Goal: Task Accomplishment & Management: Use online tool/utility

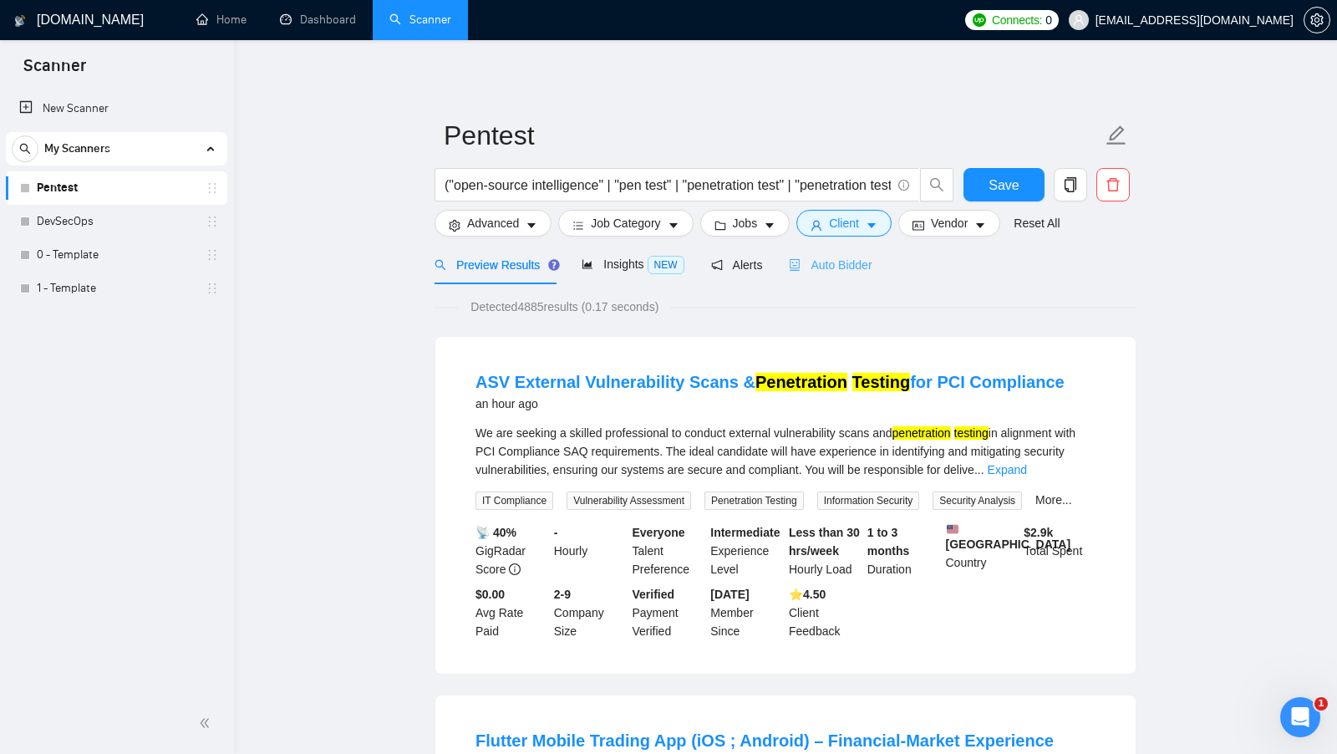
click at [838, 273] on div "Auto Bidder" at bounding box center [830, 264] width 83 height 39
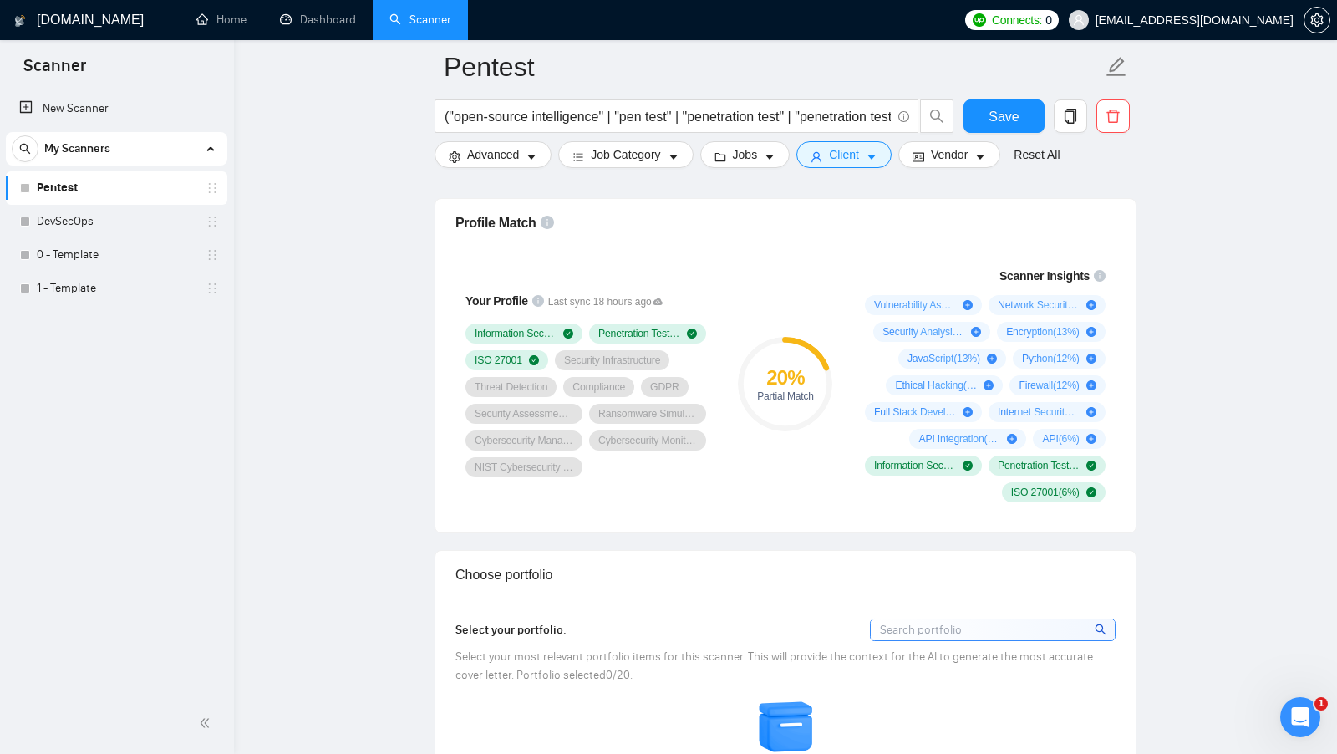
scroll to position [1081, 0]
click at [790, 419] on circle at bounding box center [785, 382] width 89 height 89
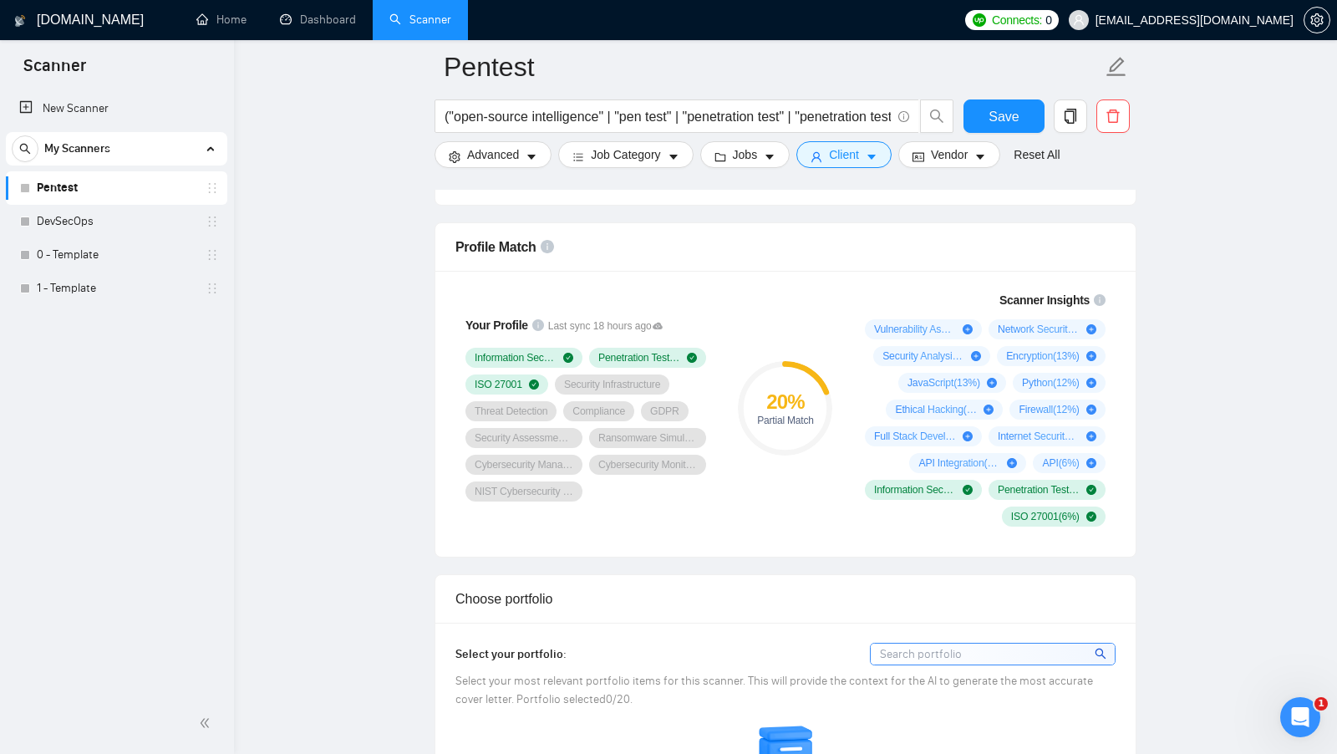
scroll to position [1053, 0]
click at [622, 535] on div "Your Profile Last sync 18 hours ago Information Security Penetration Testing IS…" at bounding box center [785, 416] width 700 height 286
click at [844, 461] on div "Scanner Insights Vulnerability Assessment ( 44 %) Network Security ( 24 %) Secu…" at bounding box center [981, 411] width 281 height 256
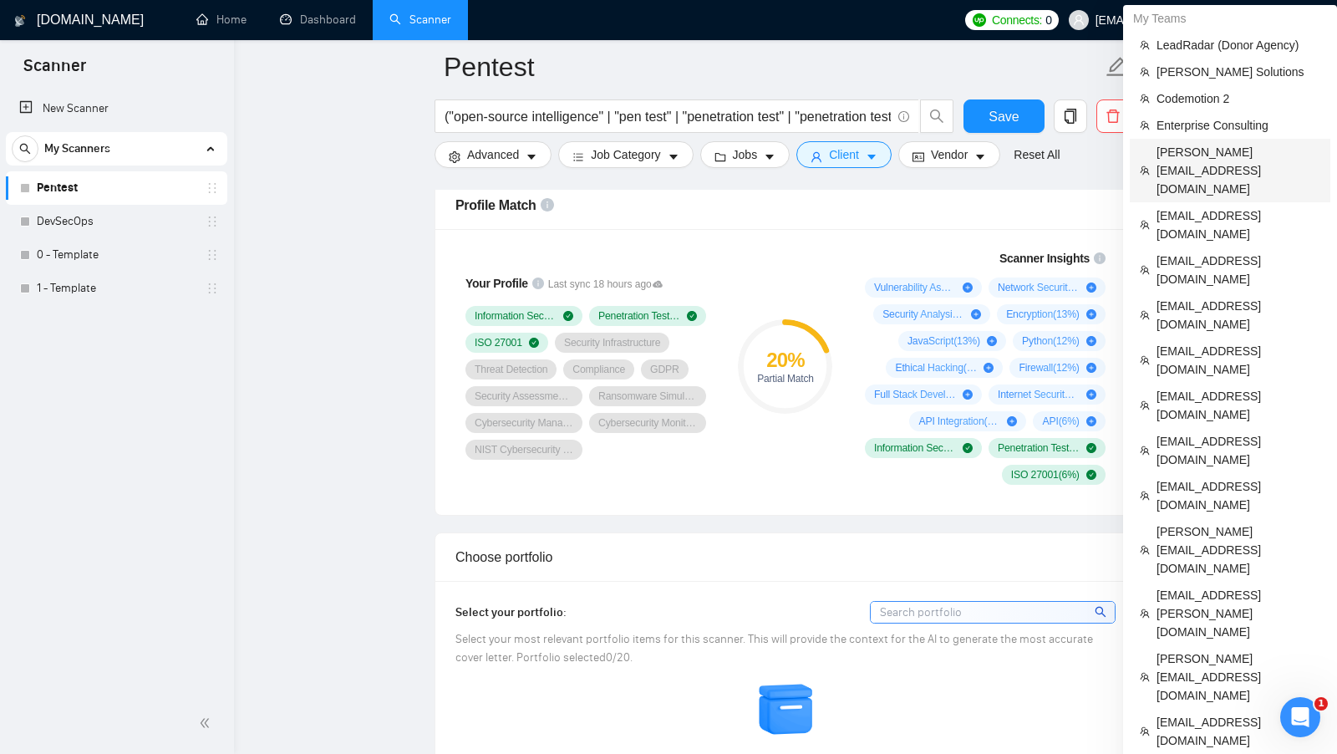
scroll to position [1099, 0]
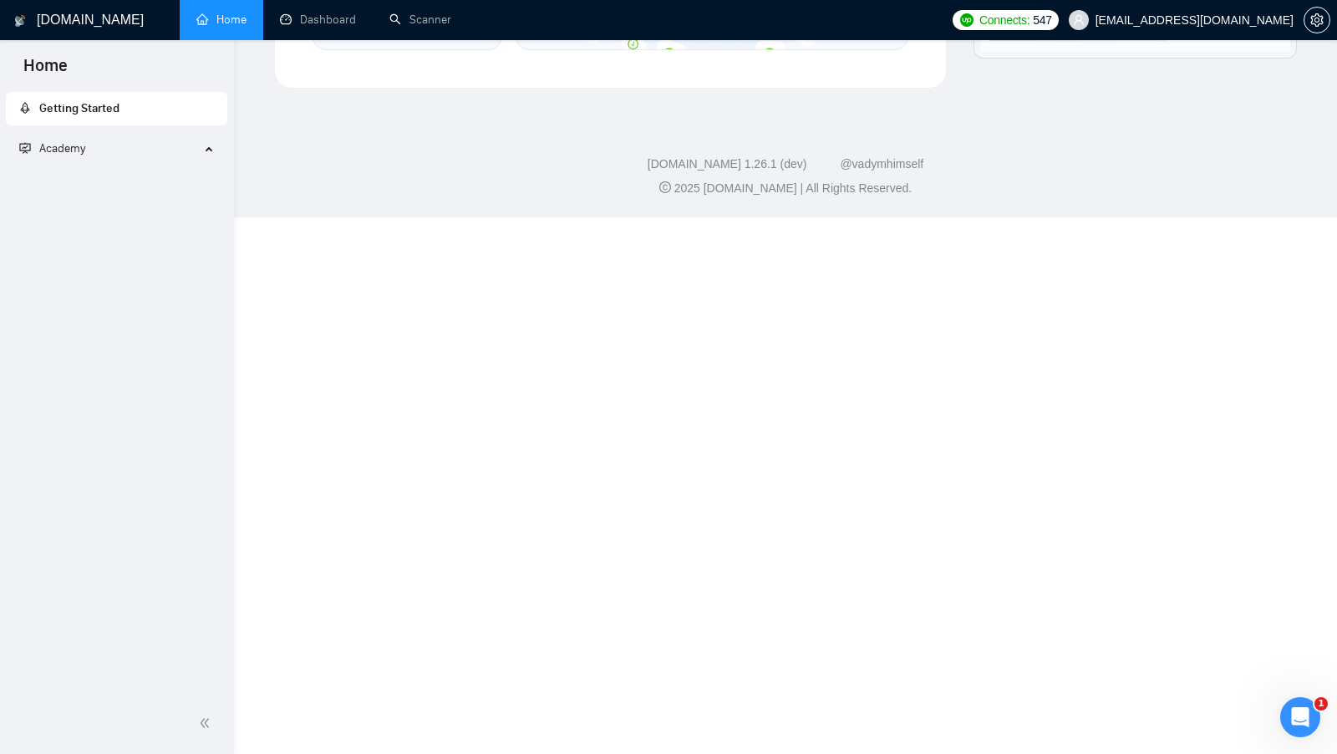
scroll to position [556, 0]
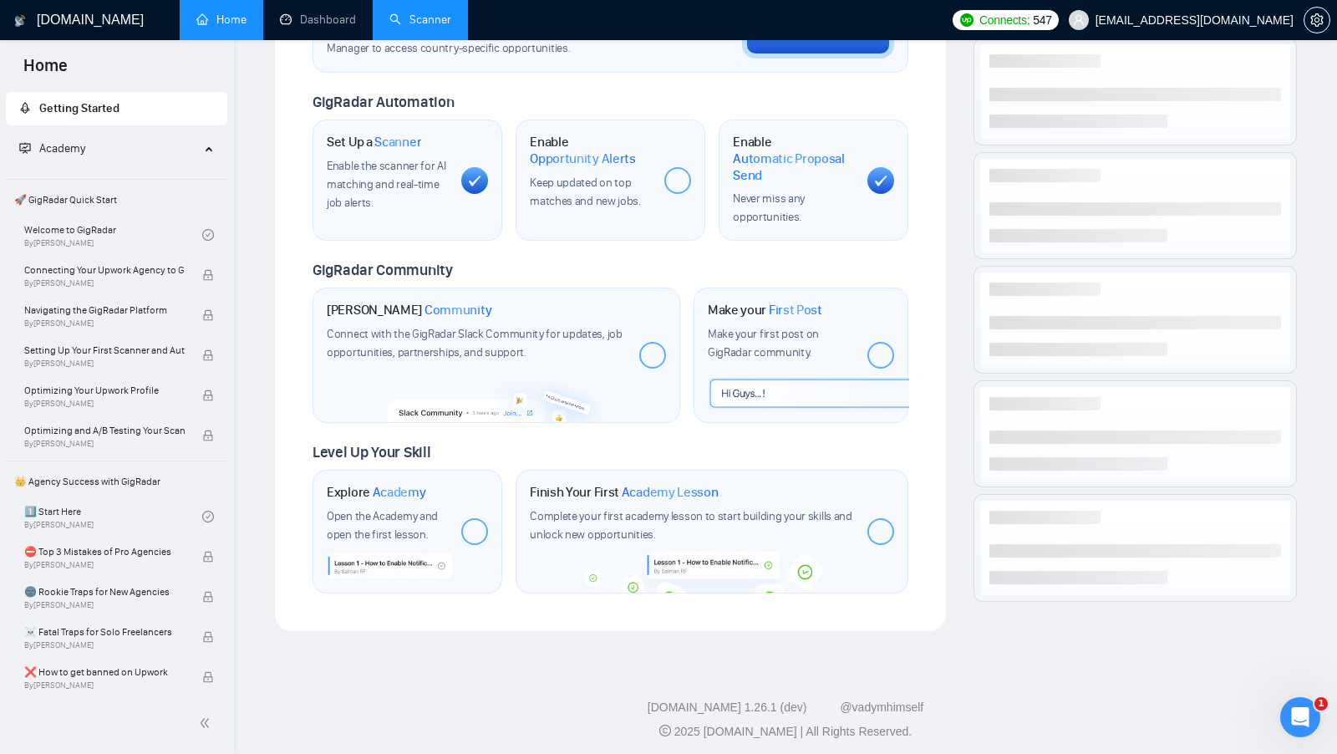
click at [437, 13] on link "Scanner" at bounding box center [420, 20] width 62 height 14
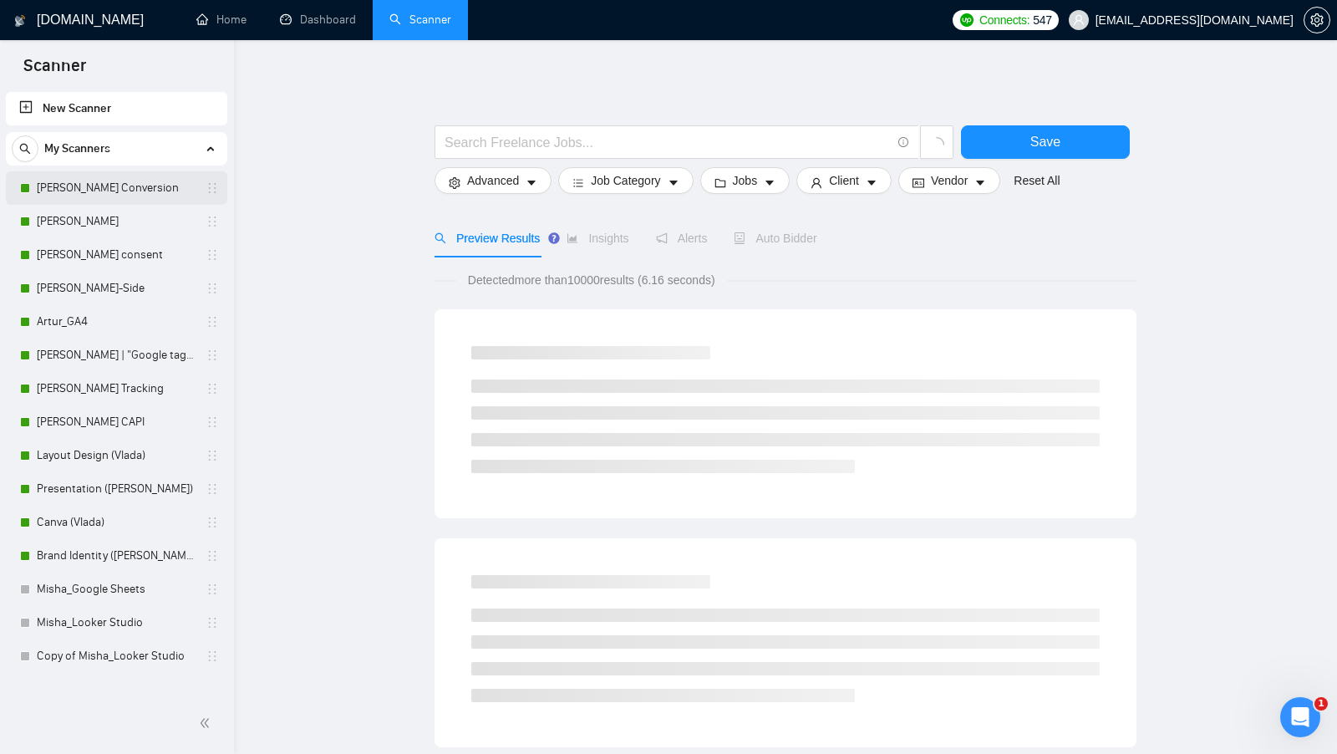
click at [150, 196] on link "Artur_Enhanced Conversion" at bounding box center [116, 187] width 159 height 33
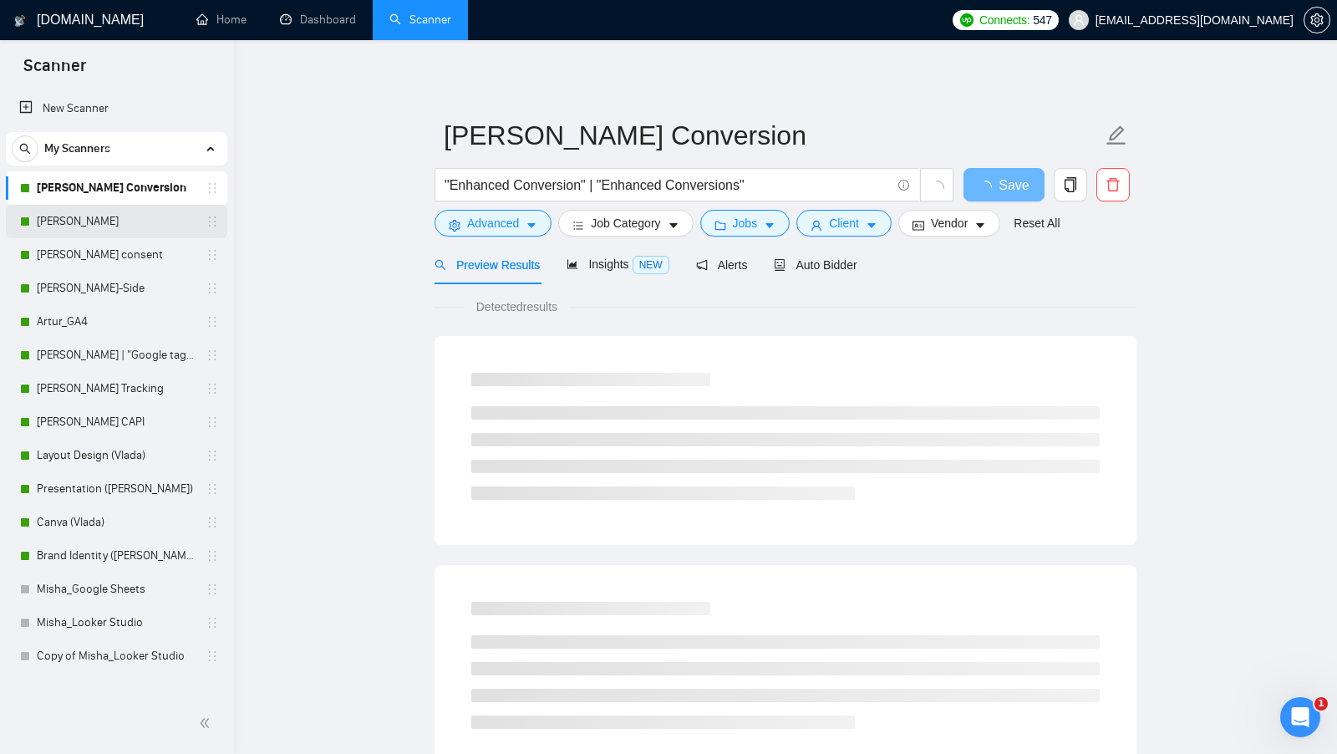
click at [135, 222] on link "Artur_Stape" at bounding box center [116, 221] width 159 height 33
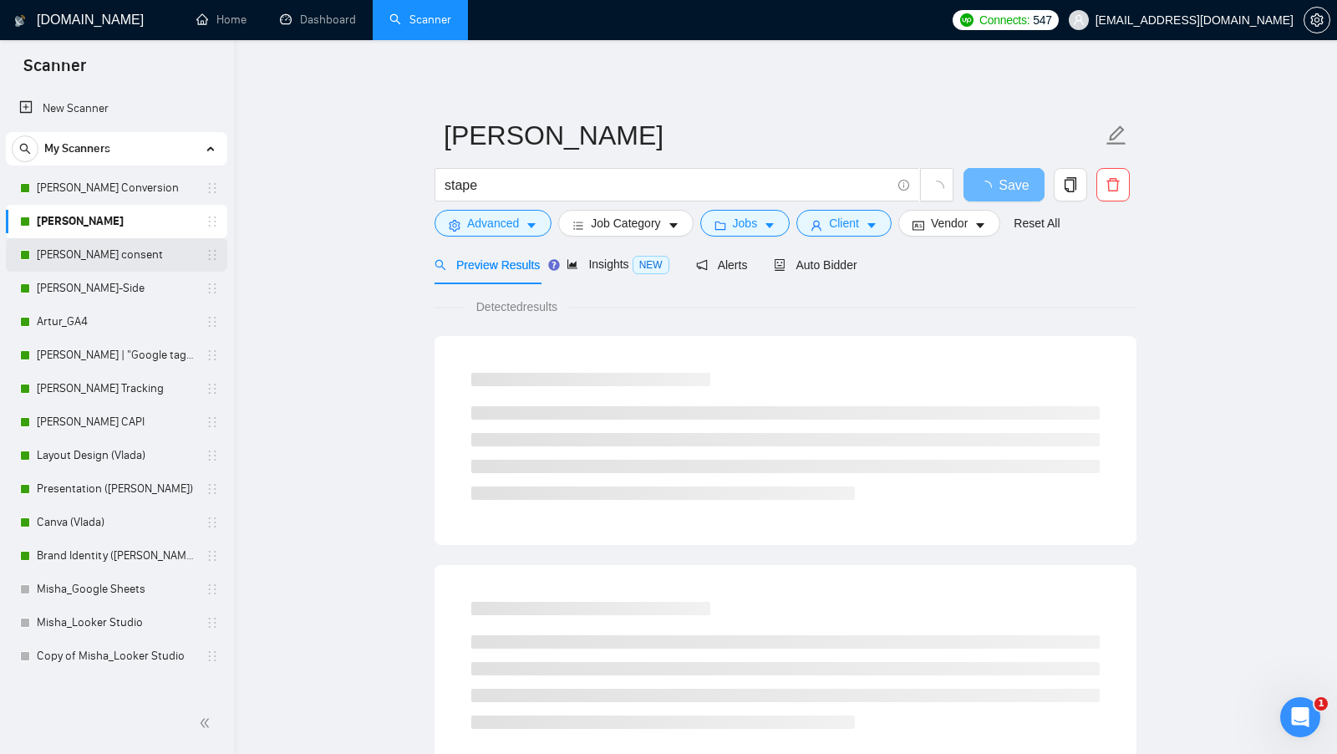
click at [144, 251] on link "Artur_Cookie consent" at bounding box center [116, 254] width 159 height 33
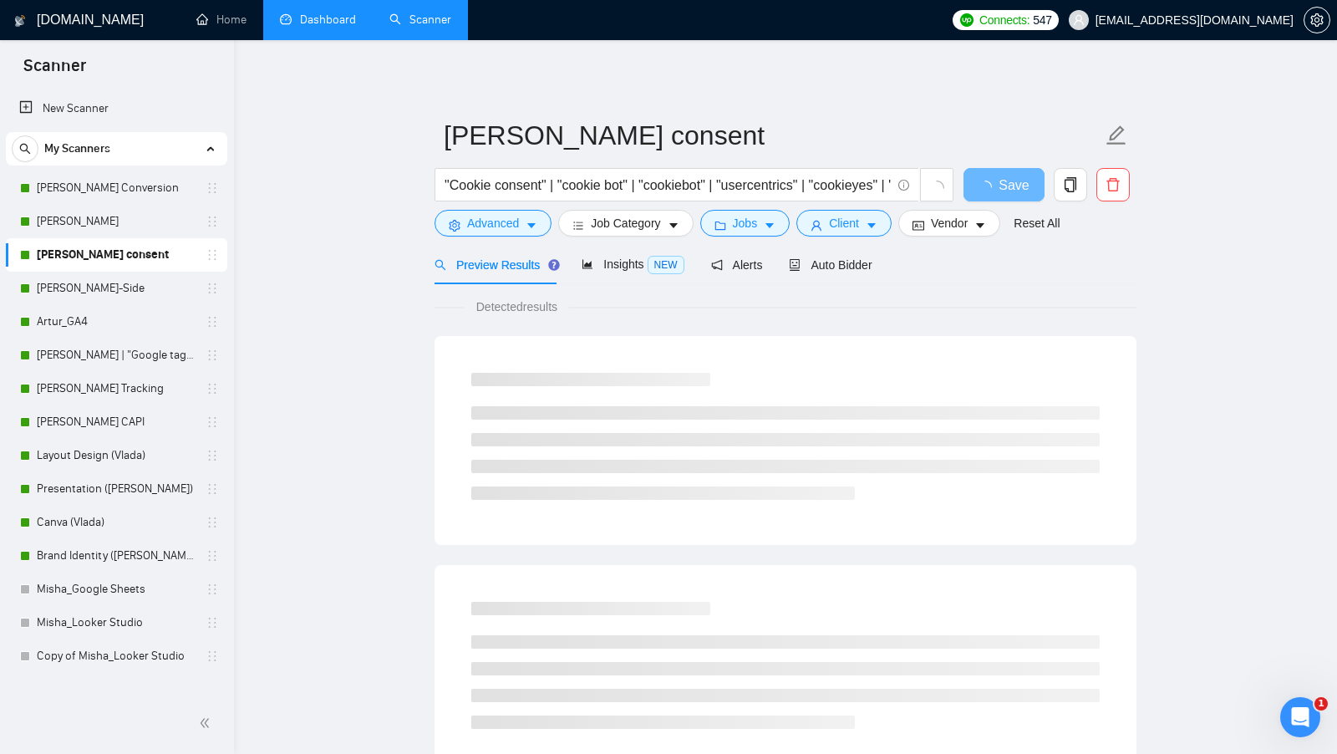
click at [354, 38] on li "Dashboard" at bounding box center [317, 20] width 109 height 40
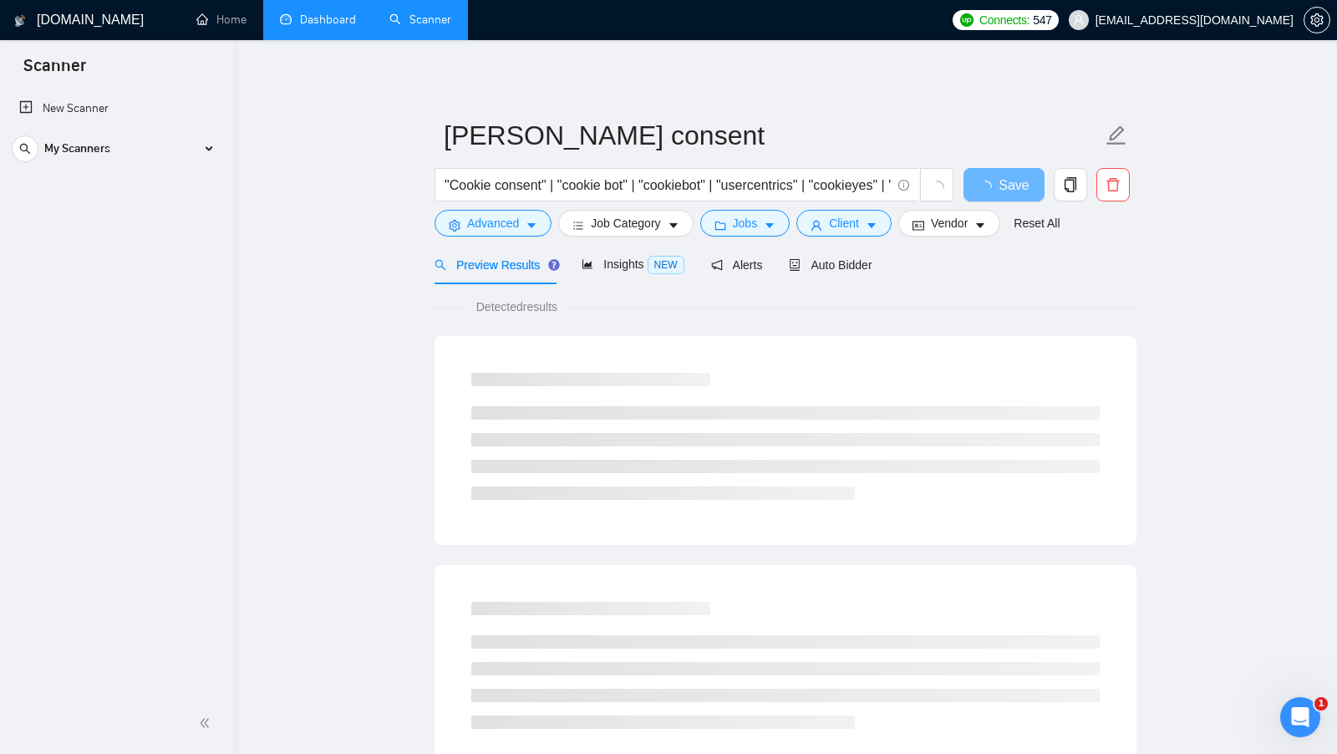
click at [348, 27] on link "Dashboard" at bounding box center [318, 20] width 76 height 14
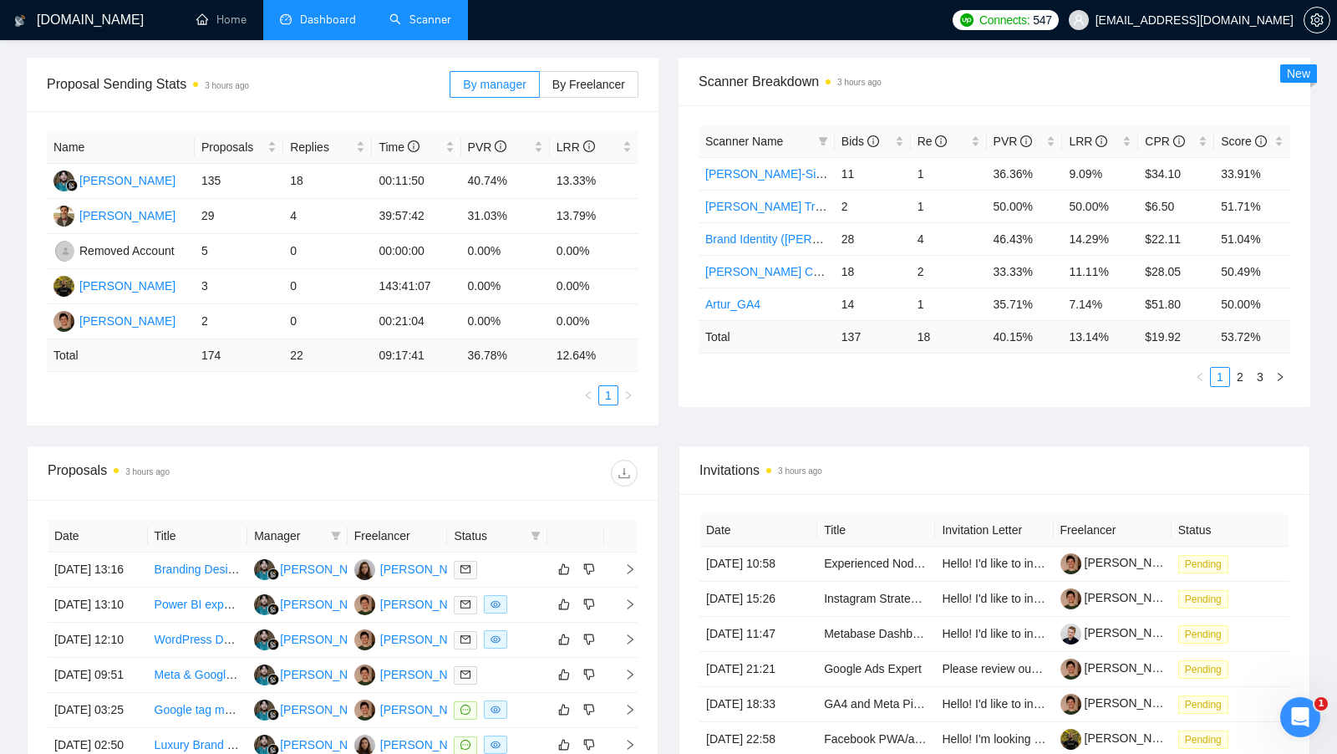
scroll to position [227, 0]
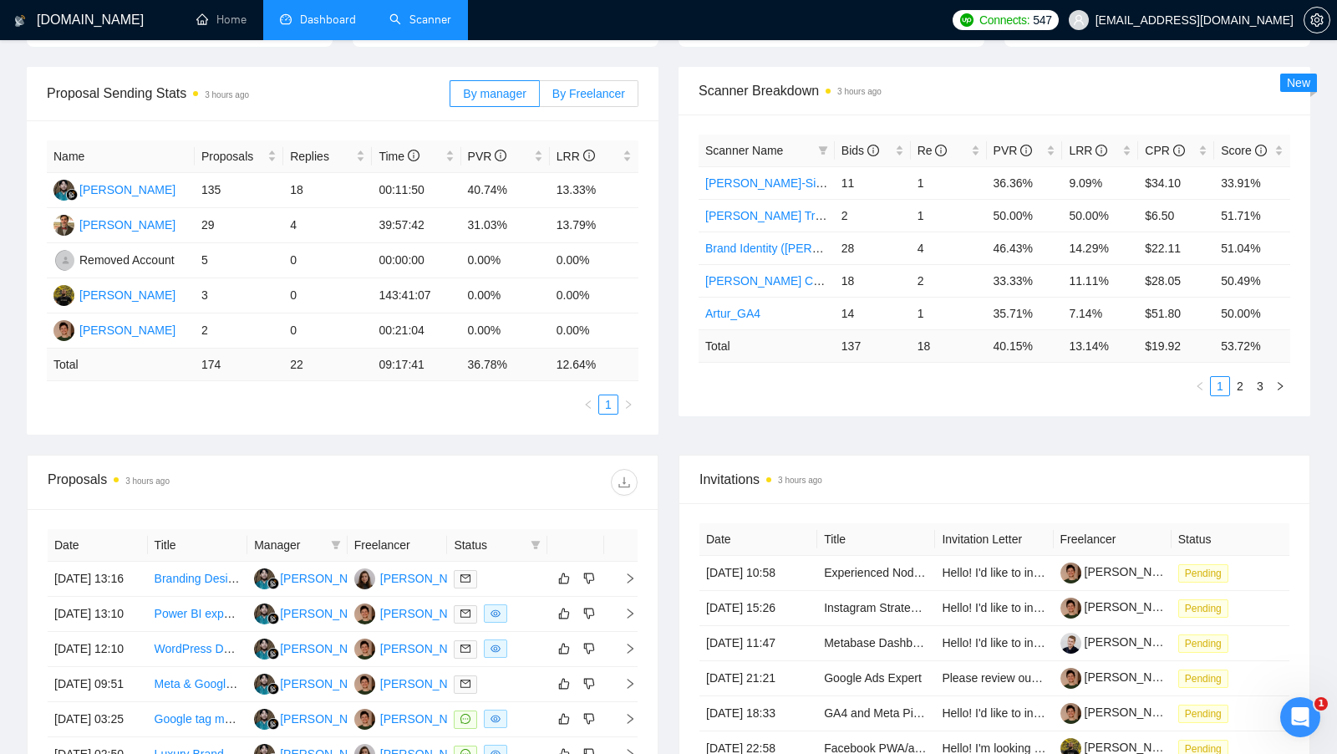
click at [586, 84] on label "By Freelancer" at bounding box center [589, 93] width 99 height 27
click at [540, 98] on input "By Freelancer" at bounding box center [540, 98] width 0 height 0
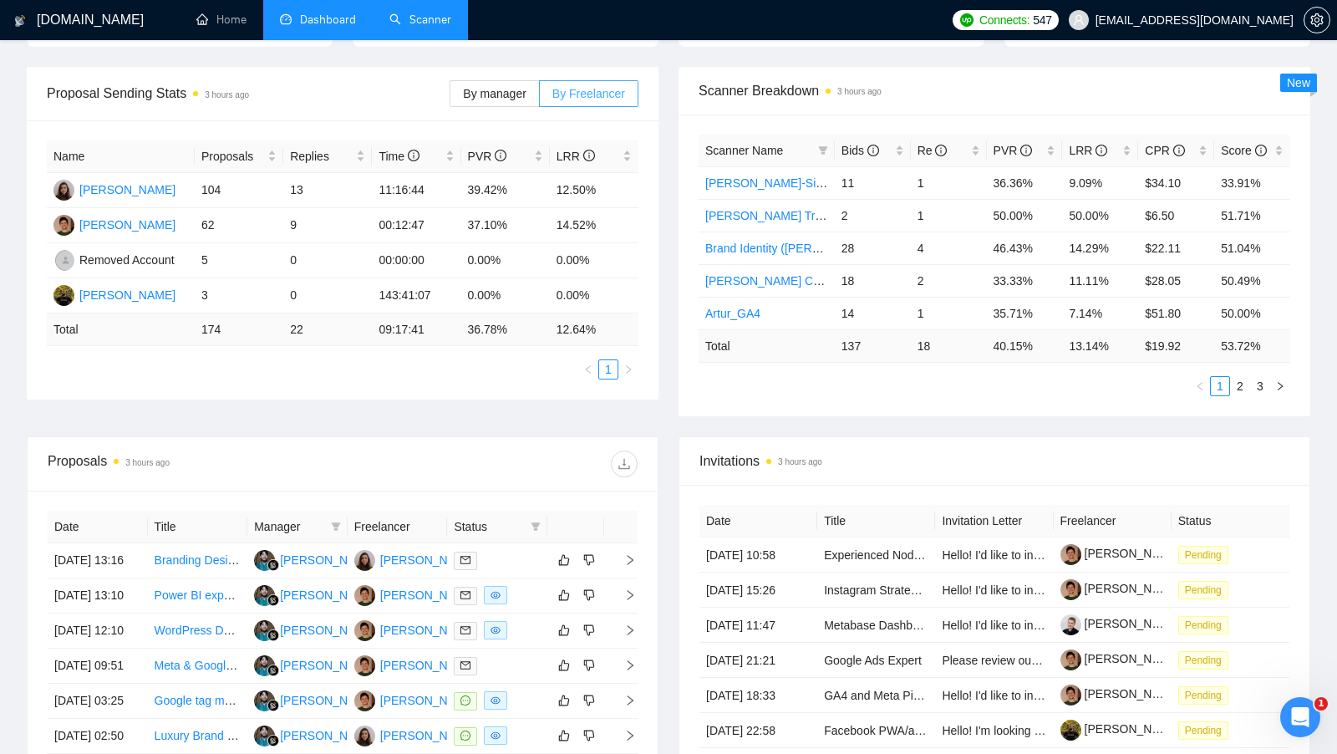
click at [582, 90] on span "By Freelancer" at bounding box center [588, 93] width 73 height 13
click at [540, 98] on input "By Freelancer" at bounding box center [540, 98] width 0 height 0
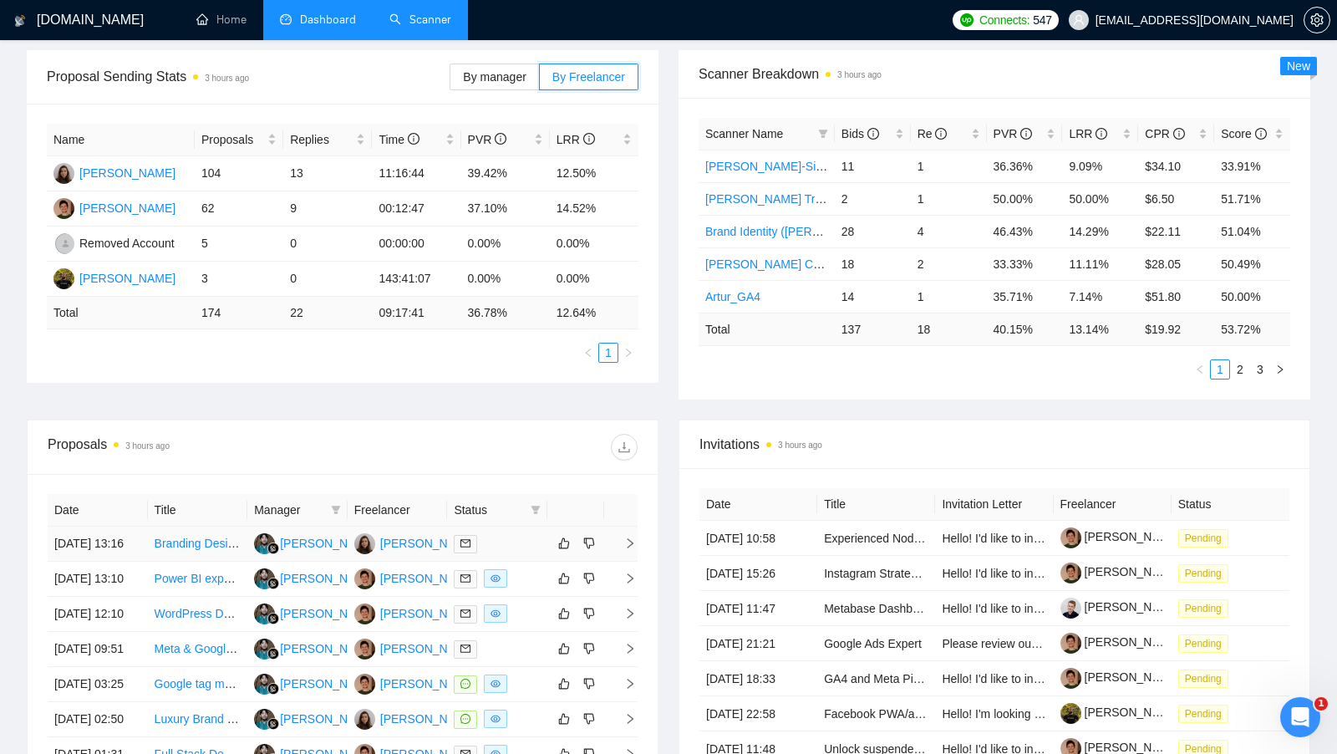
scroll to position [243, 0]
click at [520, 576] on td at bounding box center [497, 579] width 100 height 35
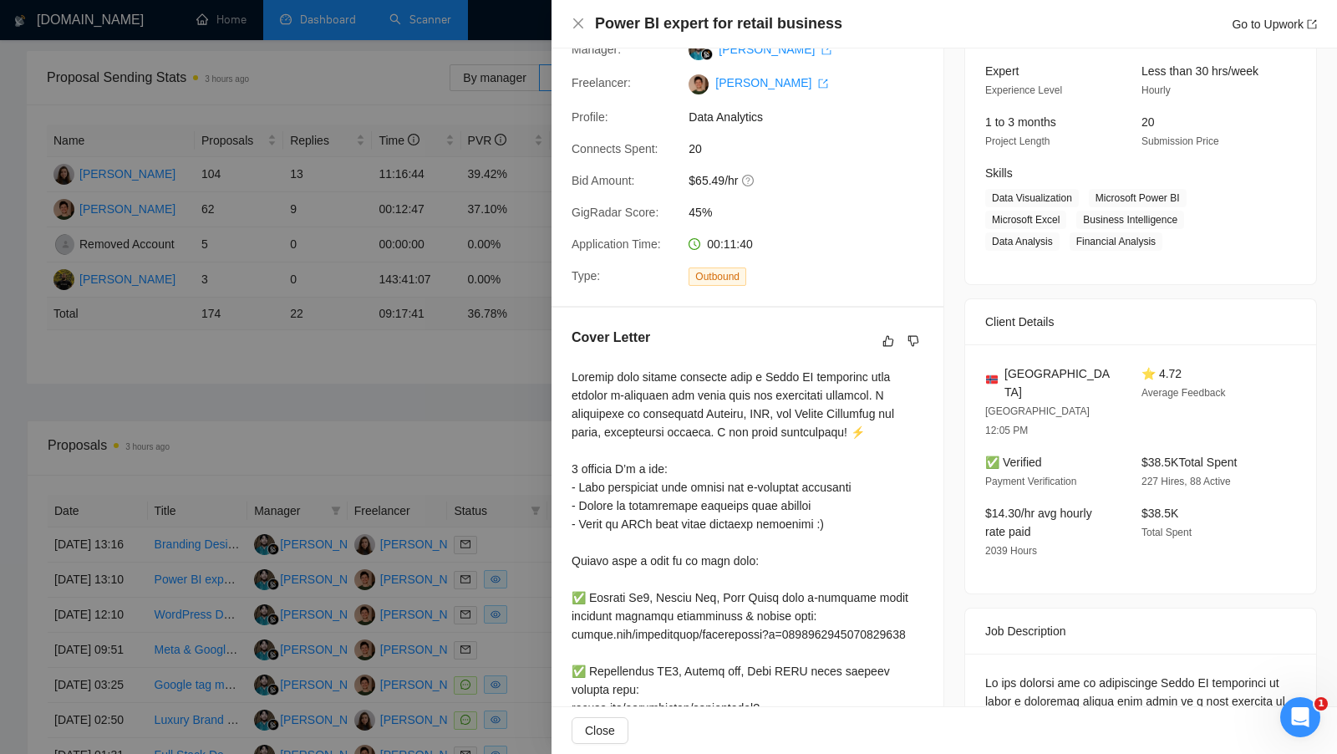
scroll to position [294, 0]
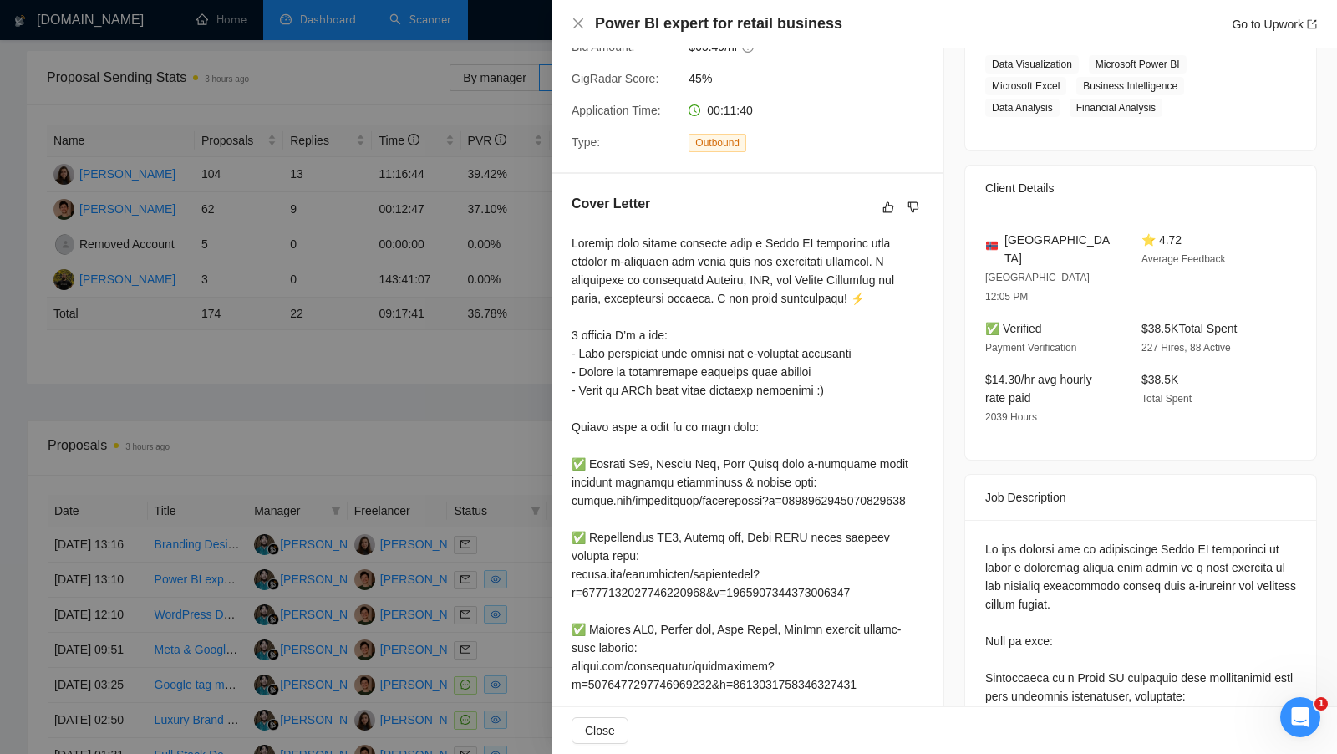
click at [569, 452] on div "Cover Letter" at bounding box center [747, 530] width 392 height 712
click at [525, 434] on div at bounding box center [668, 377] width 1337 height 754
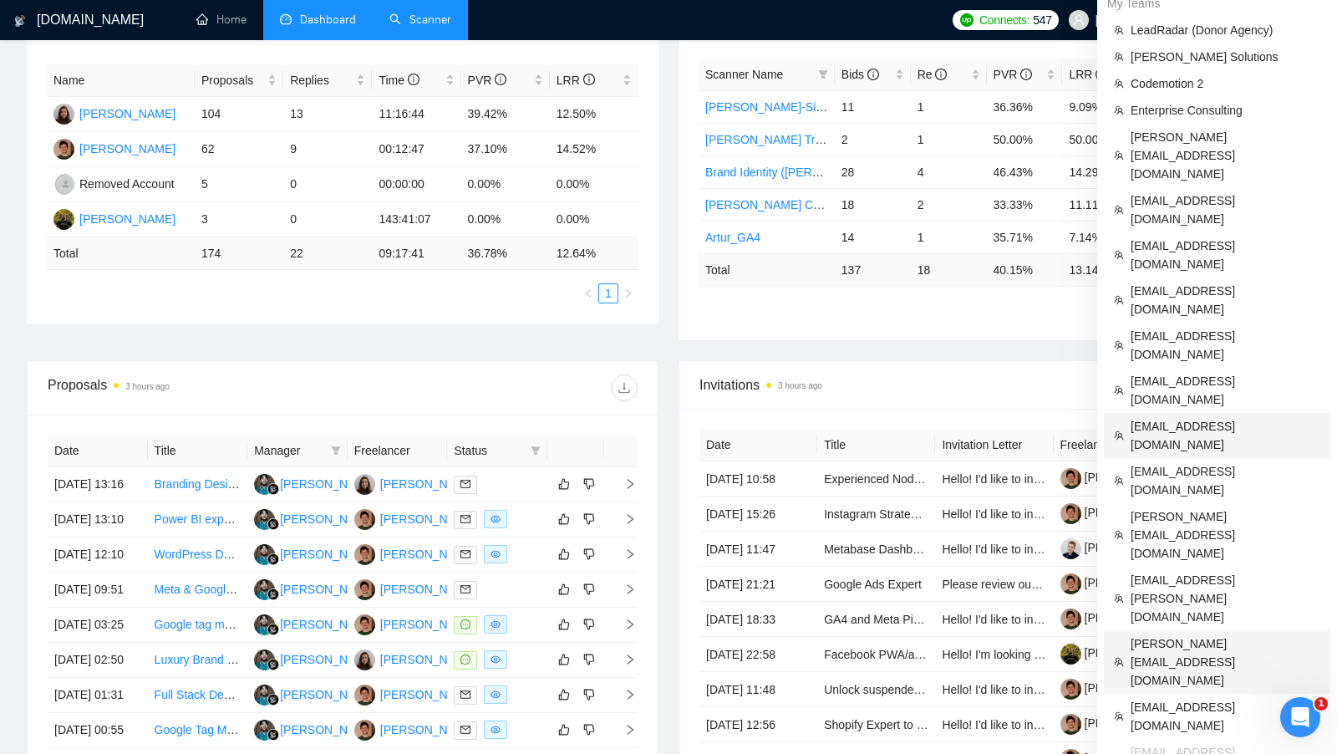
scroll to position [305, 0]
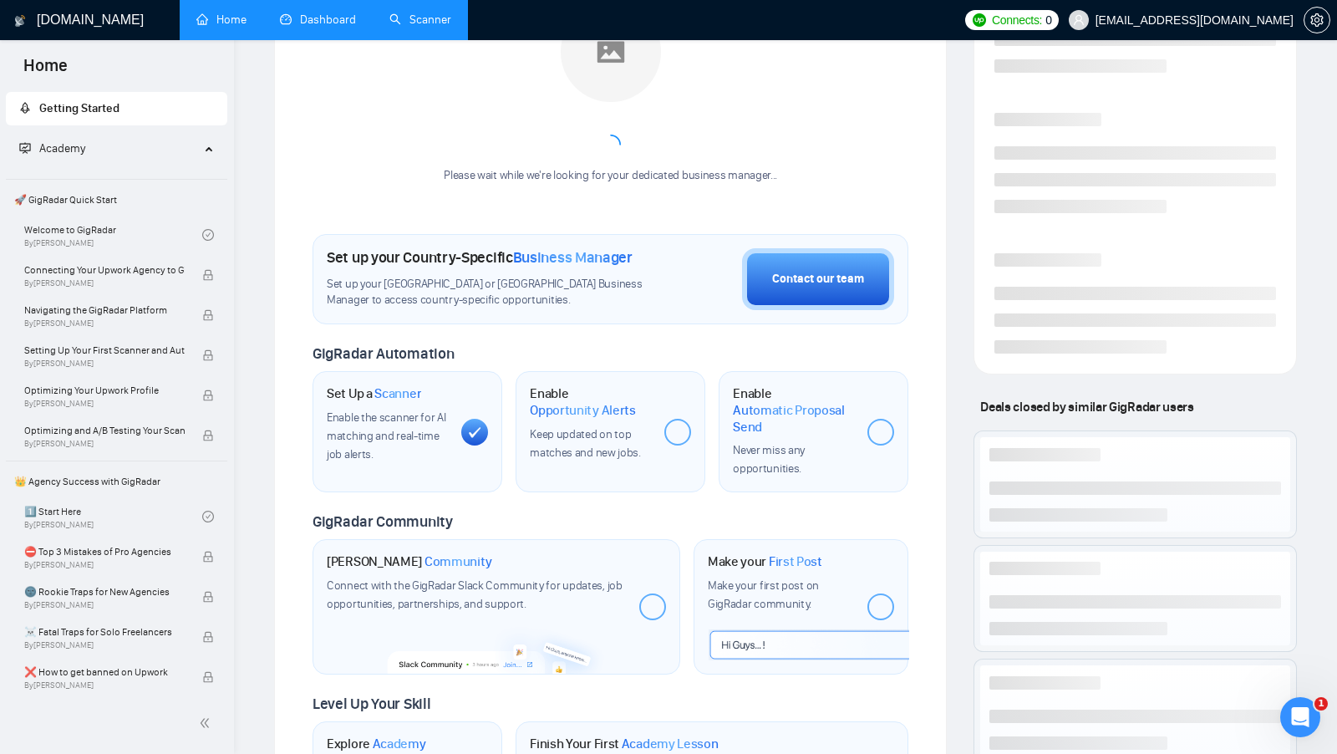
click at [449, 56] on div "Please wait while we're looking for your dedicated business manager..." at bounding box center [610, 93] width 353 height 182
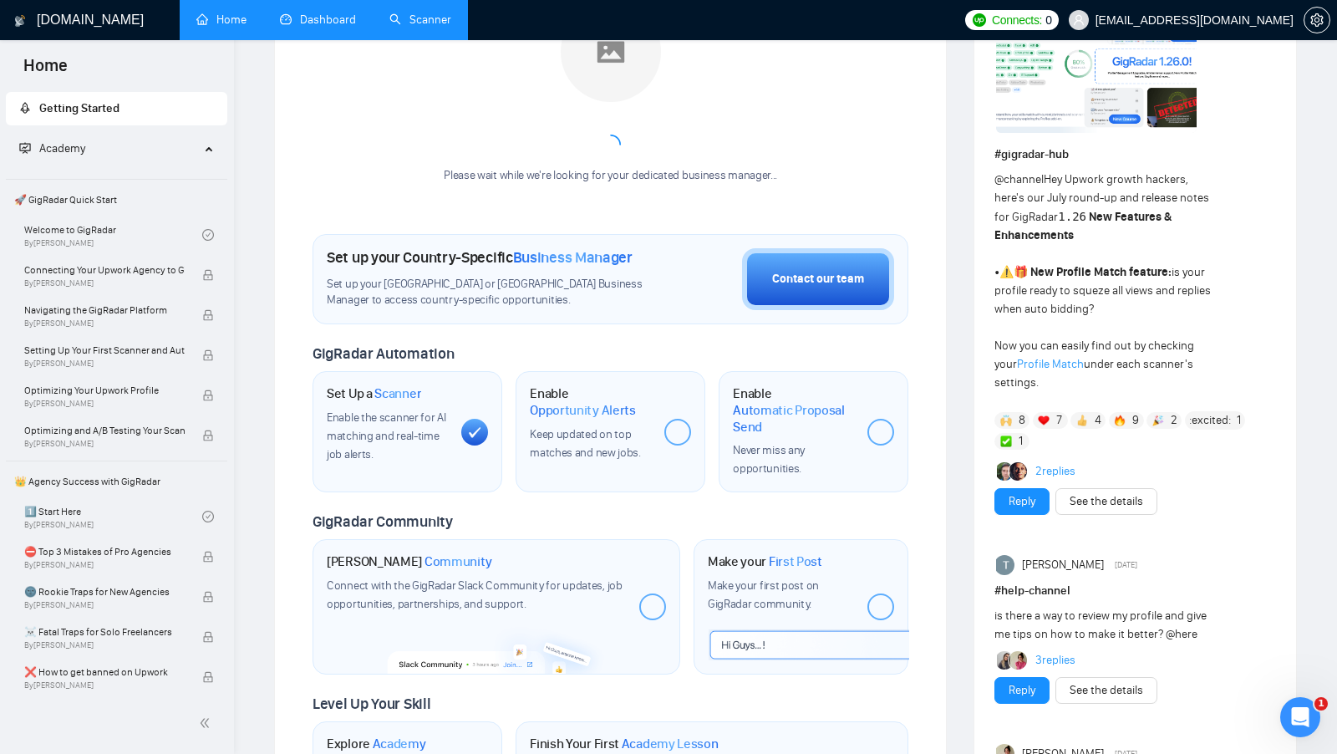
click at [433, 27] on link "Scanner" at bounding box center [420, 20] width 62 height 14
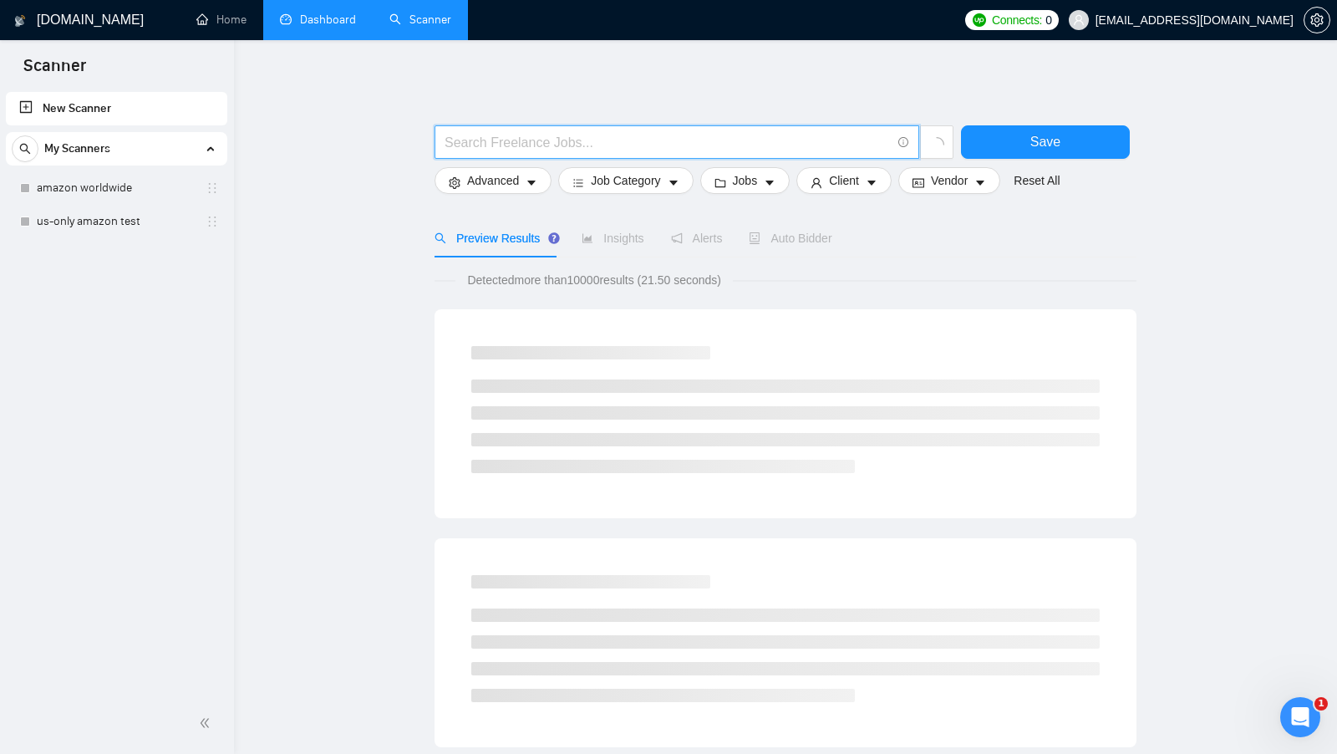
click at [493, 136] on input "text" at bounding box center [667, 142] width 446 height 21
type input "и"
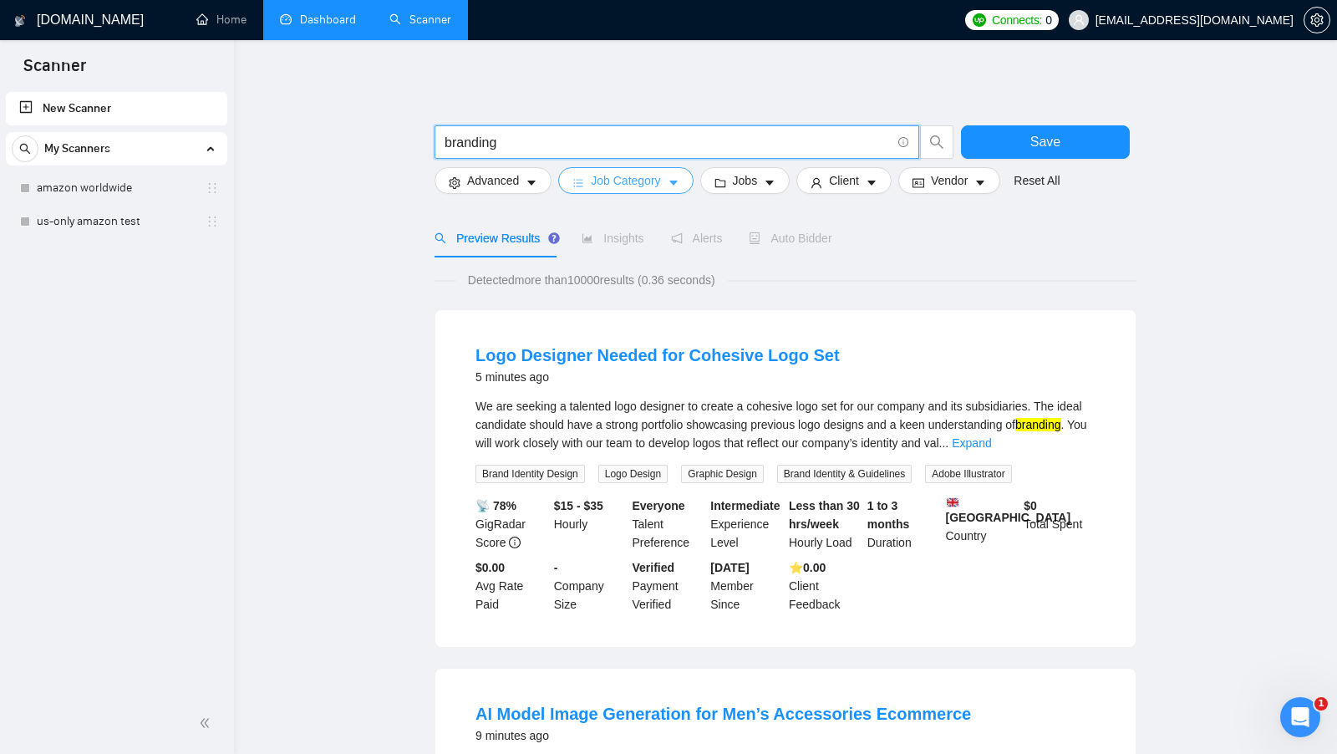
type input "branding"
click at [639, 187] on span "Job Category" at bounding box center [625, 180] width 69 height 18
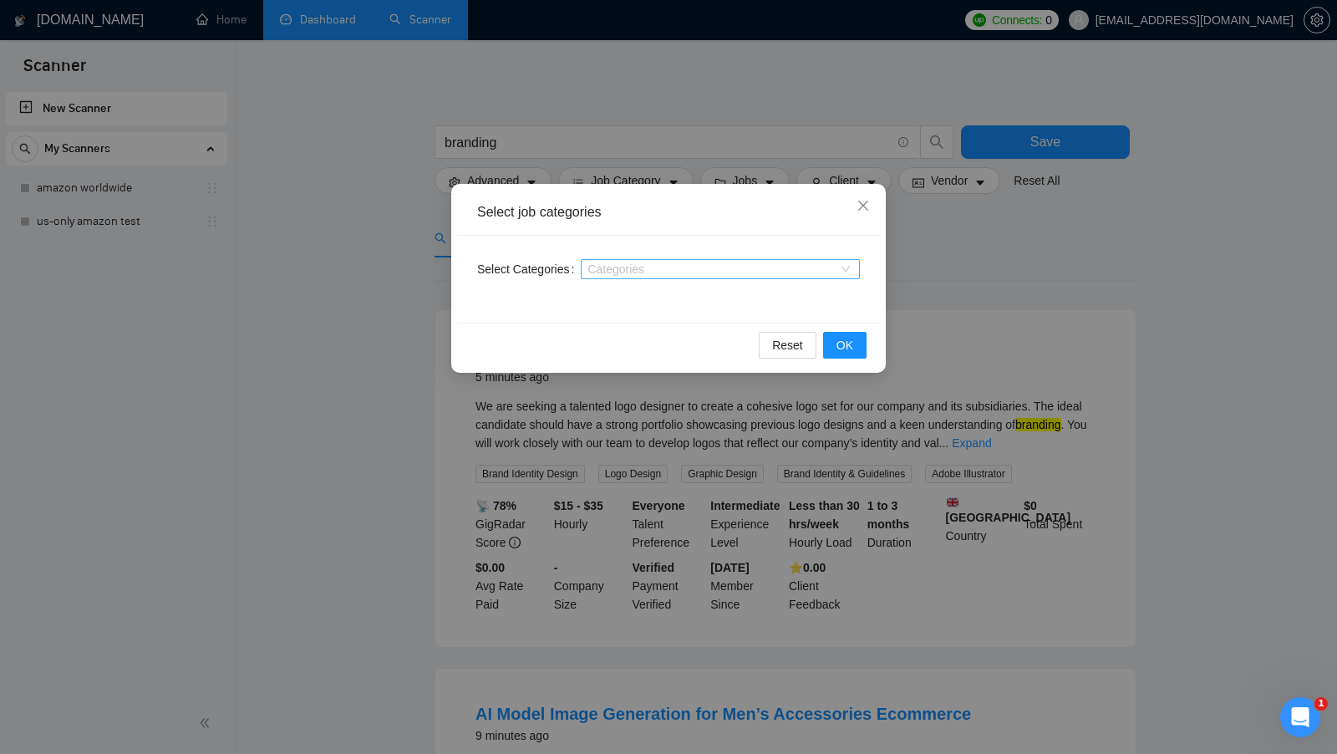
click at [660, 271] on div at bounding box center [712, 268] width 254 height 13
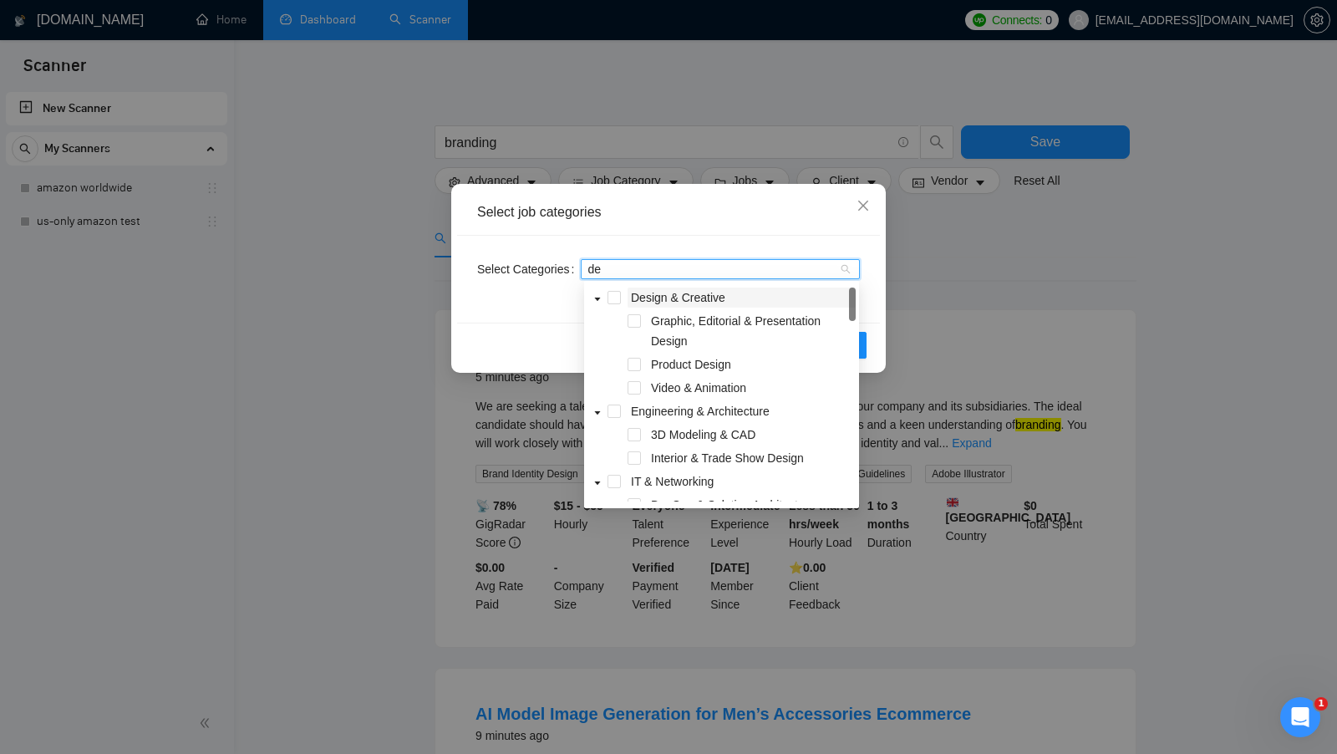
type input "d"
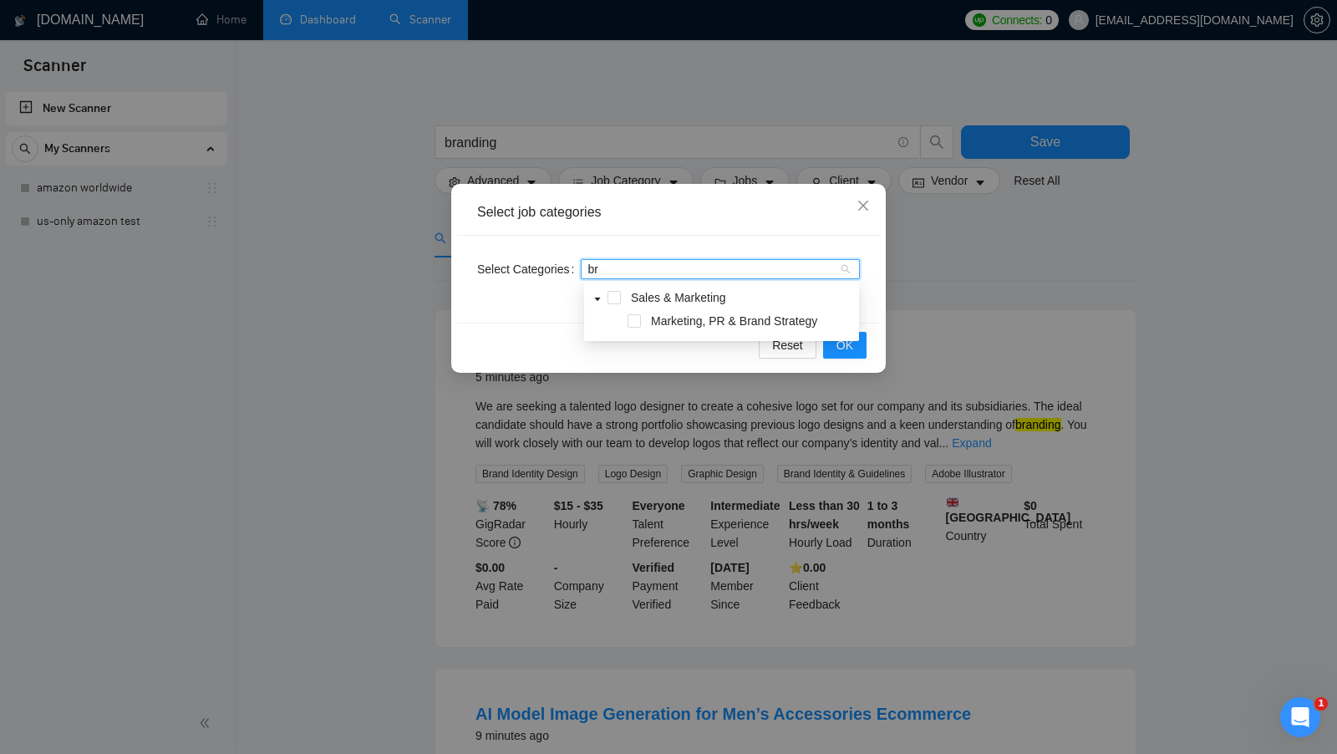
type input "b"
type input "l"
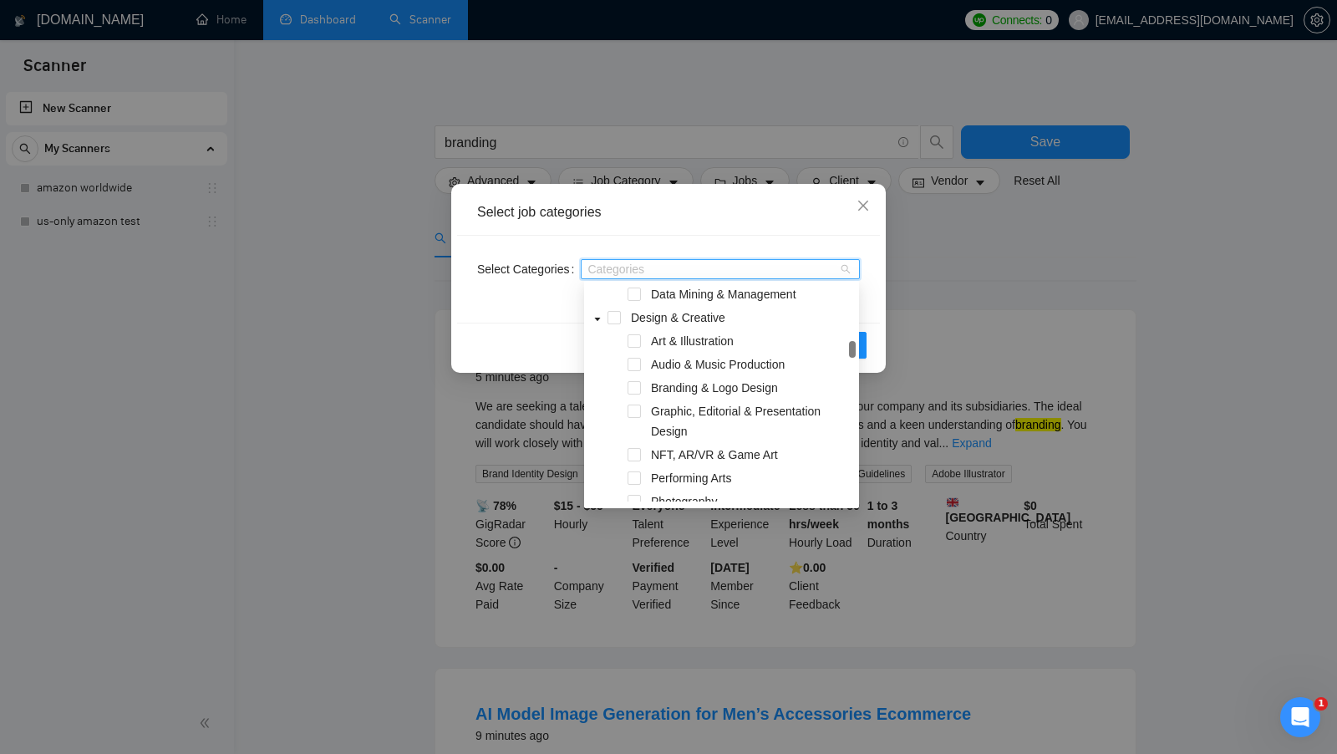
scroll to position [416, 0]
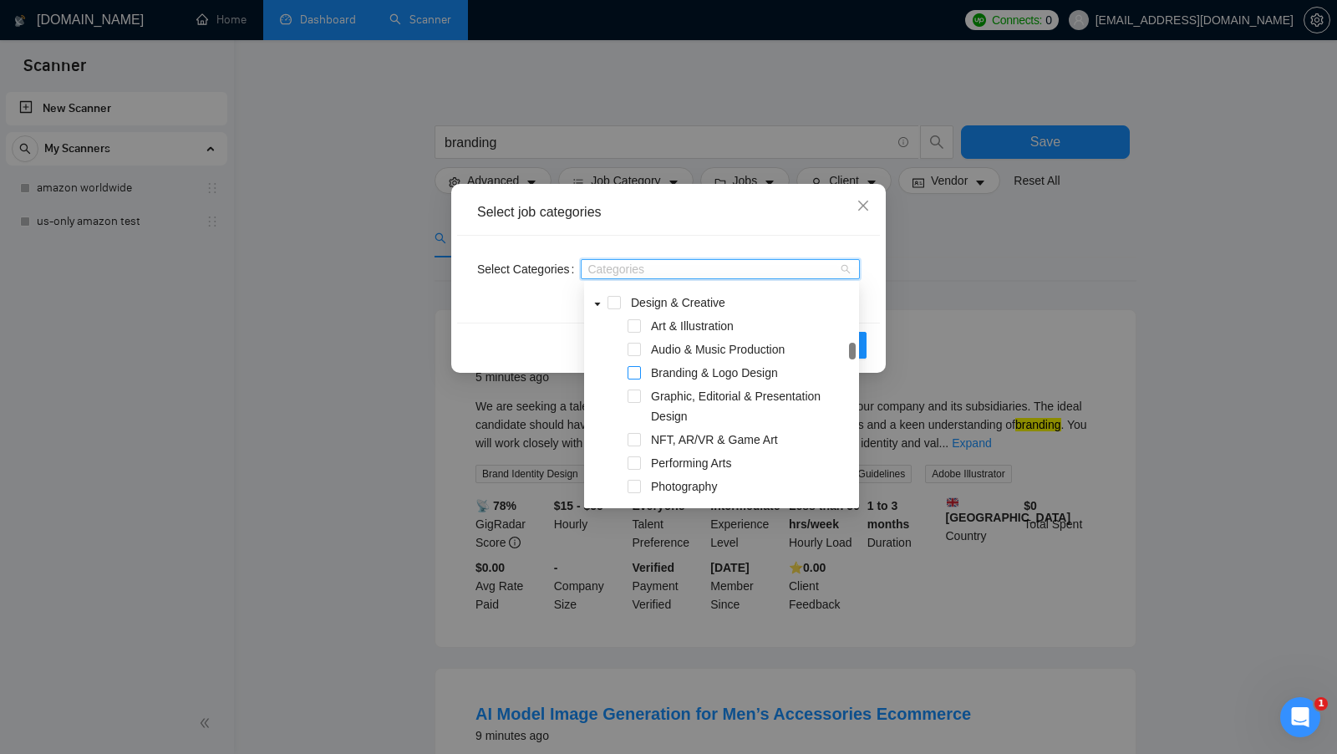
click at [635, 376] on span at bounding box center [633, 372] width 13 height 13
click at [547, 314] on div "Select Categories Branding & Logo Design" at bounding box center [668, 279] width 423 height 87
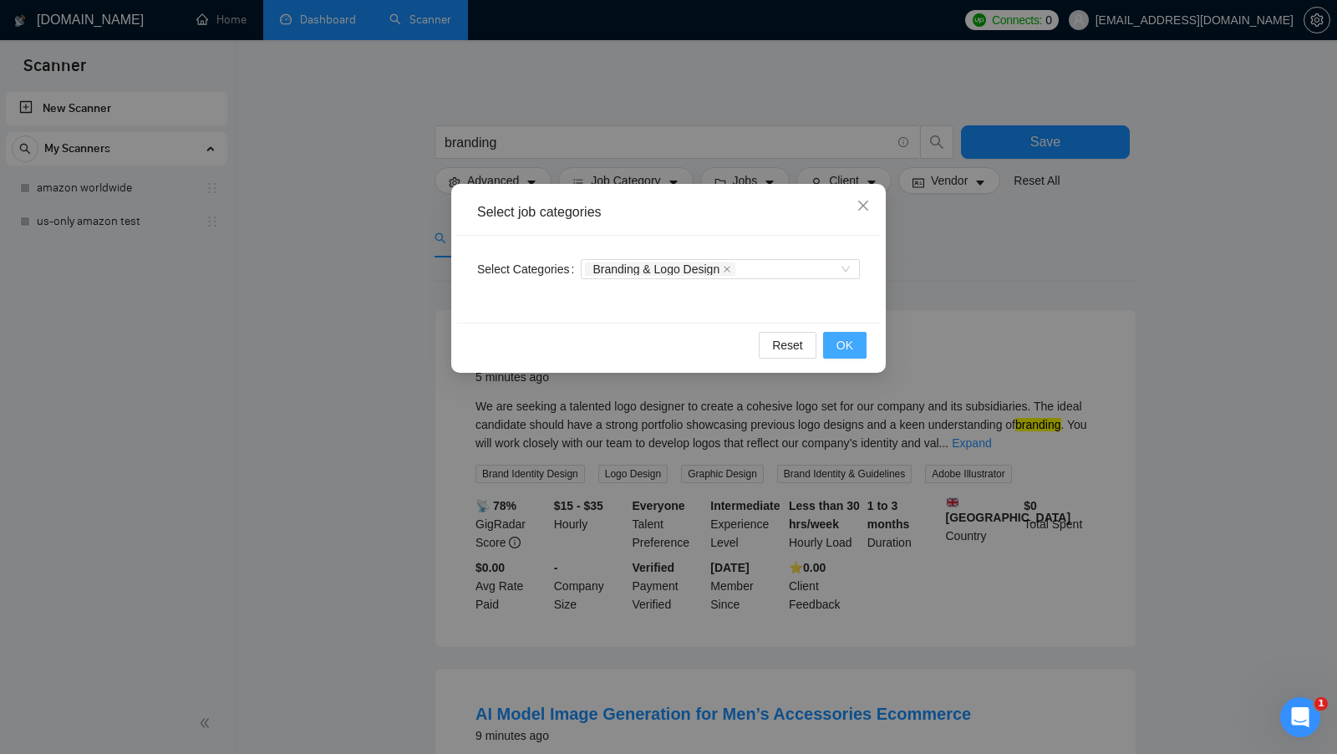
click at [840, 339] on span "OK" at bounding box center [844, 345] width 17 height 18
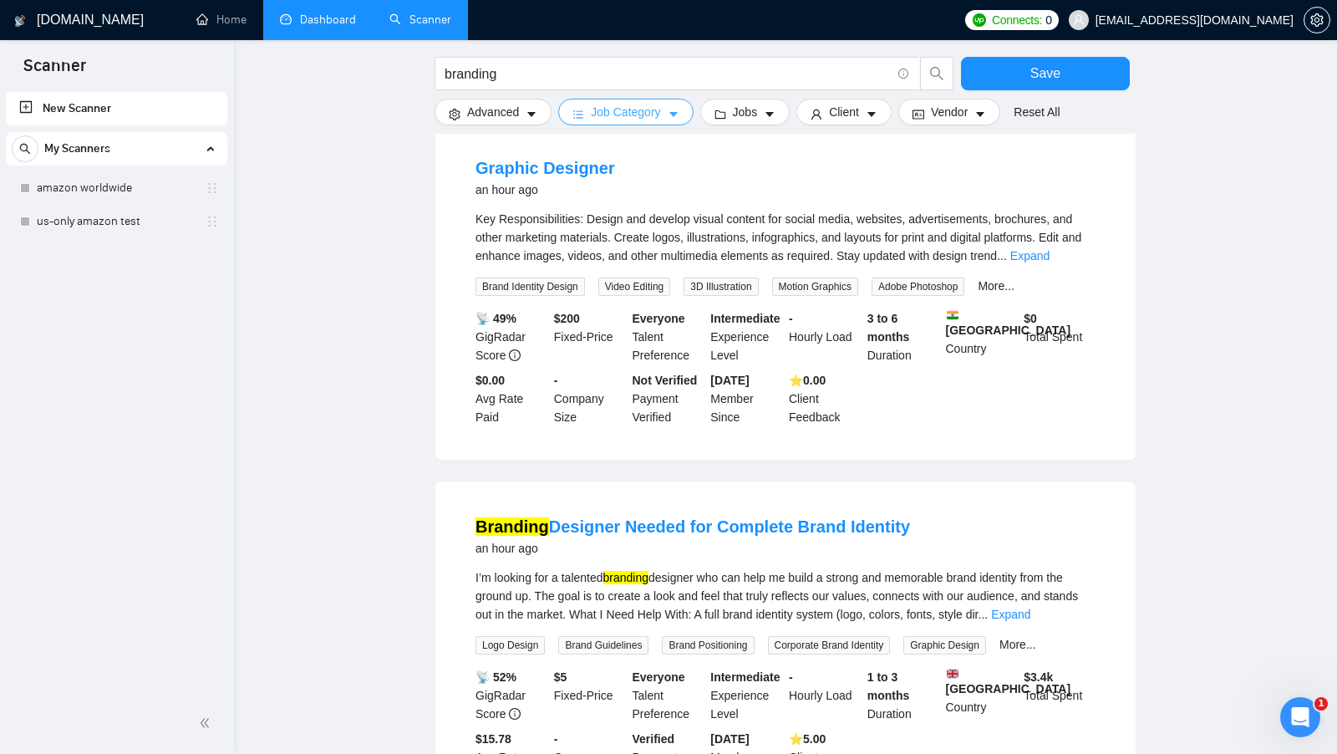
scroll to position [1316, 0]
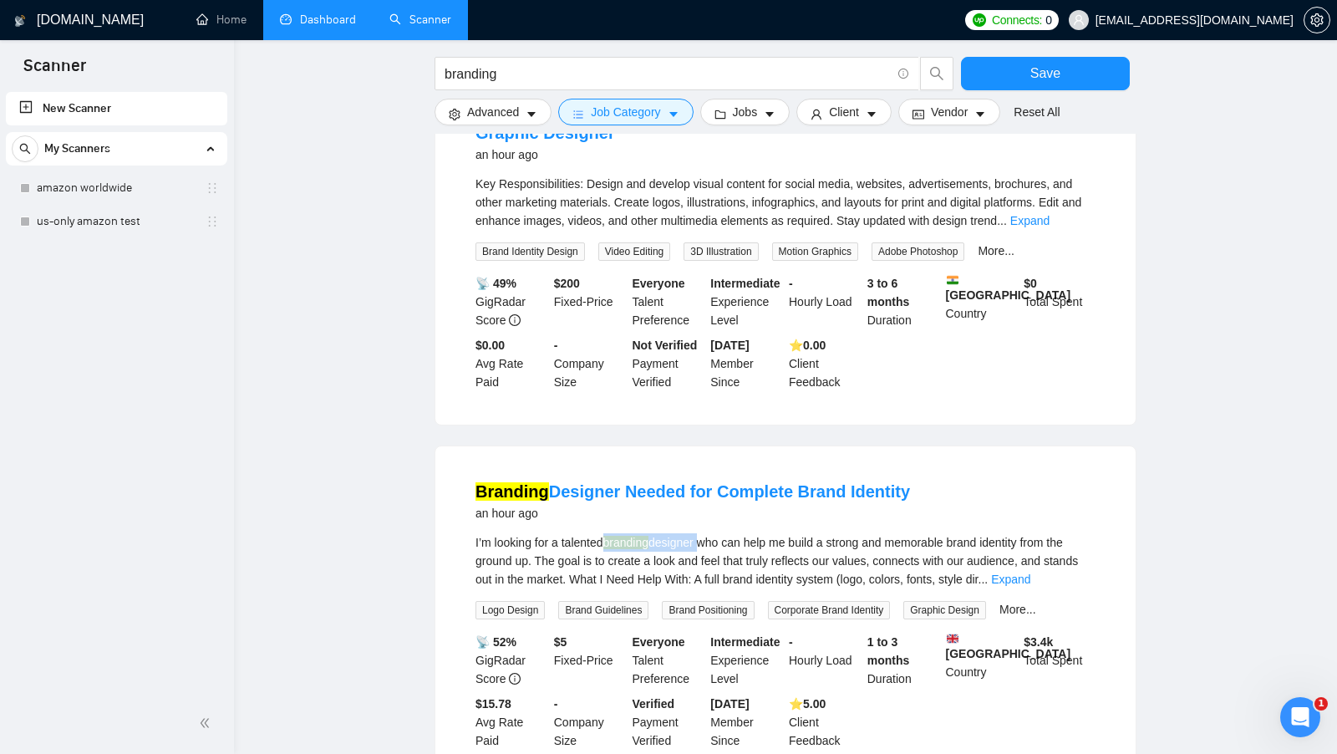
drag, startPoint x: 613, startPoint y: 539, endPoint x: 708, endPoint y: 539, distance: 95.2
click at [708, 539] on div "I’m looking for a talented branding designer who can help me build a strong and…" at bounding box center [785, 560] width 620 height 55
copy div "branding designer"
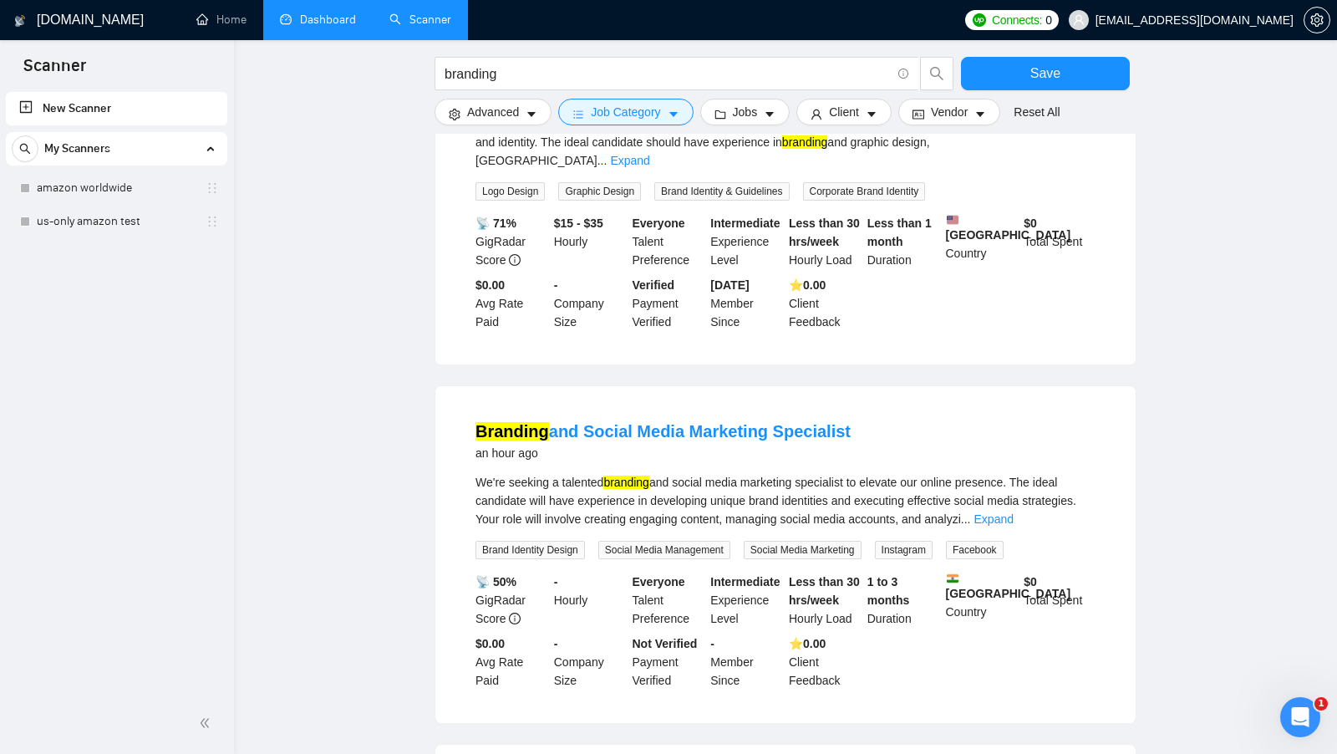
scroll to position [639, 0]
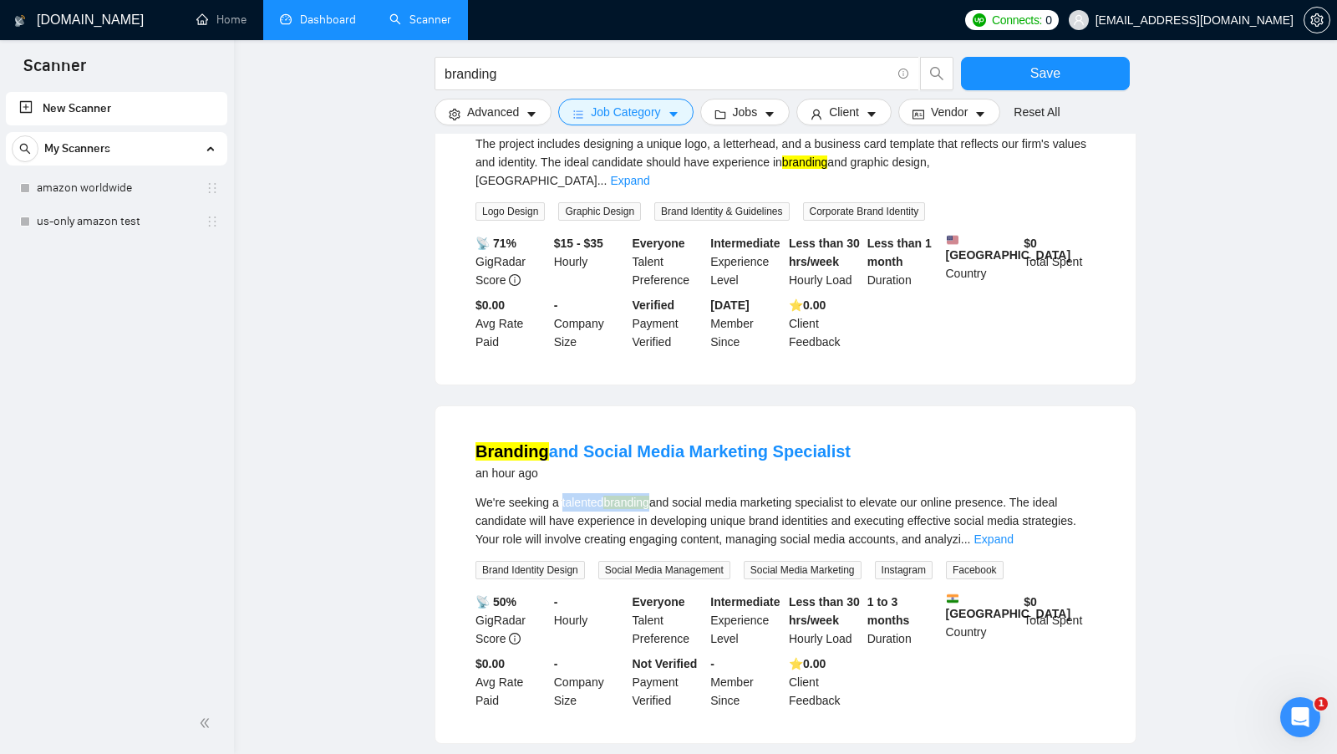
drag, startPoint x: 563, startPoint y: 503, endPoint x: 656, endPoint y: 504, distance: 92.7
click at [656, 504] on div "We're seeking a talented branding and social media marketing specialist to elev…" at bounding box center [785, 520] width 620 height 55
copy div "talented branding"
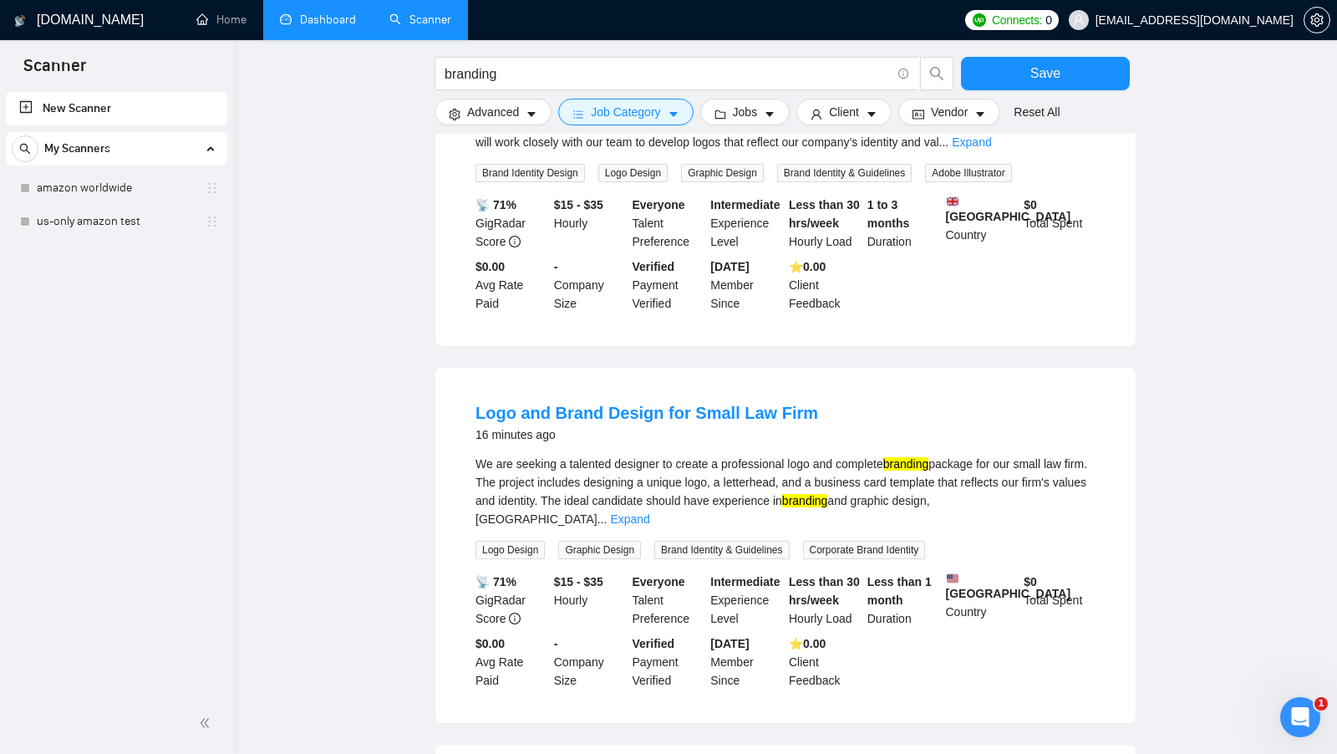
scroll to position [272, 0]
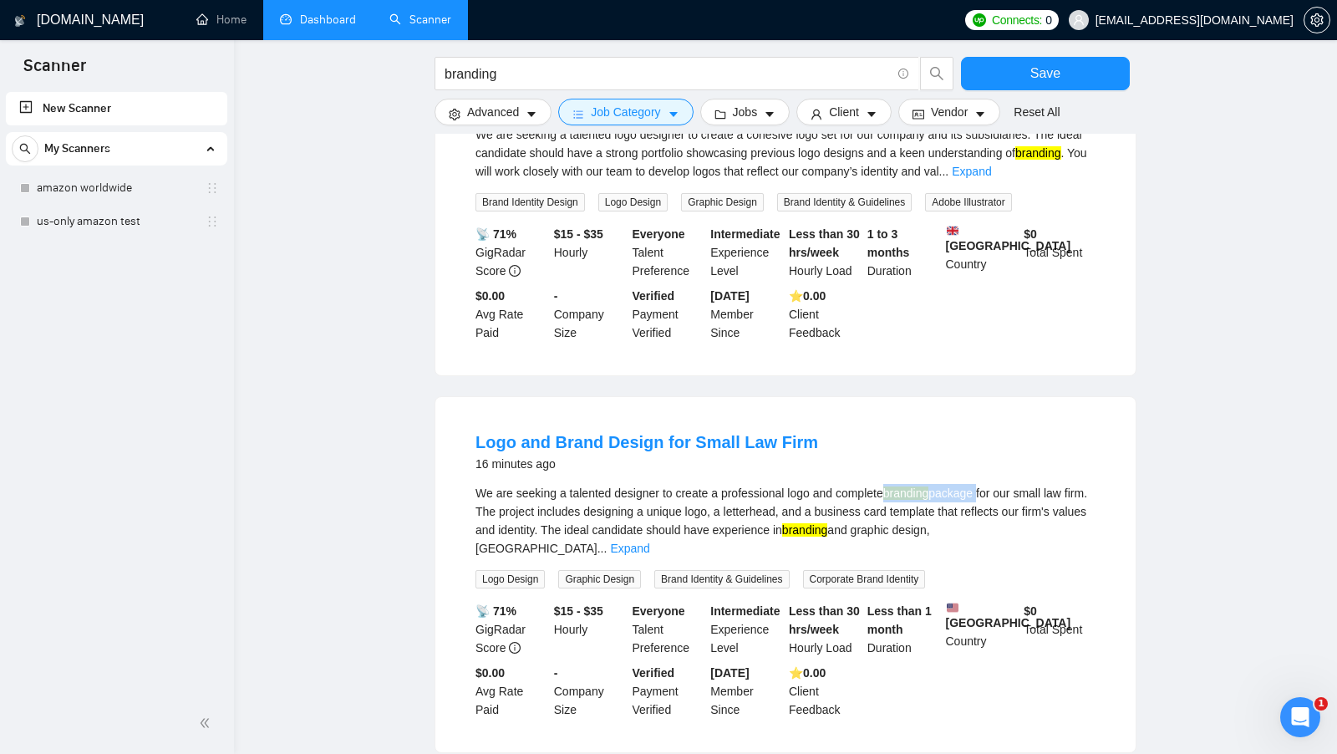
drag, startPoint x: 903, startPoint y: 505, endPoint x: 995, endPoint y: 494, distance: 92.5
click at [995, 494] on div "We are seeking a talented designer to create a professional logo and complete b…" at bounding box center [785, 521] width 620 height 74
copy div "branding package"
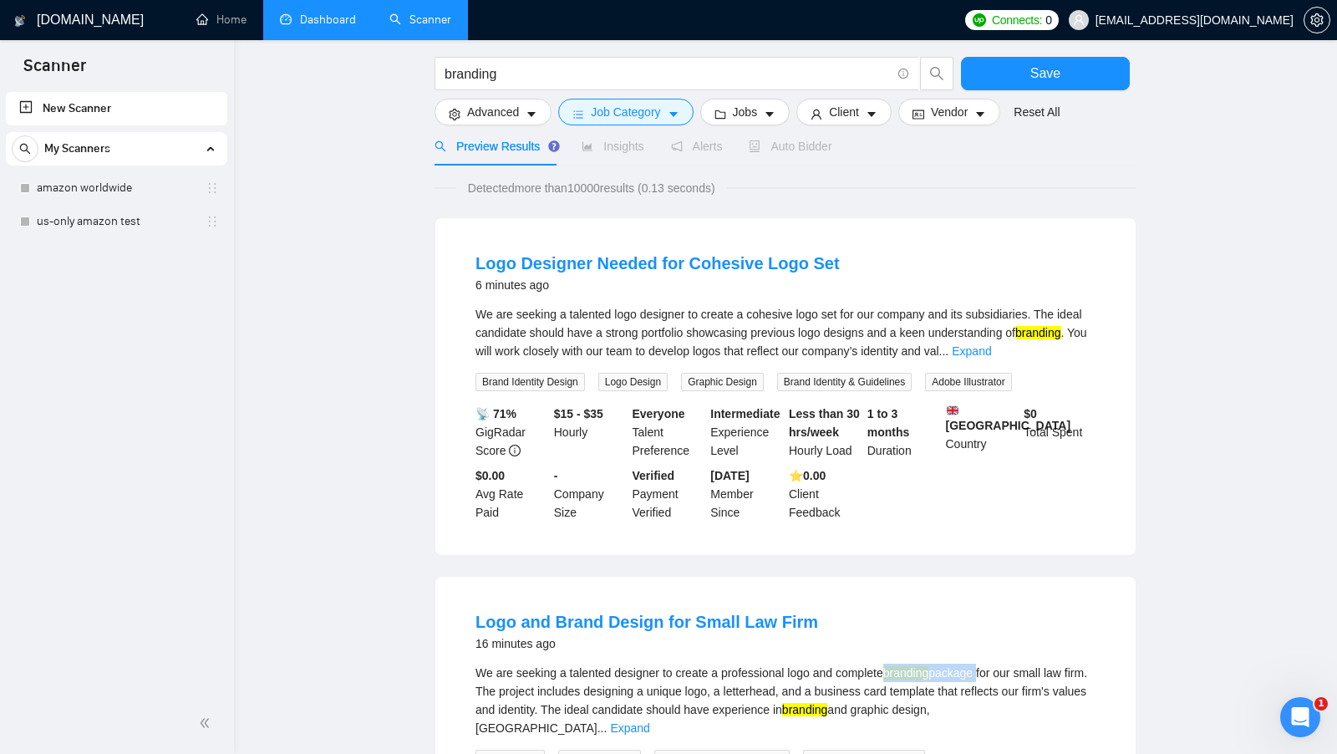
scroll to position [91, 0]
click at [215, 27] on link "Home" at bounding box center [221, 20] width 50 height 14
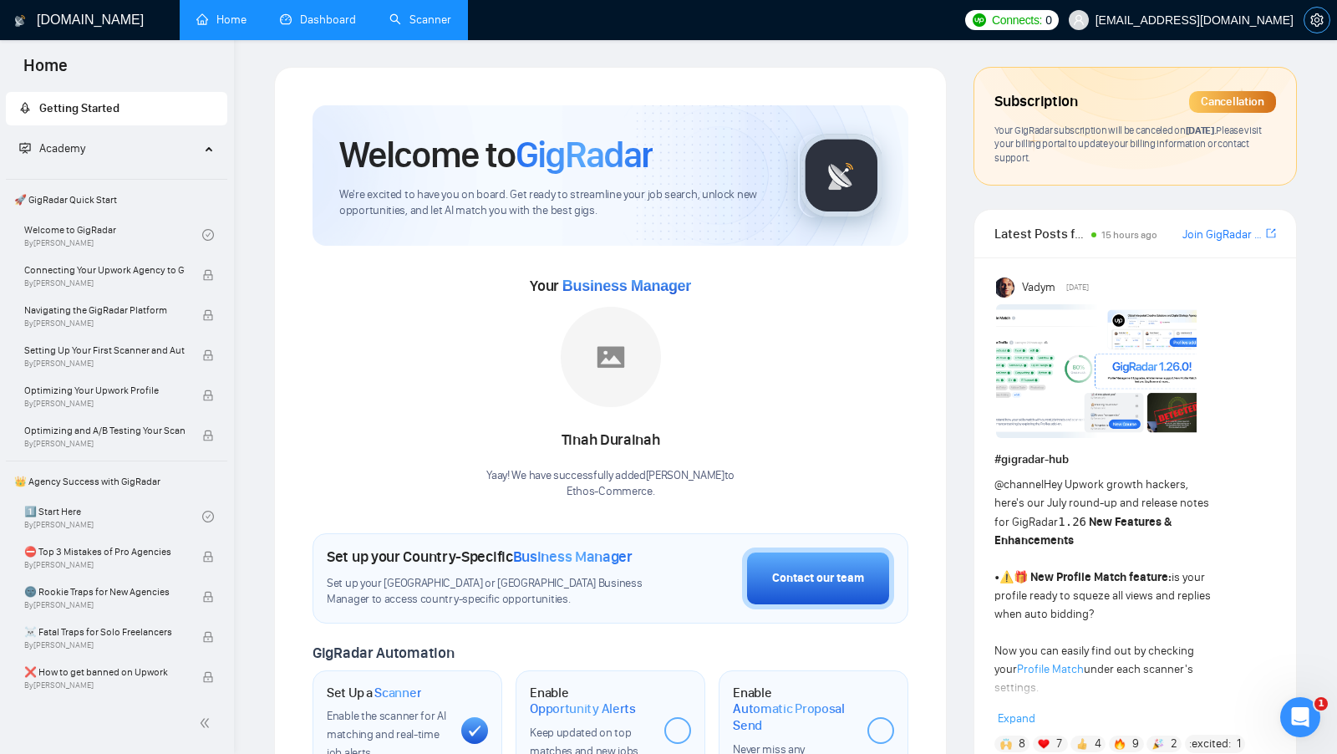
click at [1315, 19] on icon "setting" at bounding box center [1316, 19] width 13 height 13
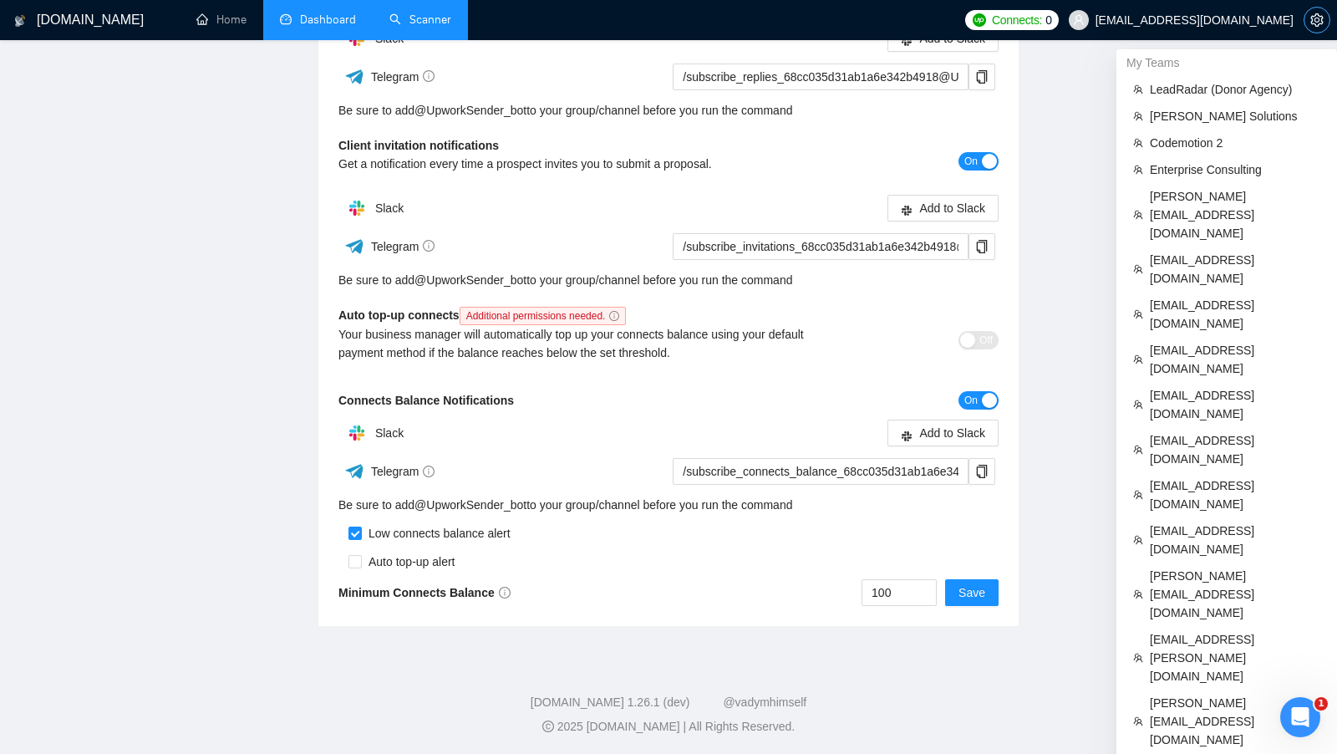
scroll to position [322, 0]
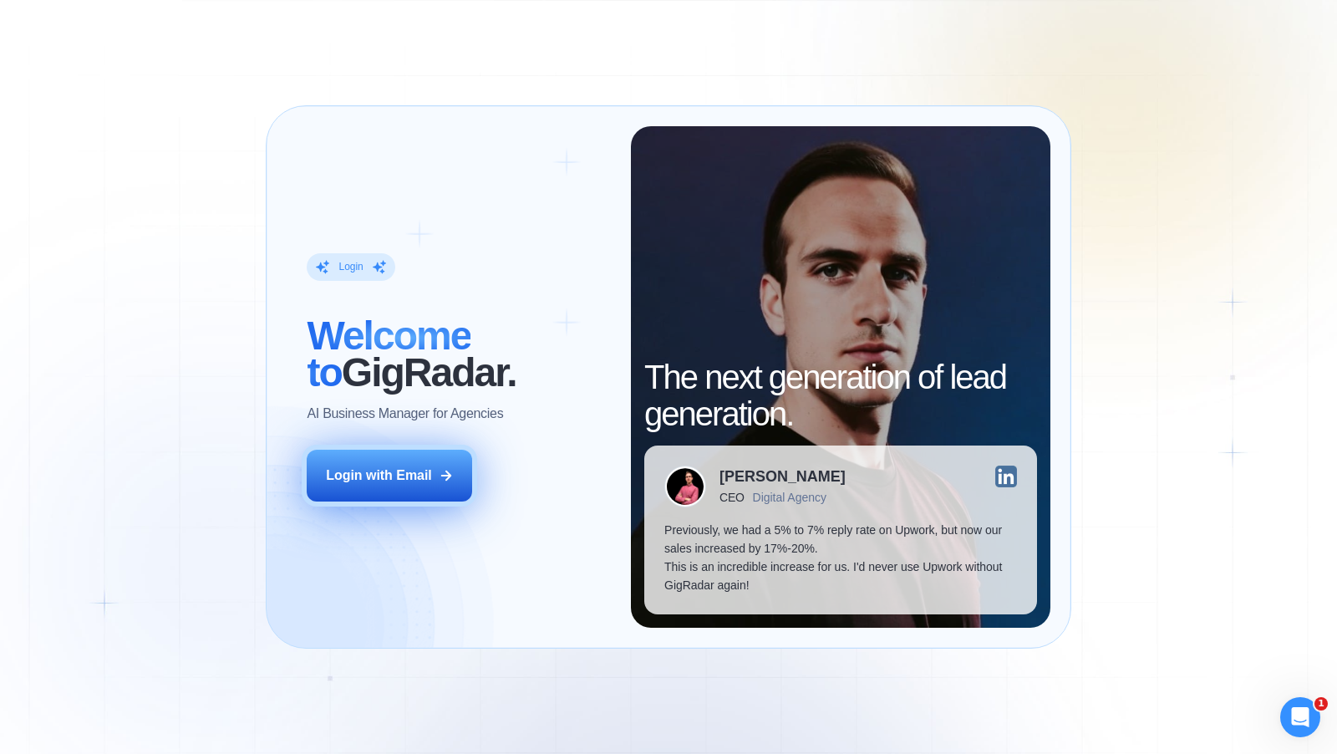
click at [443, 471] on icon at bounding box center [446, 475] width 15 height 15
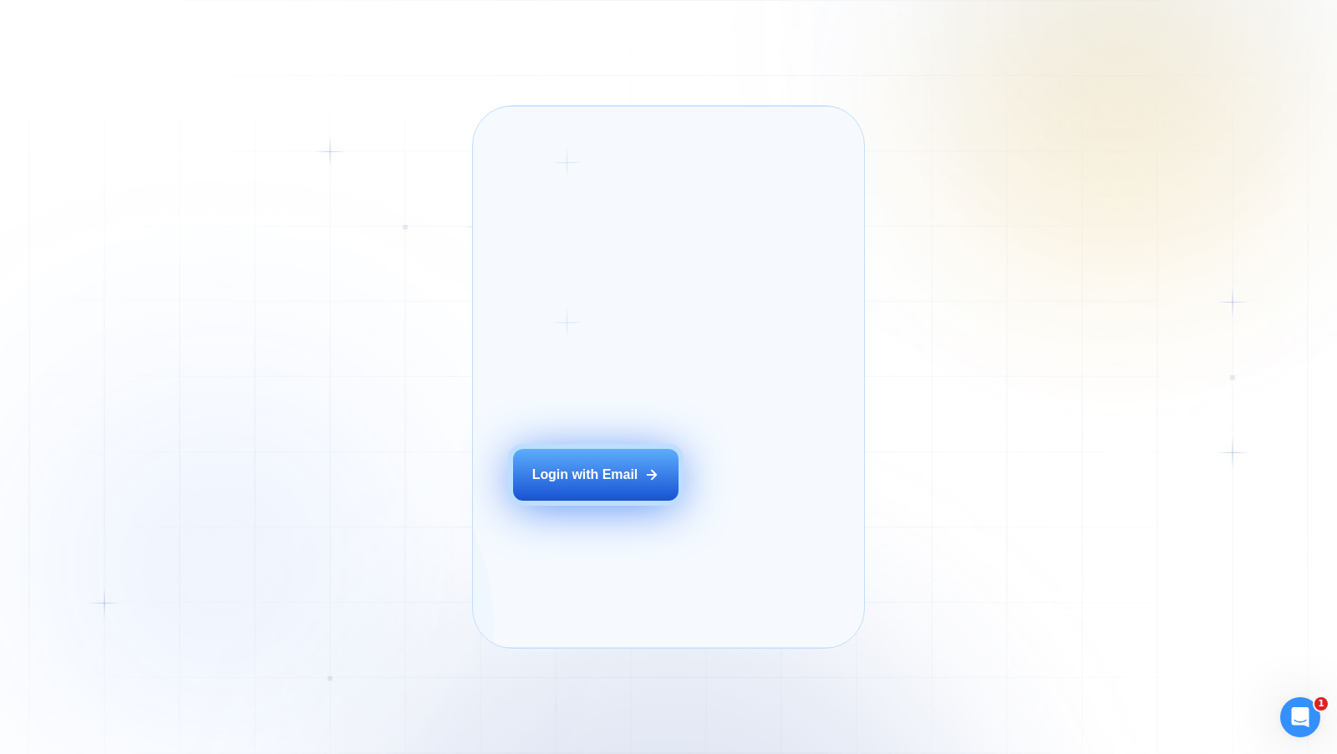
click at [655, 490] on button "Login with Email" at bounding box center [595, 475] width 165 height 52
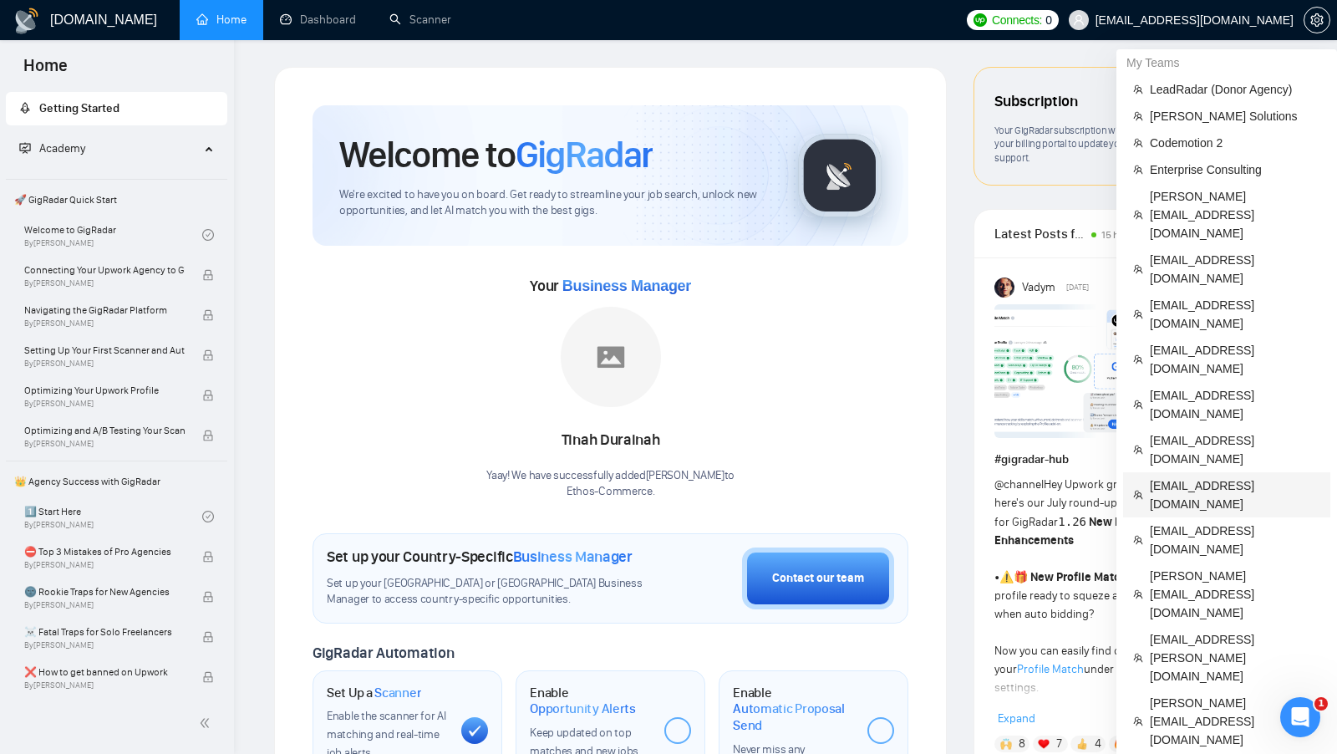
scroll to position [25, 0]
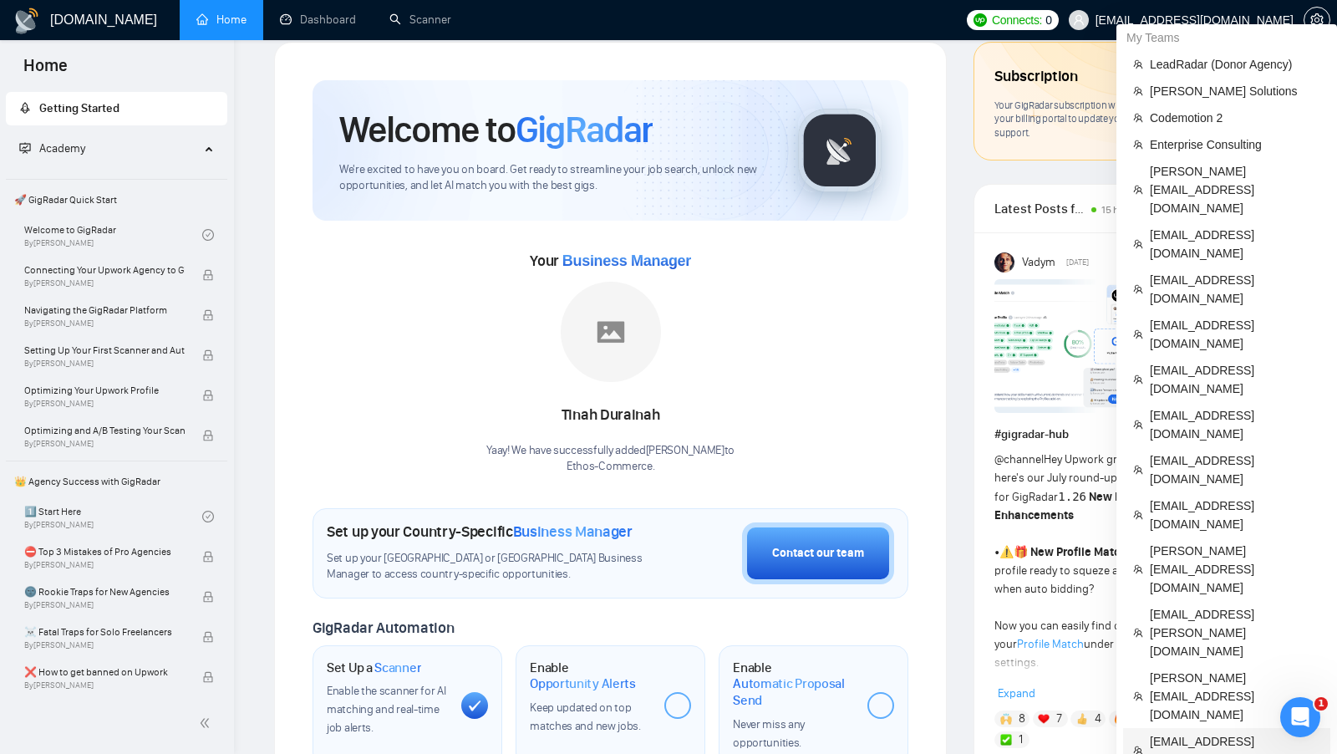
click at [1213, 732] on span "ratechagency@gmail.com" at bounding box center [1235, 750] width 170 height 37
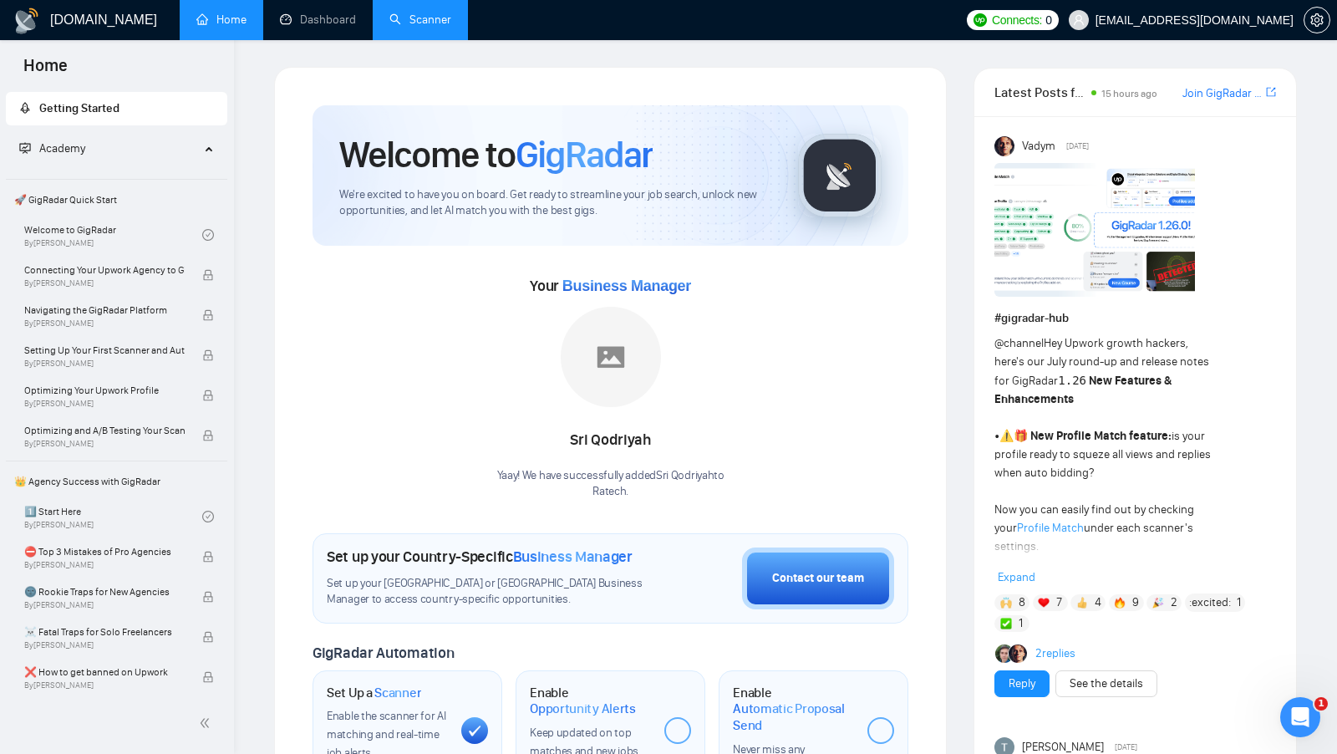
click at [389, 13] on link "Scanner" at bounding box center [420, 20] width 62 height 14
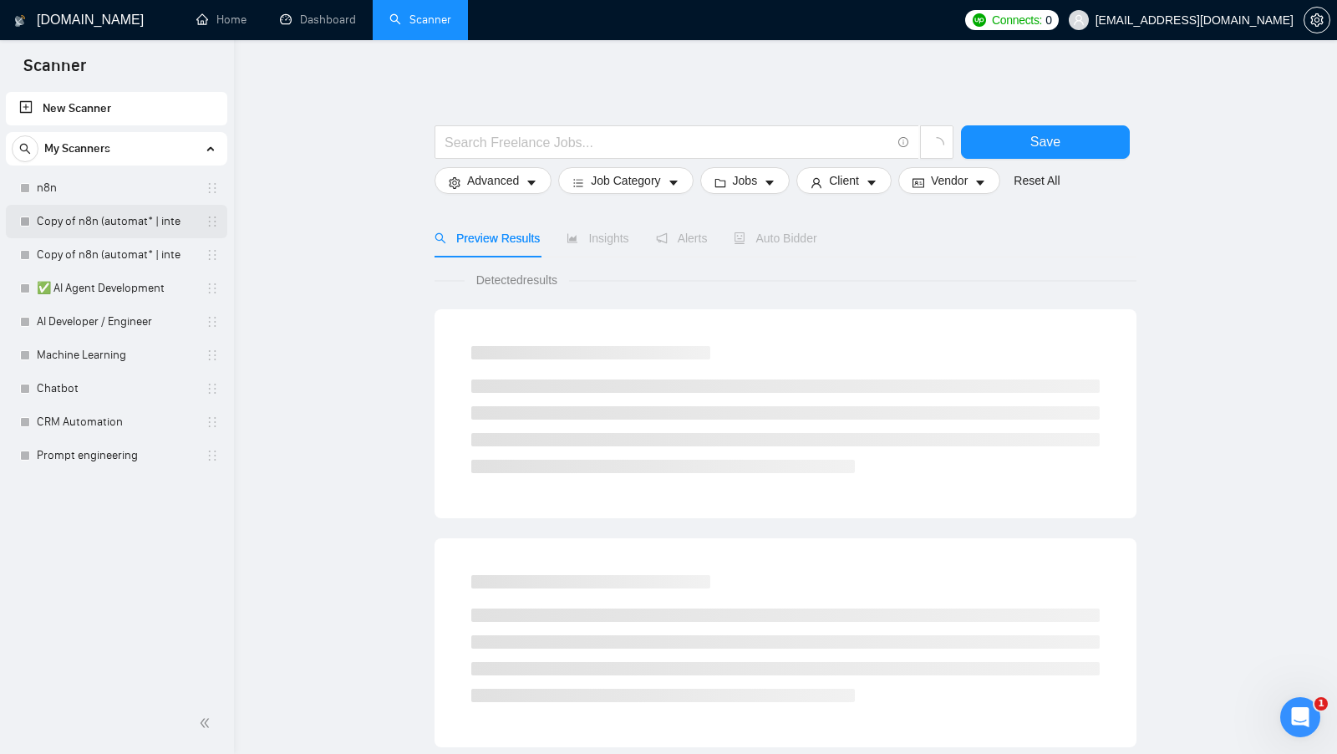
click at [124, 225] on link "Copy of n8n (automat* | inte" at bounding box center [116, 221] width 159 height 33
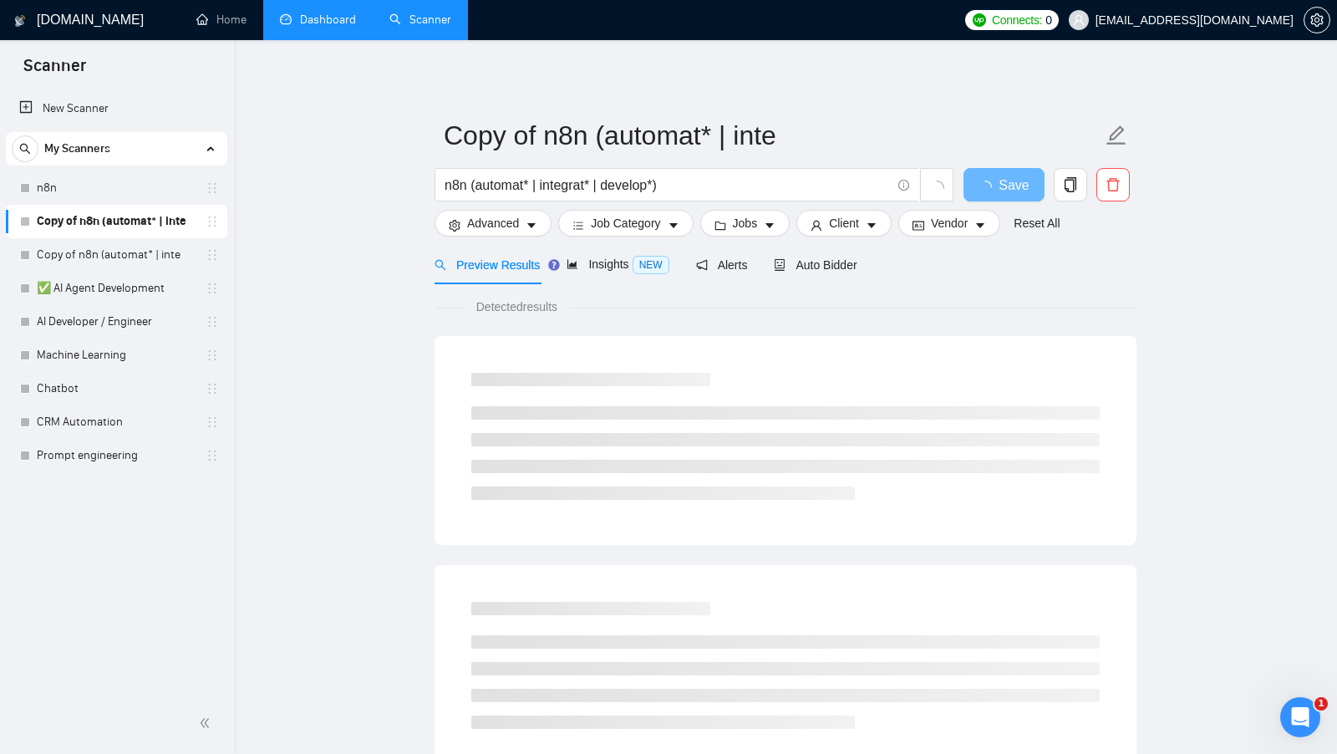
click at [338, 26] on link "Dashboard" at bounding box center [318, 20] width 76 height 14
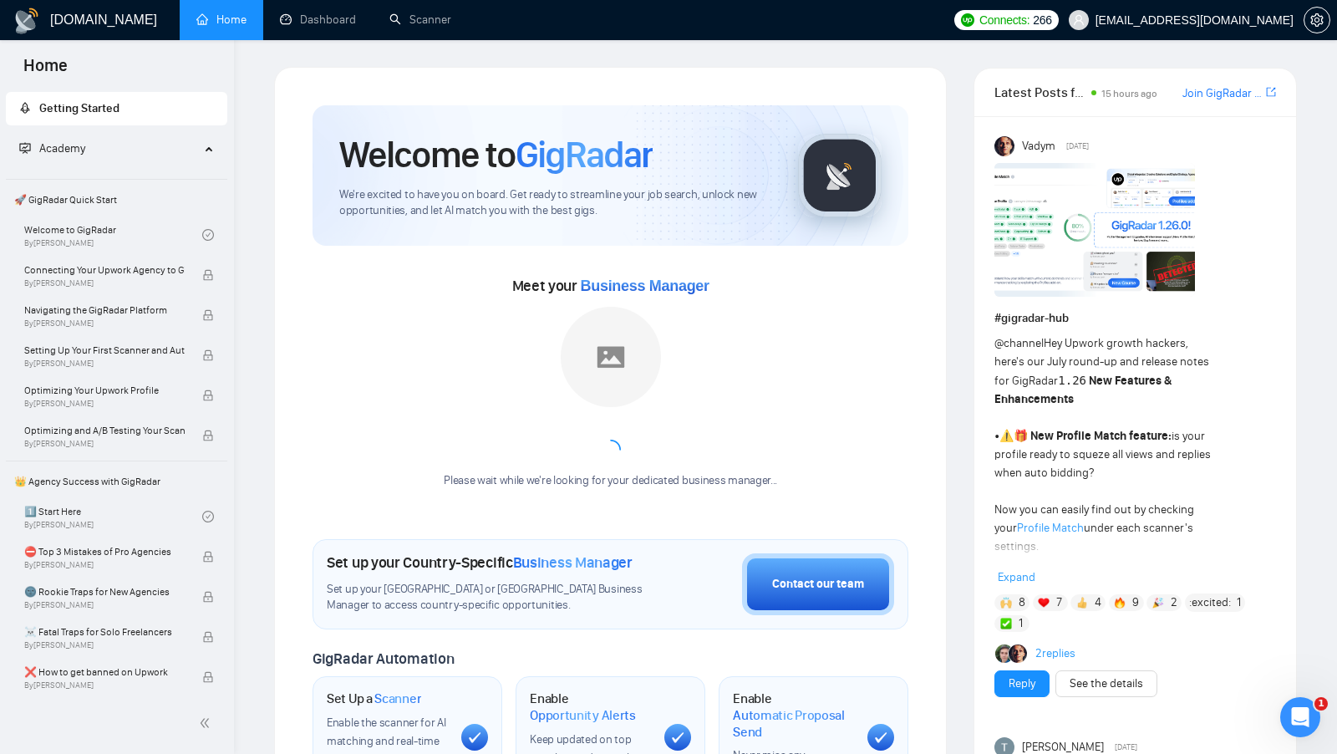
click at [448, 73] on div "Welcome to GigRadar We're excited to have you on board. Get ready to streamline…" at bounding box center [610, 627] width 672 height 1121
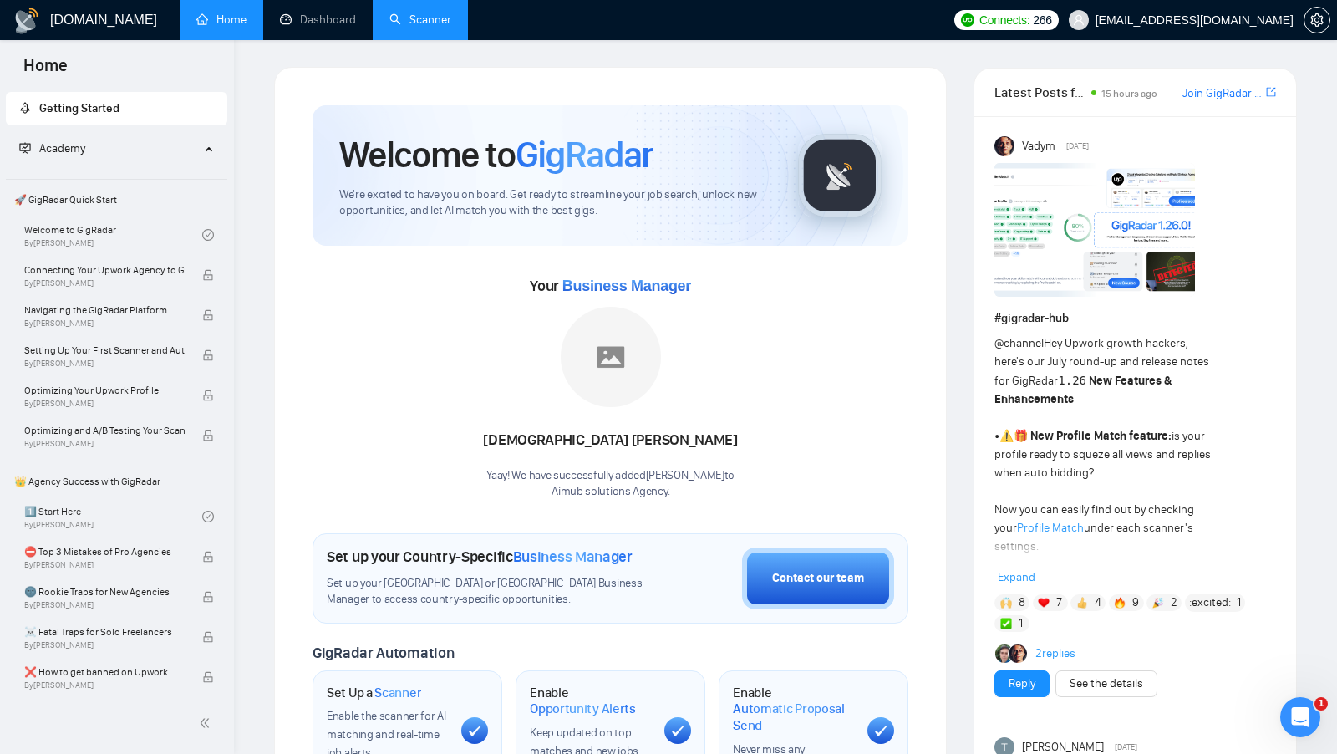
click at [400, 23] on link "Scanner" at bounding box center [420, 20] width 62 height 14
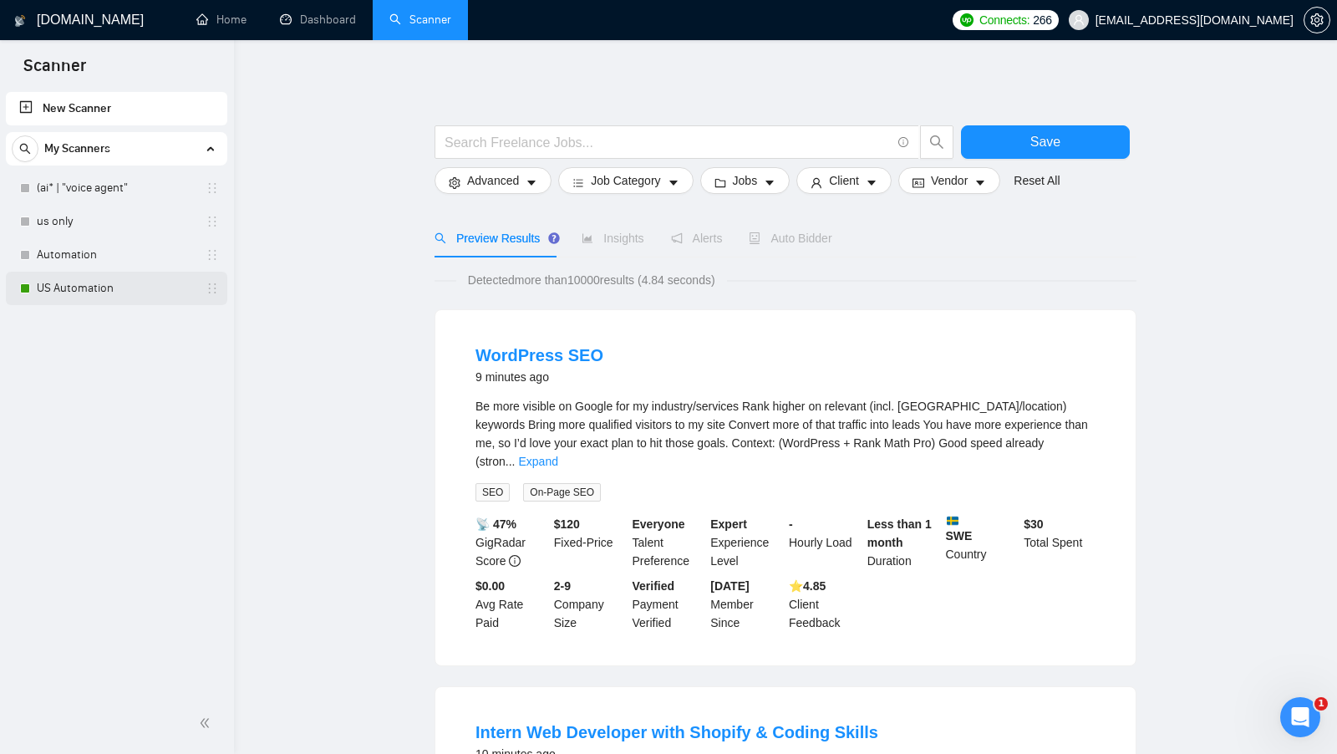
click at [134, 297] on link "US Automation" at bounding box center [116, 288] width 159 height 33
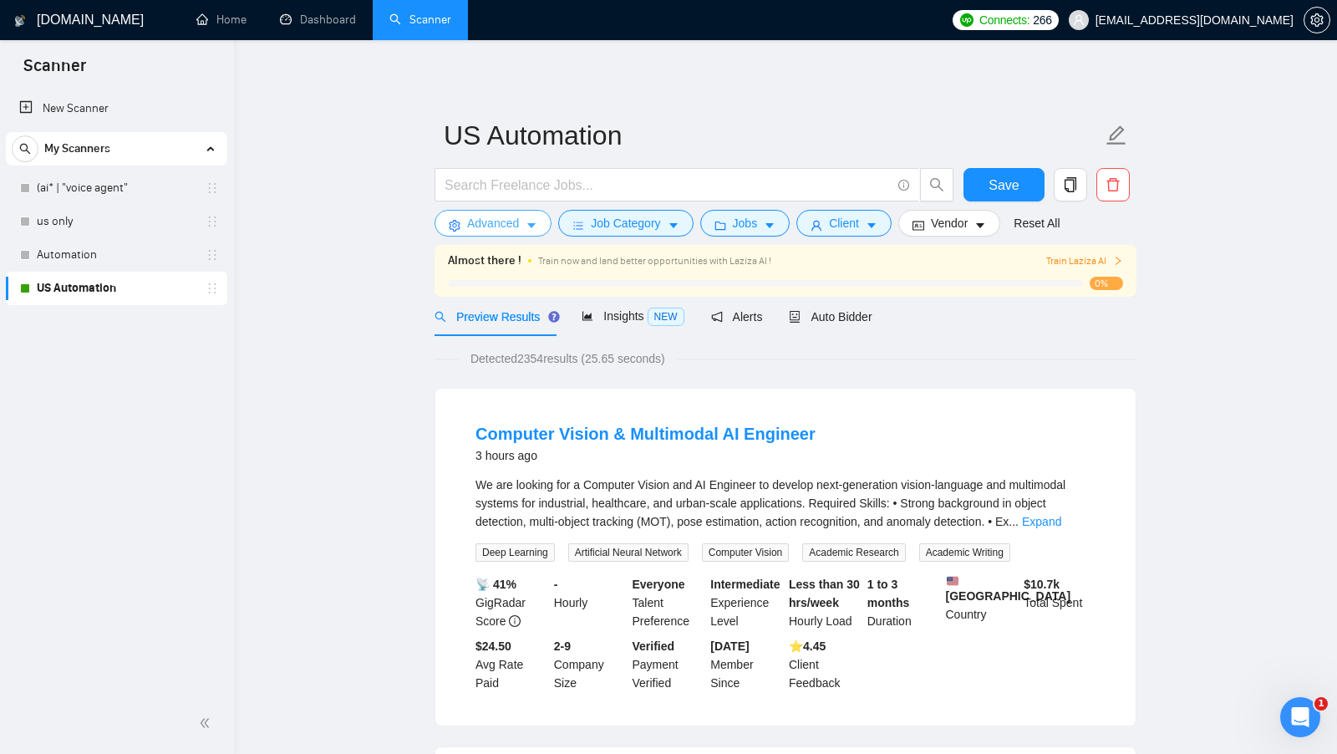
click at [546, 222] on button "Advanced" at bounding box center [492, 223] width 117 height 27
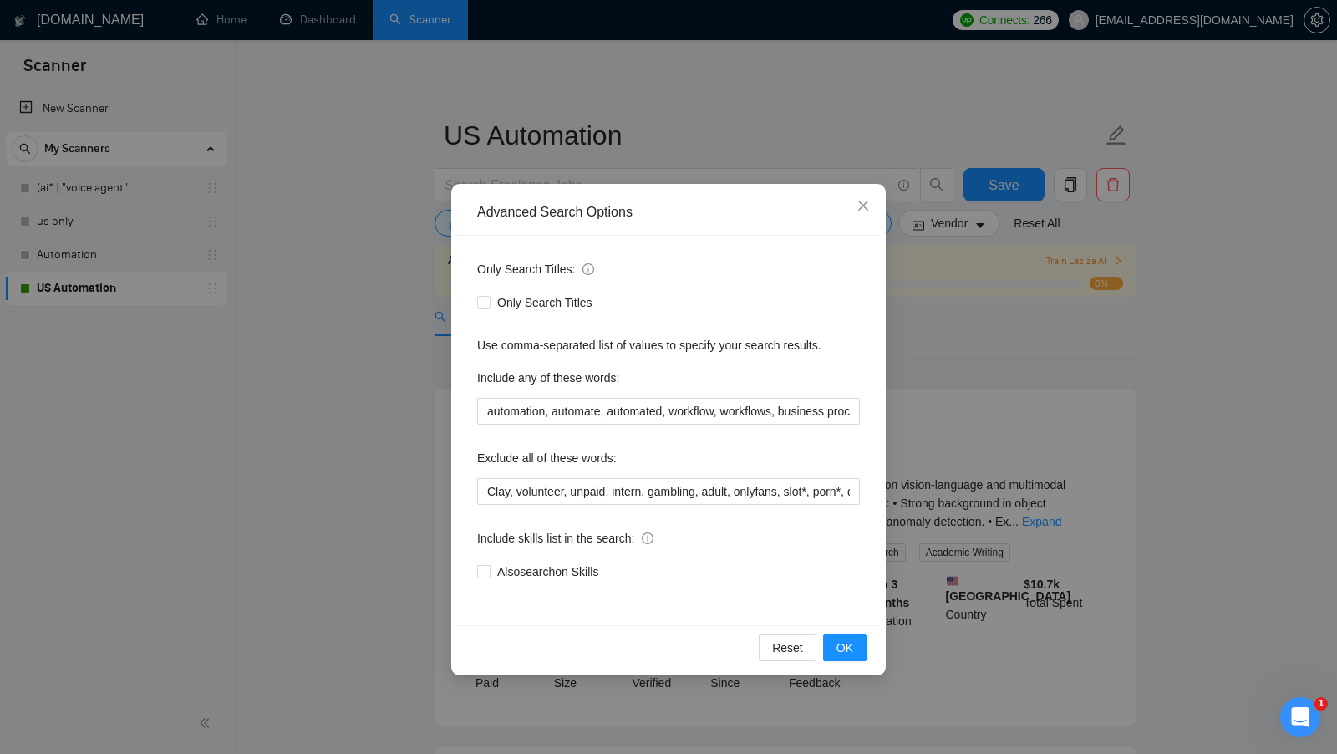
click at [383, 399] on div "Advanced Search Options Only Search Titles: Only Search Titles Use comma-separa…" at bounding box center [668, 377] width 1337 height 754
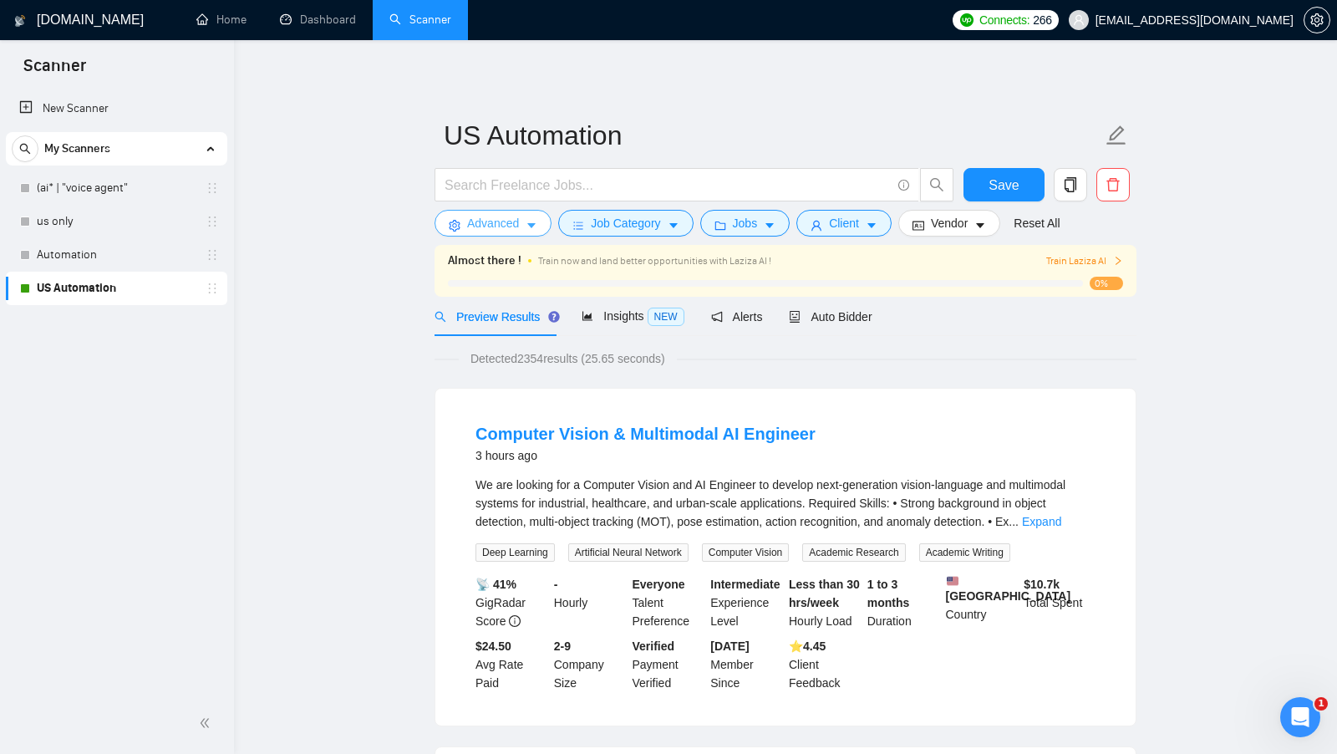
click at [526, 225] on button "Advanced" at bounding box center [492, 223] width 117 height 27
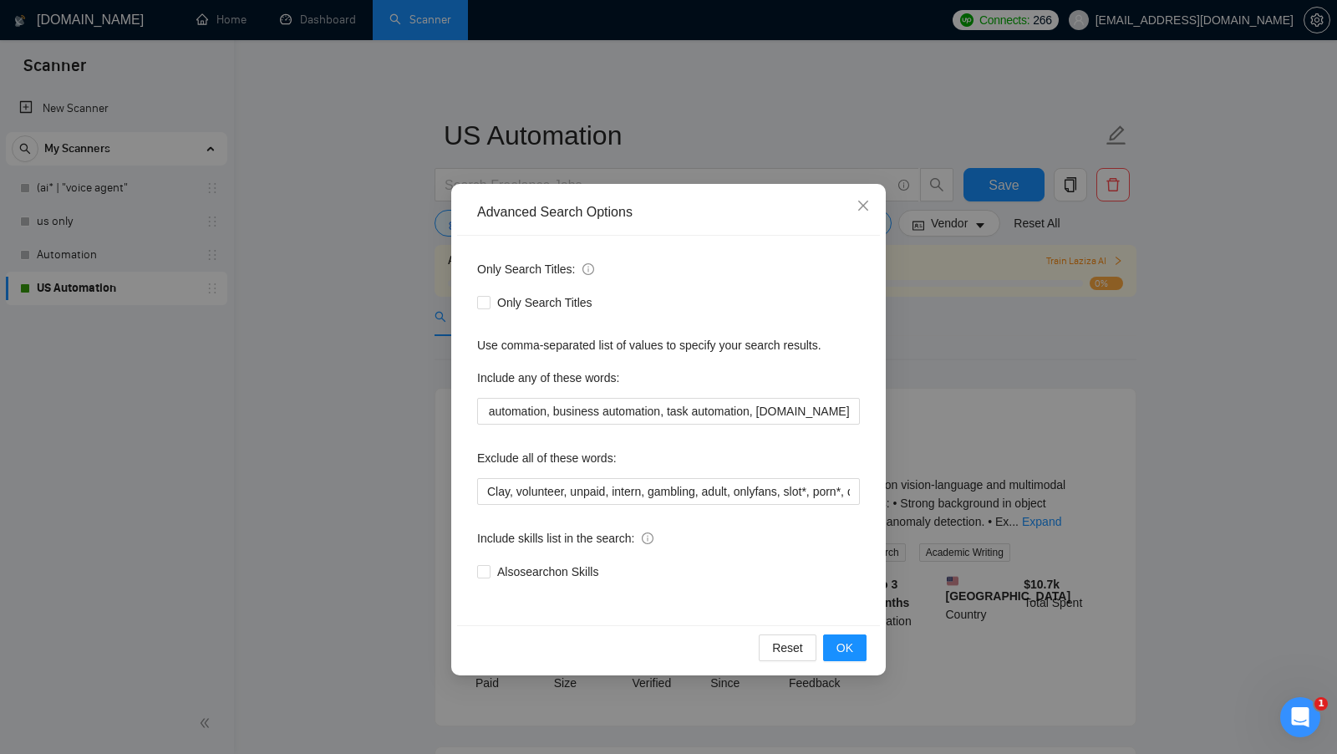
scroll to position [0, 511]
click at [1004, 335] on div "Advanced Search Options Only Search Titles: Only Search Titles Use comma-separa…" at bounding box center [668, 377] width 1337 height 754
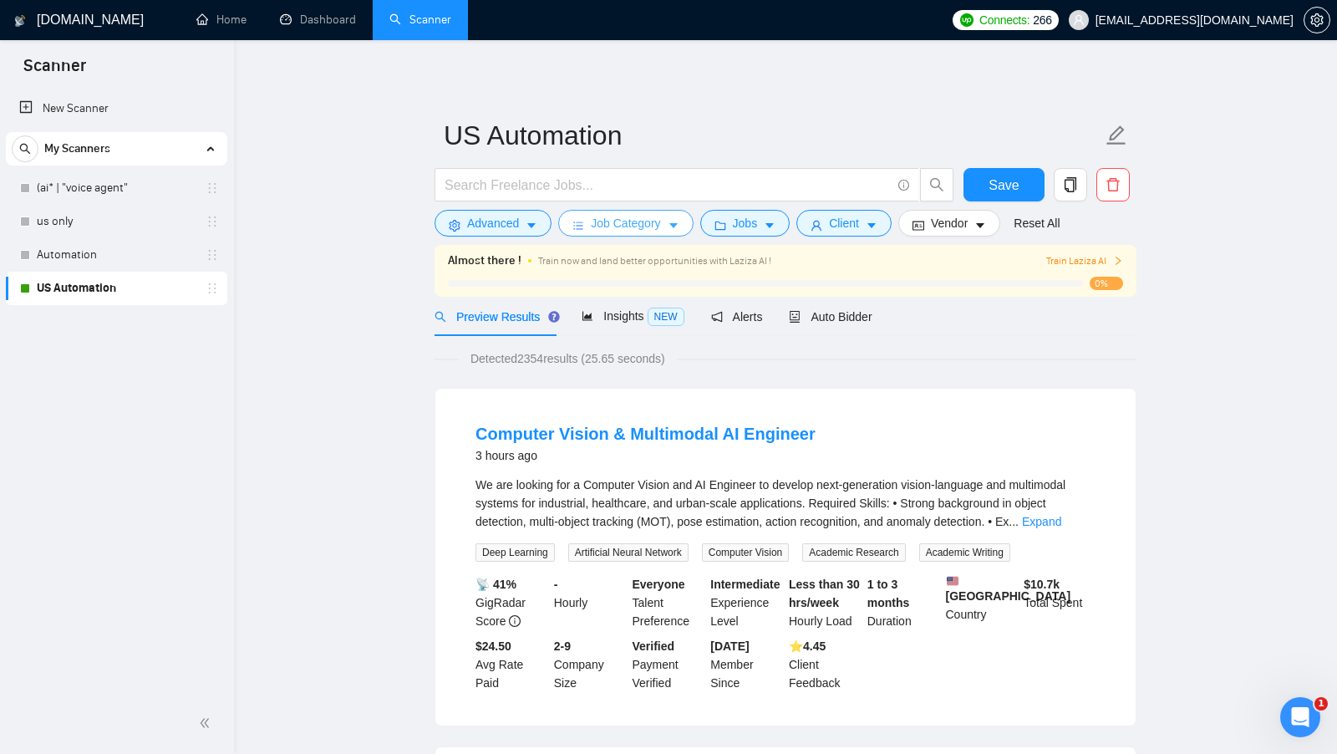
click at [629, 235] on button "Job Category" at bounding box center [625, 223] width 134 height 27
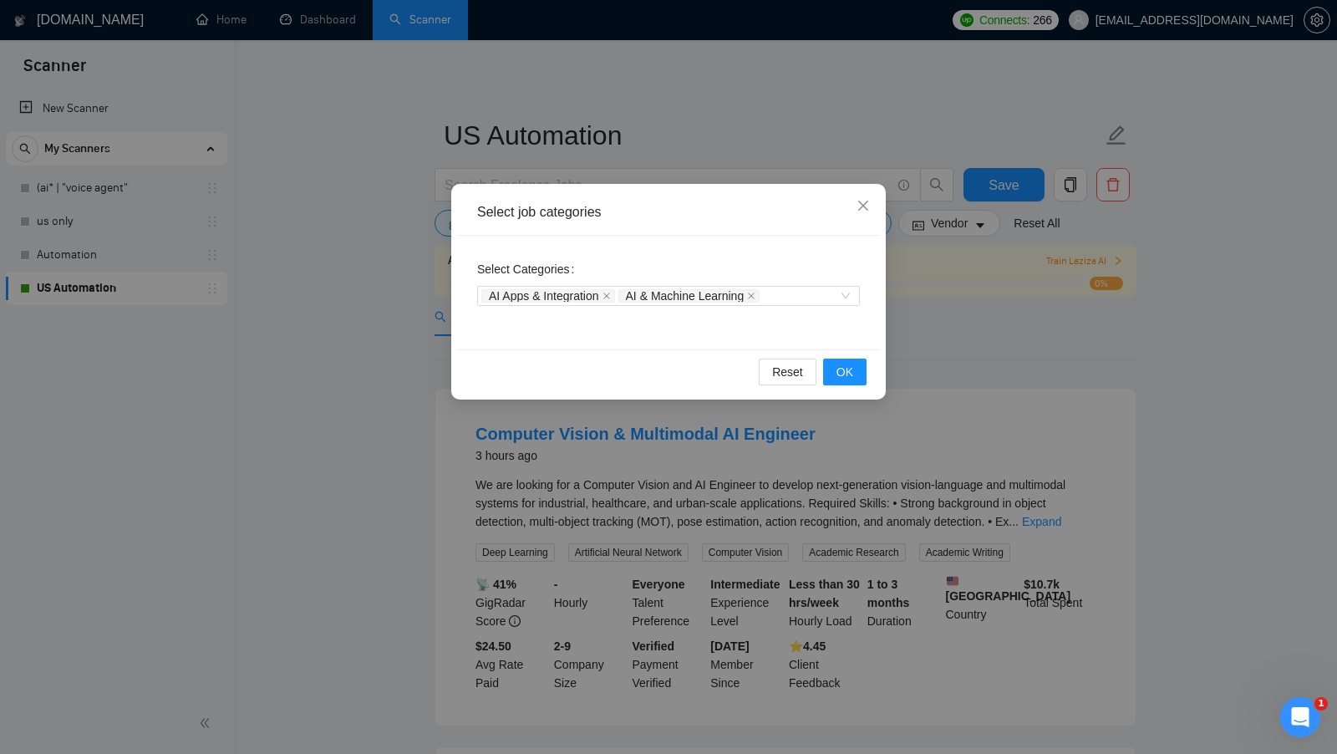
click at [963, 337] on div "Select job categories Select Categories AI Apps & Integration AI & Machine Lear…" at bounding box center [668, 377] width 1337 height 754
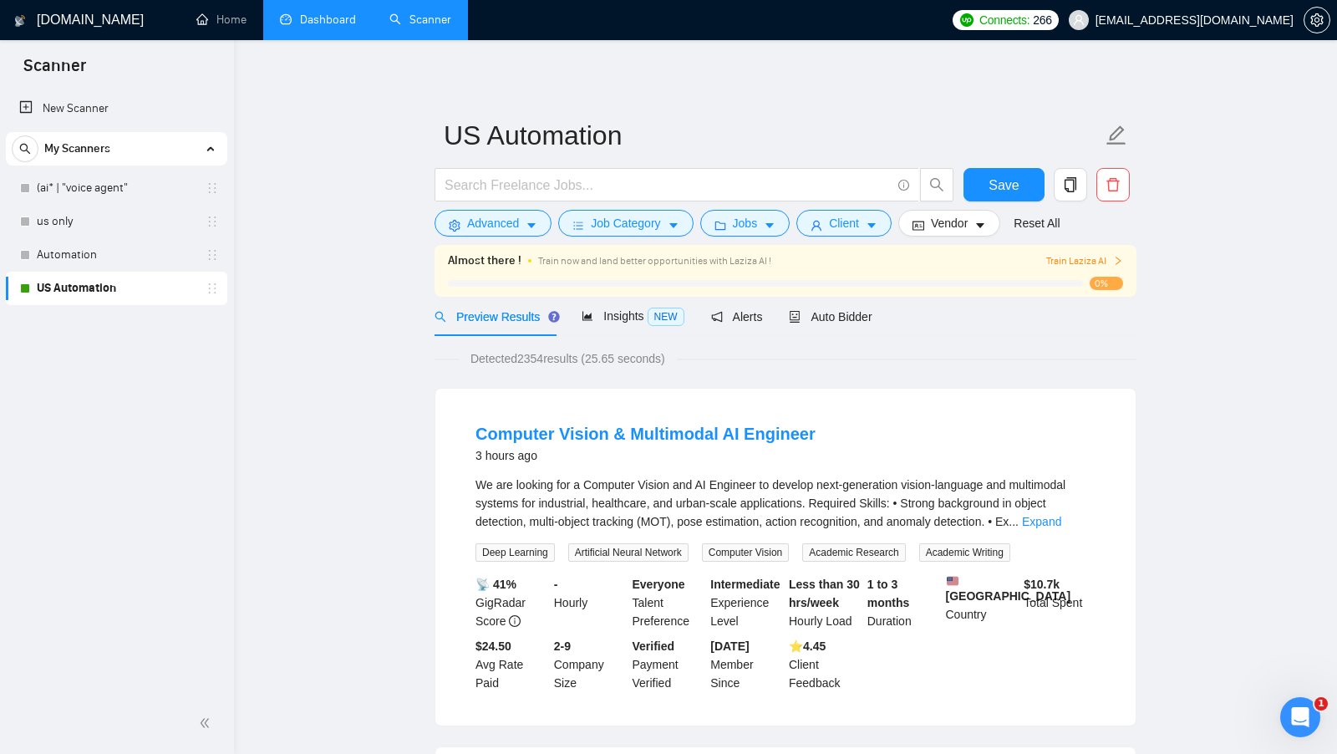
click at [280, 19] on link "Dashboard" at bounding box center [318, 20] width 76 height 14
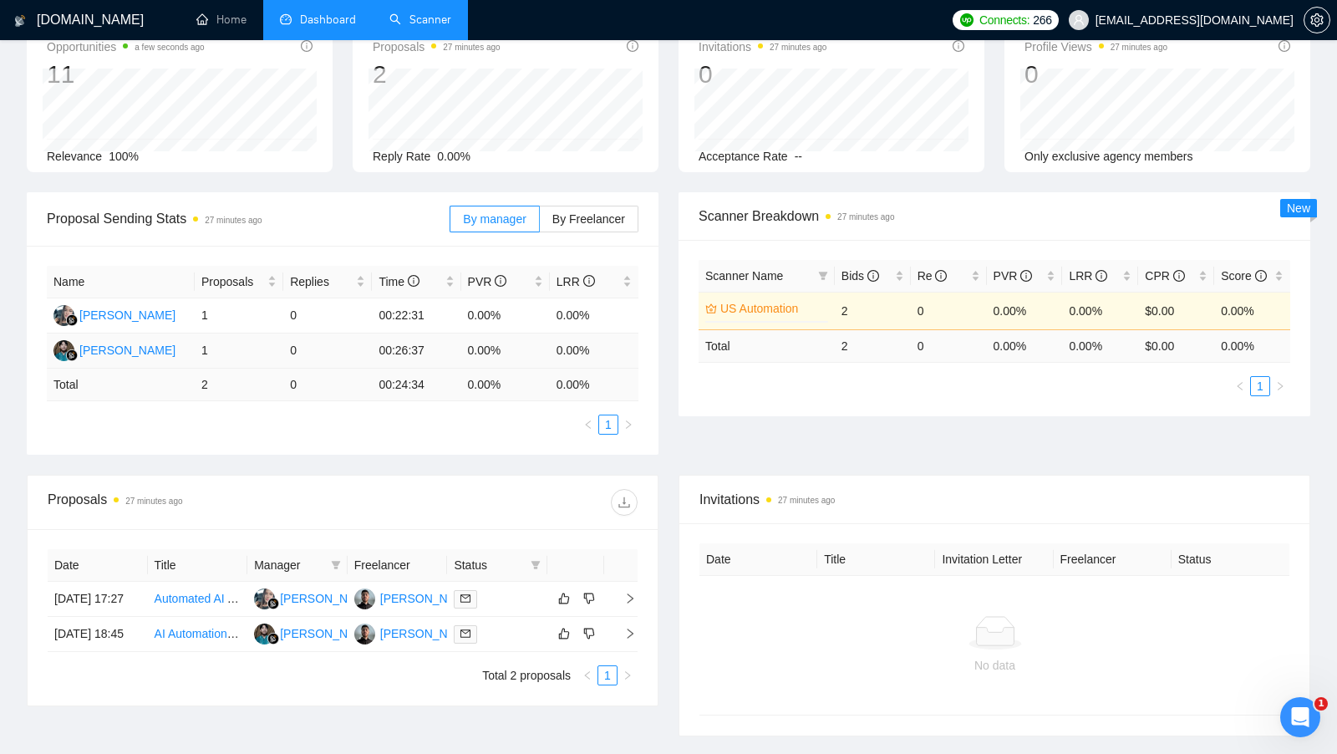
scroll to position [140, 0]
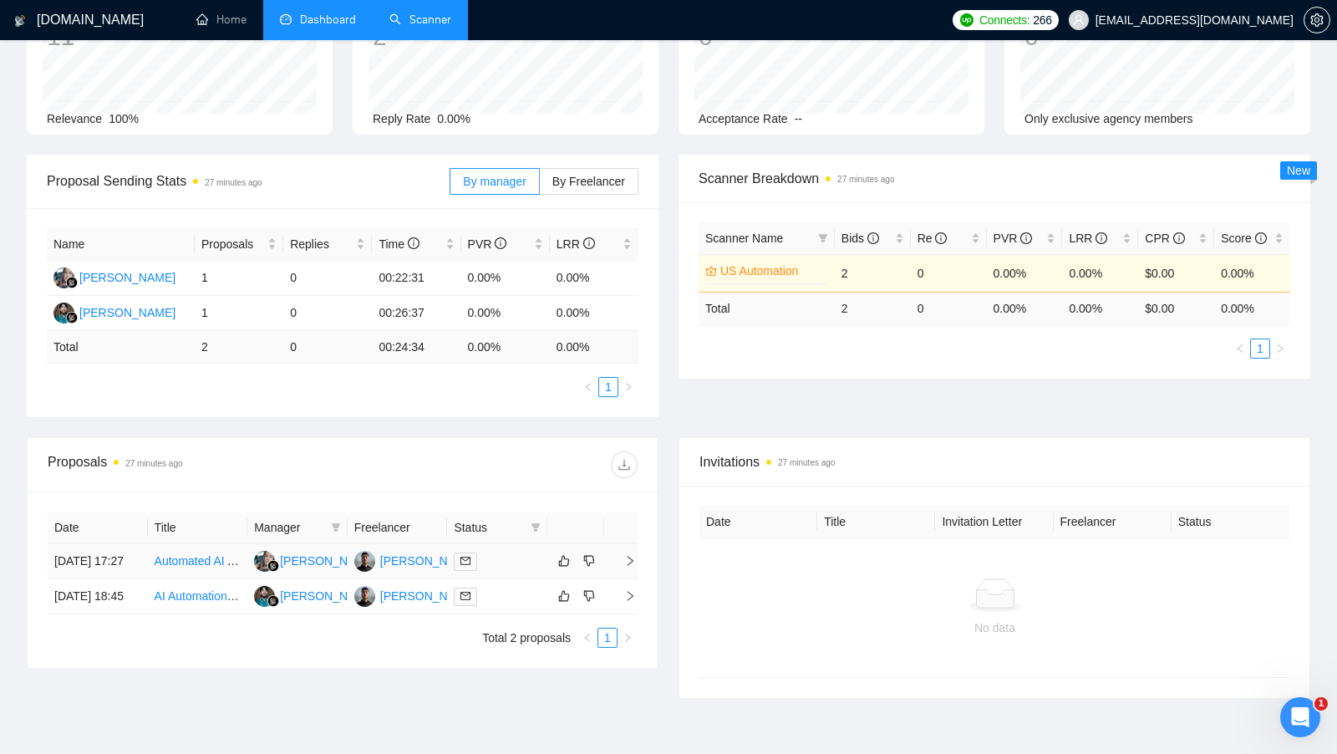
click at [525, 554] on td at bounding box center [497, 561] width 100 height 35
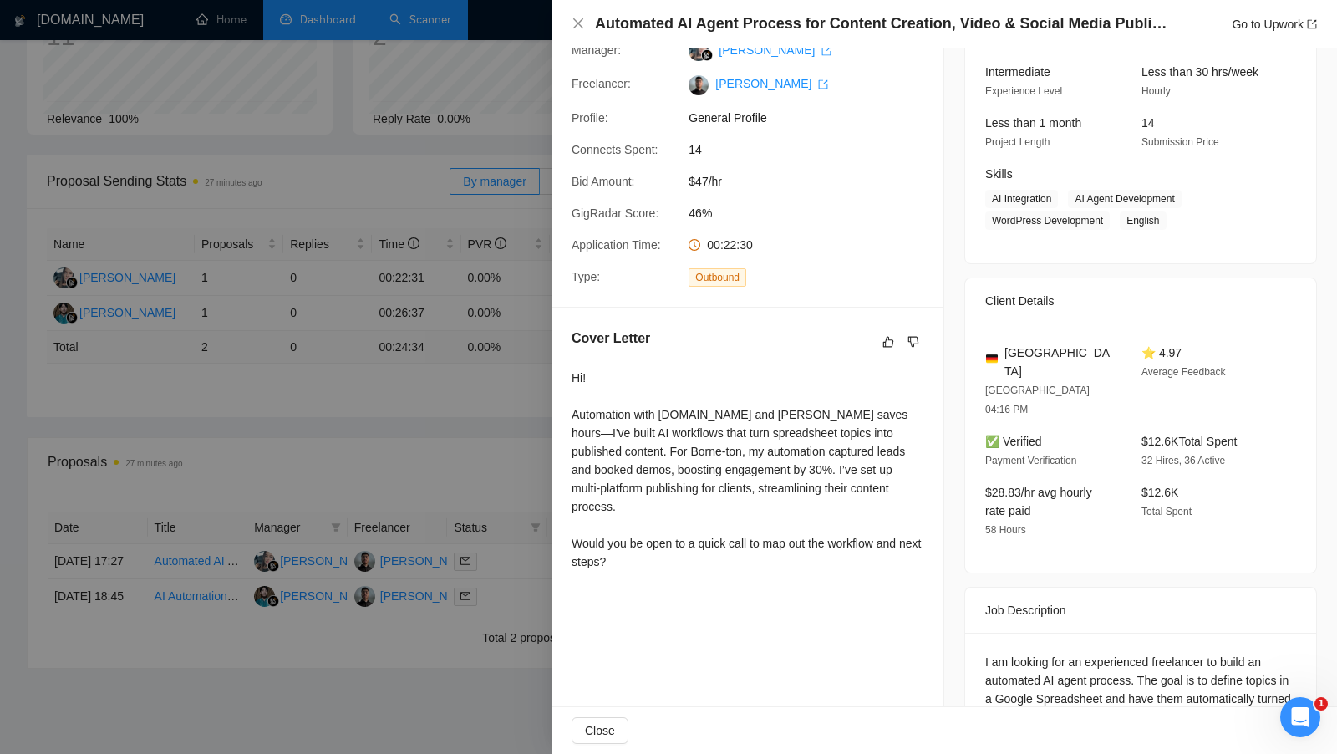
scroll to position [161, 0]
click at [519, 464] on div at bounding box center [668, 377] width 1337 height 754
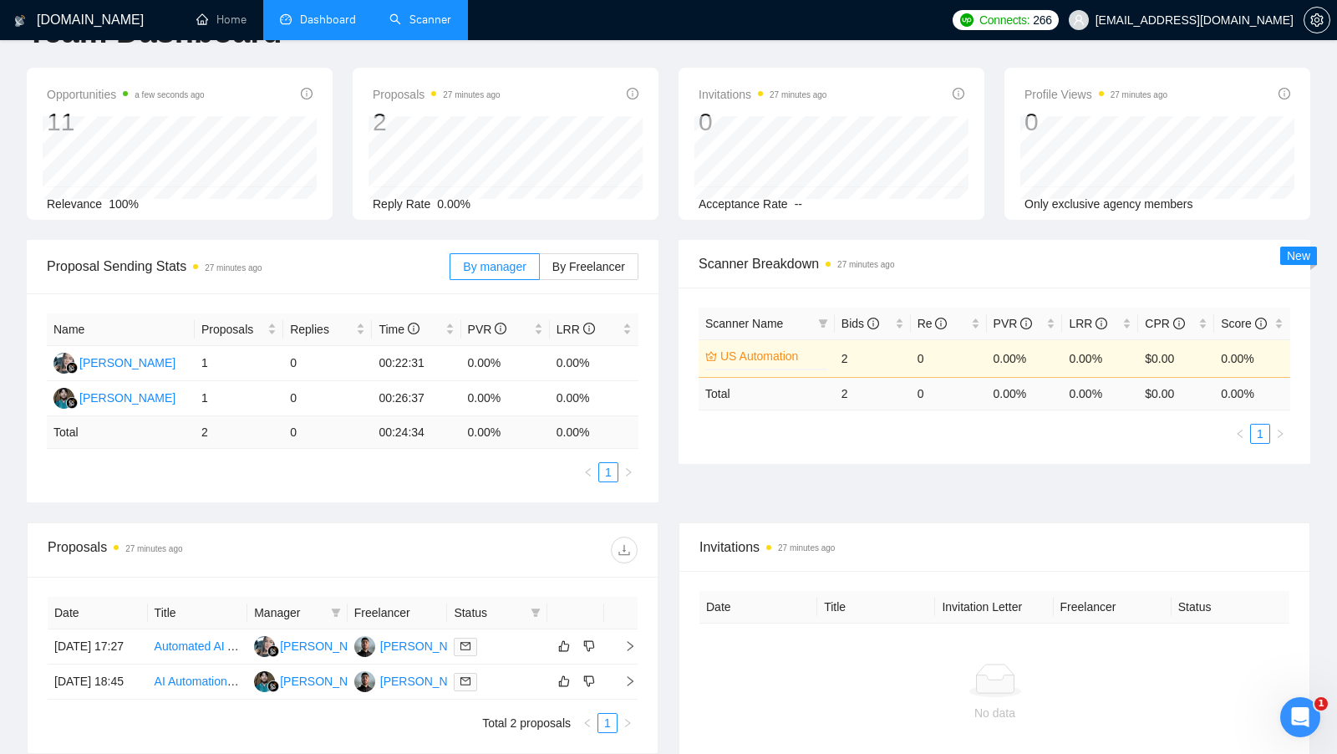
scroll to position [0, 0]
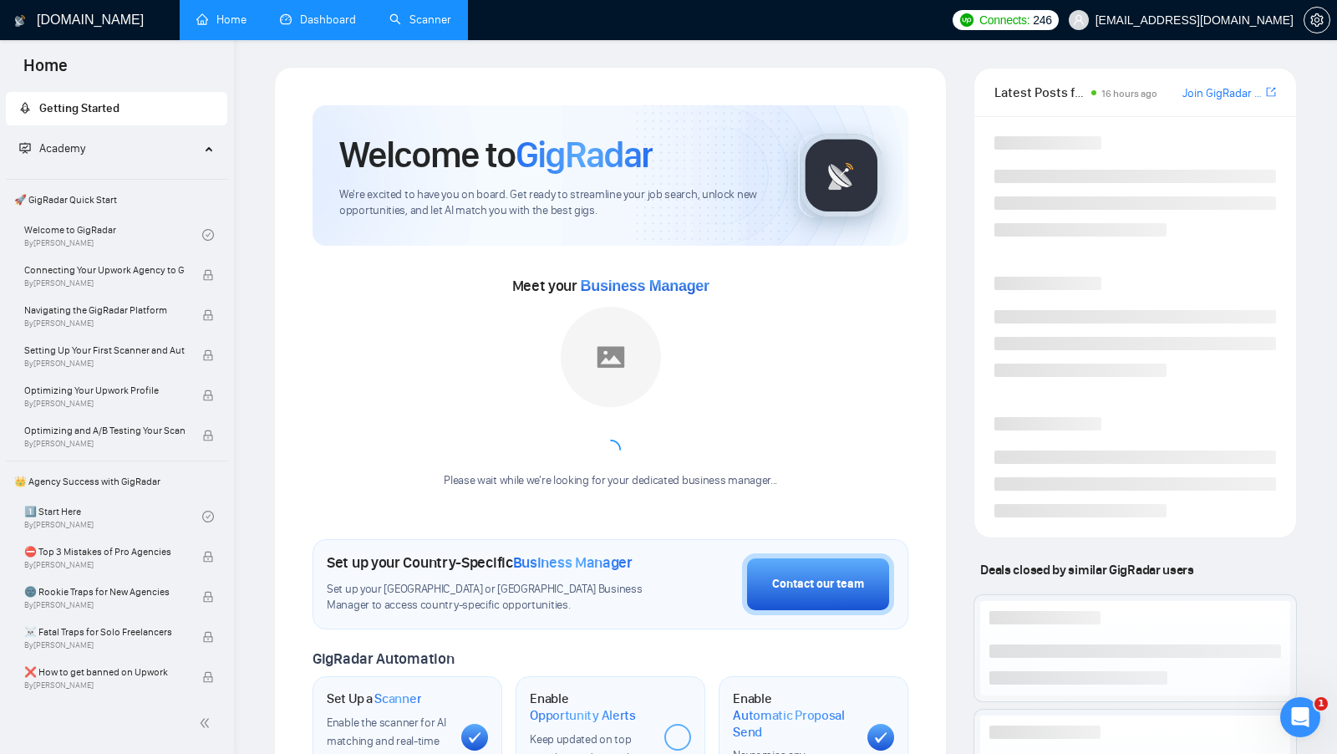
click at [290, 27] on link "Dashboard" at bounding box center [318, 20] width 76 height 14
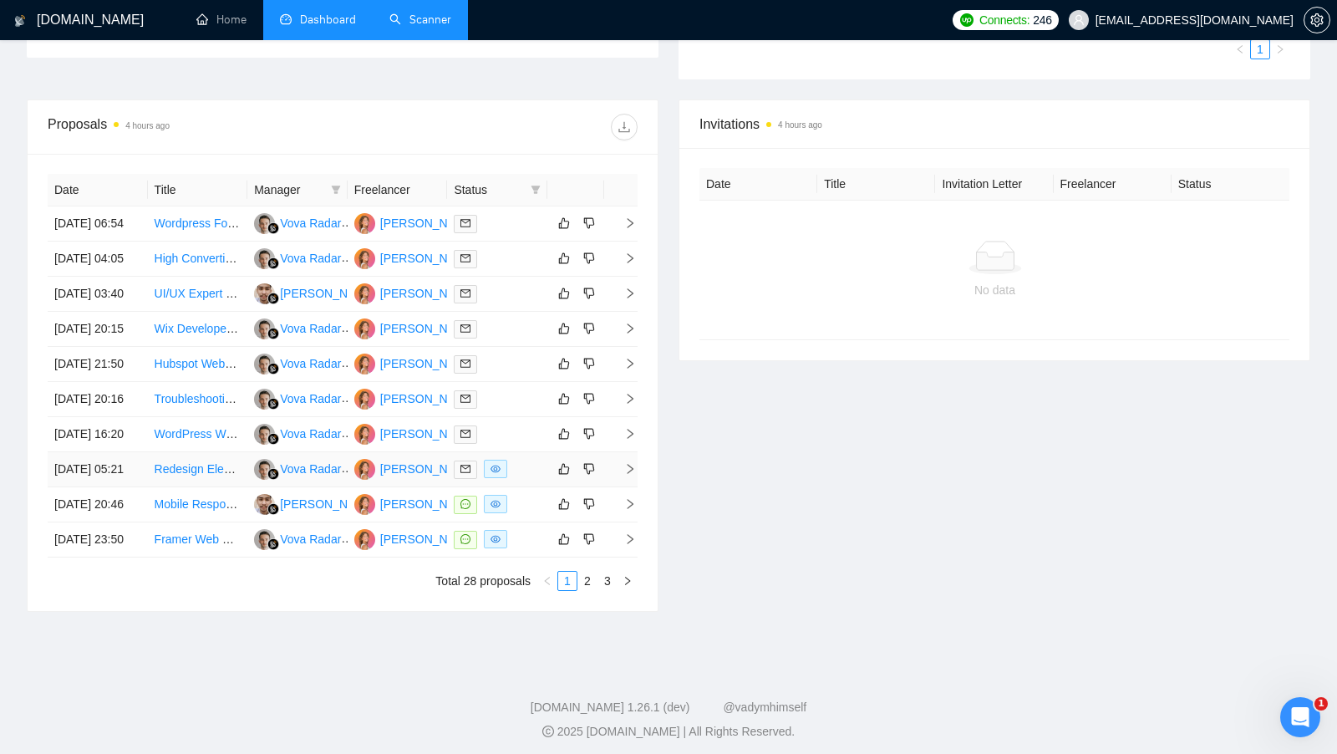
scroll to position [531, 0]
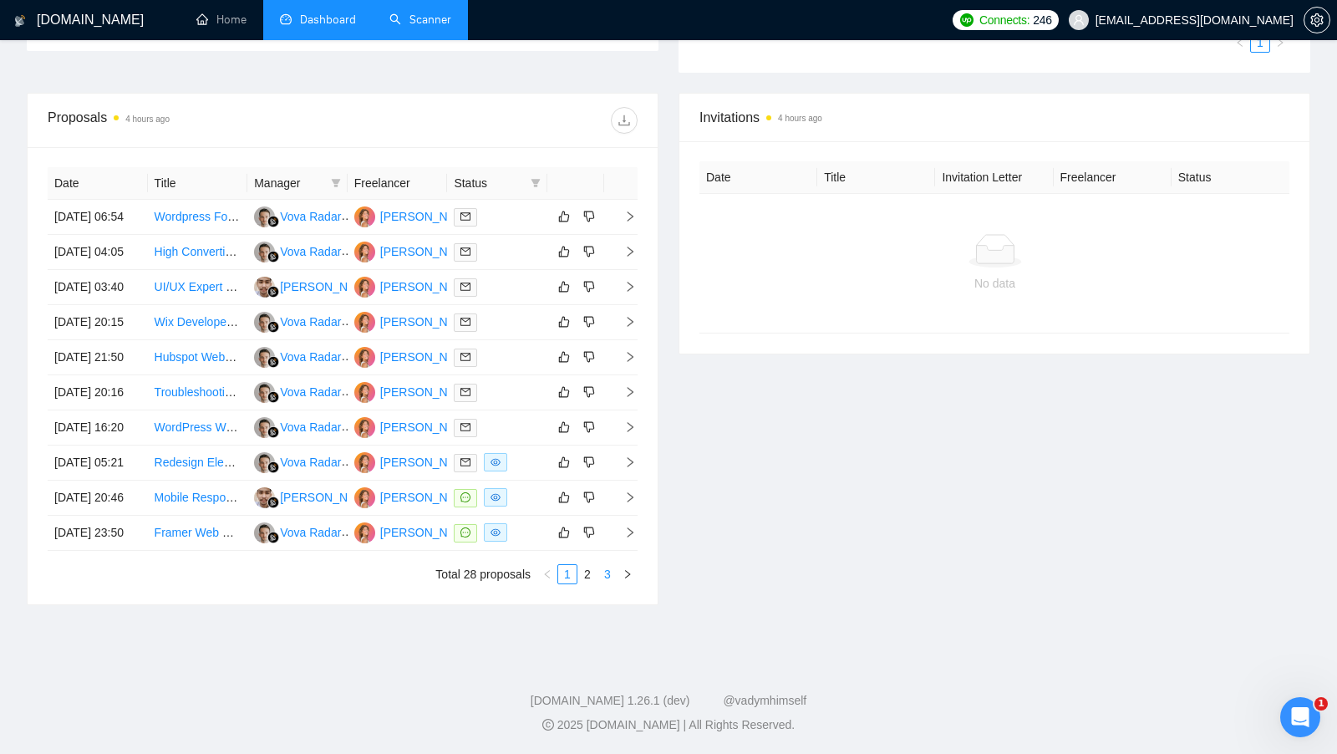
click at [615, 583] on link "3" at bounding box center [607, 574] width 18 height 18
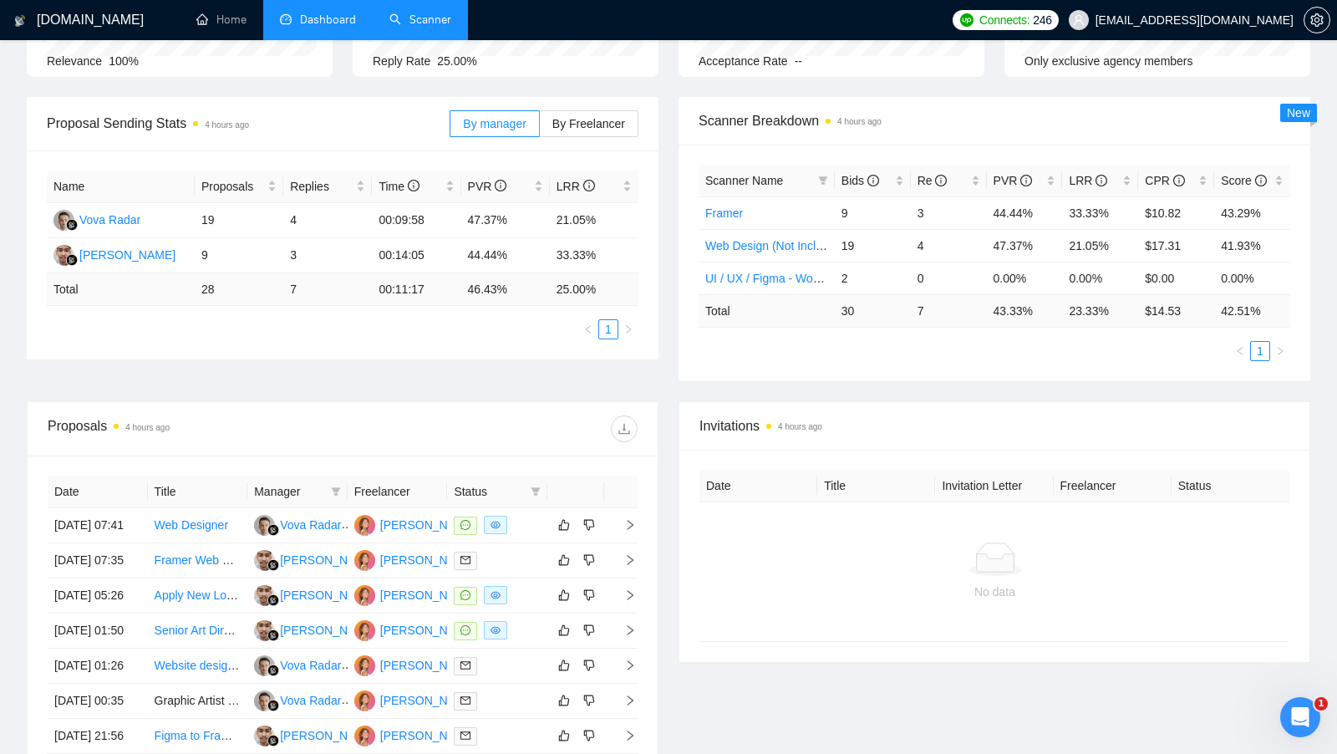
scroll to position [96, 0]
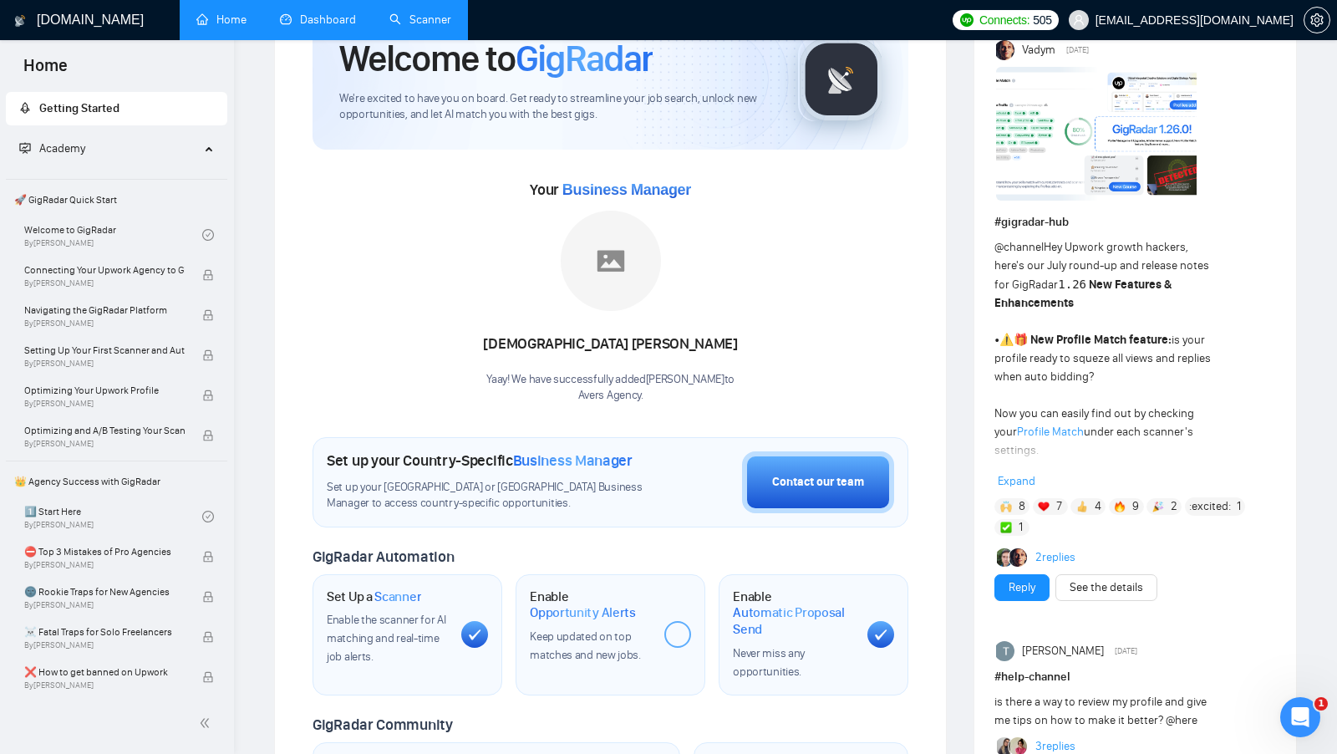
click at [289, 27] on link "Dashboard" at bounding box center [318, 20] width 76 height 14
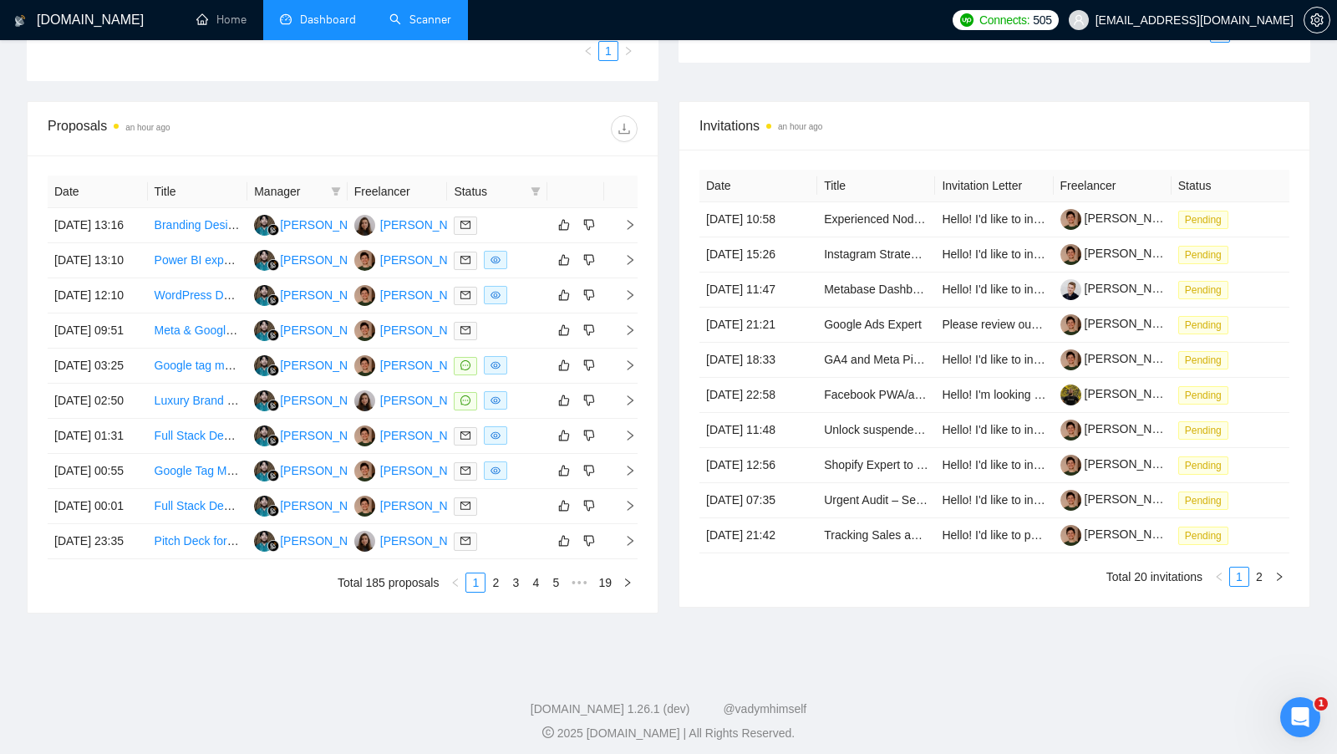
scroll to position [703, 0]
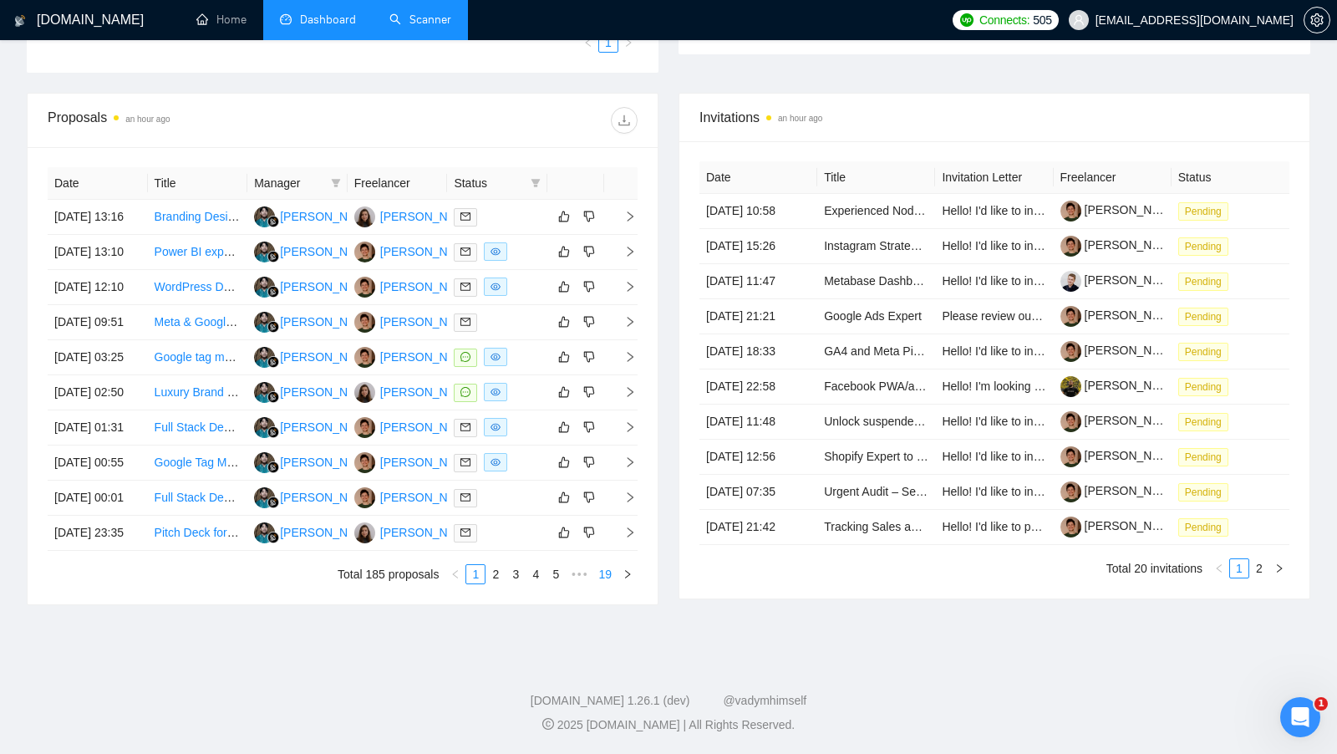
click at [600, 583] on link "19" at bounding box center [604, 574] width 23 height 18
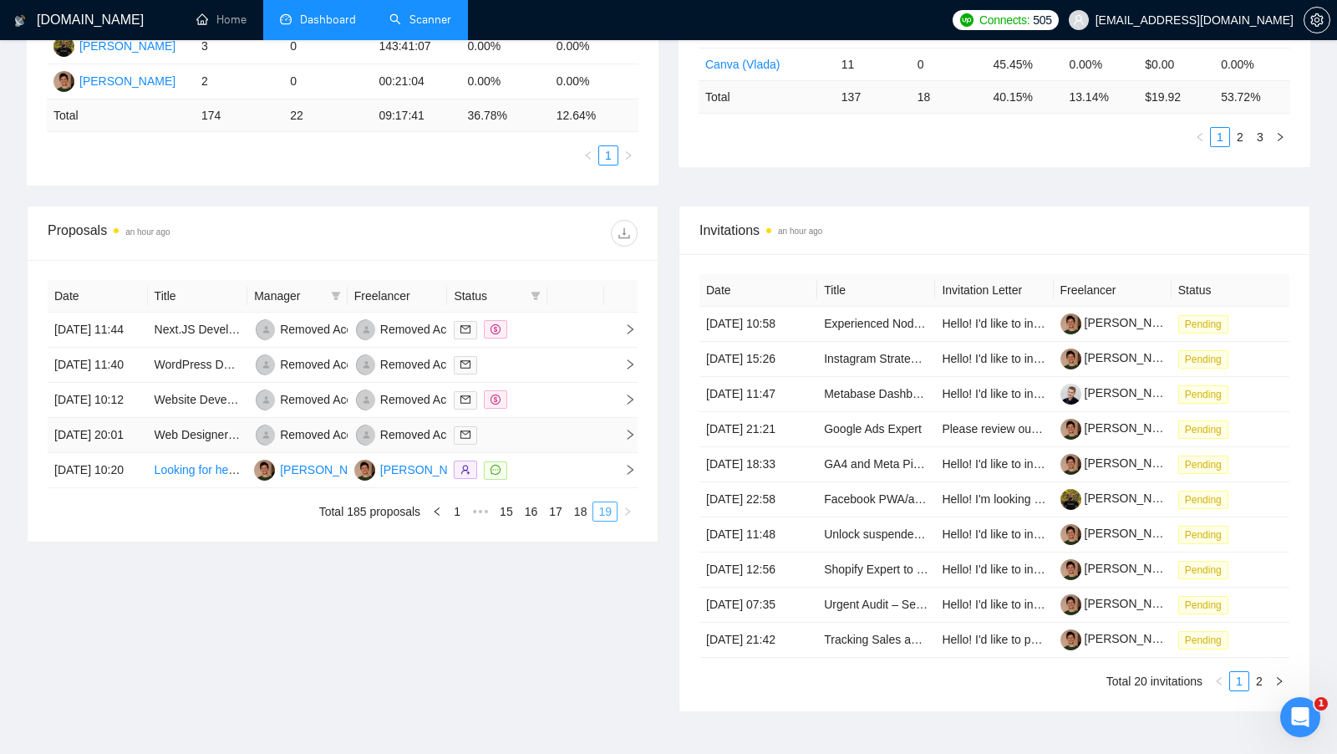
scroll to position [471, 0]
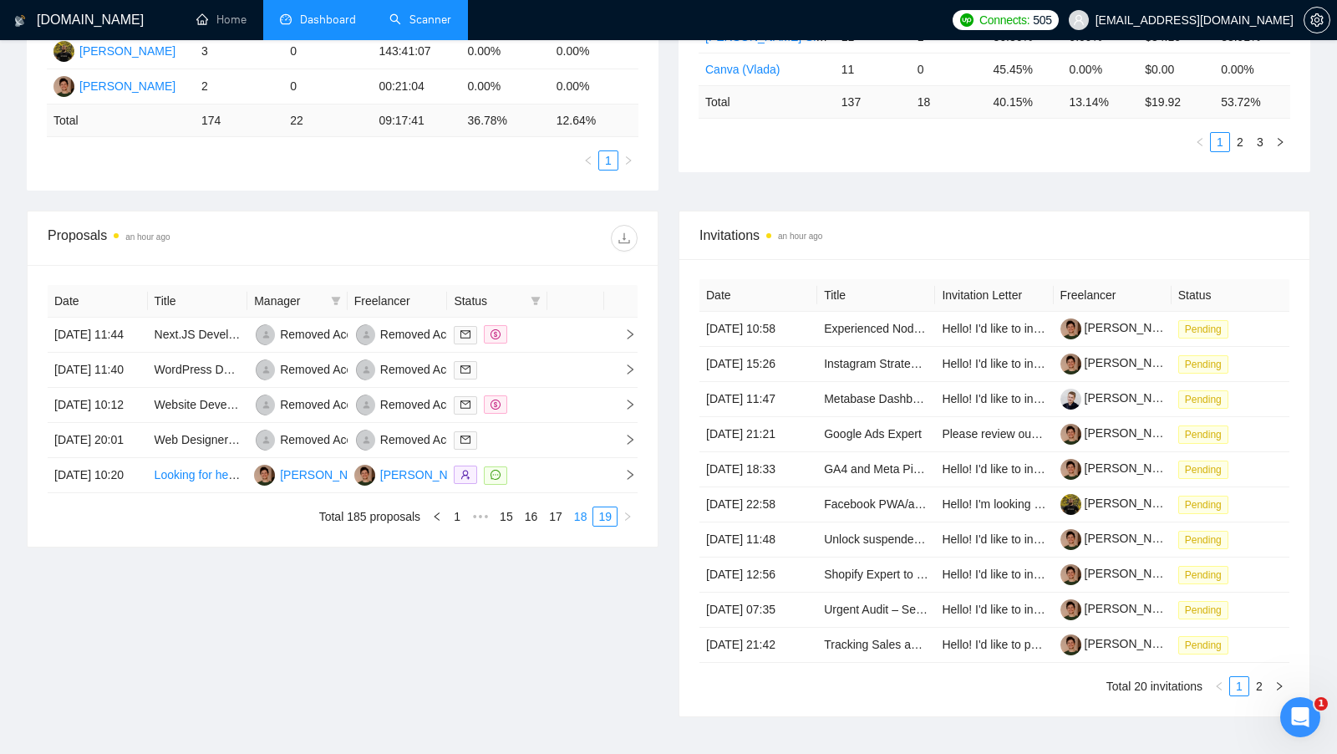
click at [581, 525] on link "18" at bounding box center [580, 516] width 23 height 18
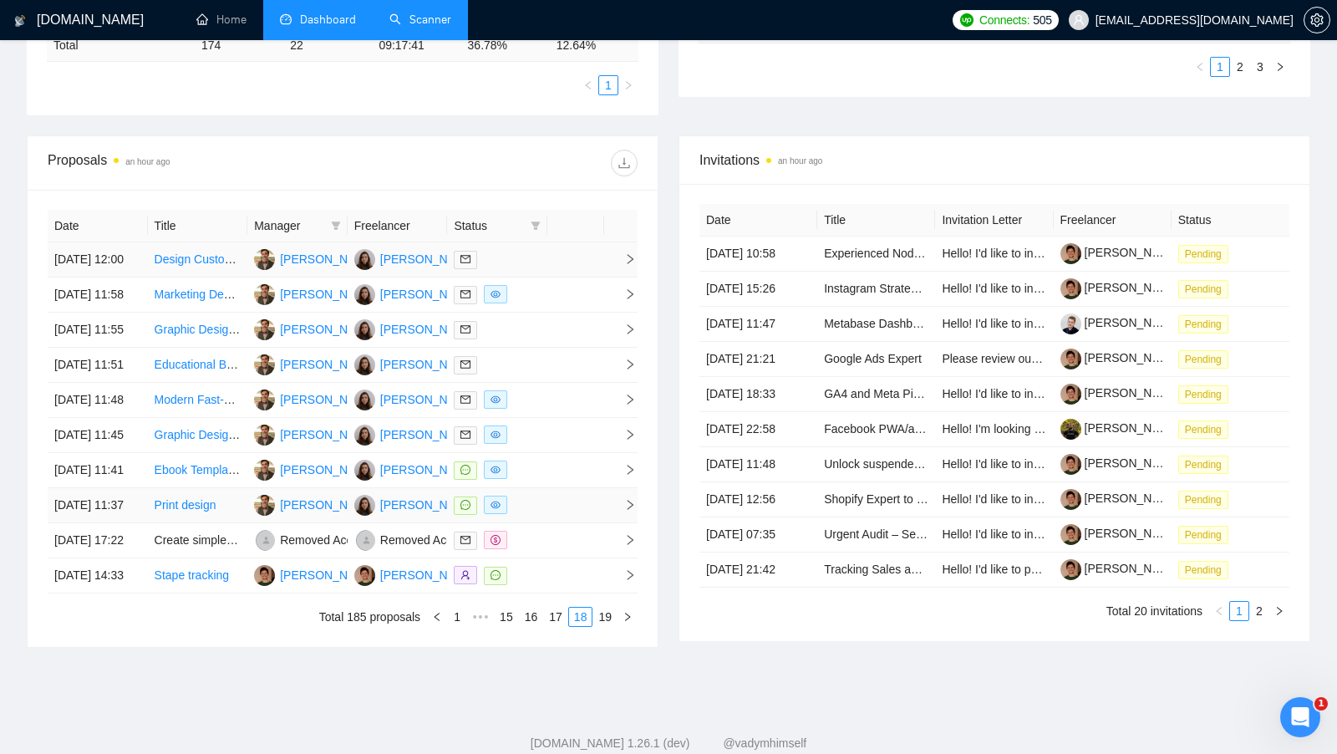
scroll to position [612, 0]
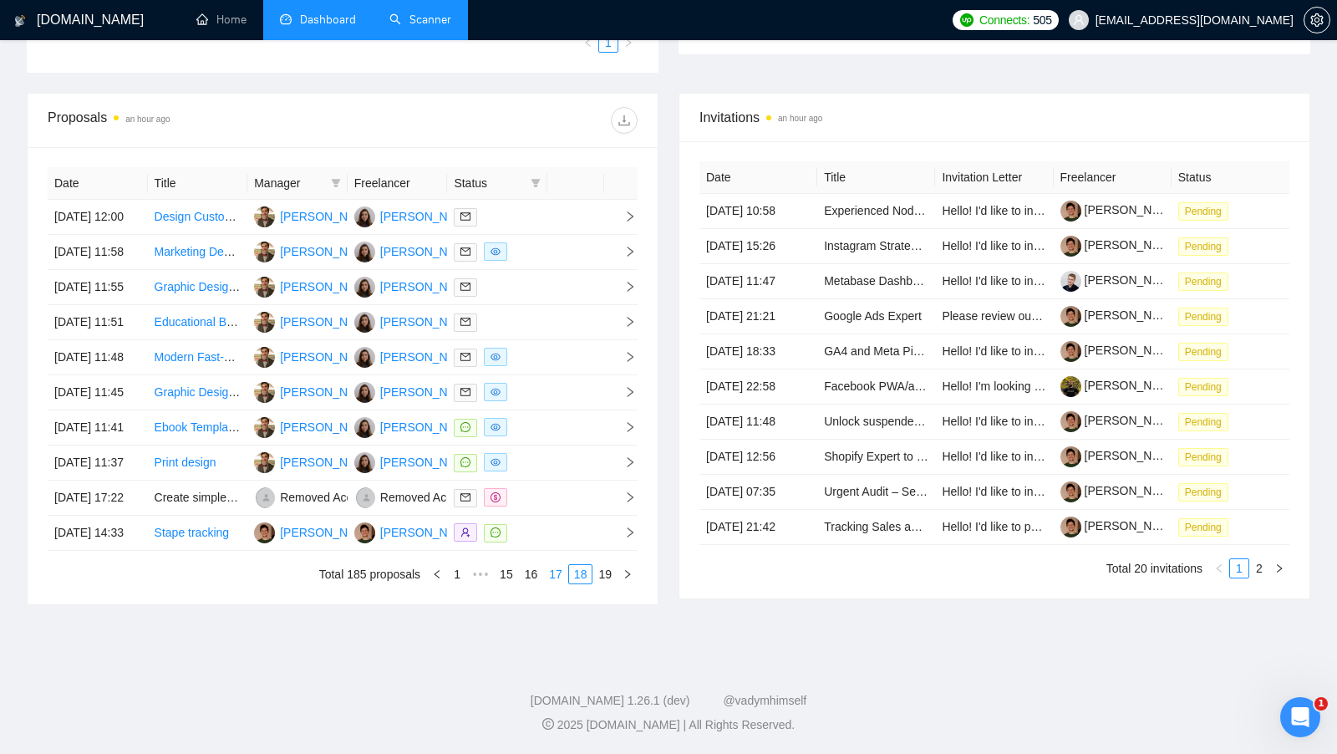
click at [558, 583] on link "17" at bounding box center [555, 574] width 23 height 18
click at [530, 583] on link "16" at bounding box center [531, 574] width 23 height 18
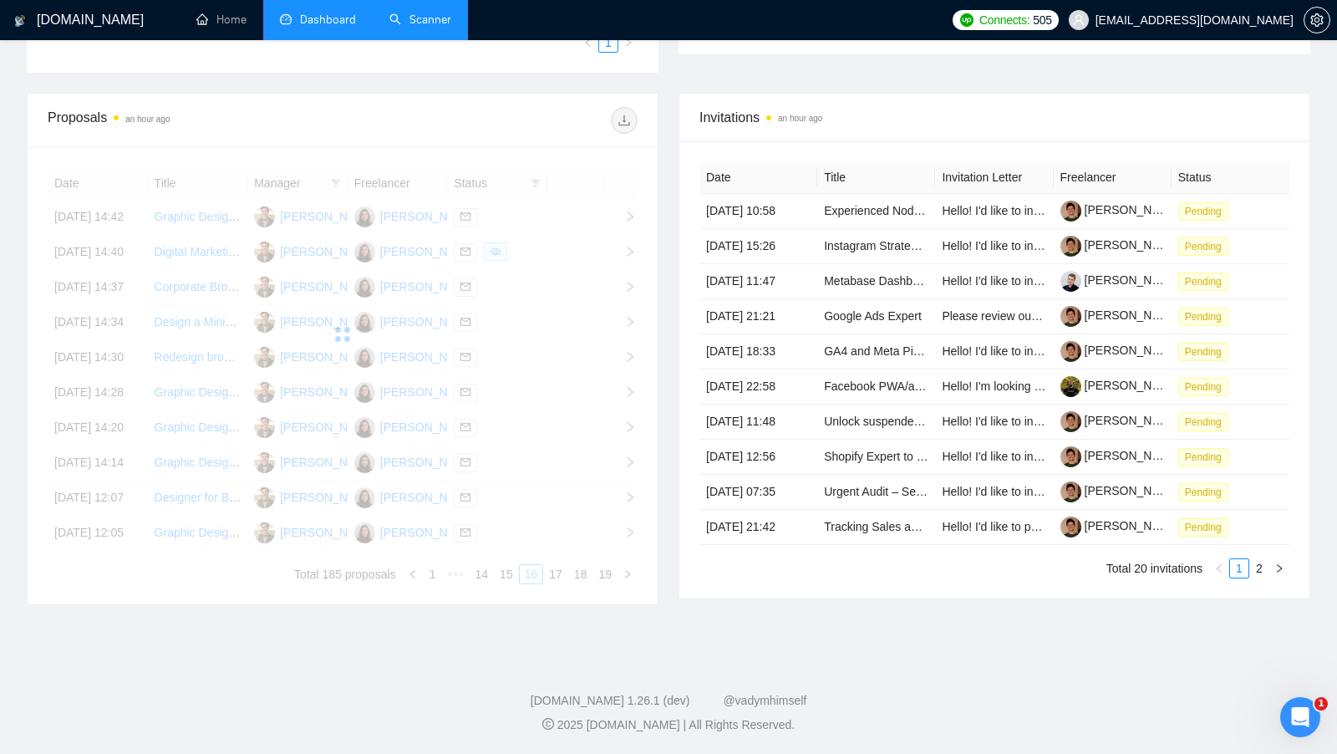
scroll to position [631, 0]
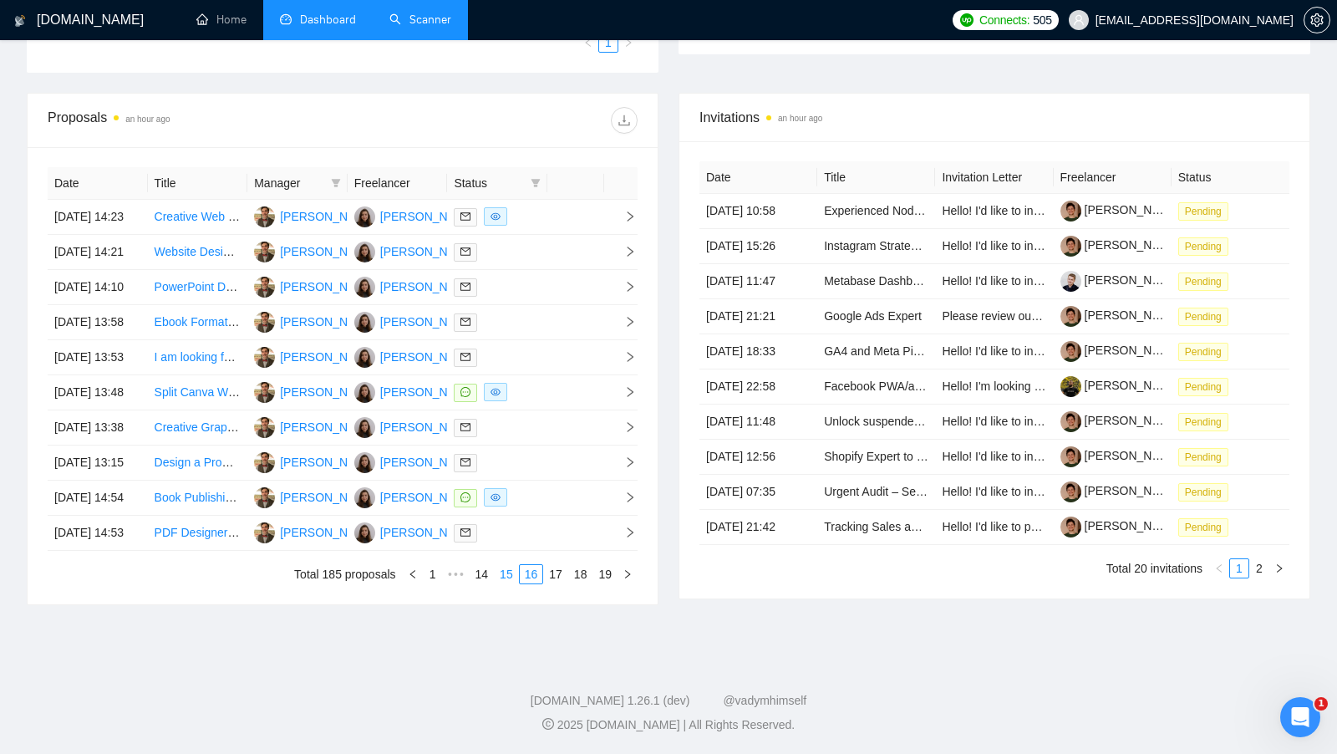
click at [502, 583] on link "15" at bounding box center [506, 574] width 23 height 18
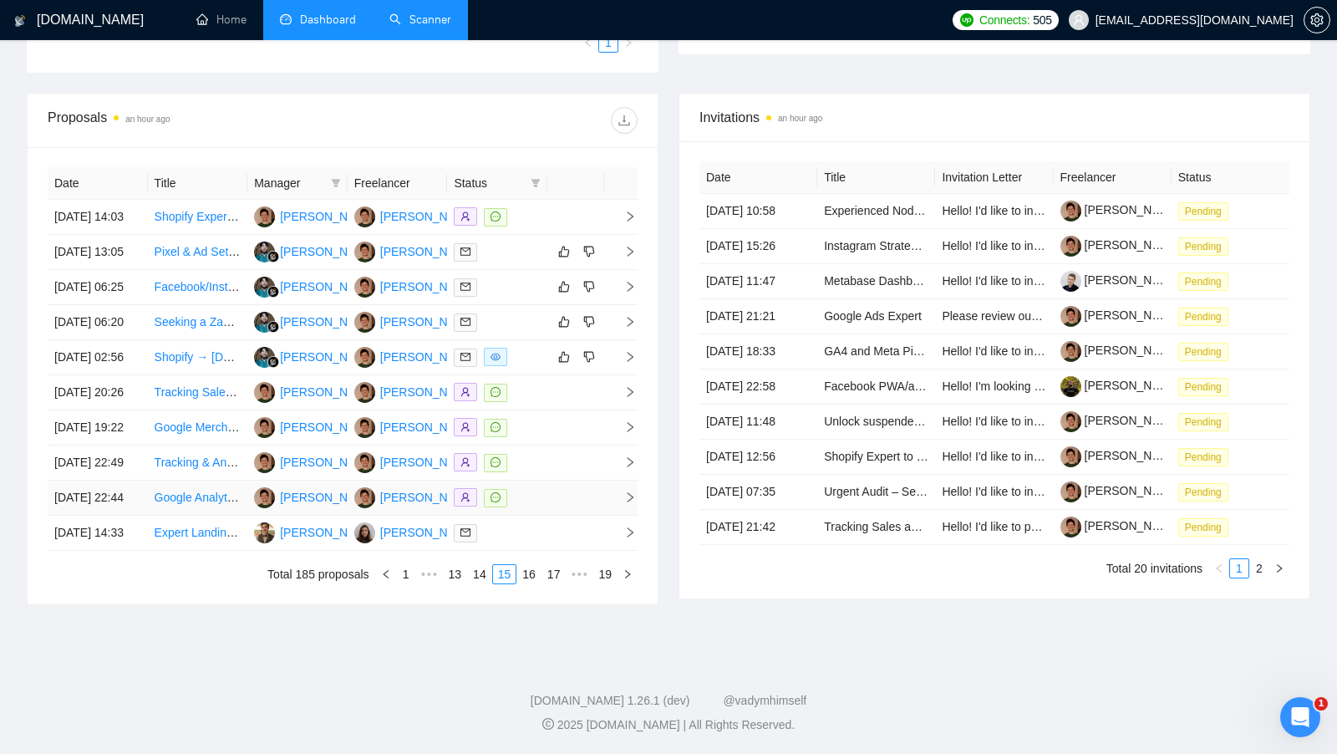
scroll to position [627, 0]
click at [483, 583] on link "14" at bounding box center [479, 574] width 23 height 18
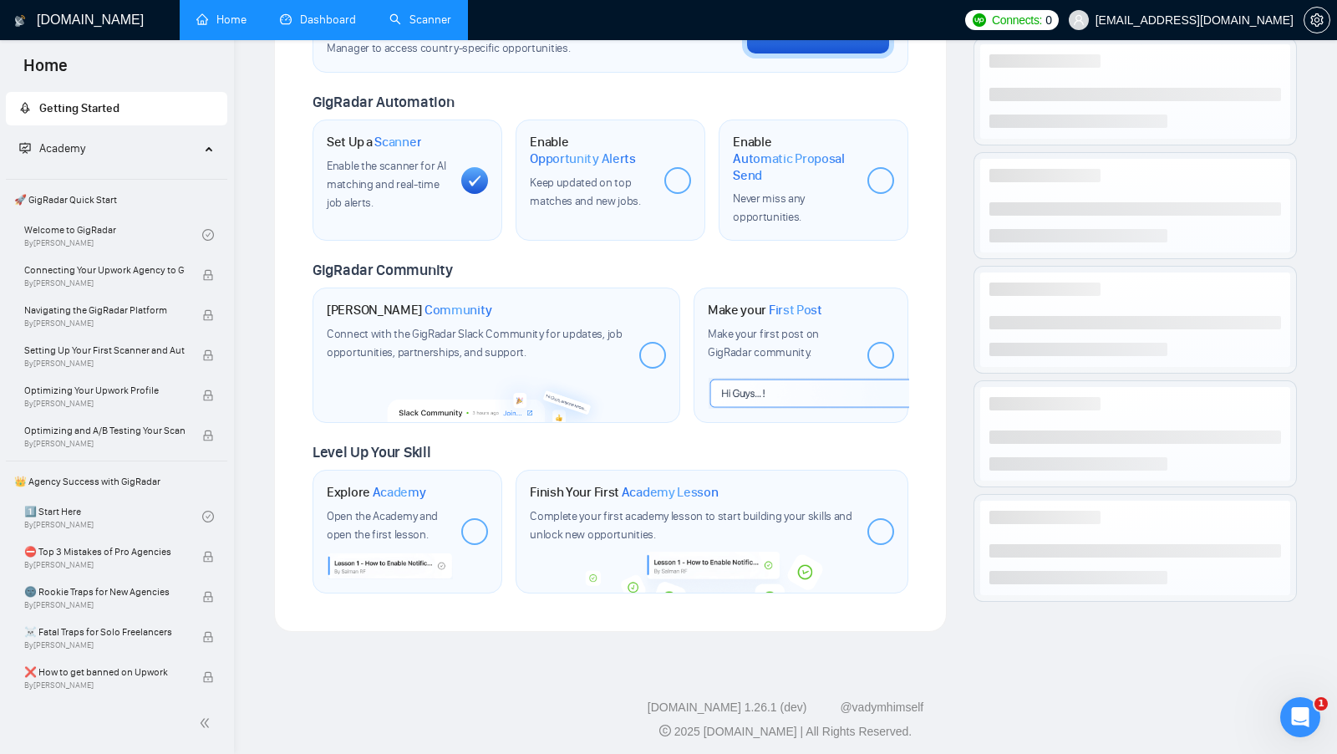
click at [339, 14] on link "Dashboard" at bounding box center [318, 20] width 76 height 14
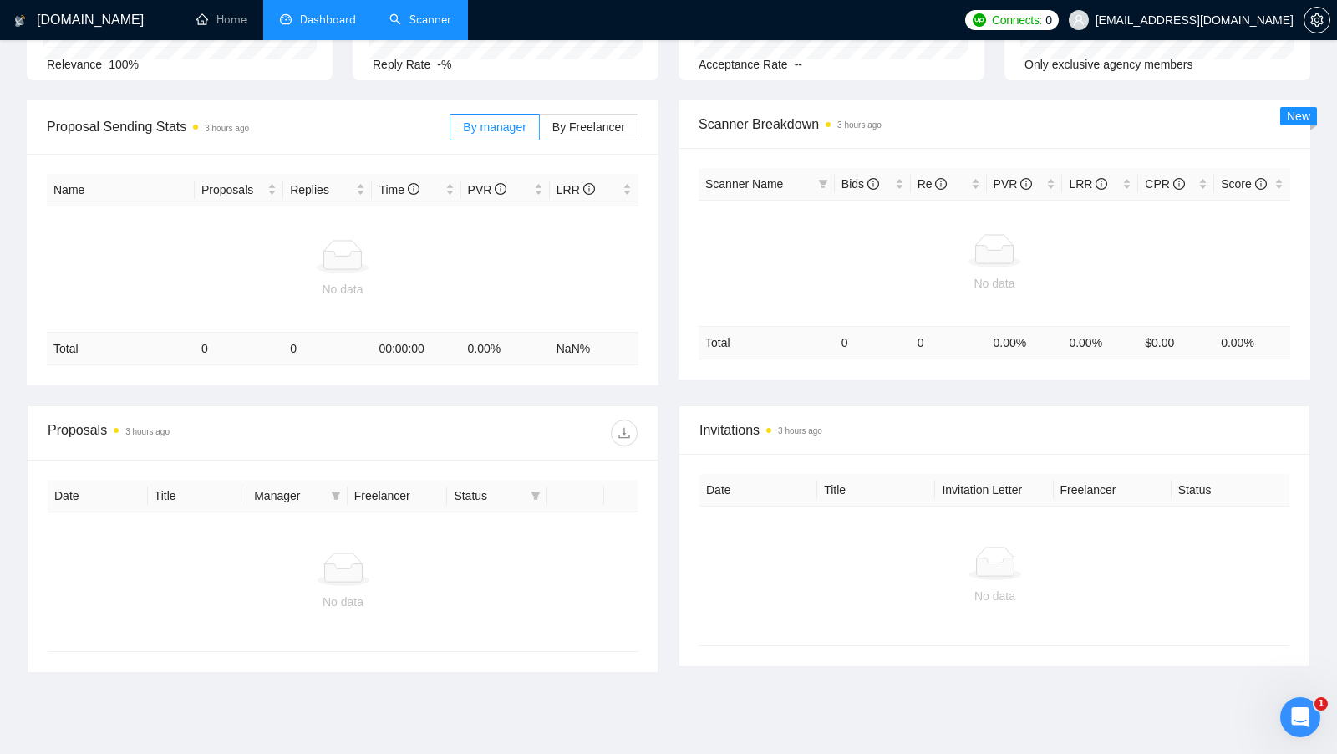
scroll to position [143, 0]
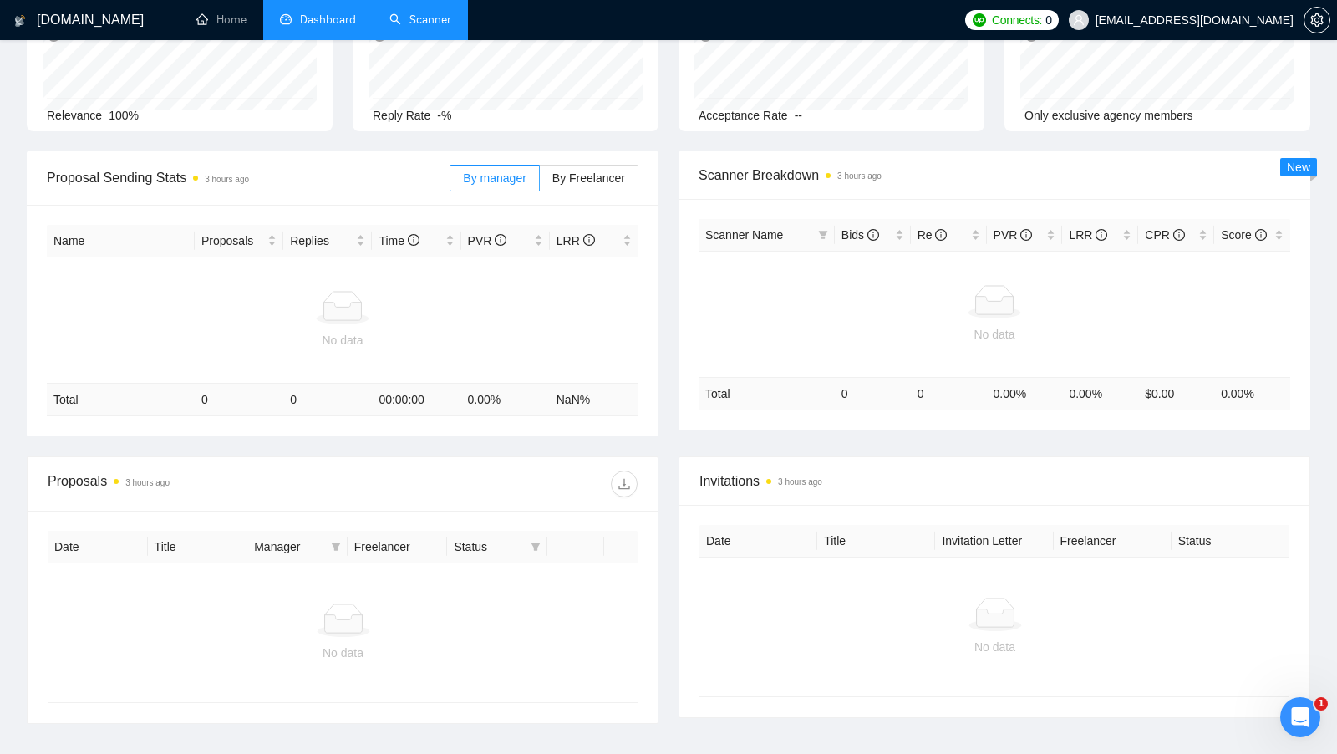
click at [425, 23] on link "Scanner" at bounding box center [420, 20] width 62 height 14
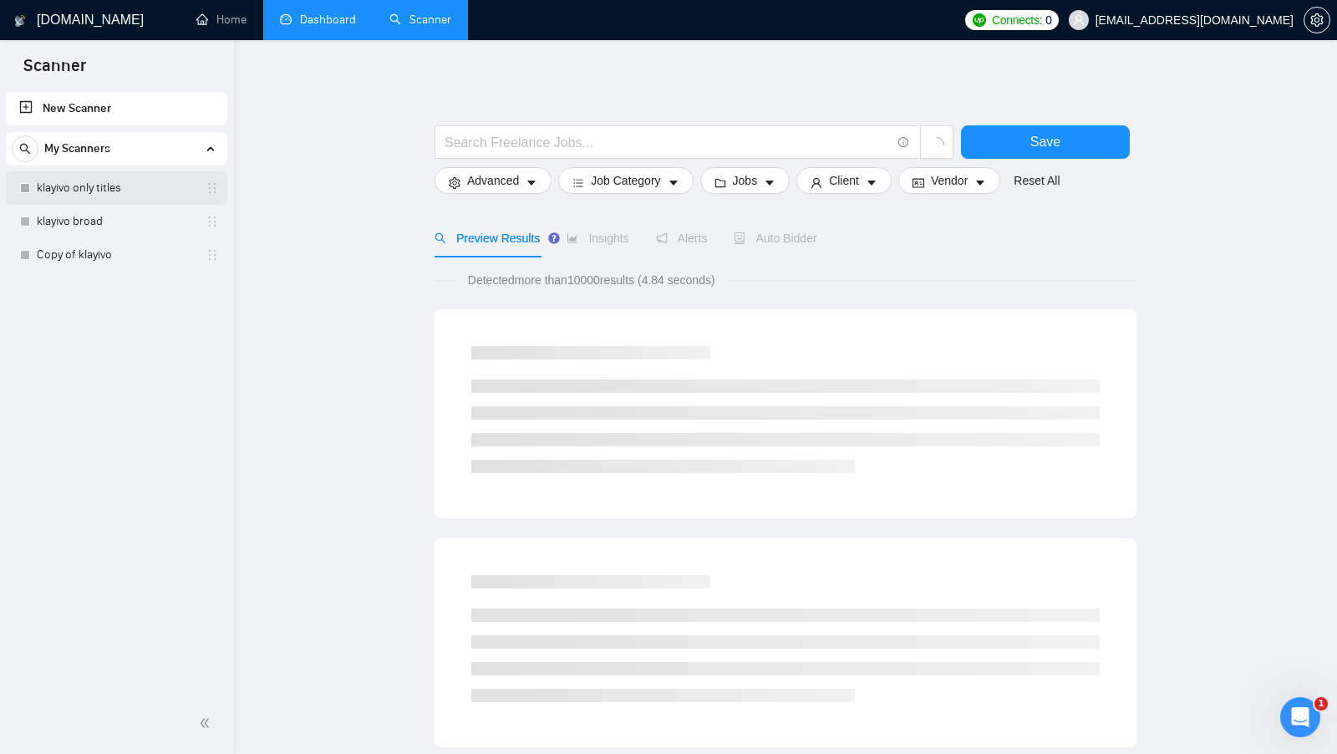
drag, startPoint x: 98, startPoint y: 190, endPoint x: 210, endPoint y: 196, distance: 112.1
click at [98, 190] on link "klayivo only titles" at bounding box center [116, 187] width 159 height 33
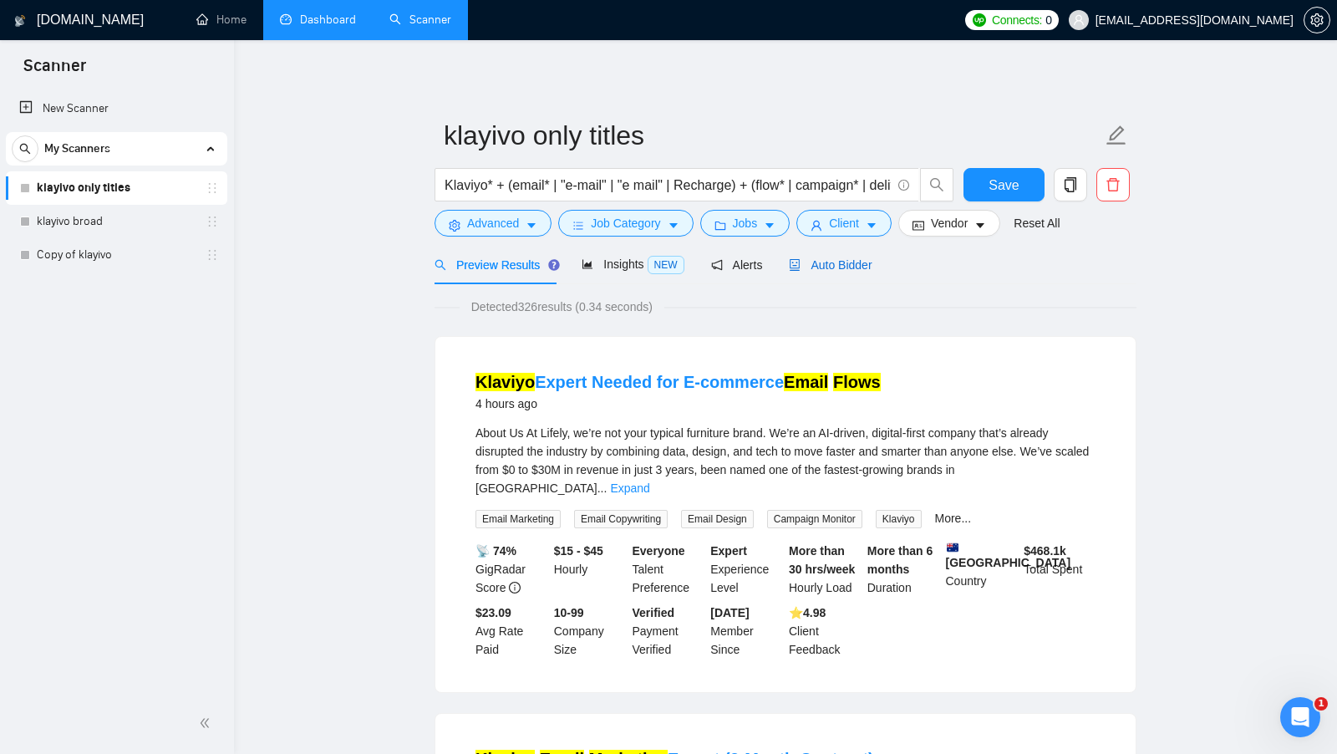
click at [849, 271] on div "Auto Bidder" at bounding box center [830, 265] width 83 height 18
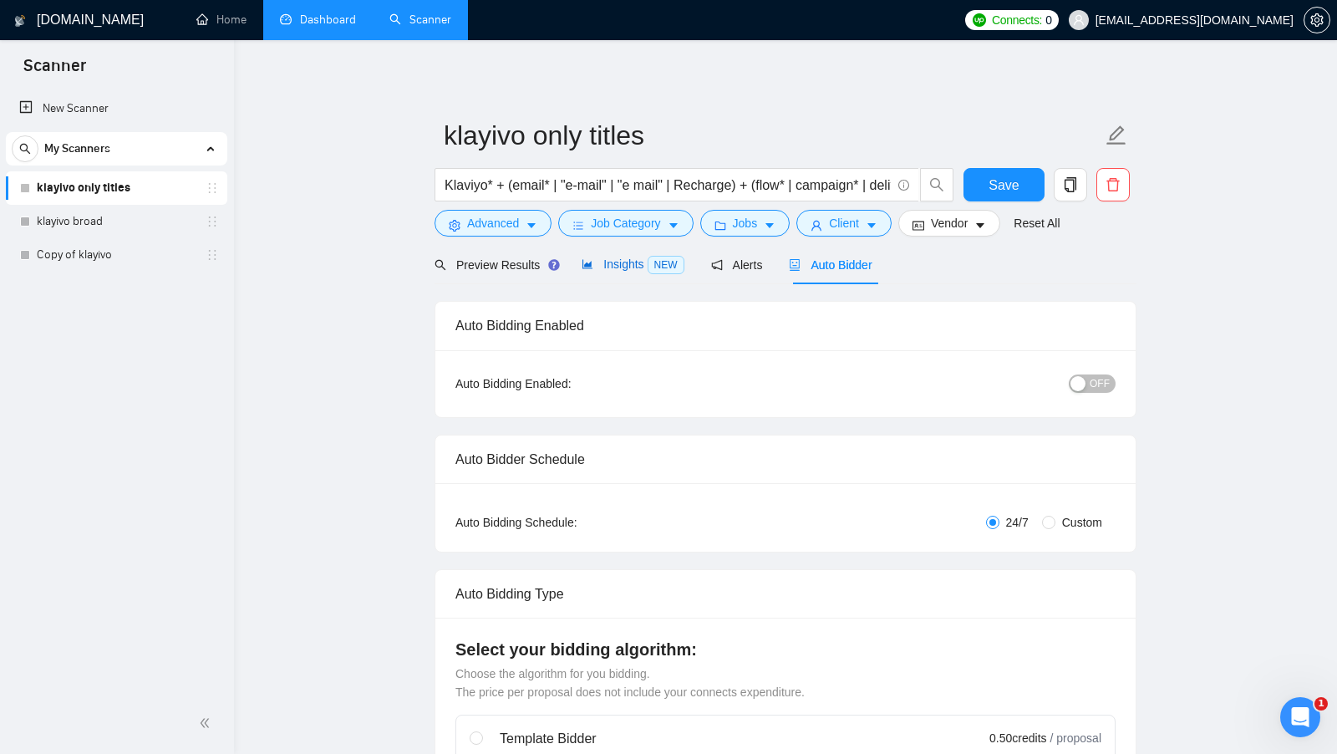
click at [624, 256] on div "Insights NEW" at bounding box center [632, 264] width 102 height 19
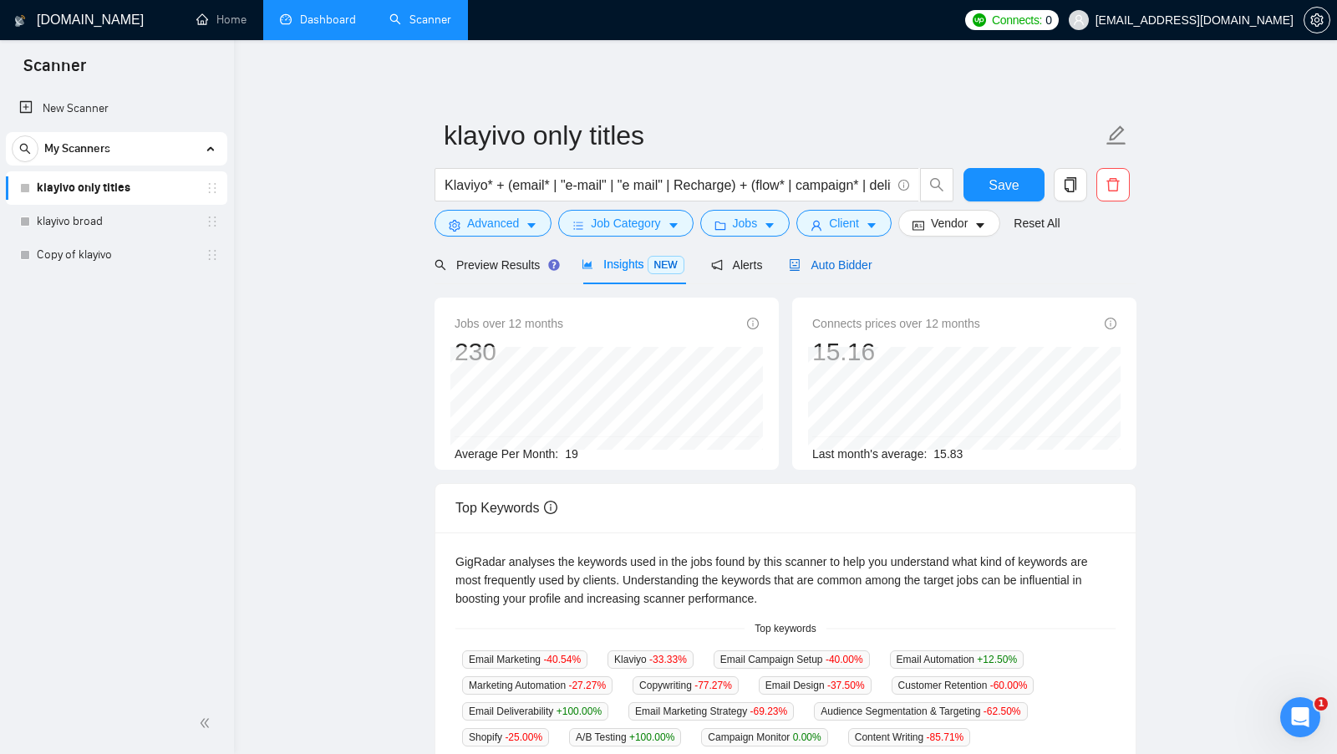
click at [859, 271] on div "Auto Bidder" at bounding box center [830, 265] width 83 height 18
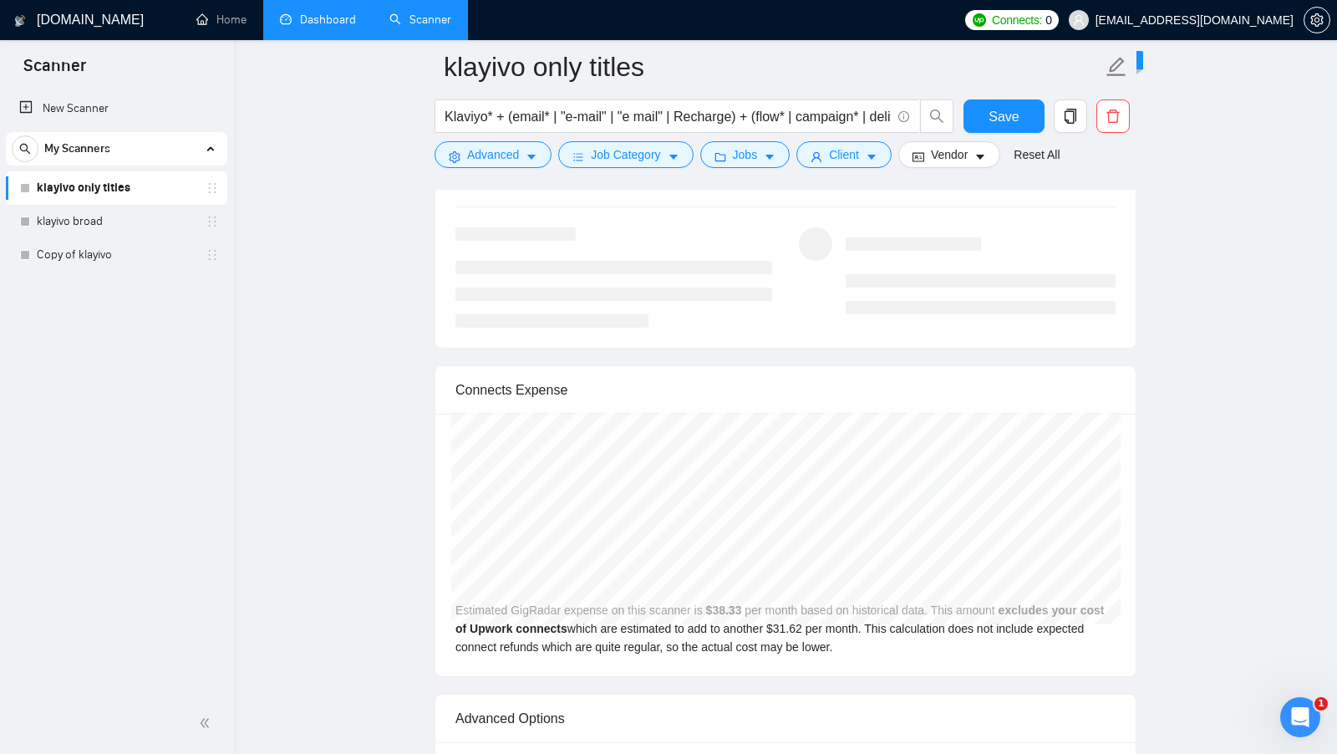
scroll to position [3265, 0]
click at [520, 154] on button "Advanced" at bounding box center [492, 154] width 117 height 27
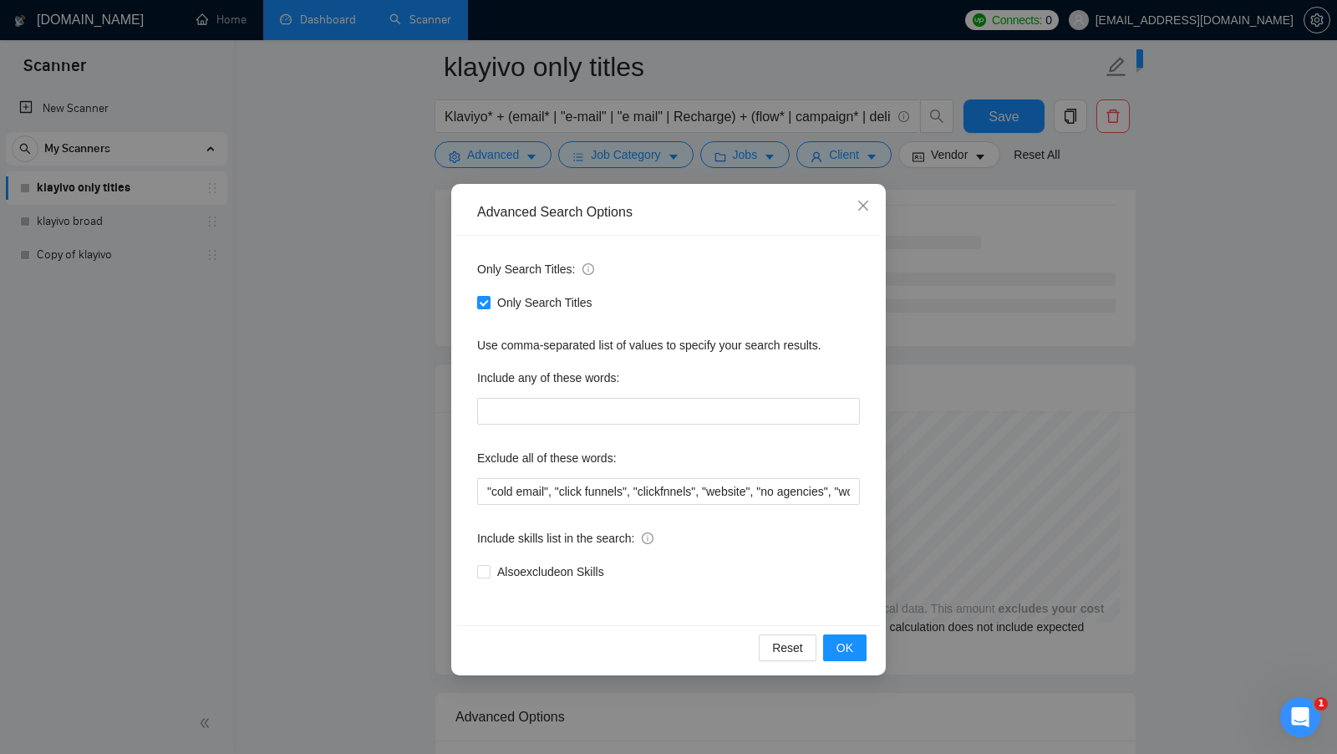
click at [423, 469] on div "Advanced Search Options Only Search Titles: Only Search Titles Use comma-separa…" at bounding box center [668, 377] width 1337 height 754
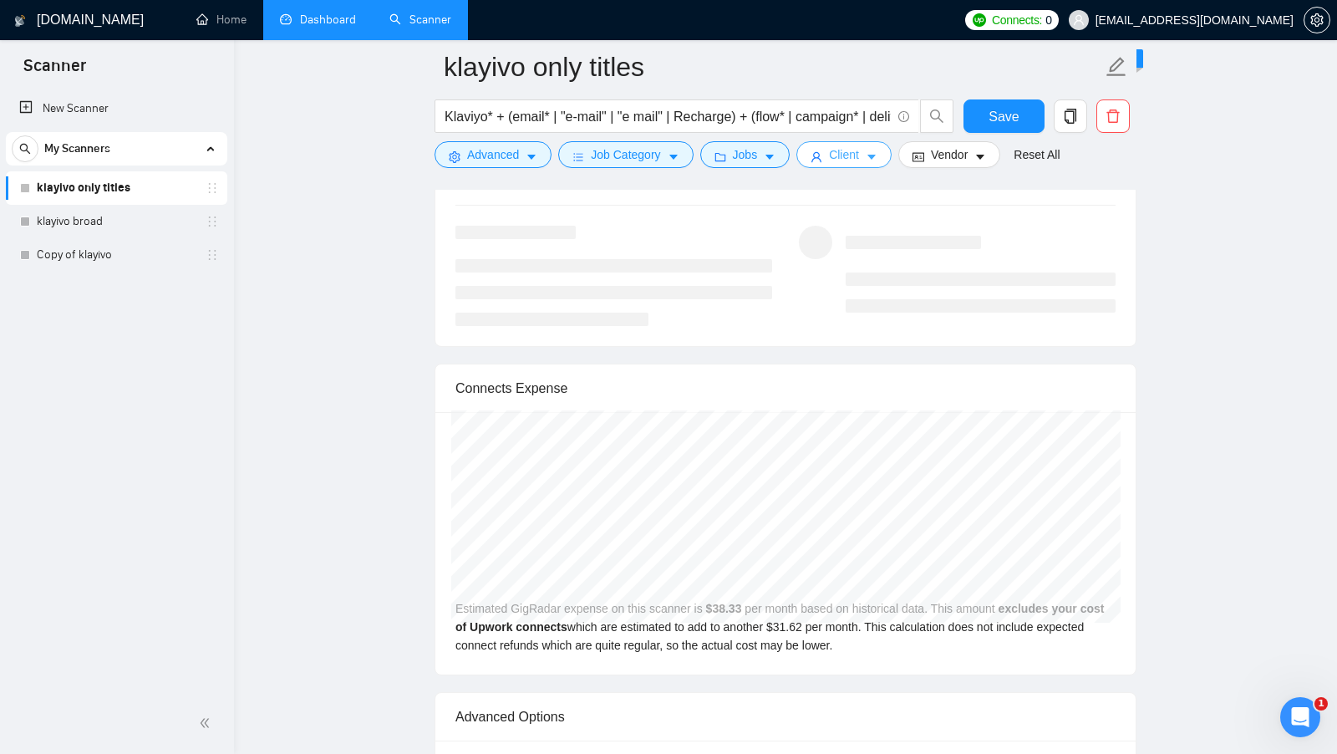
click at [868, 163] on button "Client" at bounding box center [843, 154] width 95 height 27
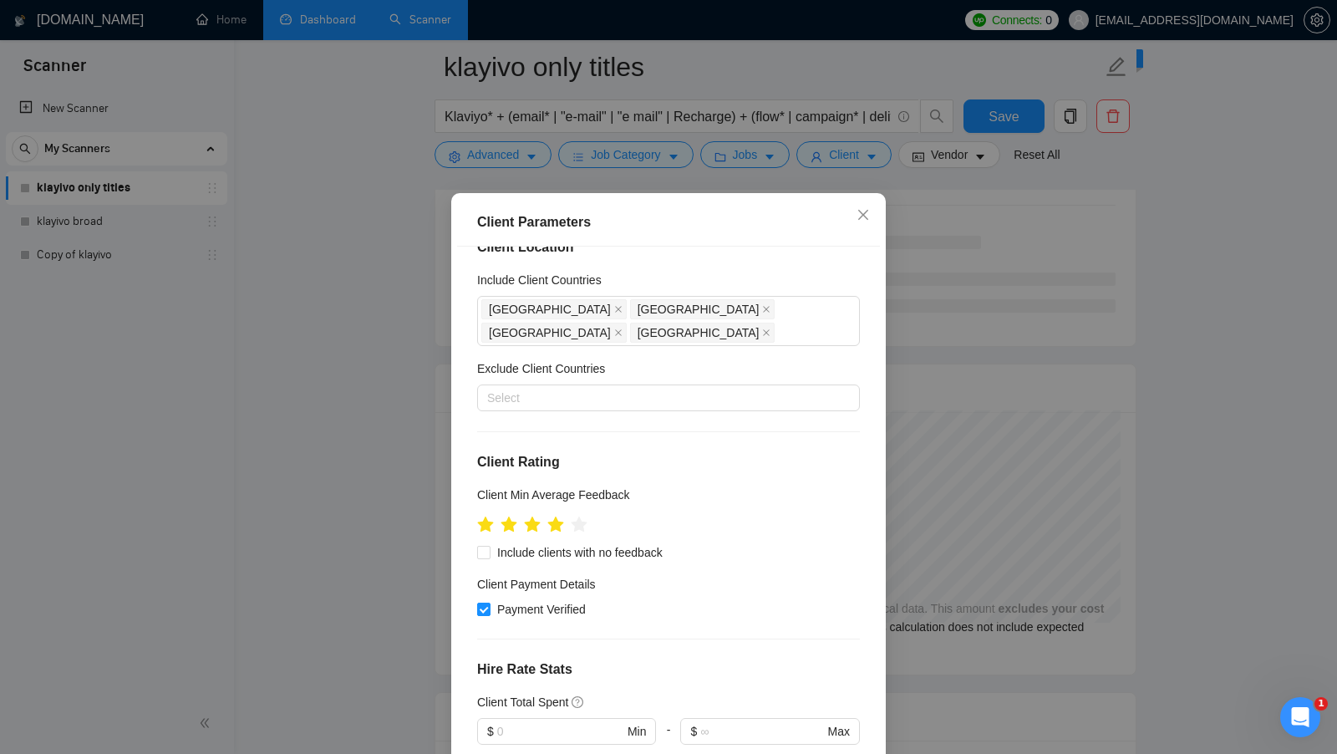
scroll to position [0, 0]
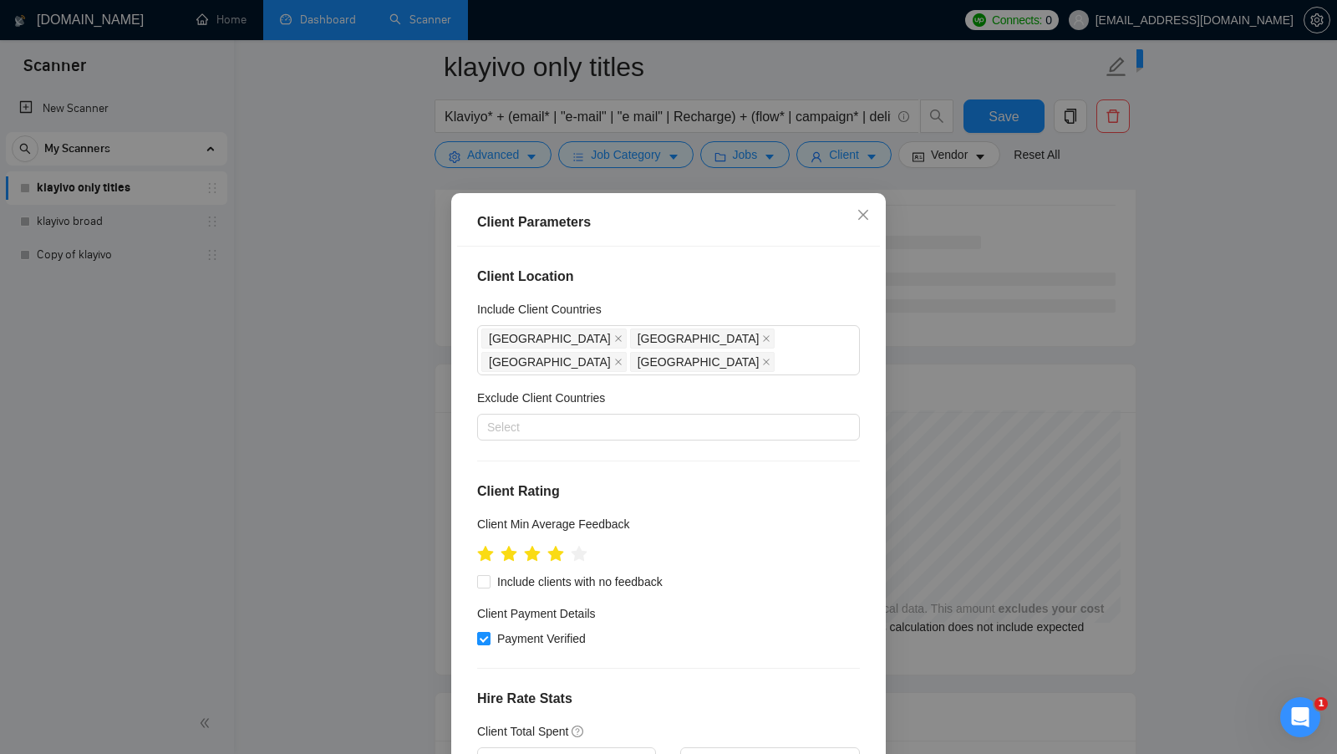
click at [999, 399] on div "Client Parameters Client Location Include Client Countries United States United…" at bounding box center [668, 377] width 1337 height 754
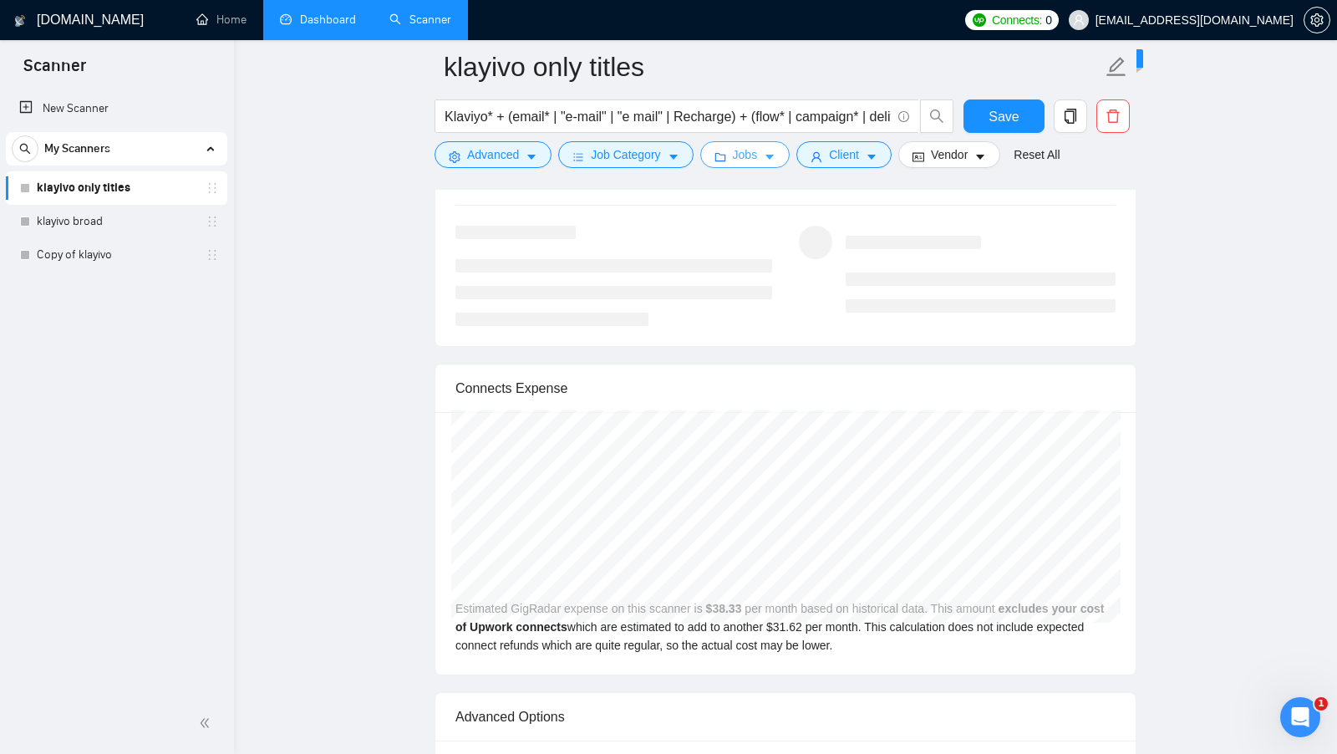
click at [777, 143] on button "Jobs" at bounding box center [745, 154] width 90 height 27
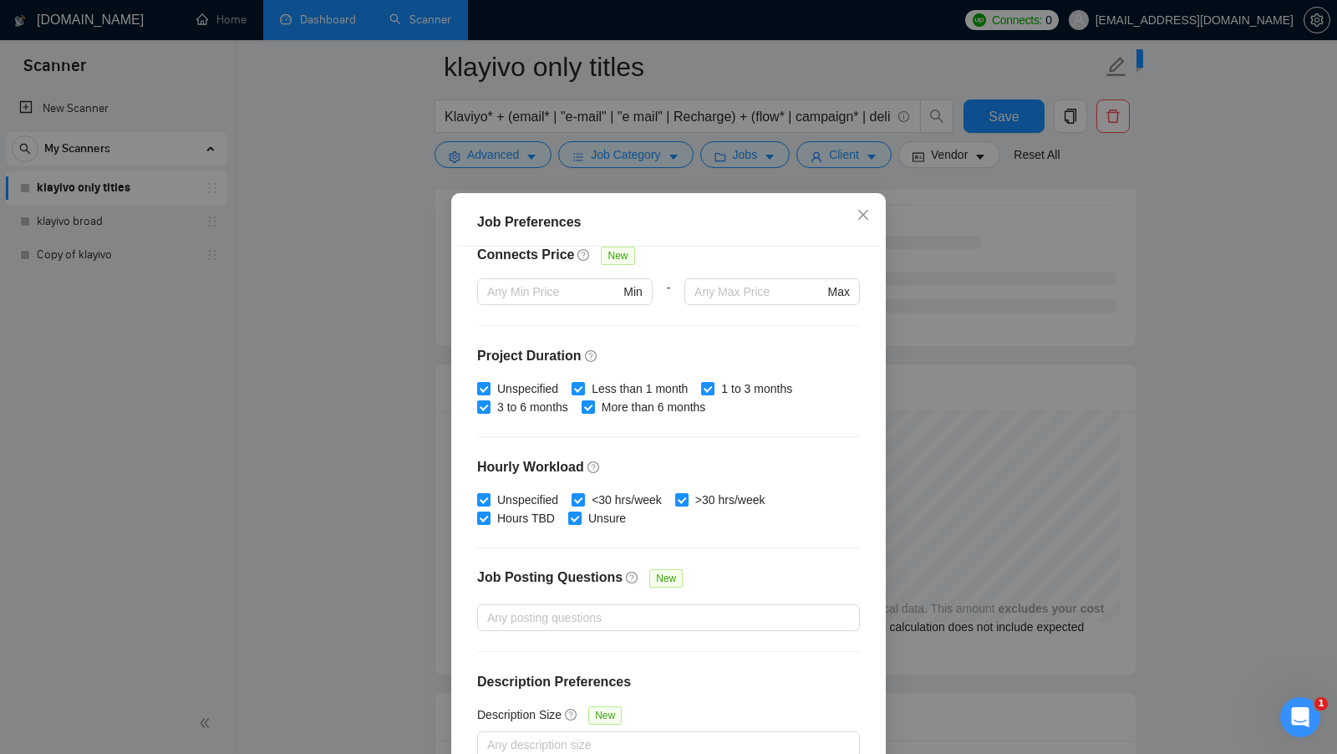
scroll to position [93, 0]
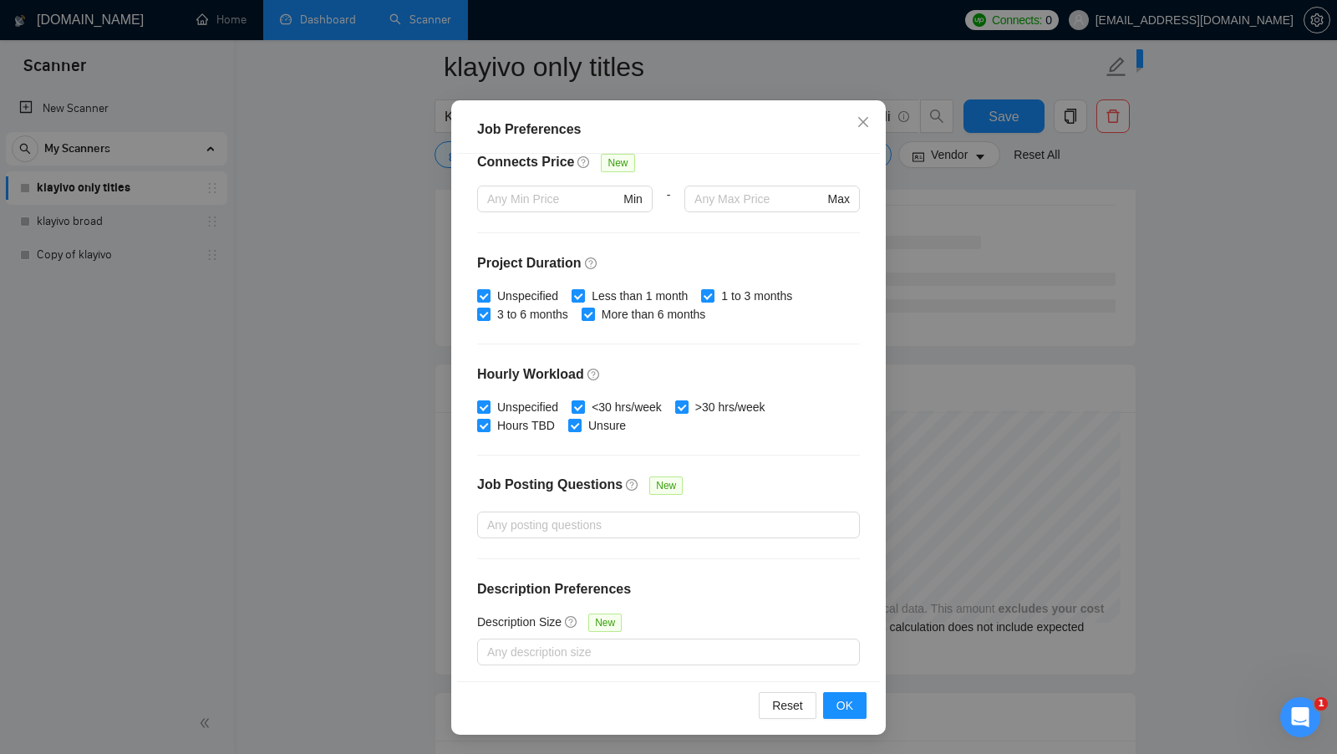
click at [909, 468] on div "Job Preferences Budget Project Type All Fixed Price Hourly Rate Fixed Price Bud…" at bounding box center [668, 377] width 1337 height 754
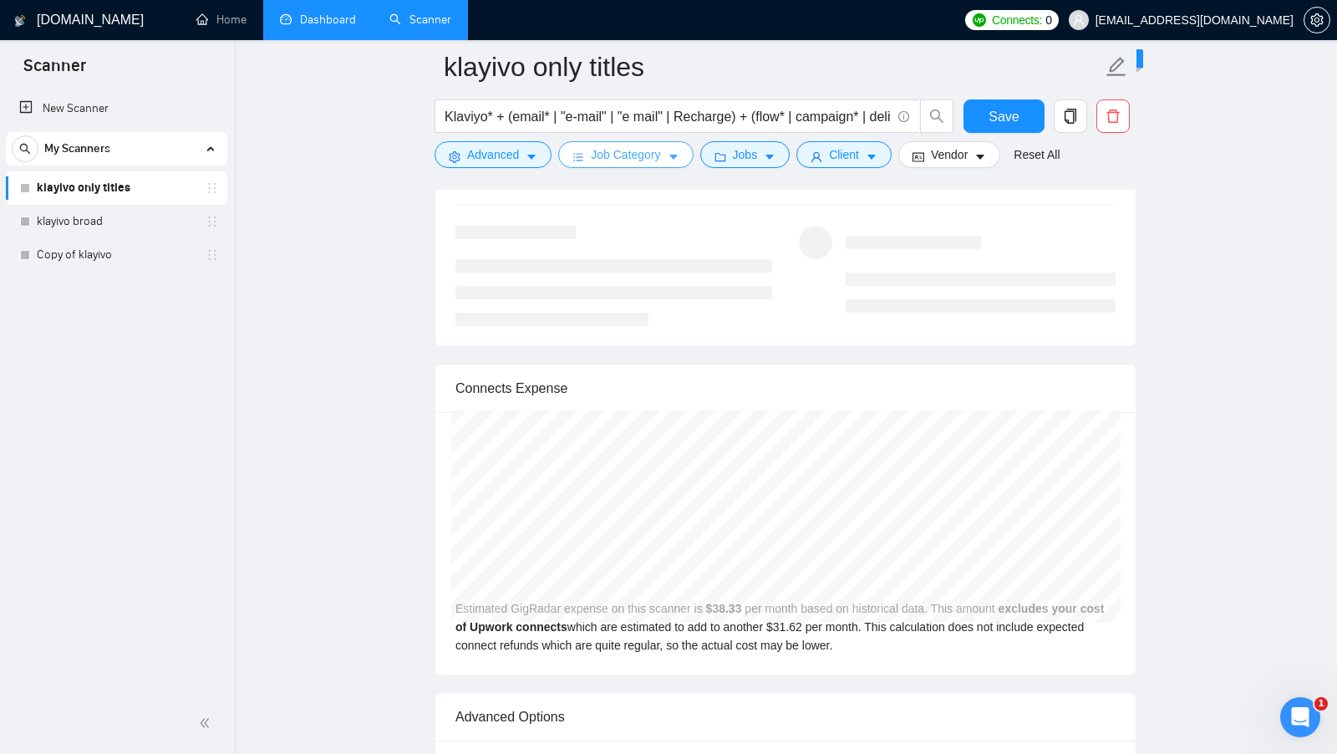
click at [648, 162] on span "Job Category" at bounding box center [625, 154] width 69 height 18
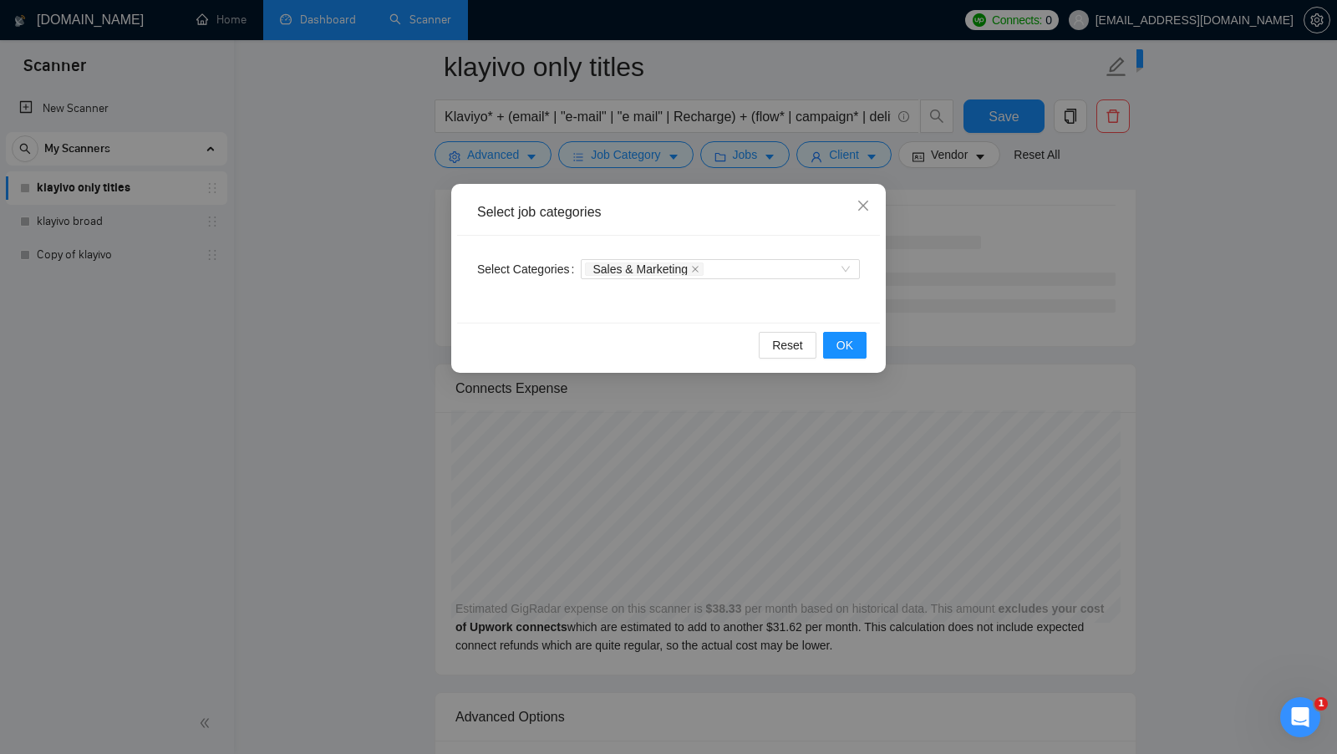
click at [411, 278] on div "Select job categories Select Categories Sales & Marketing Reset OK" at bounding box center [668, 377] width 1337 height 754
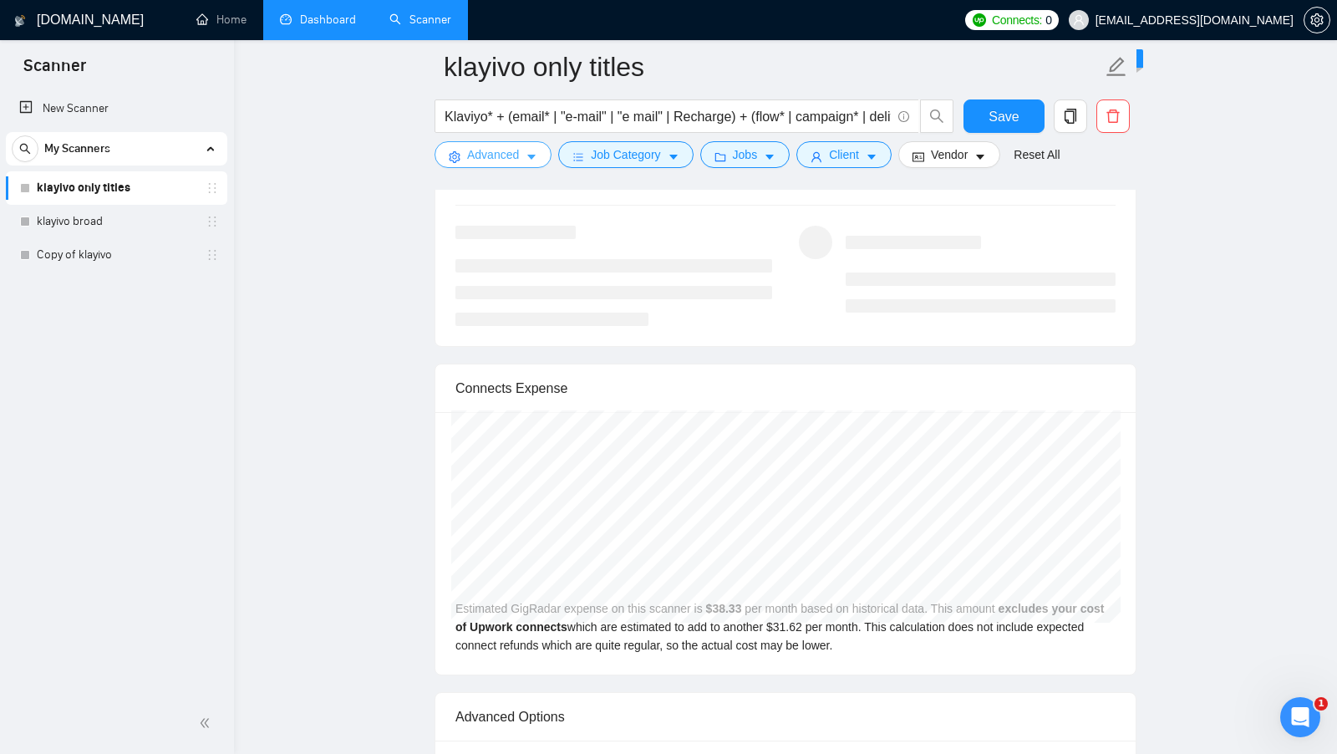
click at [490, 150] on span "Advanced" at bounding box center [493, 154] width 52 height 18
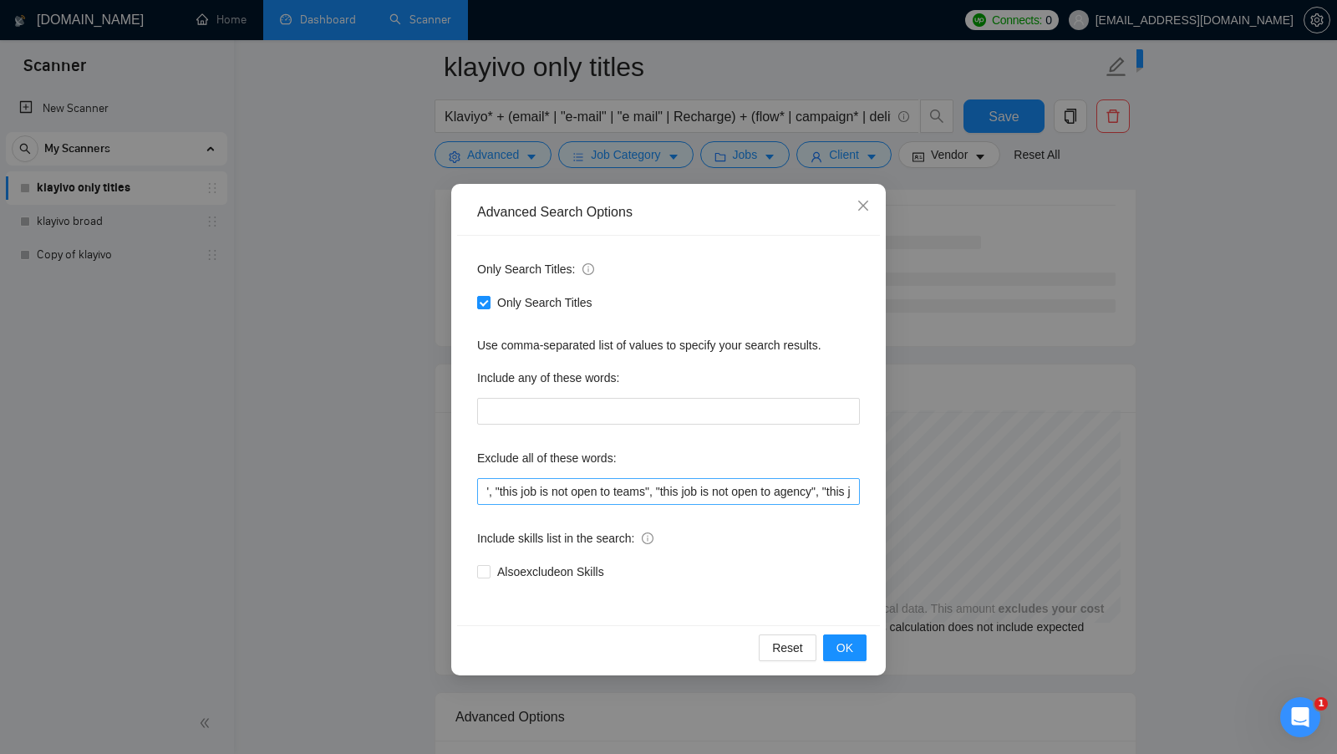
scroll to position [0, 989]
click at [447, 480] on div "Advanced Search Options Only Search Titles: Only Search Titles Use comma-separa…" at bounding box center [668, 377] width 1337 height 754
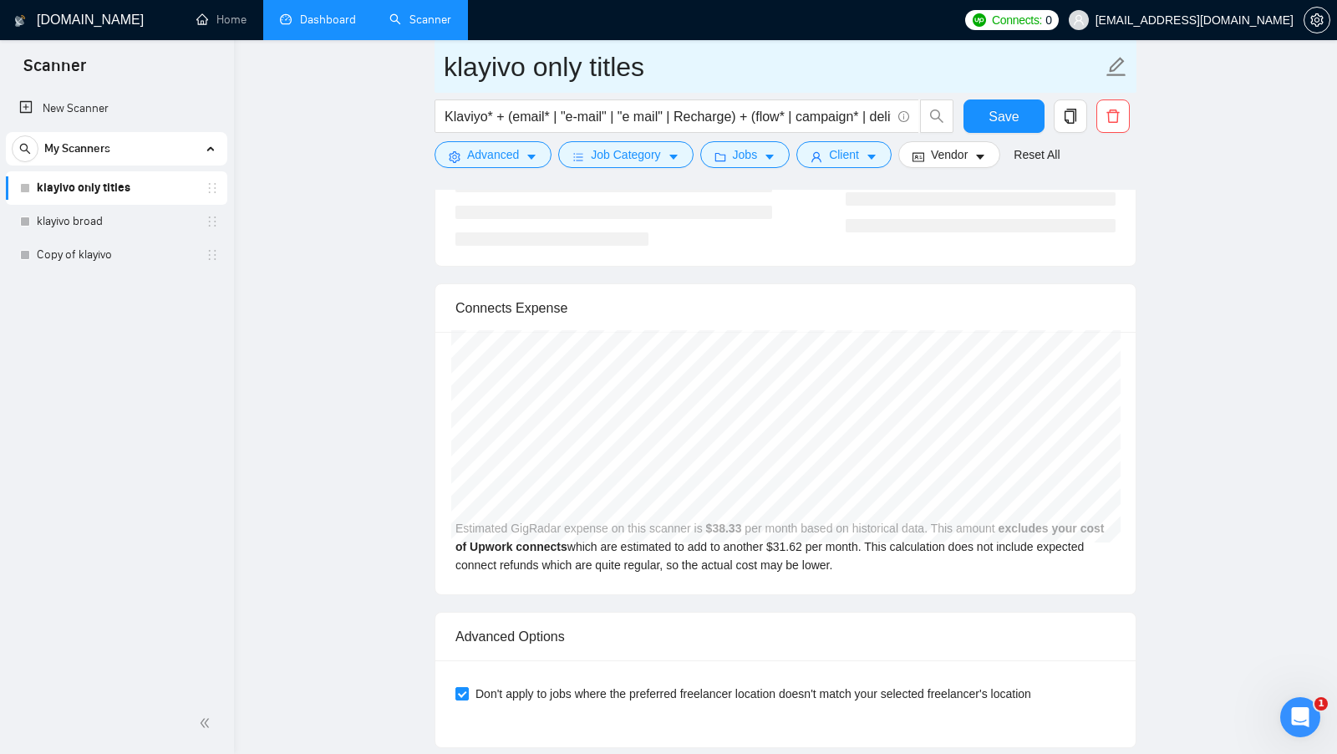
scroll to position [3335, 0]
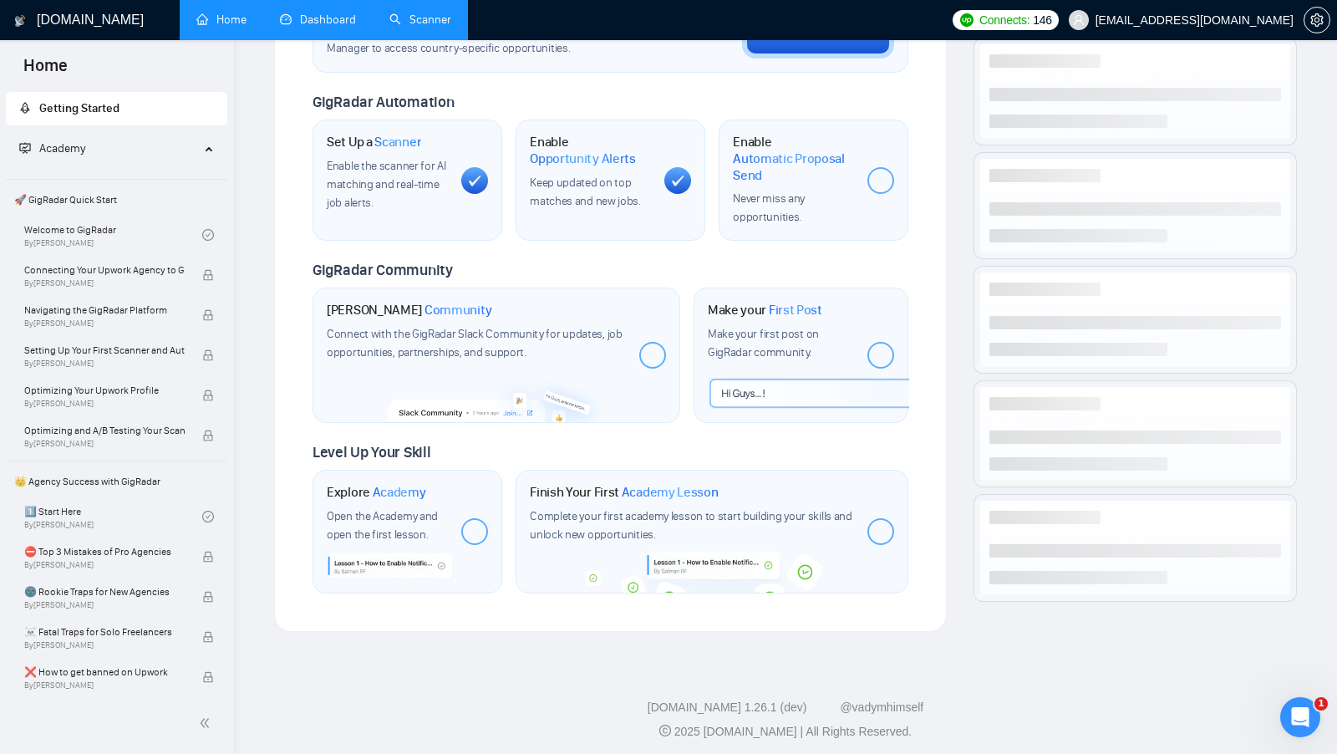
click at [351, 26] on link "Dashboard" at bounding box center [318, 20] width 76 height 14
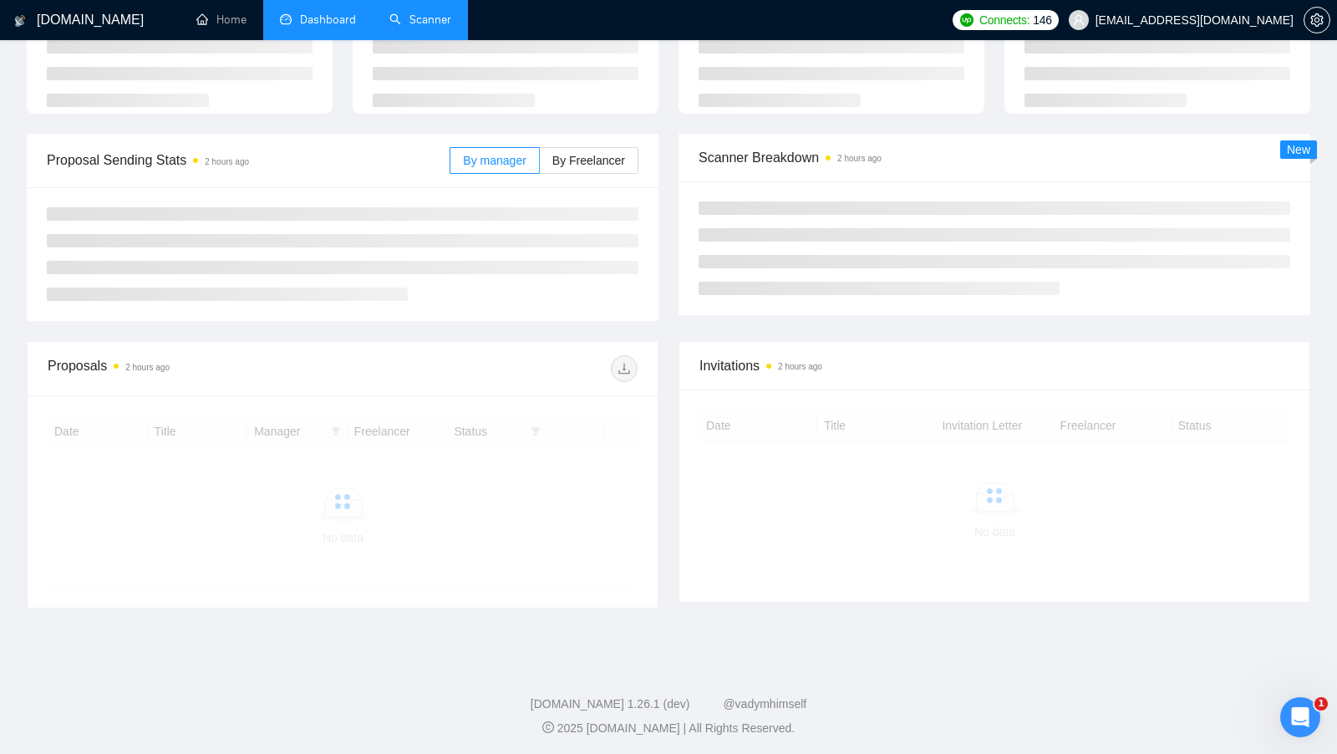
scroll to position [145, 0]
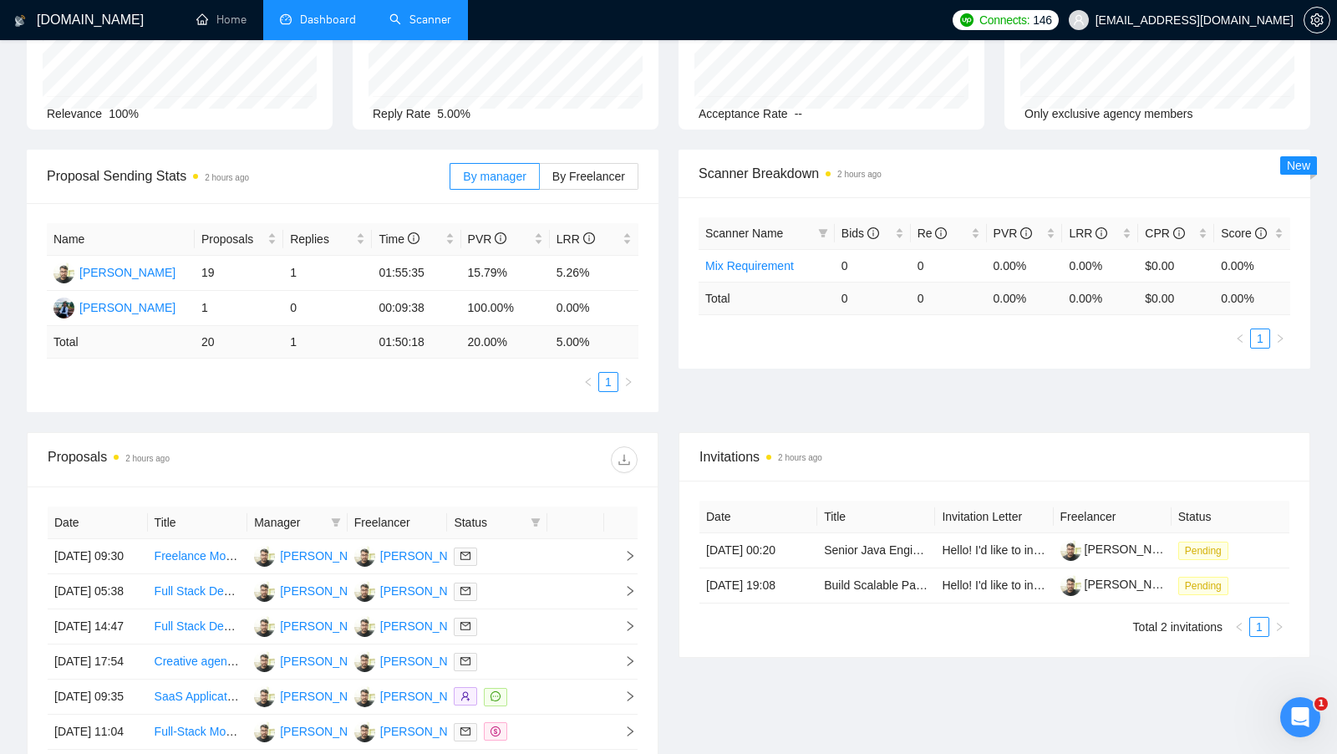
click at [394, 24] on link "Scanner" at bounding box center [420, 20] width 62 height 14
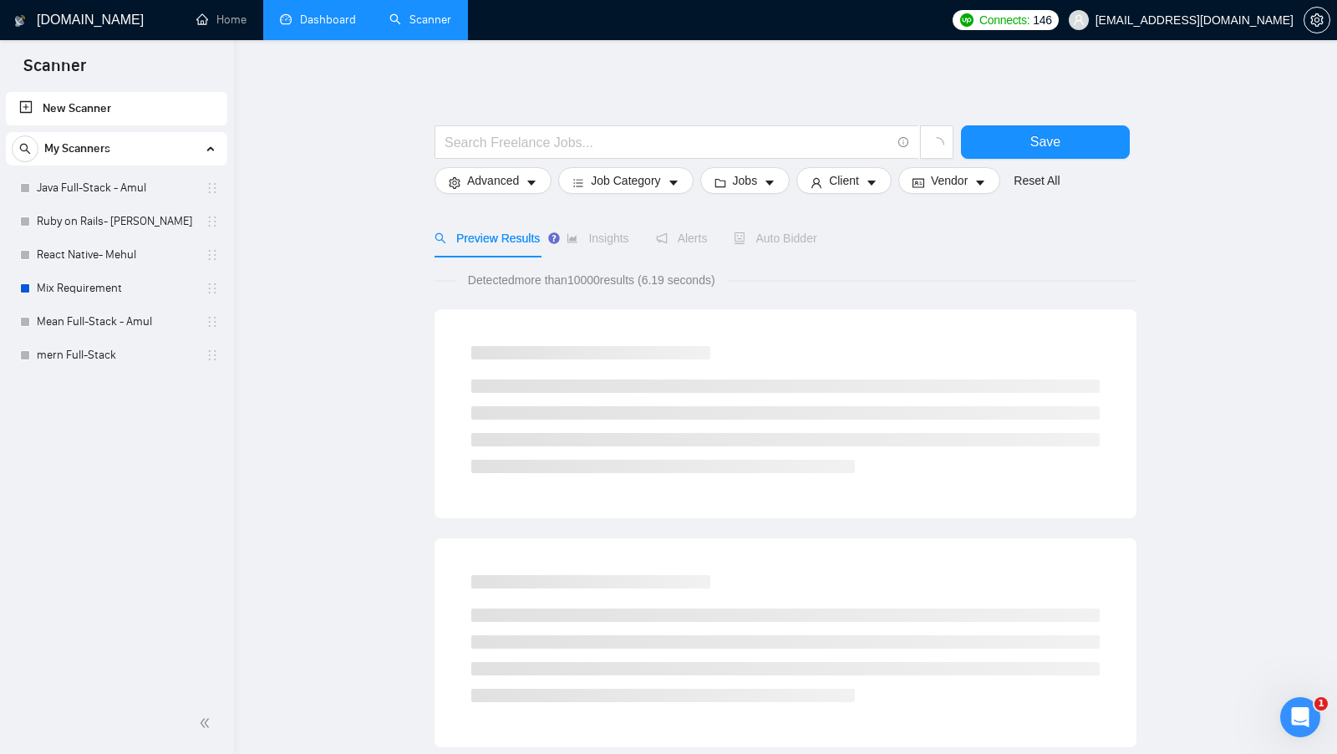
click at [317, 26] on link "Dashboard" at bounding box center [318, 20] width 76 height 14
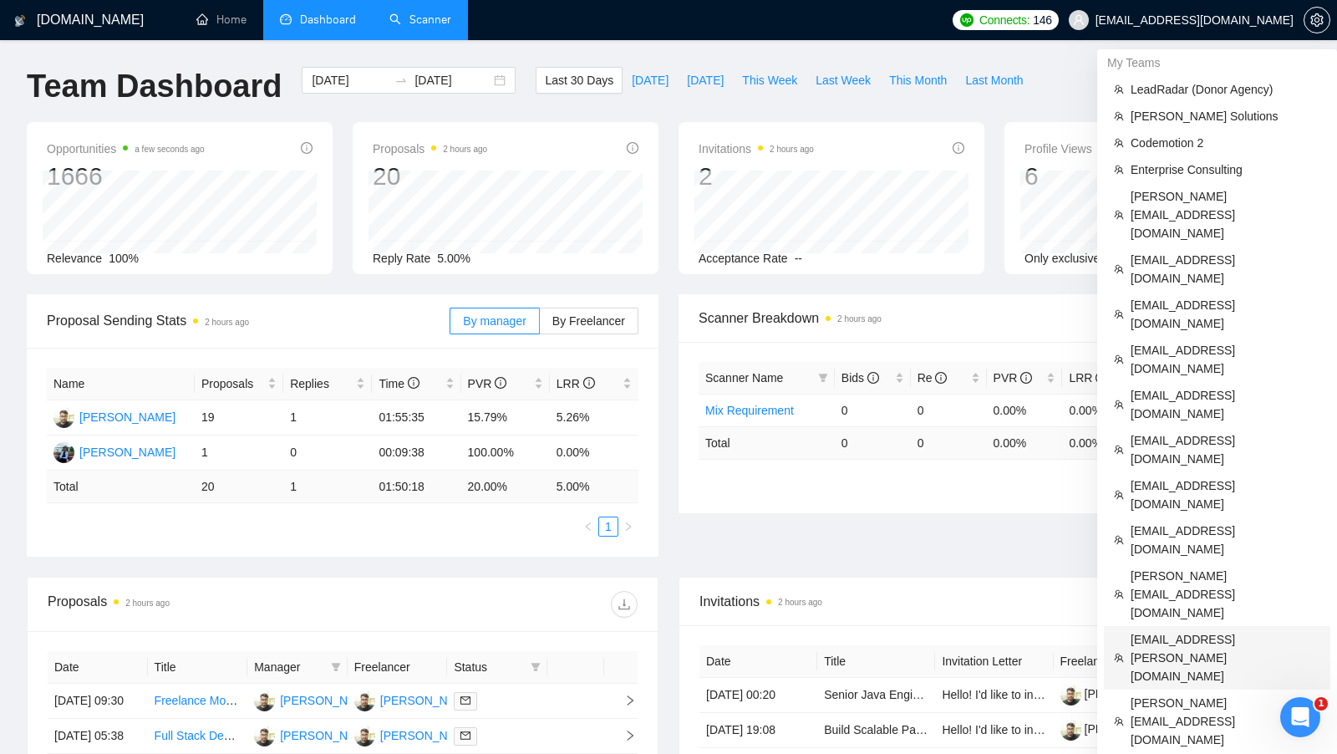
click at [1214, 630] on span "[EMAIL_ADDRESS][PERSON_NAME][DOMAIN_NAME]" at bounding box center [1225, 657] width 190 height 55
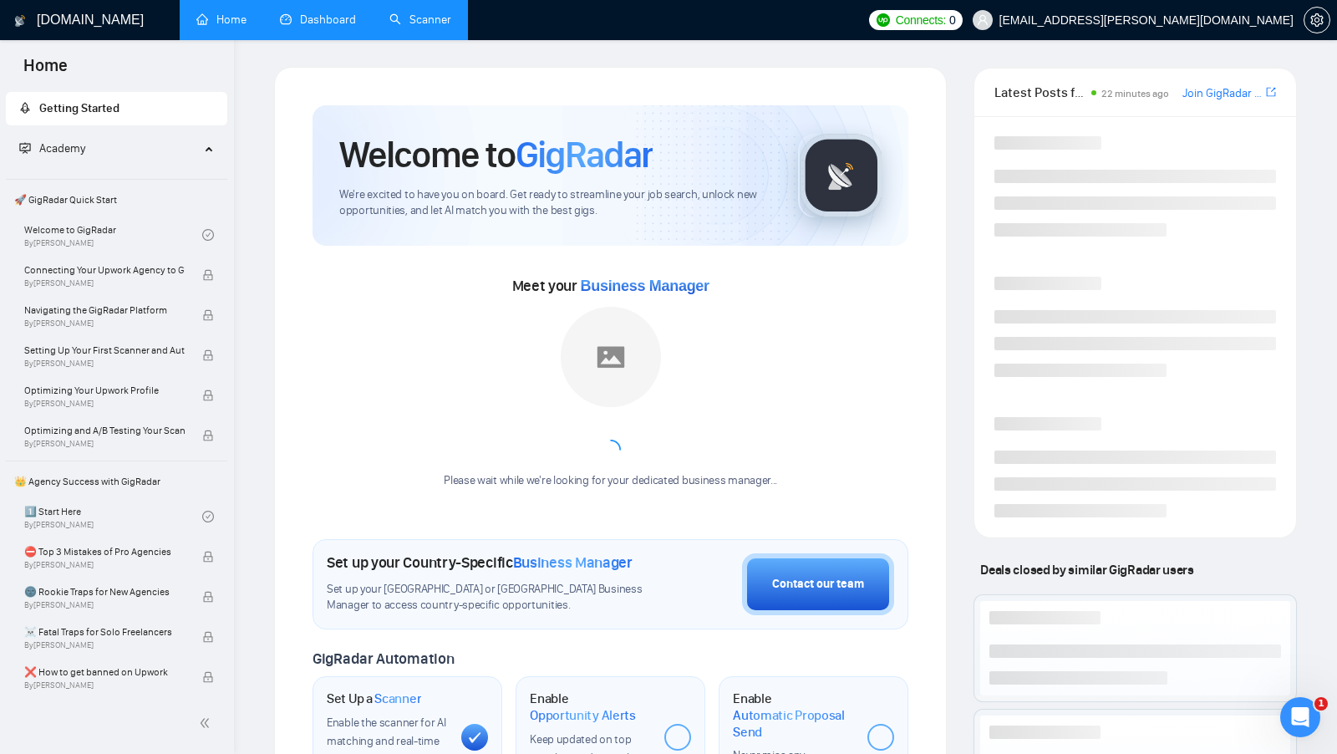
click at [349, 39] on li "Dashboard" at bounding box center [317, 20] width 109 height 40
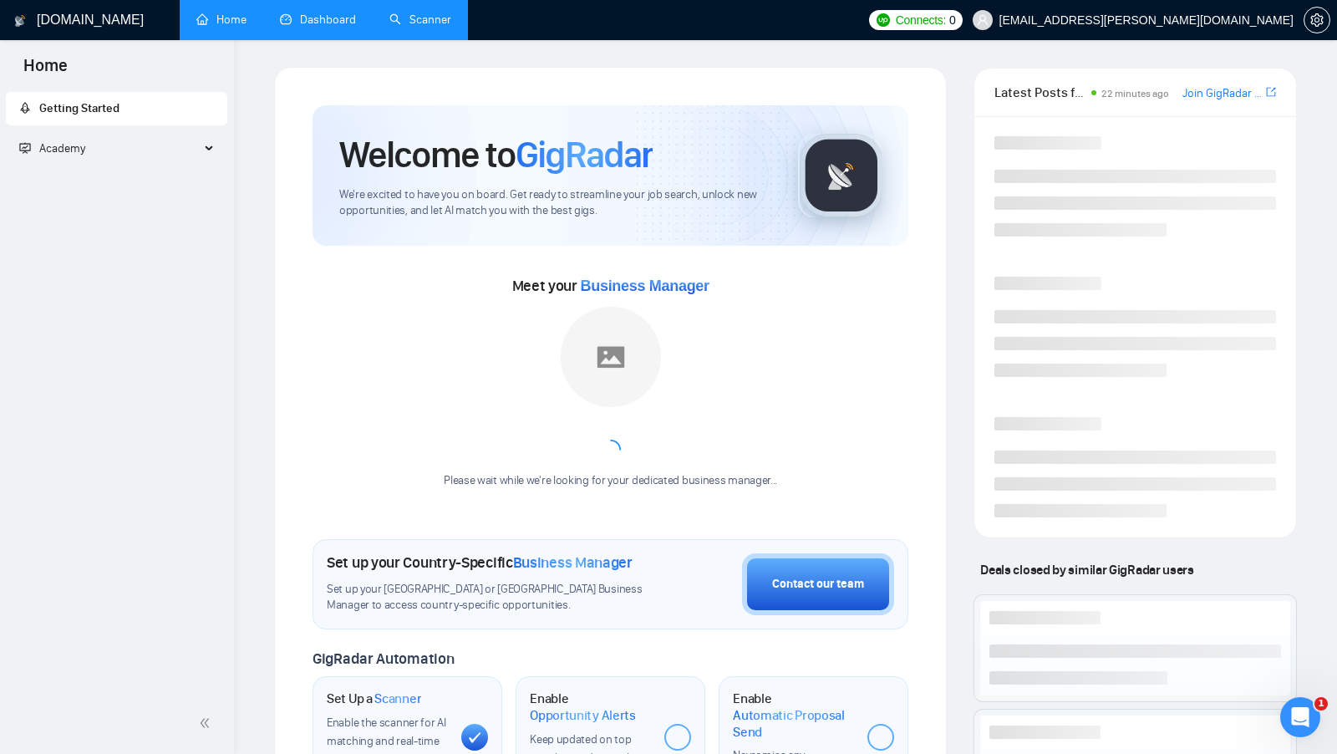
click at [348, 38] on li "Dashboard" at bounding box center [317, 20] width 109 height 40
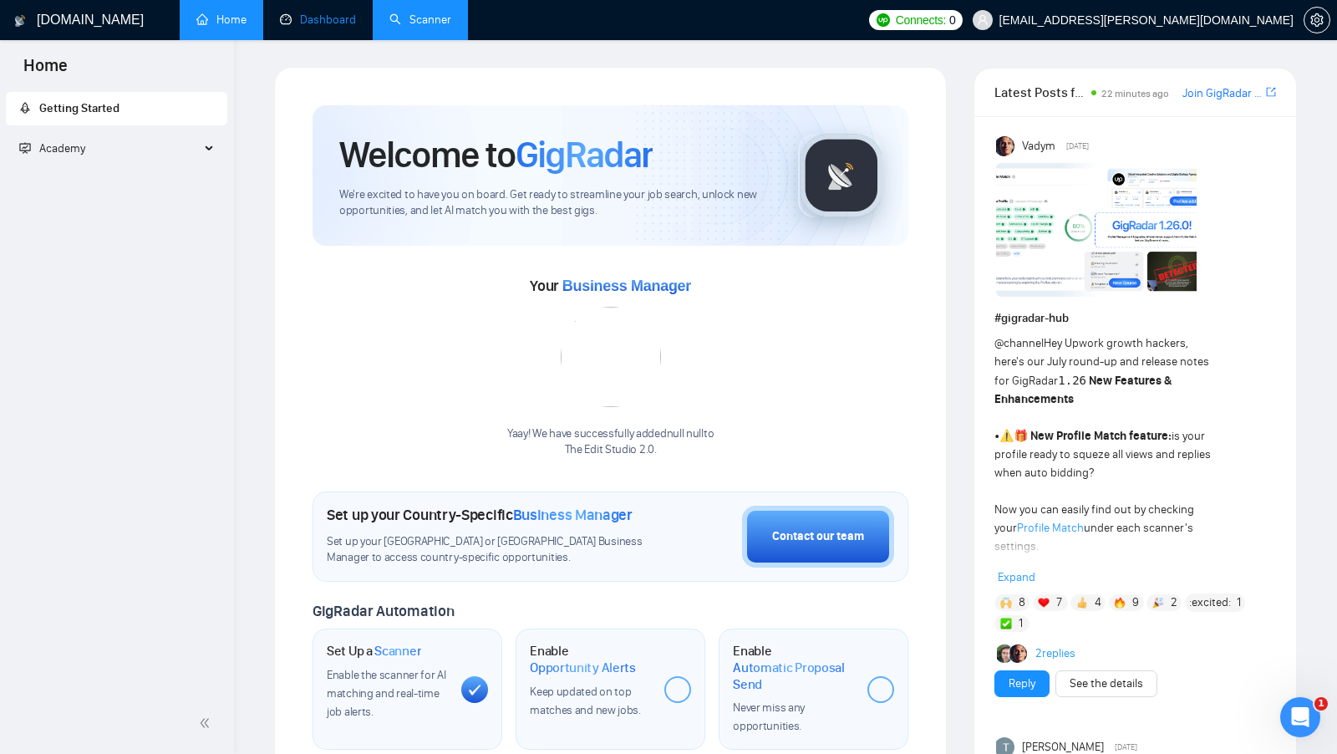
click at [328, 22] on link "Dashboard" at bounding box center [318, 20] width 76 height 14
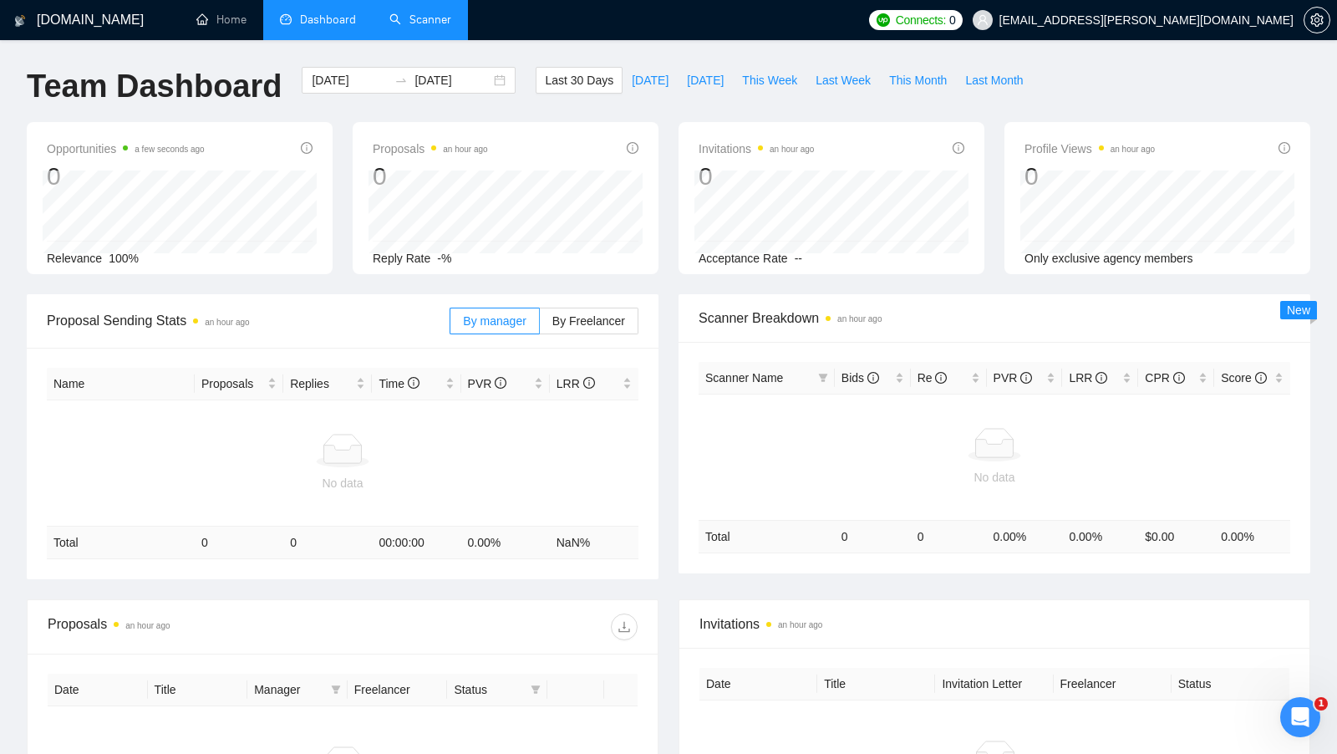
click at [419, 13] on link "Scanner" at bounding box center [420, 20] width 62 height 14
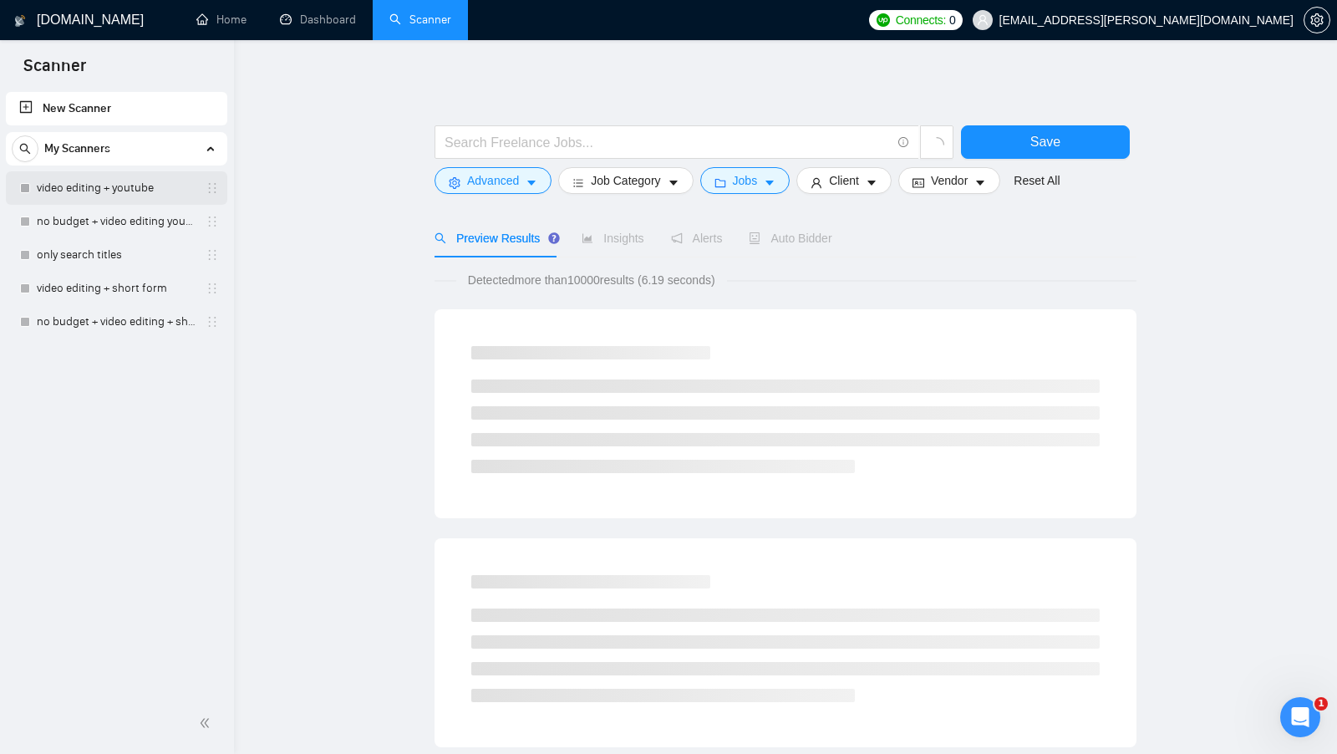
click at [104, 202] on link "video editing + youtube" at bounding box center [116, 187] width 159 height 33
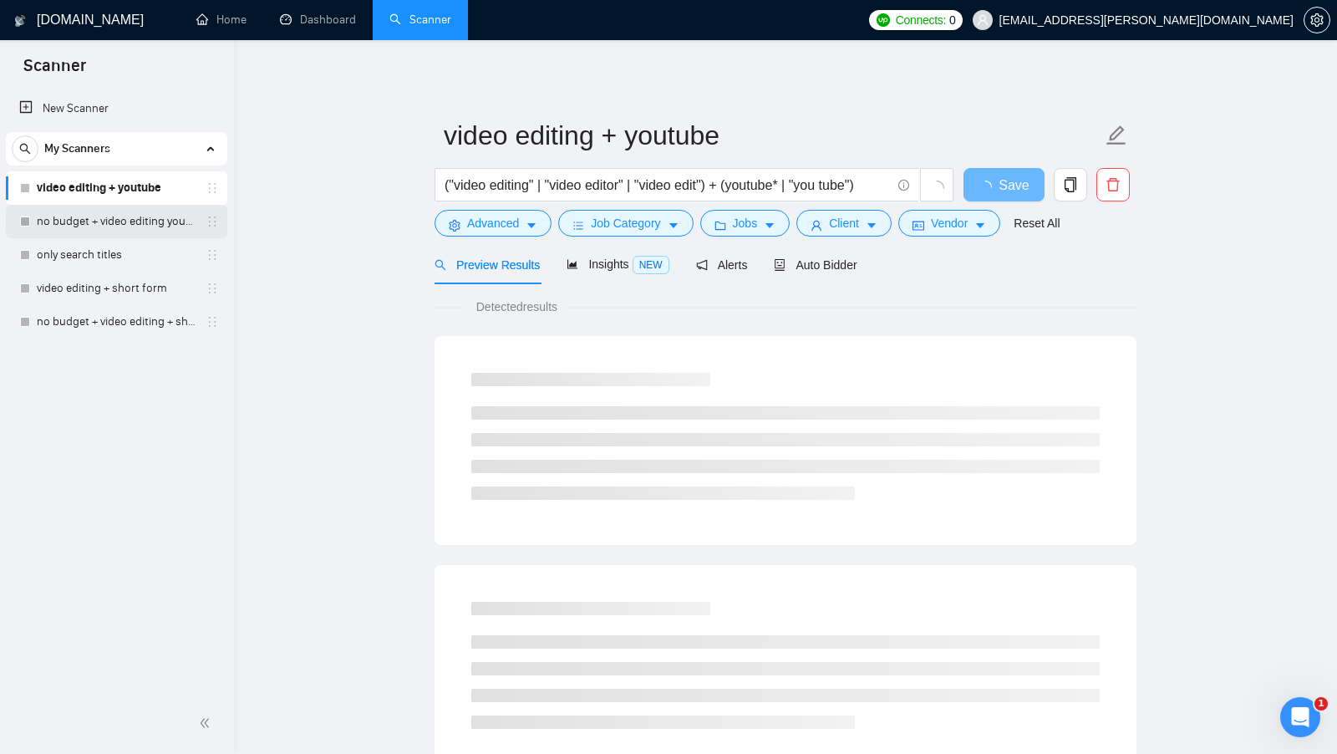
click at [104, 221] on link "no budget + video editing youtube" at bounding box center [116, 221] width 159 height 33
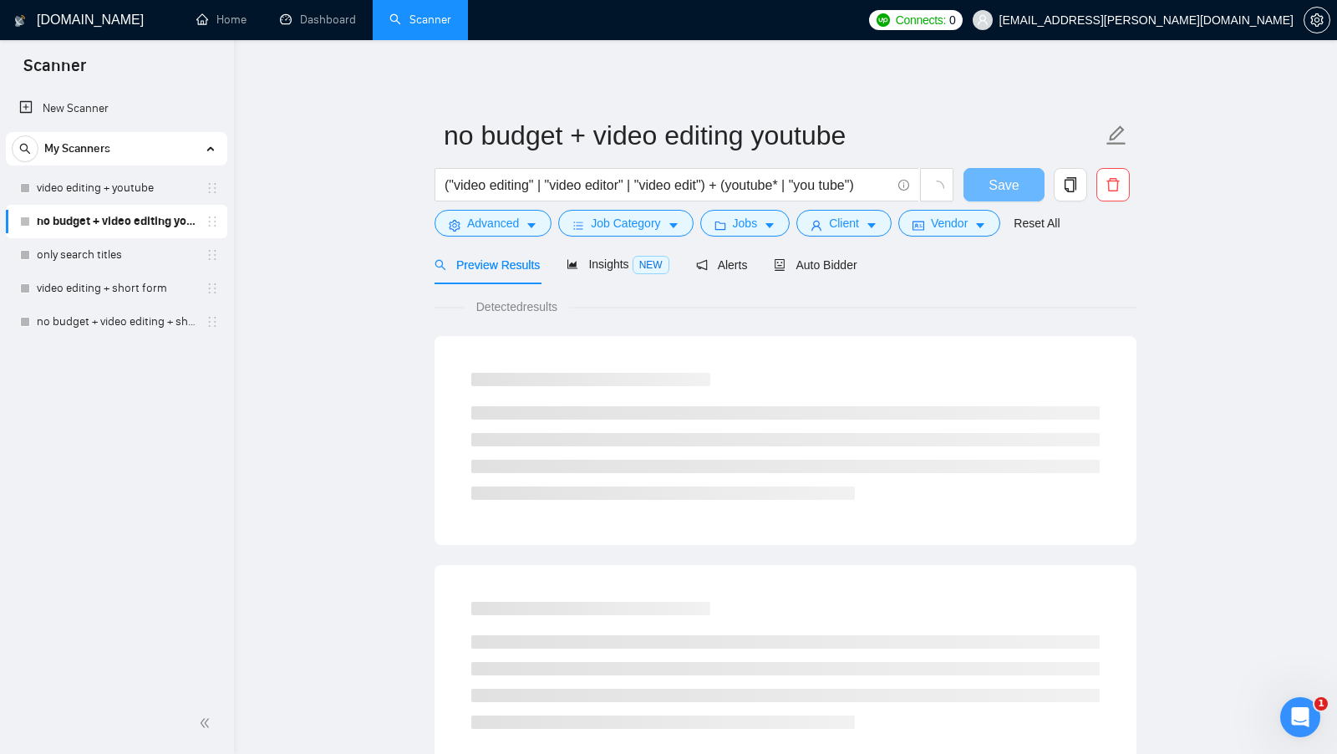
click at [926, 208] on div "("video editing" | "video editor" | "video edit") + (youtube* | "you tube")" at bounding box center [694, 189] width 526 height 42
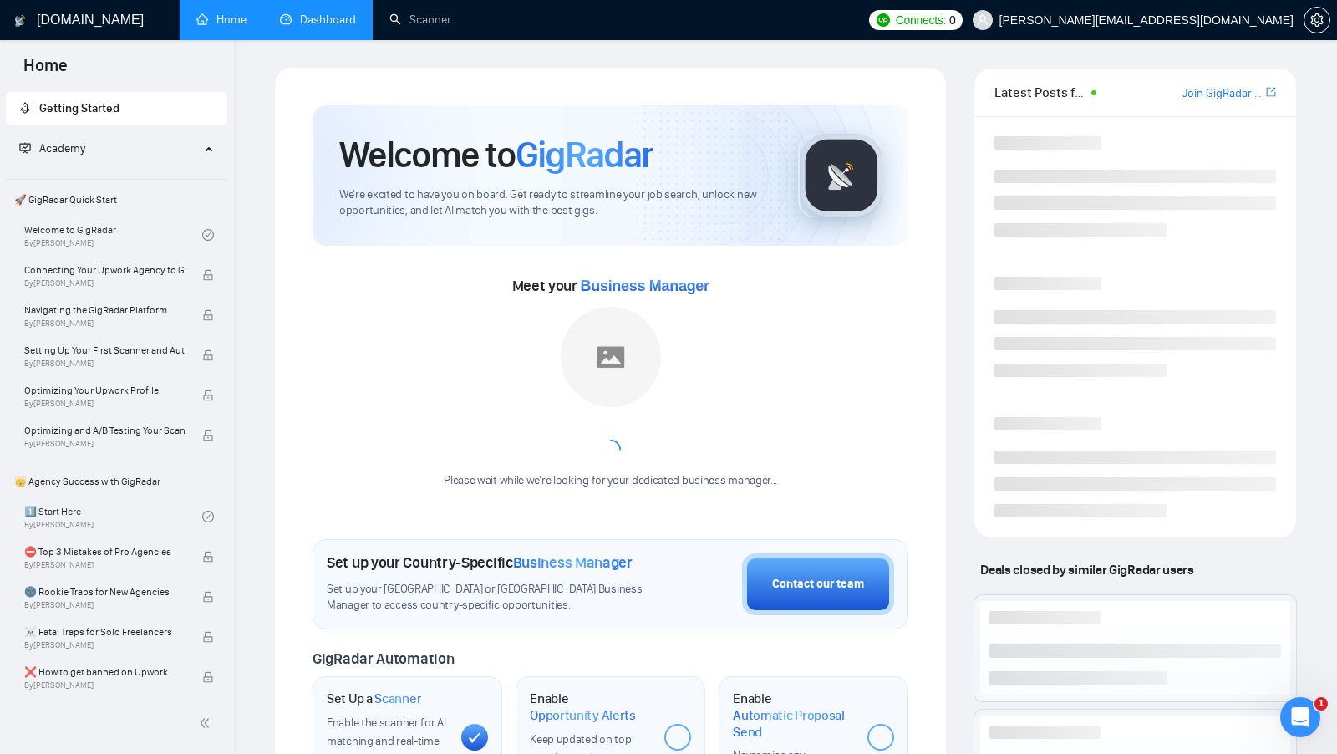
click at [352, 13] on link "Dashboard" at bounding box center [318, 20] width 76 height 14
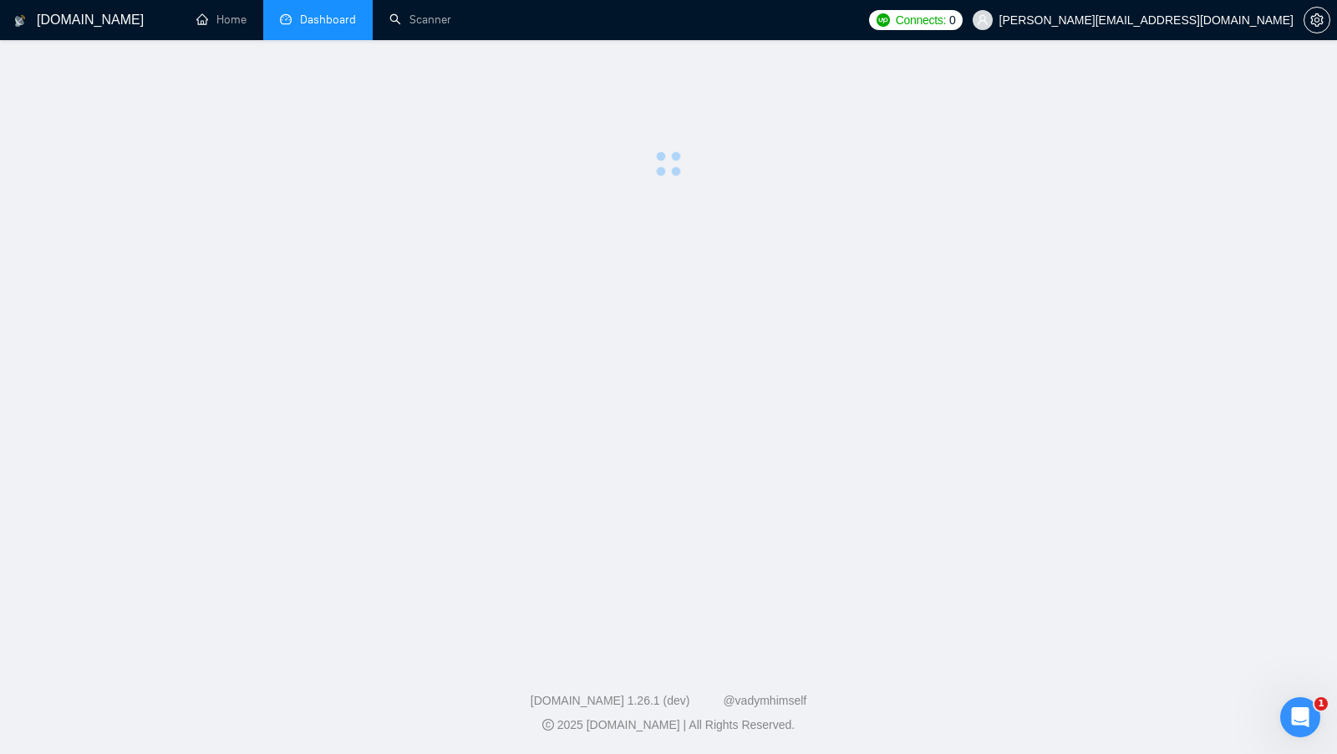
click at [469, 18] on ul "Home Dashboard Scanner" at bounding box center [517, 20] width 686 height 40
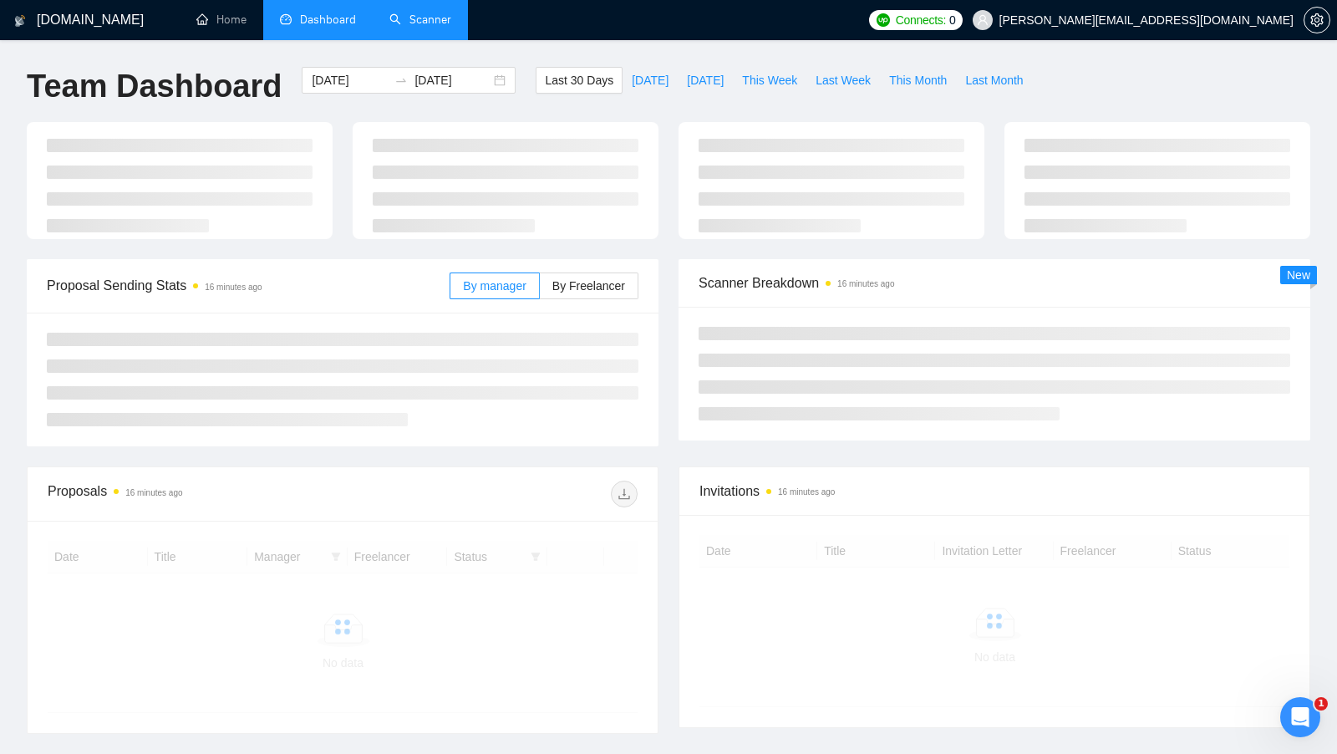
click at [451, 19] on link "Scanner" at bounding box center [420, 20] width 62 height 14
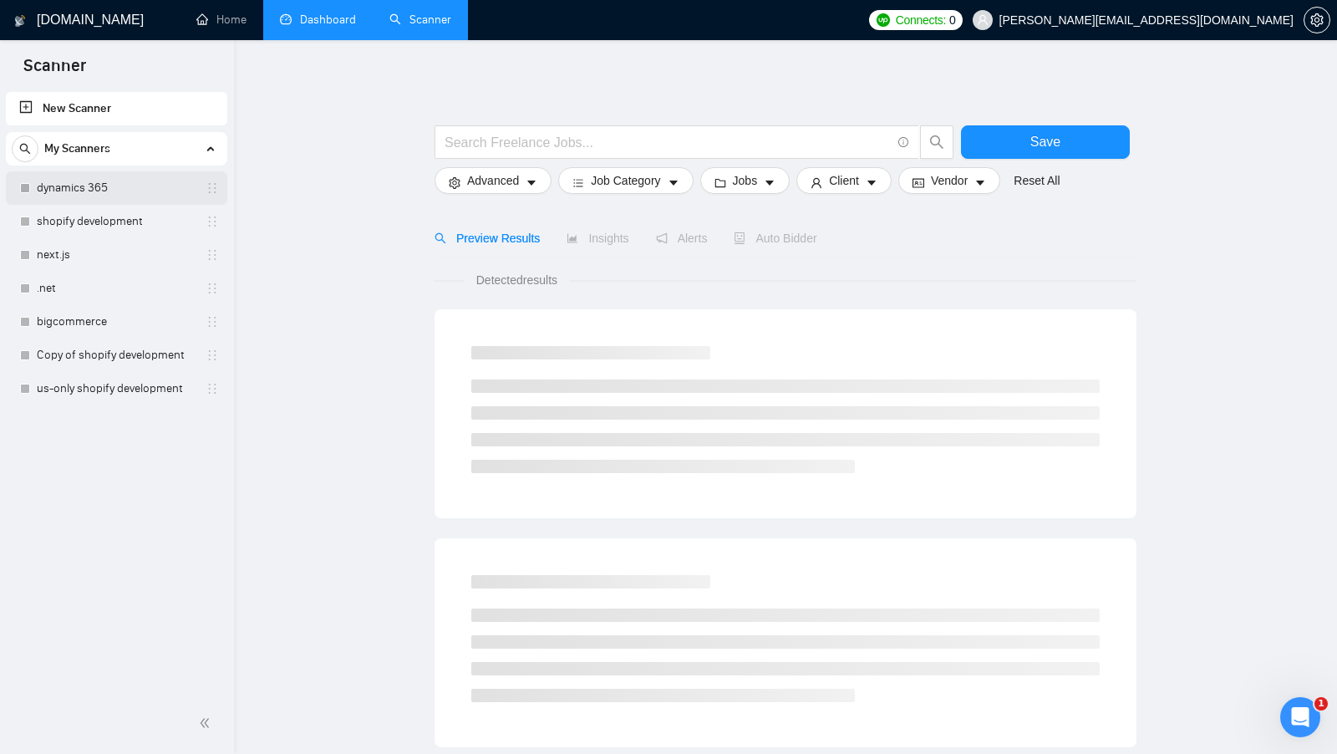
click at [153, 190] on link "dynamics 365" at bounding box center [116, 187] width 159 height 33
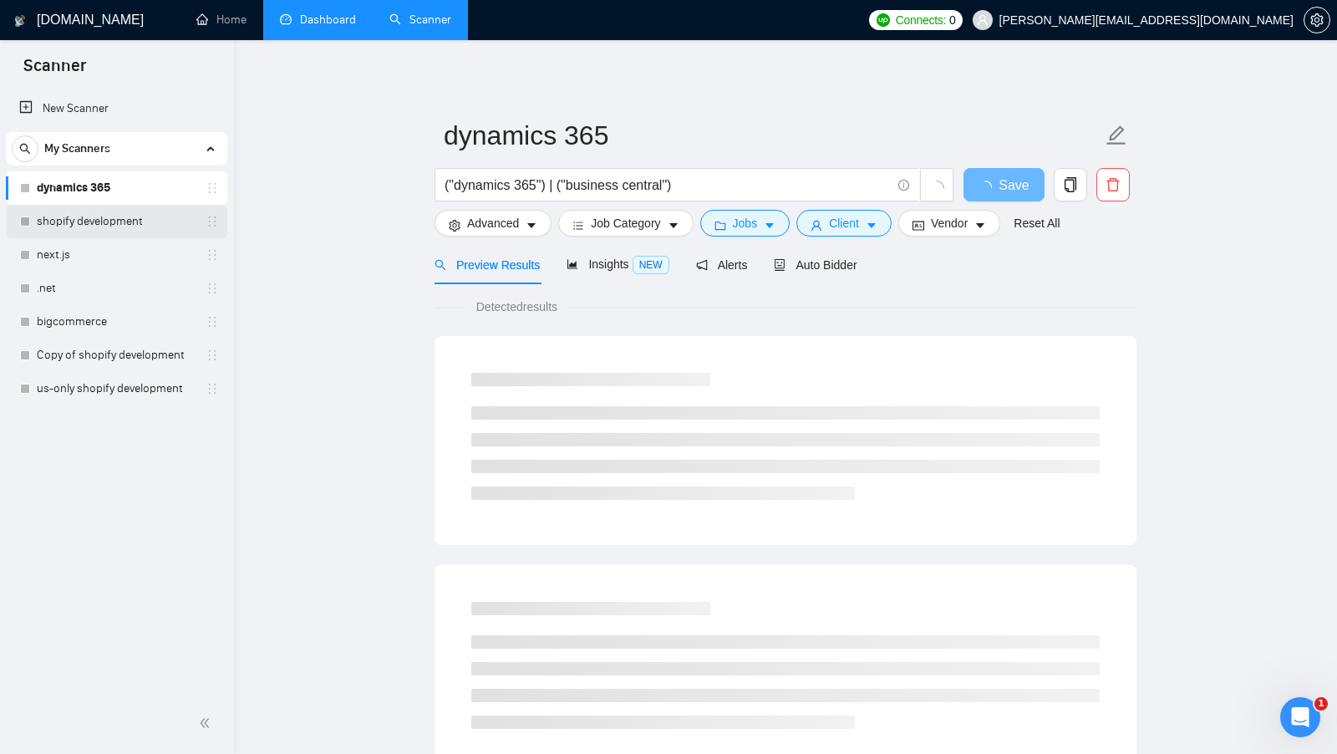
click at [150, 205] on link "shopify development" at bounding box center [116, 221] width 159 height 33
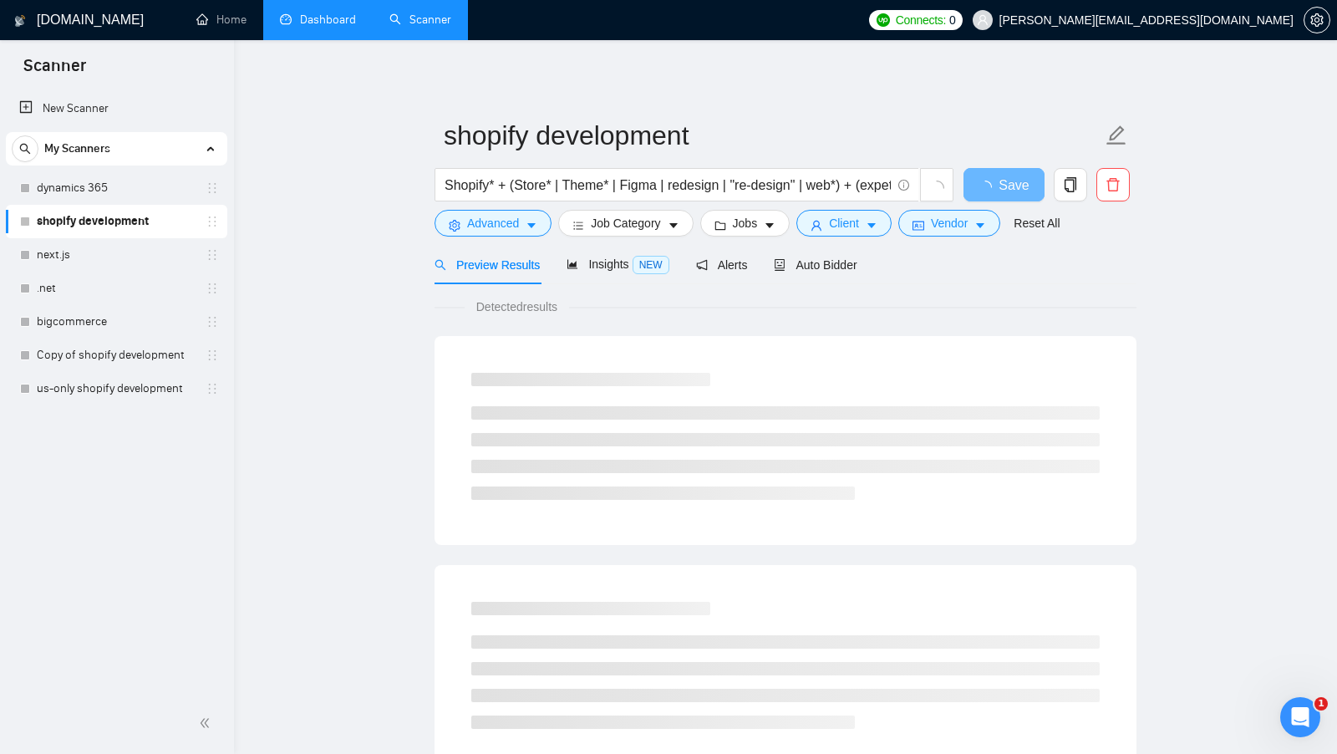
click at [150, 222] on link "shopify development" at bounding box center [116, 221] width 159 height 33
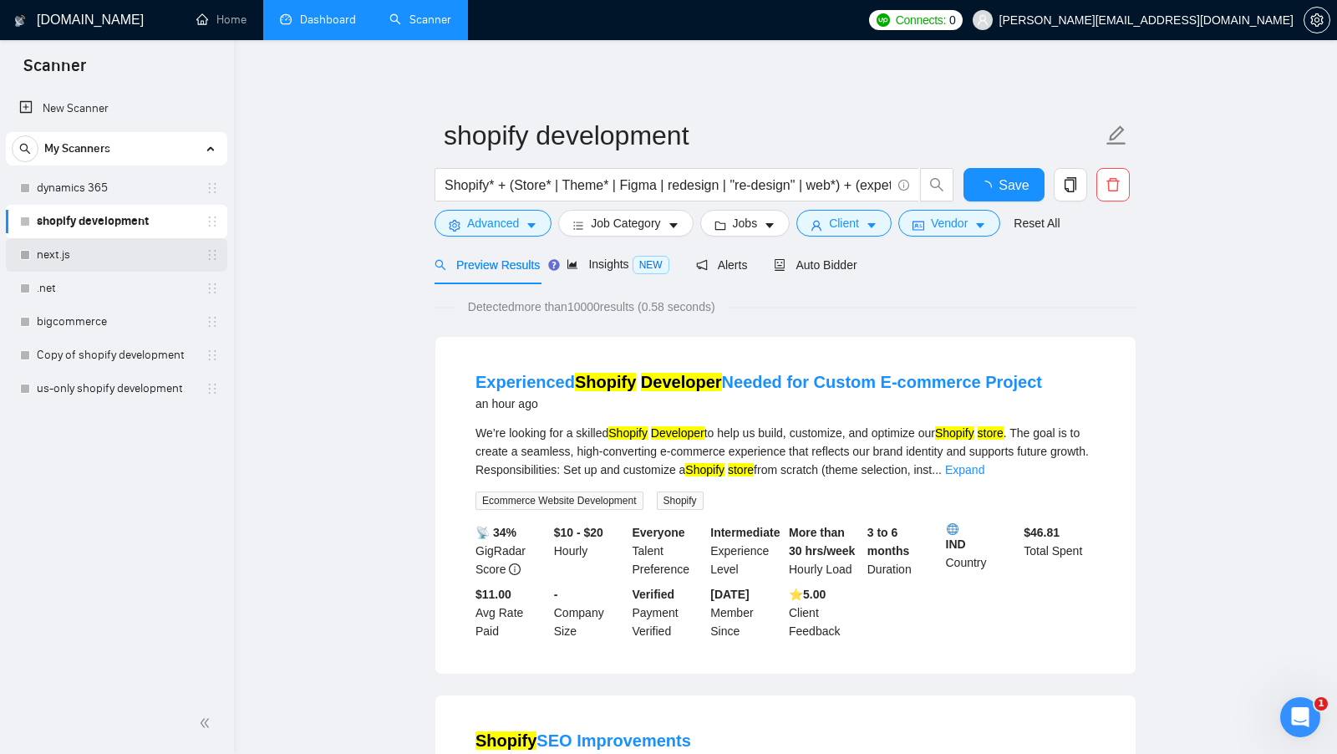
click at [145, 251] on link "next.js" at bounding box center [116, 254] width 159 height 33
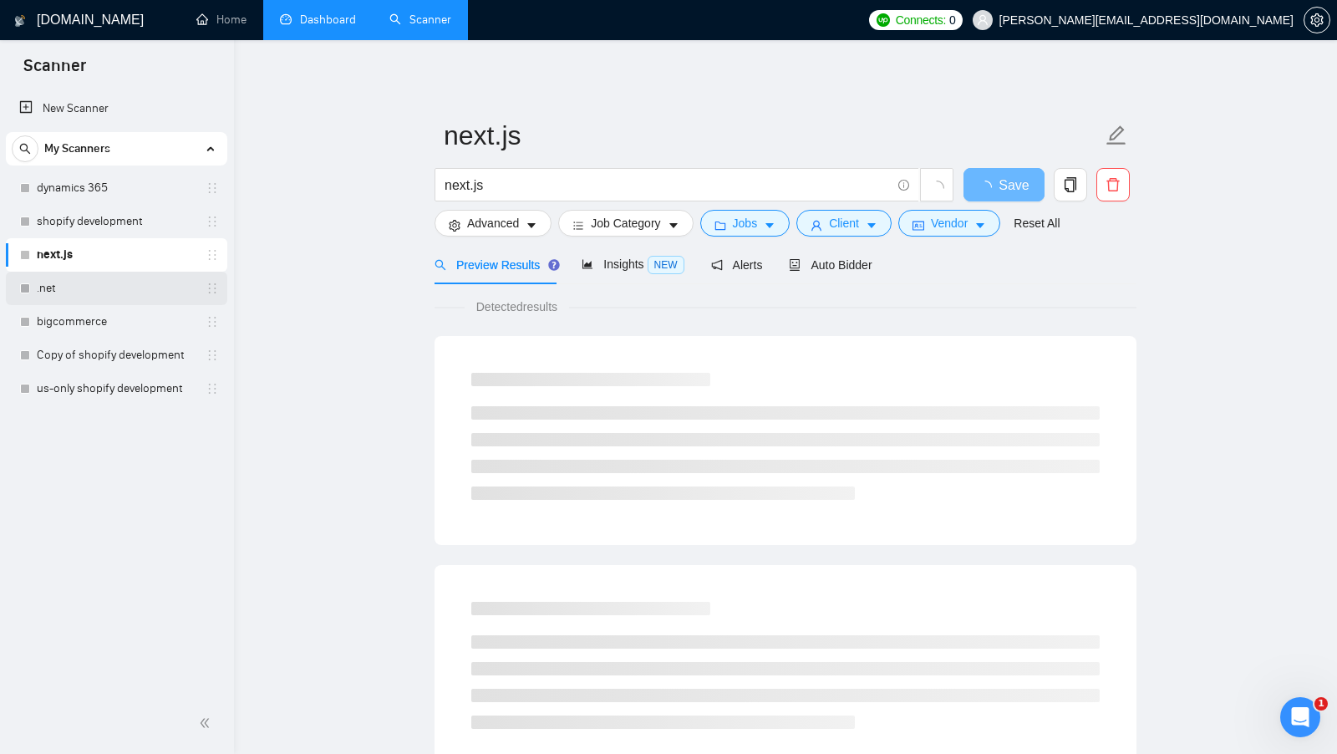
click at [135, 287] on link ".net" at bounding box center [116, 288] width 159 height 33
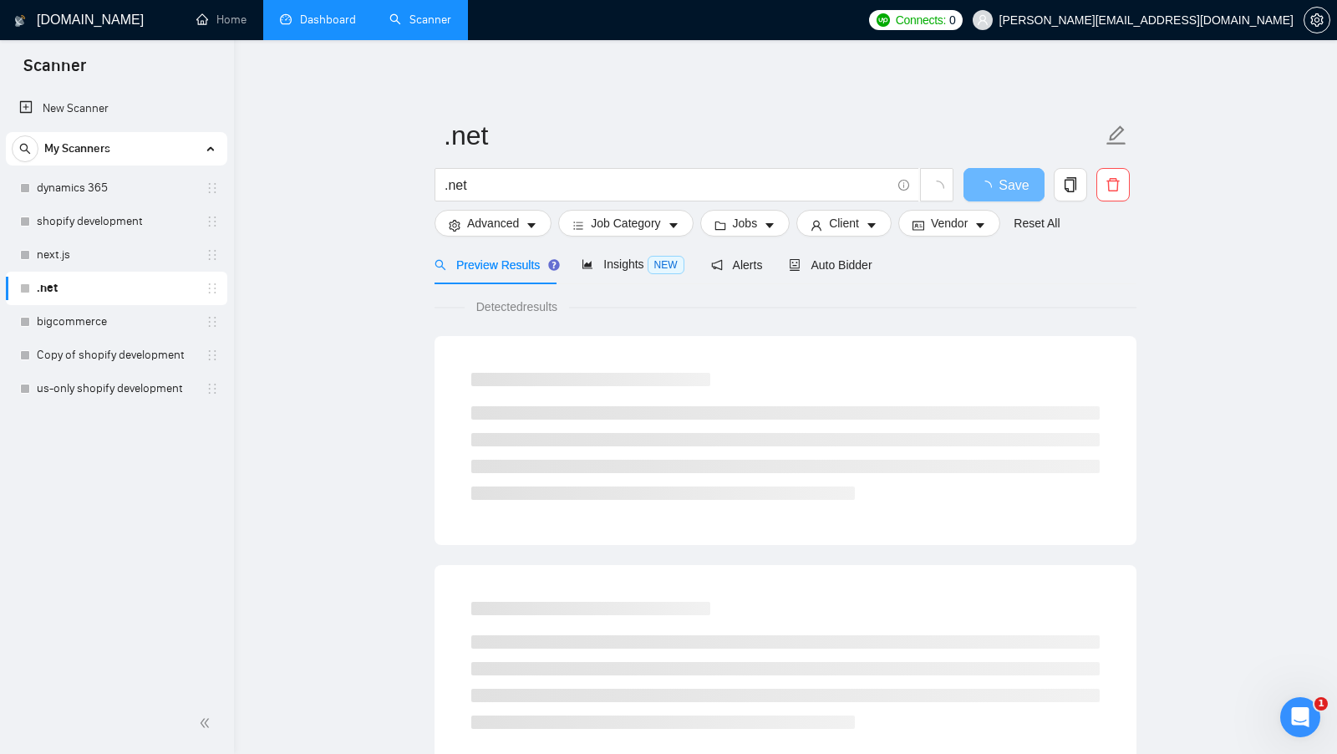
click at [350, 27] on link "Dashboard" at bounding box center [318, 20] width 76 height 14
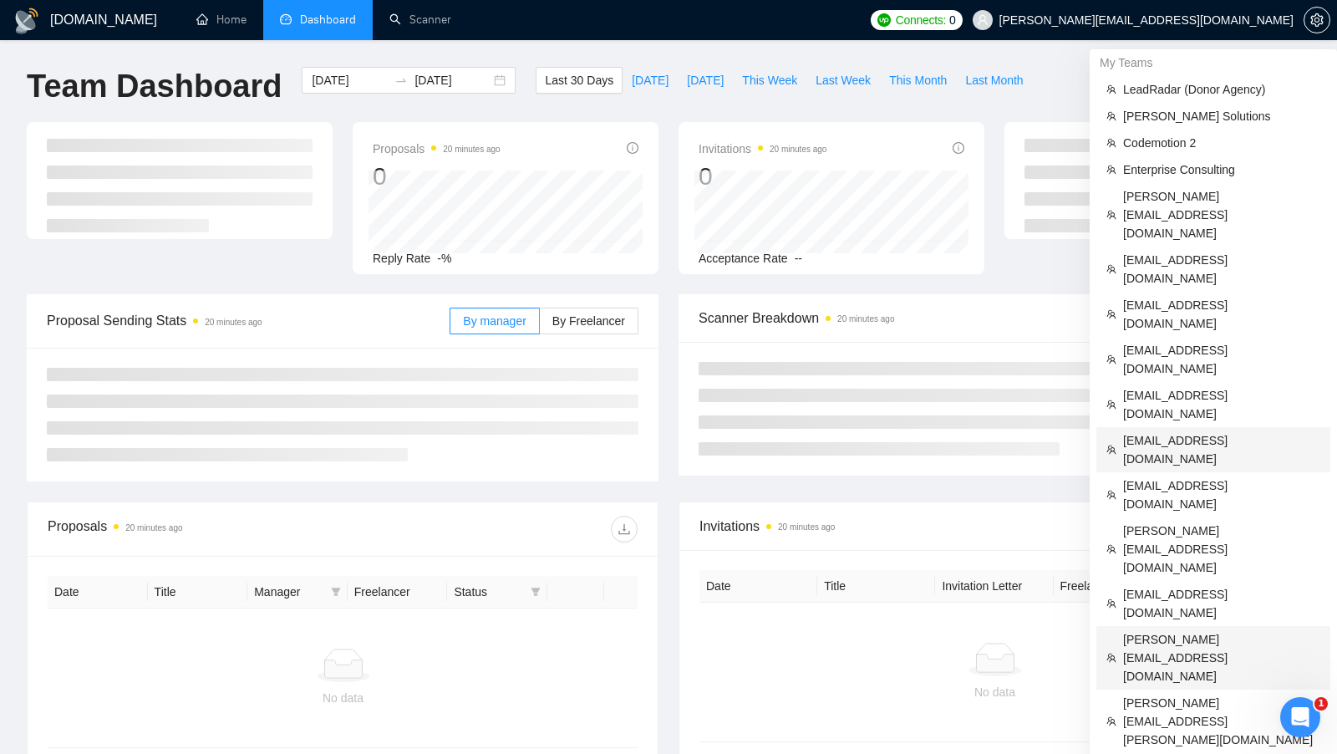
scroll to position [152, 0]
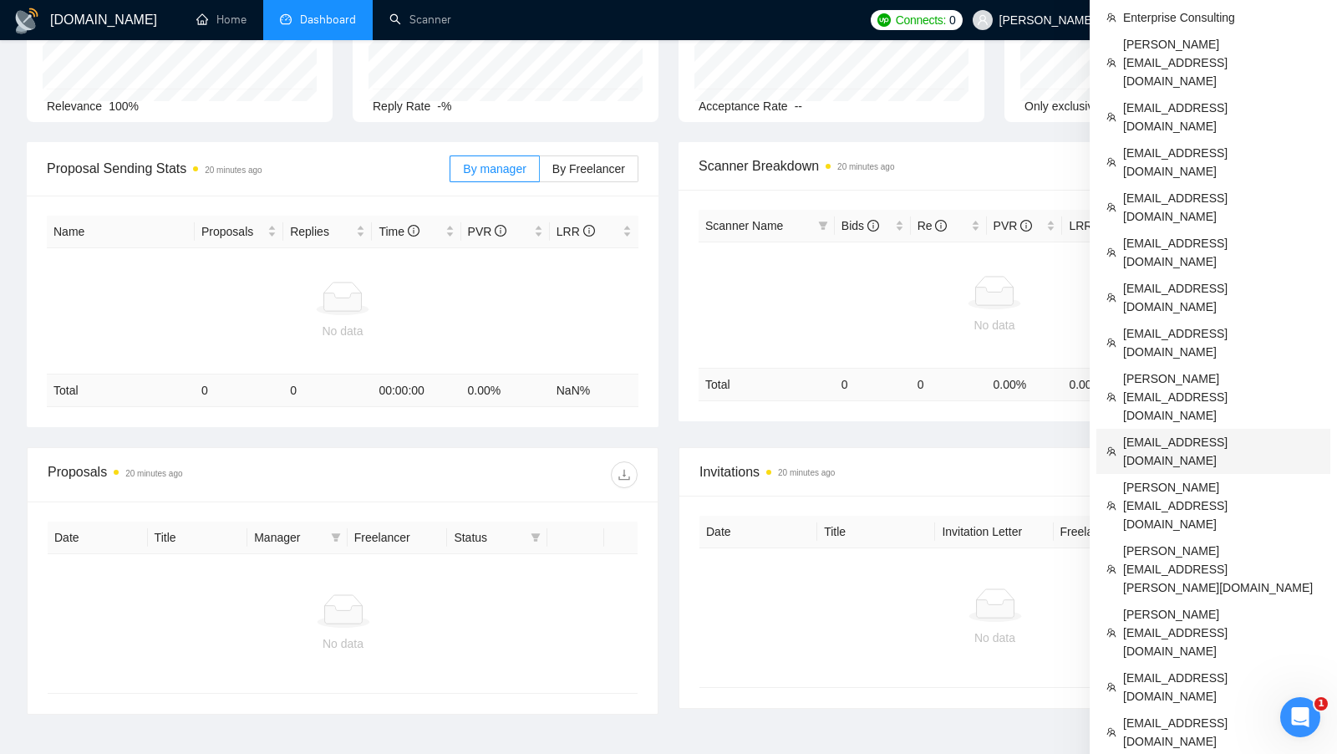
click at [1210, 429] on li "[EMAIL_ADDRESS][DOMAIN_NAME]" at bounding box center [1213, 451] width 234 height 45
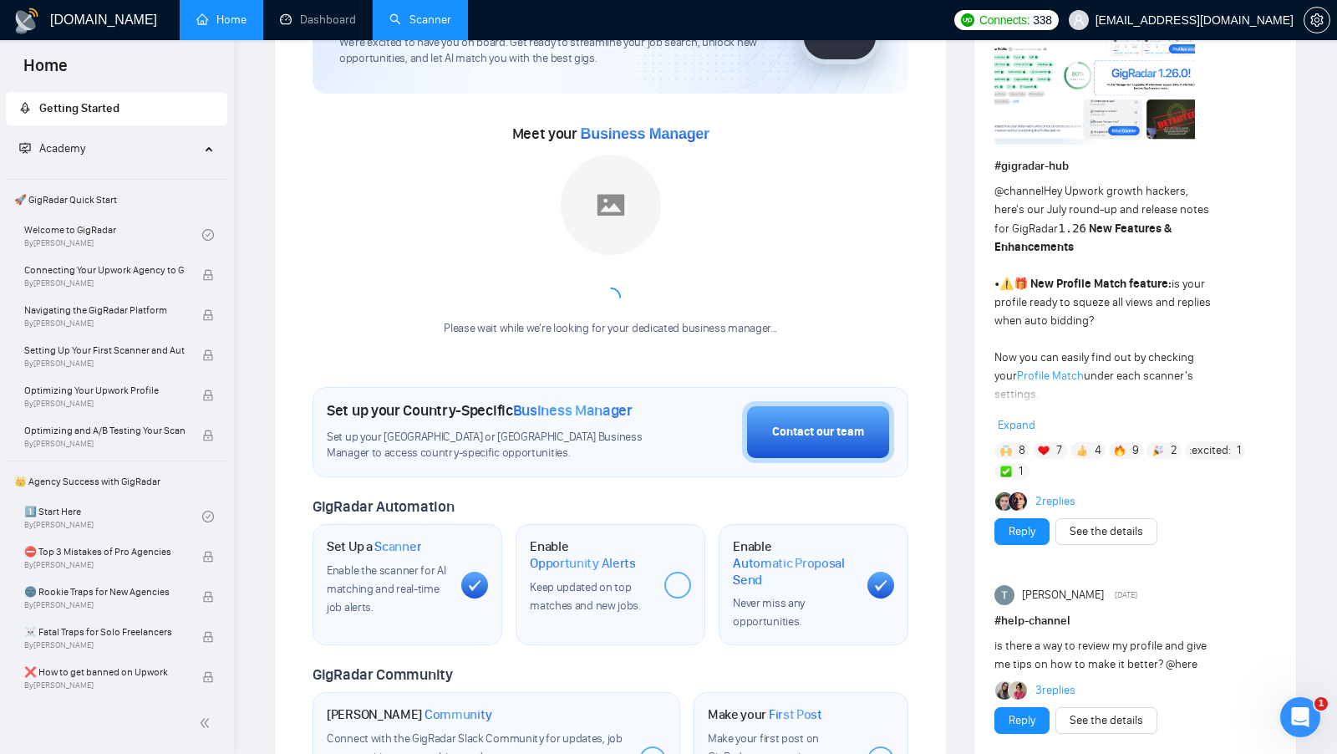
click at [451, 14] on link "Scanner" at bounding box center [420, 20] width 62 height 14
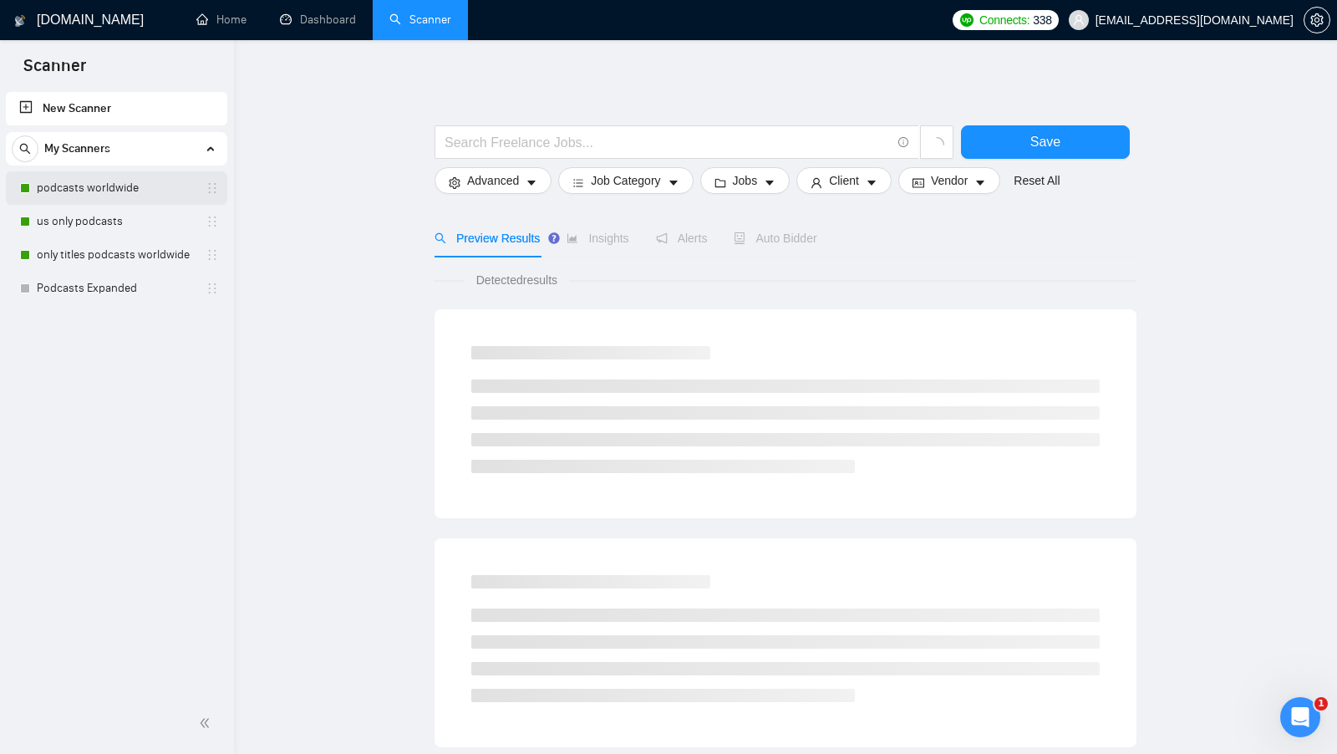
click at [92, 178] on link "podcasts worldwide" at bounding box center [116, 187] width 159 height 33
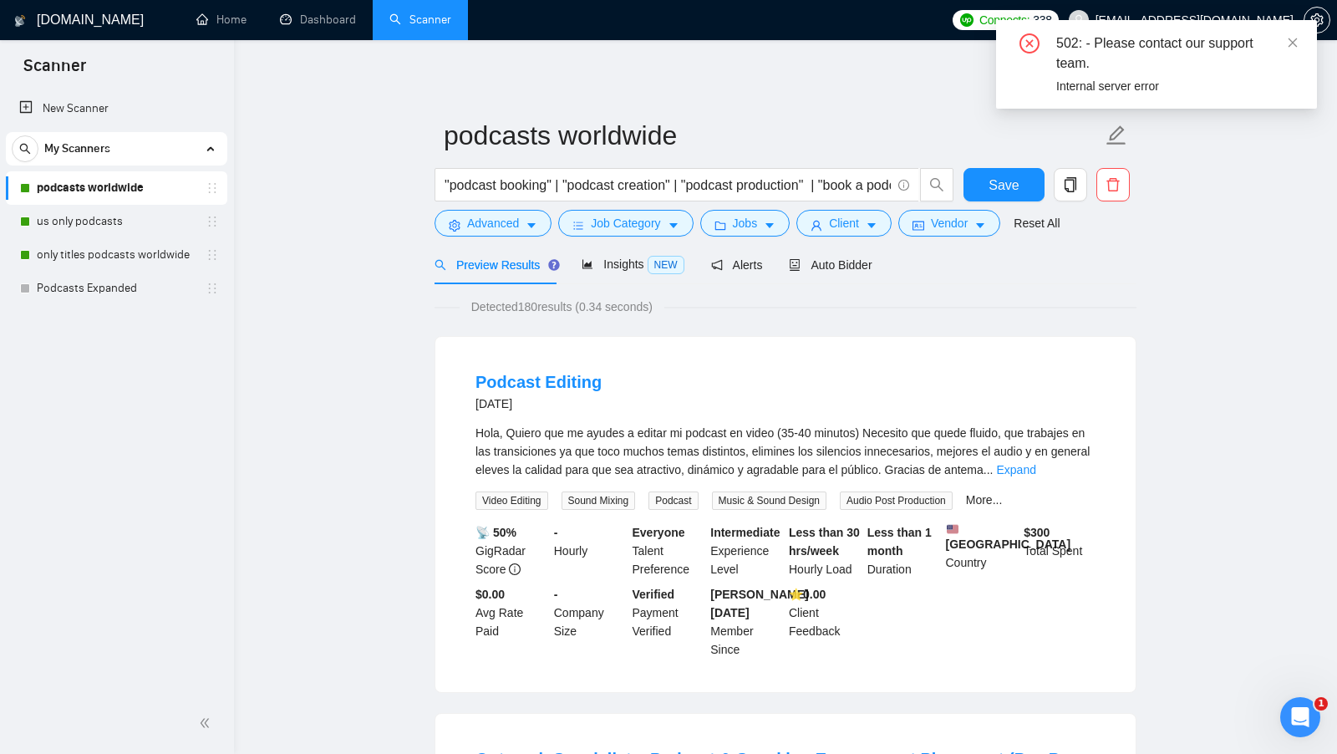
click at [327, 27] on link "Dashboard" at bounding box center [318, 20] width 76 height 14
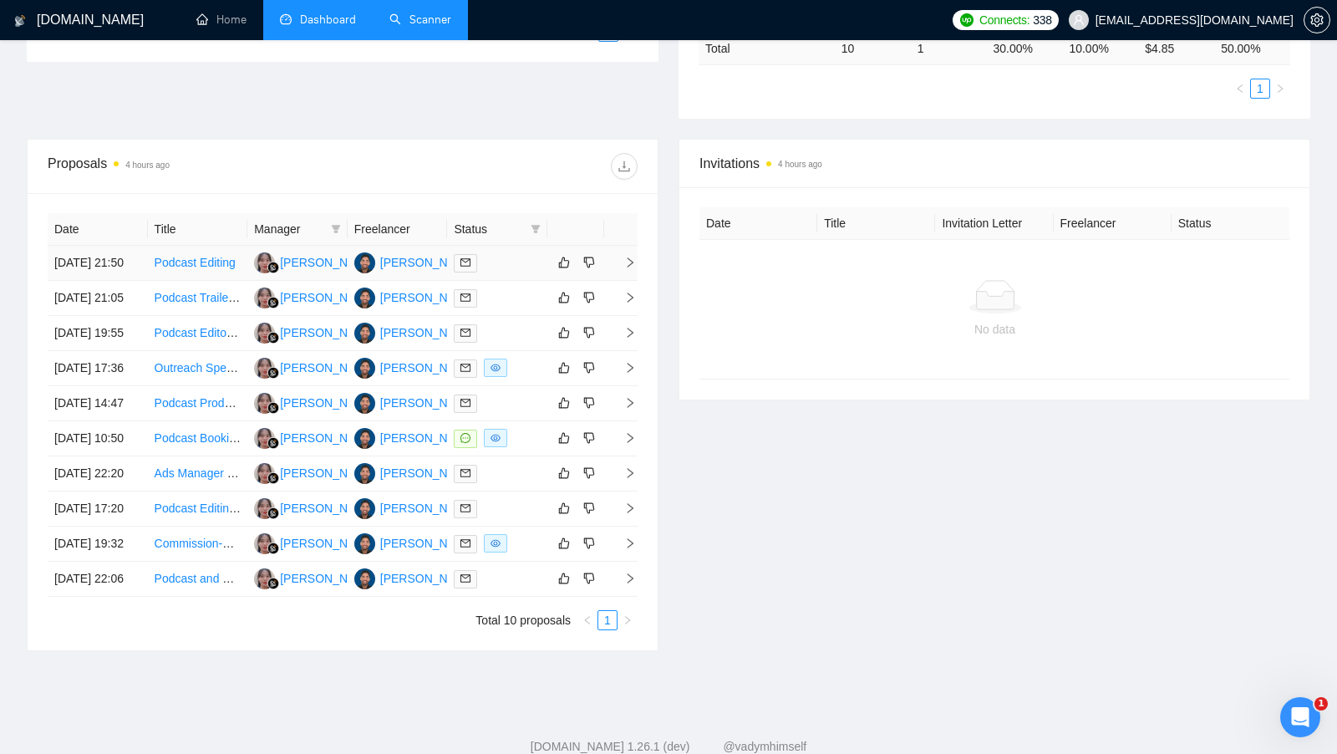
scroll to position [460, 0]
click at [514, 447] on div at bounding box center [497, 437] width 87 height 19
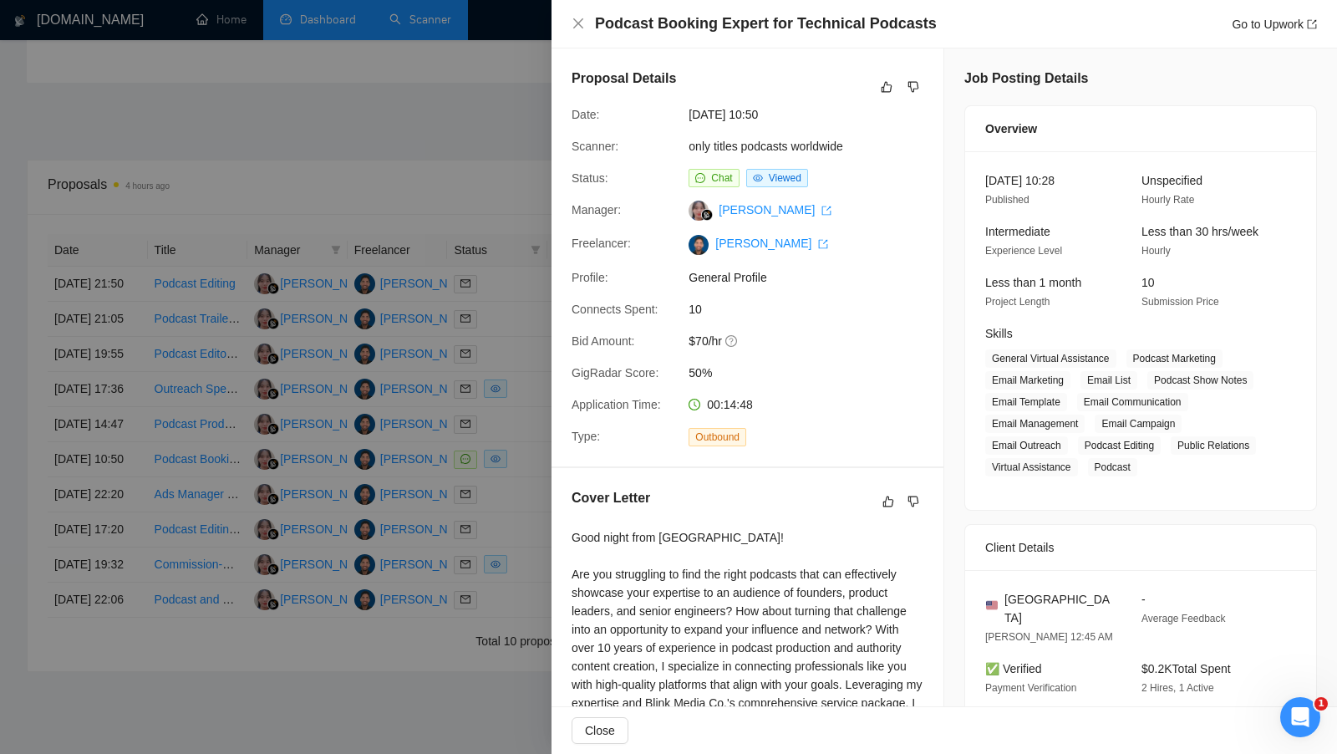
scroll to position [437, 0]
click at [511, 138] on div at bounding box center [668, 377] width 1337 height 754
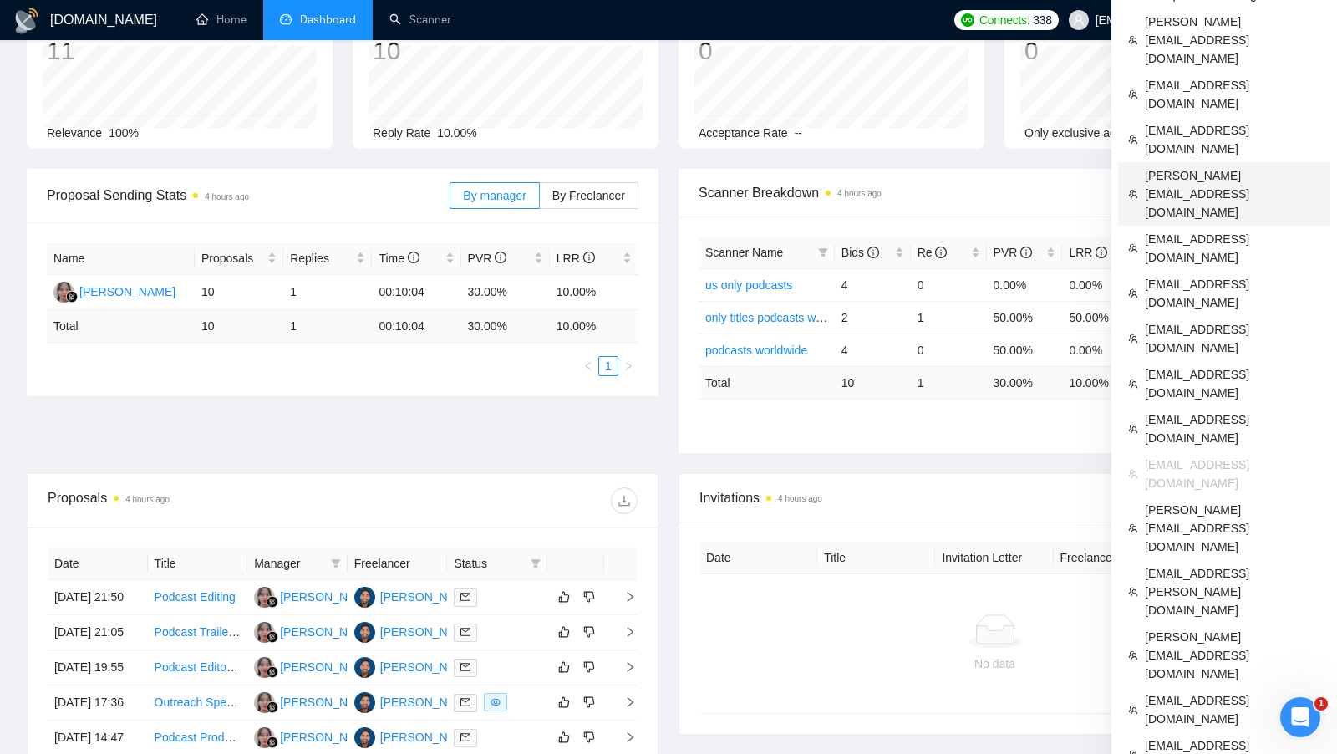
click at [1222, 166] on span "ahmad.abbas@xislabs.com" at bounding box center [1231, 193] width 175 height 55
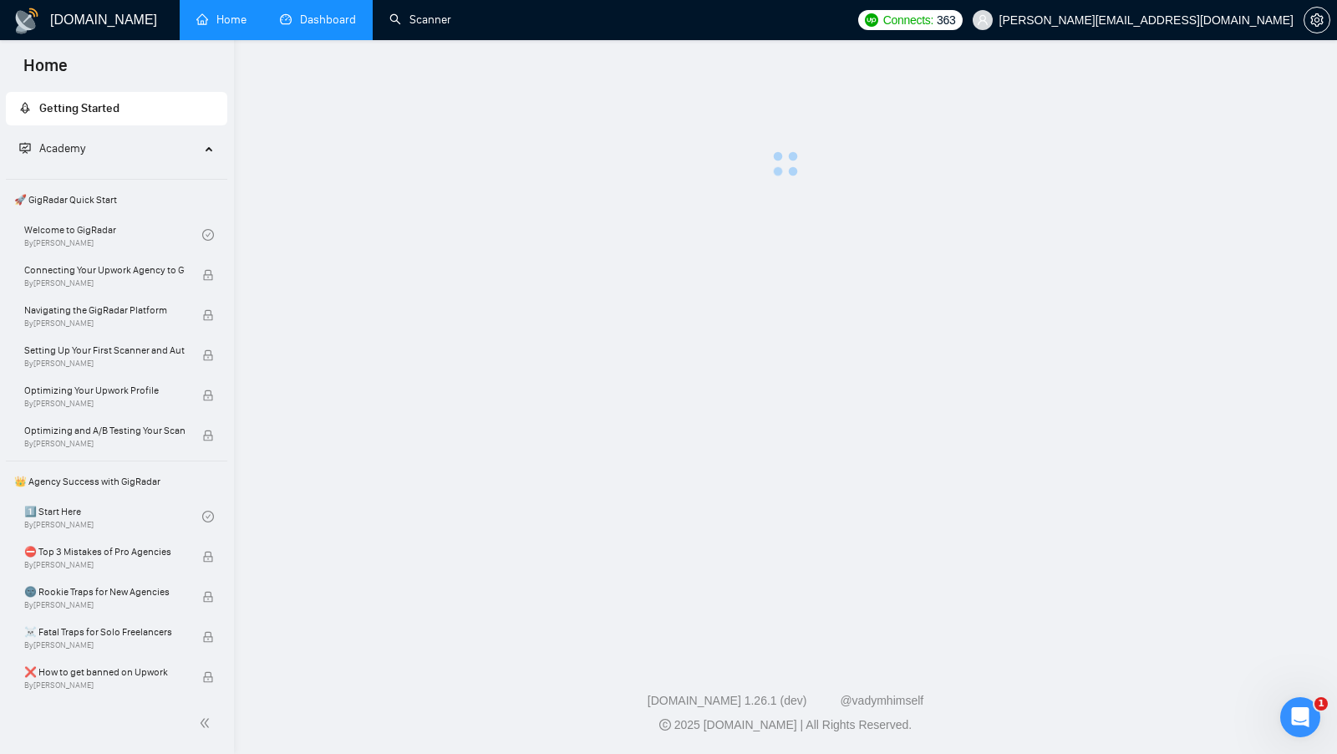
click at [280, 13] on link "Dashboard" at bounding box center [318, 20] width 76 height 14
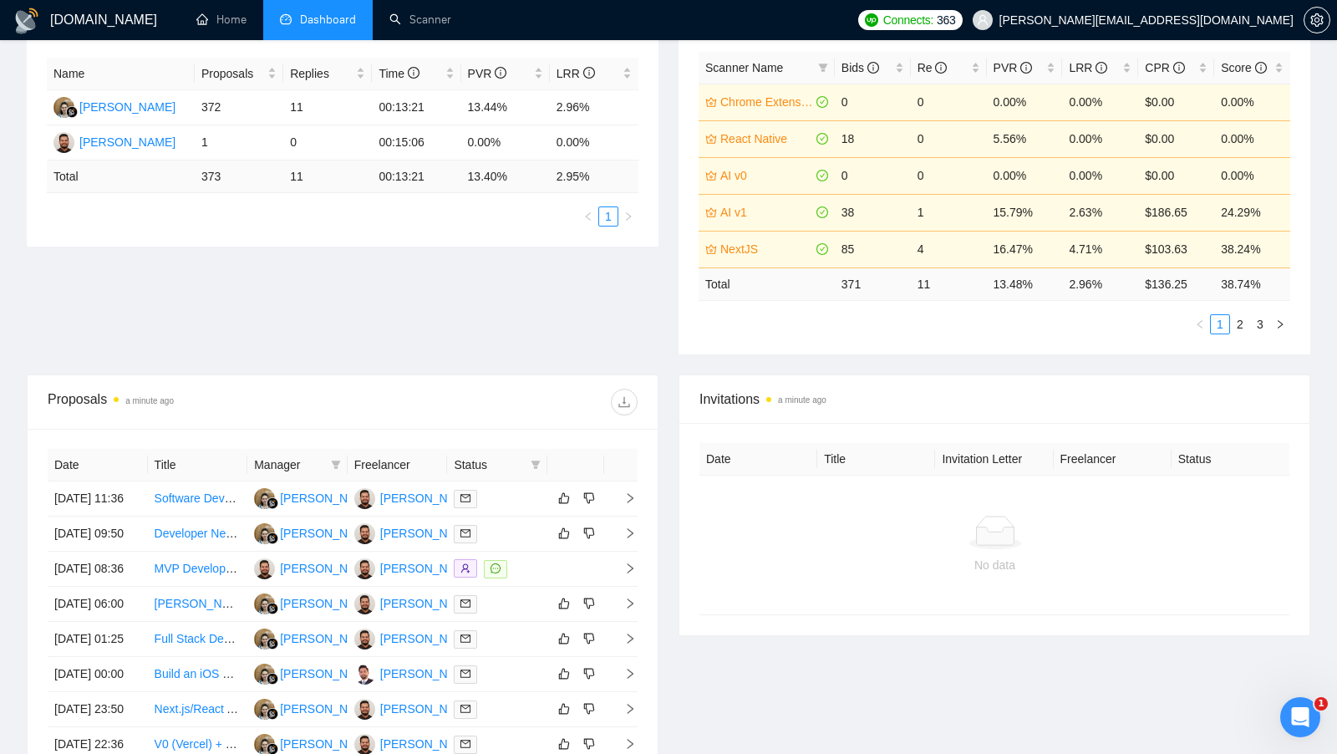
scroll to position [327, 0]
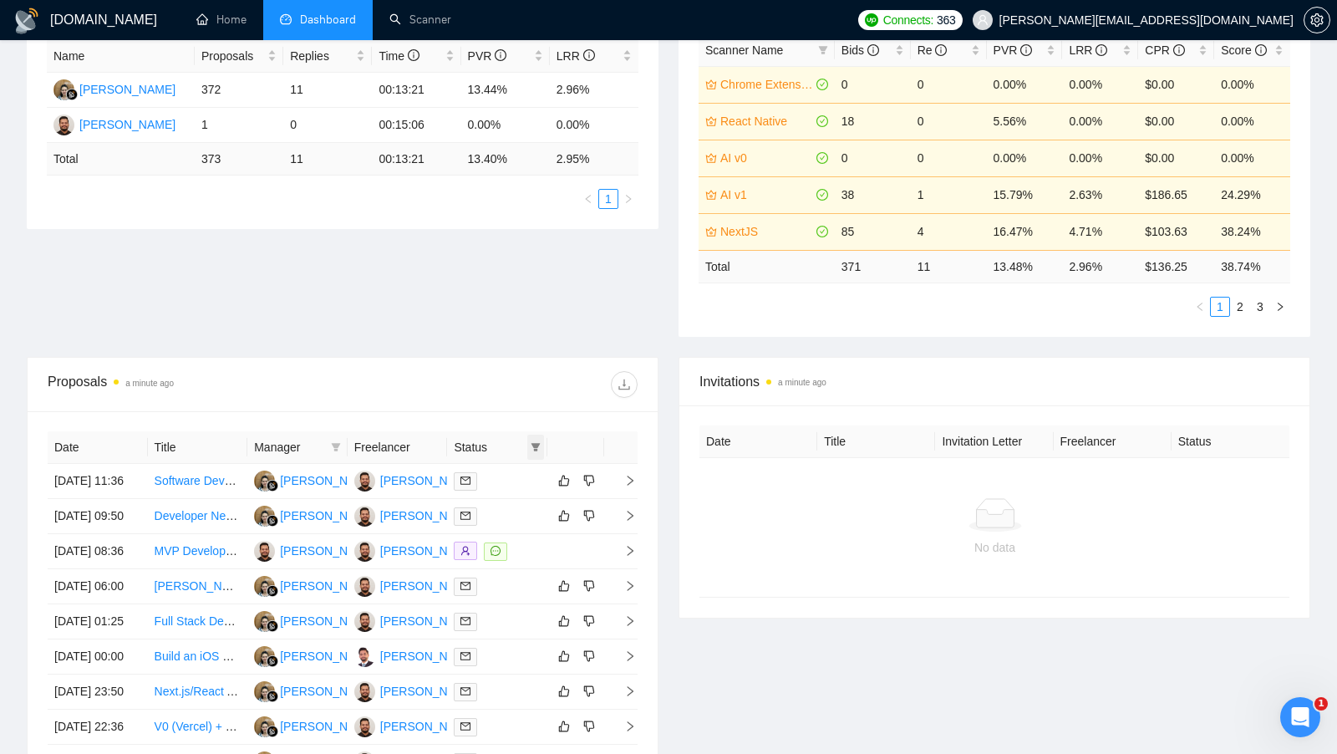
click at [532, 445] on icon "filter" at bounding box center [535, 447] width 10 height 10
click at [456, 470] on input "checkbox" at bounding box center [459, 475] width 13 height 13
click at [517, 403] on div "Proposals a minute ago" at bounding box center [343, 384] width 590 height 53
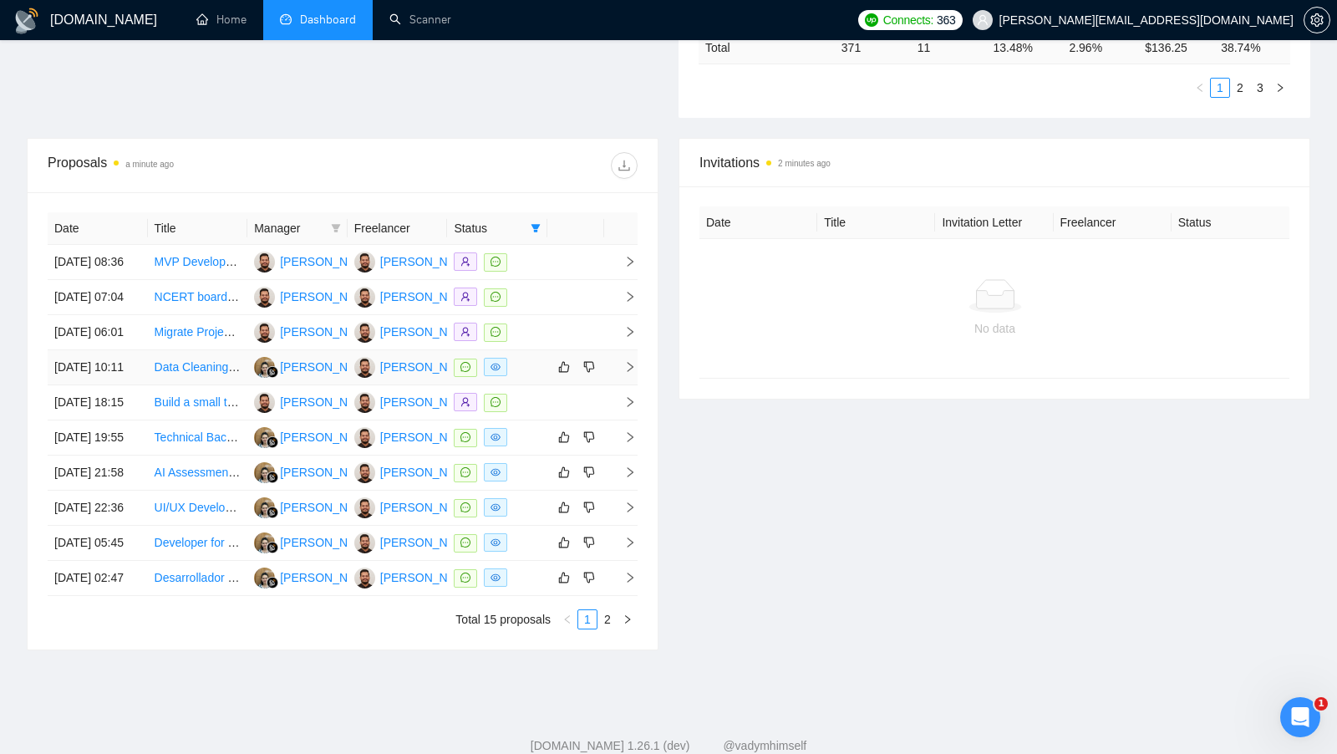
scroll to position [541, 0]
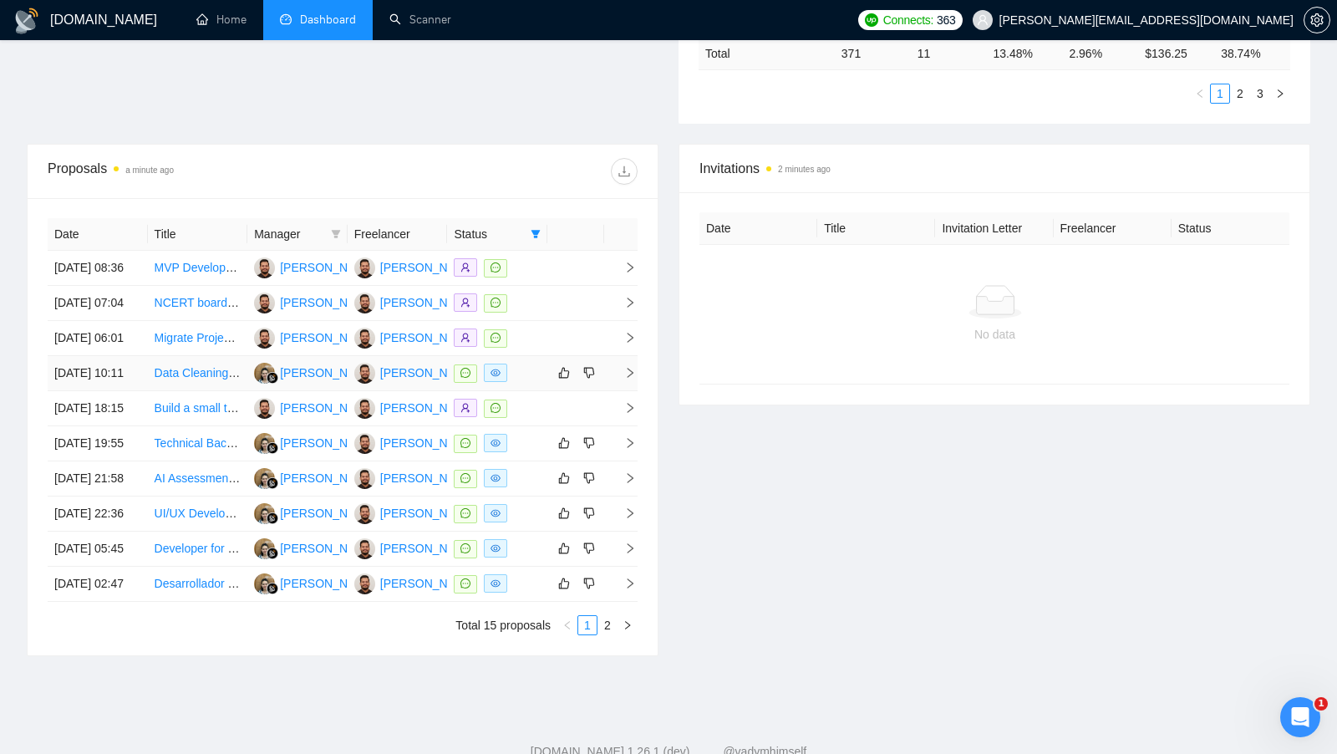
click at [520, 391] on td at bounding box center [497, 373] width 100 height 35
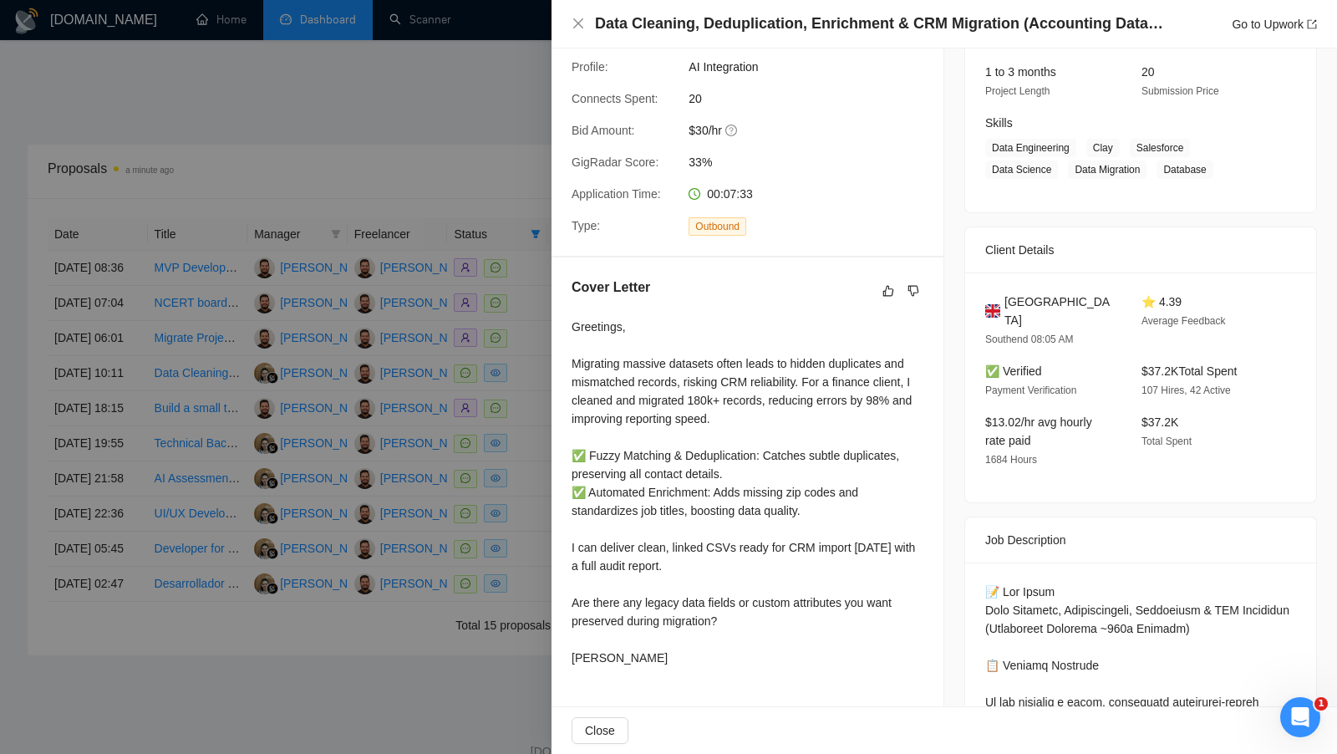
scroll to position [230, 0]
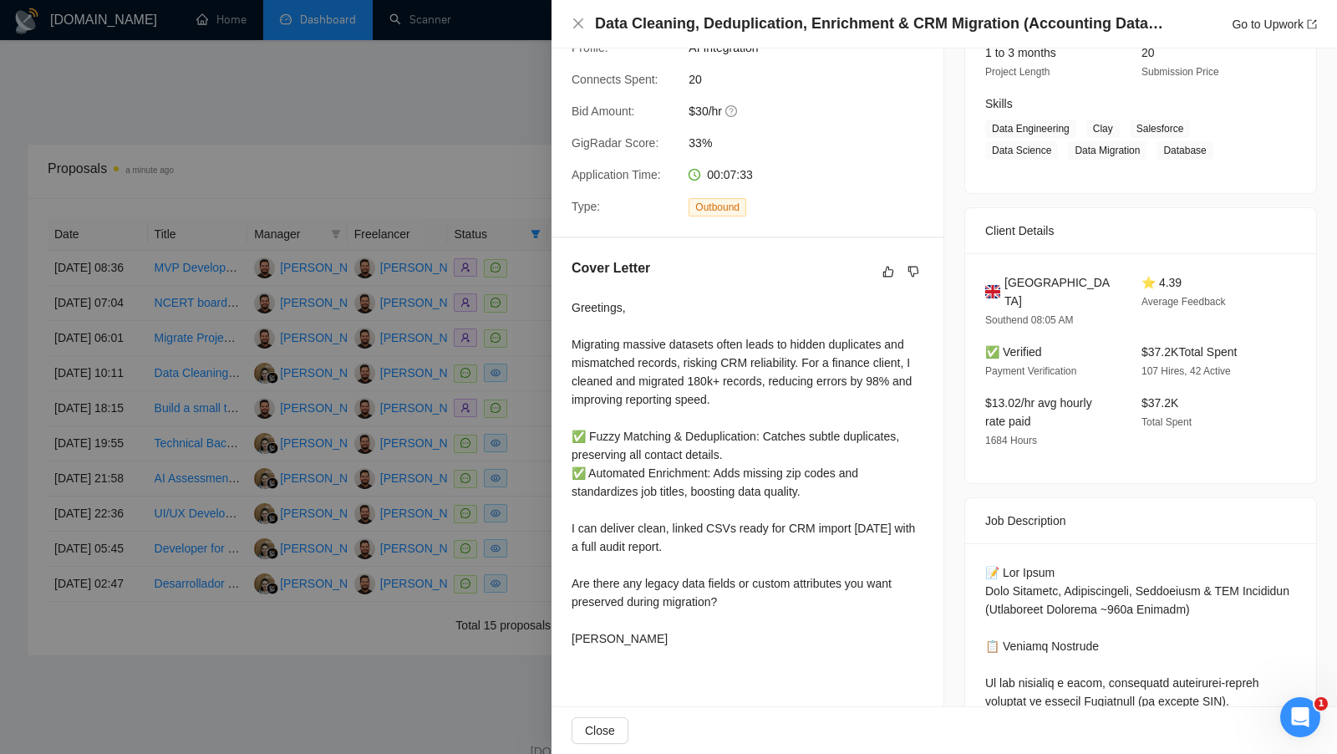
click at [522, 448] on div at bounding box center [668, 377] width 1337 height 754
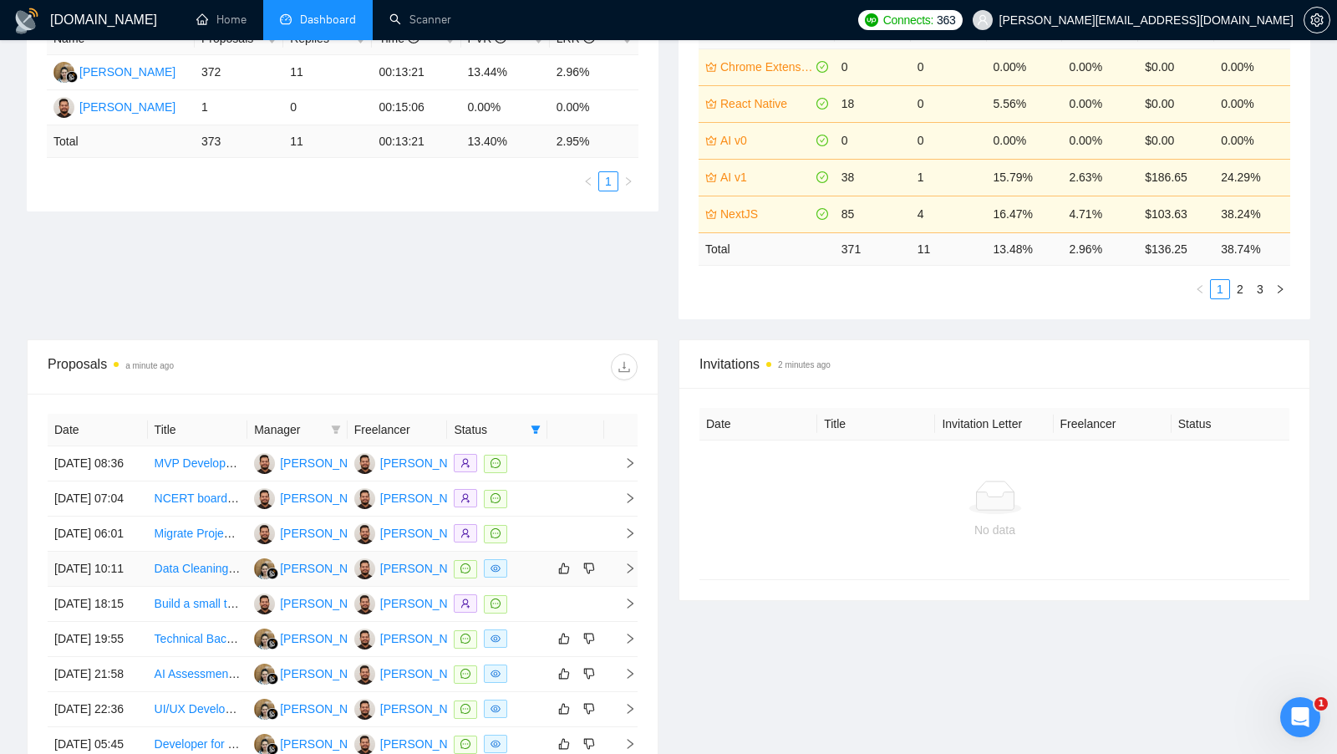
scroll to position [335, 0]
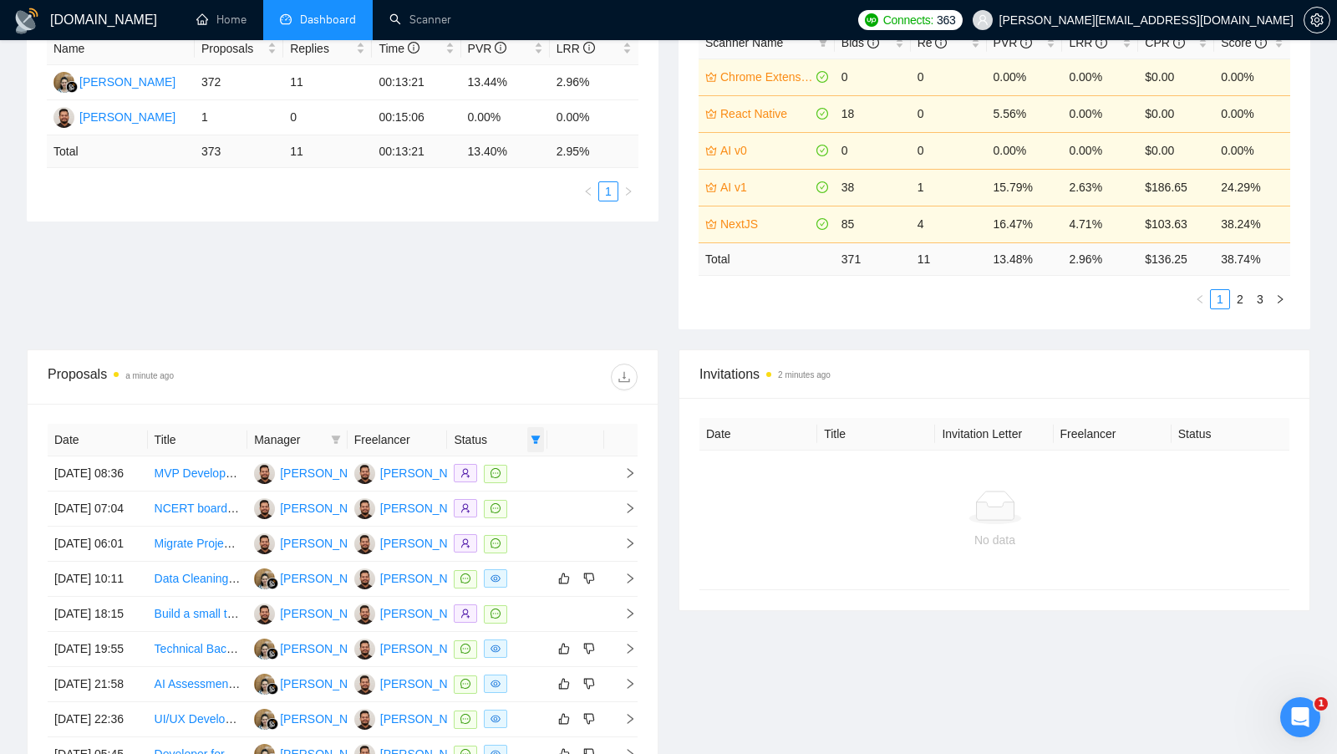
click at [536, 439] on icon "filter" at bounding box center [535, 439] width 9 height 8
click at [480, 467] on span "Chat" at bounding box center [482, 468] width 32 height 13
checkbox input "false"
click at [535, 344] on div "Proposal Sending Stats a minute ago By manager By Freelancer Name Proposals Rep…" at bounding box center [668, 154] width 1303 height 390
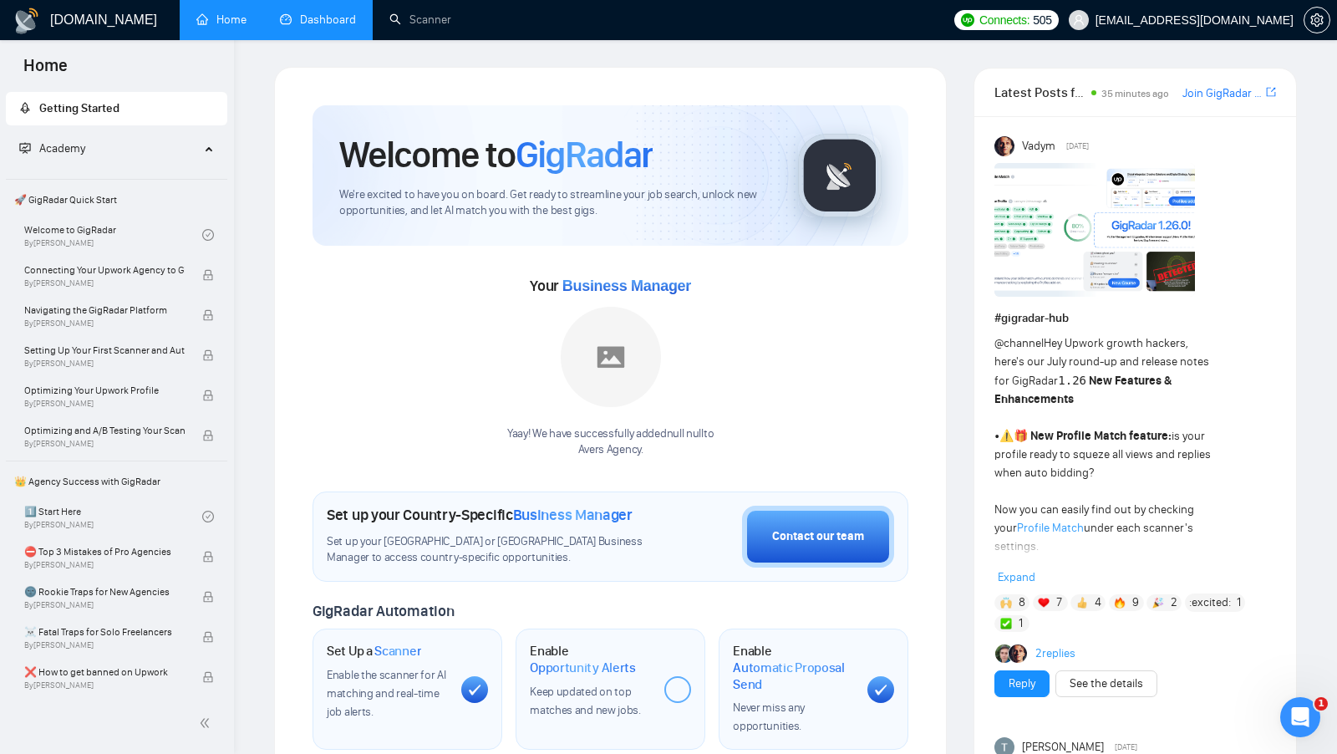
click at [337, 27] on link "Dashboard" at bounding box center [318, 20] width 76 height 14
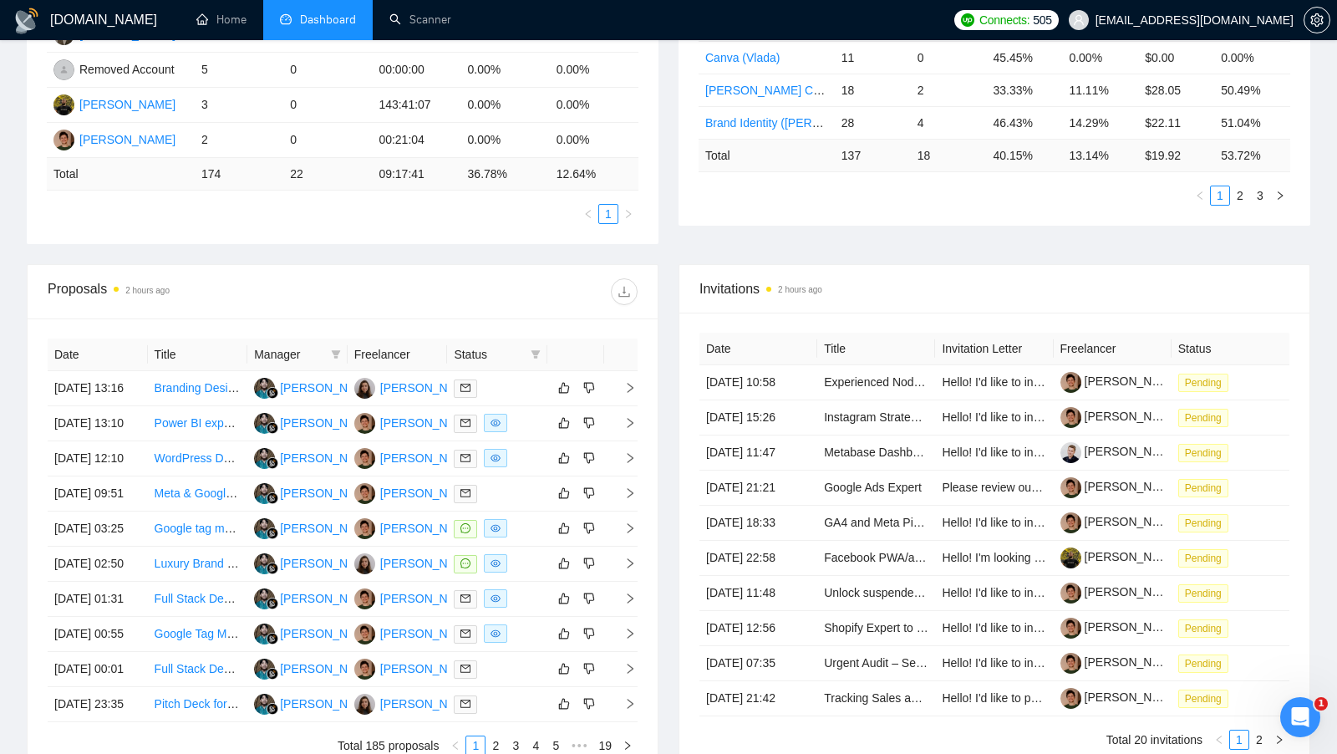
scroll to position [432, 0]
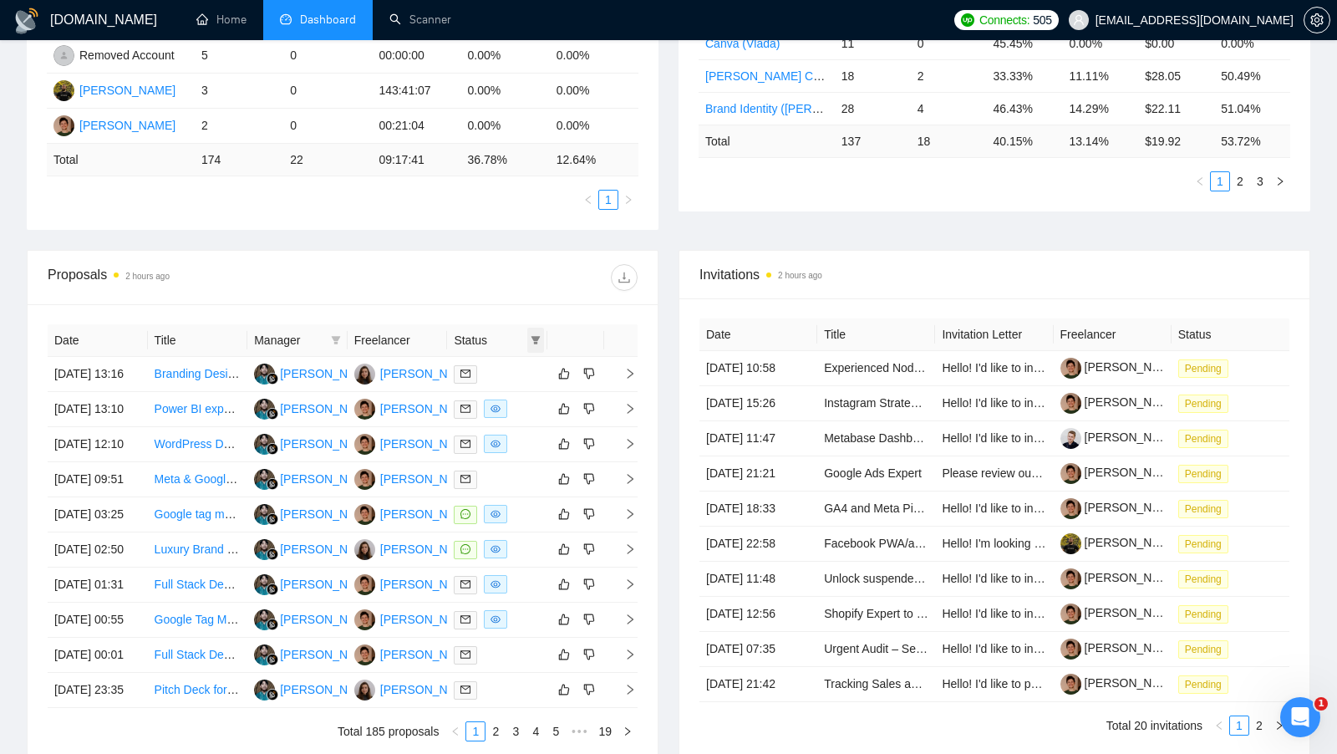
click at [533, 339] on icon "filter" at bounding box center [535, 340] width 10 height 10
click at [482, 366] on span "Chat" at bounding box center [482, 366] width 32 height 13
checkbox input "true"
click at [526, 293] on div "Proposals 2 hours ago" at bounding box center [343, 277] width 590 height 53
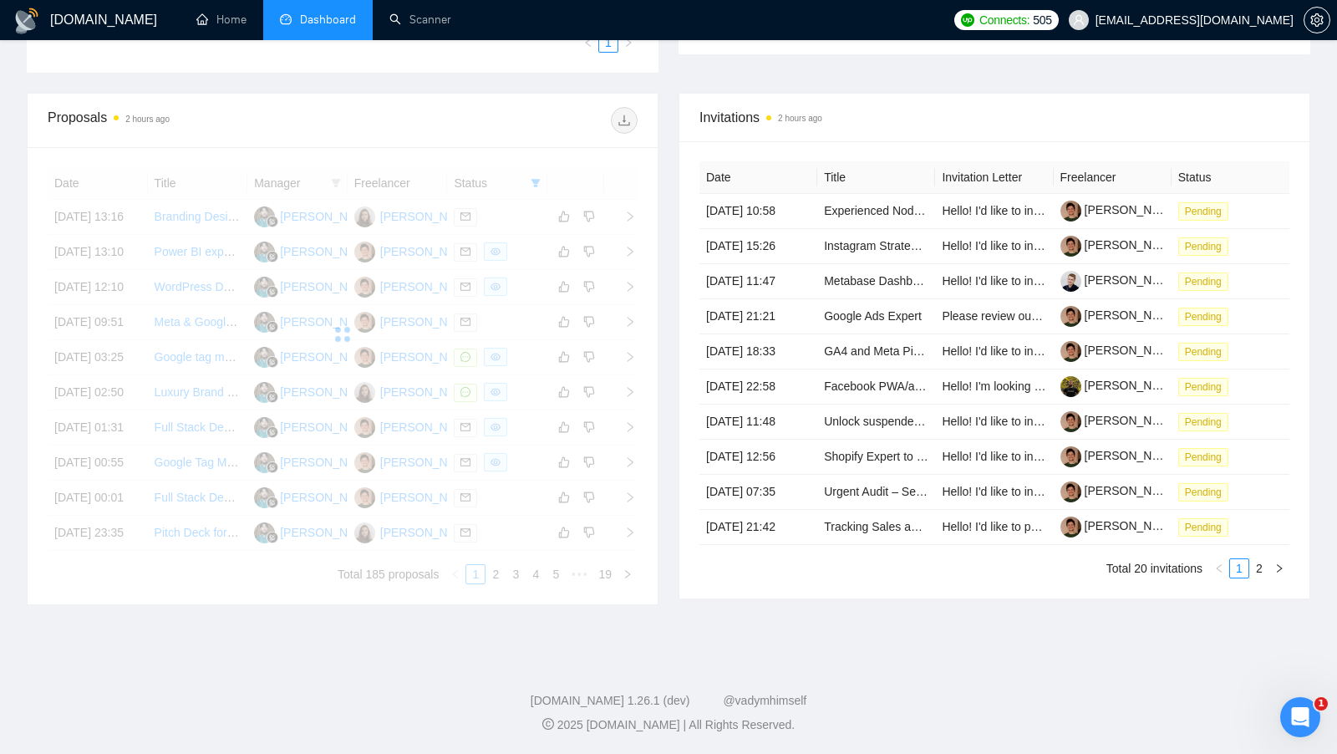
scroll to position [702, 0]
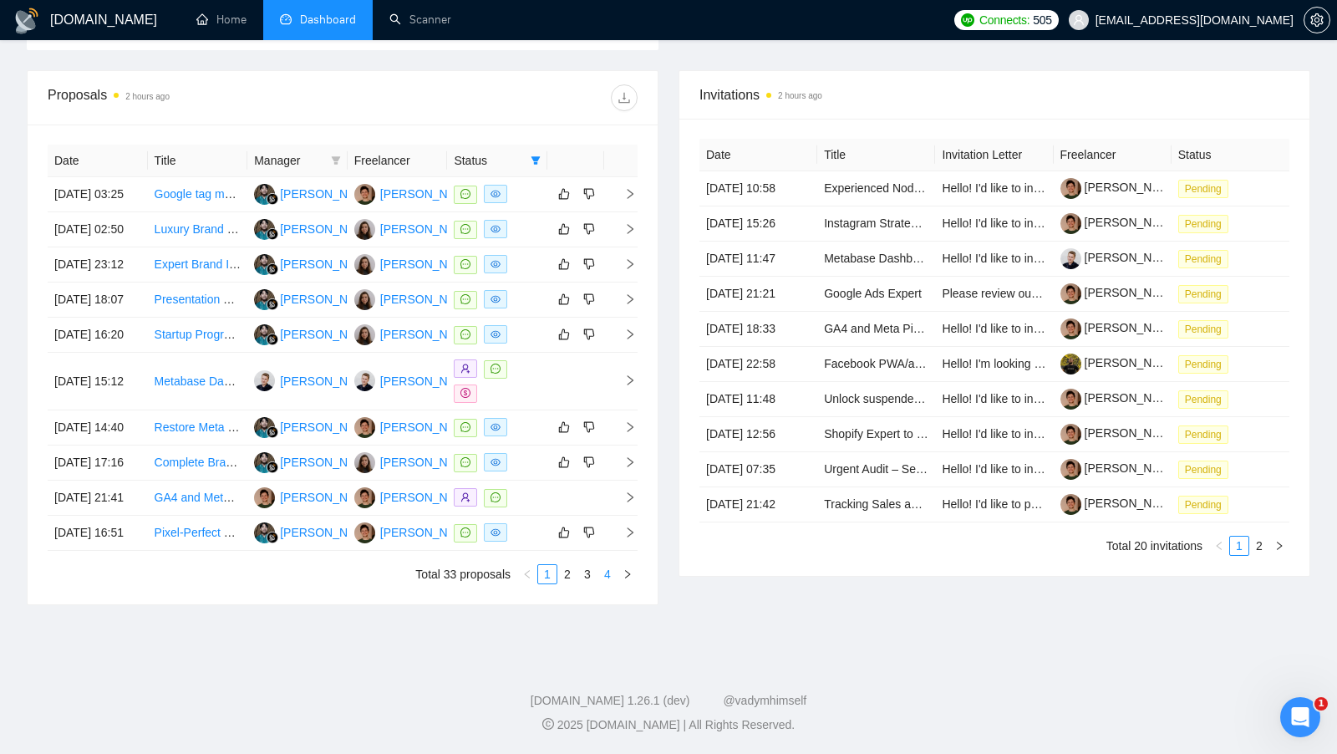
click at [604, 583] on link "4" at bounding box center [607, 574] width 18 height 18
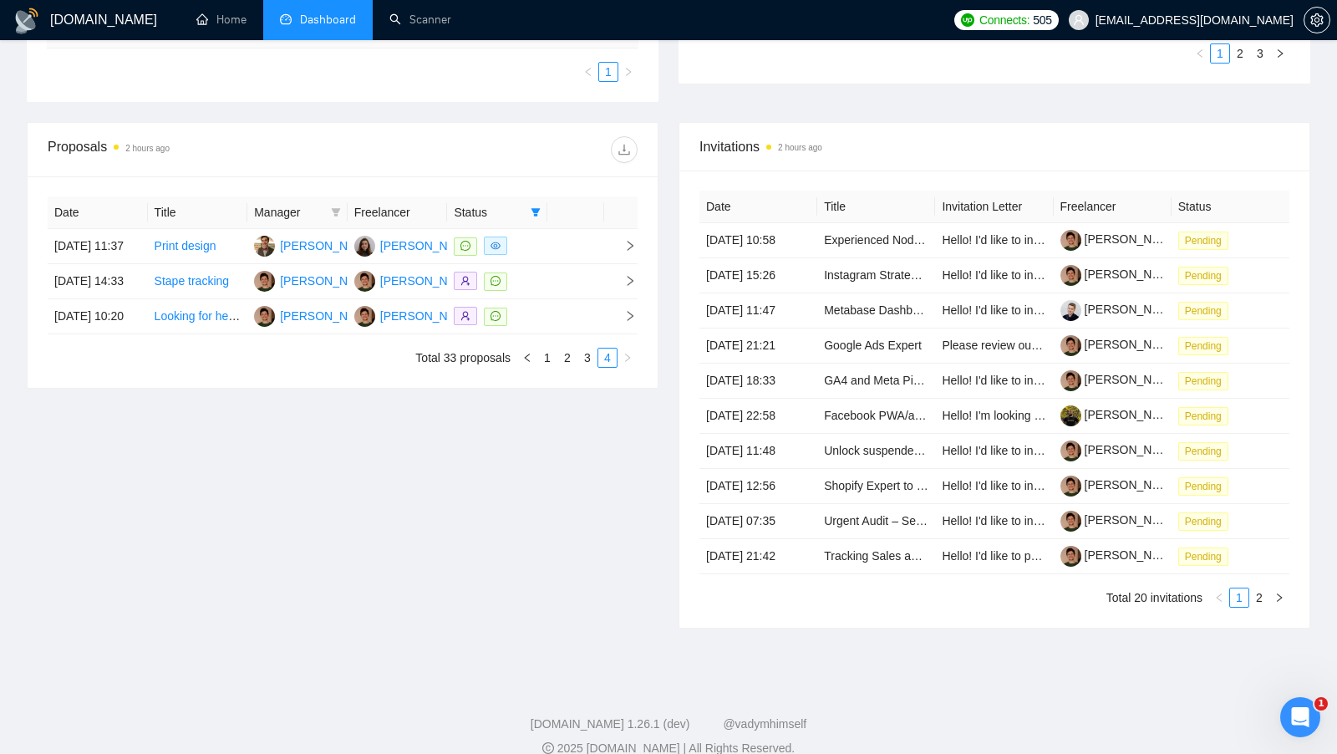
scroll to position [562, 0]
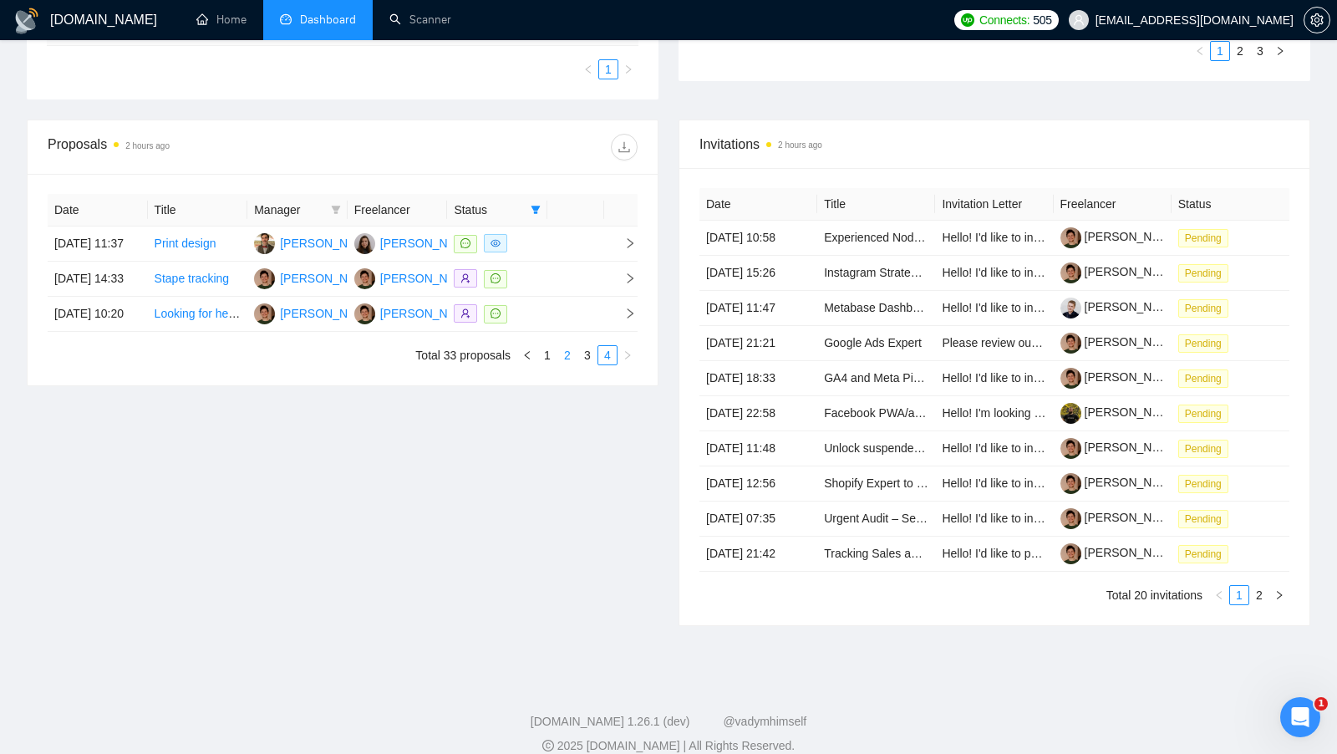
click at [569, 364] on link "2" at bounding box center [567, 355] width 18 height 18
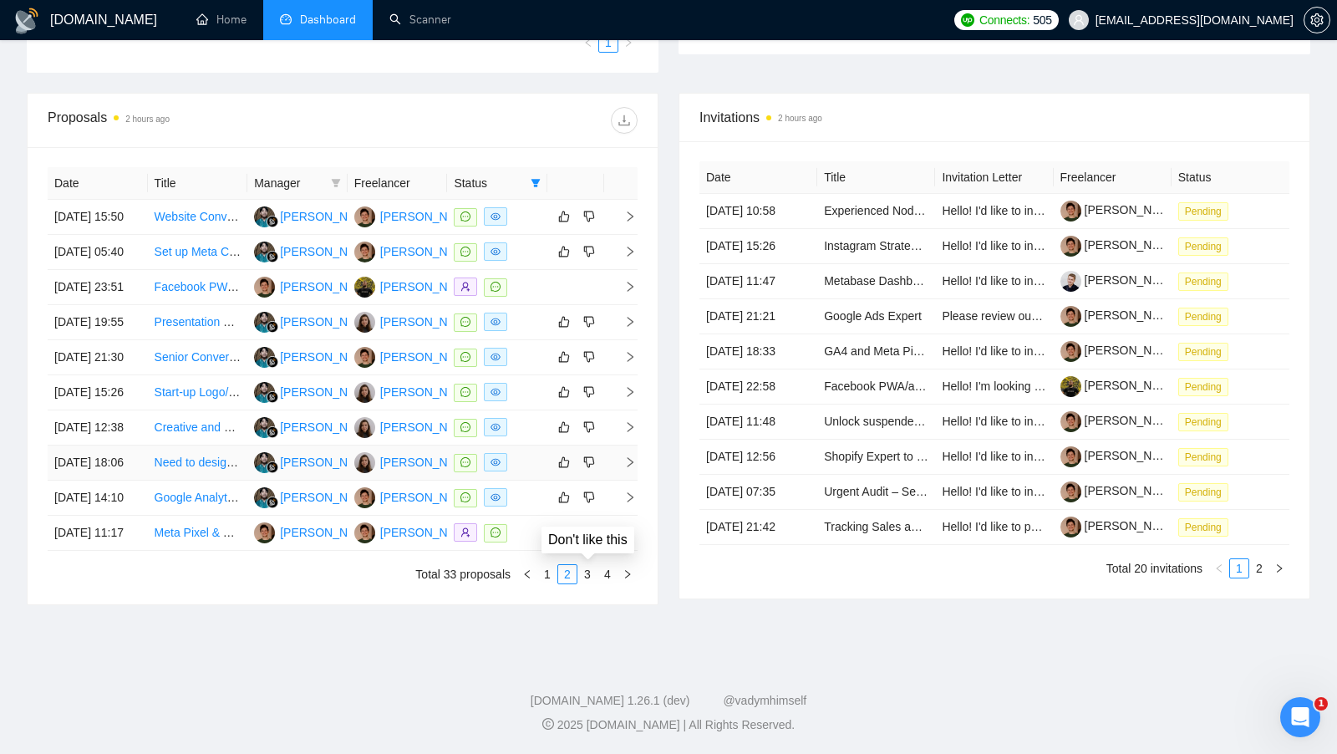
scroll to position [675, 0]
click at [591, 583] on link "3" at bounding box center [587, 574] width 18 height 18
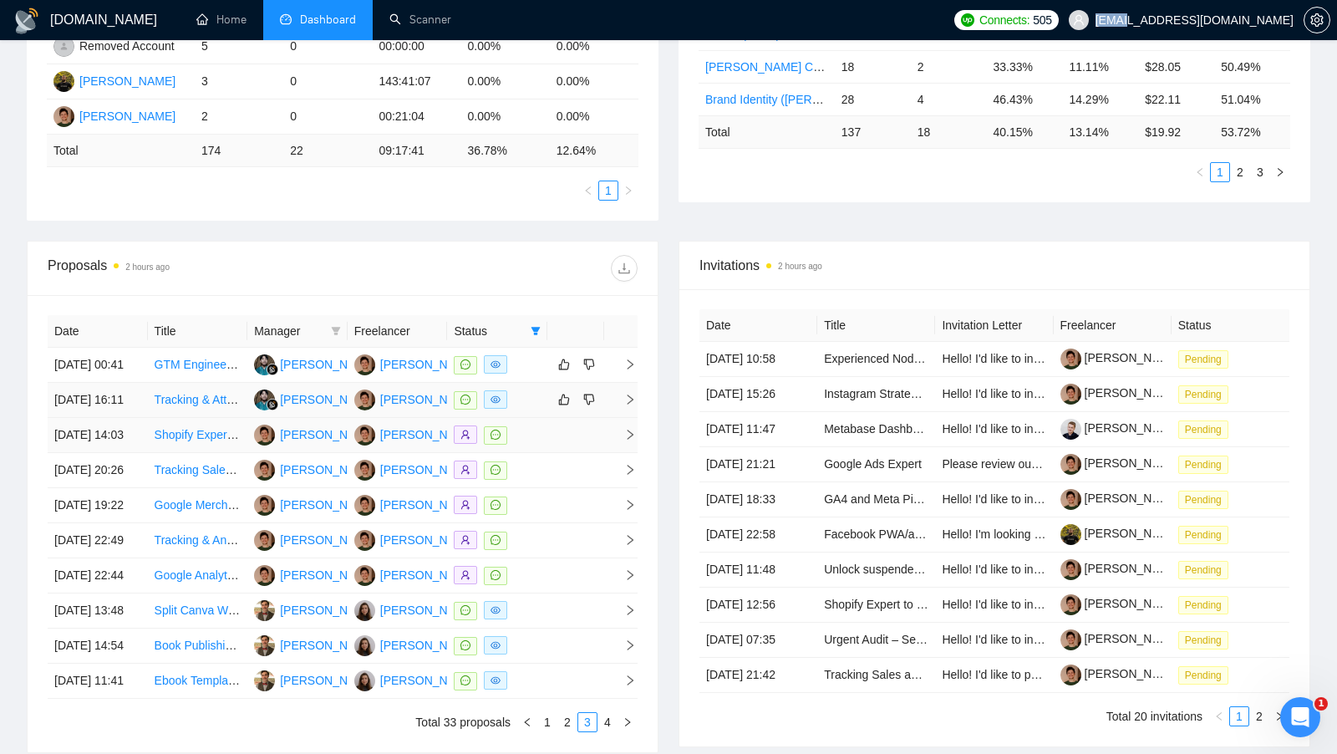
scroll to position [439, 0]
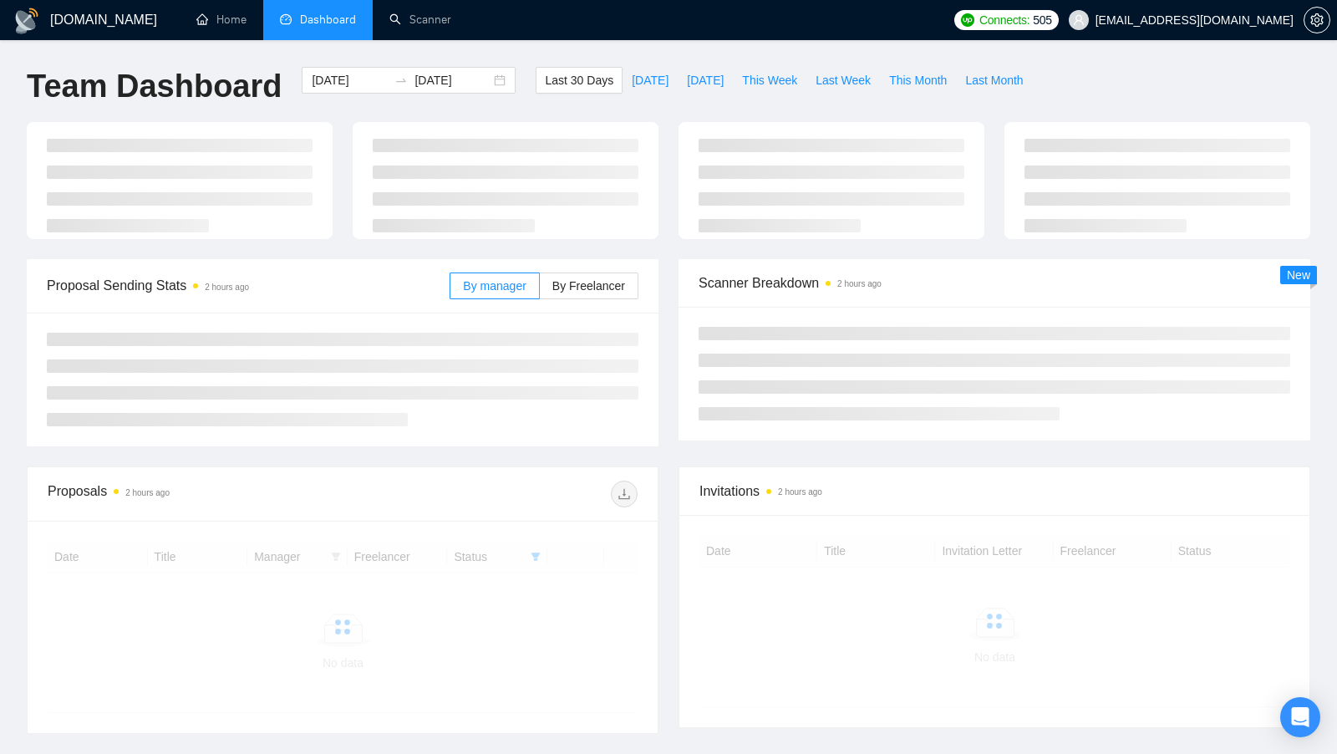
click at [1243, 30] on span "[EMAIL_ADDRESS][DOMAIN_NAME]" at bounding box center [1180, 19] width 245 height 53
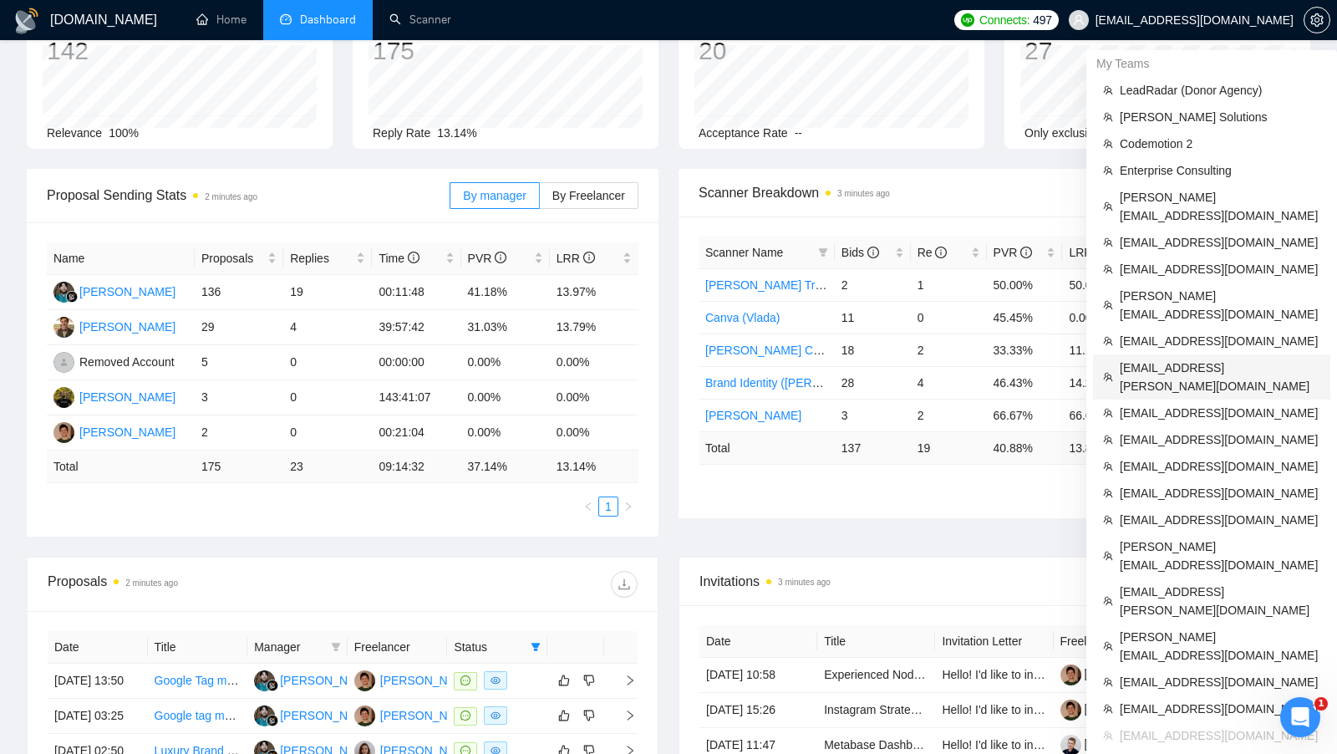
click at [1179, 358] on span "[EMAIL_ADDRESS][PERSON_NAME][DOMAIN_NAME]" at bounding box center [1219, 376] width 200 height 37
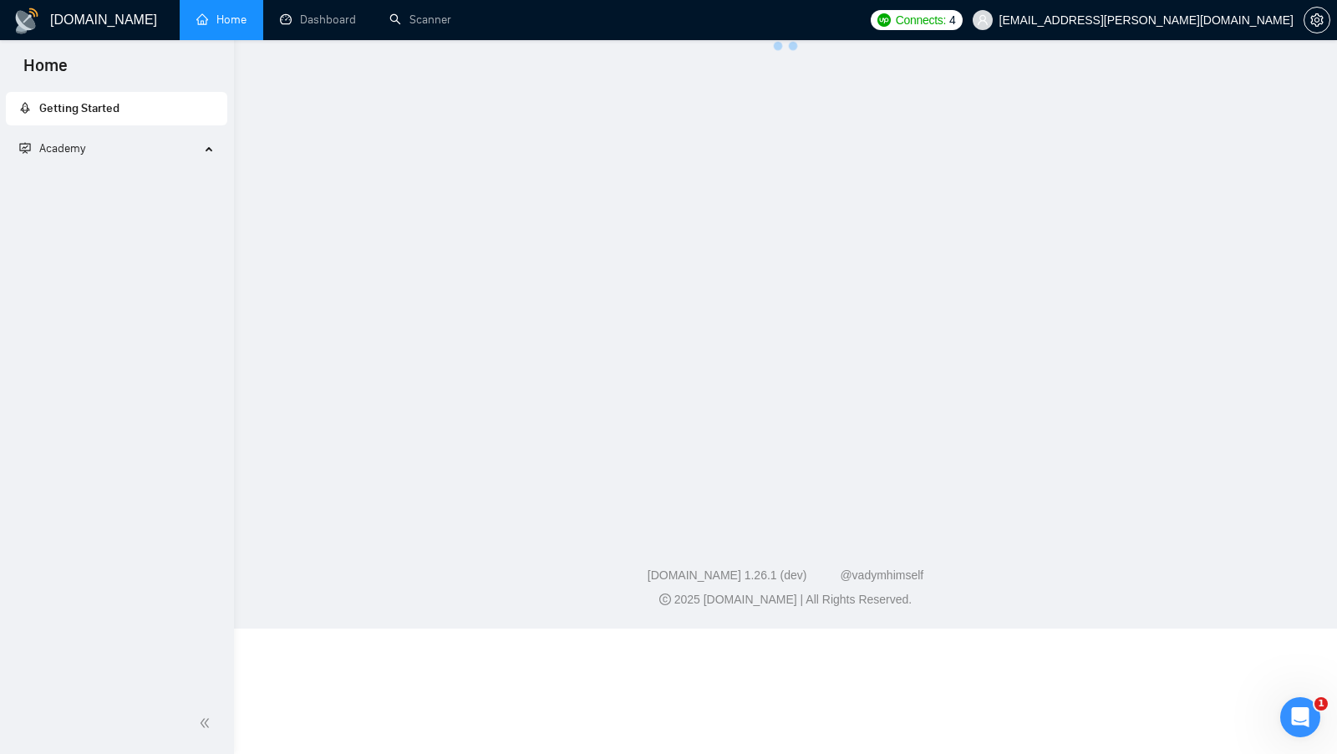
scroll to position [165, 0]
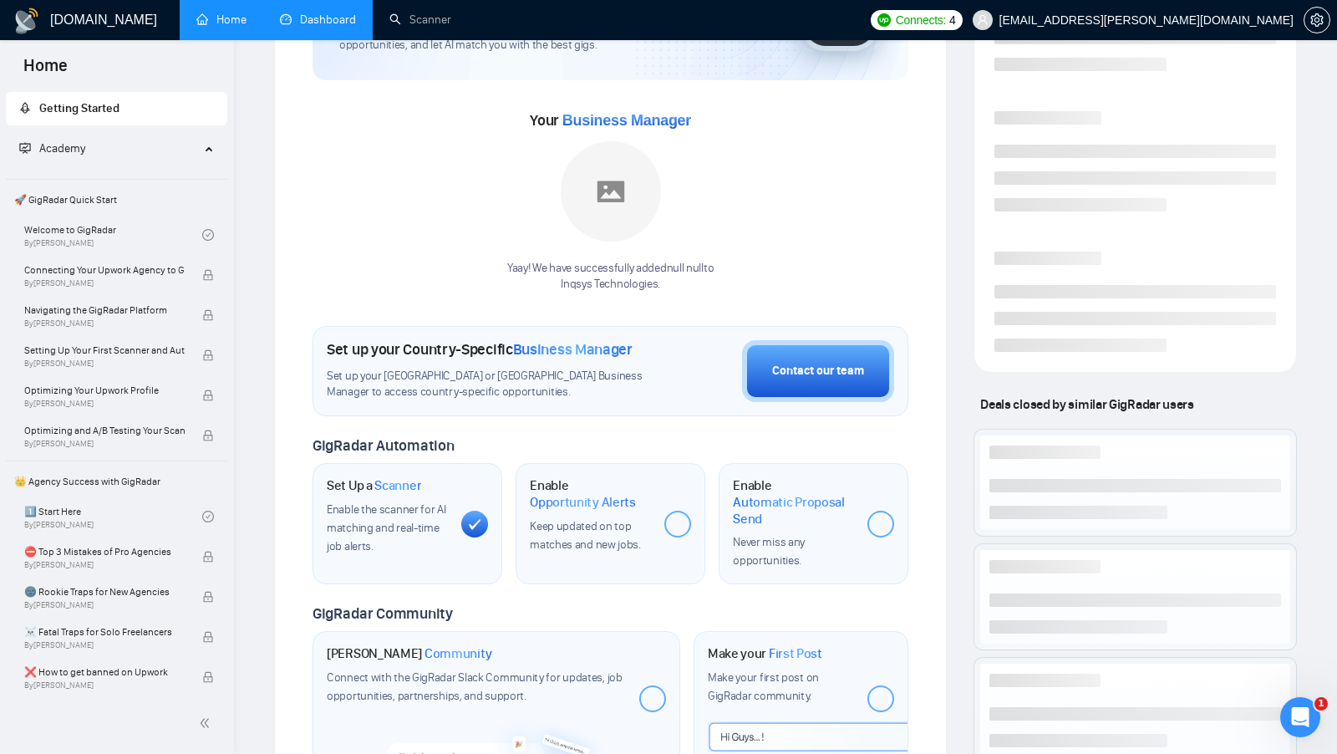
click at [338, 27] on link "Dashboard" at bounding box center [318, 20] width 76 height 14
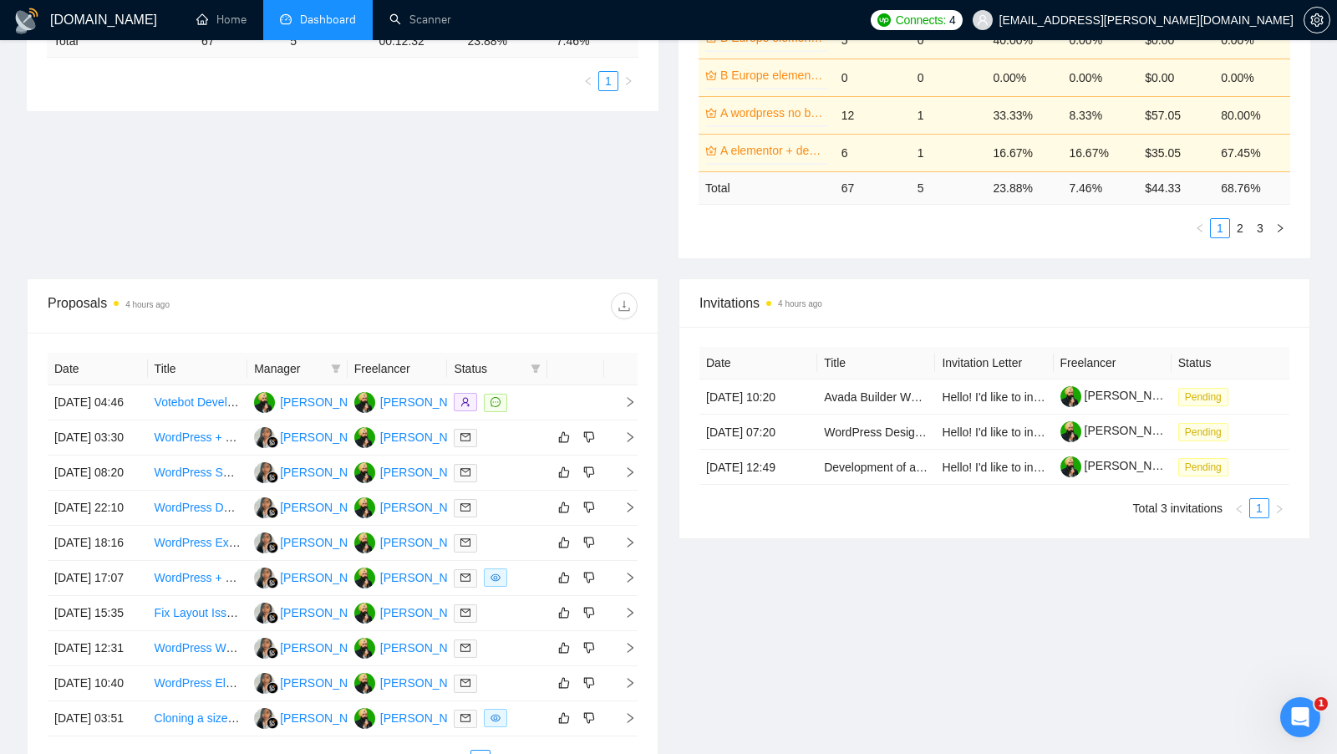
scroll to position [378, 0]
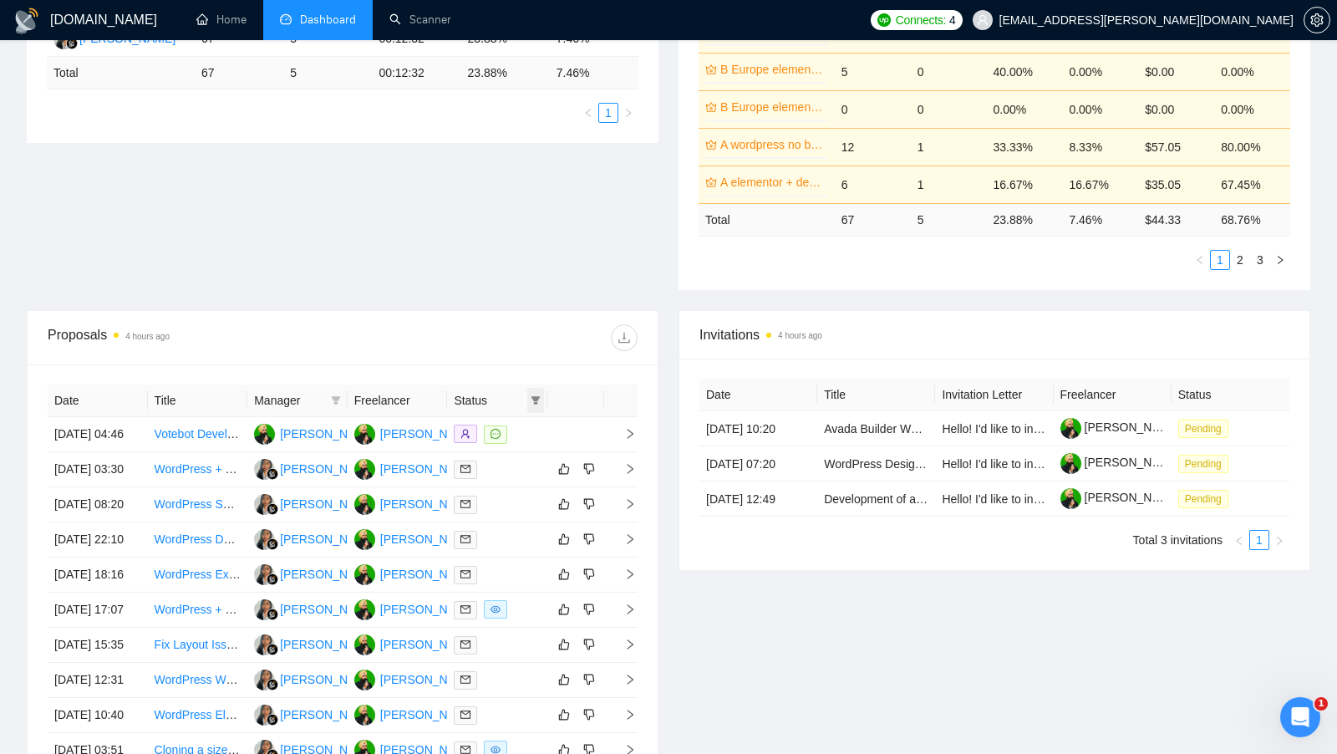
click at [530, 395] on icon "filter" at bounding box center [535, 400] width 10 height 10
click at [507, 420] on span "Chat" at bounding box center [493, 427] width 80 height 18
checkbox input "true"
click at [529, 348] on div "Proposals 4 hours ago" at bounding box center [343, 337] width 590 height 53
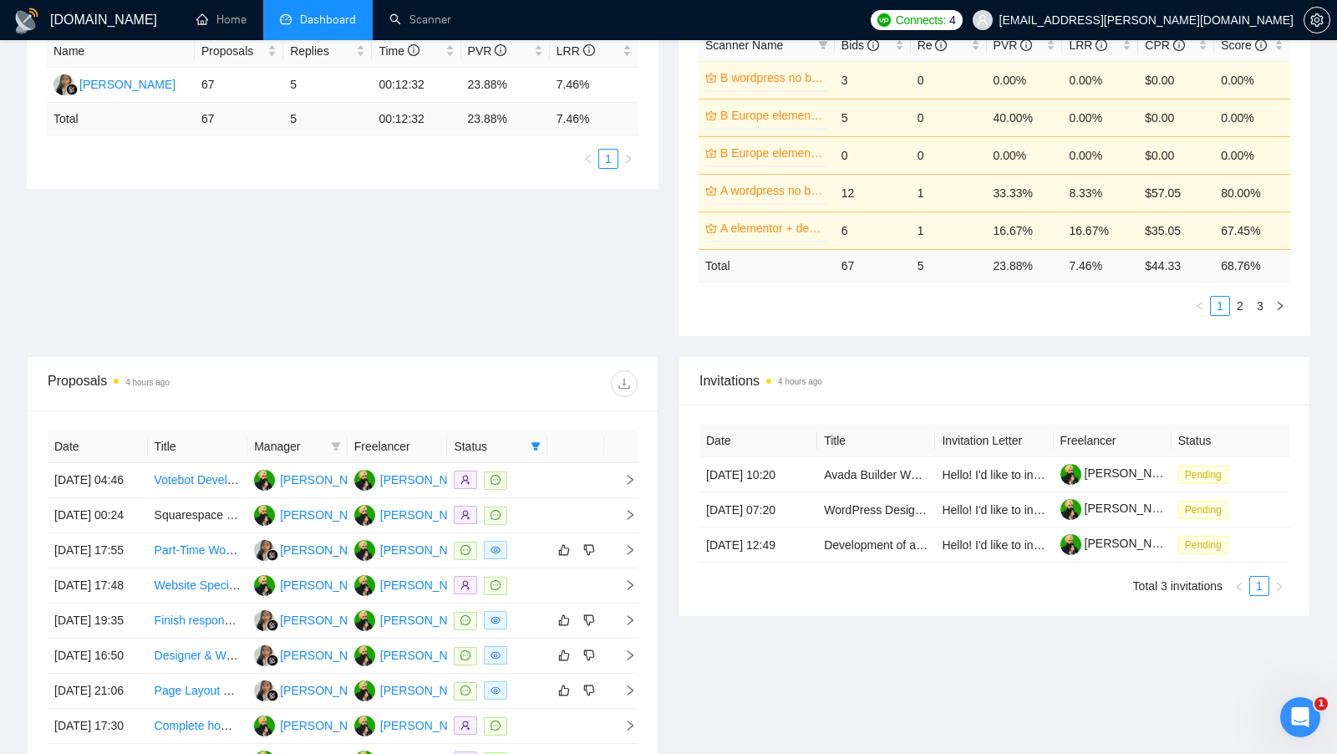
scroll to position [440, 0]
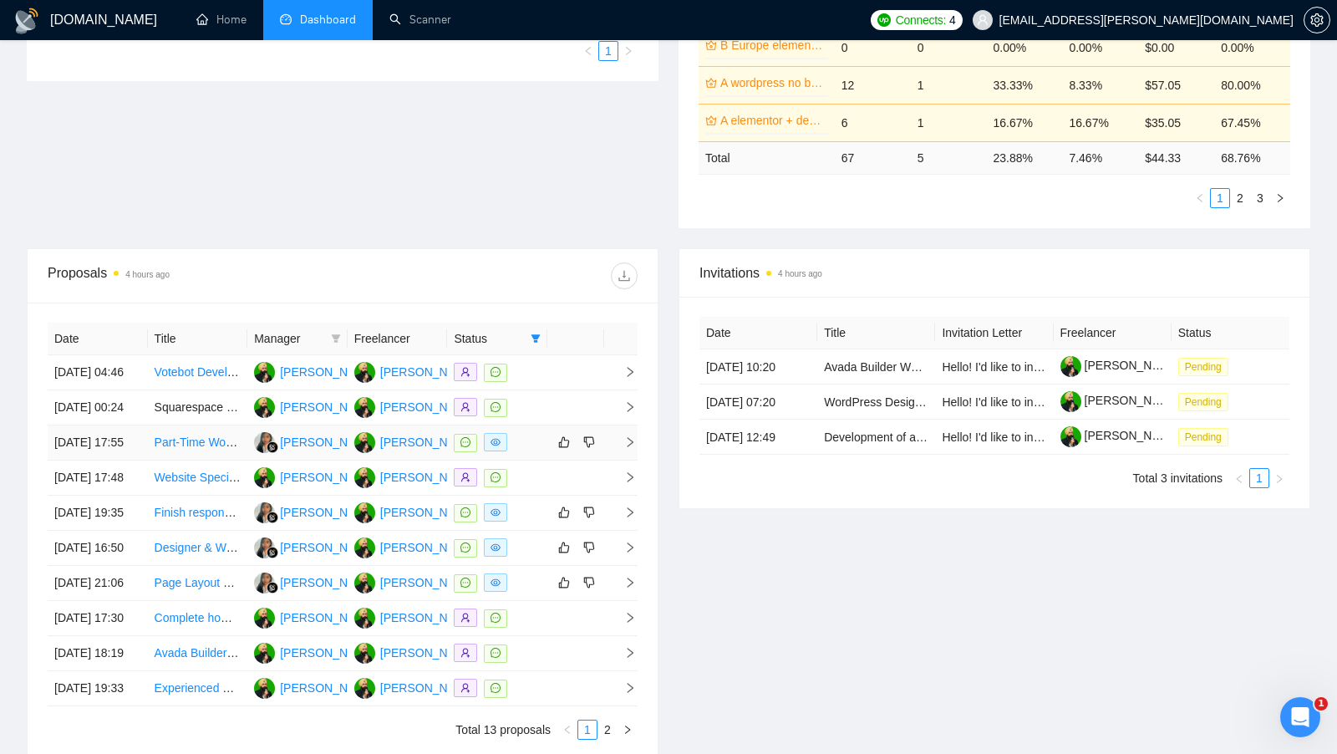
click at [524, 460] on td at bounding box center [497, 442] width 100 height 35
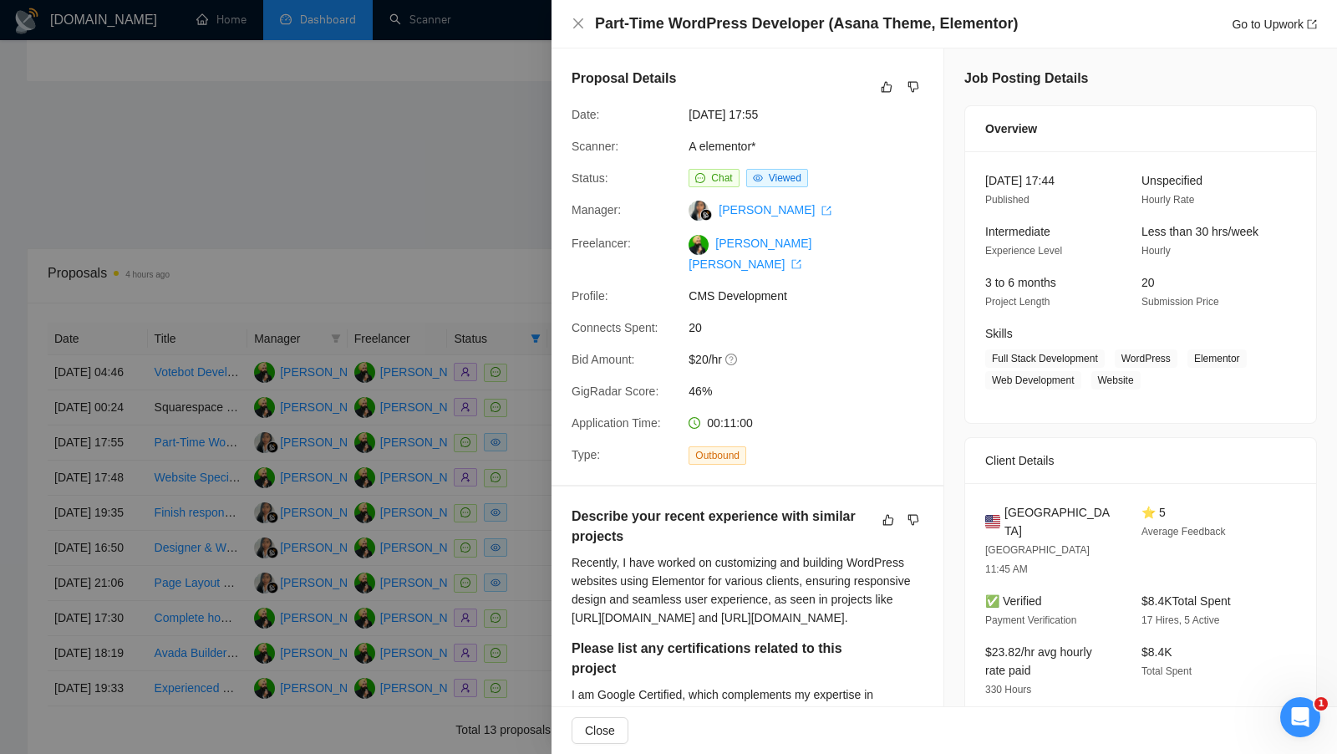
scroll to position [27, 0]
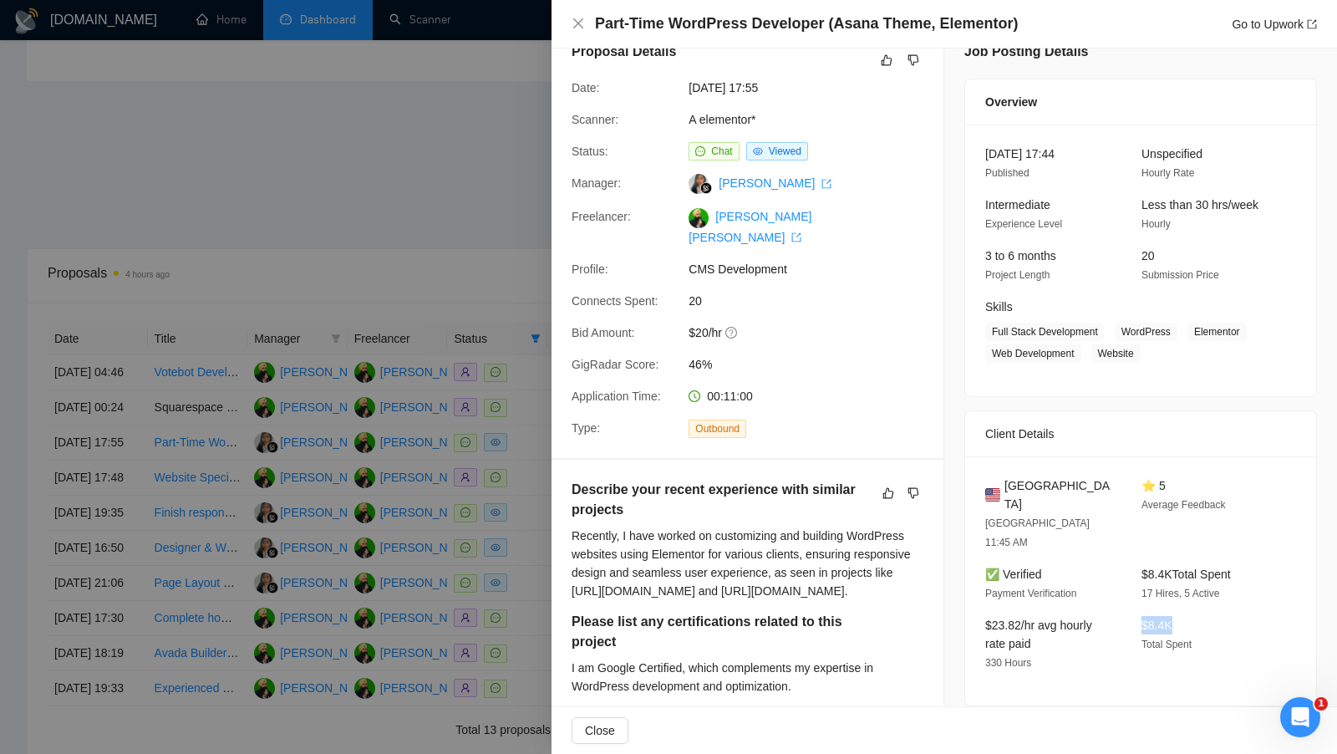
drag, startPoint x: 1191, startPoint y: 592, endPoint x: 1133, endPoint y: 591, distance: 58.5
click at [1134, 616] on div "$8.4K Total Spent" at bounding box center [1205, 644] width 143 height 56
drag, startPoint x: 992, startPoint y: 580, endPoint x: 1035, endPoint y: 601, distance: 48.6
click at [1035, 616] on div "$23.82/hr avg hourly rate paid 330 Hours" at bounding box center [1049, 644] width 143 height 56
click at [403, 267] on div at bounding box center [668, 377] width 1337 height 754
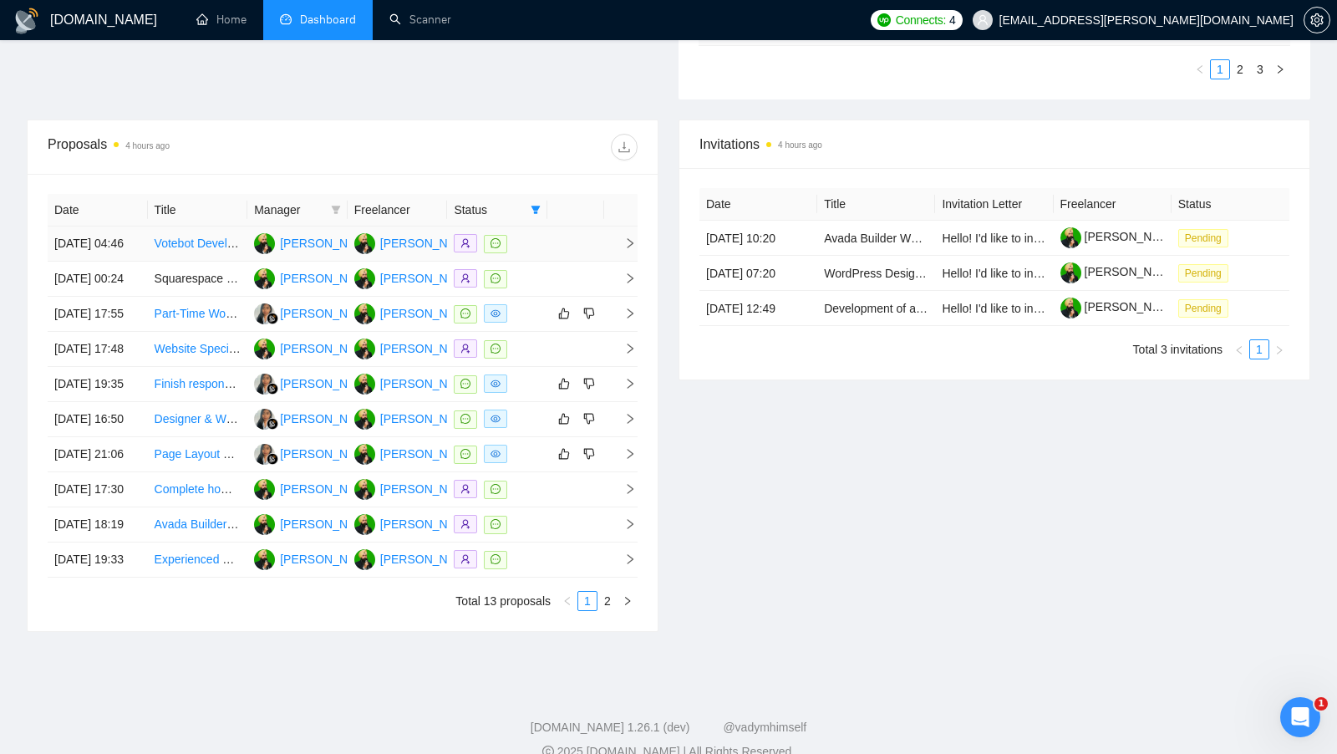
scroll to position [570, 0]
click at [530, 393] on div at bounding box center [497, 382] width 87 height 19
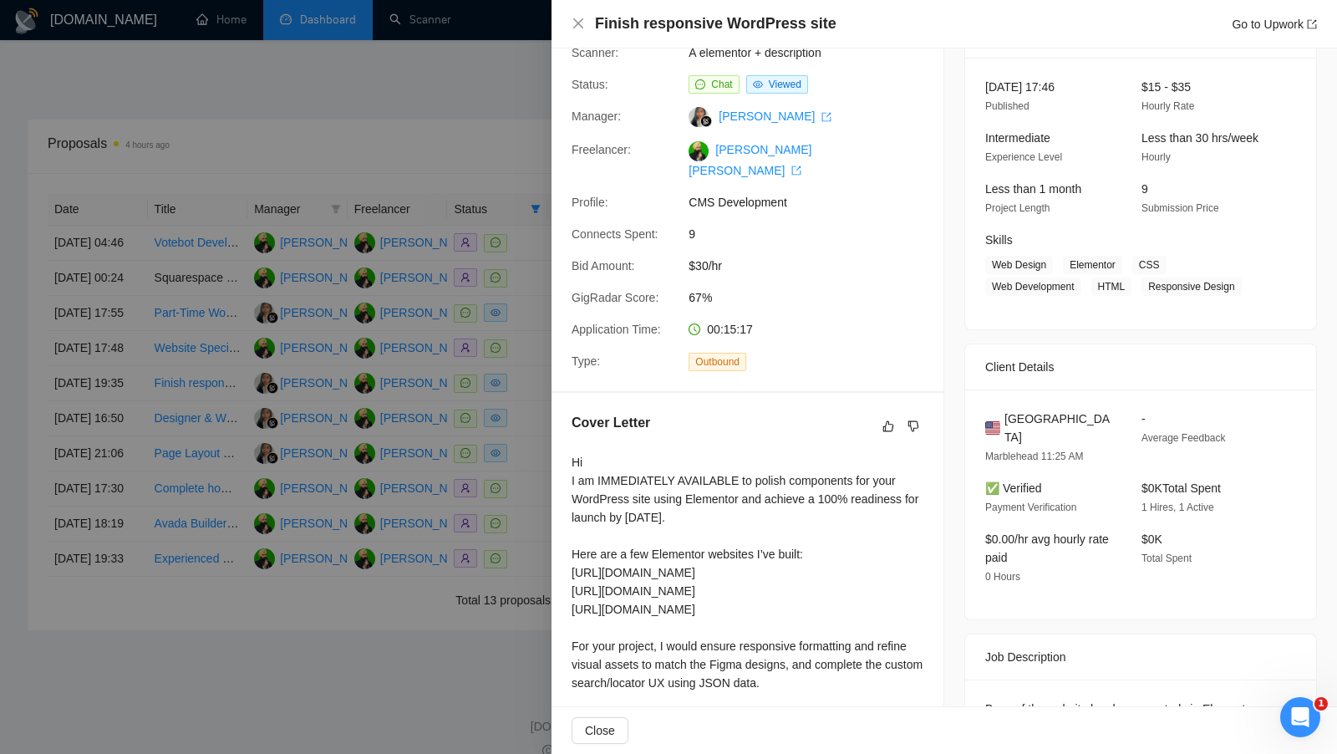
scroll to position [92, 0]
click at [479, 381] on div at bounding box center [668, 377] width 1337 height 754
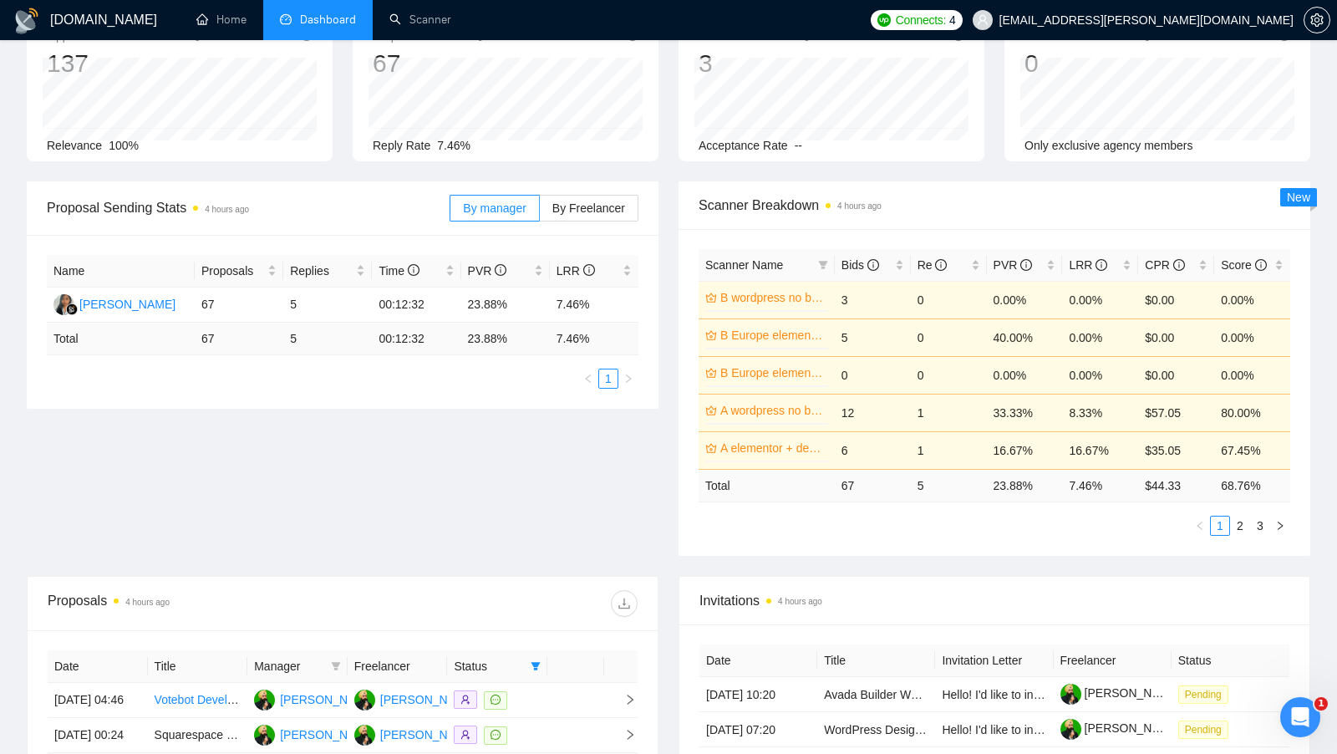
scroll to position [78, 0]
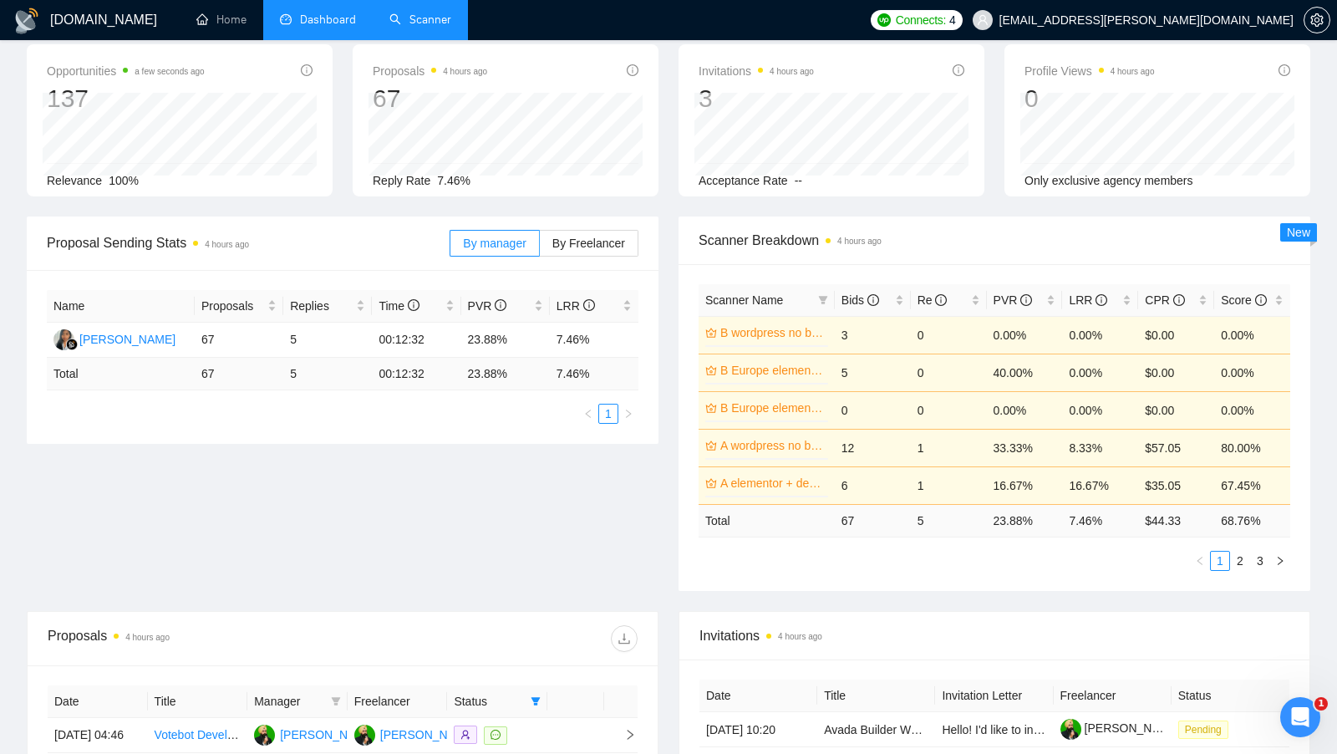
click at [401, 17] on link "Scanner" at bounding box center [420, 20] width 62 height 14
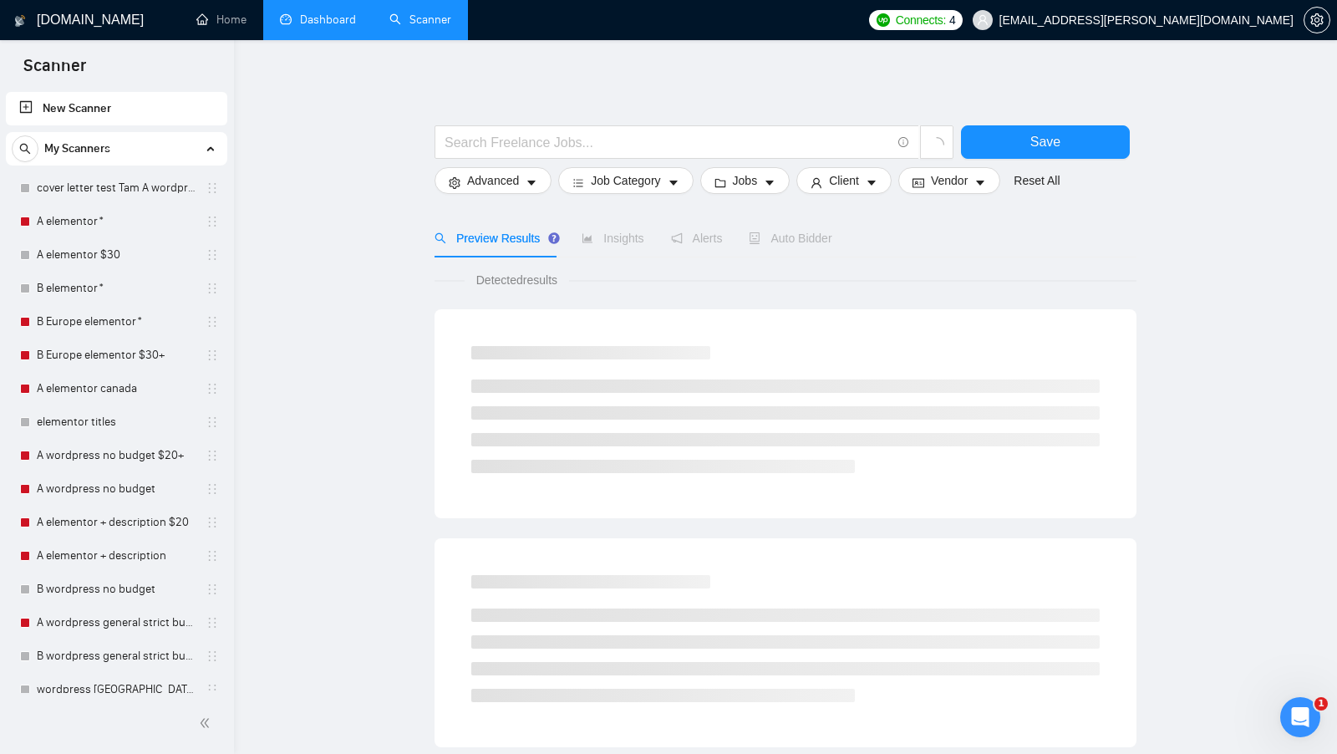
click at [340, 27] on link "Dashboard" at bounding box center [318, 20] width 76 height 14
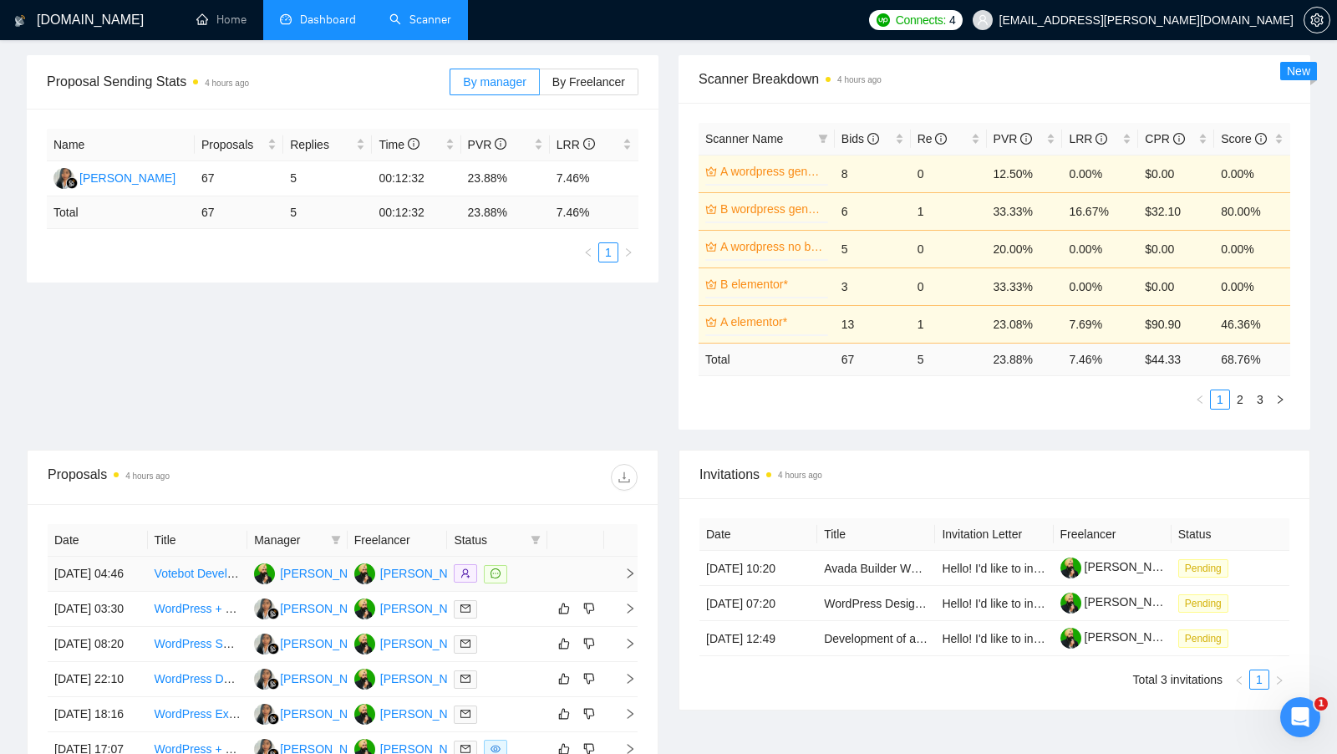
scroll to position [237, 0]
drag, startPoint x: 551, startPoint y: 175, endPoint x: 599, endPoint y: 175, distance: 48.5
click at [599, 175] on td "7.46%" at bounding box center [594, 180] width 89 height 35
drag, startPoint x: 289, startPoint y: 172, endPoint x: 419, endPoint y: 172, distance: 130.3
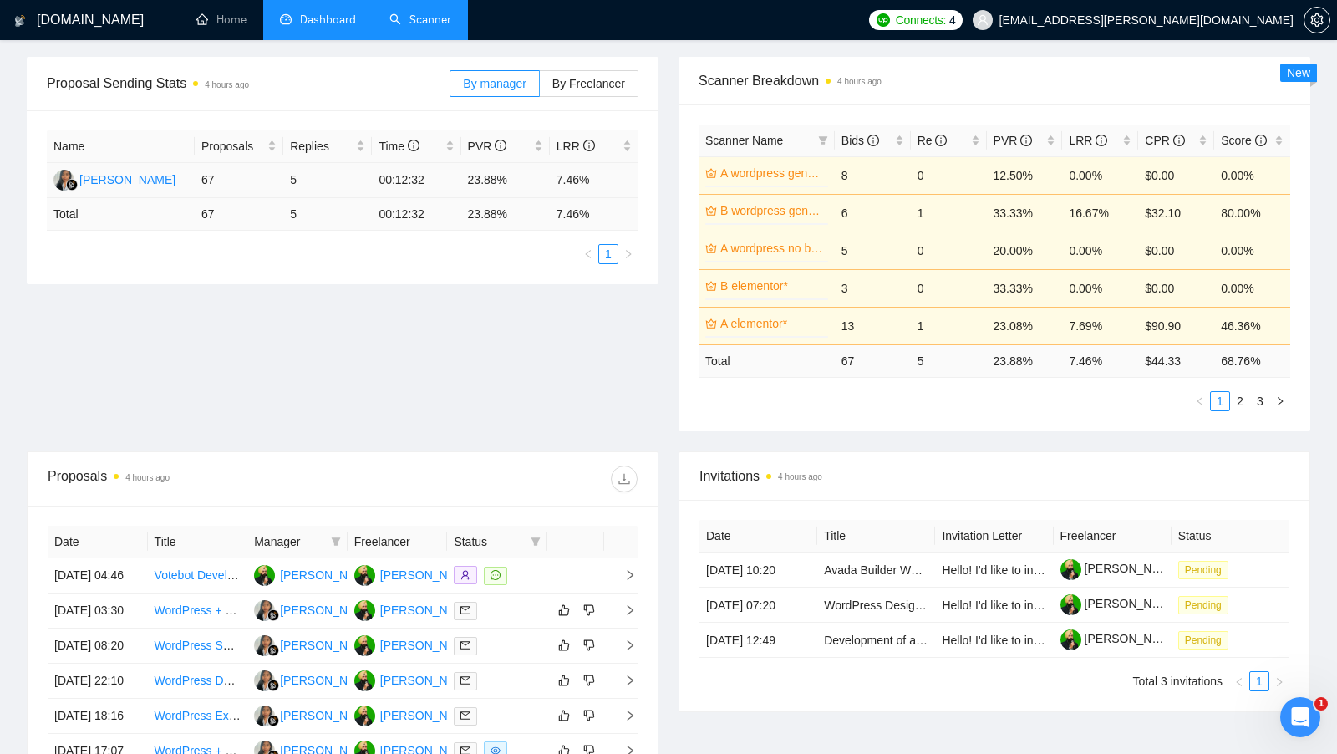
click at [317, 172] on td "5" at bounding box center [327, 180] width 89 height 35
drag, startPoint x: 553, startPoint y: 180, endPoint x: 604, endPoint y: 180, distance: 51.0
click at [604, 180] on td "7.46%" at bounding box center [594, 180] width 89 height 35
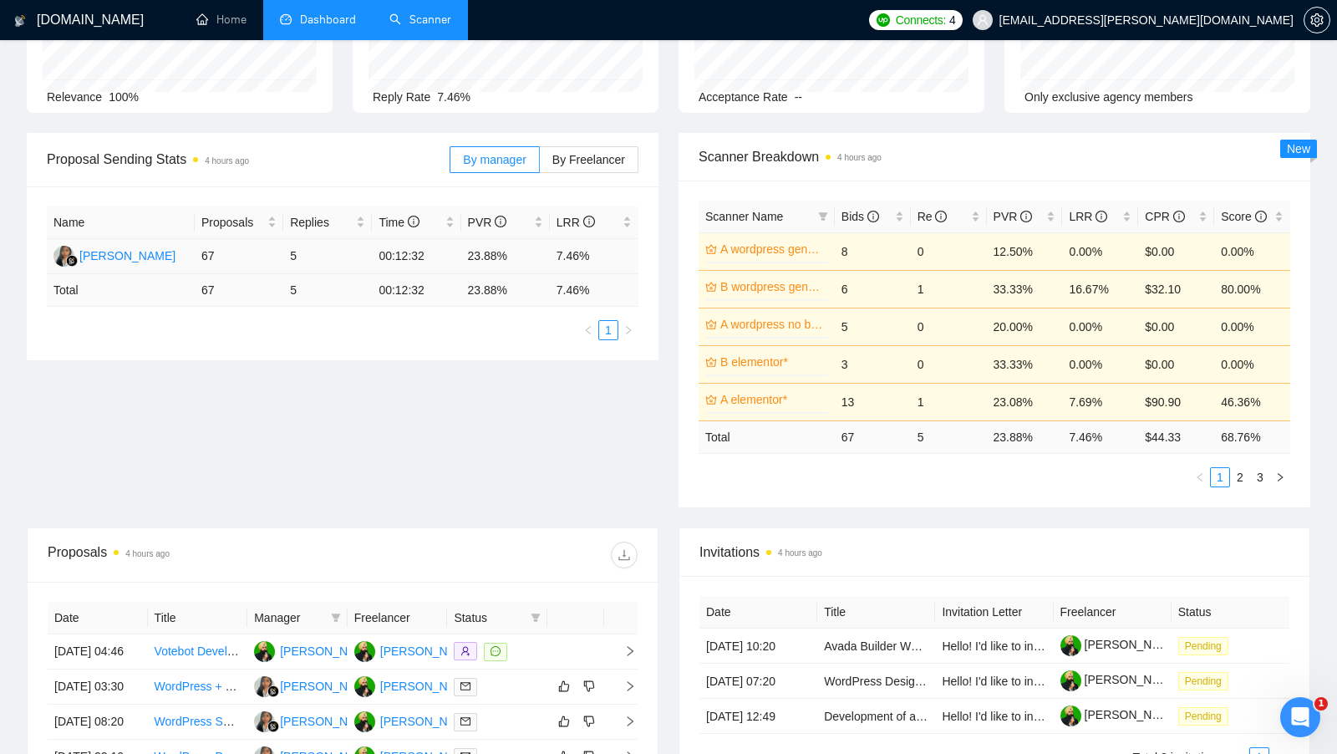
scroll to position [168, 0]
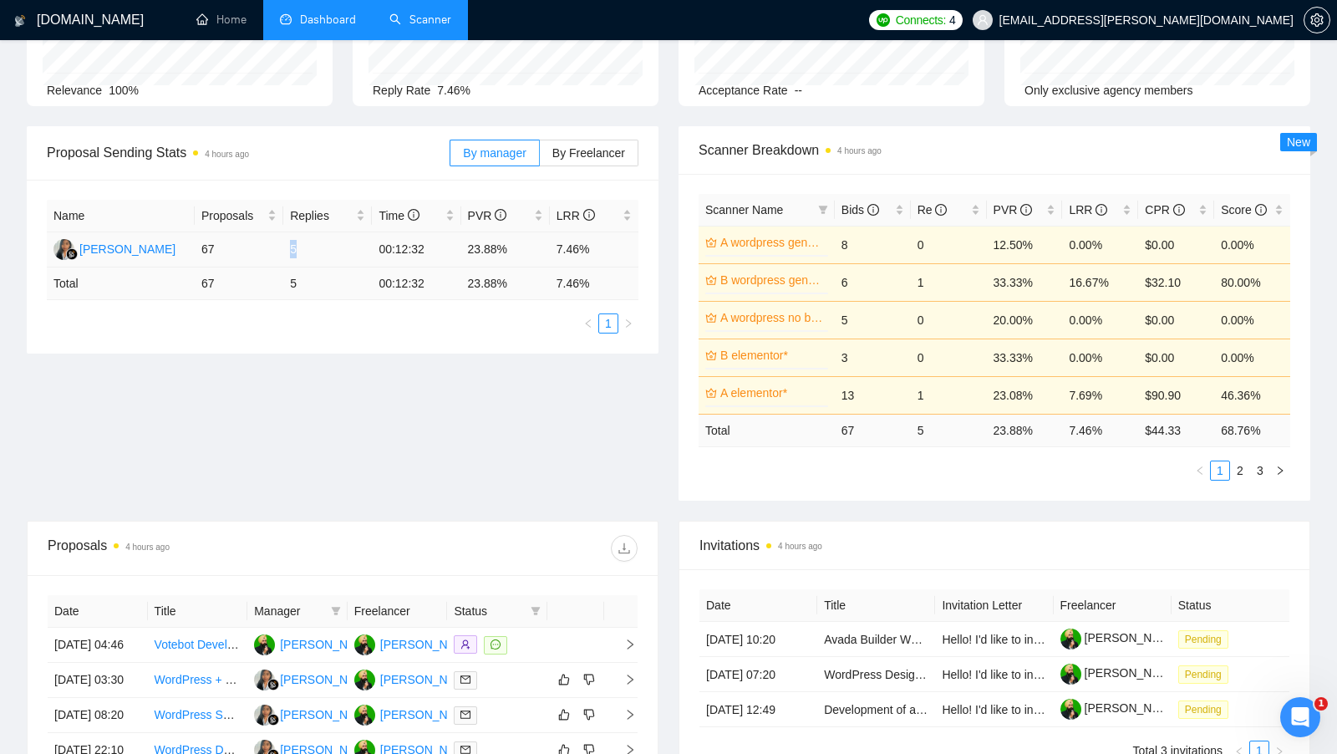
click at [300, 250] on td "5" at bounding box center [327, 249] width 89 height 35
click at [439, 395] on div "Proposal Sending Stats 4 hours ago By manager By Freelancer Name Proposals Repl…" at bounding box center [668, 323] width 1303 height 394
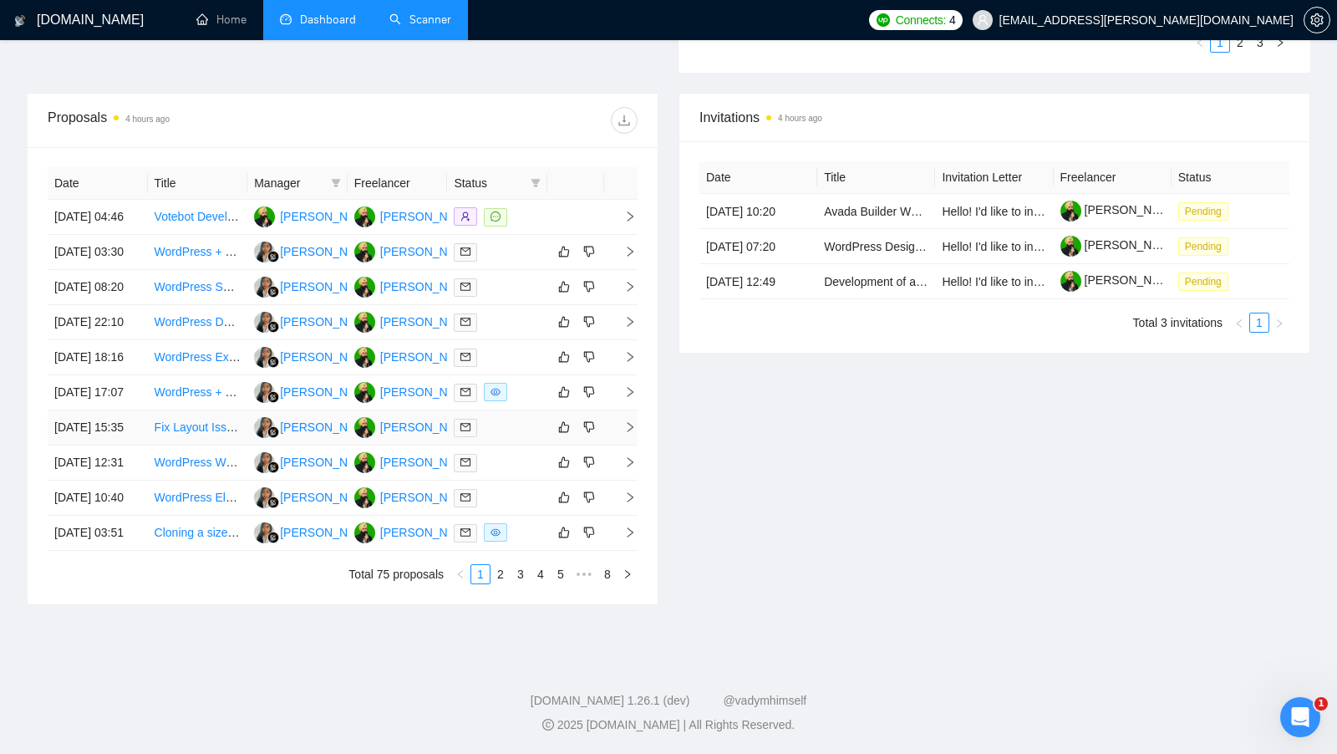
scroll to position [652, 0]
click at [506, 583] on link "2" at bounding box center [500, 574] width 18 height 18
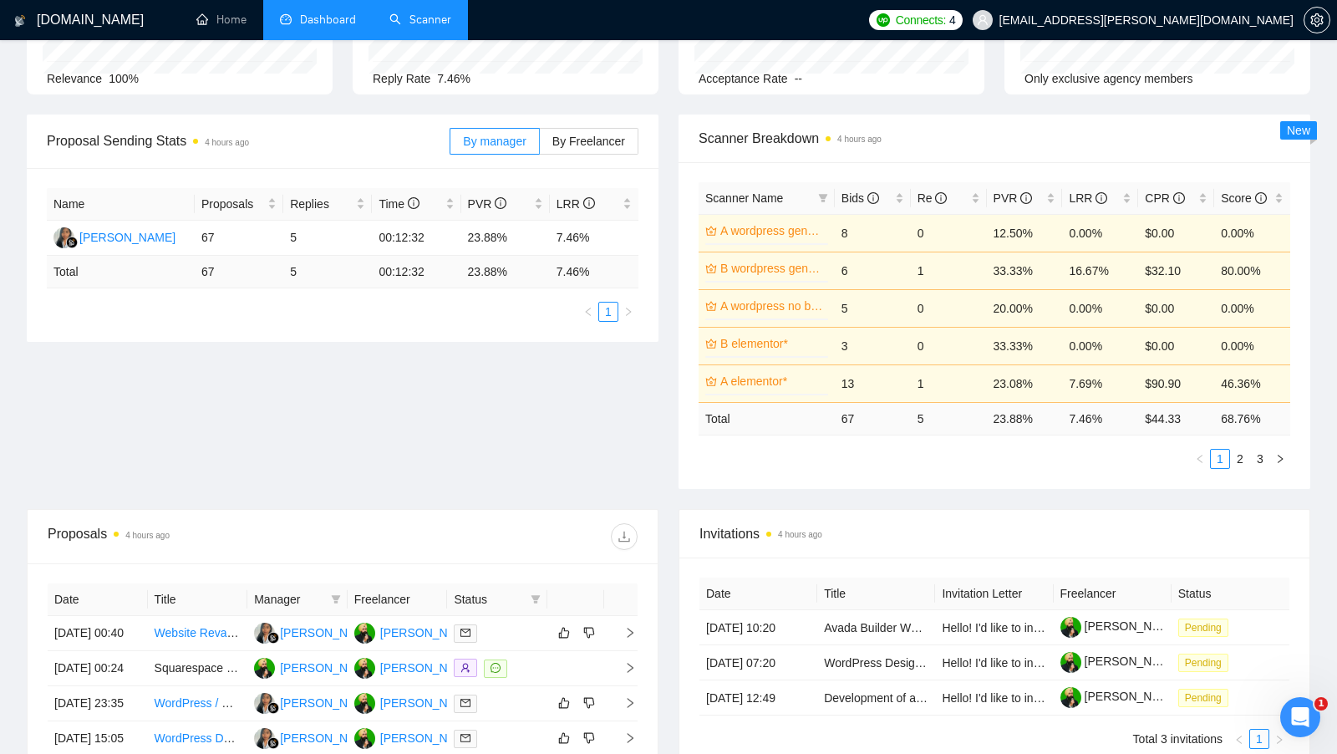
scroll to position [284, 0]
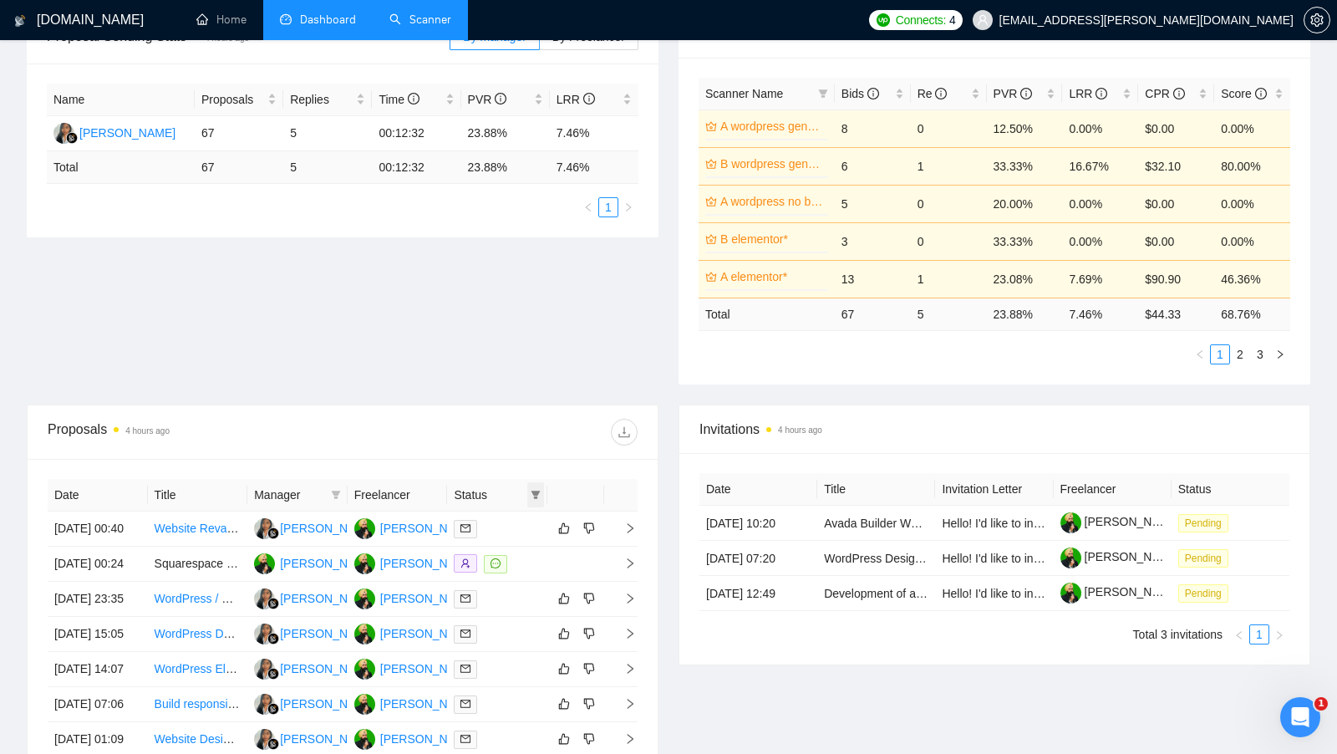
click at [543, 491] on span at bounding box center [535, 494] width 17 height 25
click at [506, 514] on span "Chat" at bounding box center [493, 521] width 80 height 18
checkbox input "true"
click at [514, 429] on div at bounding box center [490, 432] width 295 height 27
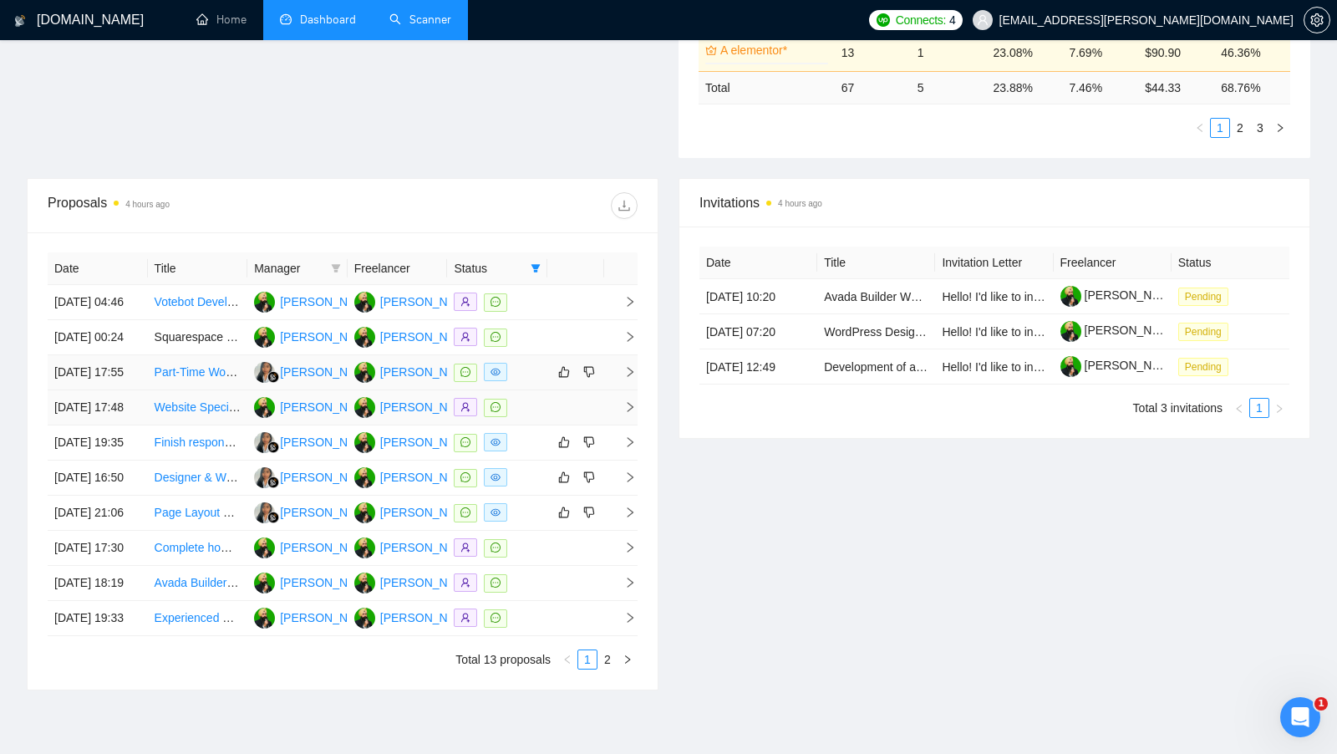
scroll to position [511, 0]
click at [532, 381] on div at bounding box center [497, 371] width 87 height 19
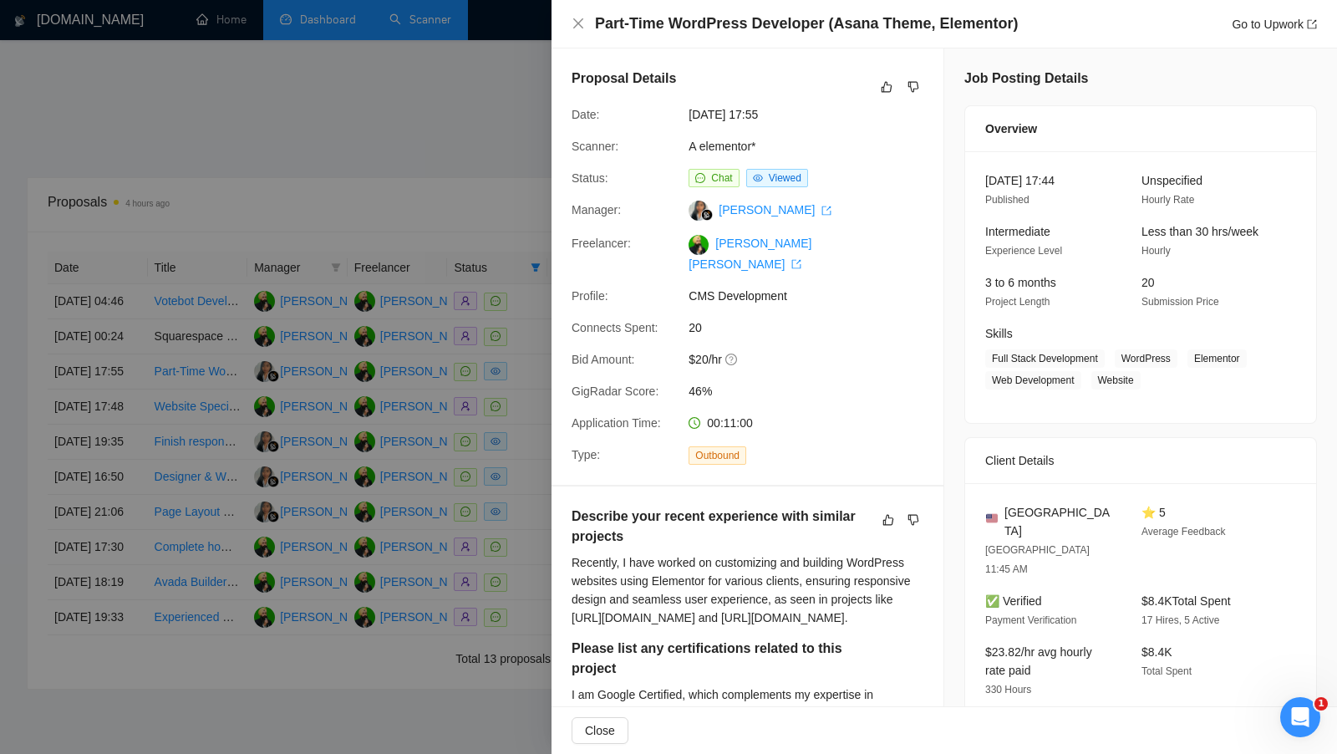
click at [529, 421] on div at bounding box center [668, 377] width 1337 height 754
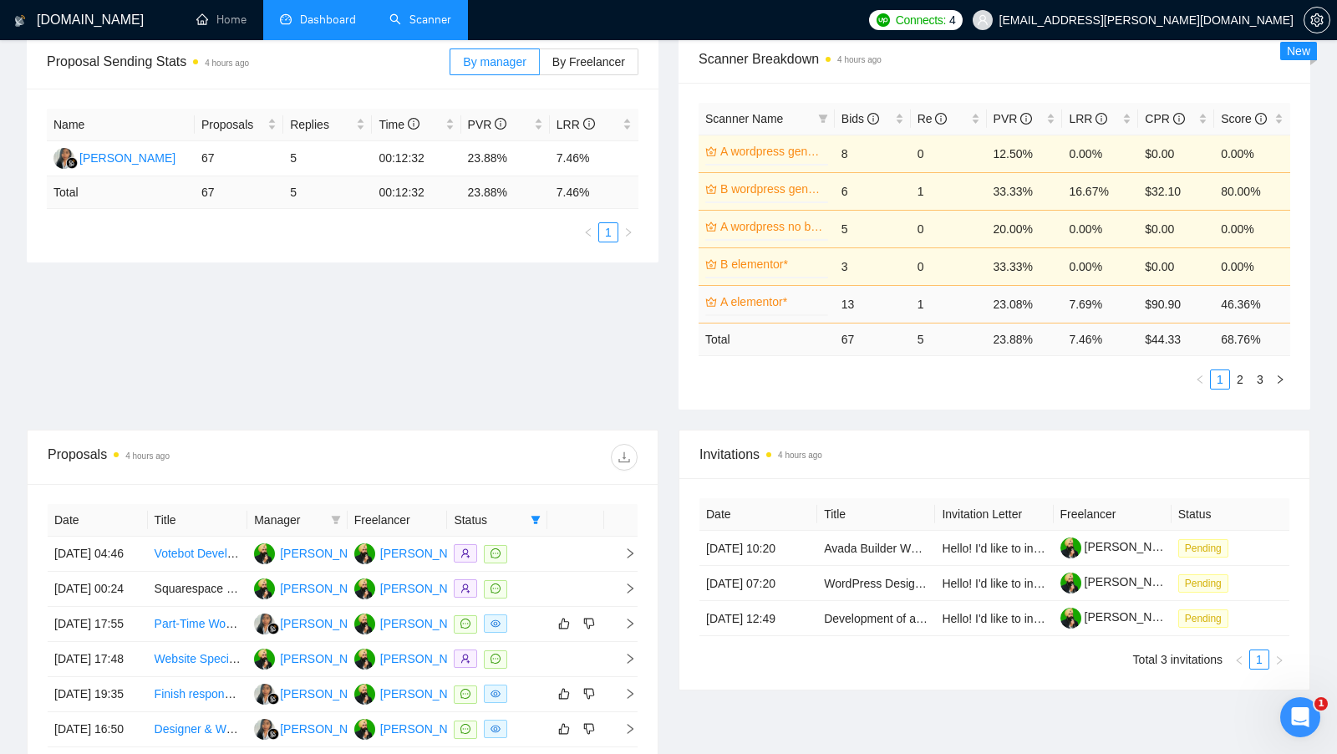
scroll to position [260, 0]
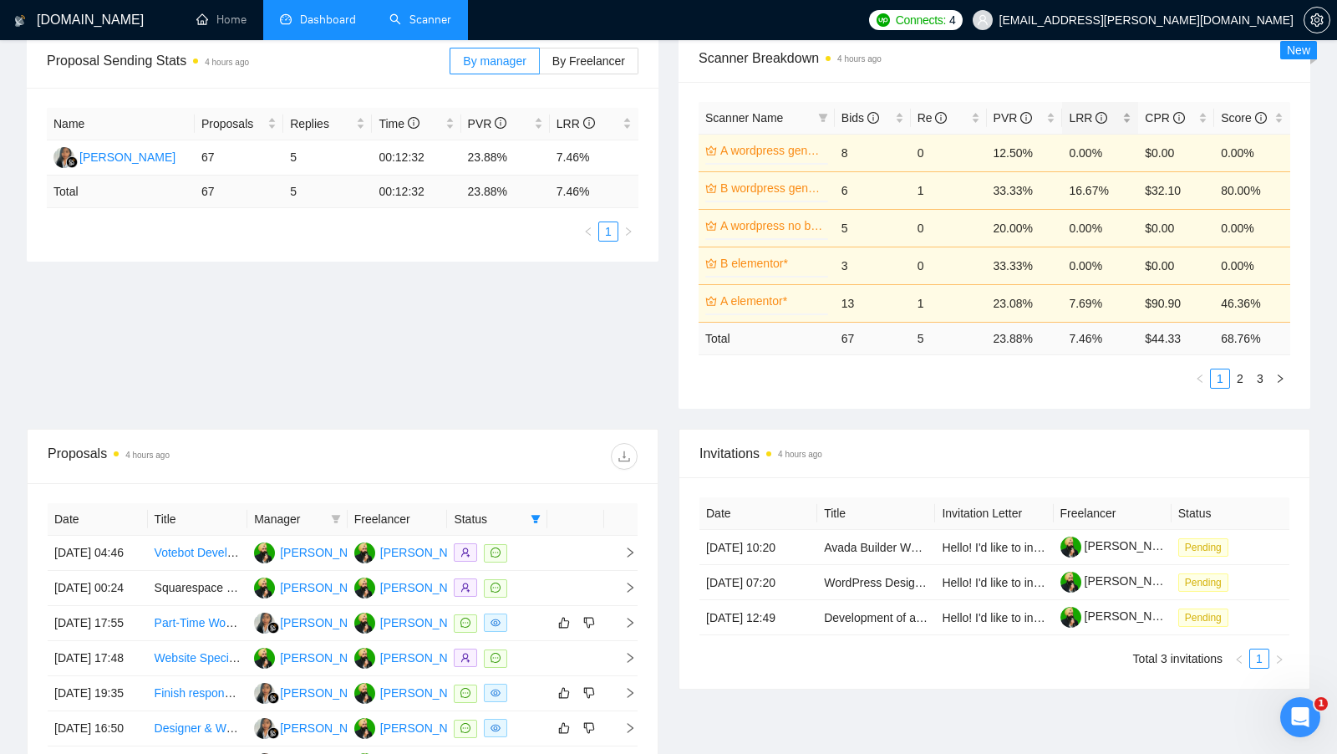
click at [1127, 114] on div "LRR" at bounding box center [1099, 118] width 63 height 18
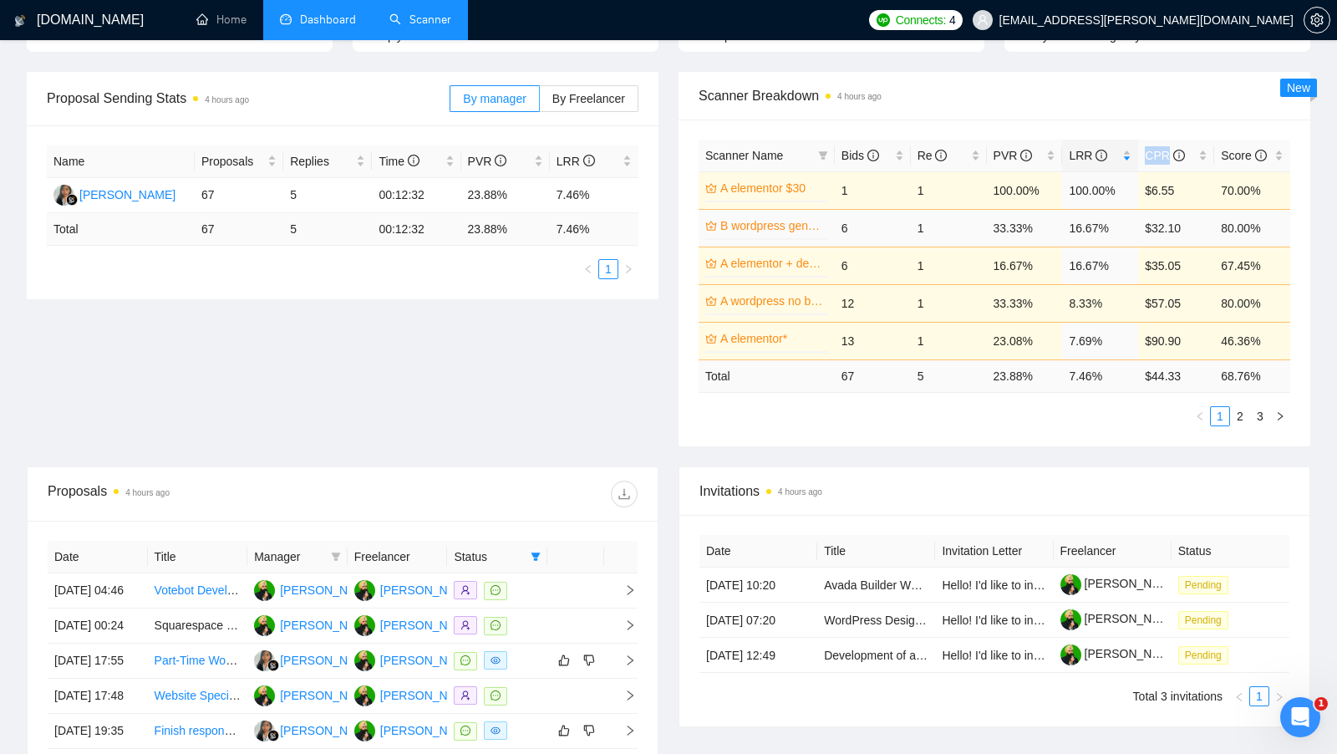
scroll to position [223, 0]
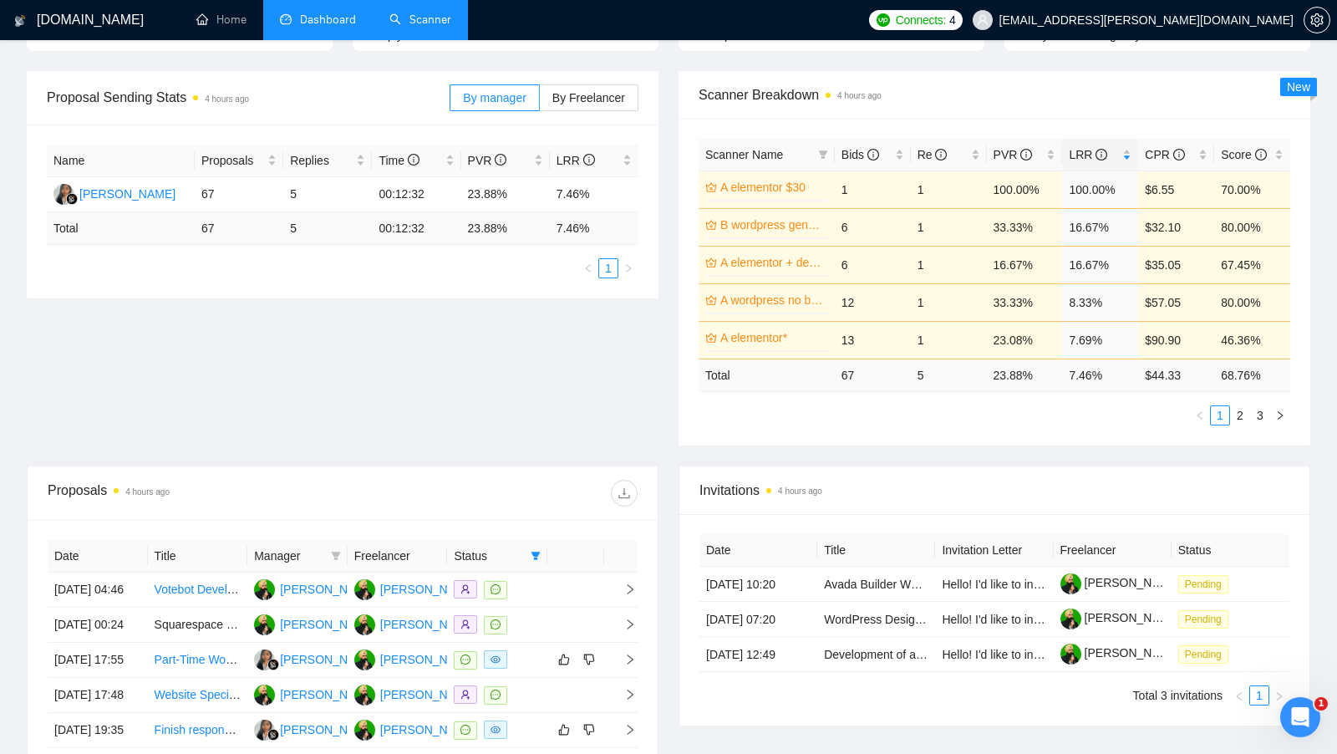
click at [1248, 424] on div "Scanner Name Bids Re PVR LRR CPR Score A elementor $30 0% 1 1 100.00% 100.00% $…" at bounding box center [994, 282] width 632 height 327
click at [1241, 415] on link "2" at bounding box center [1240, 415] width 18 height 18
click at [1261, 410] on link "3" at bounding box center [1260, 415] width 18 height 18
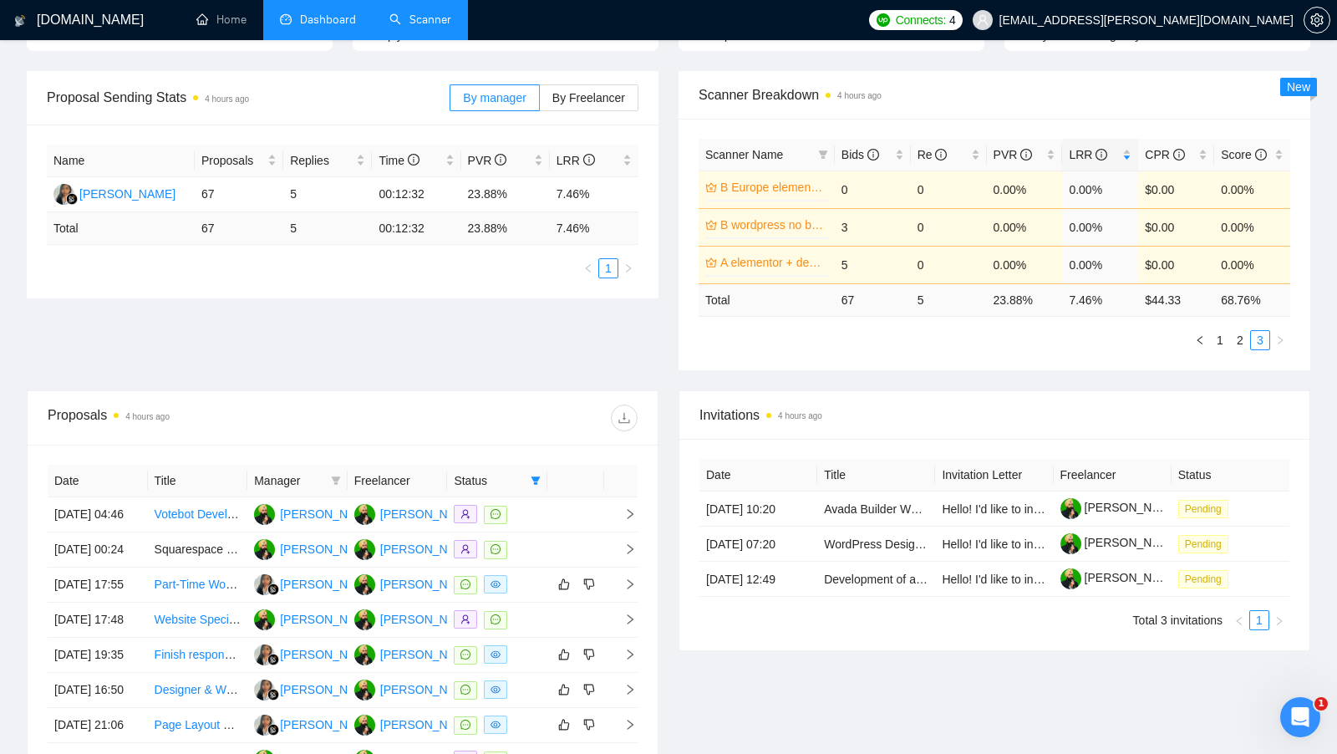
scroll to position [168, 0]
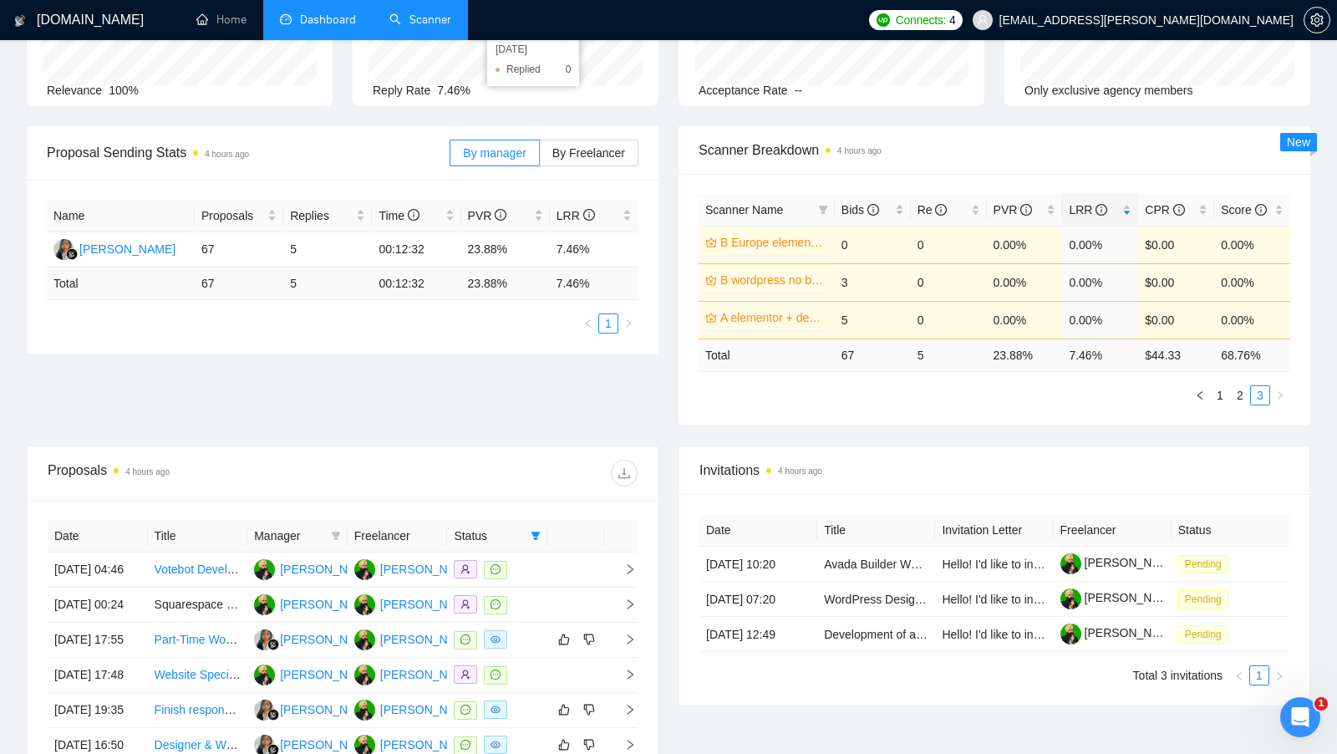
click at [447, 27] on link "Scanner" at bounding box center [420, 20] width 62 height 14
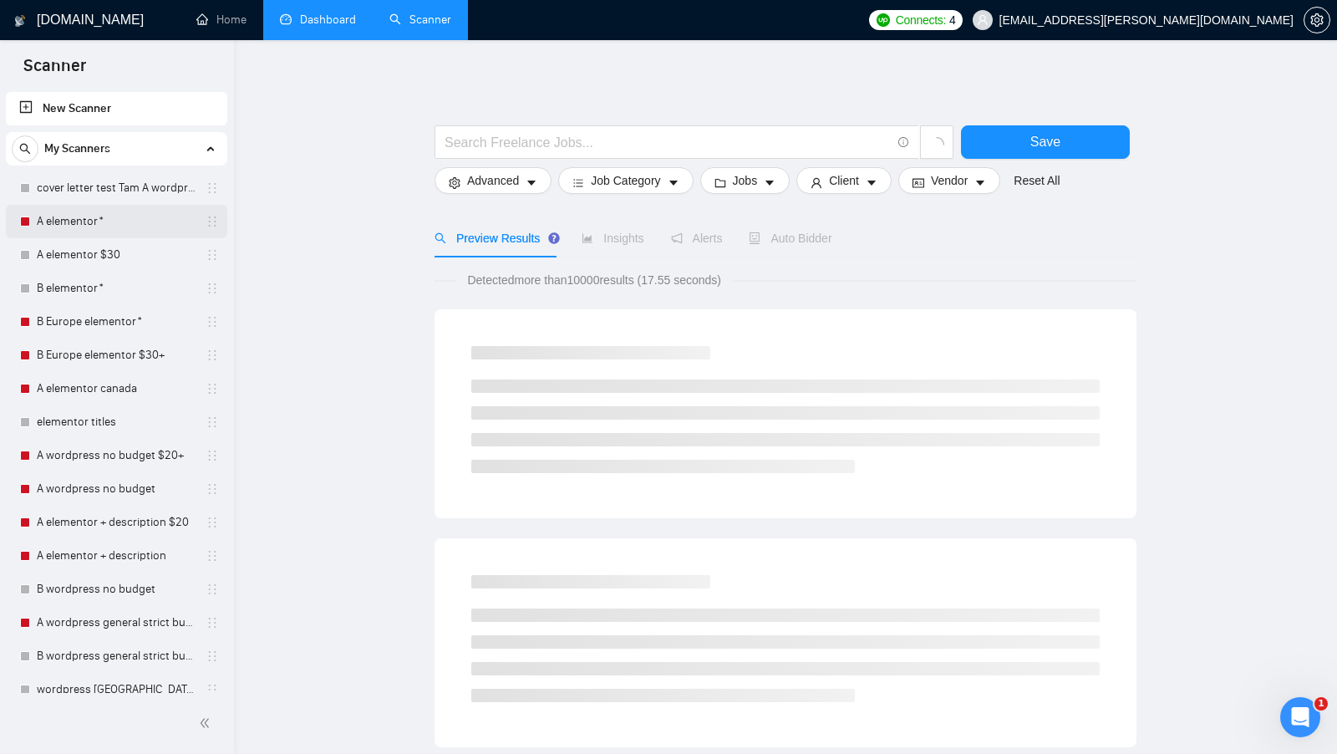
click at [101, 227] on link "A elementor*" at bounding box center [116, 221] width 159 height 33
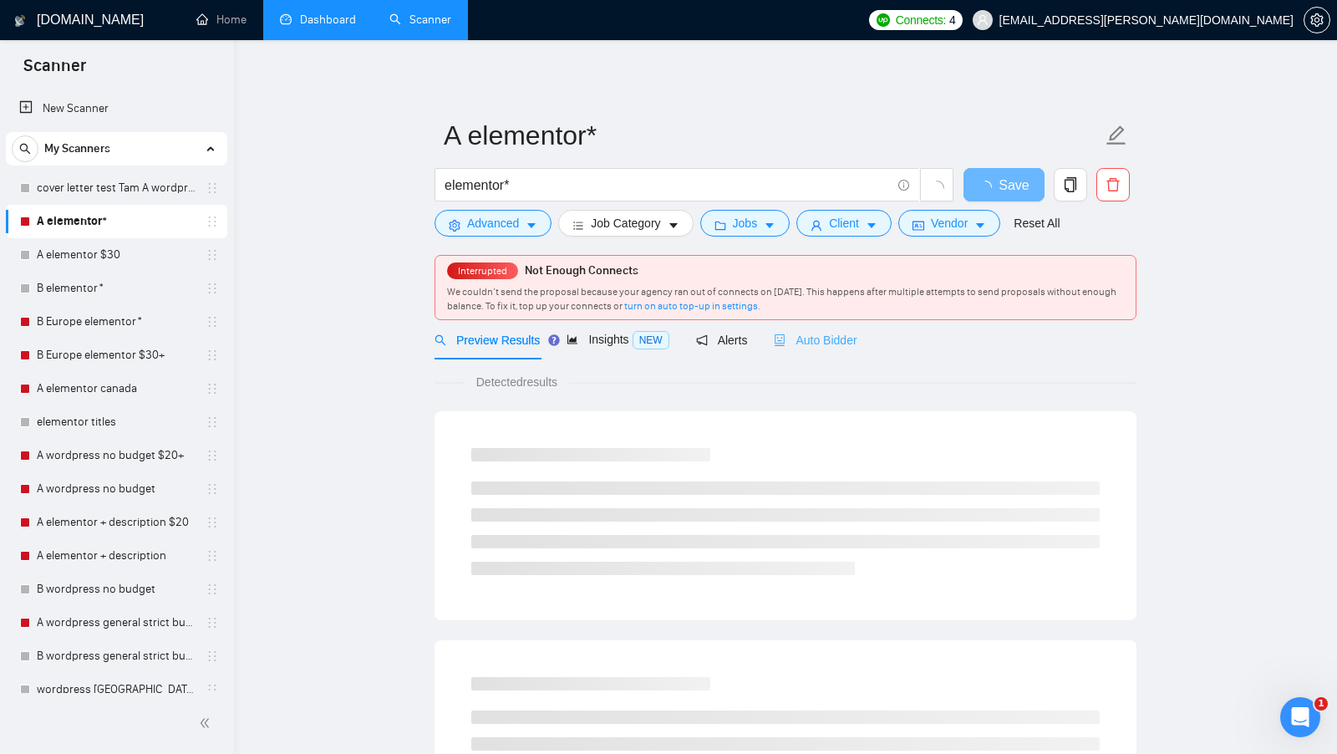
click at [827, 322] on div "Auto Bidder" at bounding box center [815, 339] width 83 height 39
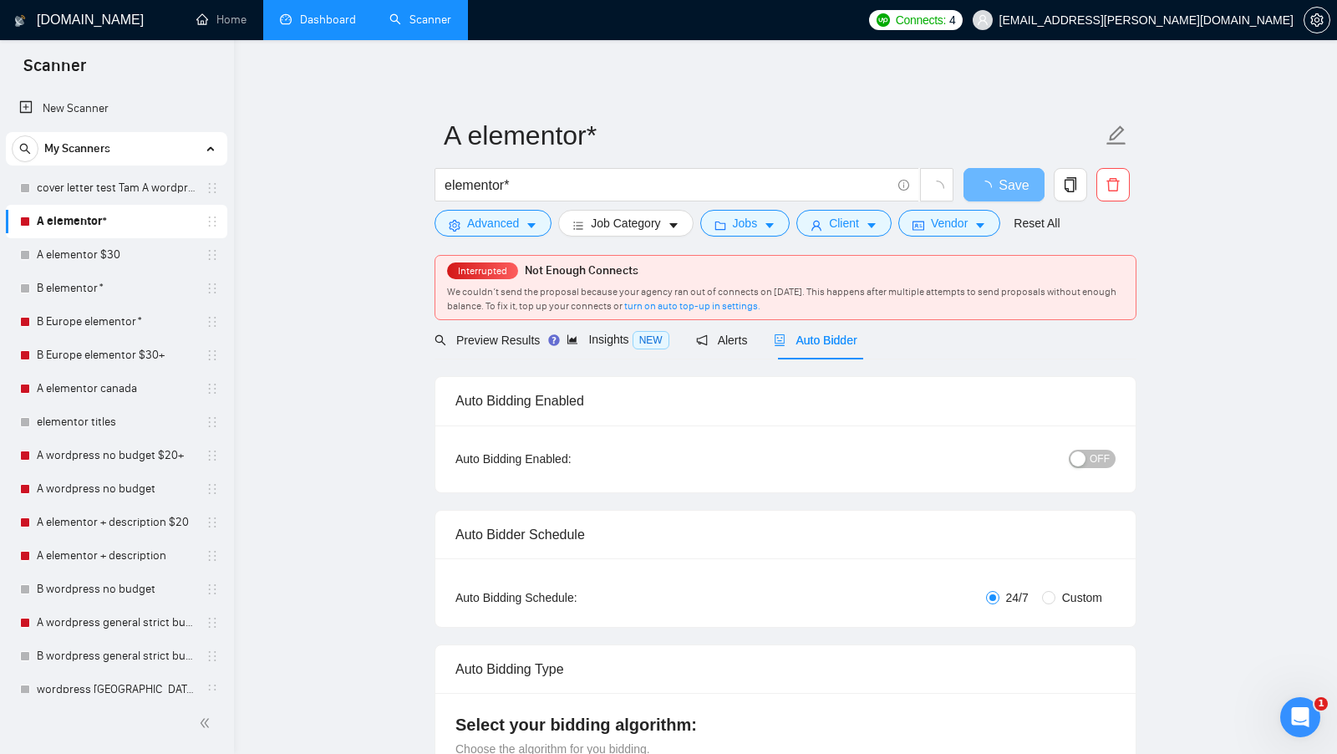
radio input "false"
radio input "true"
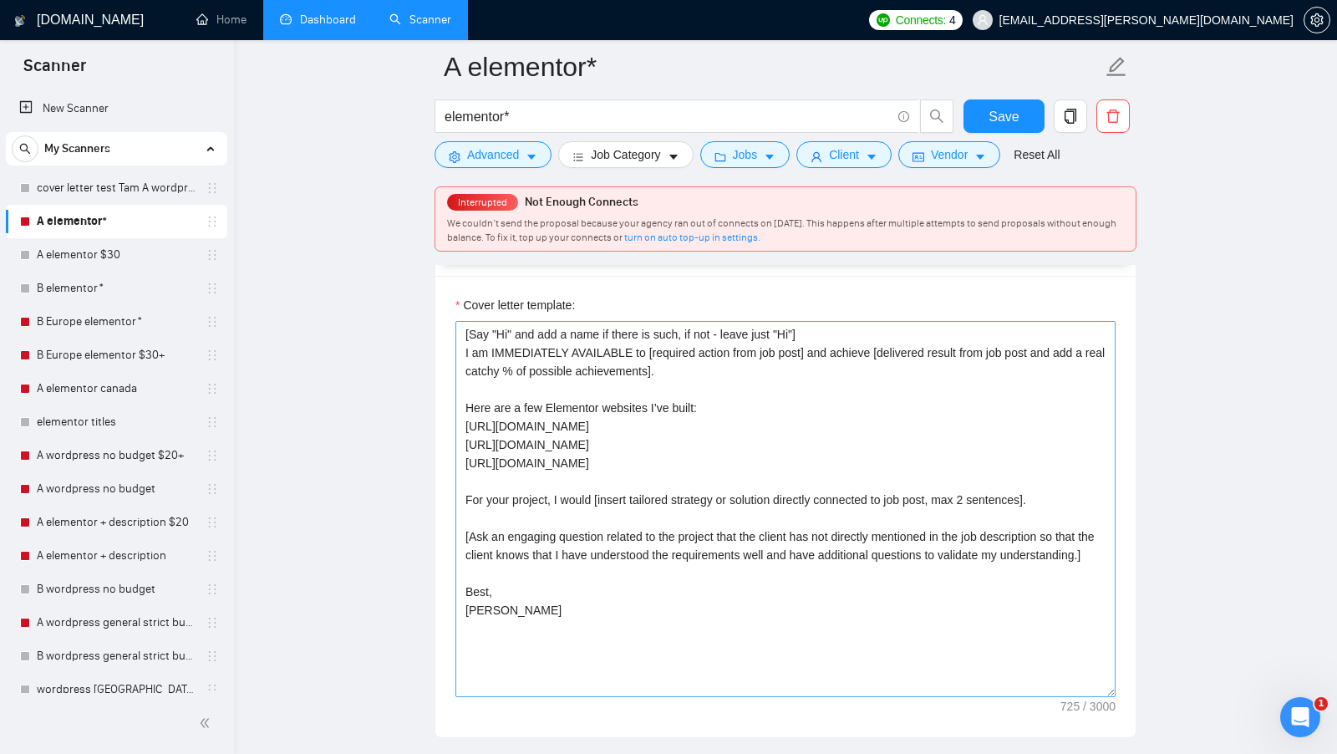
scroll to position [2159, 0]
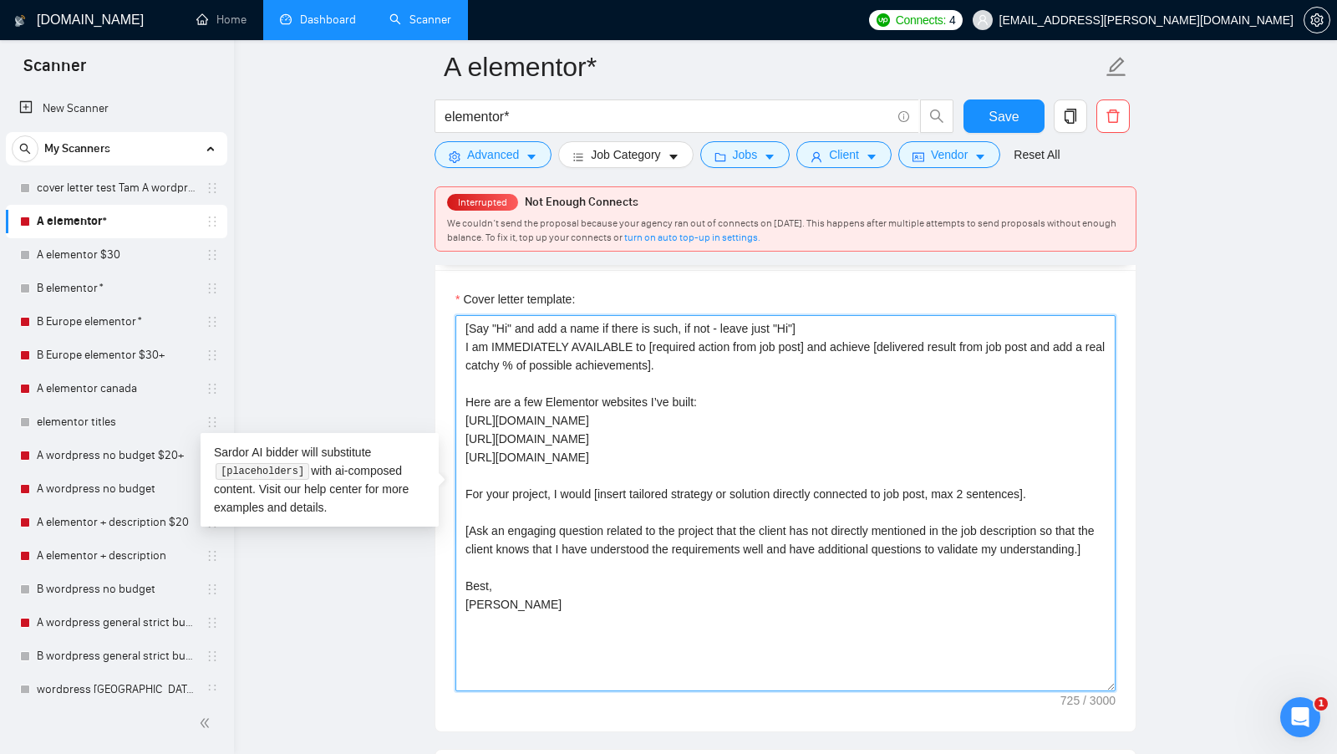
drag, startPoint x: 591, startPoint y: 625, endPoint x: 441, endPoint y: 312, distance: 347.1
click at [441, 312] on div "Cover letter template: [Say "Hi" and add a name if there is such, if not - leav…" at bounding box center [785, 500] width 700 height 461
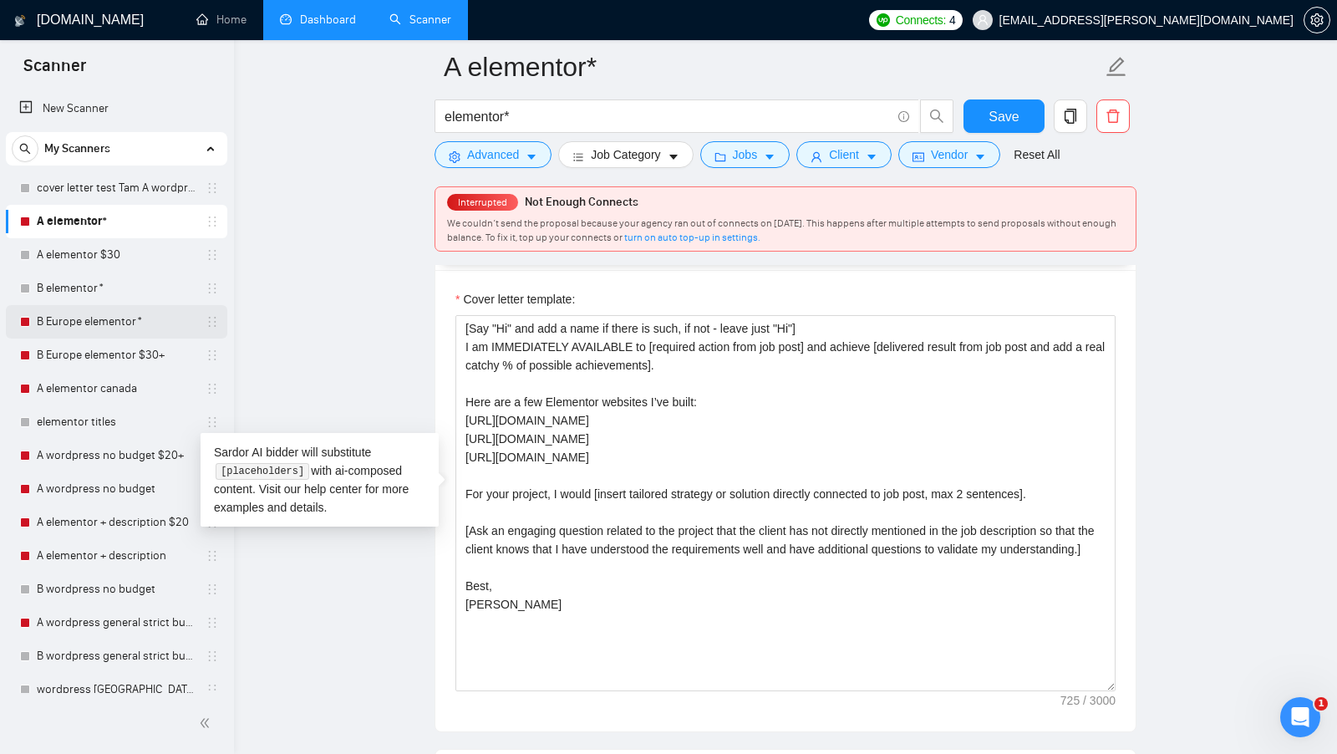
click at [54, 332] on link "B Europe elementor*" at bounding box center [116, 321] width 159 height 33
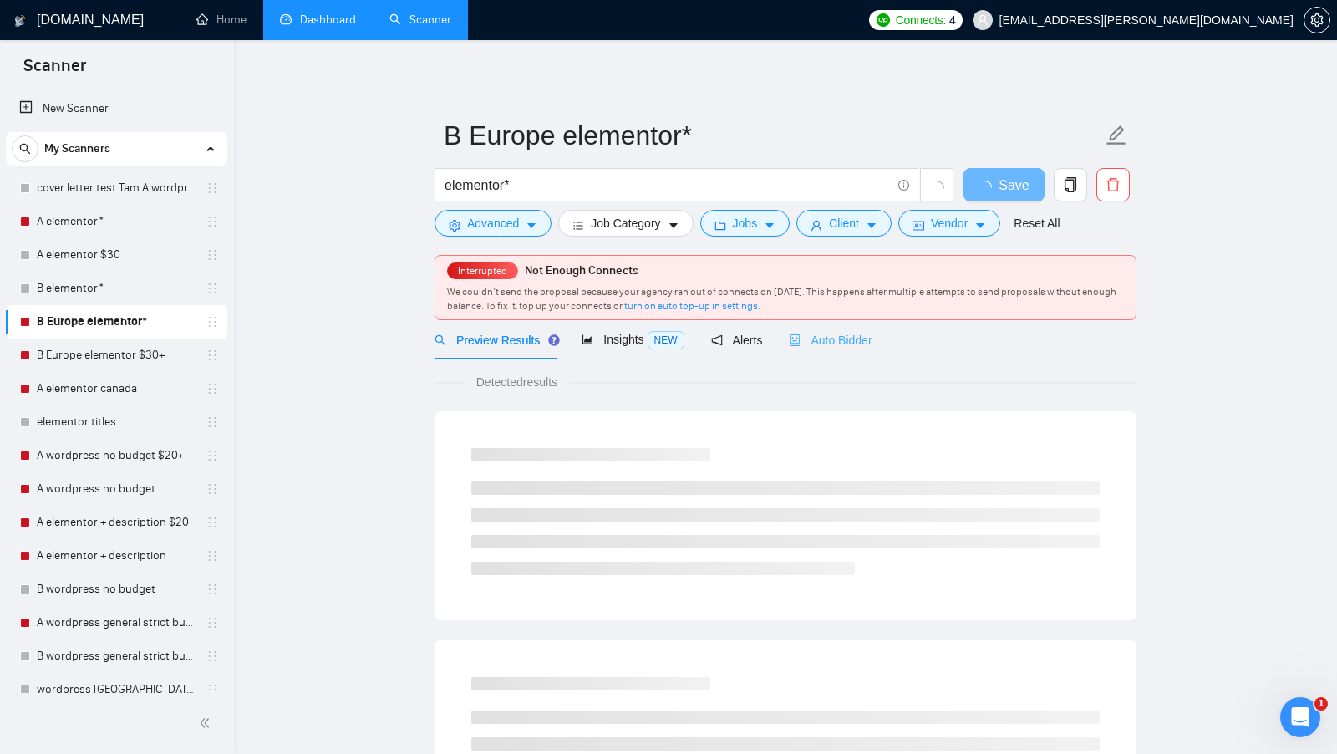
click at [863, 328] on div "Auto Bidder" at bounding box center [830, 339] width 83 height 39
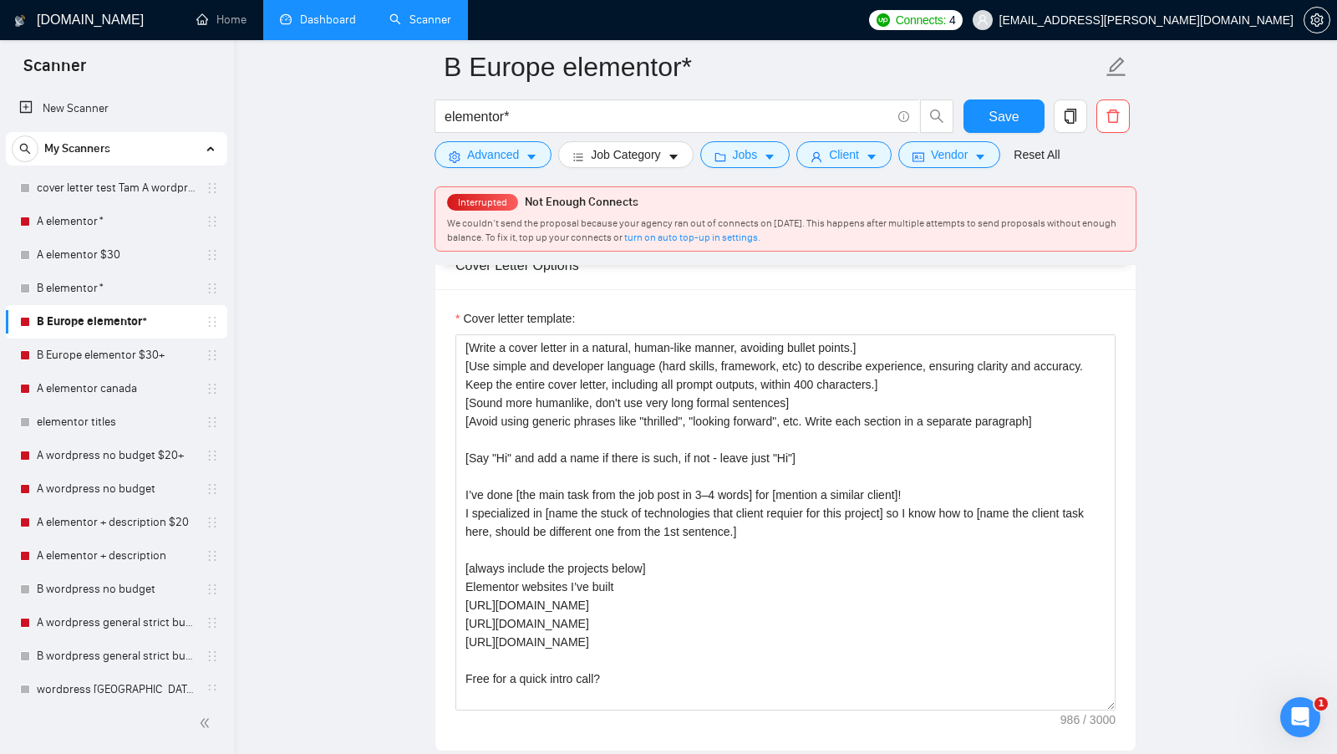
scroll to position [36, 0]
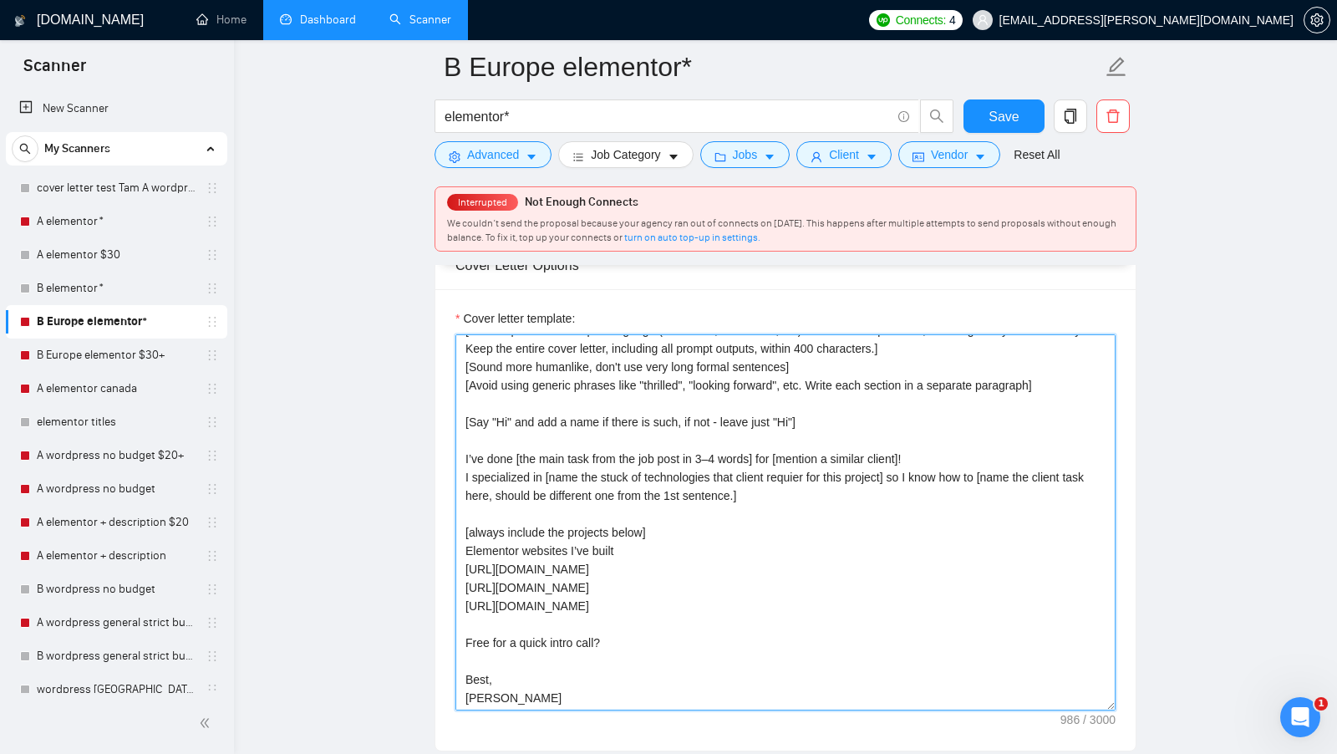
click at [559, 694] on textarea "[Write a cover letter in a natural, human-like manner, avoiding bullet points.]…" at bounding box center [785, 522] width 660 height 376
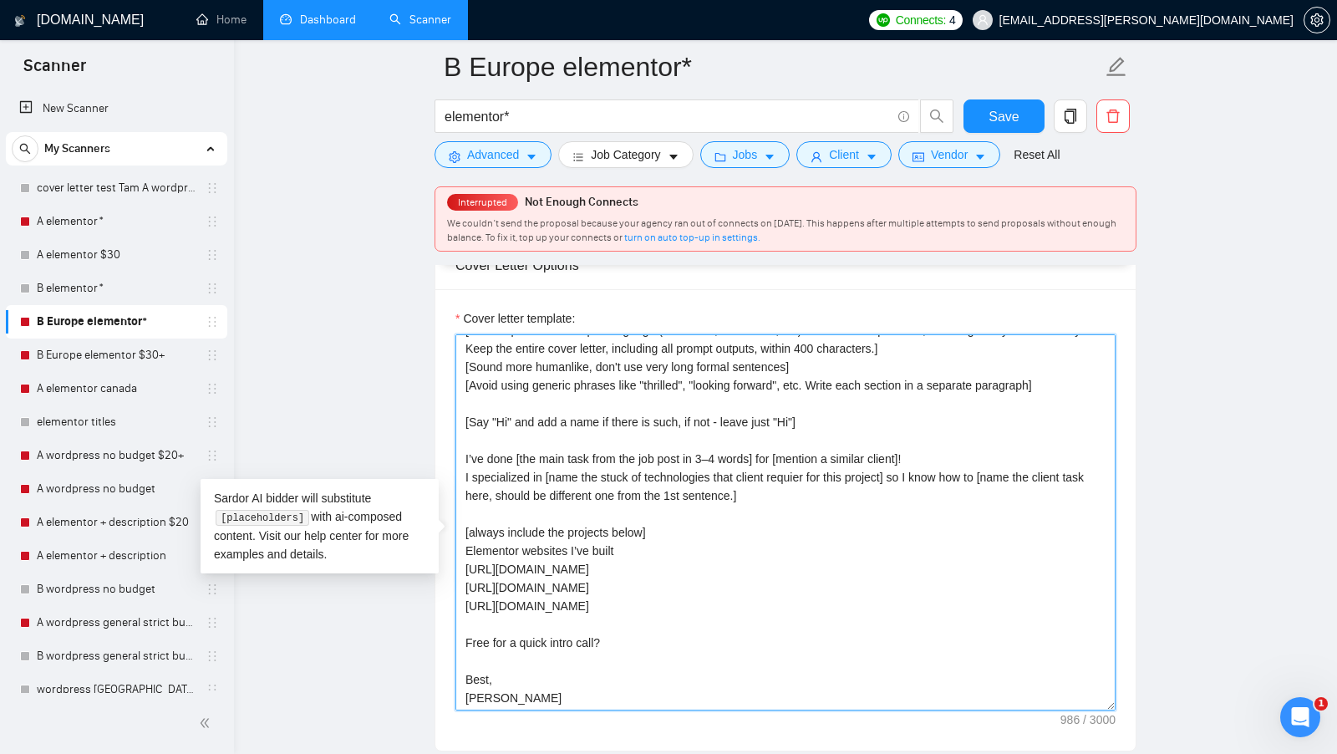
click at [555, 700] on textarea "[Write a cover letter in a natural, human-like manner, avoiding bullet points.]…" at bounding box center [785, 522] width 660 height 376
click at [535, 710] on textarea "[Write a cover letter in a natural, human-like manner, avoiding bullet points.]…" at bounding box center [785, 522] width 660 height 376
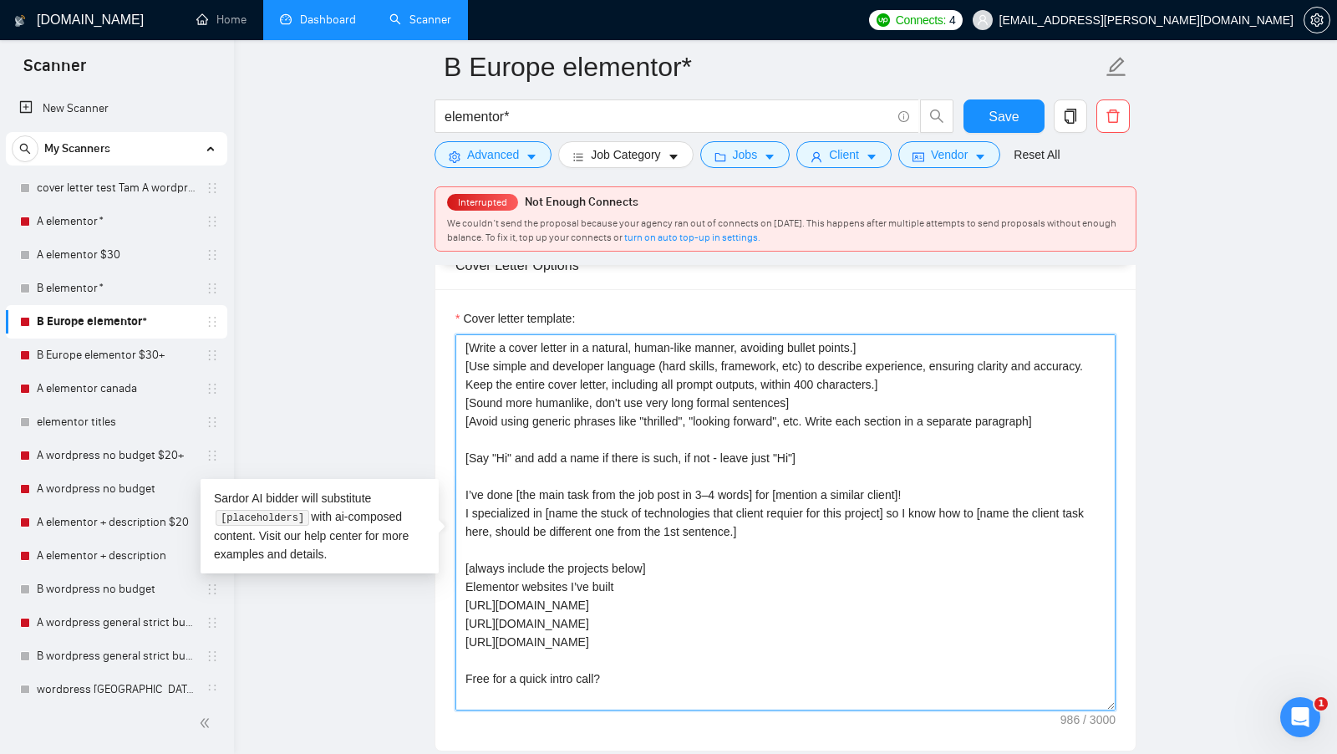
drag, startPoint x: 523, startPoint y: 714, endPoint x: 428, endPoint y: 327, distance: 398.3
click at [428, 327] on main "B Europe elementor* elementor* Save Advanced Job Category Jobs Client Vendor Re…" at bounding box center [785, 578] width 1049 height 4879
paste textarea "Say "Hi" and add a name if there is such, if not - leave just "Hi"] I am IMMEDI…"
type textarea "[Say "Hi" and add a name if there is such, if not - leave just "Hi"] I am IMMED…"
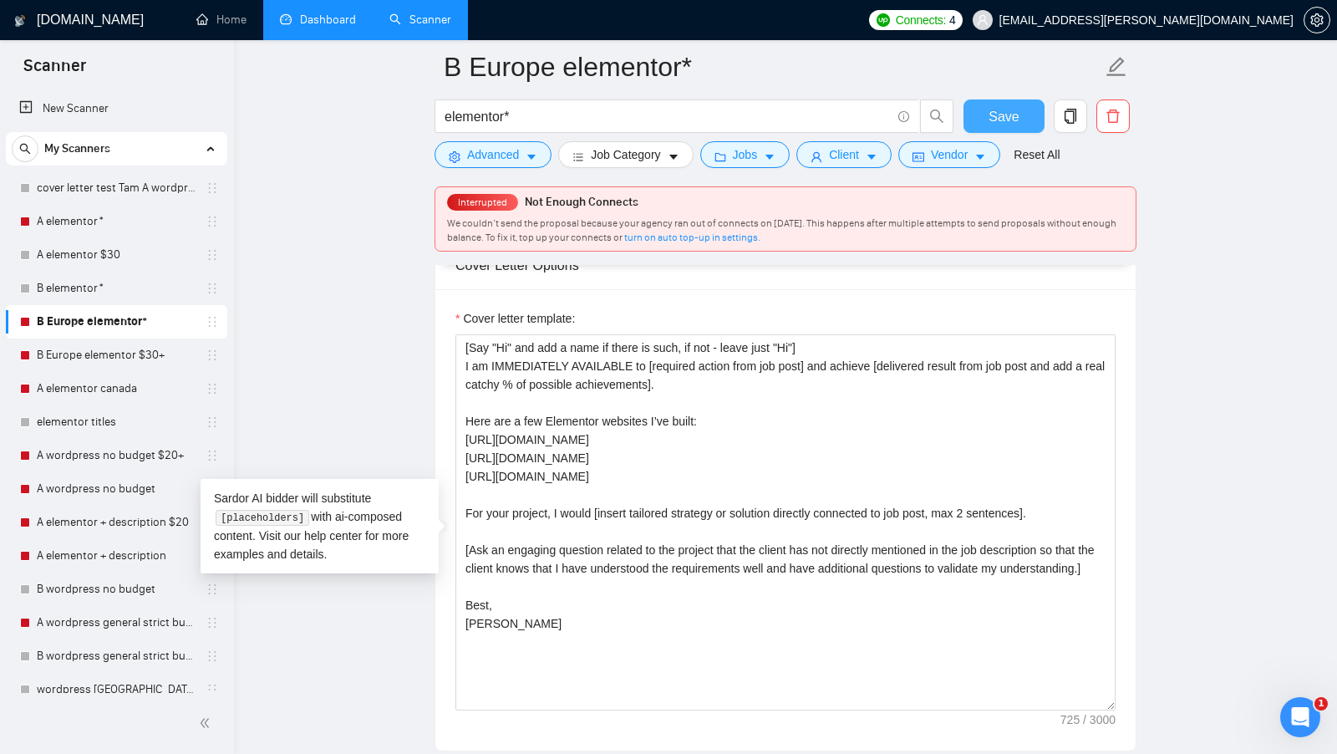
click at [994, 109] on span "Save" at bounding box center [1003, 116] width 30 height 21
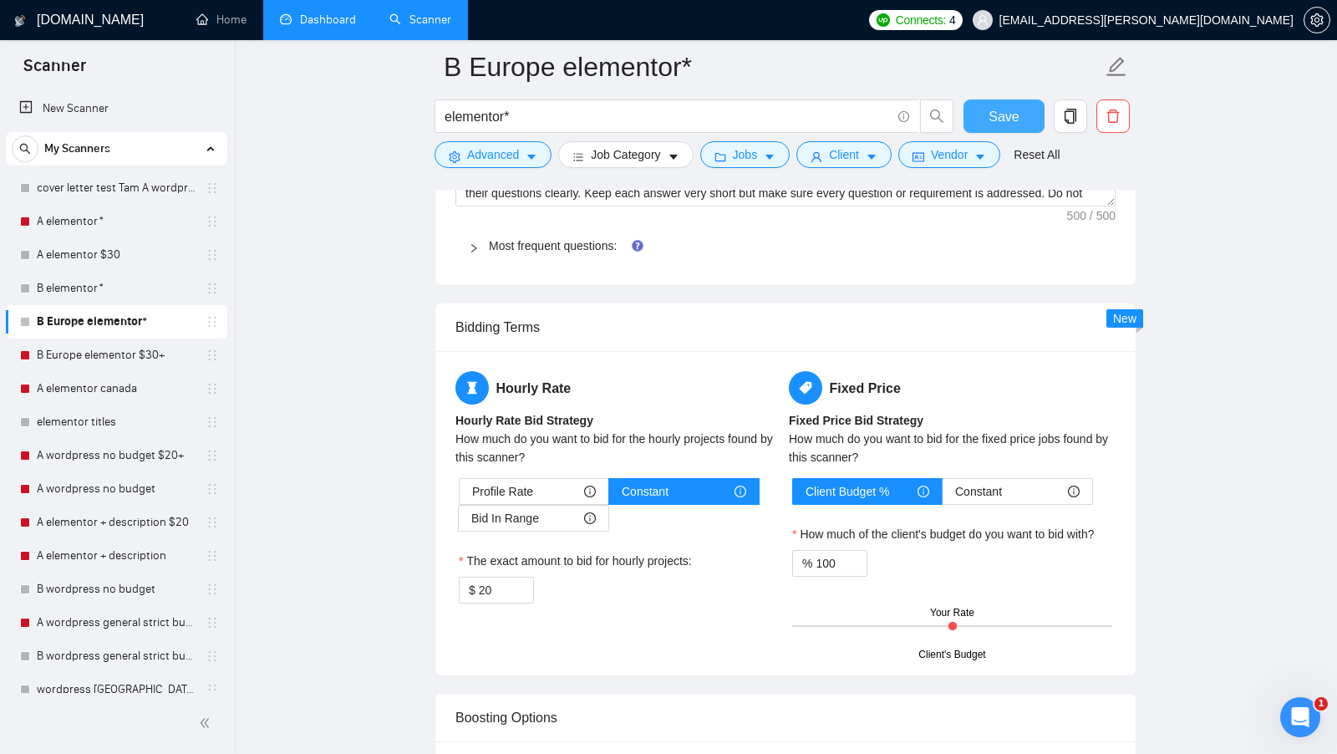
scroll to position [2570, 0]
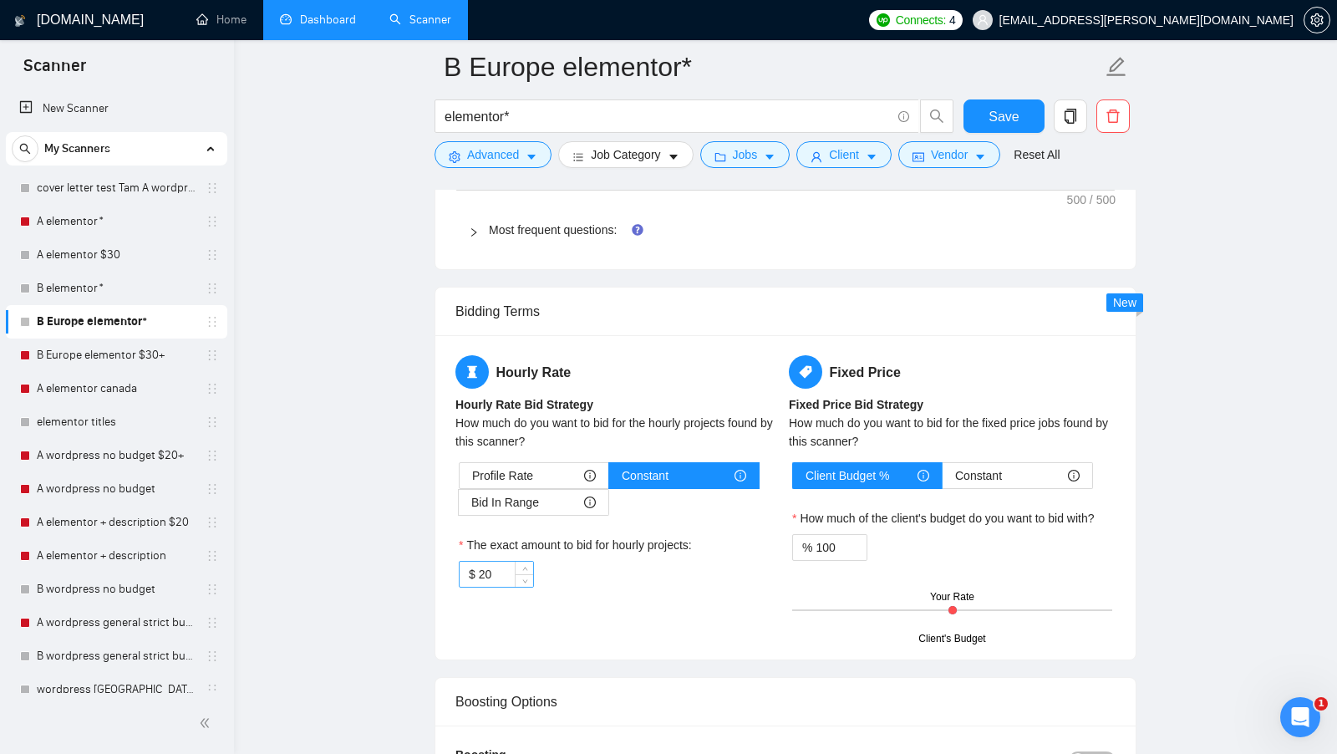
click at [502, 586] on input "20" at bounding box center [506, 573] width 54 height 25
type input "40"
click at [1002, 112] on span "Save" at bounding box center [1003, 116] width 30 height 21
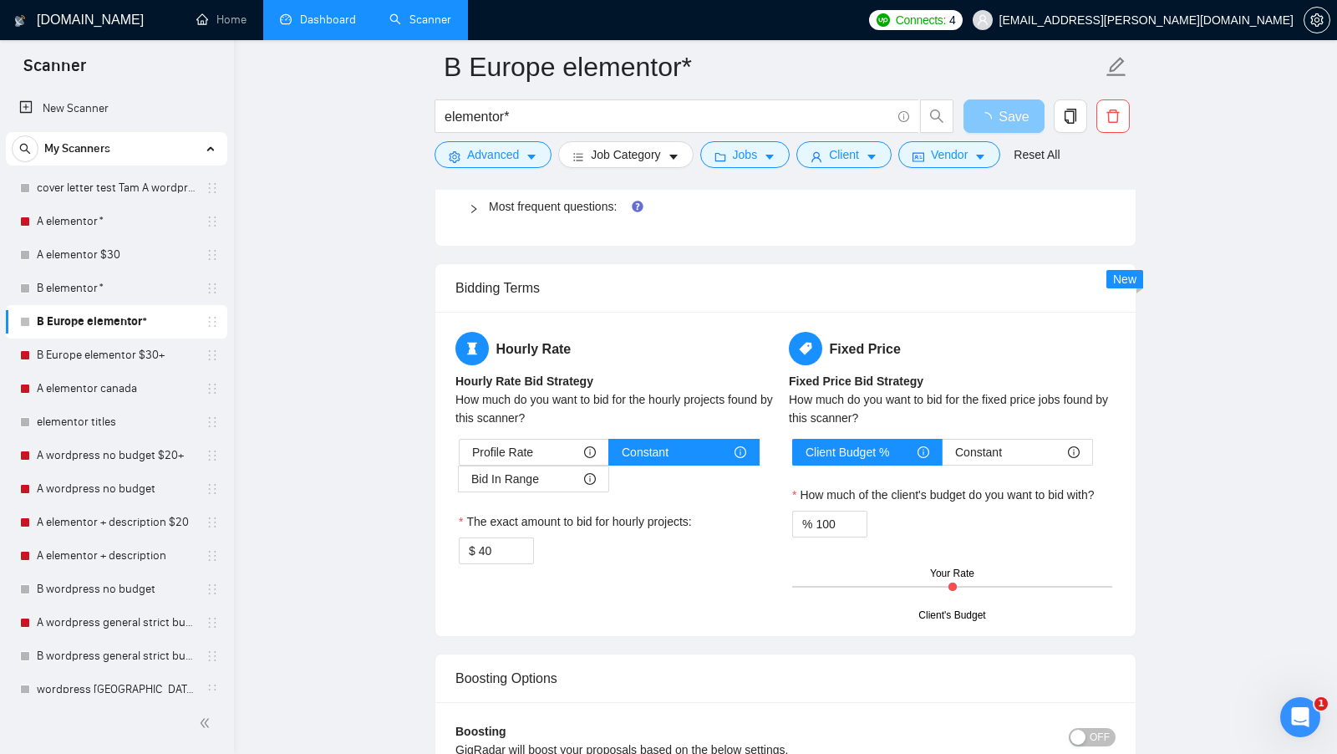
scroll to position [2571, 0]
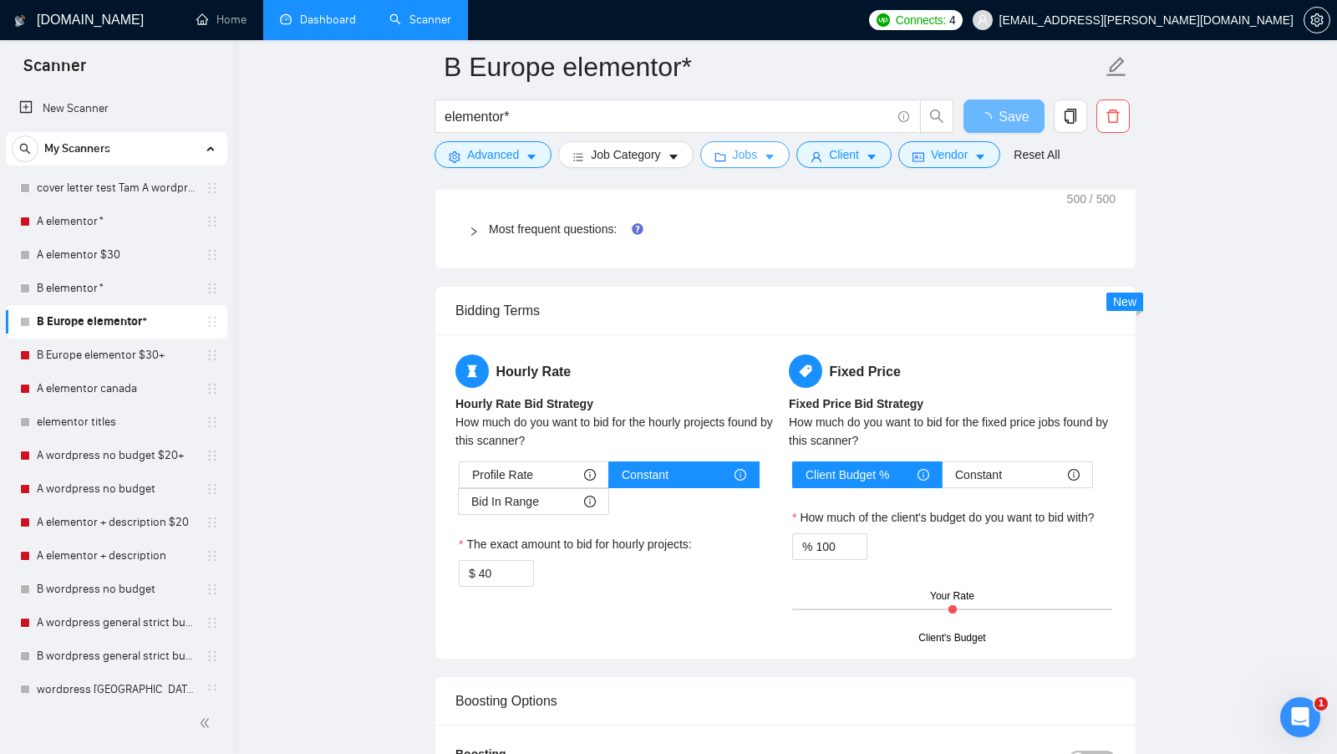
click at [769, 158] on icon "caret-down" at bounding box center [770, 157] width 12 height 12
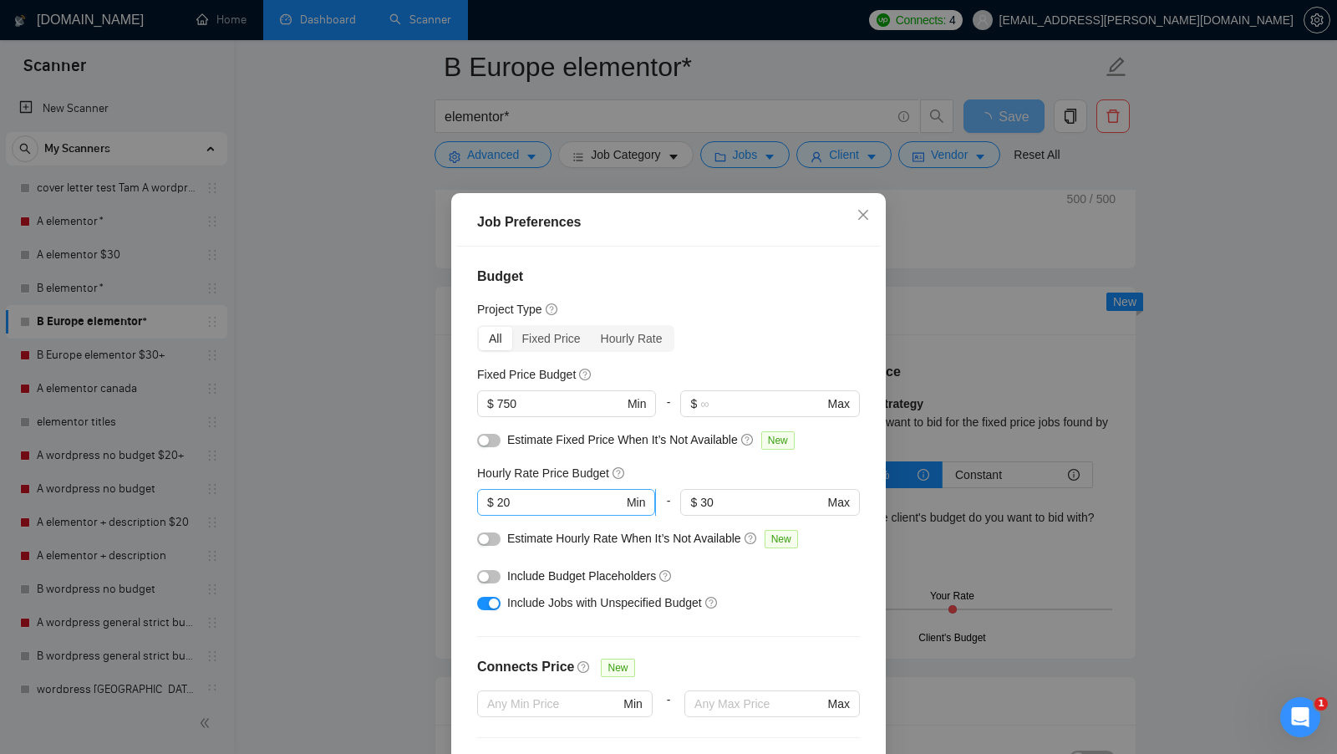
click at [552, 490] on span "$ 20 Min" at bounding box center [566, 502] width 178 height 27
click at [549, 497] on input "20" at bounding box center [560, 502] width 126 height 18
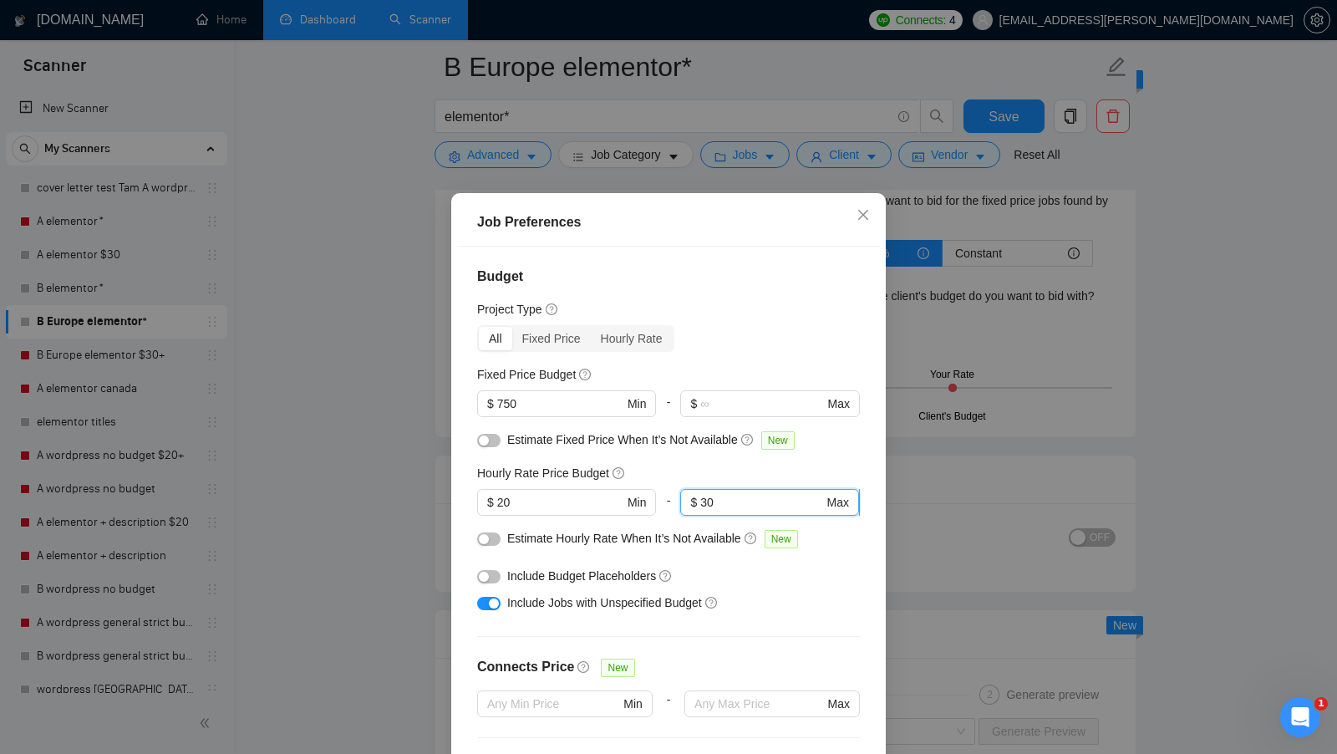
click at [703, 495] on input "30" at bounding box center [761, 502] width 123 height 18
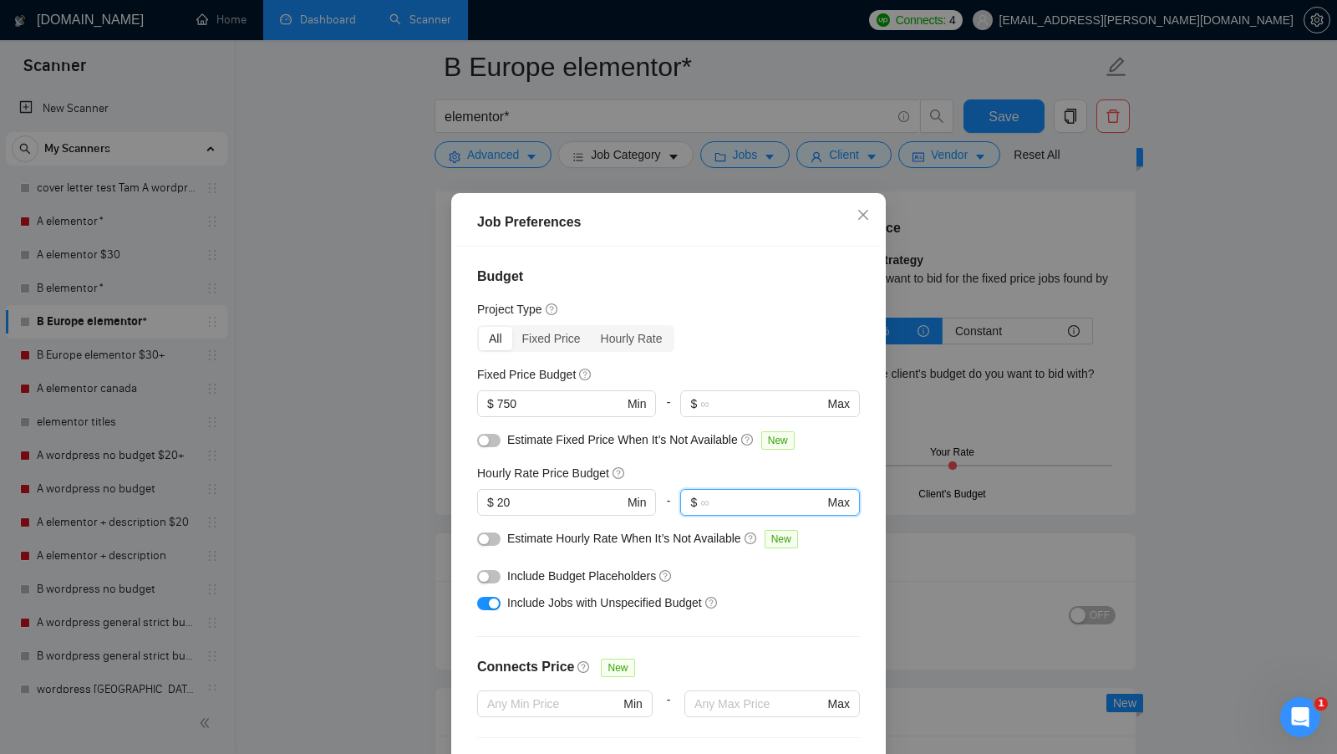
click at [596, 487] on div "Hourly Rate Price Budget $ 20 Min - $ Max" at bounding box center [668, 496] width 383 height 65
click at [596, 495] on input "20" at bounding box center [560, 502] width 126 height 18
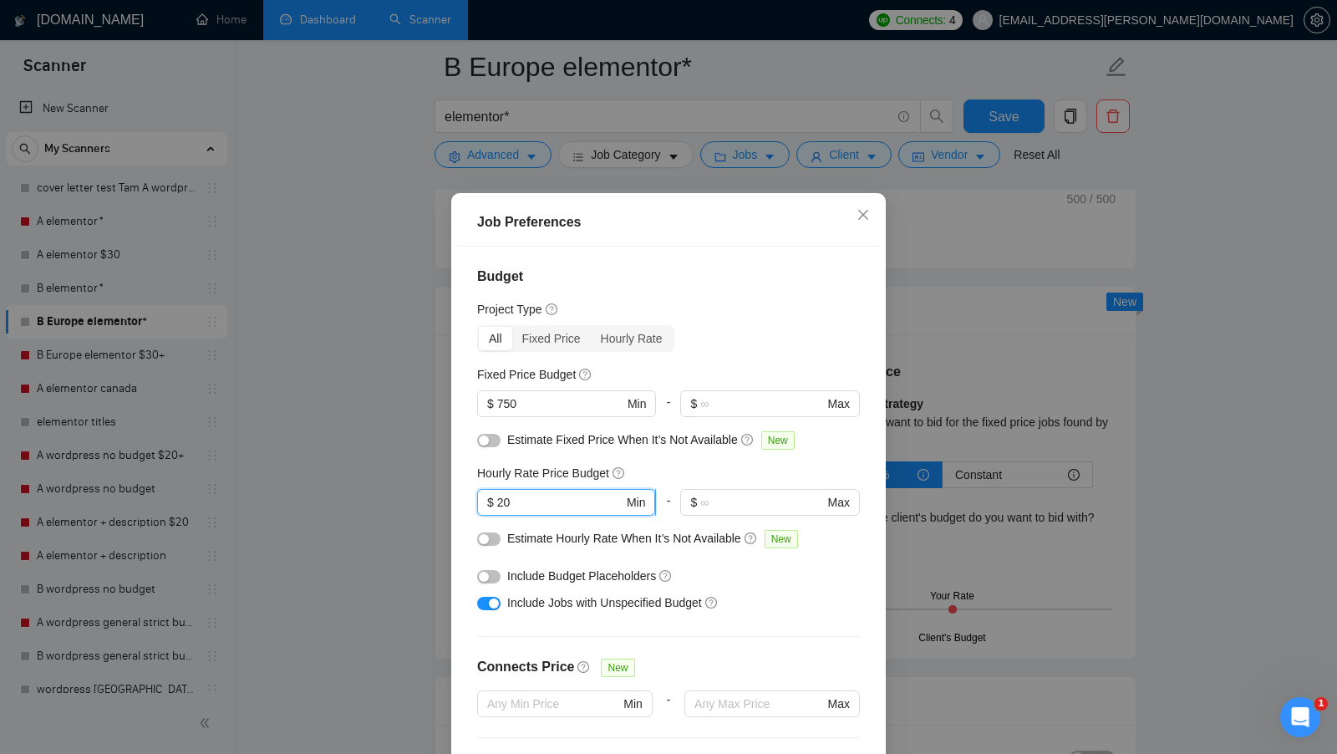
click at [596, 496] on input "20" at bounding box center [560, 502] width 126 height 18
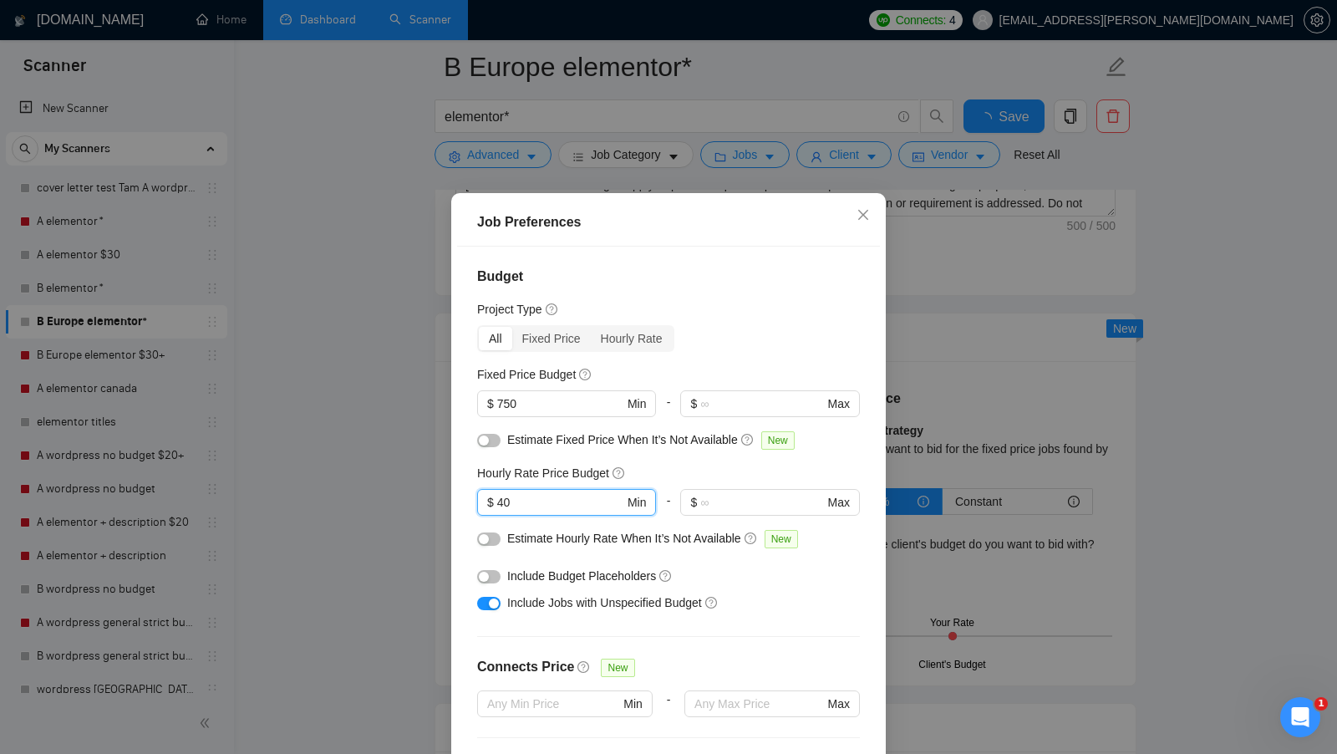
scroll to position [93, 0]
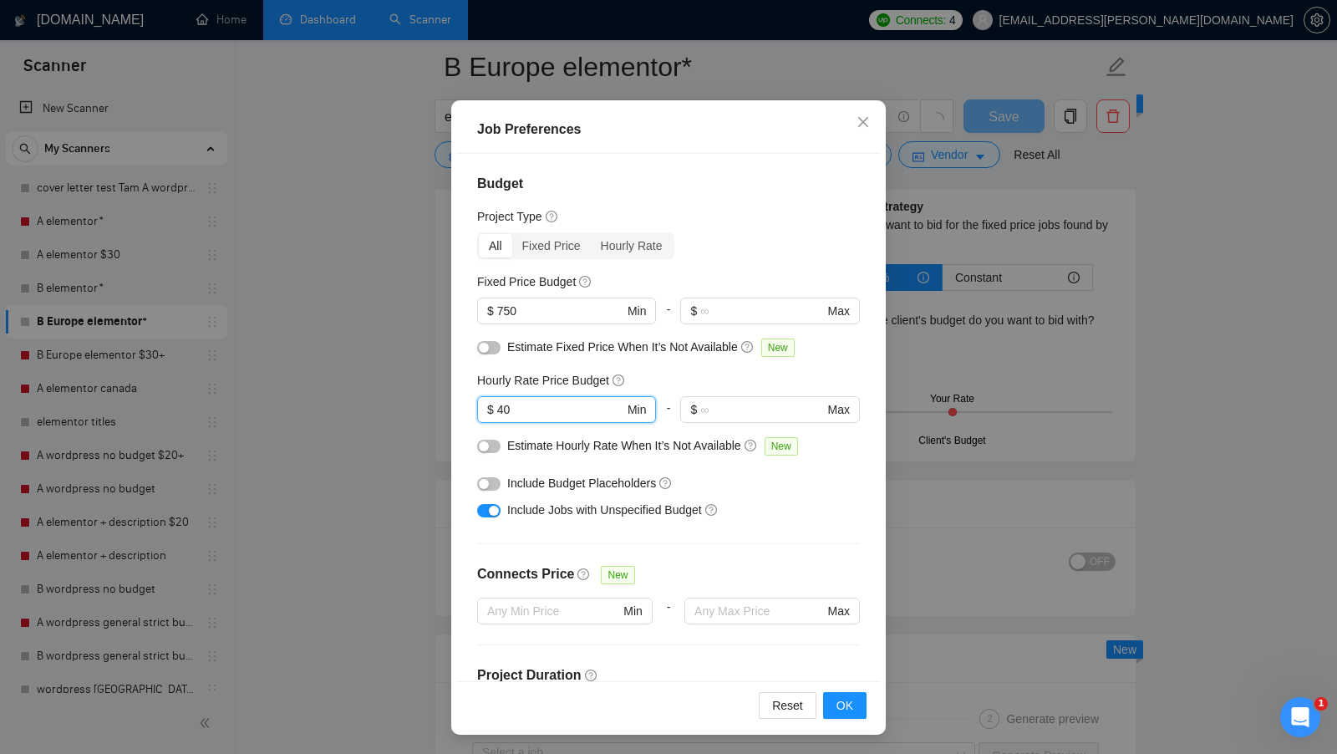
type input "40"
click at [823, 700] on div "Reset OK" at bounding box center [668, 705] width 423 height 48
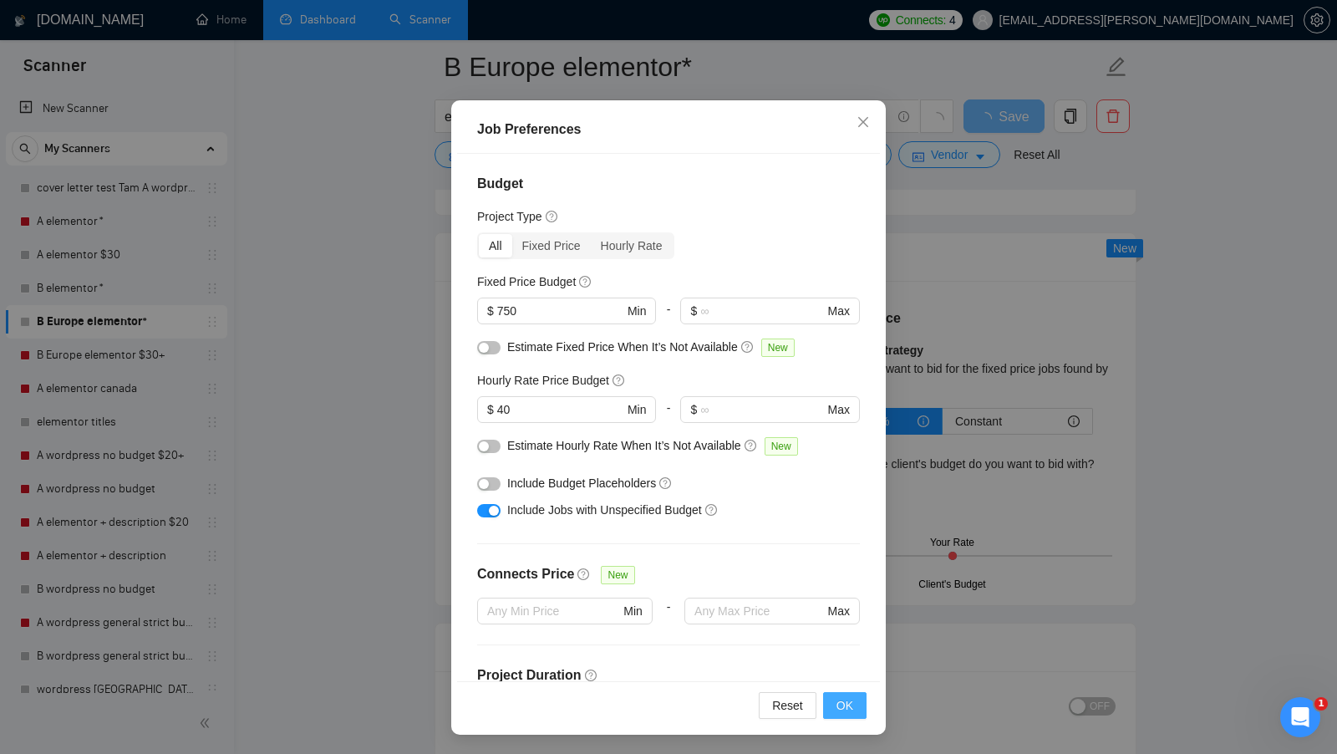
click at [829, 701] on button "OK" at bounding box center [844, 705] width 43 height 27
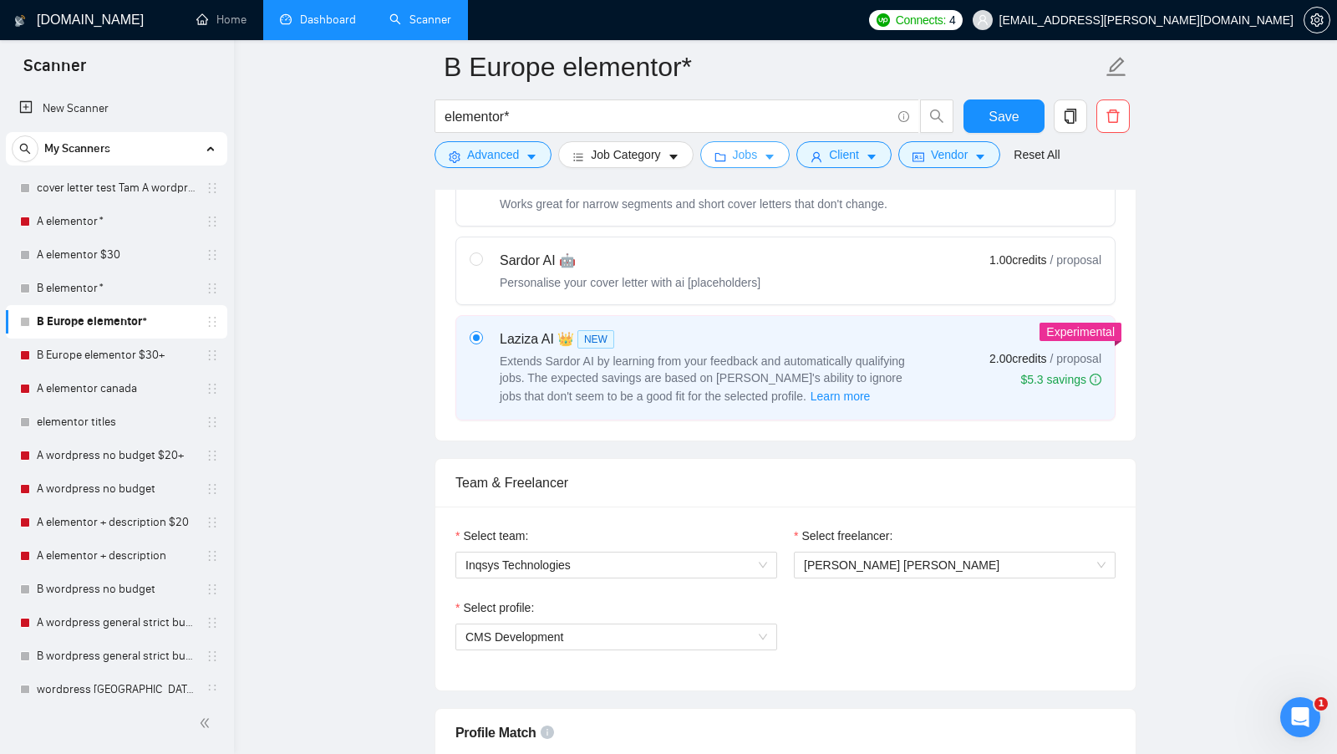
scroll to position [523, 0]
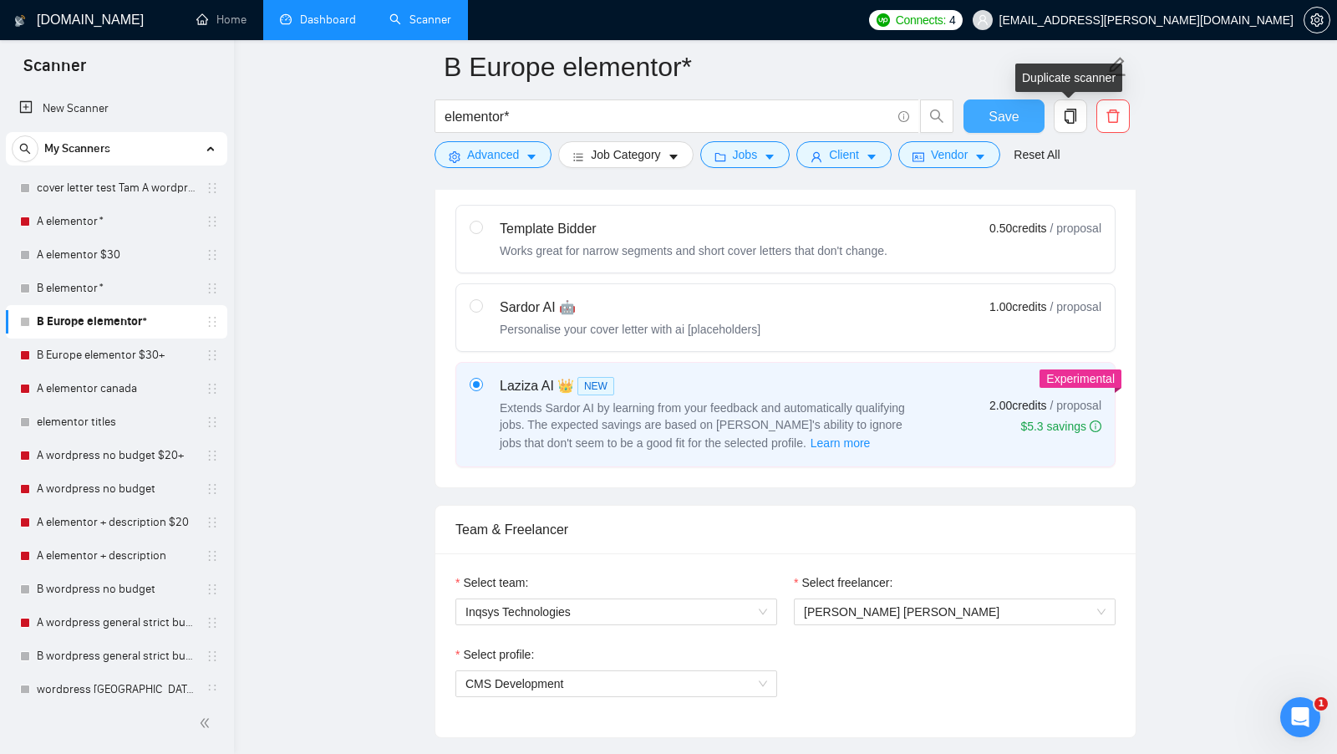
click at [1003, 131] on button "Save" at bounding box center [1003, 115] width 81 height 33
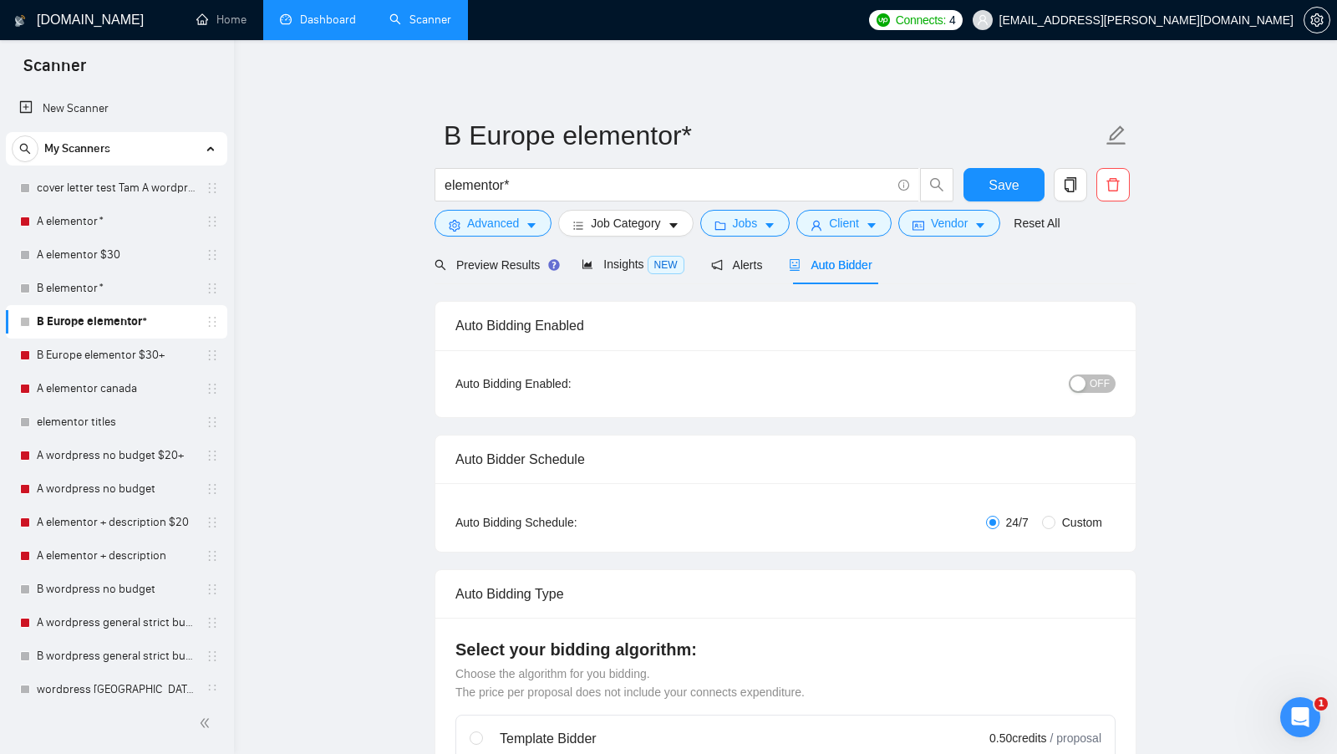
click at [1077, 384] on div "button" at bounding box center [1077, 383] width 15 height 15
click at [996, 195] on button "Save" at bounding box center [1003, 184] width 81 height 33
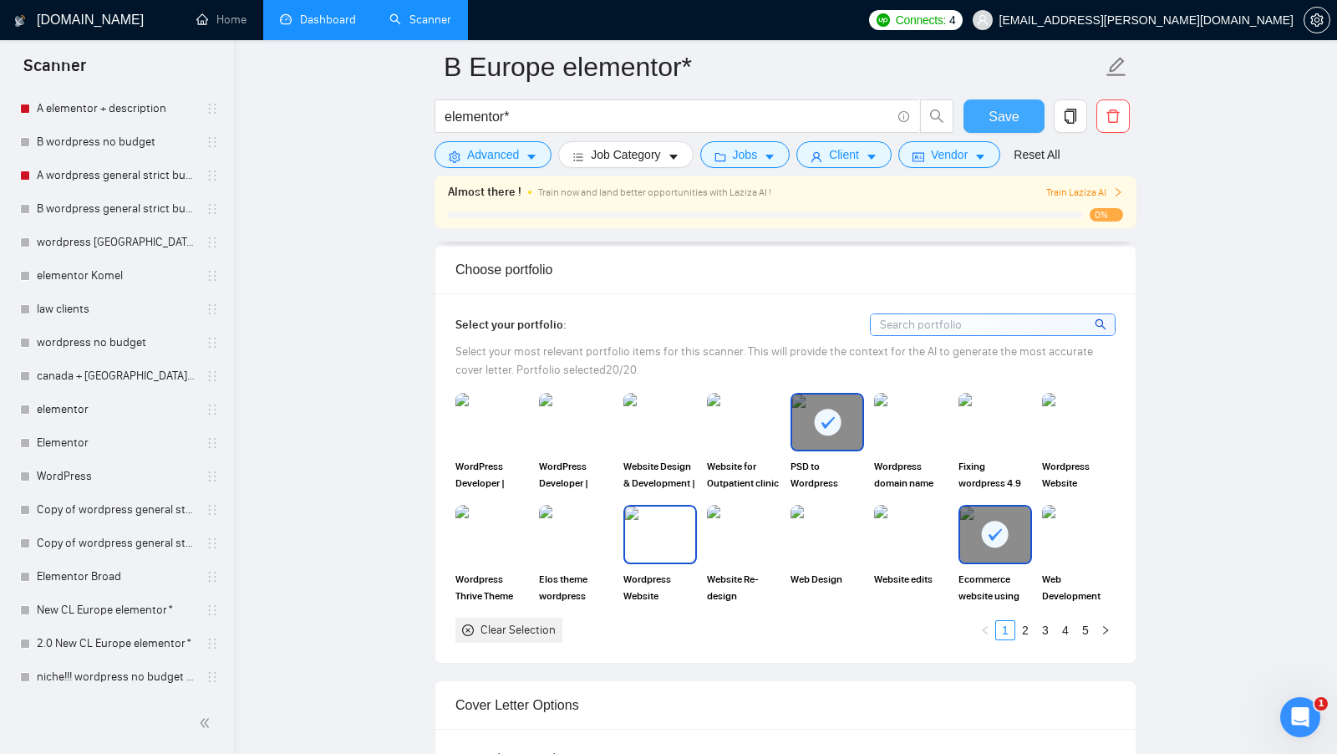
scroll to position [1467, 0]
click at [495, 439] on img at bounding box center [492, 421] width 74 height 58
click at [567, 439] on img at bounding box center [576, 421] width 74 height 58
click at [635, 439] on img at bounding box center [660, 420] width 70 height 55
click at [491, 449] on img at bounding box center [492, 420] width 70 height 55
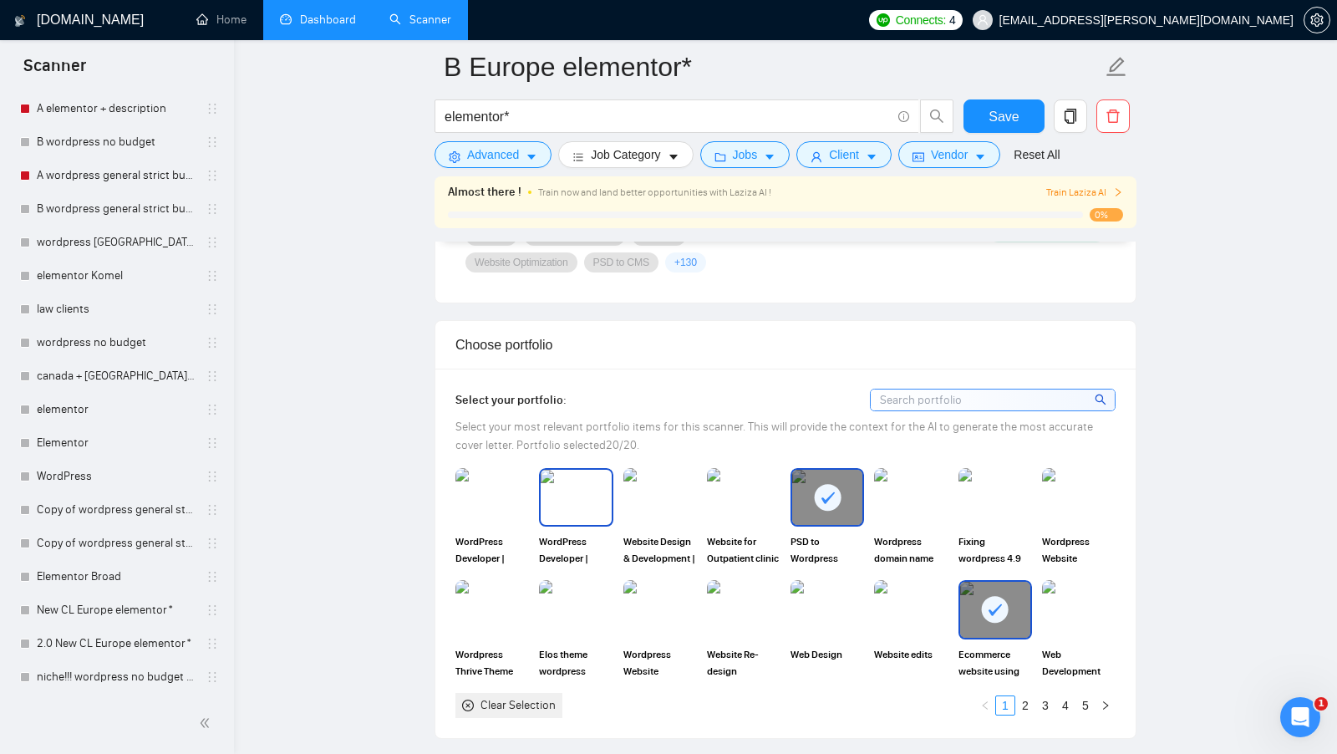
scroll to position [1463, 0]
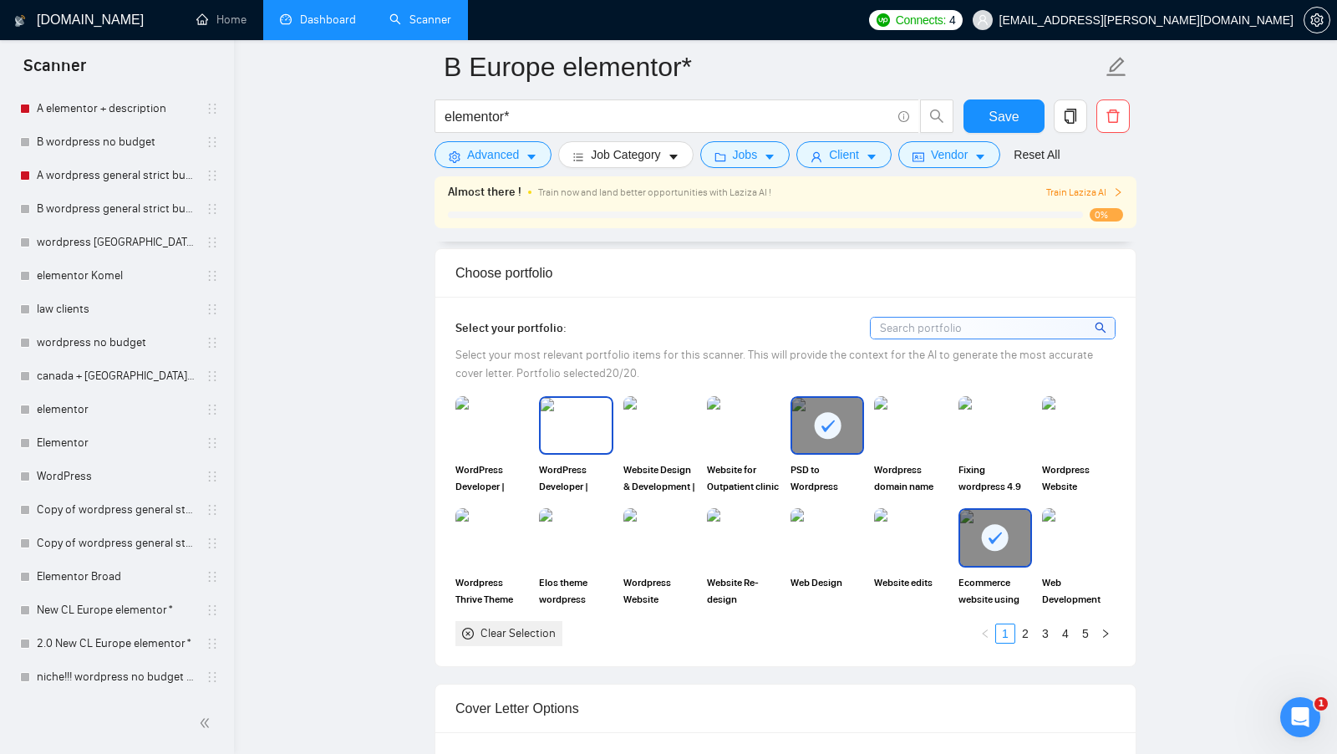
click at [579, 444] on img at bounding box center [576, 425] width 70 height 55
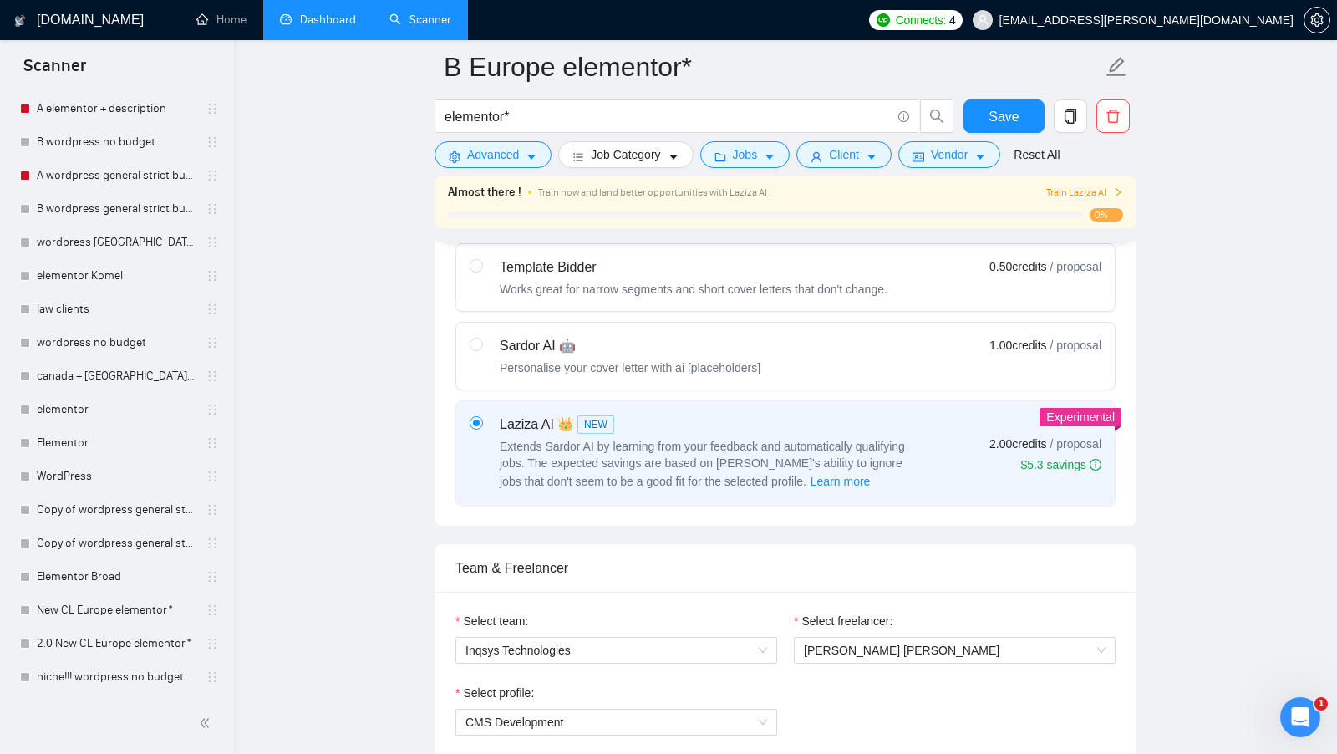
scroll to position [1587, 0]
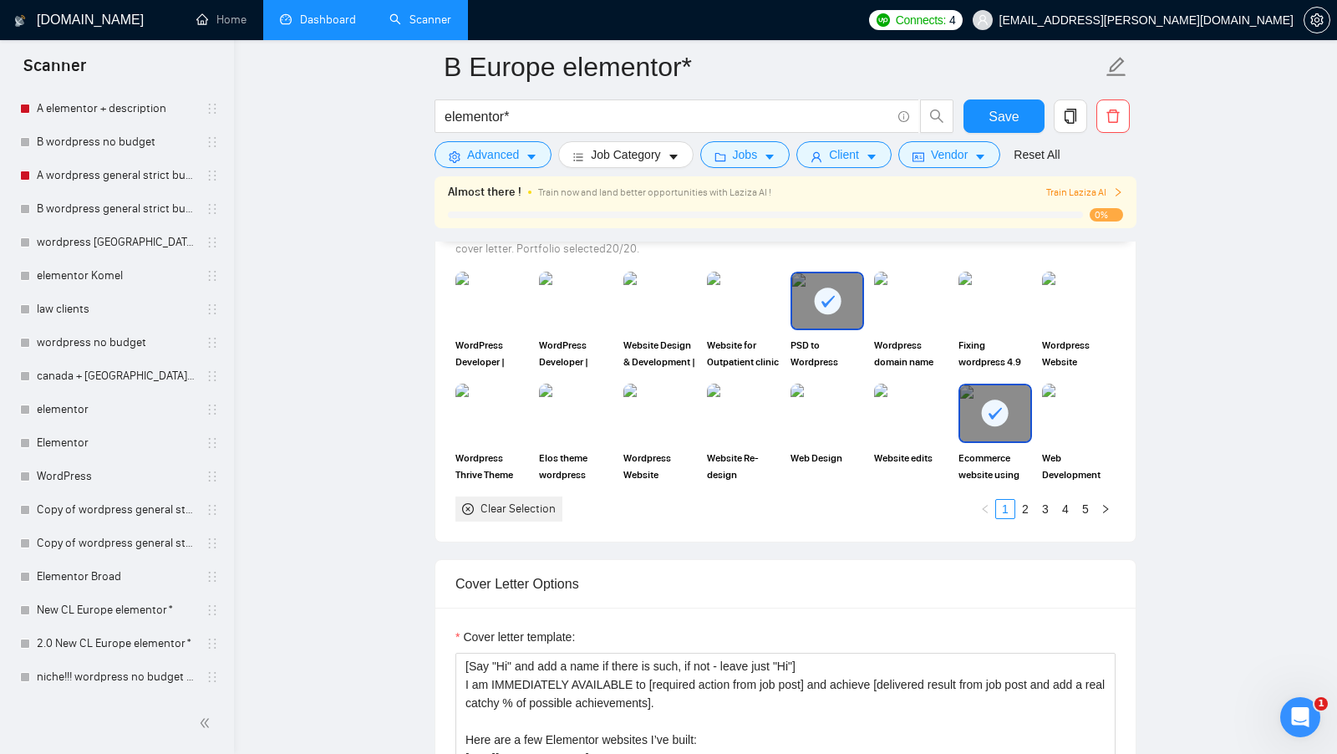
click at [613, 328] on div "WordPress Developer | Elementor | Website Redesign| Wordpress Designer" at bounding box center [576, 321] width 84 height 99
click at [577, 328] on img at bounding box center [576, 300] width 70 height 55
click at [519, 328] on img at bounding box center [492, 301] width 74 height 58
click at [101, 172] on link "A wordpress general strict budget" at bounding box center [116, 175] width 159 height 33
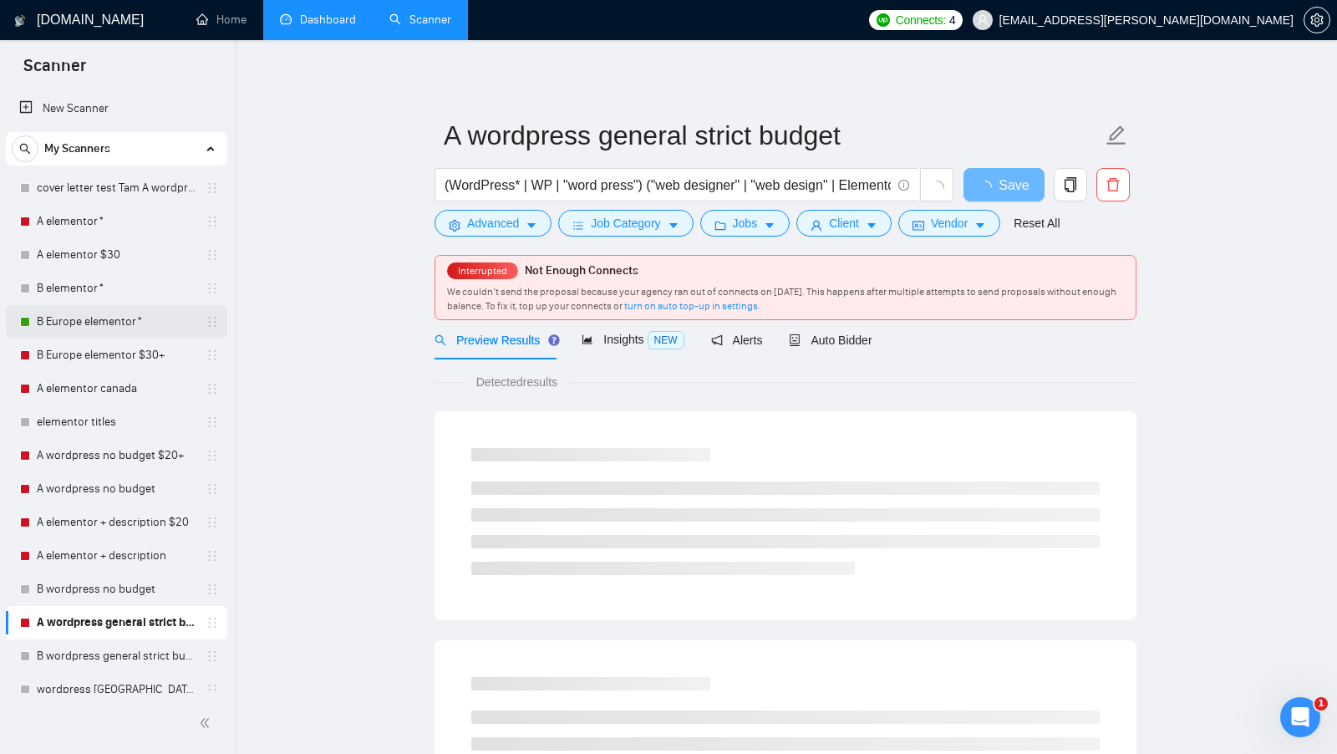
click at [109, 326] on link "B Europe elementor*" at bounding box center [116, 321] width 159 height 33
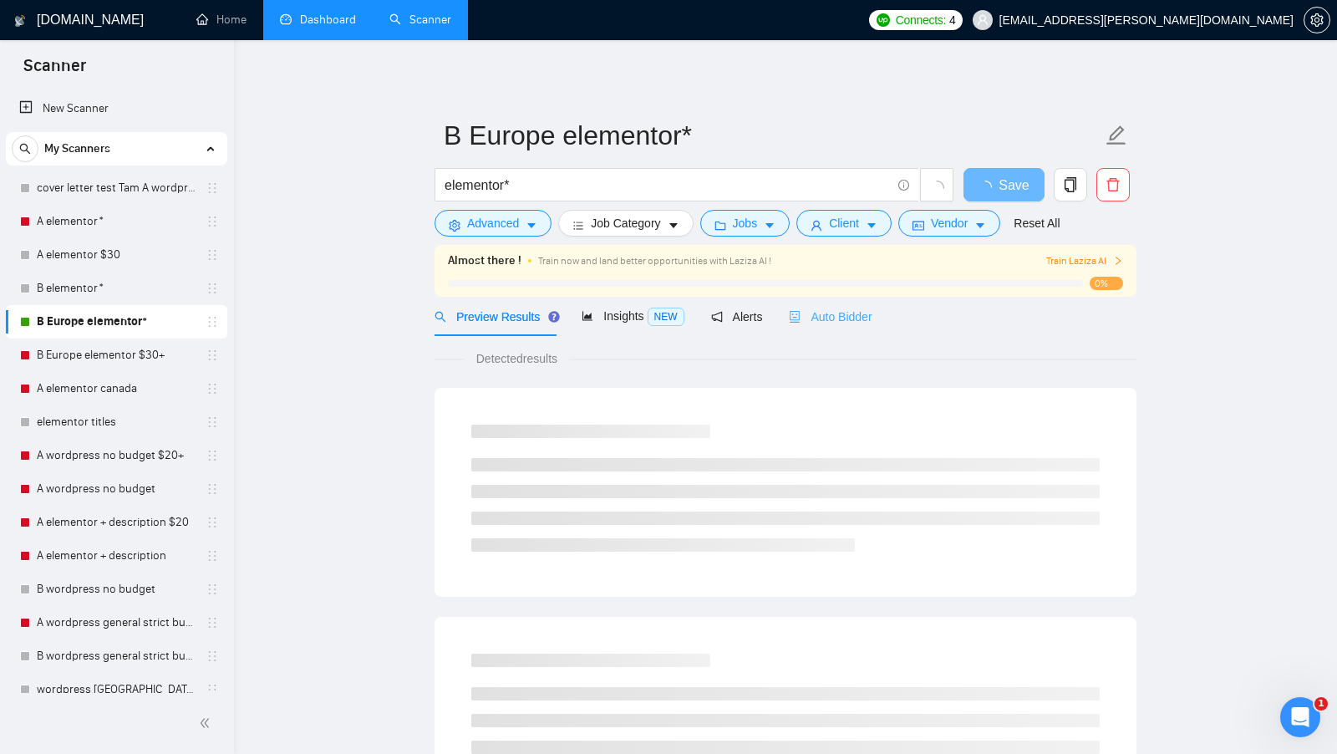
click at [871, 300] on div "Auto Bidder" at bounding box center [830, 316] width 83 height 39
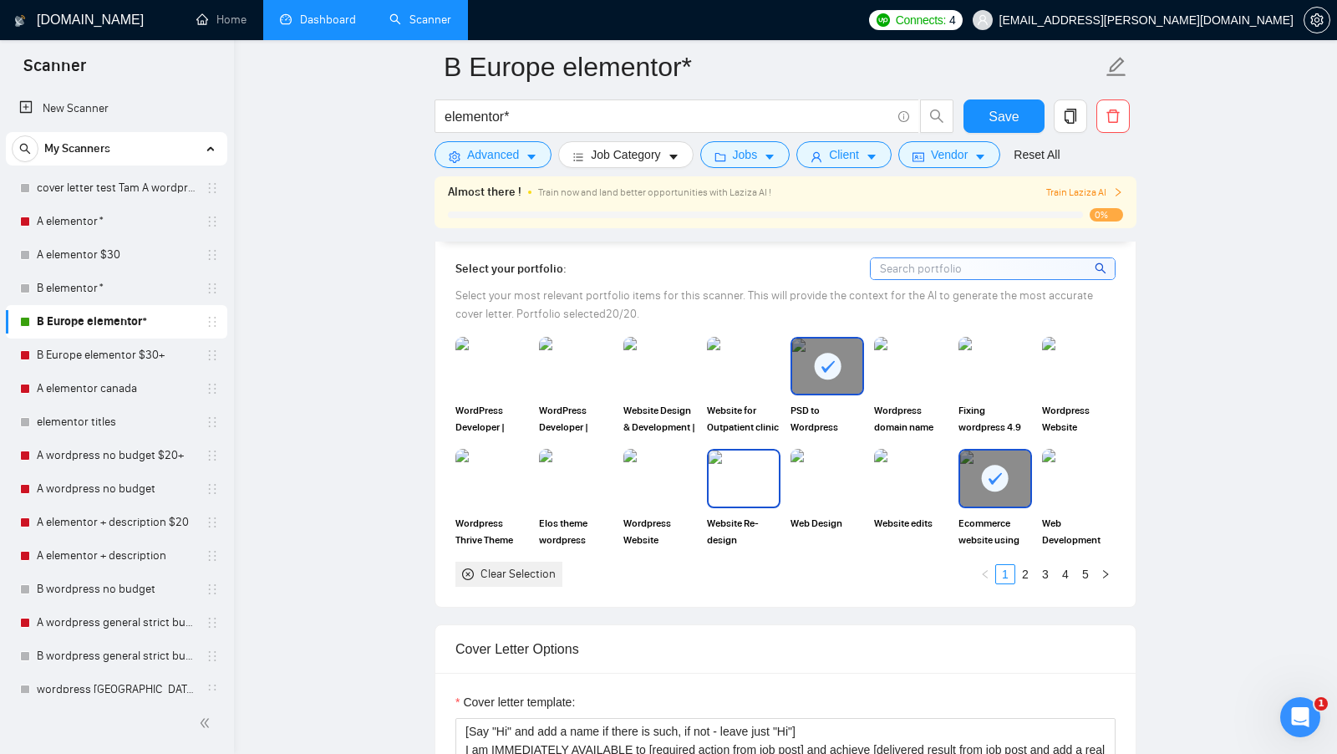
scroll to position [1439, 0]
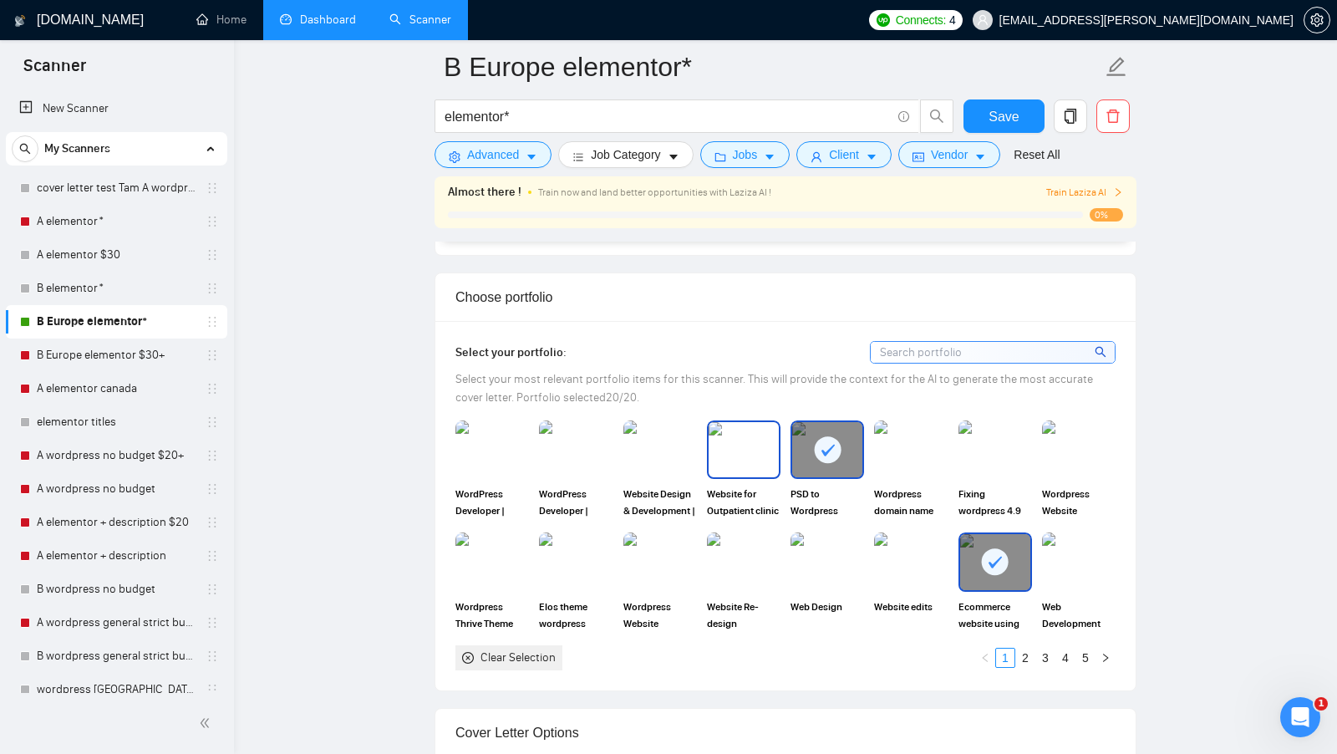
click at [539, 479] on div at bounding box center [576, 449] width 74 height 58
click at [515, 477] on img at bounding box center [492, 449] width 74 height 58
click at [590, 475] on img at bounding box center [576, 449] width 70 height 55
click at [632, 470] on img at bounding box center [660, 449] width 70 height 55
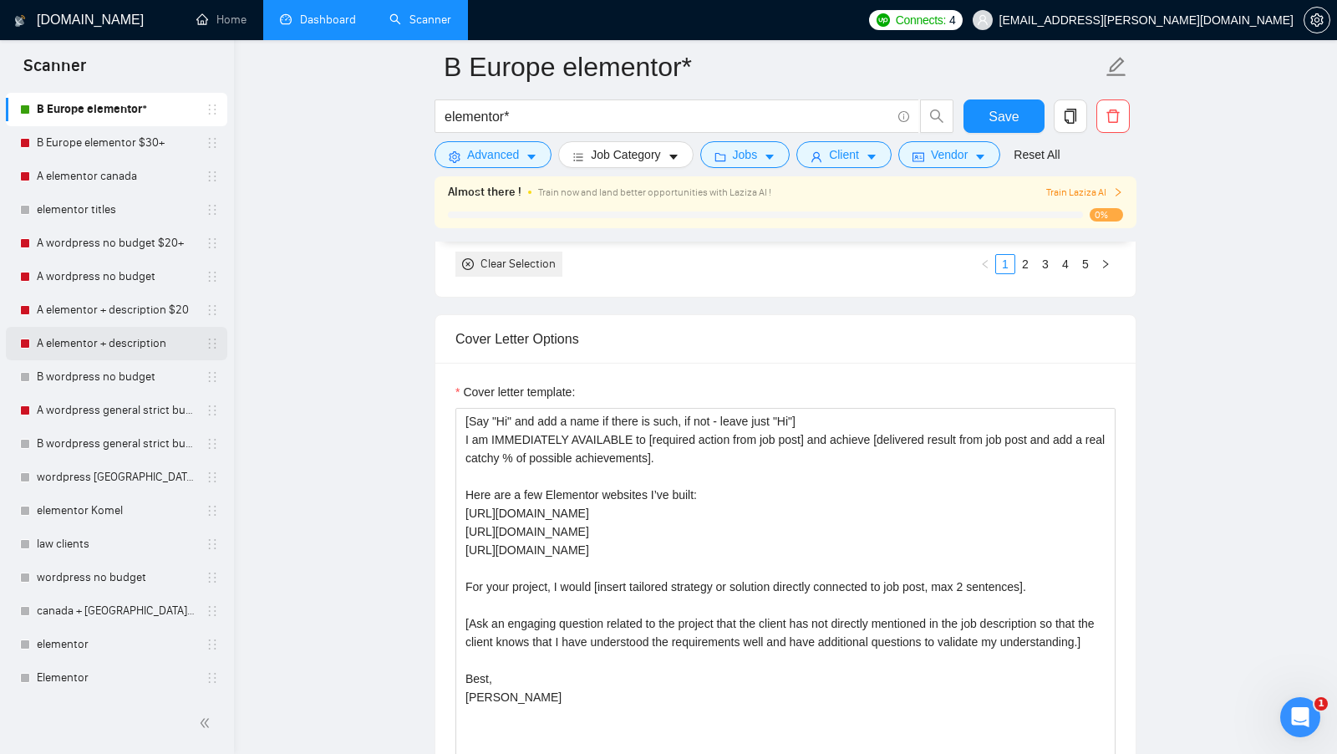
scroll to position [447, 0]
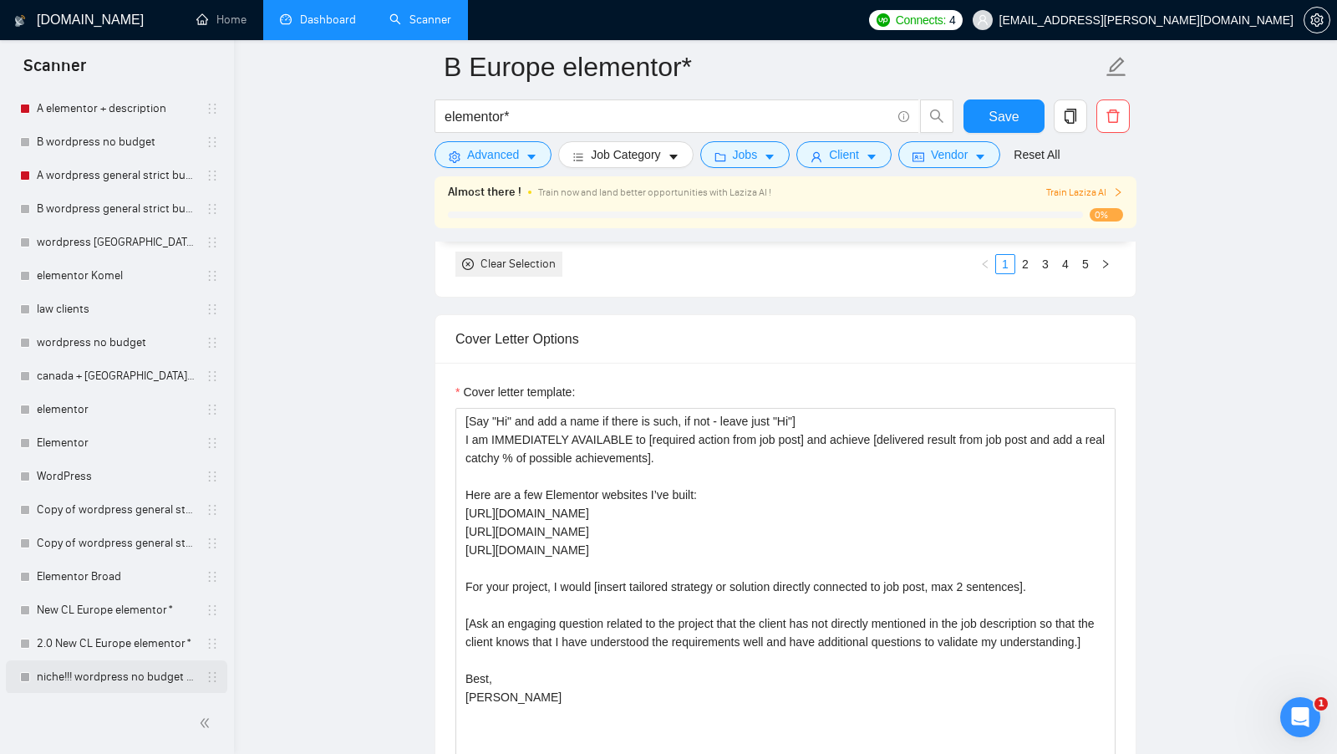
click at [98, 667] on link "niche!!! wordpress no budget $20+" at bounding box center [116, 676] width 159 height 33
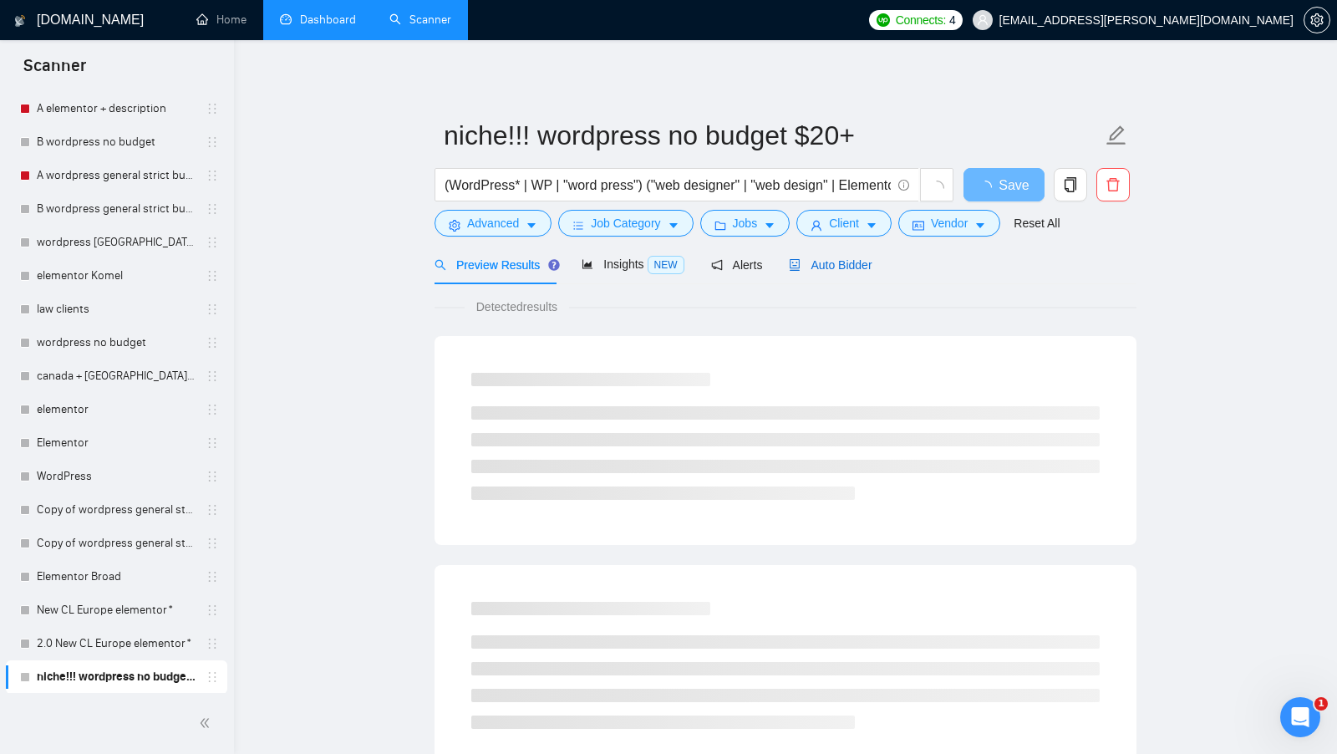
click at [818, 268] on span "Auto Bidder" at bounding box center [830, 264] width 83 height 13
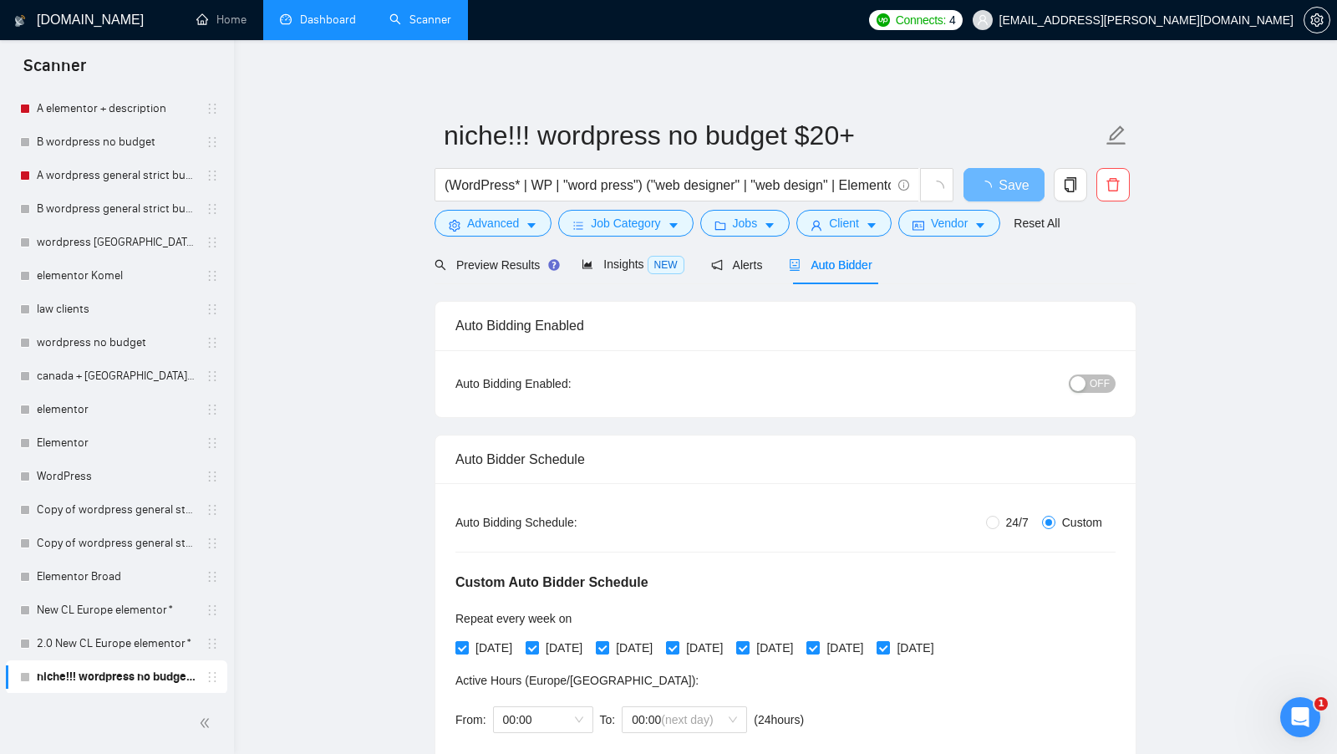
radio input "false"
radio input "true"
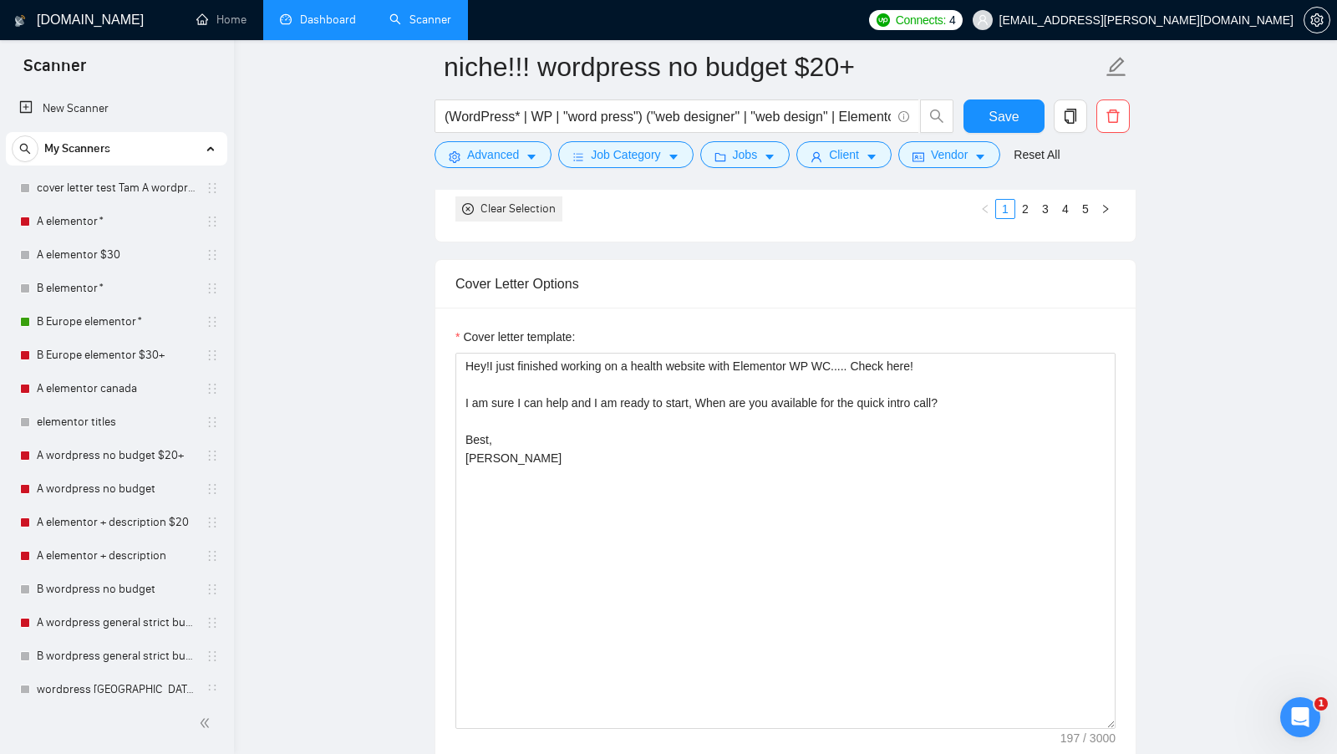
scroll to position [2067, 0]
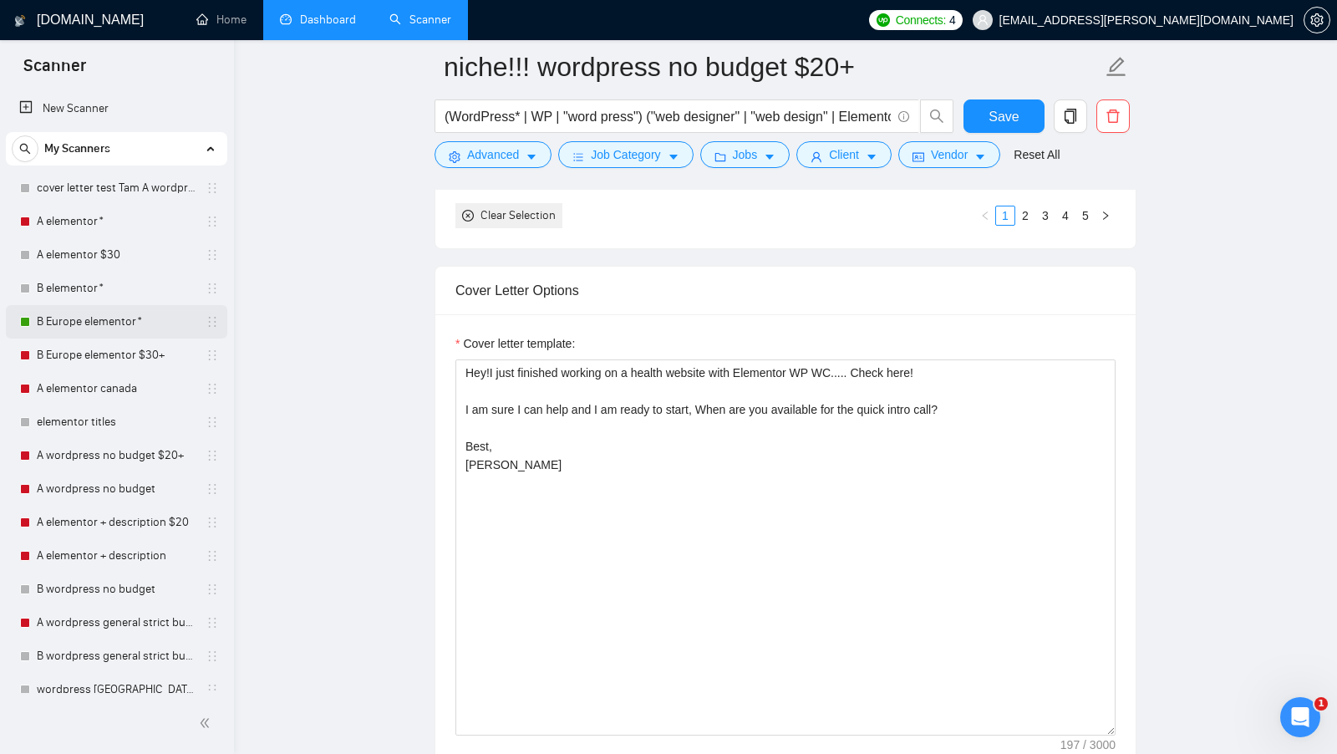
click at [110, 326] on link "B Europe elementor*" at bounding box center [116, 321] width 159 height 33
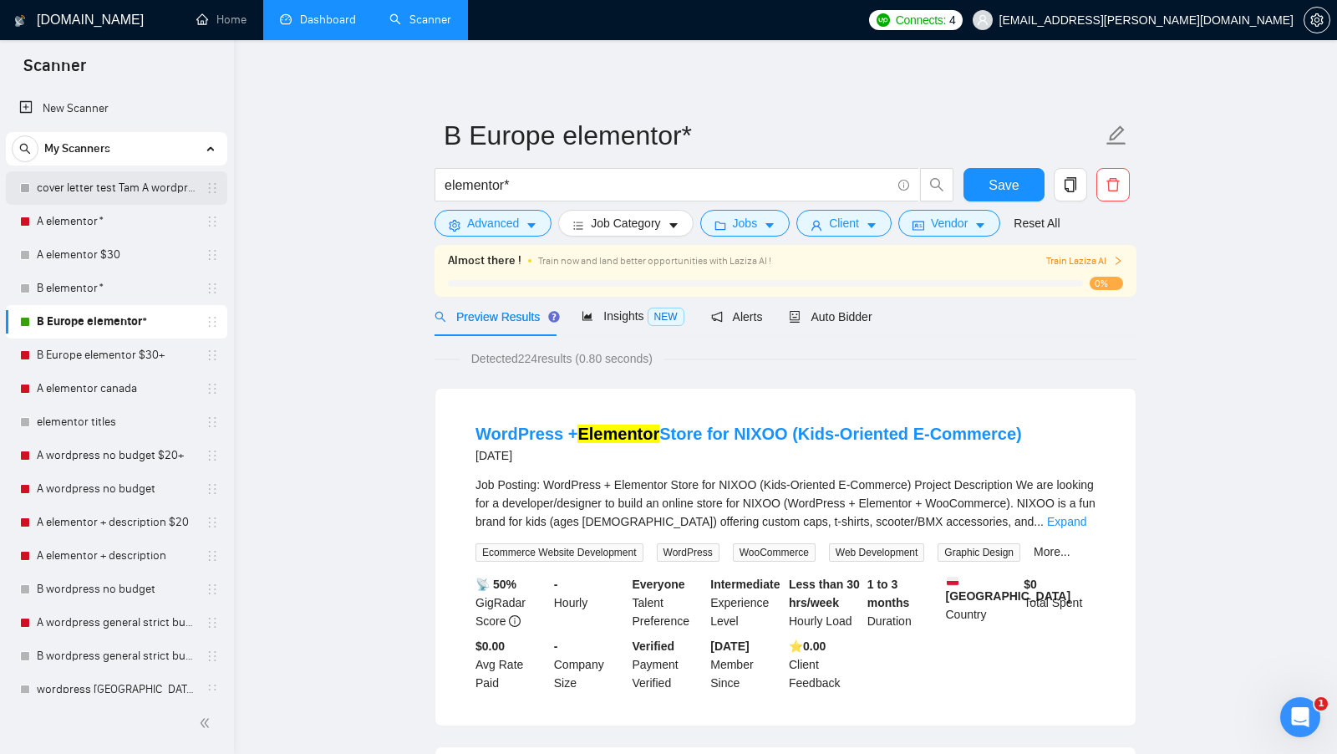
click at [114, 181] on link "cover letter test Tam A wordpress no budget $20+" at bounding box center [116, 187] width 159 height 33
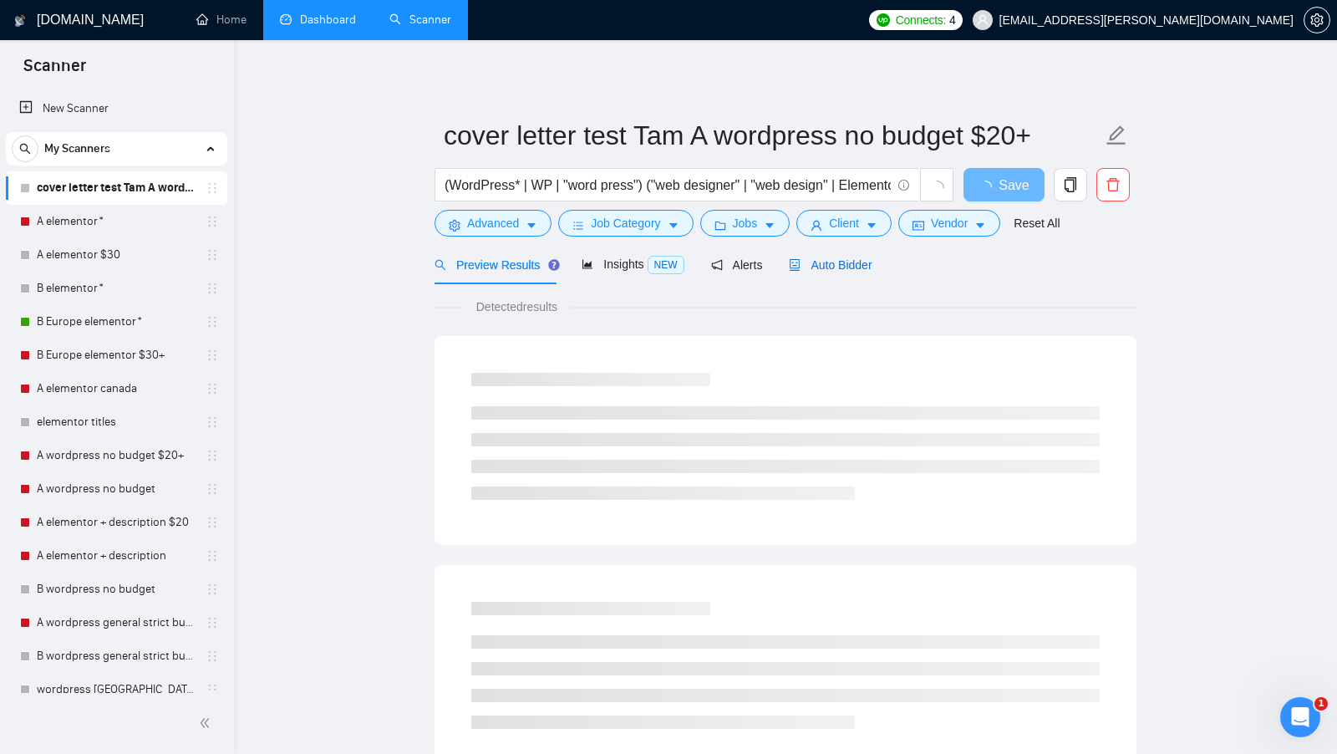
click at [854, 256] on div "Auto Bidder" at bounding box center [830, 265] width 83 height 18
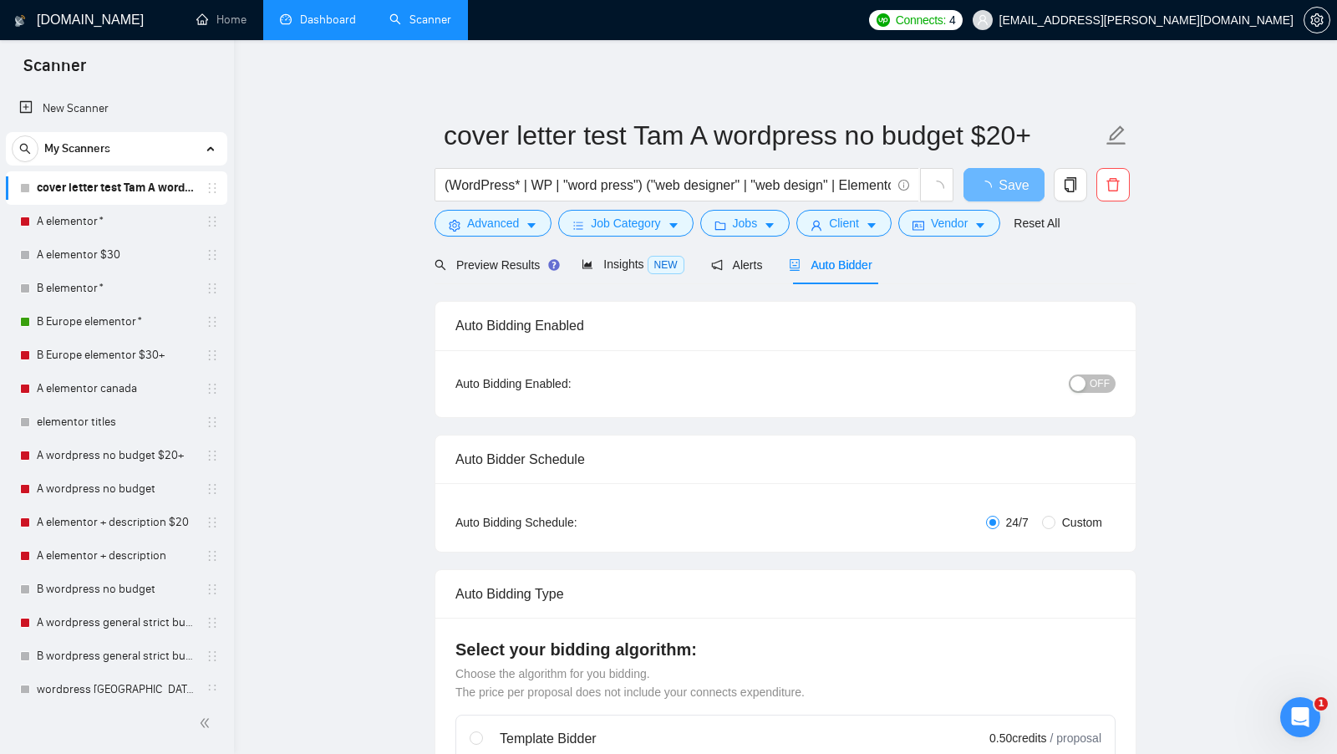
radio input "false"
radio input "true"
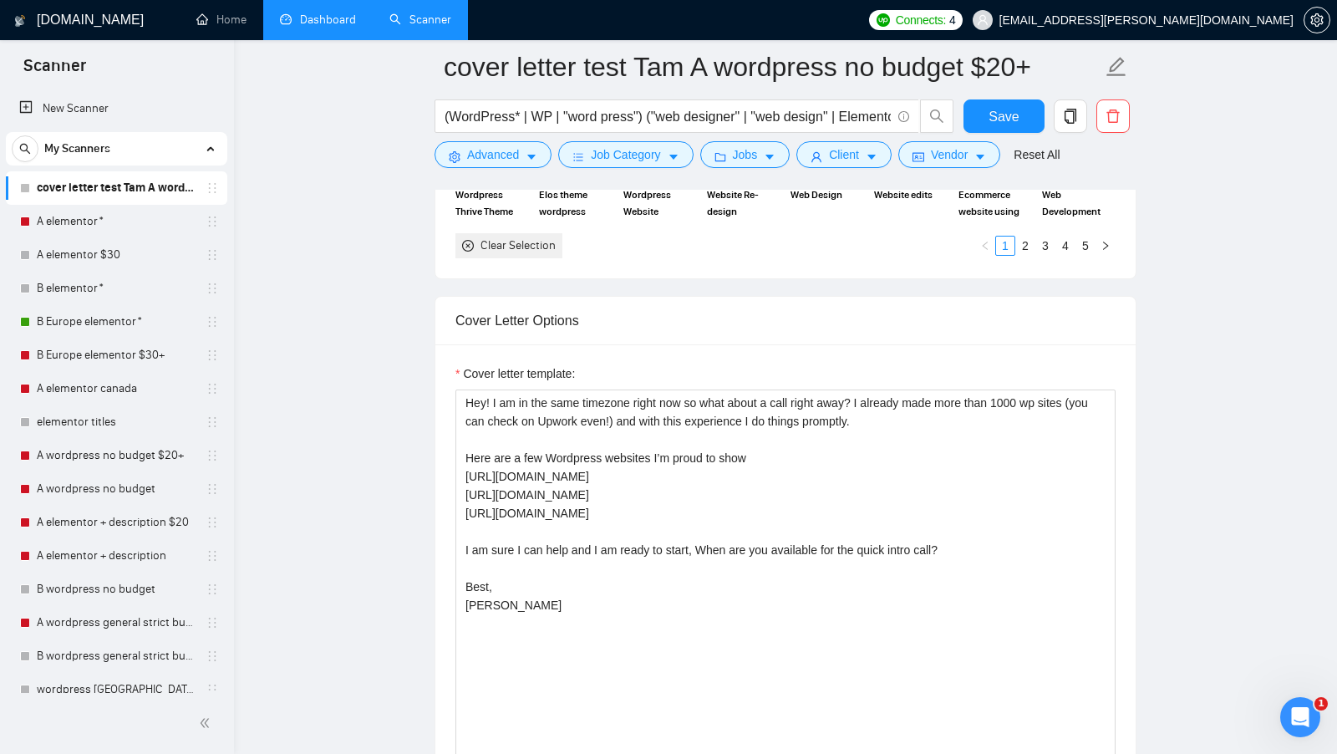
scroll to position [2006, 0]
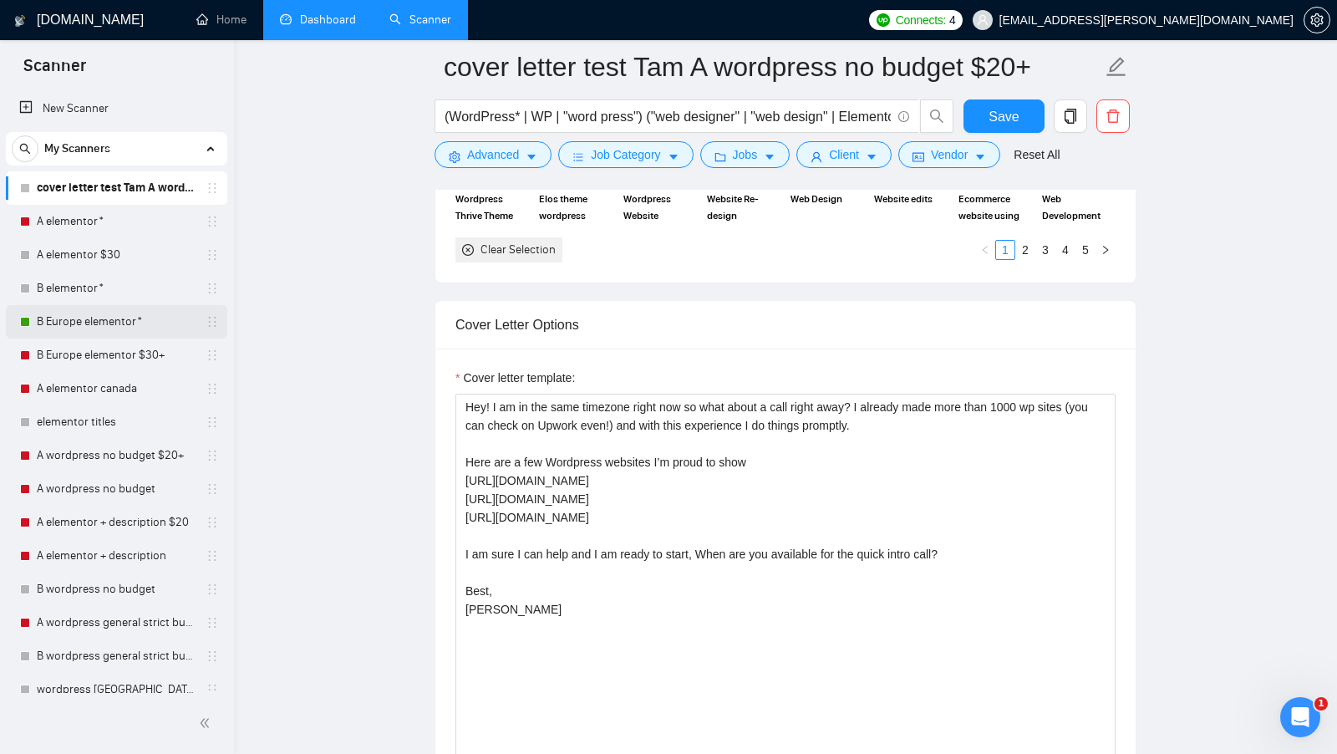
click at [134, 316] on link "B Europe elementor*" at bounding box center [116, 321] width 159 height 33
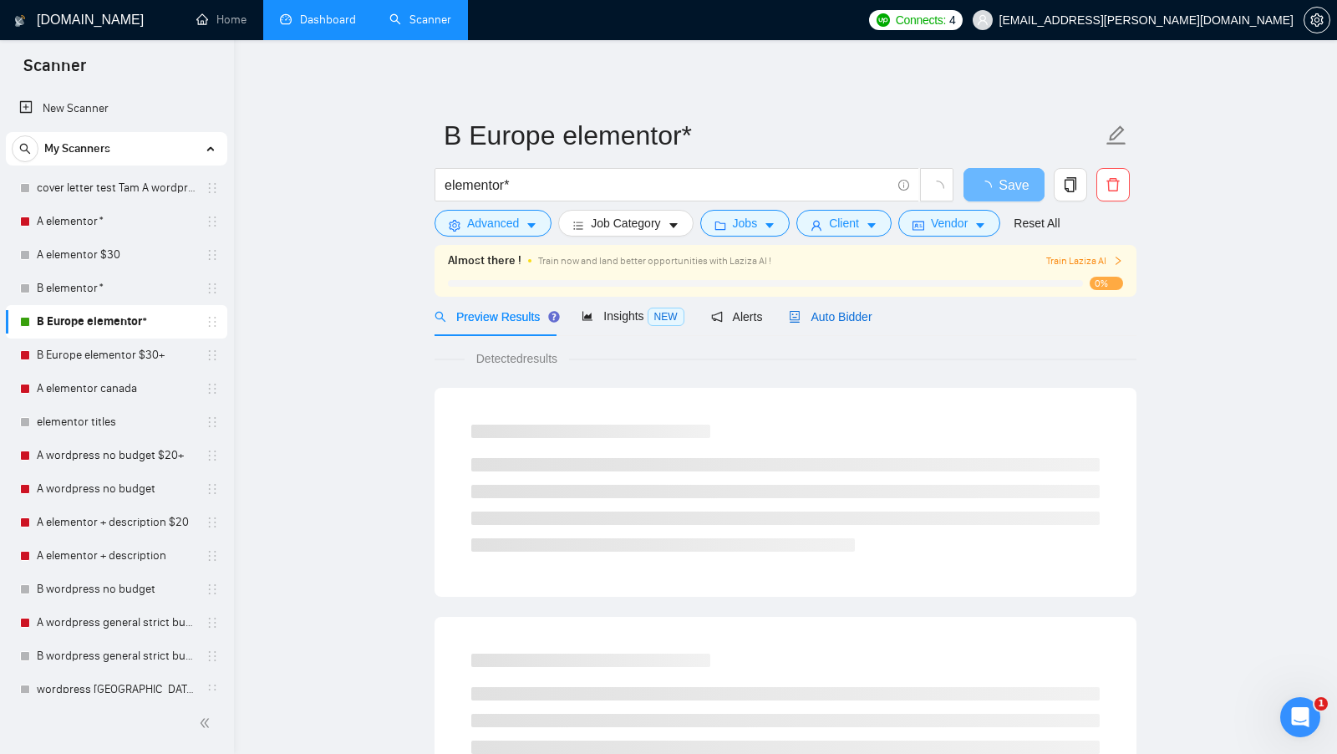
click at [863, 318] on span "Auto Bidder" at bounding box center [830, 316] width 83 height 13
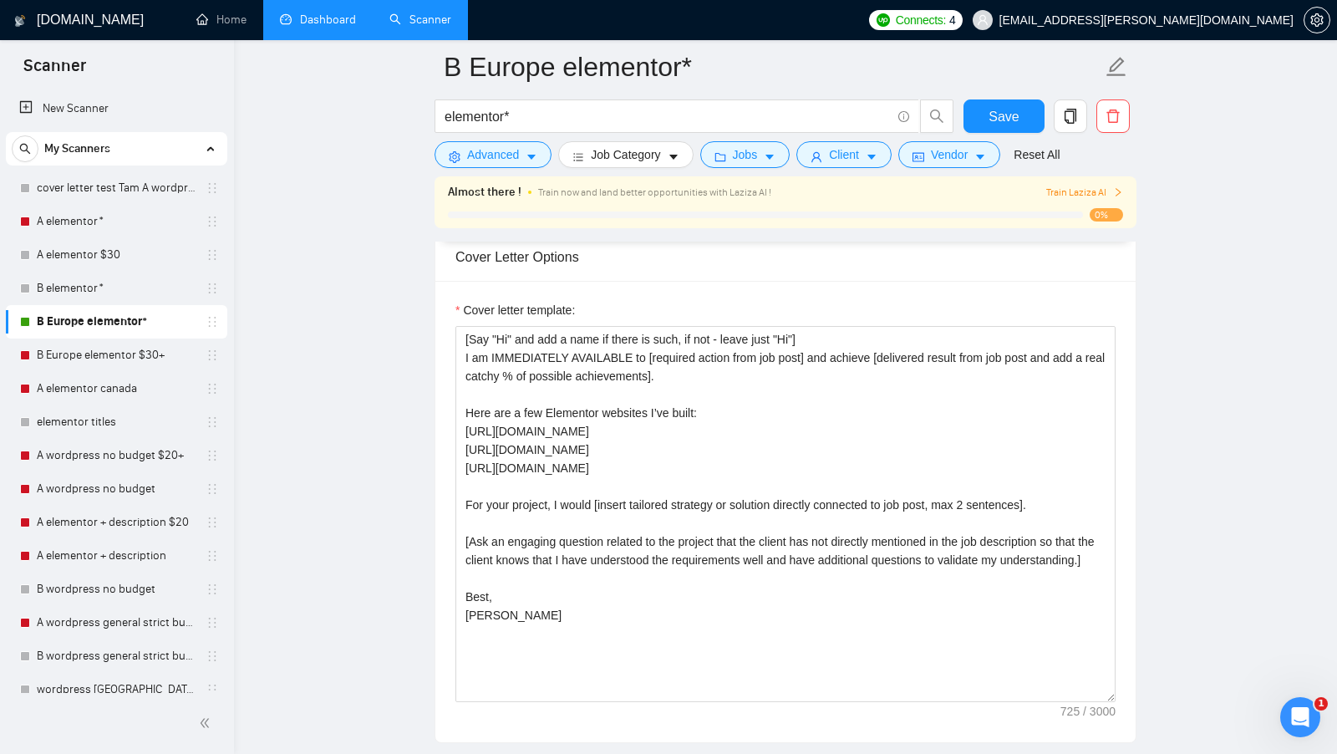
scroll to position [1903, 0]
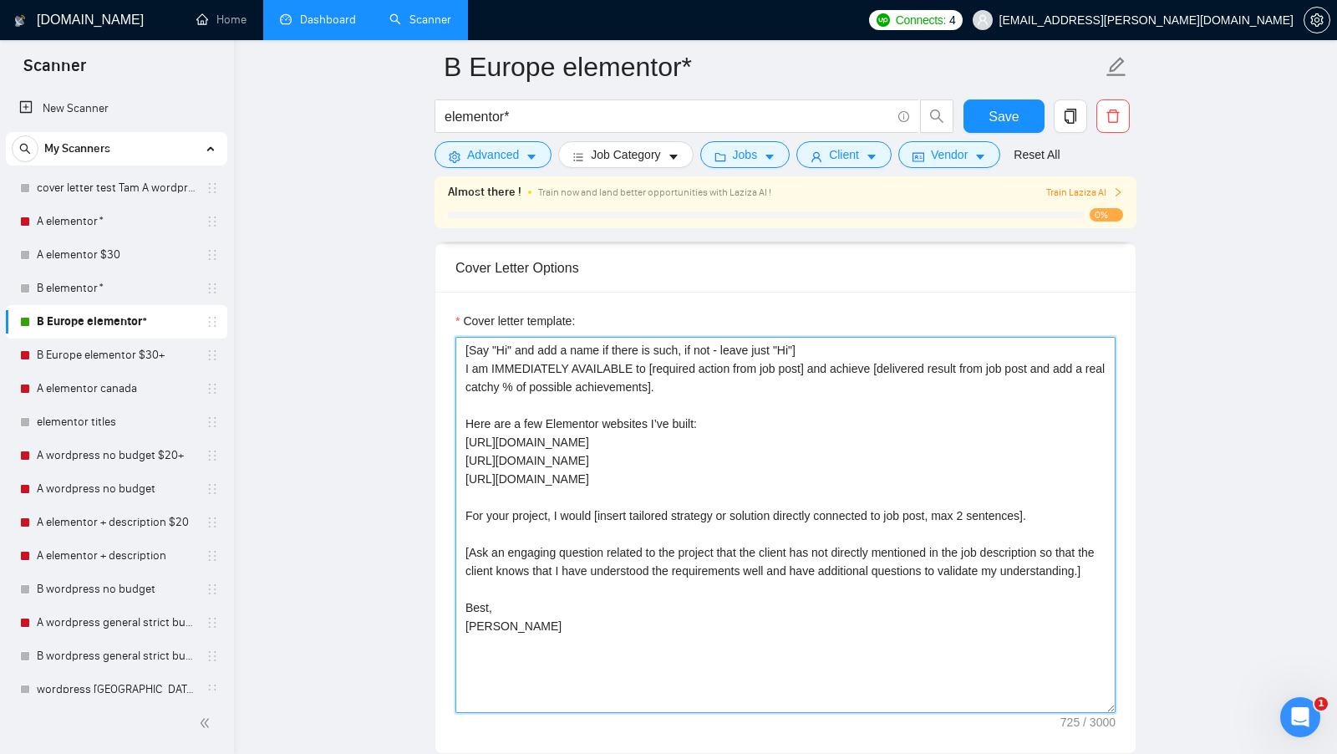
click at [516, 389] on textarea "[Say "Hi" and add a name if there is such, if not - leave just "Hi"] I am IMMED…" at bounding box center [785, 525] width 660 height 376
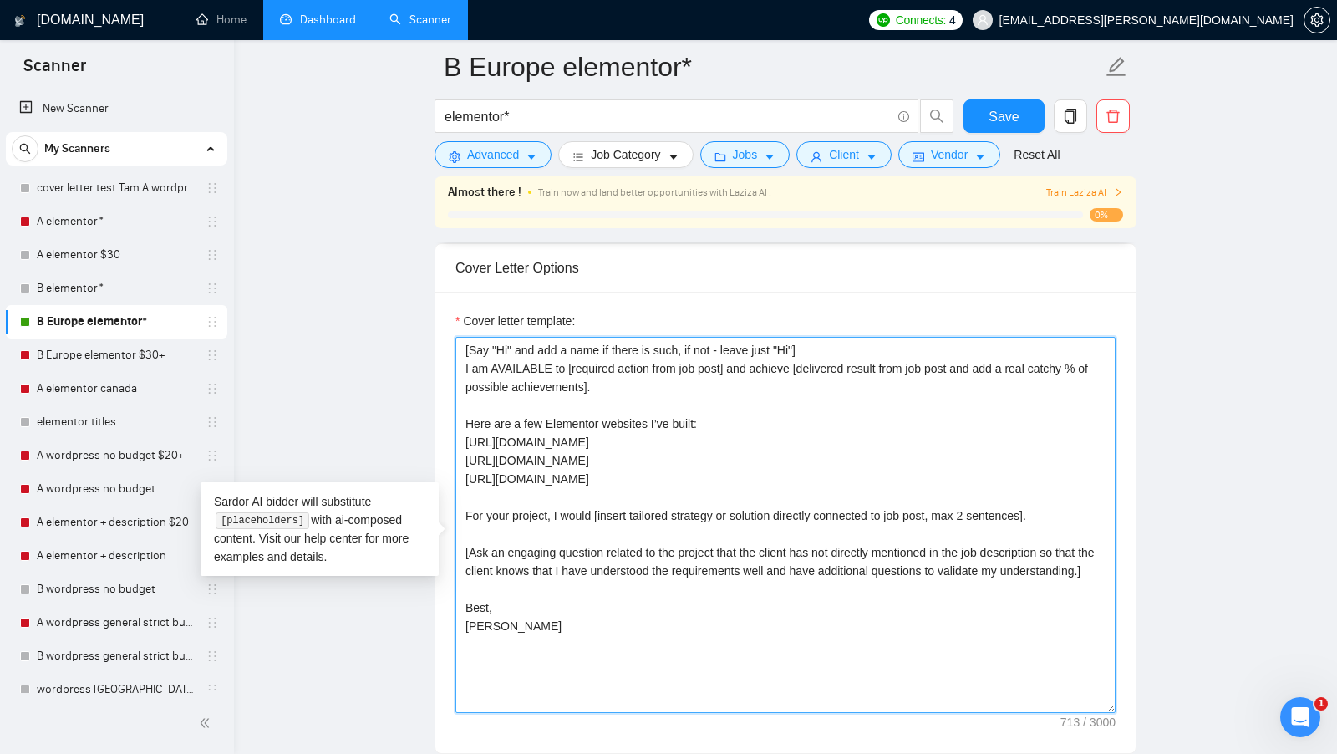
click at [554, 383] on textarea "[Say "Hi" and add a name if there is such, if not - leave just "Hi"] I am AVAIL…" at bounding box center [785, 525] width 660 height 376
click at [687, 388] on textarea "[Say "Hi" and add a name if there is such, if not - leave just "Hi"] I am AVAIL…" at bounding box center [785, 525] width 660 height 376
click at [695, 388] on textarea "[Say "Hi" and add a name if there is such, if not - leave just "Hi"] I am AVAIL…" at bounding box center [785, 525] width 660 height 376
drag, startPoint x: 700, startPoint y: 387, endPoint x: 571, endPoint y: 388, distance: 128.7
click at [571, 388] on textarea "[Say "Hi" and add a name if there is such, if not - leave just "Hi"] I am AVAIL…" at bounding box center [785, 525] width 660 height 376
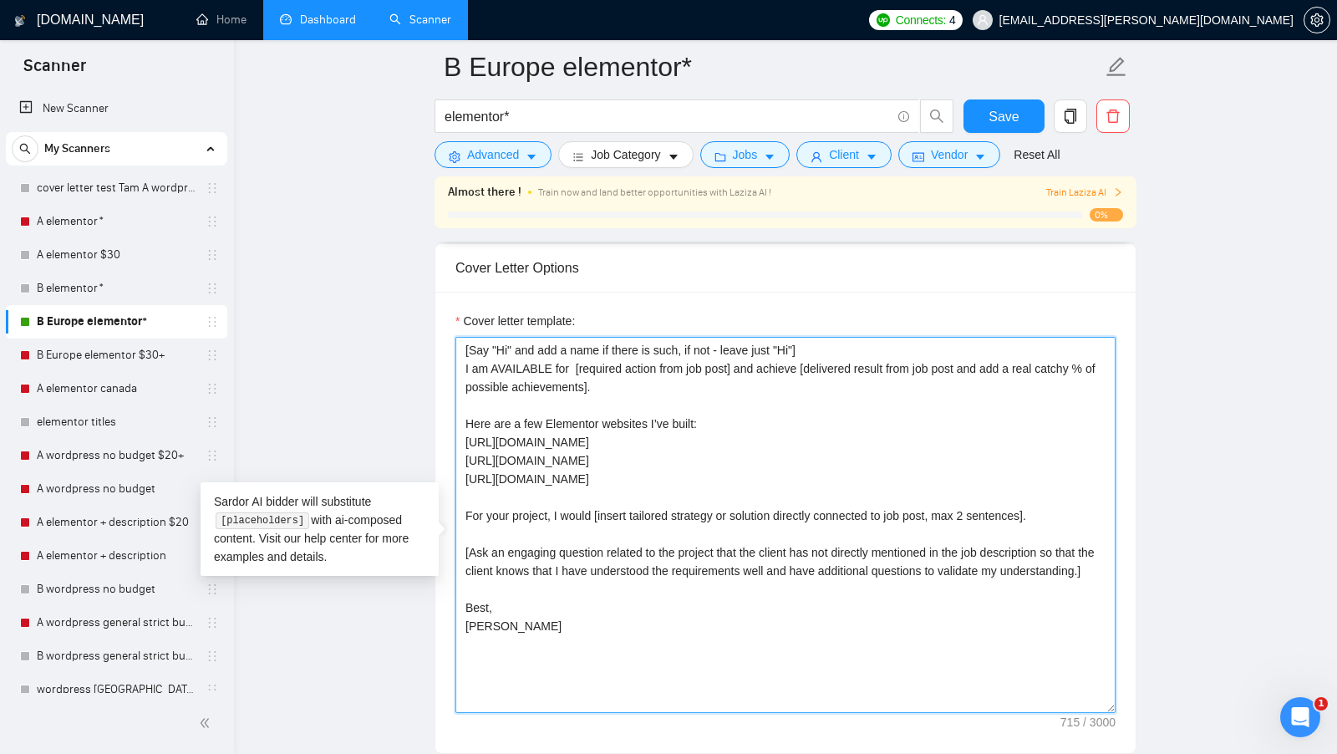
drag, startPoint x: 590, startPoint y: 388, endPoint x: 733, endPoint y: 388, distance: 143.7
click at [733, 388] on textarea "[Say "Hi" and add a name if there is such, if not - leave just "Hi"] I am AVAIL…" at bounding box center [785, 525] width 660 height 376
click at [803, 389] on textarea "[Say "Hi" and add a name if there is such, if not - leave just "Hi"] I am AVAIL…" at bounding box center [785, 525] width 660 height 376
click at [738, 413] on textarea "[Say "Hi" and add a name if there is such, if not - leave just "Hi"] I am AVAIL…" at bounding box center [785, 525] width 660 height 376
drag, startPoint x: 462, startPoint y: 386, endPoint x: 572, endPoint y: 388, distance: 110.3
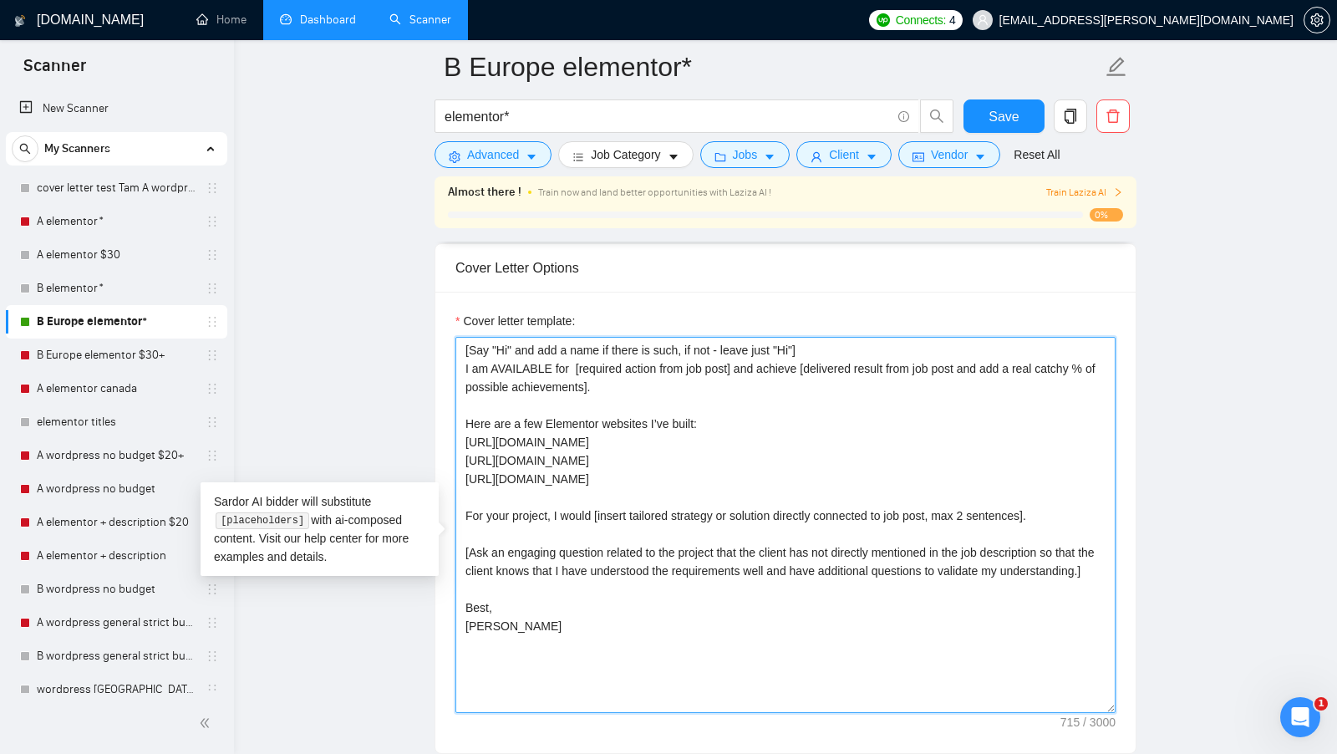
click at [572, 388] on textarea "[Say "Hi" and add a name if there is such, if not - leave just "Hi"] I am AVAIL…" at bounding box center [785, 525] width 660 height 376
click at [531, 382] on textarea "[Say "Hi" and add a name if there is such, if not - leave just "Hi"] I am AVAIL…" at bounding box center [785, 525] width 660 height 376
click at [530, 382] on textarea "[Say "Hi" and add a name if there is such, if not - leave just "Hi"] I am AVAIL…" at bounding box center [785, 525] width 660 height 376
click at [701, 413] on textarea "[Say "Hi" and add a name if there is such, if not - leave just "Hi"] I am avail…" at bounding box center [785, 525] width 660 height 376
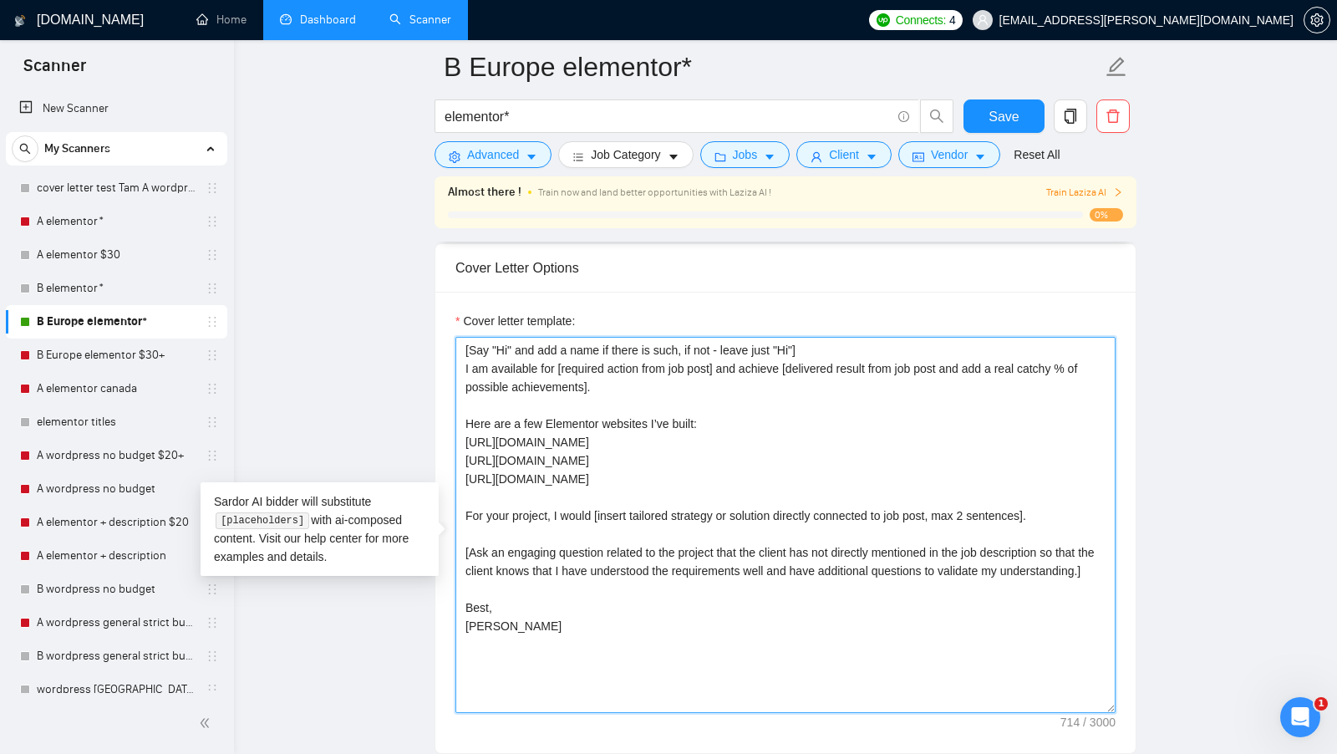
click at [692, 405] on textarea "[Say "Hi" and add a name if there is such, if not - leave just "Hi"] I am avail…" at bounding box center [785, 525] width 660 height 376
click at [551, 382] on textarea "[Say "Hi" and add a name if there is such, if not - leave just "Hi"] I am avail…" at bounding box center [785, 525] width 660 height 376
click at [551, 383] on textarea "[Say "Hi" and add a name if there is such, if not - leave just "Hi"] I am avail…" at bounding box center [785, 525] width 660 height 376
click at [629, 409] on textarea "[Say "Hi" and add a name if there is such, if not - leave just "Hi"] I am avail…" at bounding box center [785, 525] width 660 height 376
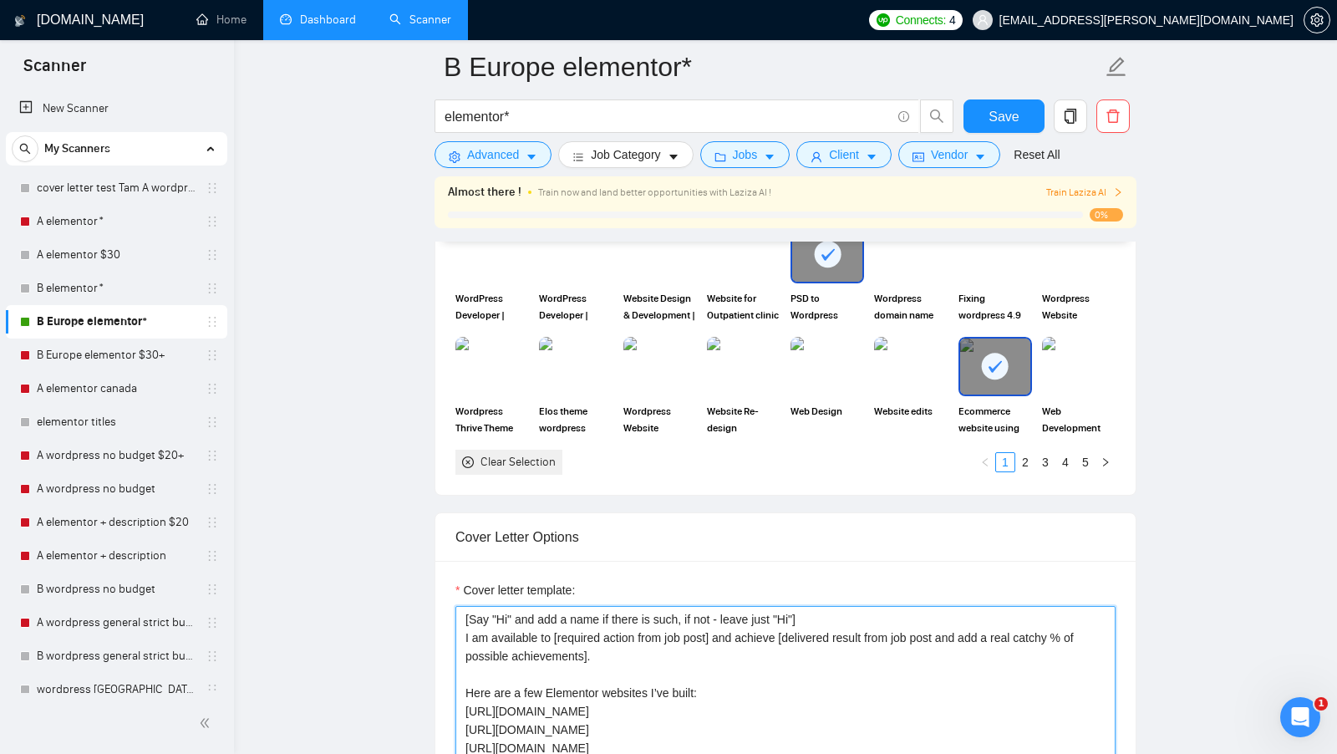
scroll to position [1530, 0]
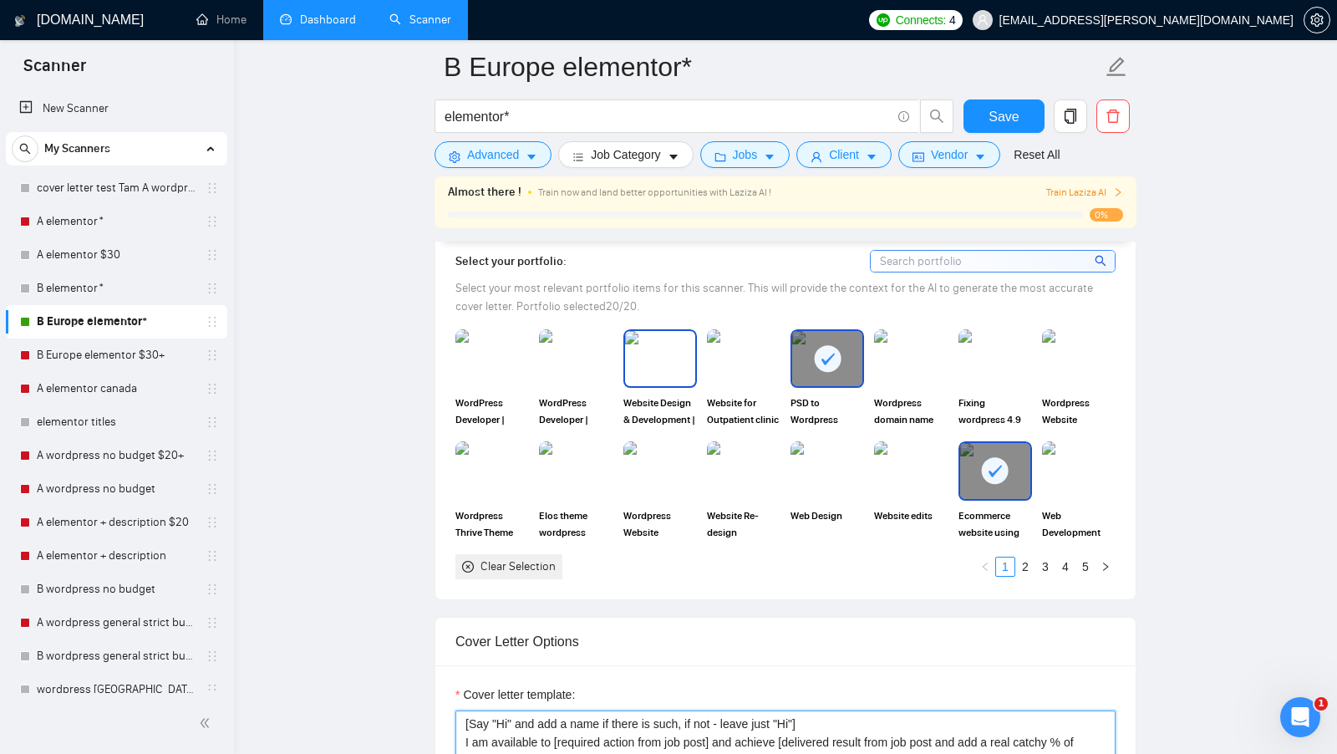
type textarea "[Say "Hi" and add a name if there is such, if not - leave just "Hi"] I am avail…"
click at [512, 386] on img at bounding box center [492, 358] width 70 height 55
click at [562, 386] on img at bounding box center [576, 358] width 70 height 55
click at [824, 373] on icon at bounding box center [828, 359] width 28 height 28
click at [667, 379] on img at bounding box center [660, 358] width 70 height 55
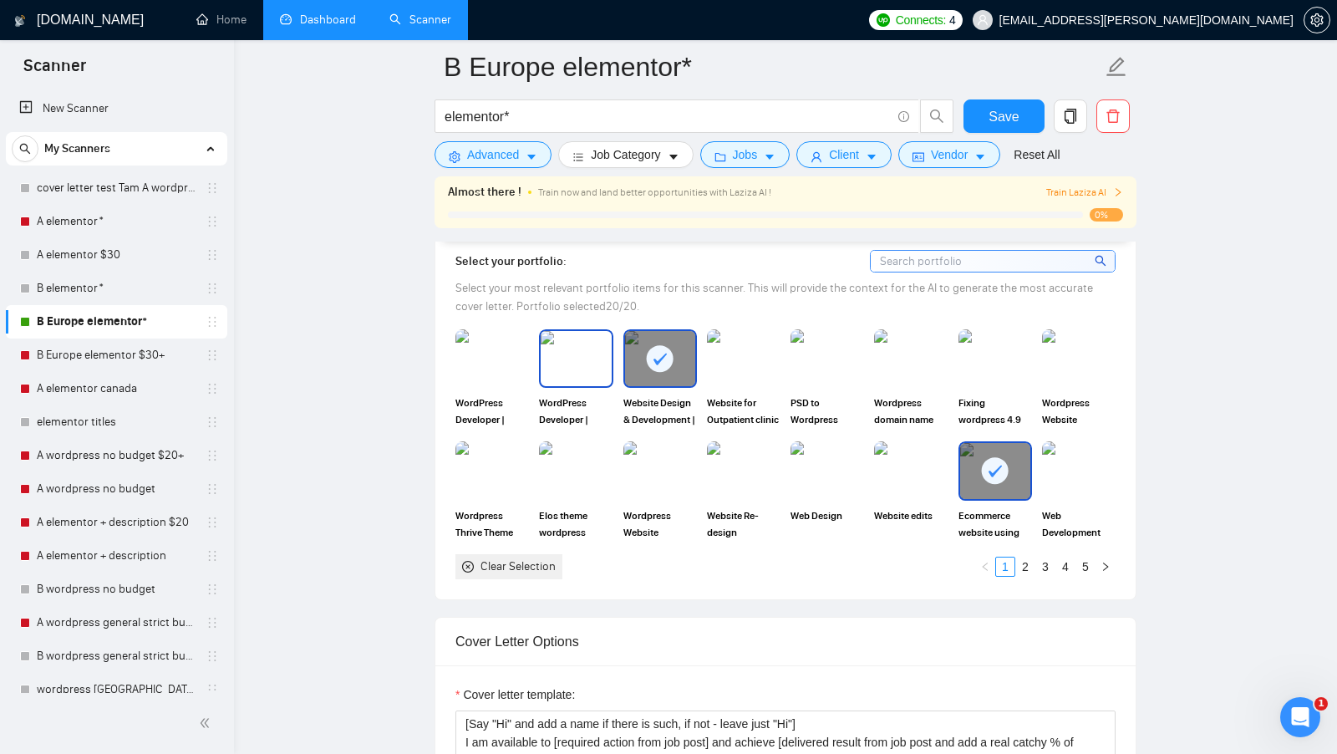
click at [587, 379] on img at bounding box center [576, 358] width 70 height 55
click at [1009, 519] on div "Ecommerce website using WooCommerce" at bounding box center [995, 490] width 74 height 99
click at [1029, 573] on link "2" at bounding box center [1025, 566] width 18 height 18
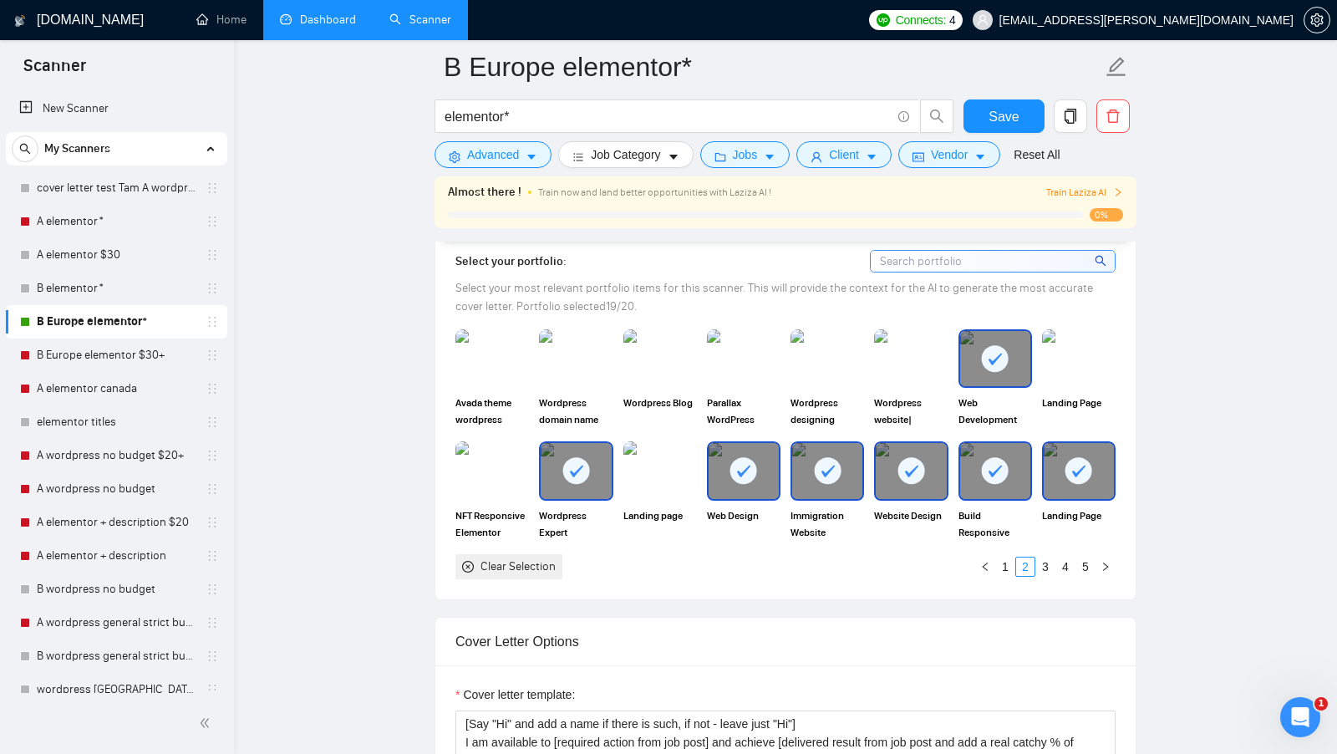
click at [774, 491] on div at bounding box center [743, 470] width 70 height 55
click at [1017, 576] on link "2" at bounding box center [1025, 566] width 18 height 18
click at [1014, 576] on li "1" at bounding box center [1005, 566] width 20 height 20
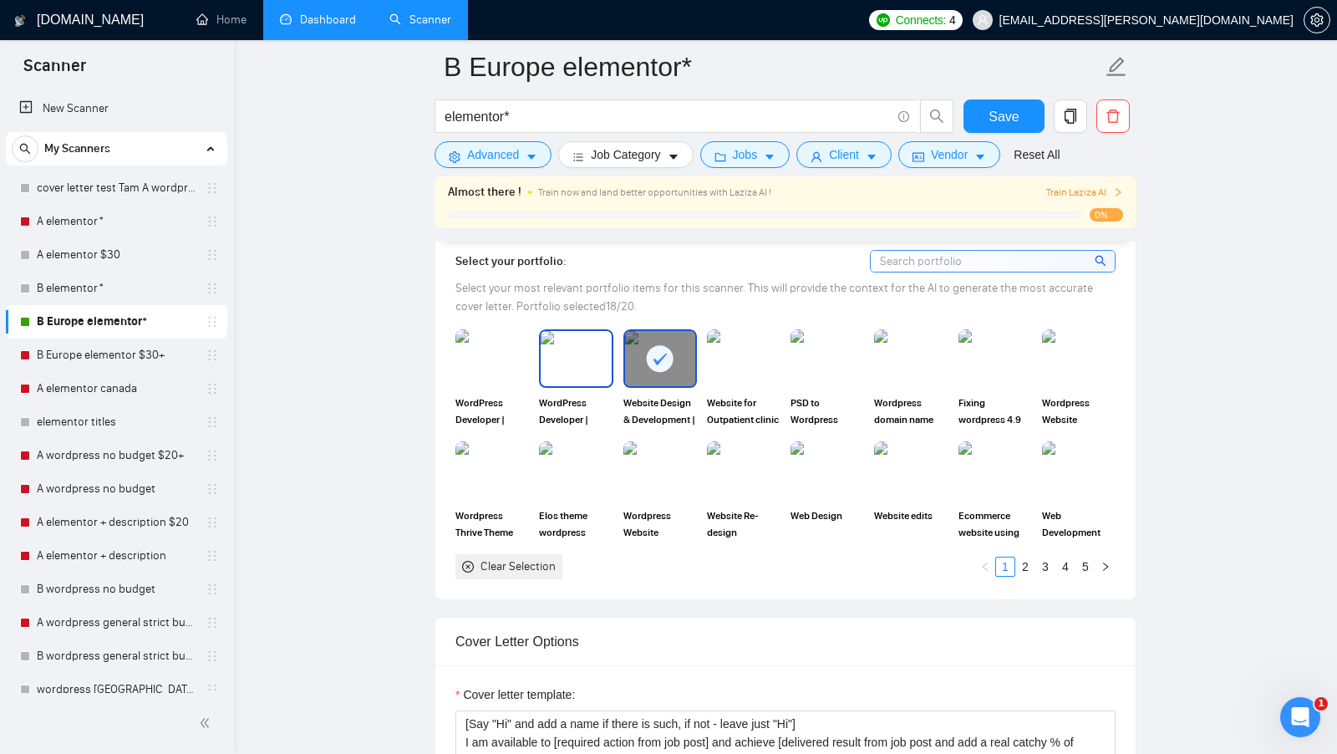
click at [564, 382] on img at bounding box center [576, 358] width 70 height 55
click at [510, 382] on img at bounding box center [492, 358] width 70 height 55
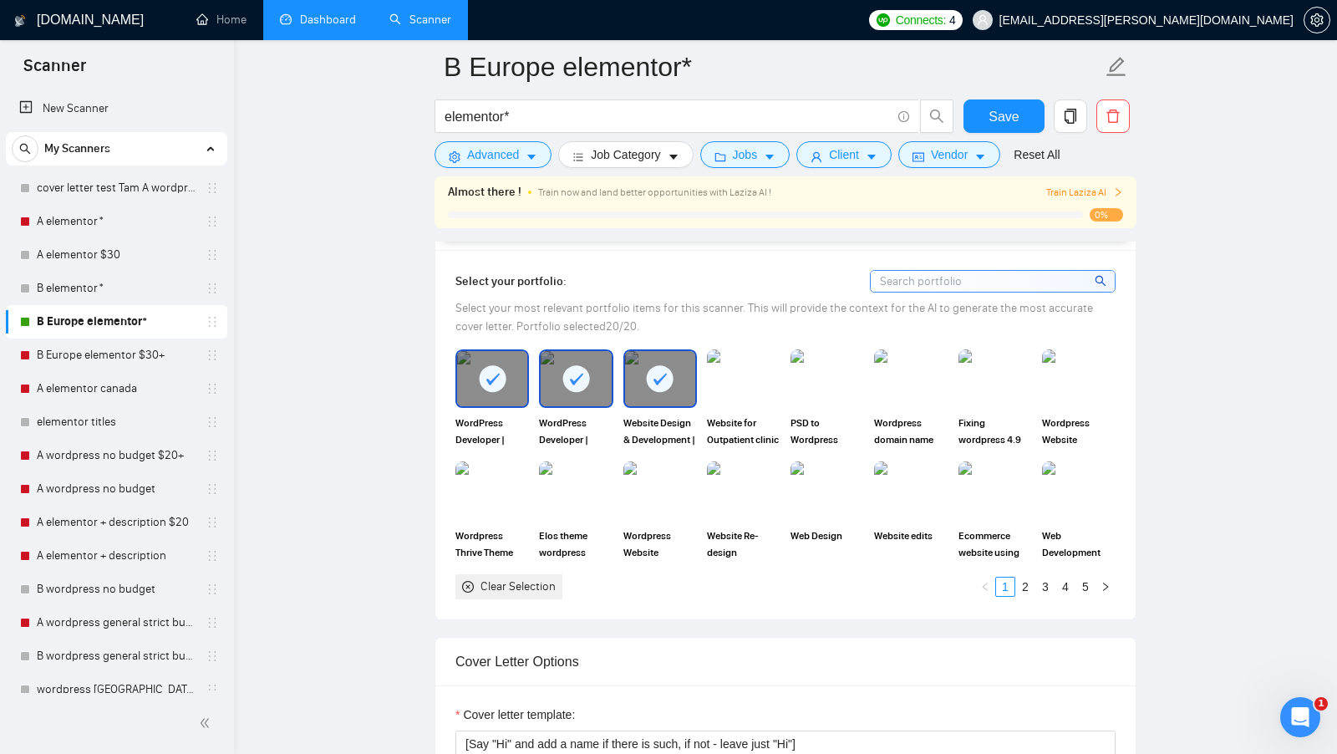
scroll to position [1508, 0]
click at [505, 593] on div "Clear Selection" at bounding box center [508, 588] width 107 height 25
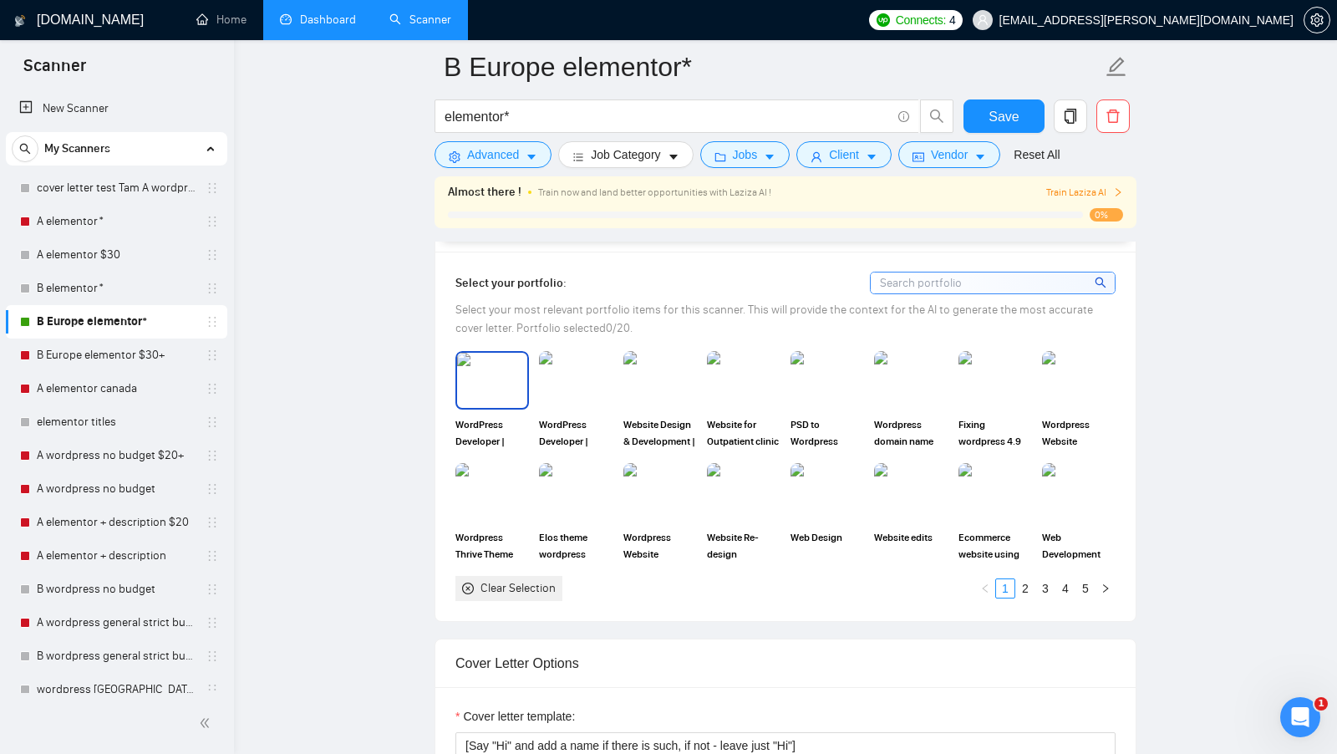
click at [518, 369] on img at bounding box center [492, 380] width 70 height 55
click at [591, 391] on img at bounding box center [576, 380] width 70 height 55
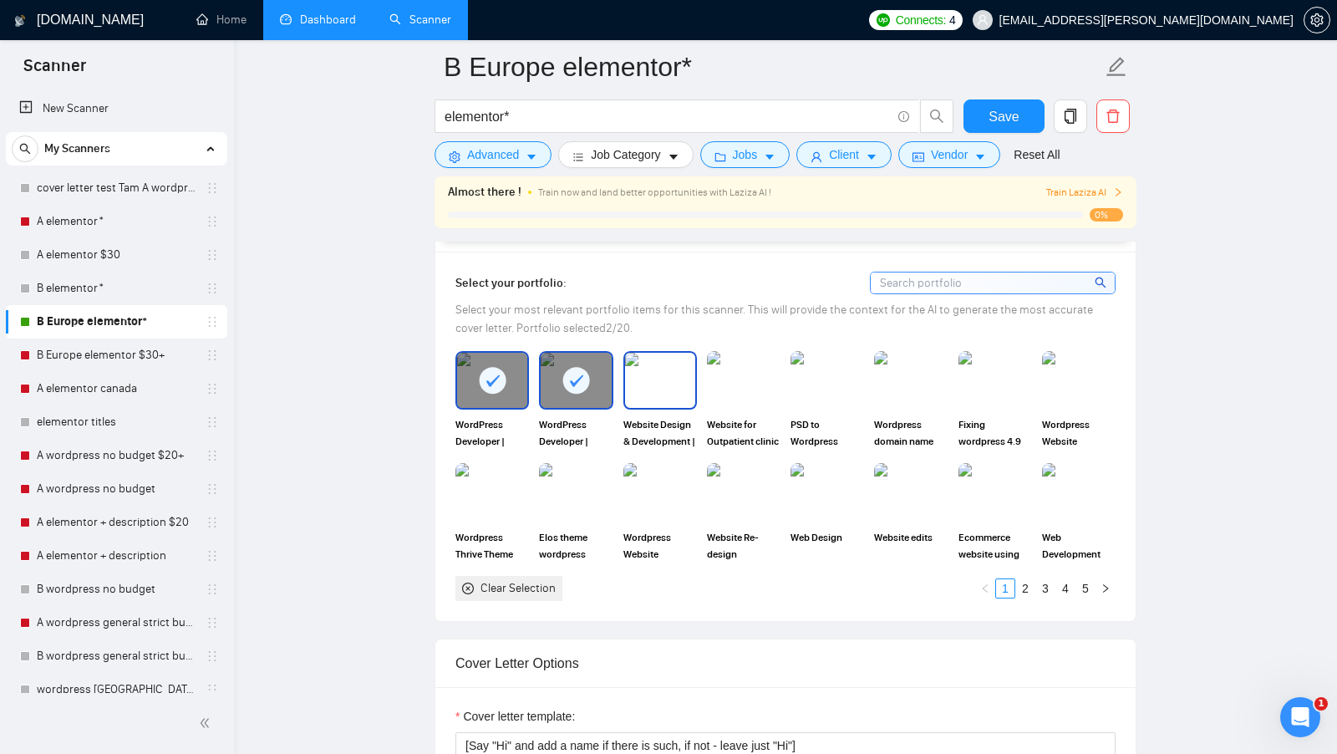
click at [658, 391] on img at bounding box center [660, 380] width 70 height 55
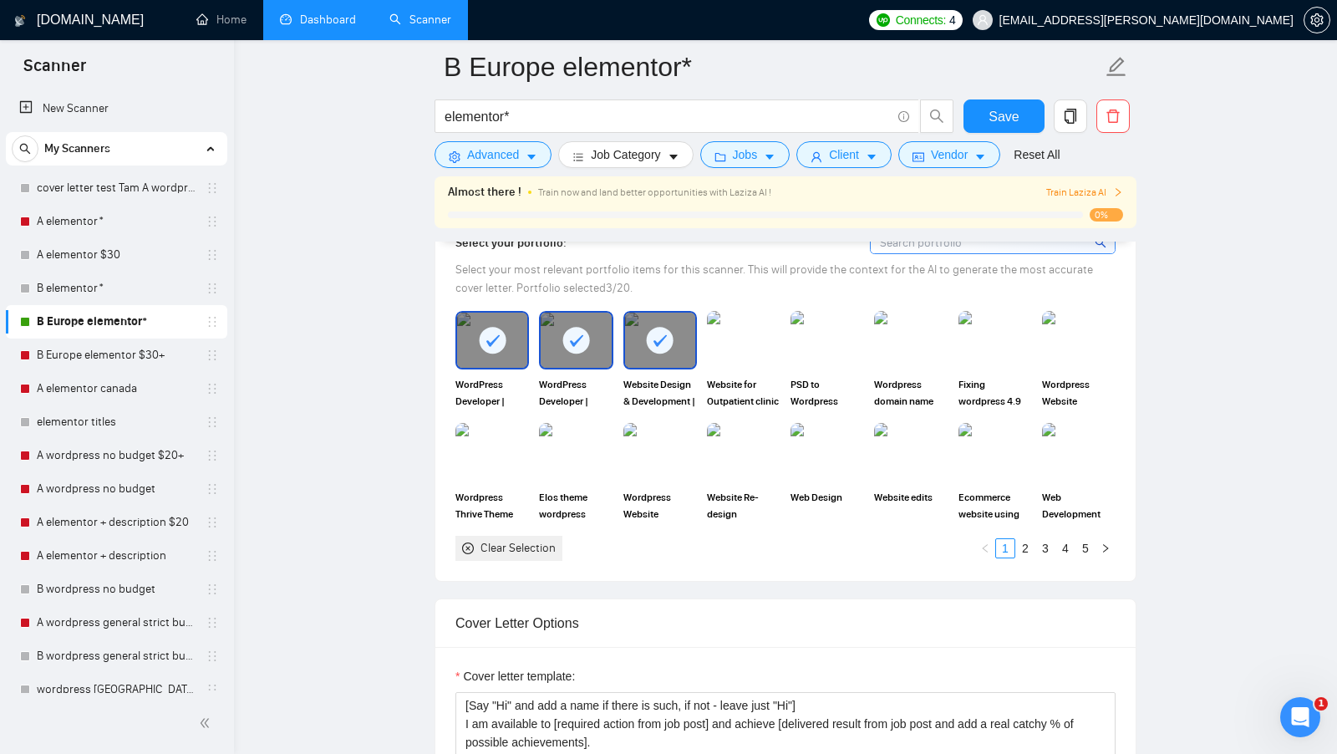
scroll to position [1550, 0]
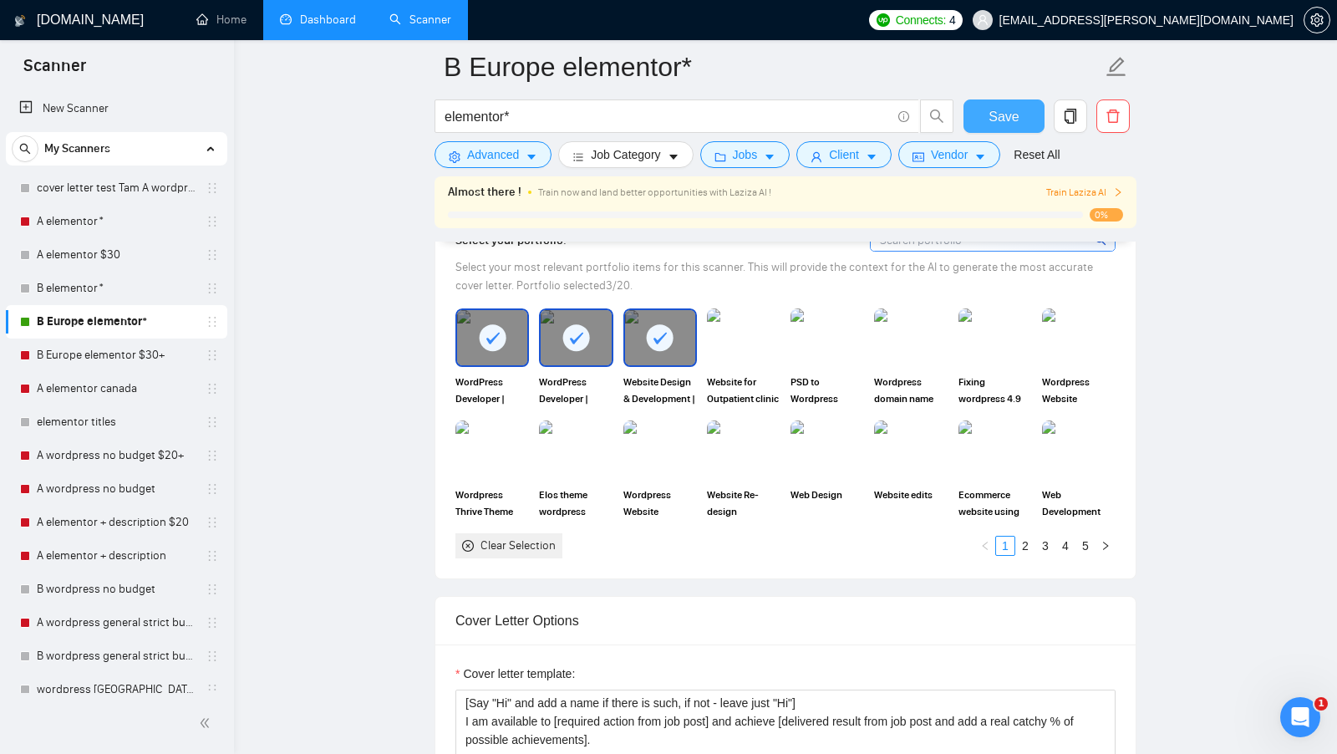
click at [985, 107] on button "Save" at bounding box center [1003, 115] width 81 height 33
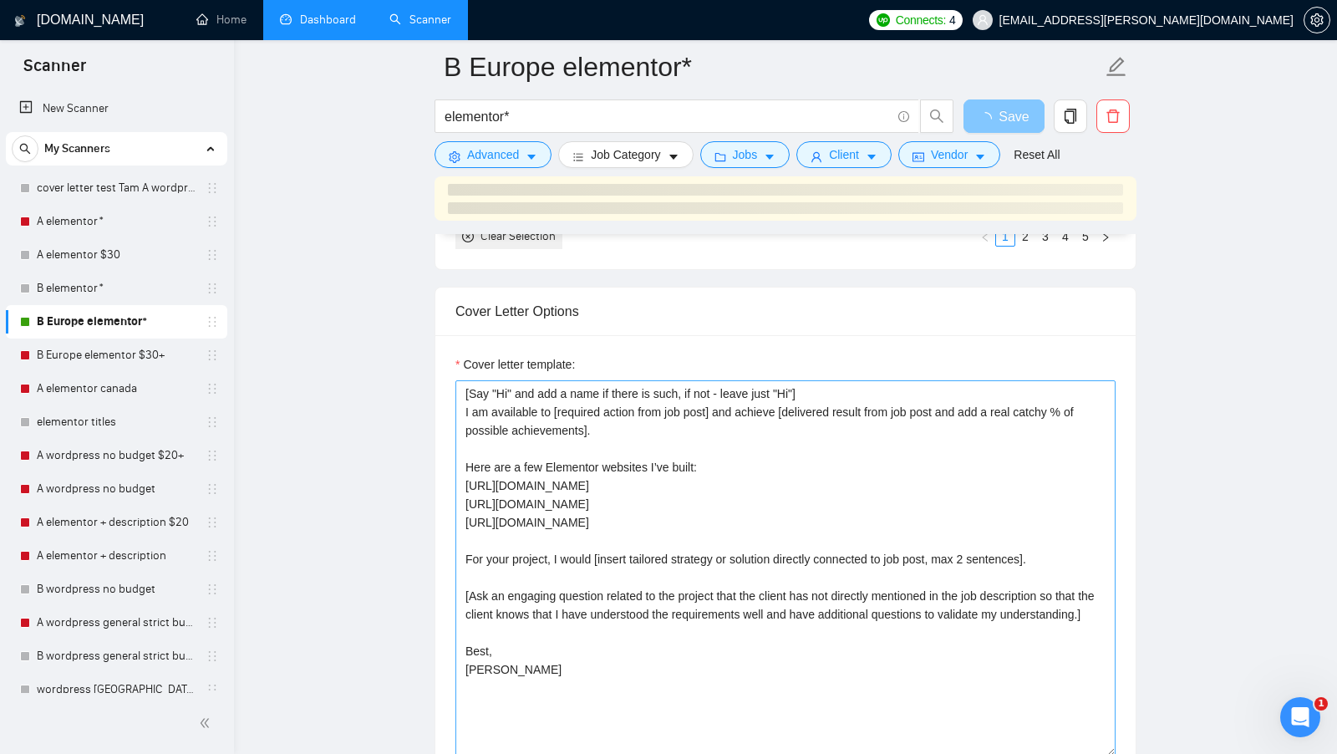
scroll to position [1854, 0]
click at [467, 509] on textarea "[Say "Hi" and add a name if there is such, if not - leave just "Hi"] I am avail…" at bounding box center [785, 566] width 660 height 376
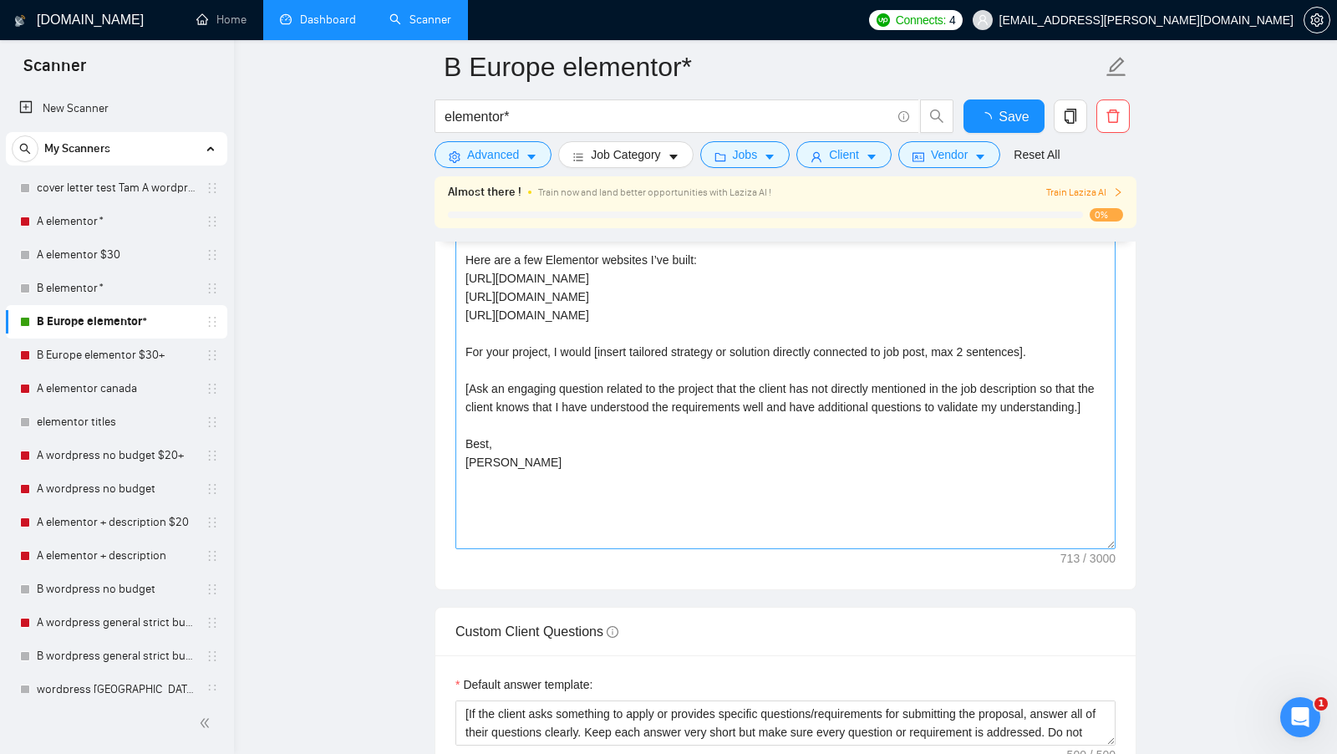
click at [476, 477] on textarea "[Say "Hi" and add a name if there is such, if not - leave just "Hi"] I am avail…" at bounding box center [785, 361] width 660 height 376
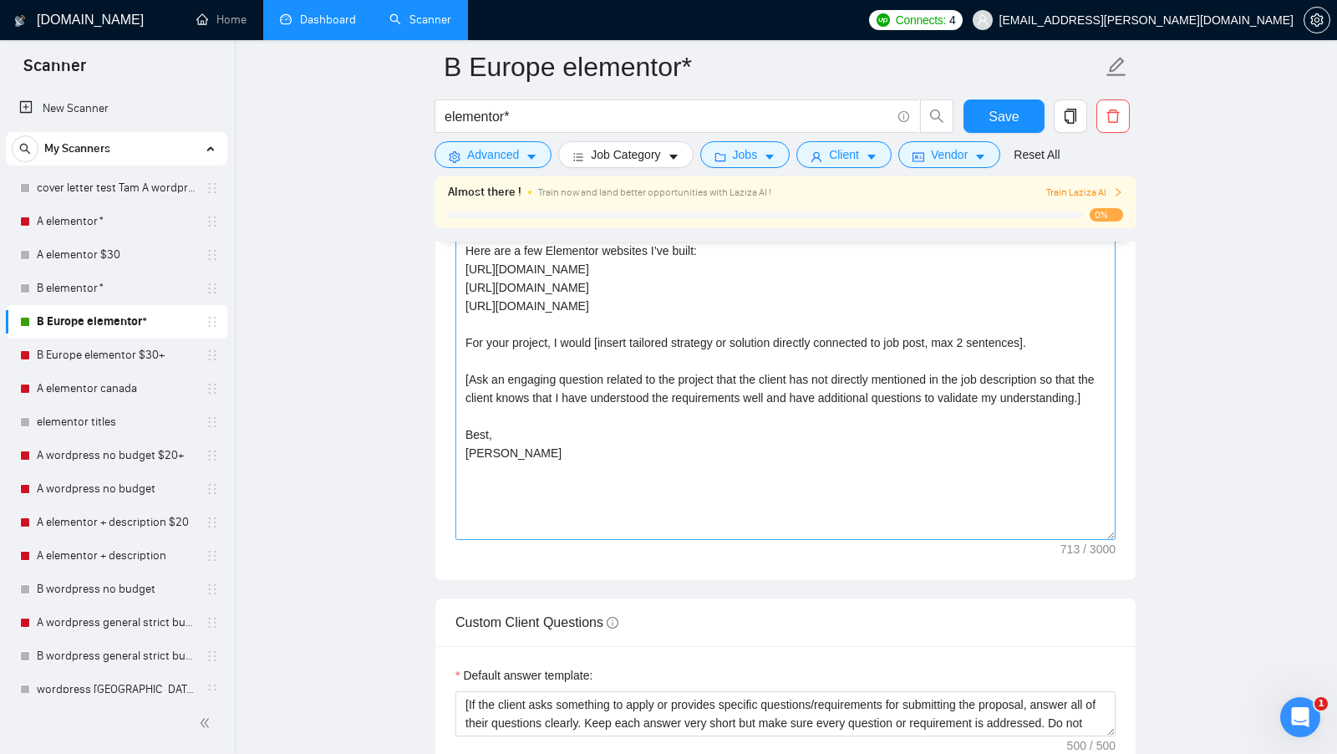
click at [526, 473] on textarea "[Say "Hi" and add a name if there is such, if not - leave just "Hi"] I am avail…" at bounding box center [785, 352] width 660 height 376
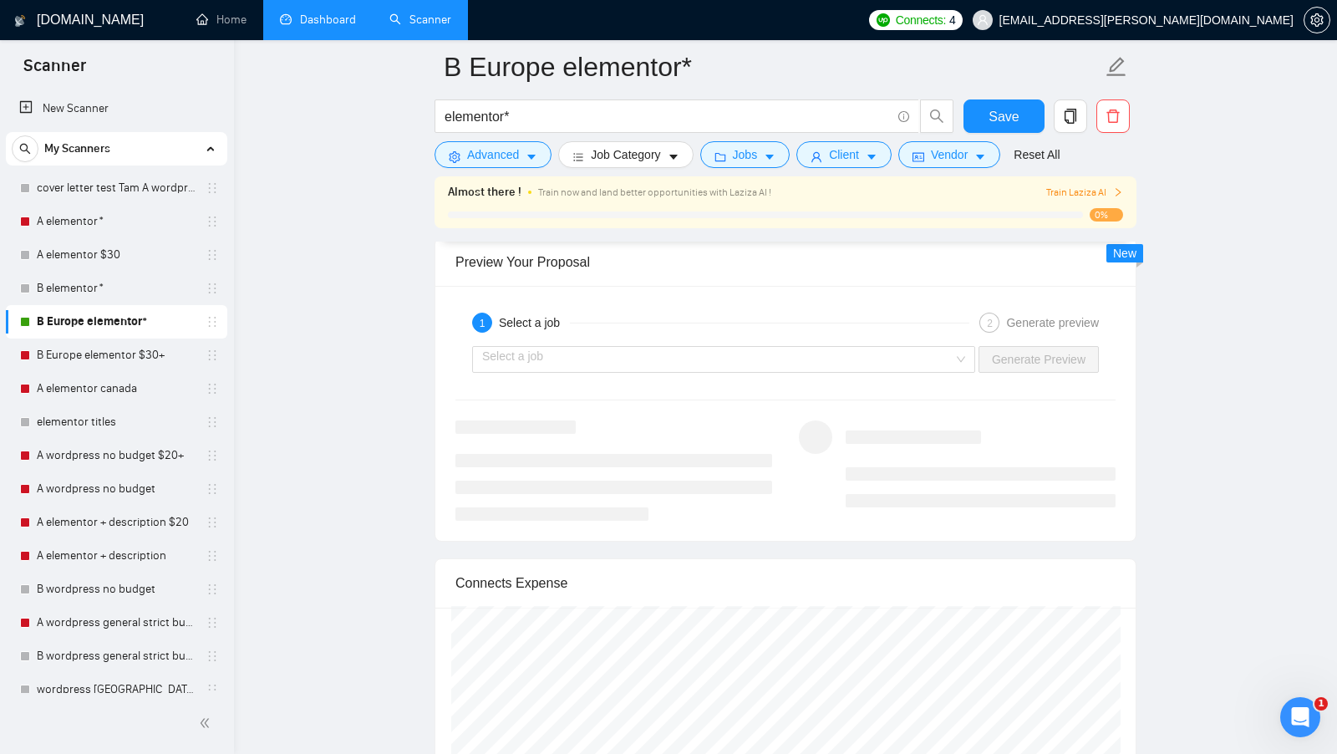
scroll to position [3214, 0]
click at [925, 373] on input "search" at bounding box center [717, 360] width 471 height 25
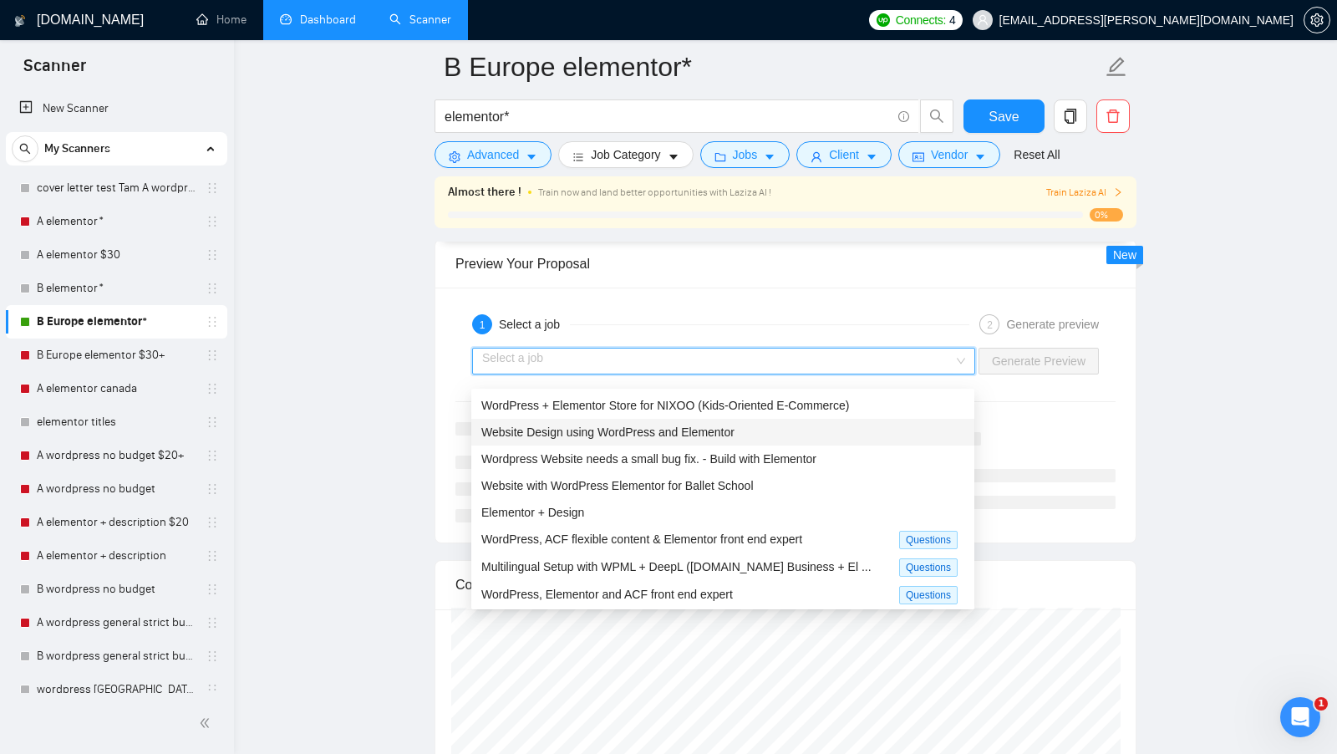
click at [772, 424] on div "Website Design using WordPress and Elementor" at bounding box center [722, 432] width 483 height 18
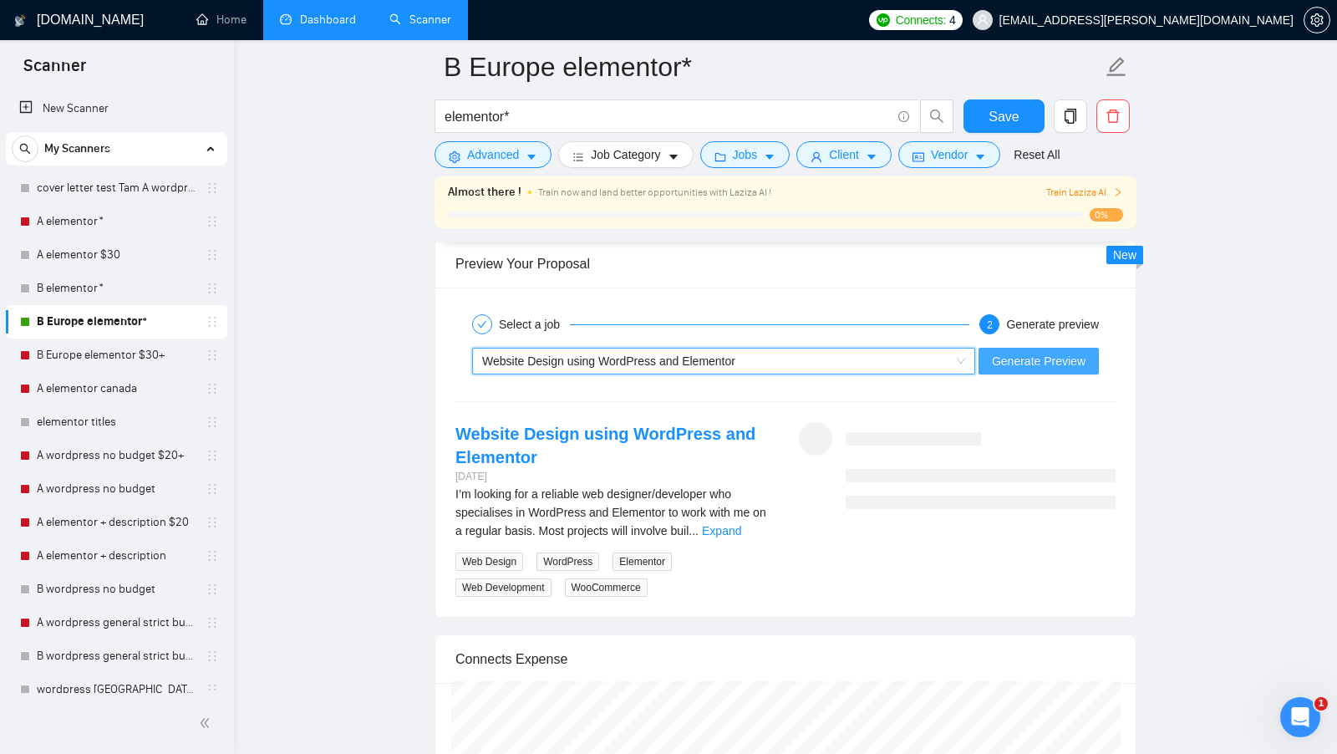
click at [1021, 374] on button "Generate Preview" at bounding box center [1038, 361] width 120 height 27
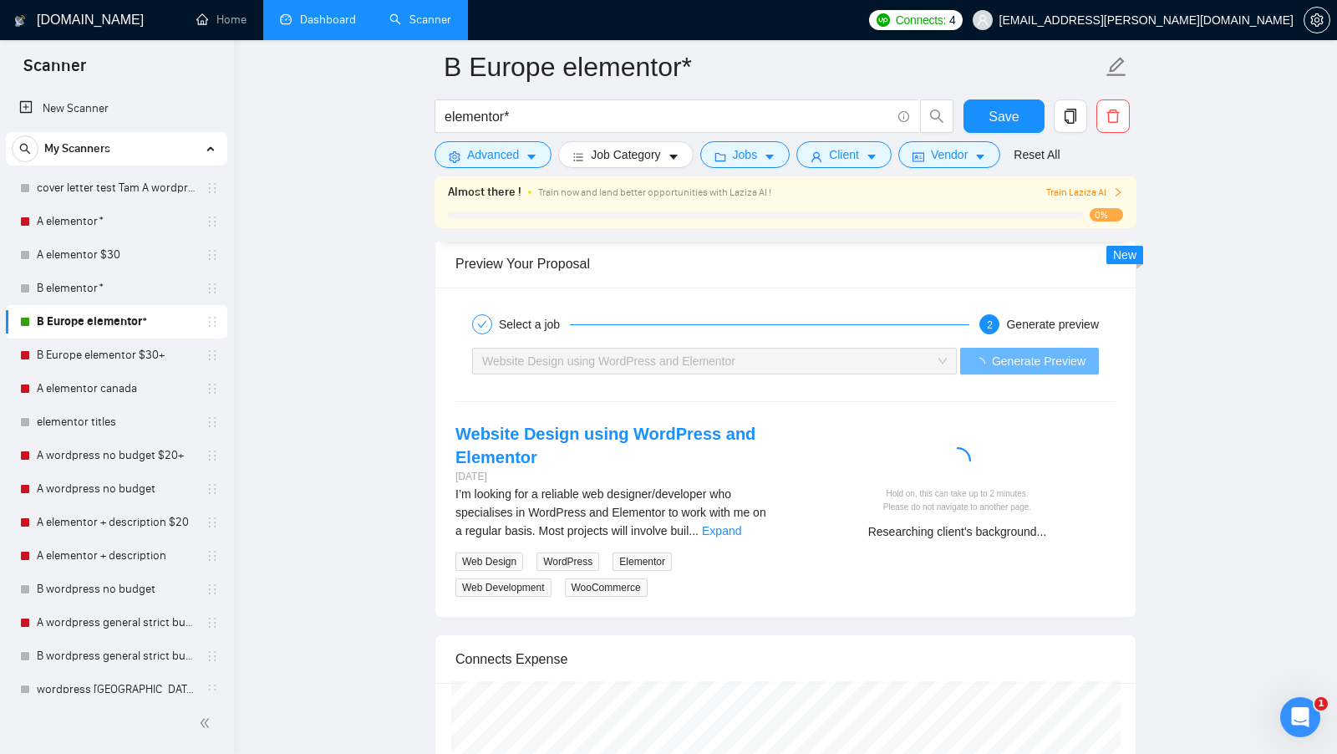
click at [741, 536] on link "Expand" at bounding box center [721, 530] width 39 height 13
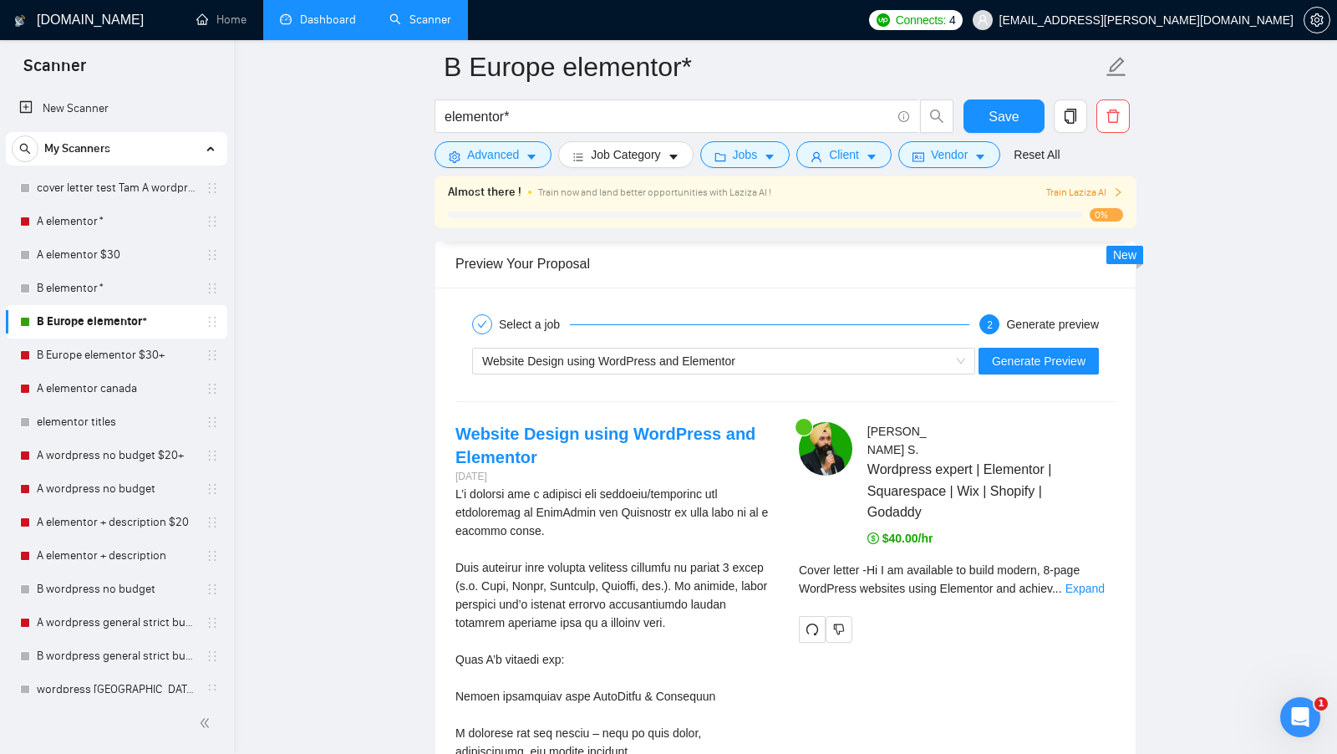
click at [1095, 597] on div "Cover letter - Hi I am available to build modern, 8-page WordPress websites usi…" at bounding box center [957, 579] width 317 height 37
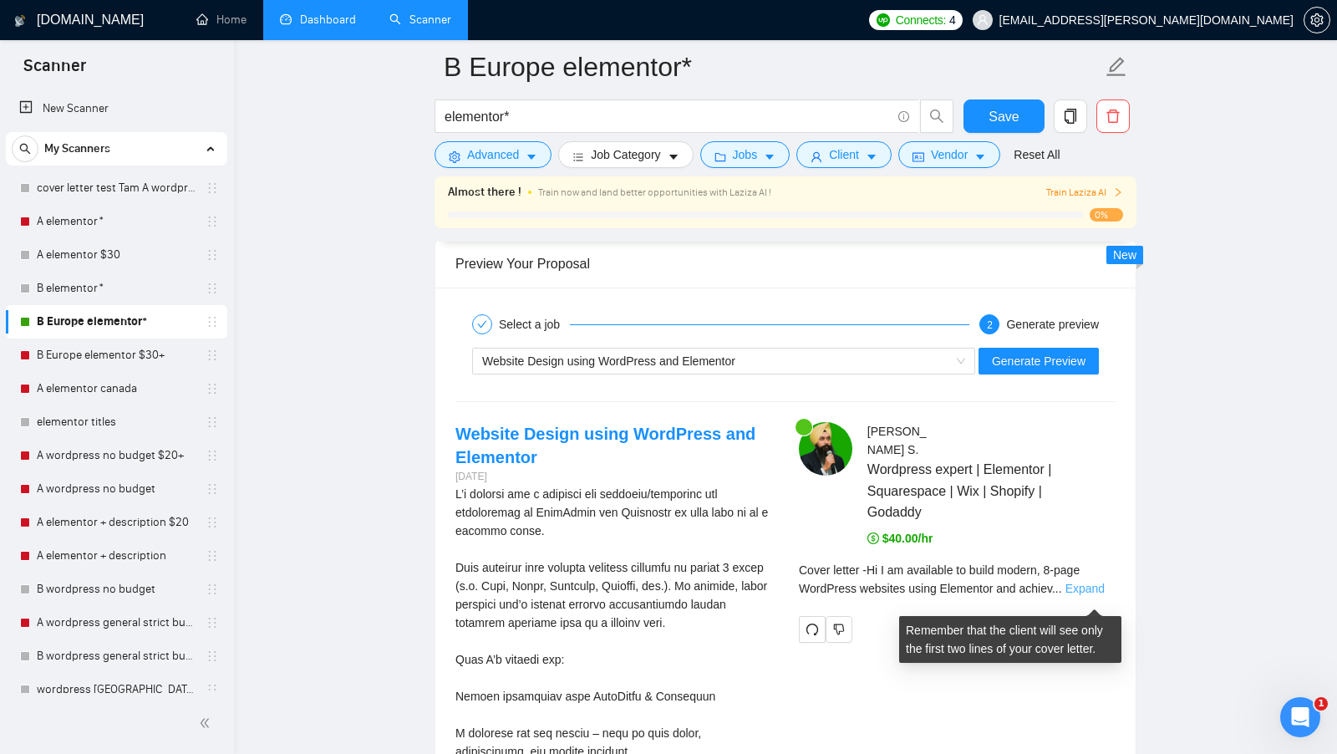
click at [1092, 595] on link "Expand" at bounding box center [1084, 587] width 39 height 13
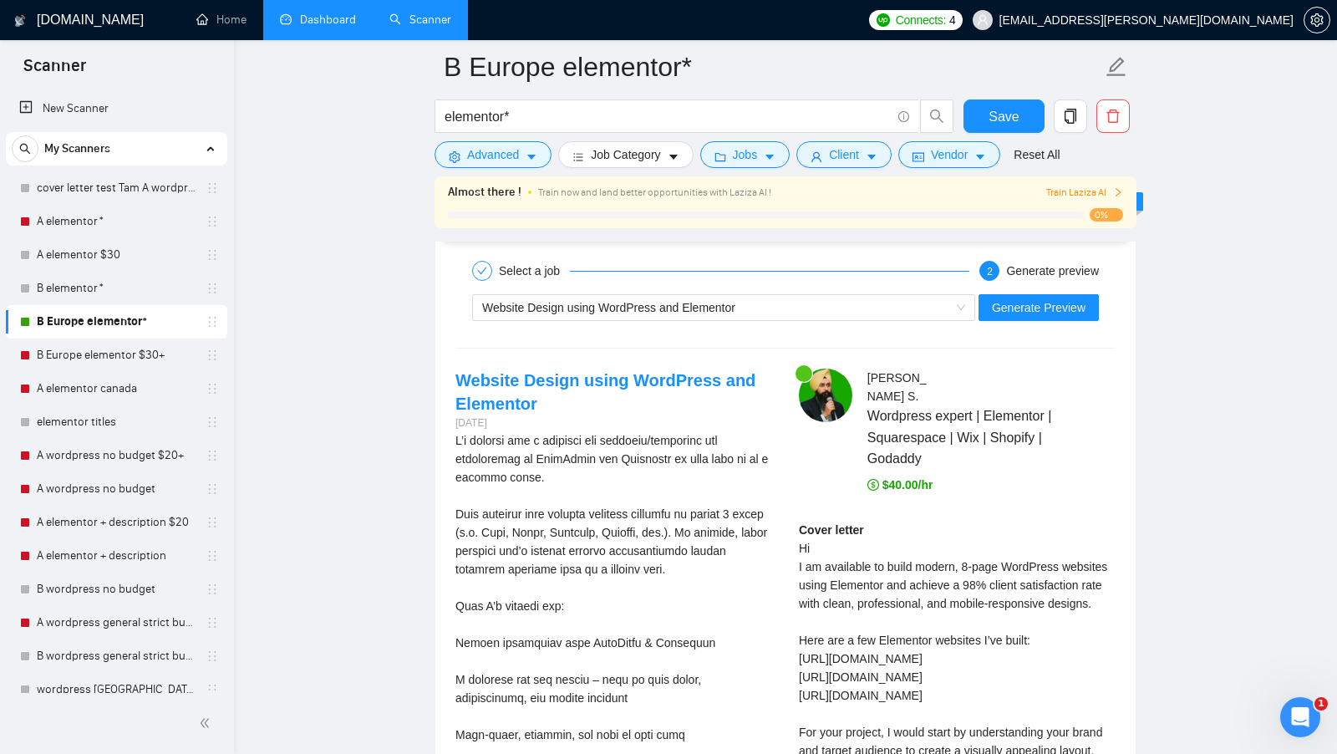
scroll to position [3266, 0]
click at [934, 321] on div "Website Design using WordPress and Elementor" at bounding box center [716, 308] width 468 height 25
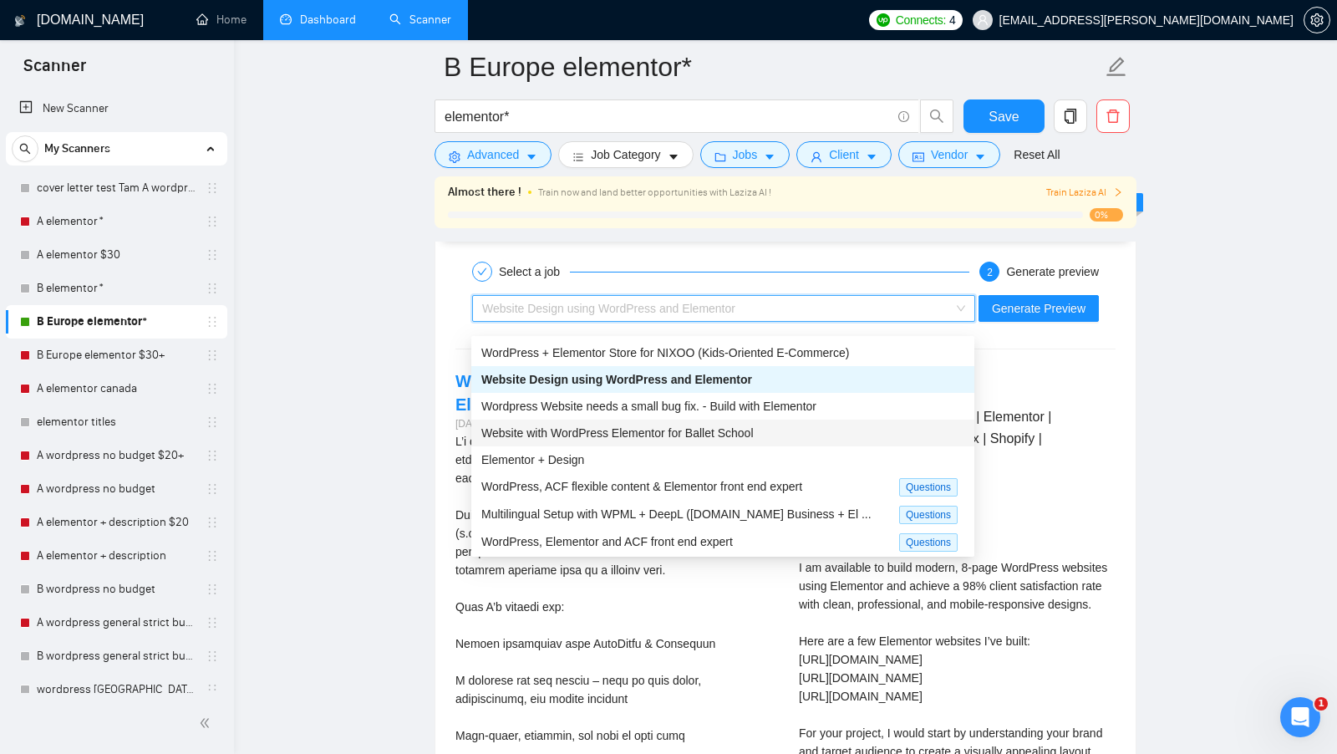
click at [726, 435] on span "Website with WordPress Elementor for Ballet School" at bounding box center [617, 432] width 272 height 13
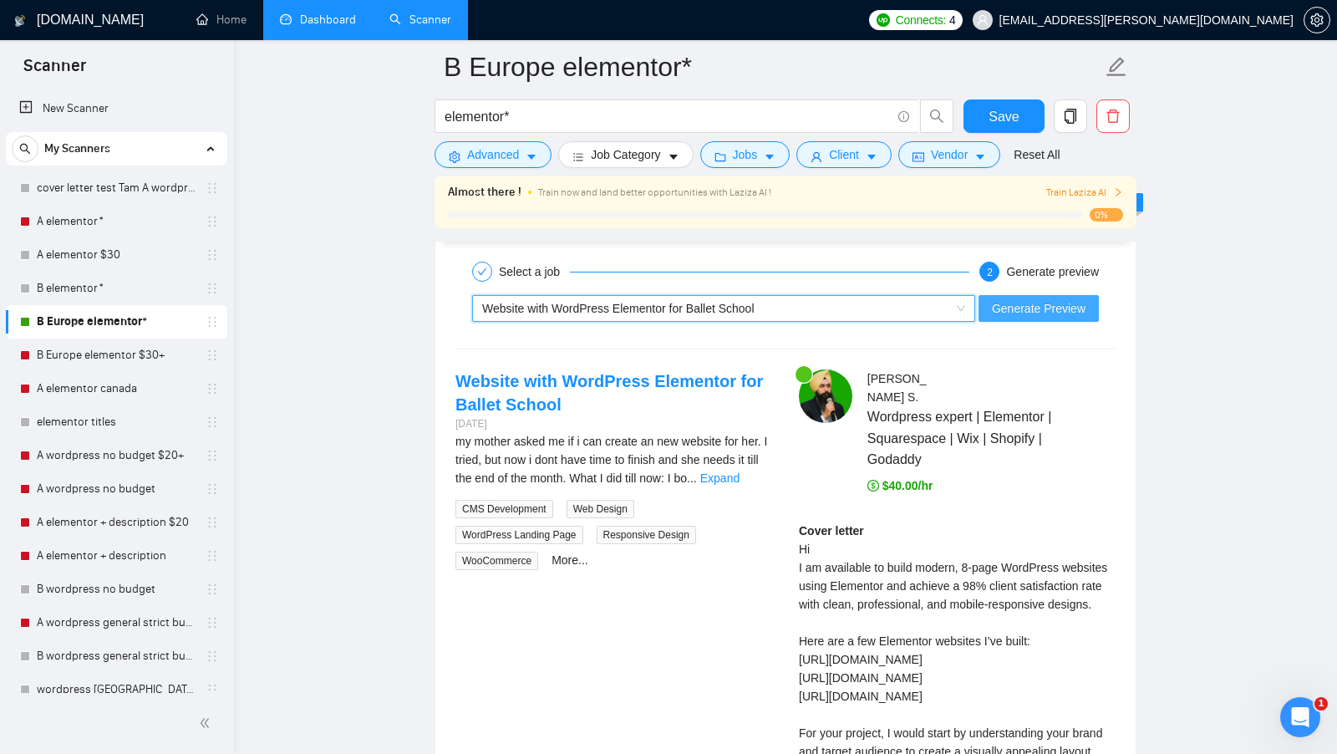
click at [1018, 316] on span "Generate Preview" at bounding box center [1039, 308] width 94 height 18
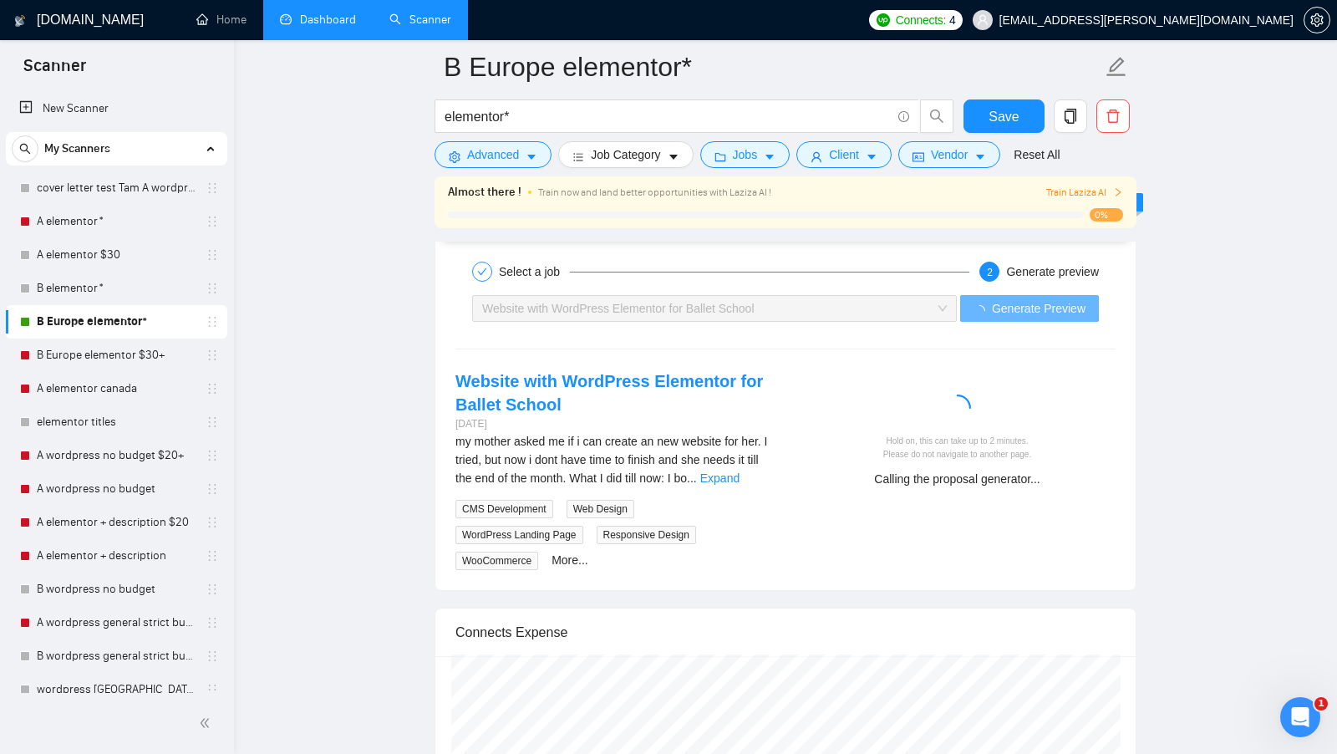
click at [739, 485] on link "Expand" at bounding box center [719, 477] width 39 height 13
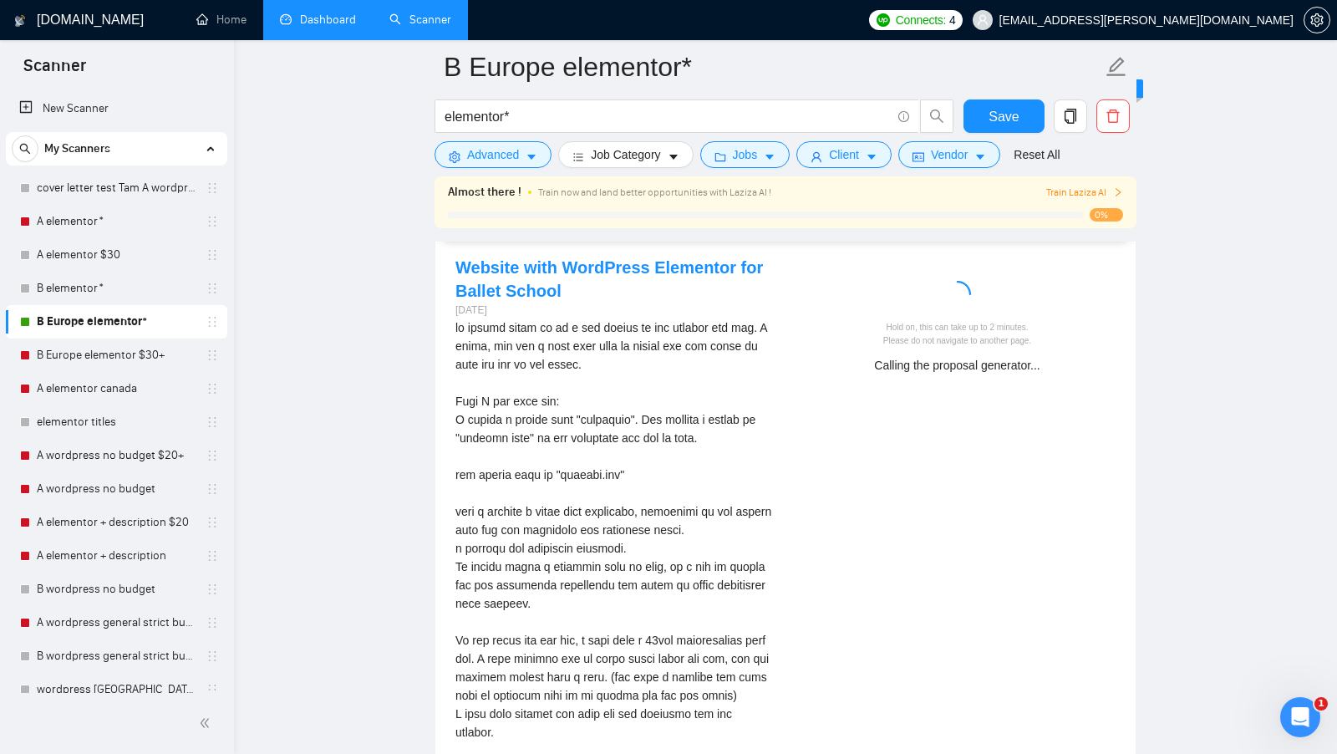
scroll to position [3378, 0]
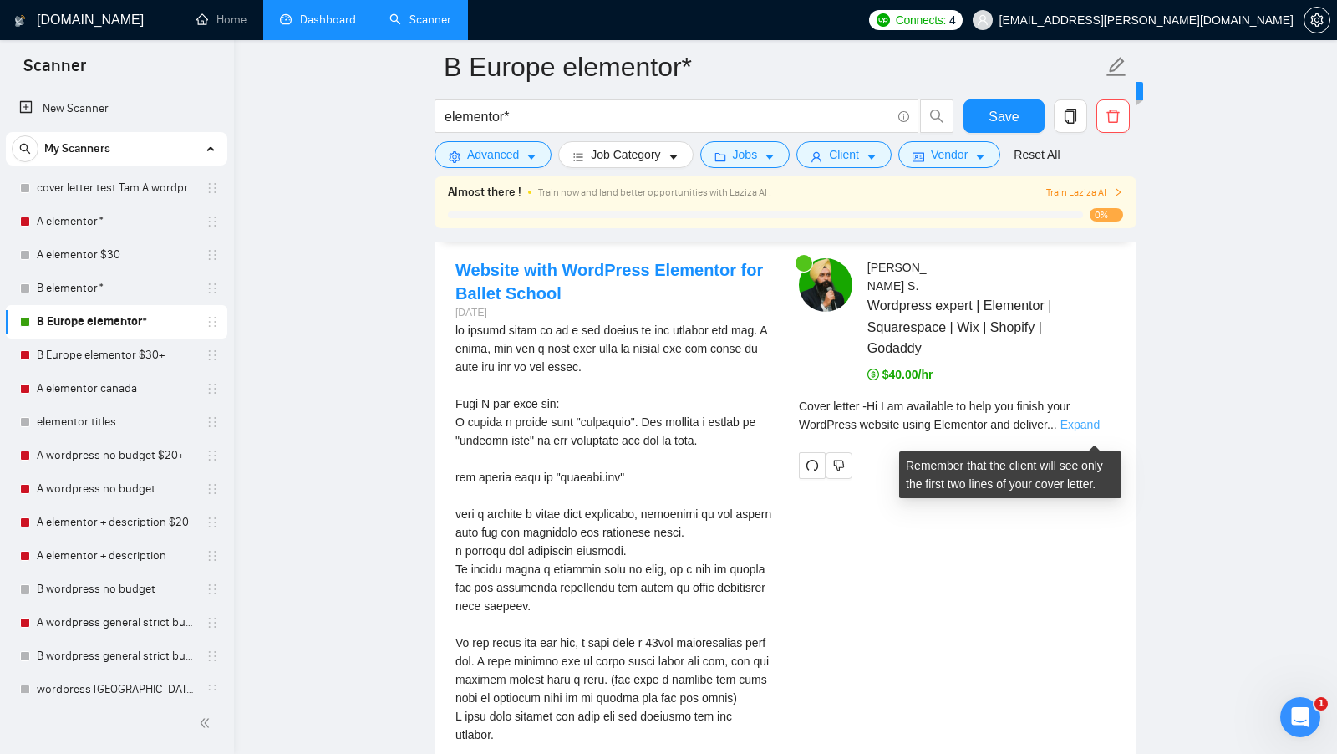
click at [1072, 431] on link "Expand" at bounding box center [1079, 424] width 39 height 13
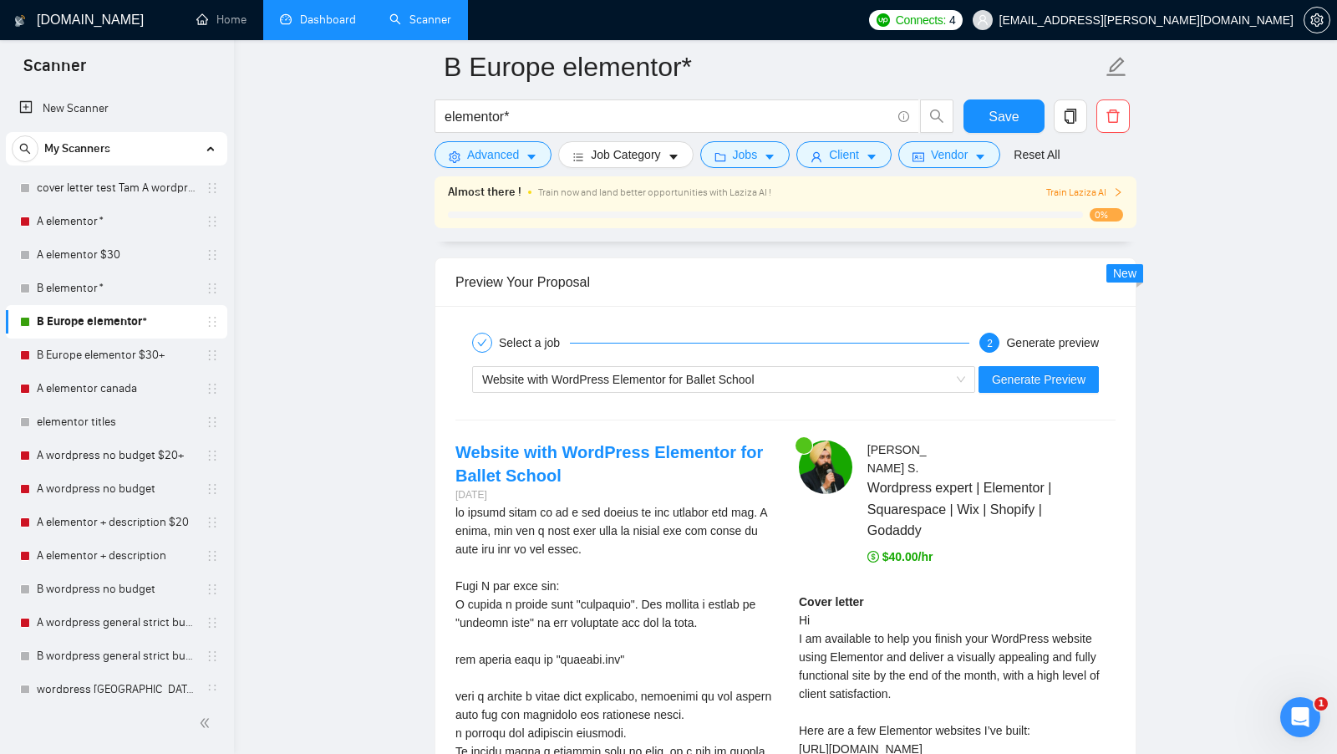
scroll to position [3122, 0]
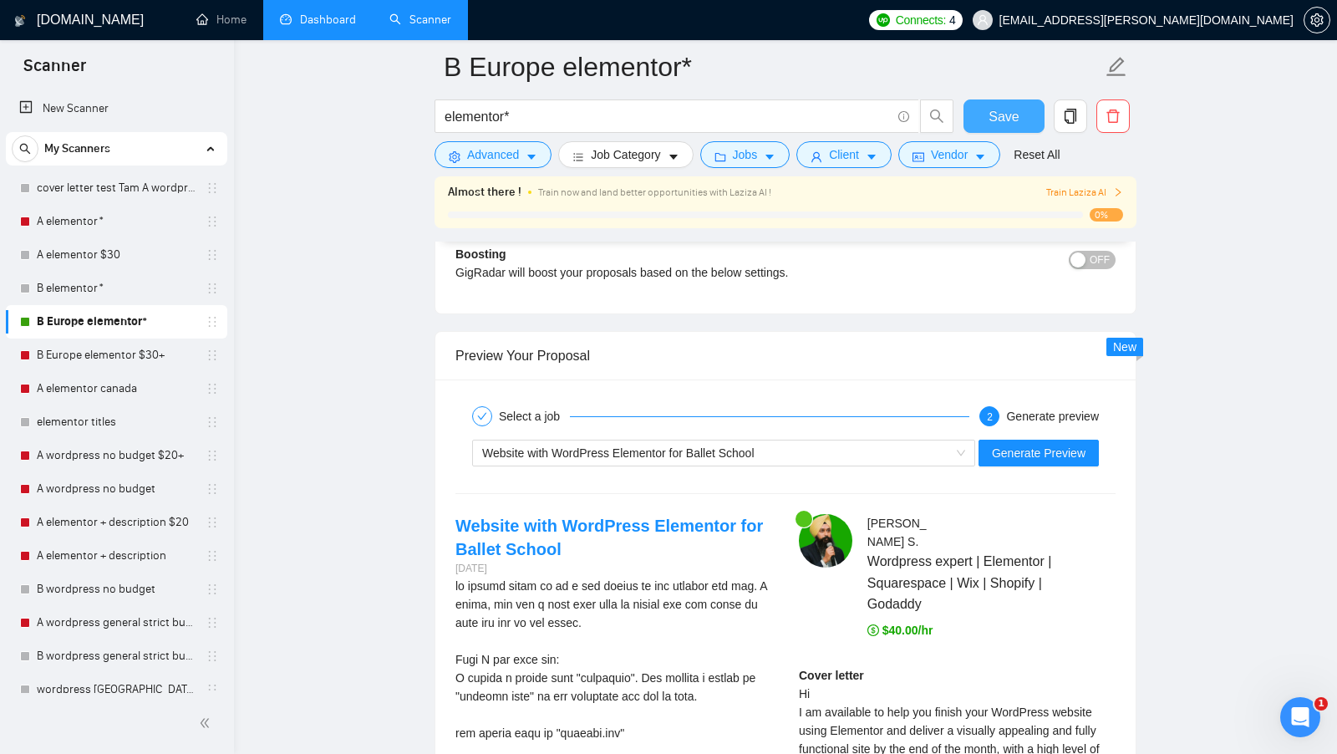
click at [997, 123] on span "Save" at bounding box center [1003, 116] width 30 height 21
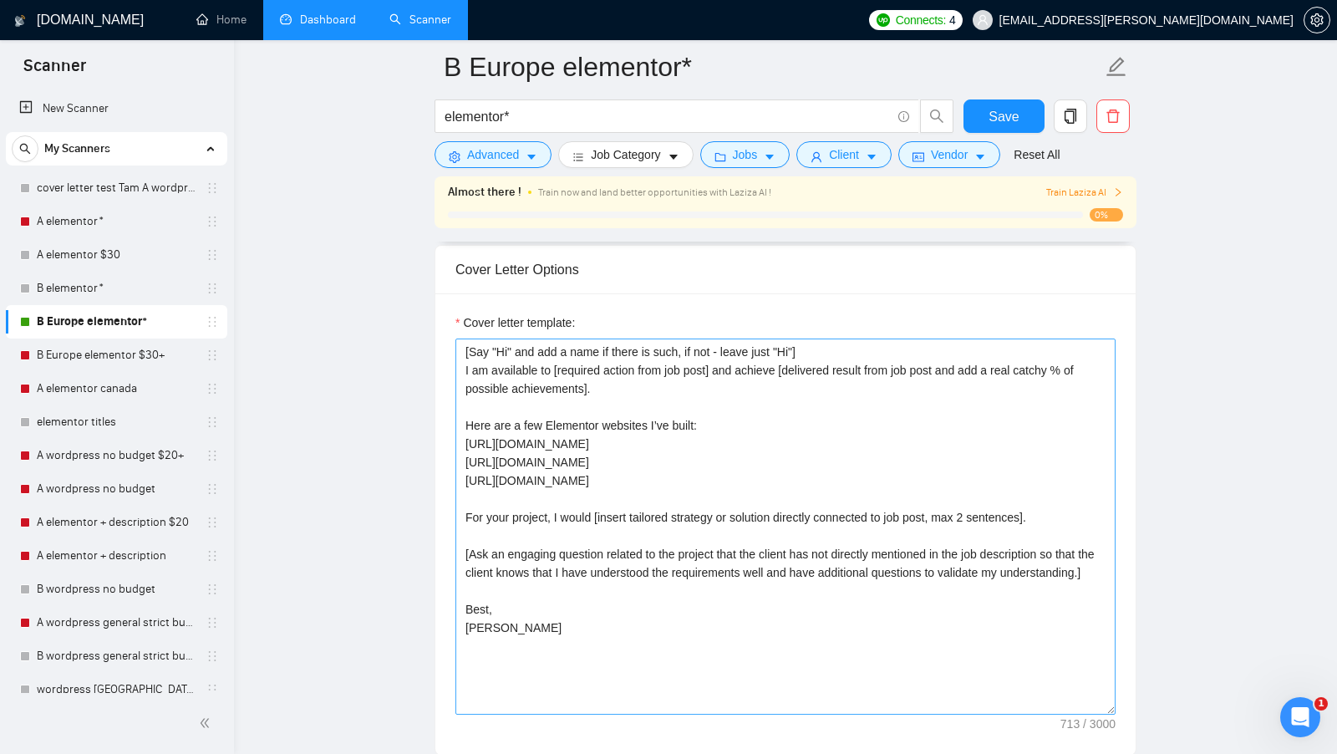
scroll to position [1911, 0]
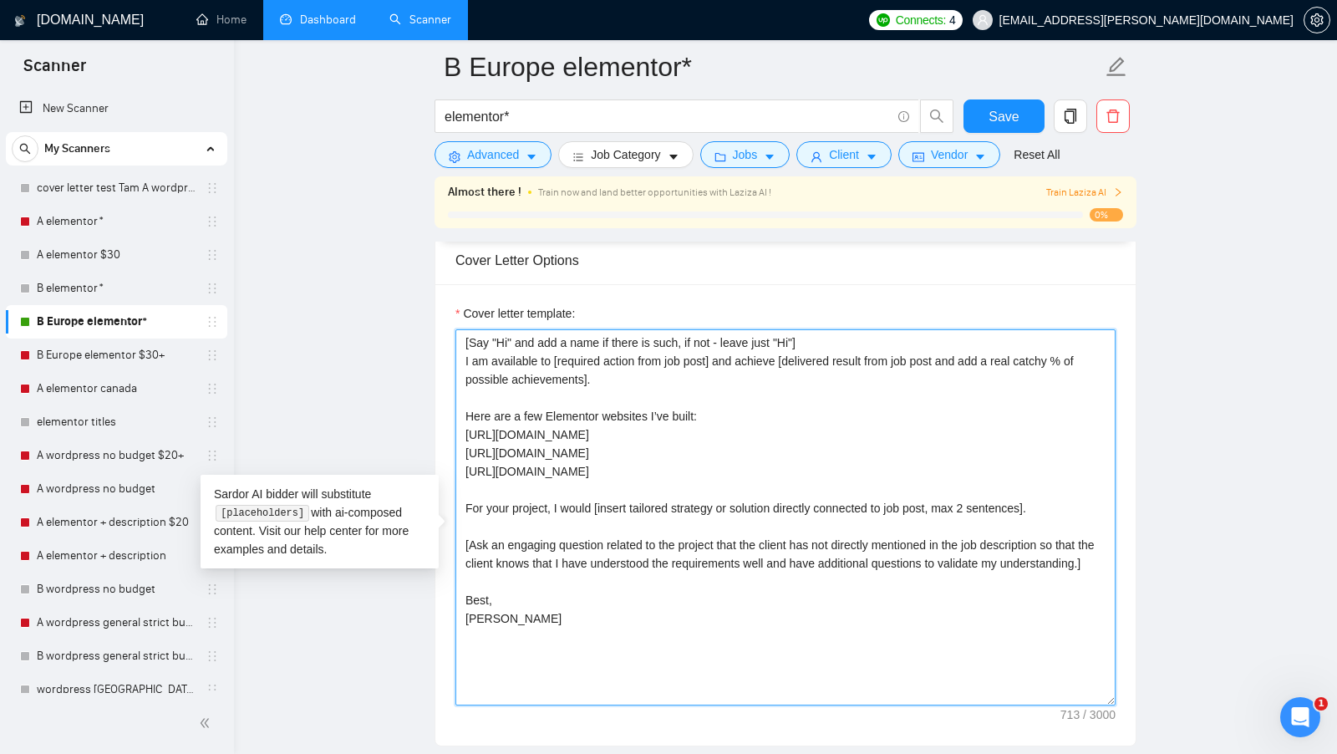
drag, startPoint x: 591, startPoint y: 673, endPoint x: 452, endPoint y: 351, distance: 351.0
click at [452, 350] on div "Cover letter template: [Say "Hi" and add a name if there is such, if not - leav…" at bounding box center [785, 514] width 700 height 461
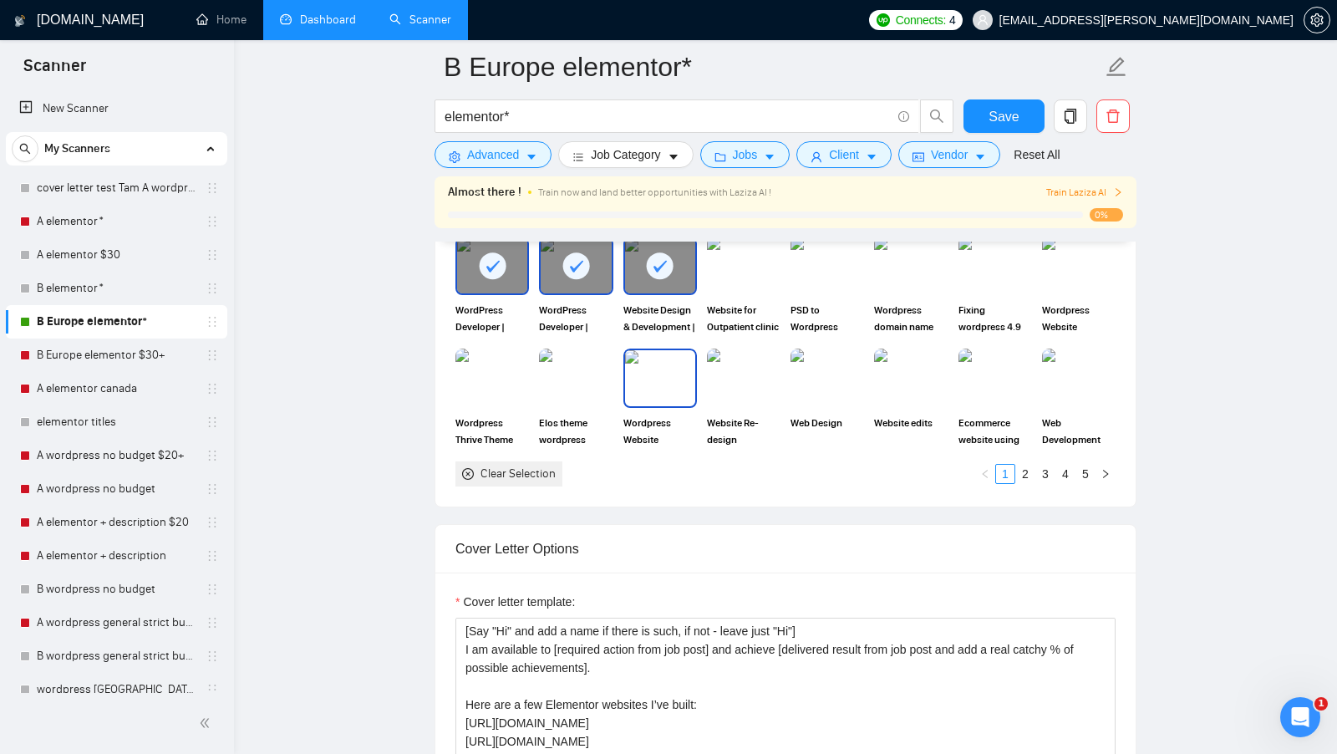
scroll to position [1622, 0]
click at [90, 226] on link "A elementor*" at bounding box center [116, 221] width 159 height 33
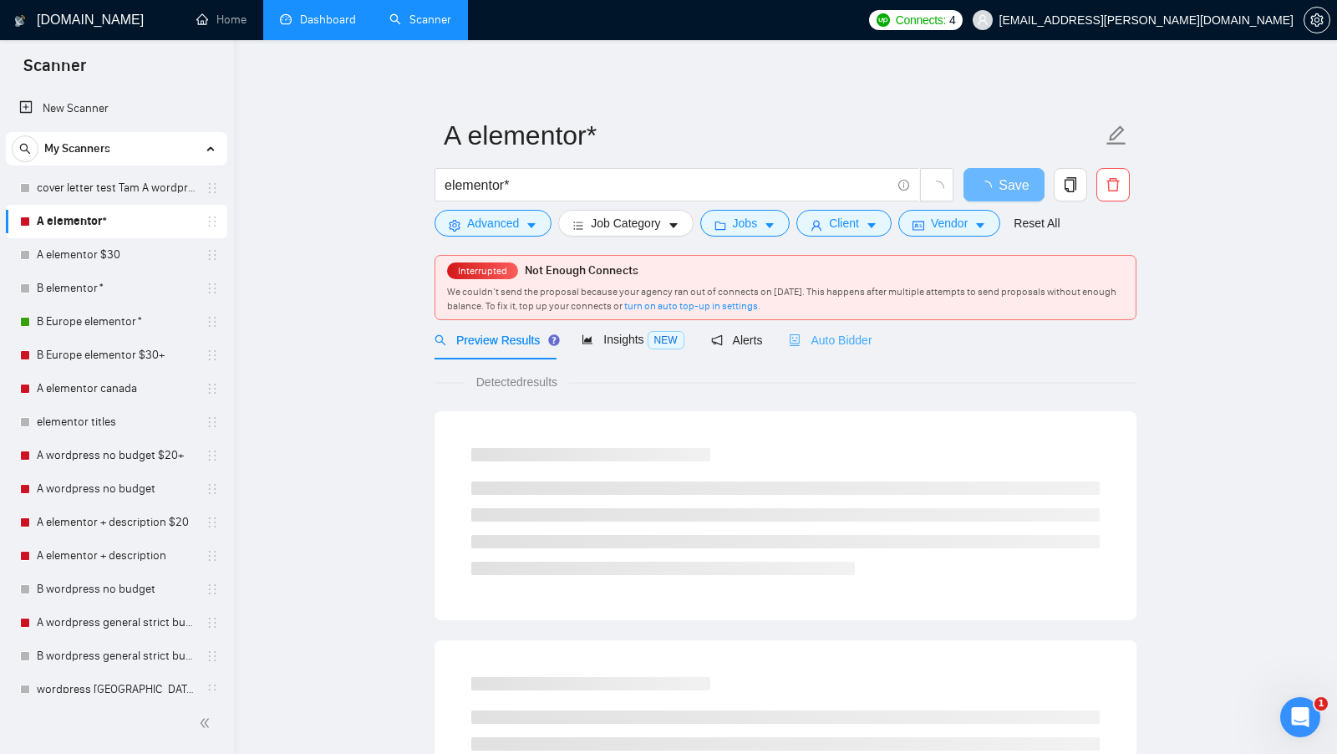
click at [804, 353] on div "Auto Bidder" at bounding box center [830, 339] width 83 height 39
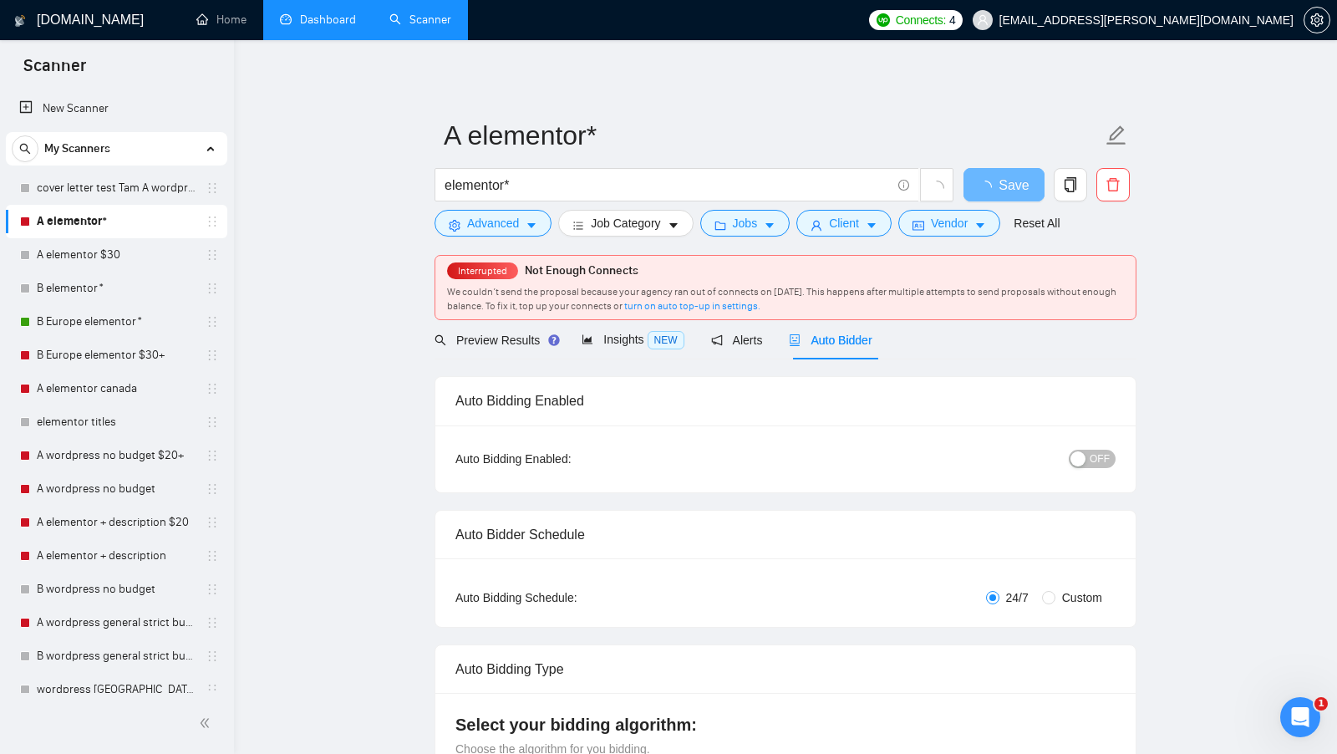
radio input "false"
radio input "true"
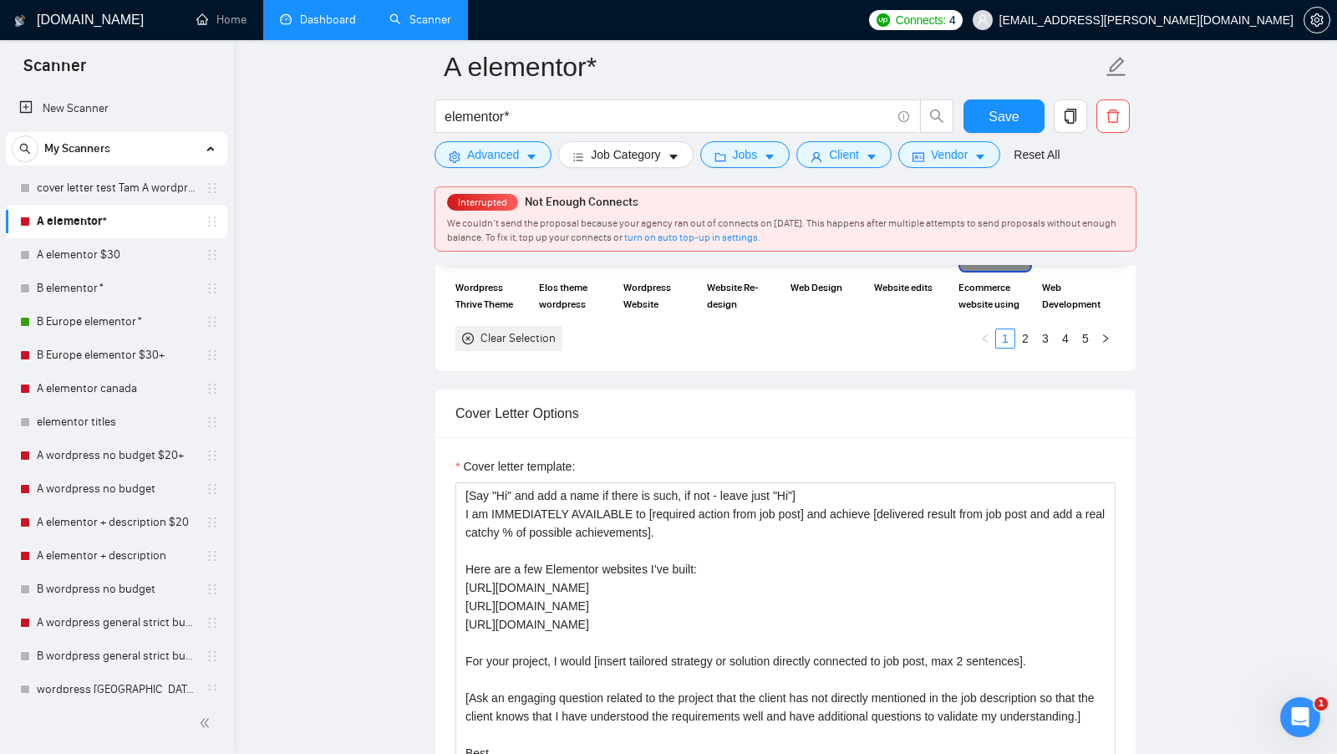
scroll to position [1746, 0]
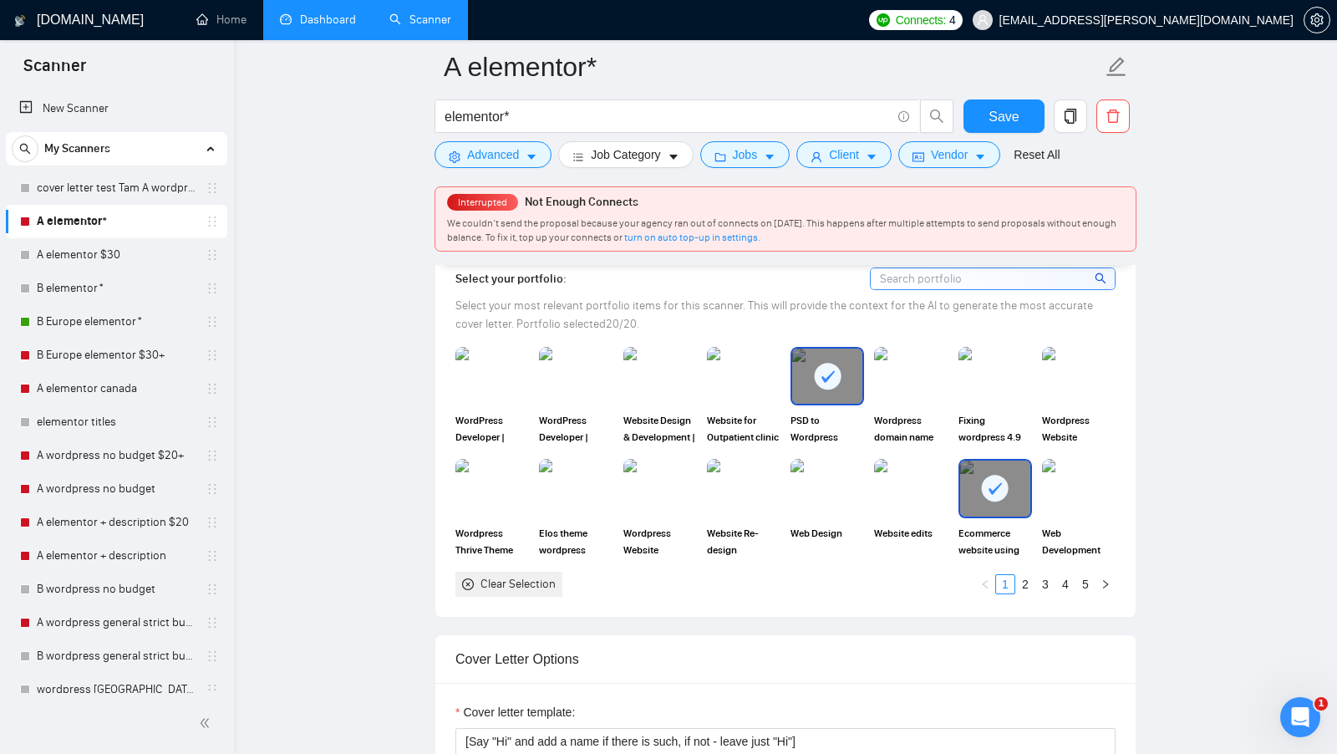
click at [546, 576] on div "Clear Selection" at bounding box center [517, 584] width 75 height 18
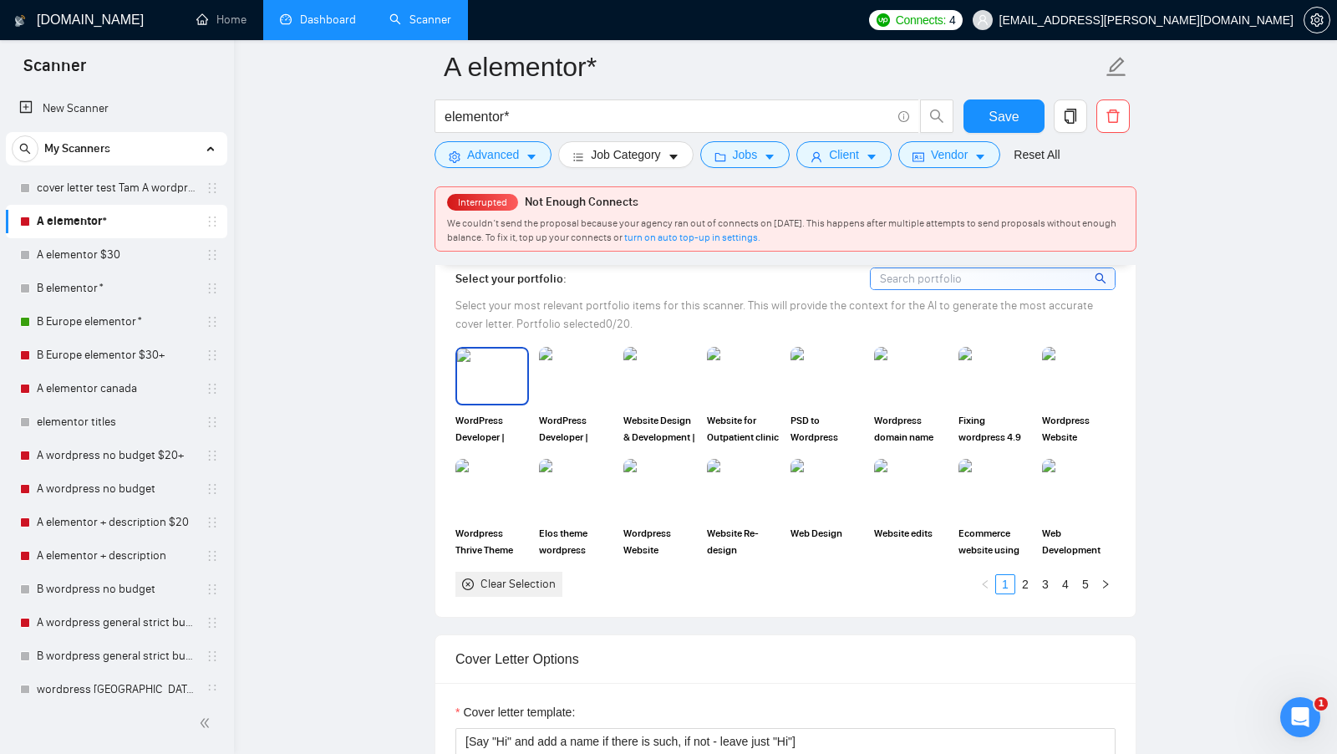
click at [525, 397] on div "WordPress Developer | Elementor | Elementor Pro | Wordpress Designer" at bounding box center [492, 396] width 74 height 99
click at [579, 388] on img at bounding box center [576, 375] width 70 height 55
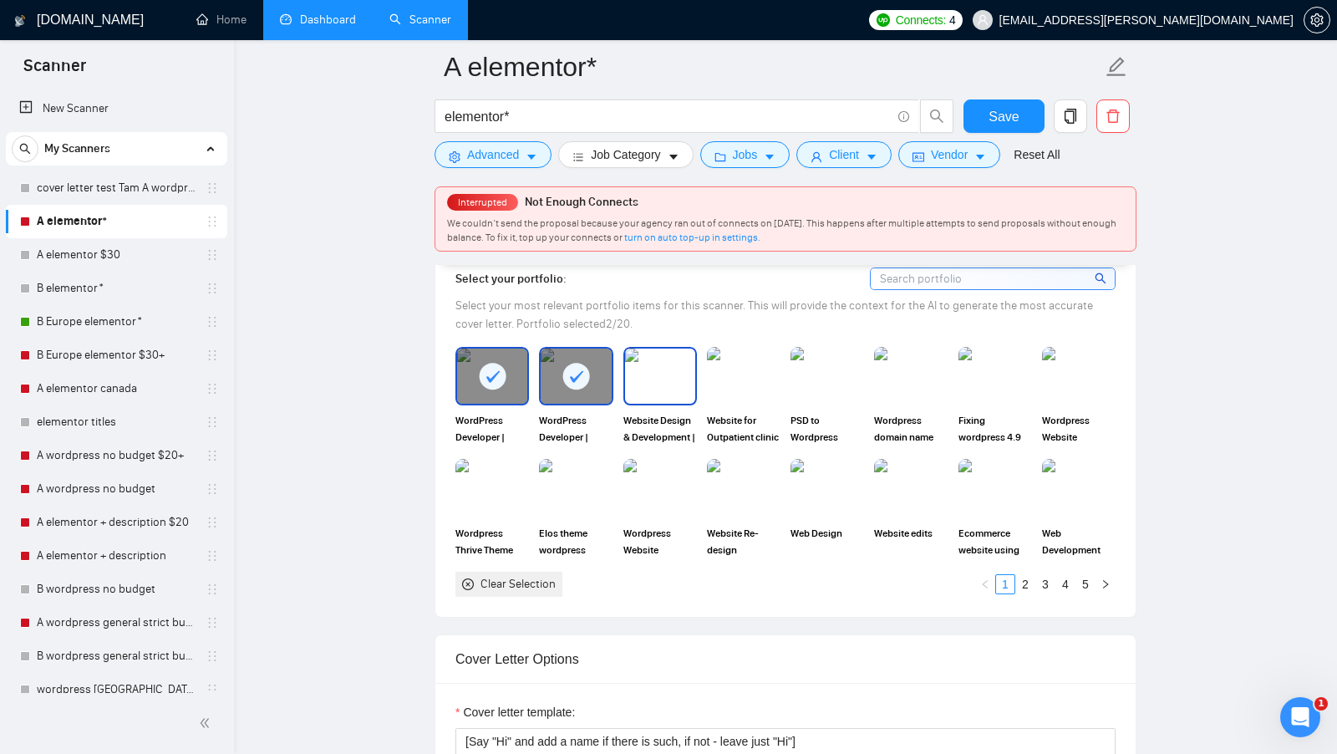
click at [637, 388] on img at bounding box center [660, 375] width 70 height 55
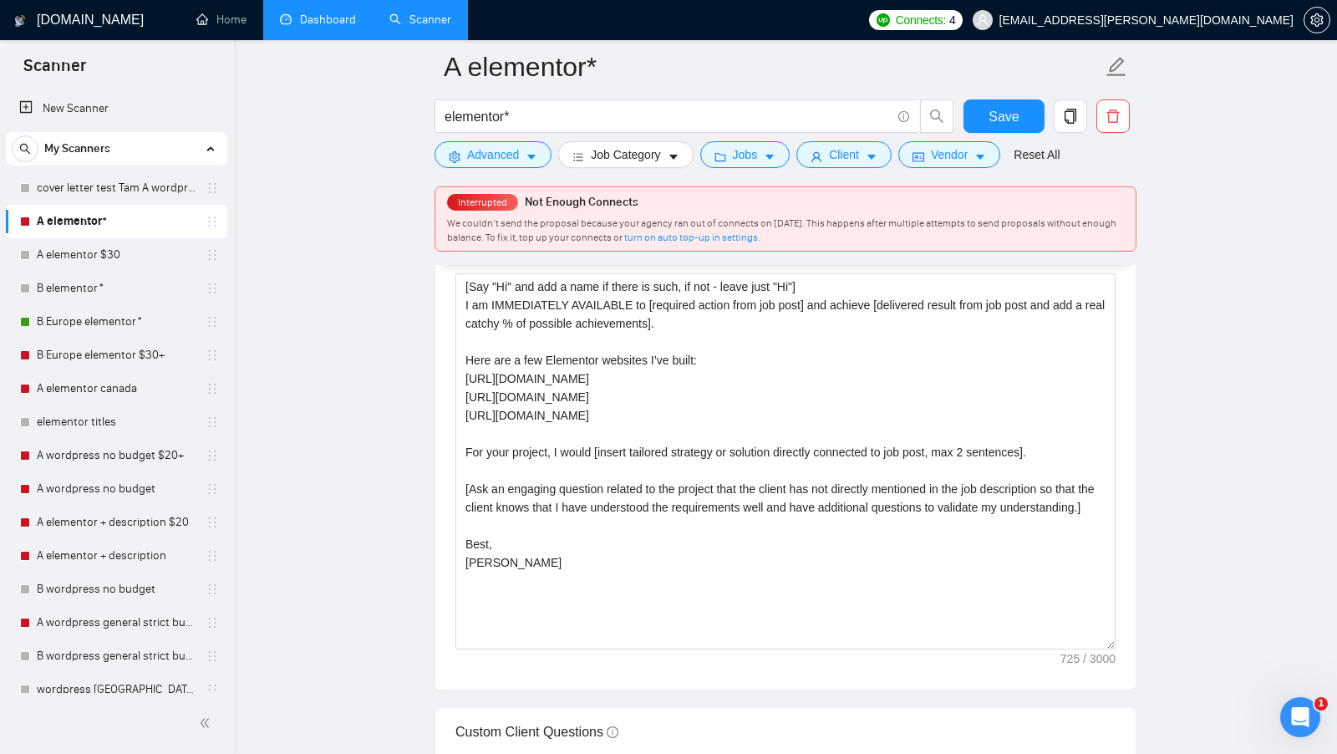
scroll to position [2231, 0]
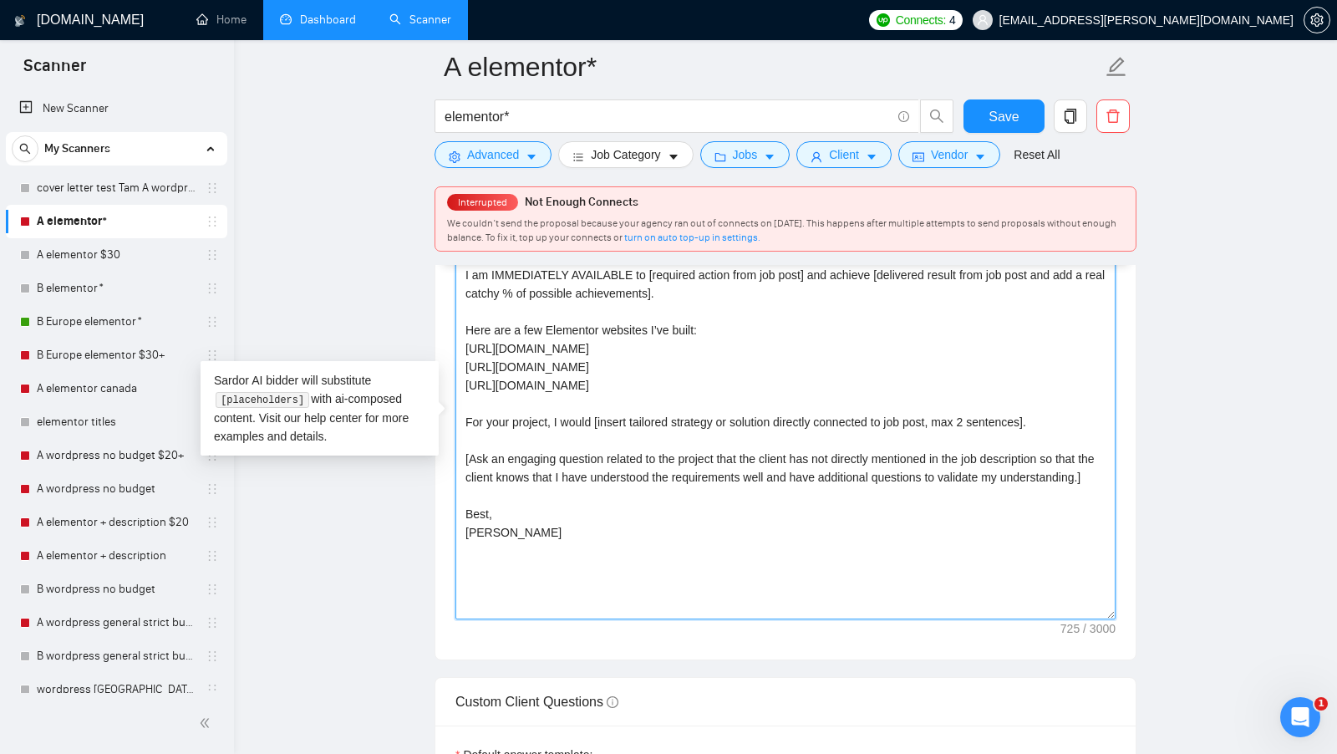
drag, startPoint x: 642, startPoint y: 555, endPoint x: 401, endPoint y: 194, distance: 433.7
click at [401, 194] on main "A elementor* elementor* Save Advanced Job Category Jobs Client Vendor Reset All…" at bounding box center [785, 380] width 1049 height 5088
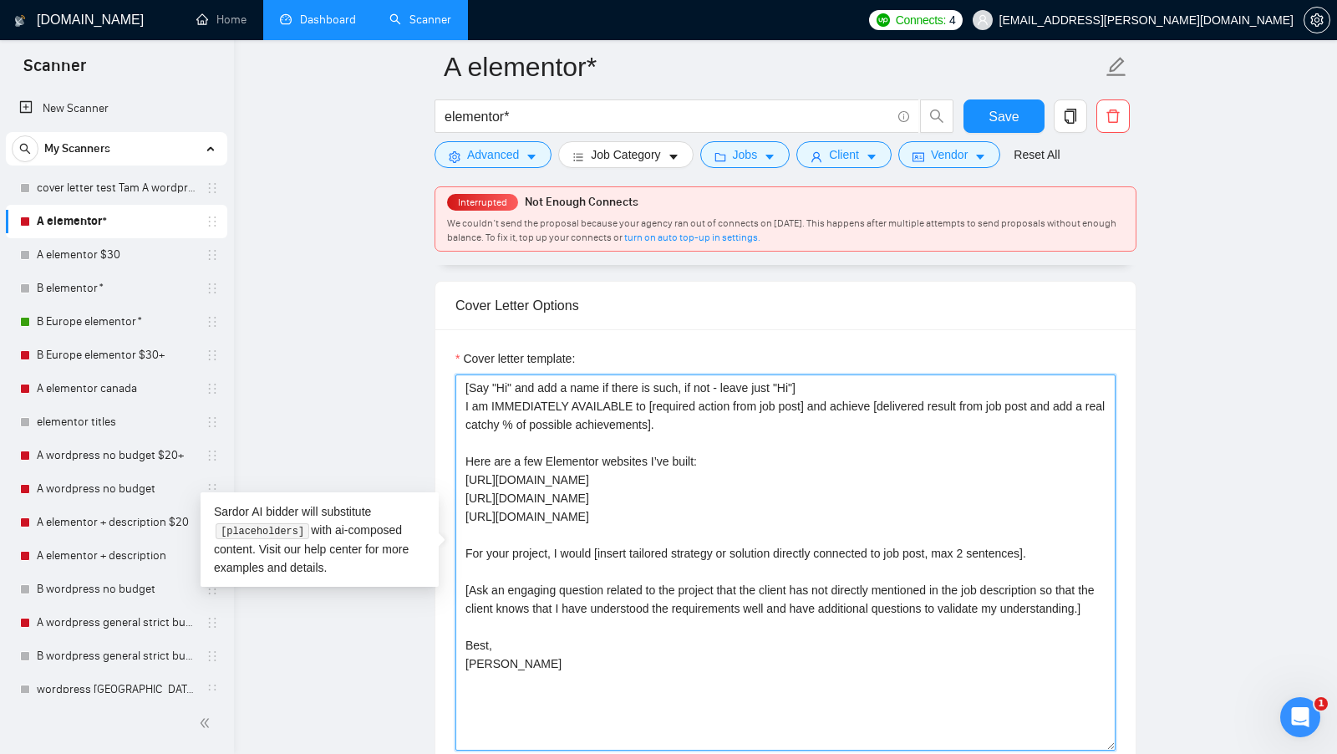
scroll to position [2099, 0]
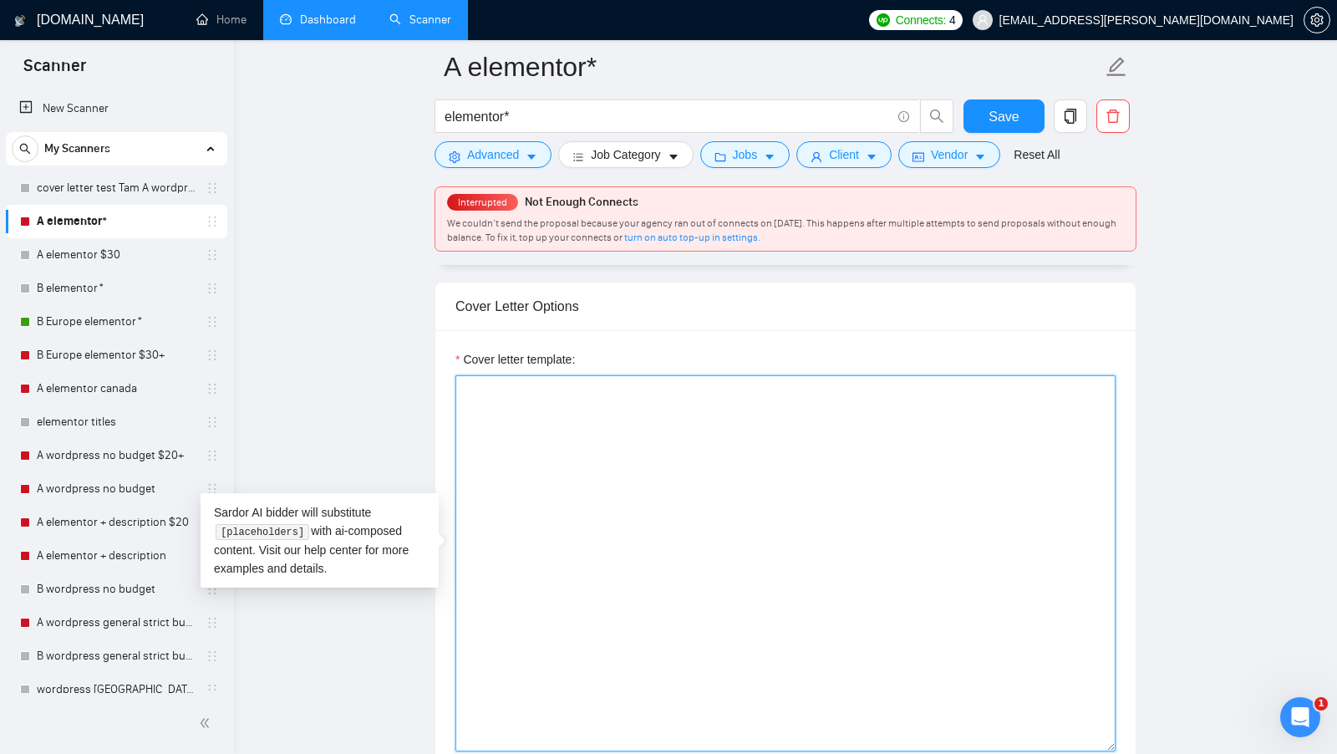
paste textarea "[Say "Hi" and add a name if there is such, if not - leave just "Hi"] I am avail…"
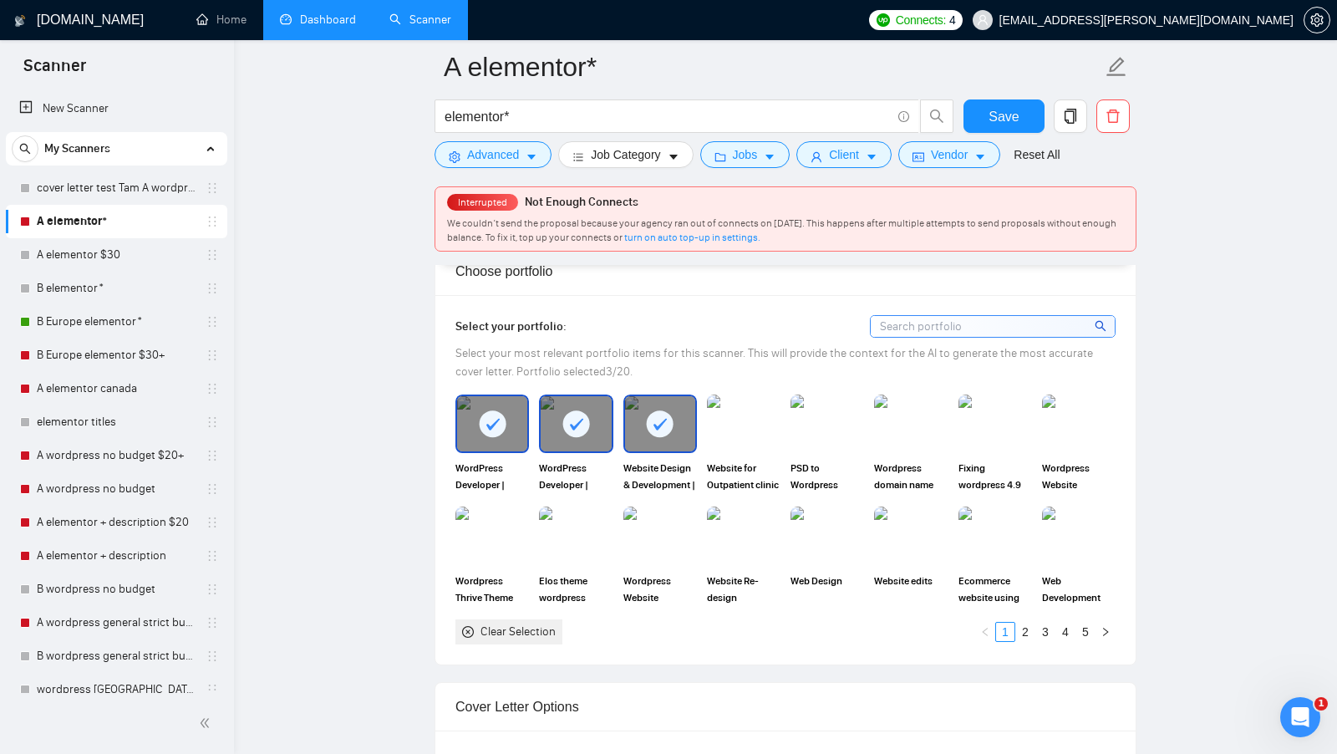
scroll to position [1647, 0]
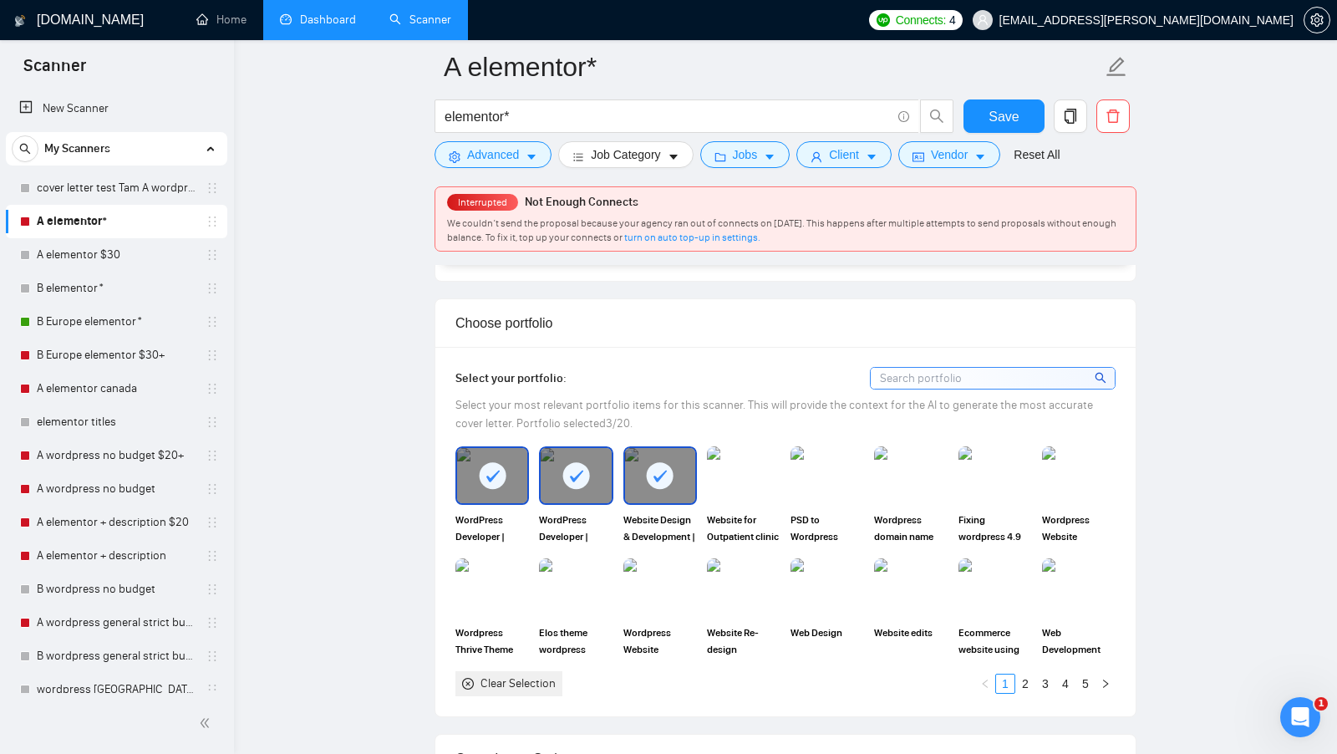
type textarea "[Say "Hi" and add a name if there is such, if not - leave just "Hi"] I am avail…"
drag, startPoint x: 574, startPoint y: 409, endPoint x: 586, endPoint y: 409, distance: 11.7
click at [586, 409] on span "Select your most relevant portfolio items for this scanner. This will provide t…" at bounding box center [773, 414] width 637 height 33
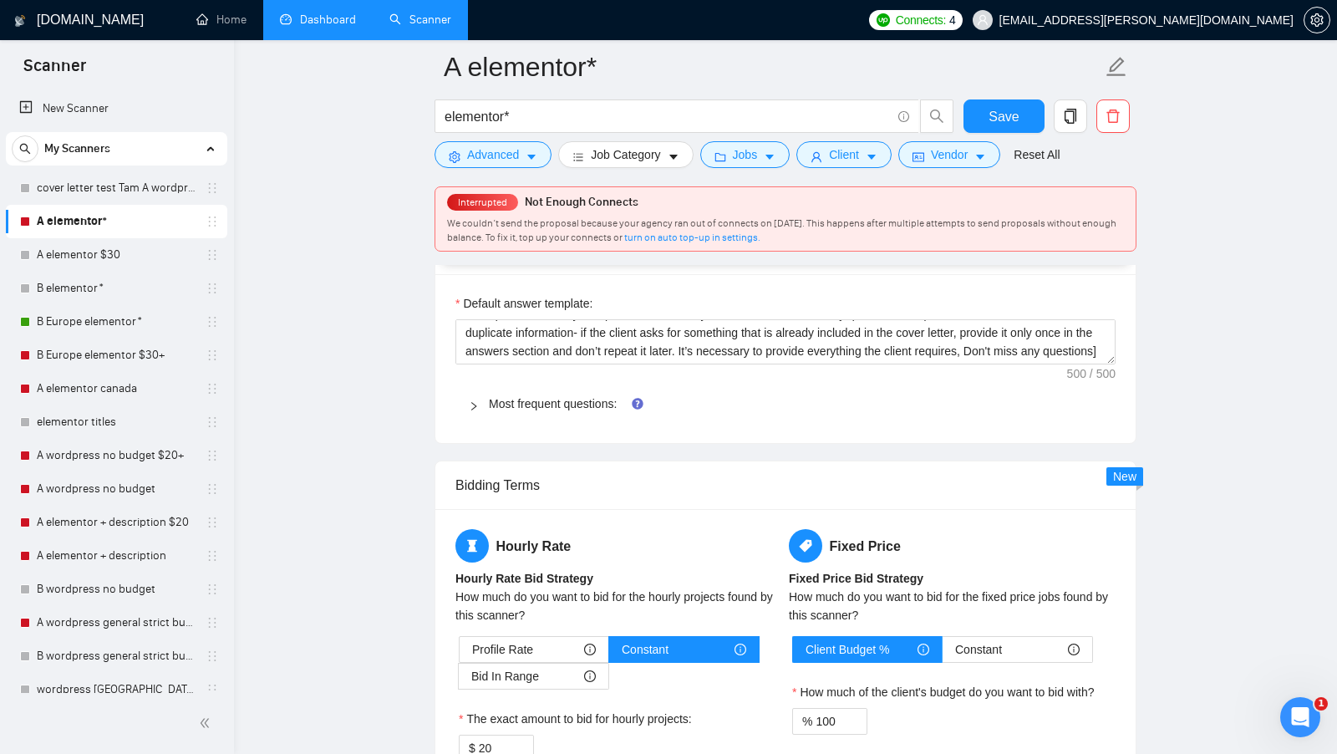
scroll to position [2688, 0]
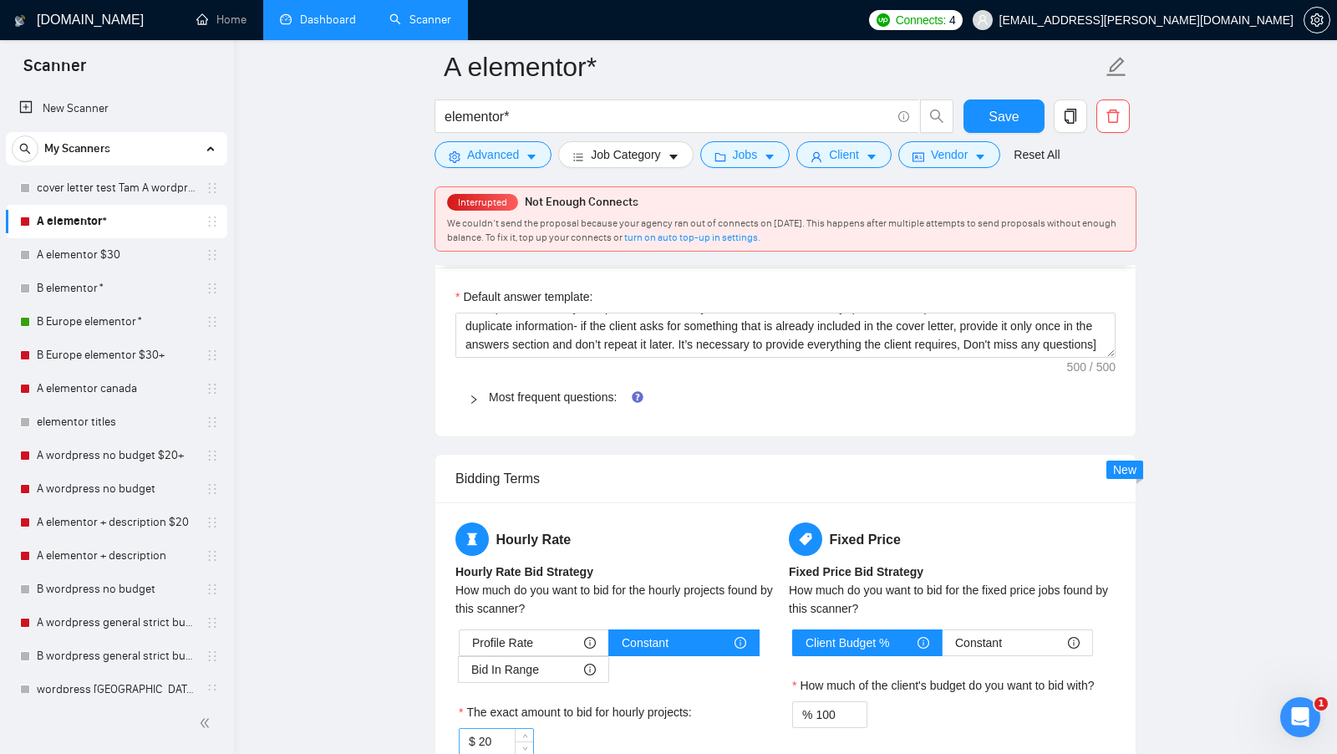
click at [491, 728] on input "20" at bounding box center [506, 740] width 54 height 25
type input "5"
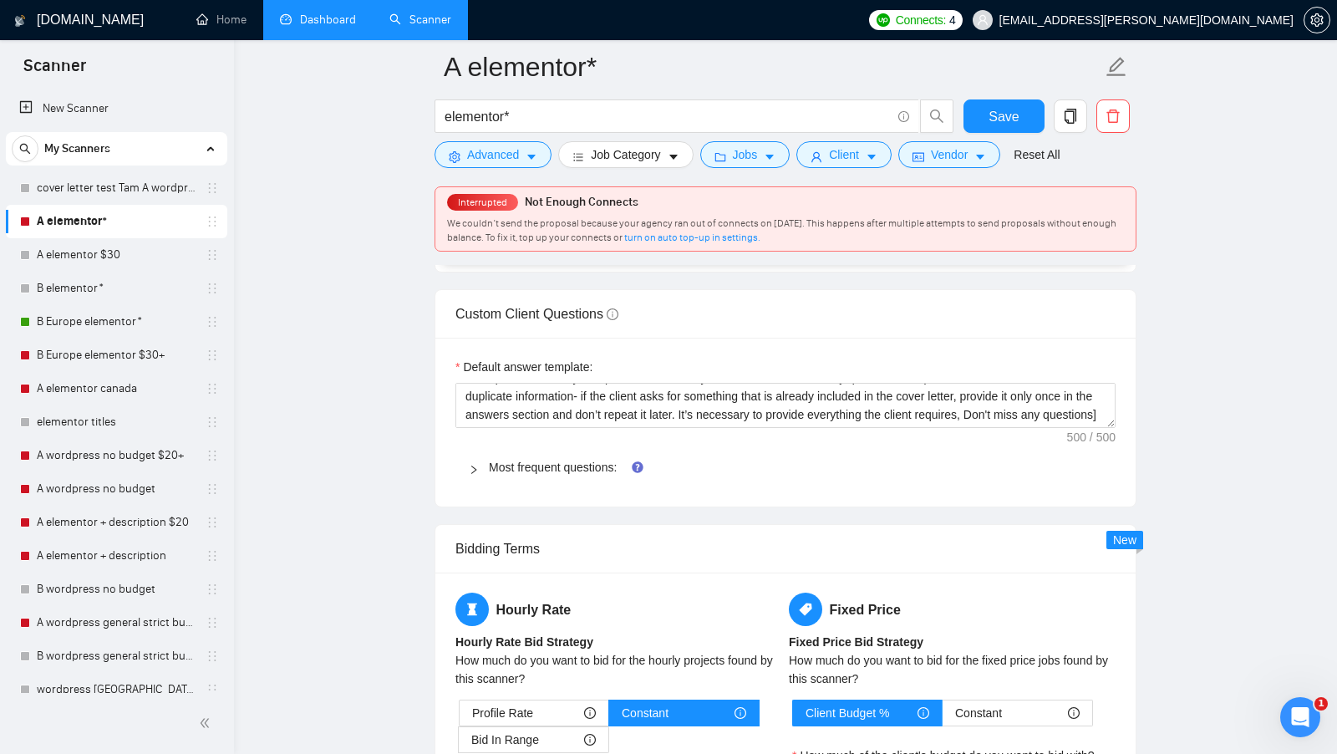
scroll to position [2604, 0]
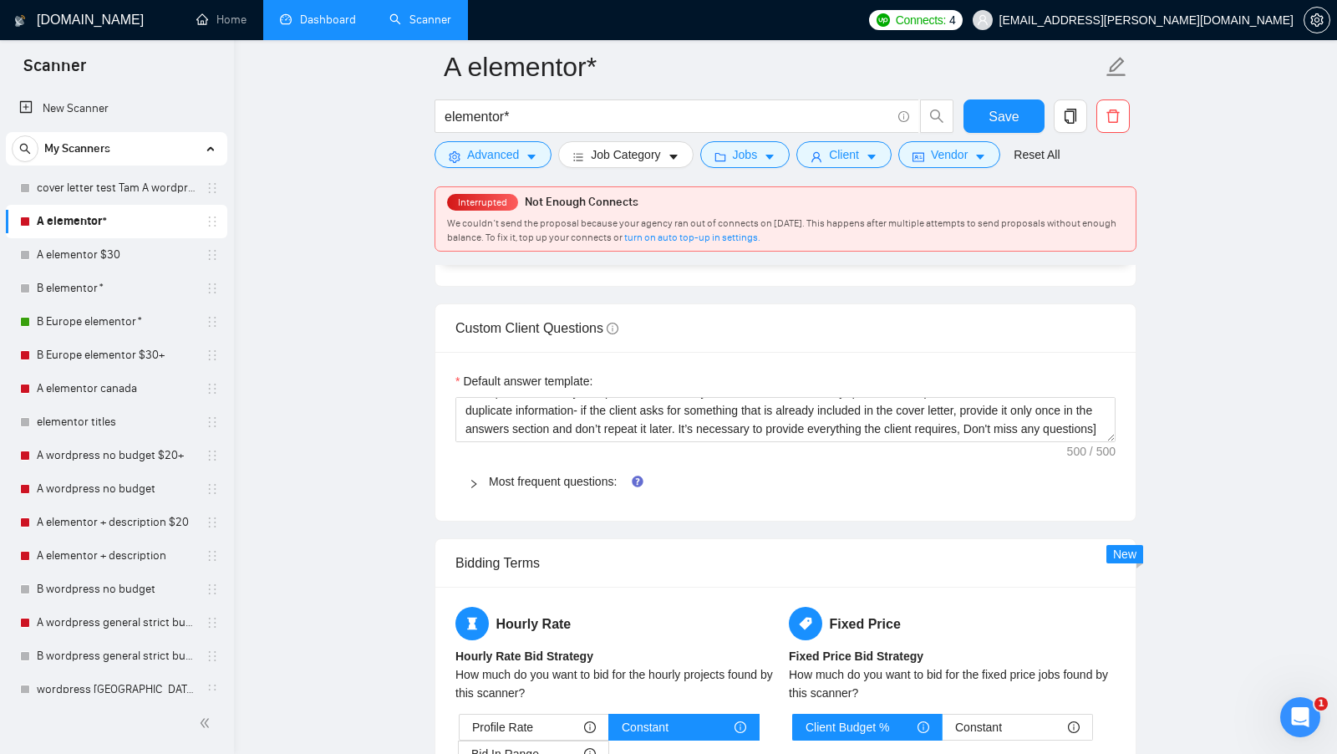
type input "40"
click at [749, 170] on form "A elementor* elementor* Save Advanced Job Category Jobs Client Vendor Reset All" at bounding box center [785, 108] width 702 height 136
click at [749, 166] on button "Jobs" at bounding box center [745, 154] width 90 height 27
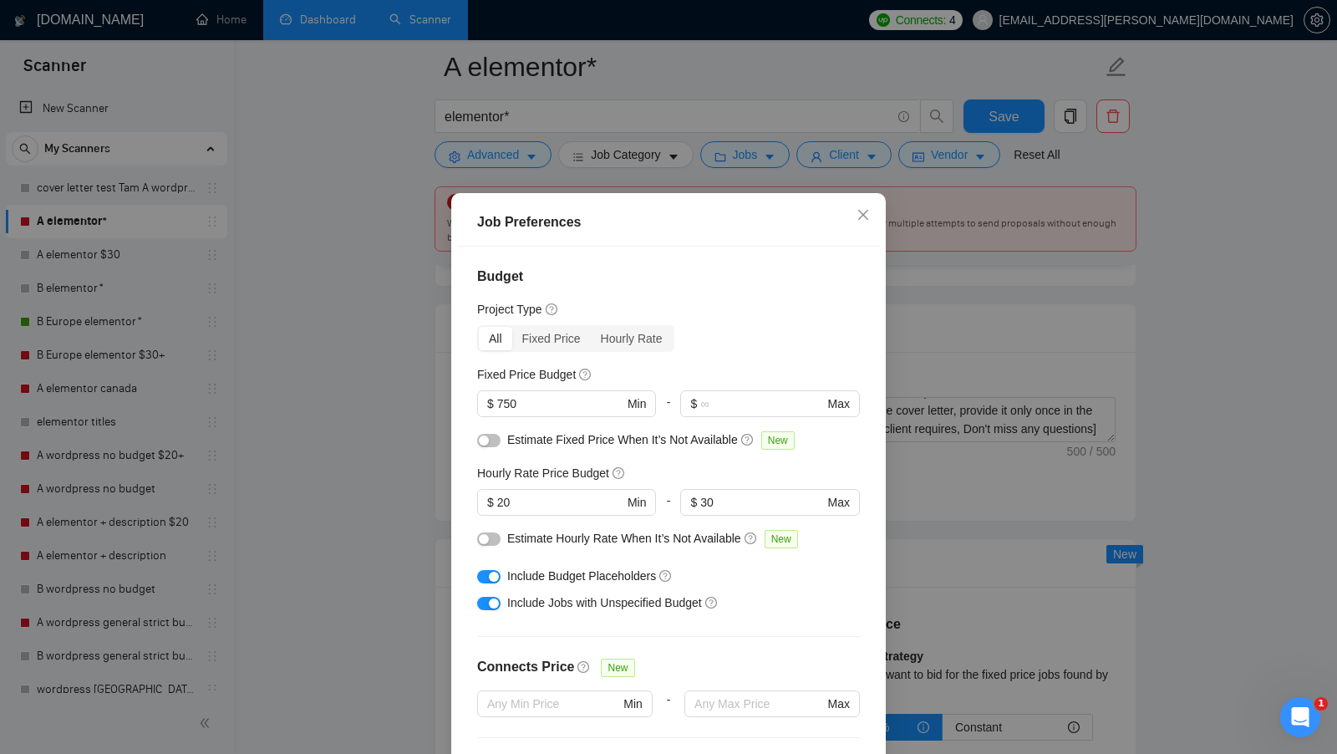
click at [749, 159] on div "Job Preferences Budget Project Type All Fixed Price Hourly Rate Fixed Price Bud…" at bounding box center [668, 377] width 1337 height 754
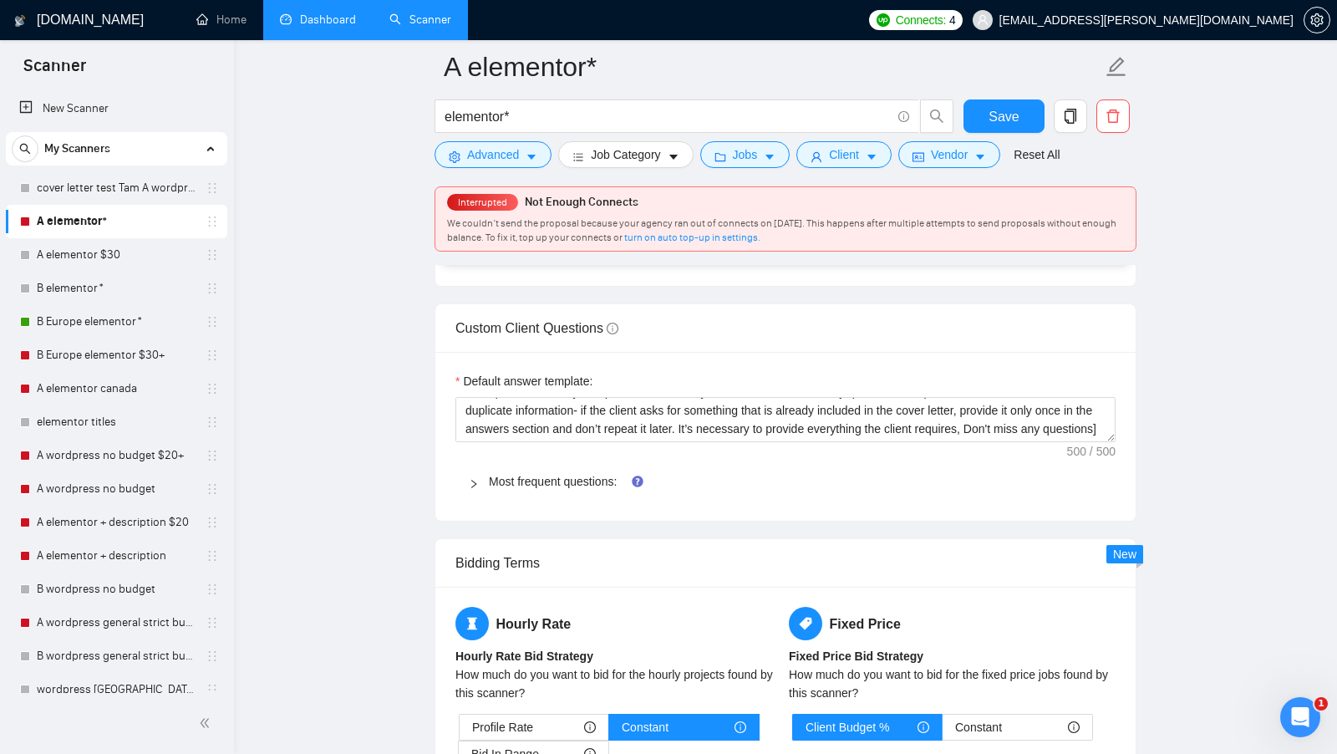
click at [733, 179] on div "Interrupted Not Enough Connects We couldn’t send the proposal because your agen…" at bounding box center [785, 220] width 702 height 89
click at [743, 163] on span "Jobs" at bounding box center [745, 154] width 25 height 18
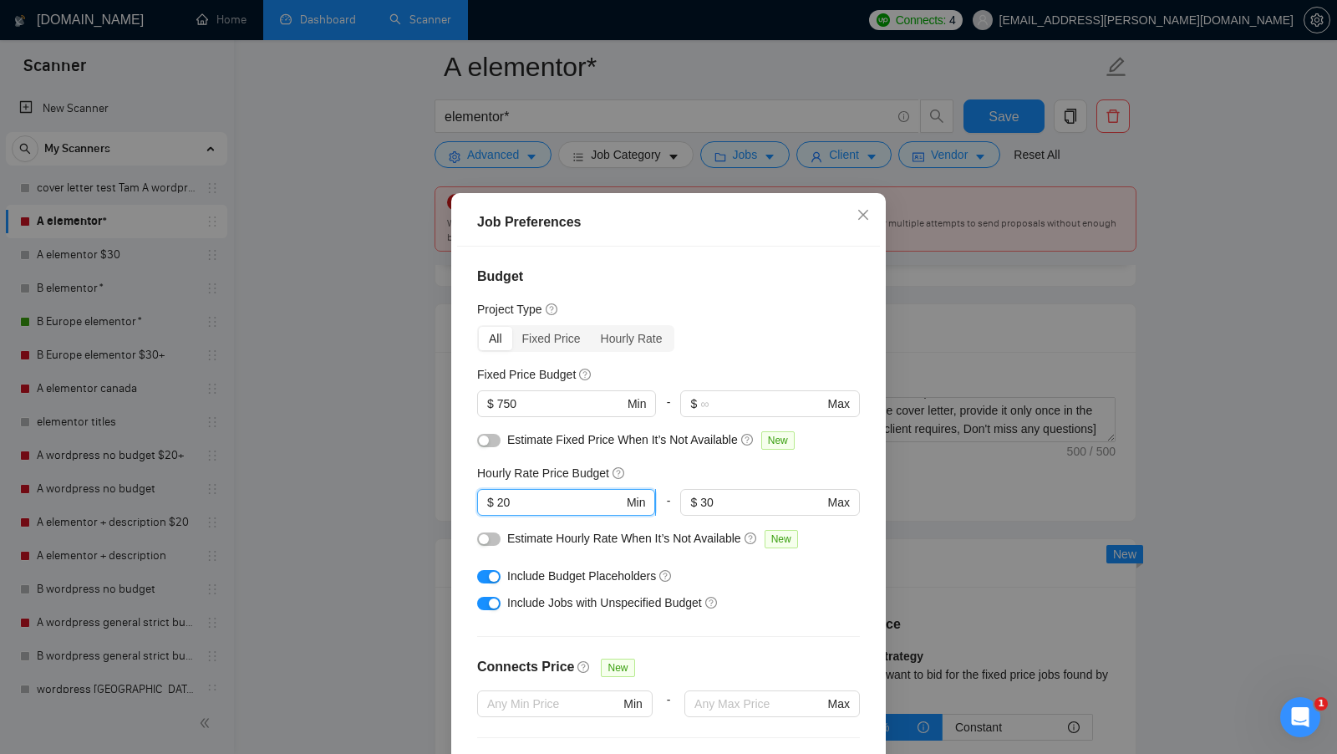
click at [533, 501] on input "20" at bounding box center [560, 502] width 126 height 18
click at [533, 500] on input "20" at bounding box center [560, 502] width 126 height 18
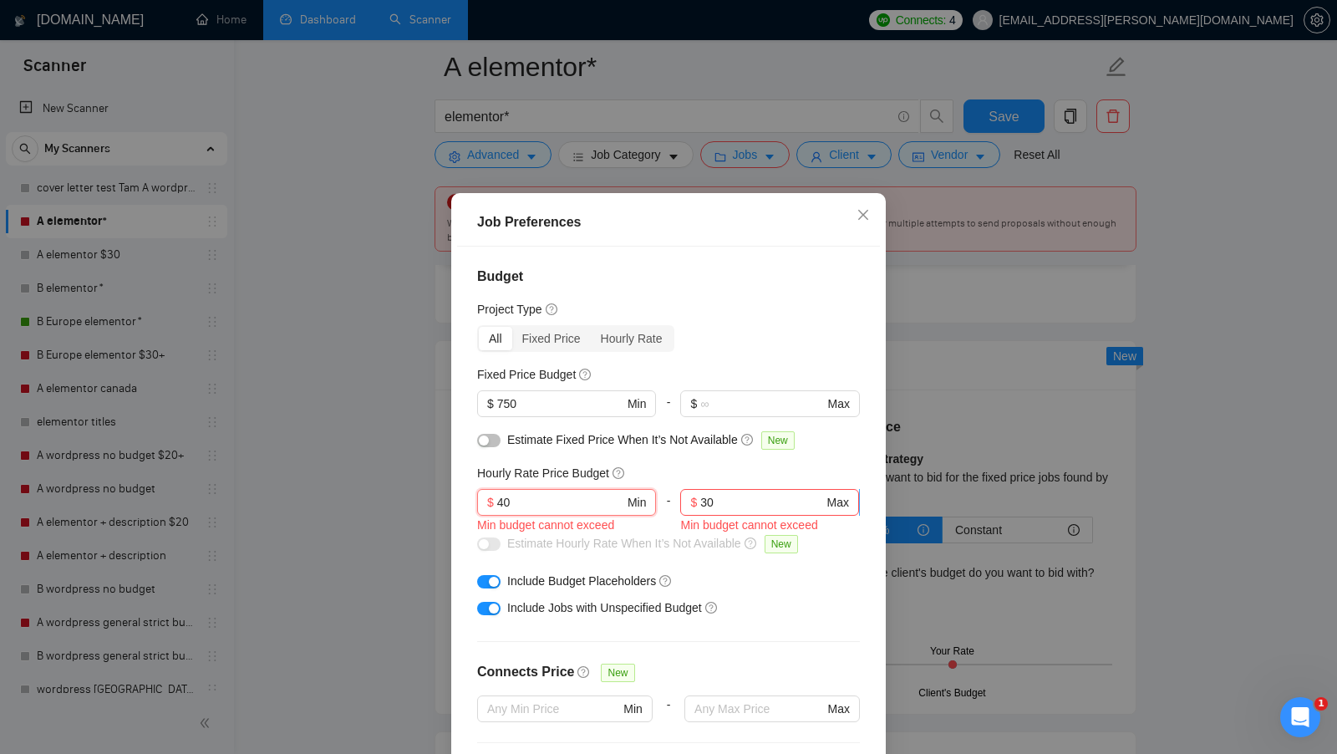
type input "40"
click at [718, 507] on input "30" at bounding box center [761, 502] width 123 height 18
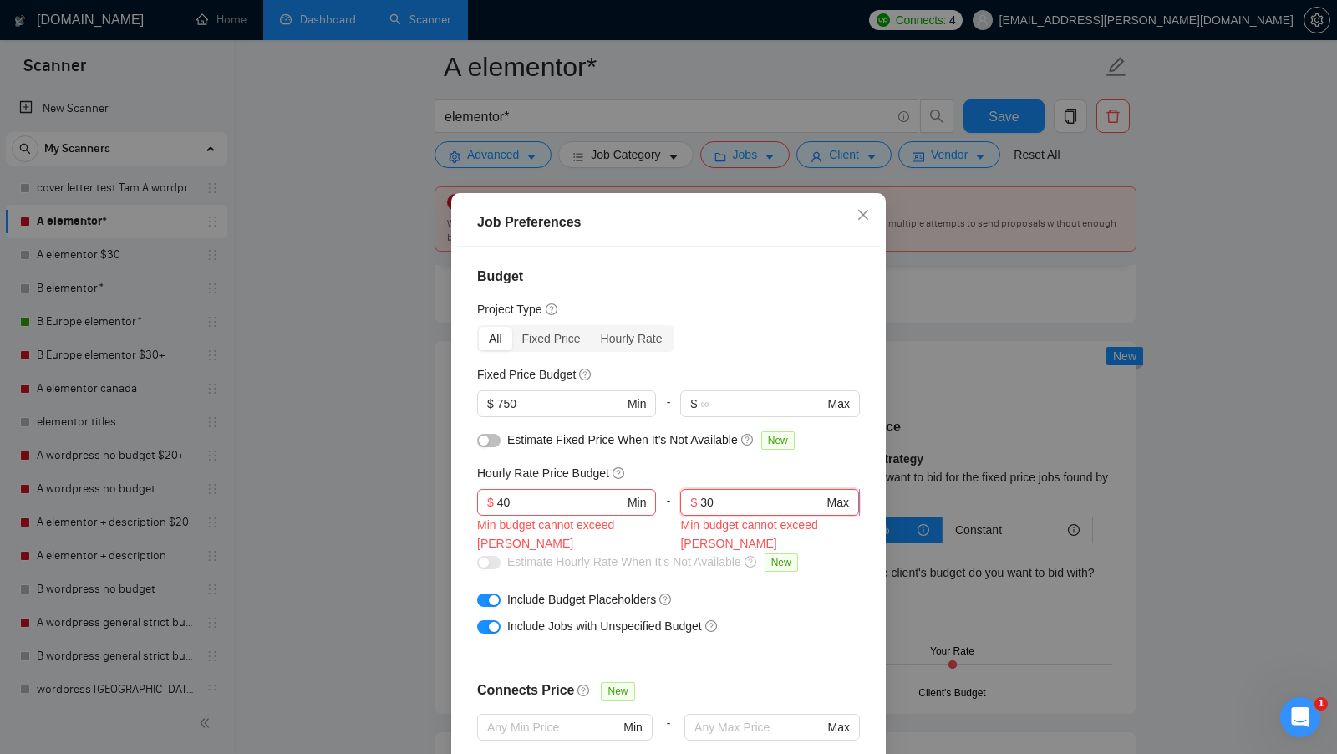
click at [718, 506] on input "30" at bounding box center [761, 502] width 123 height 18
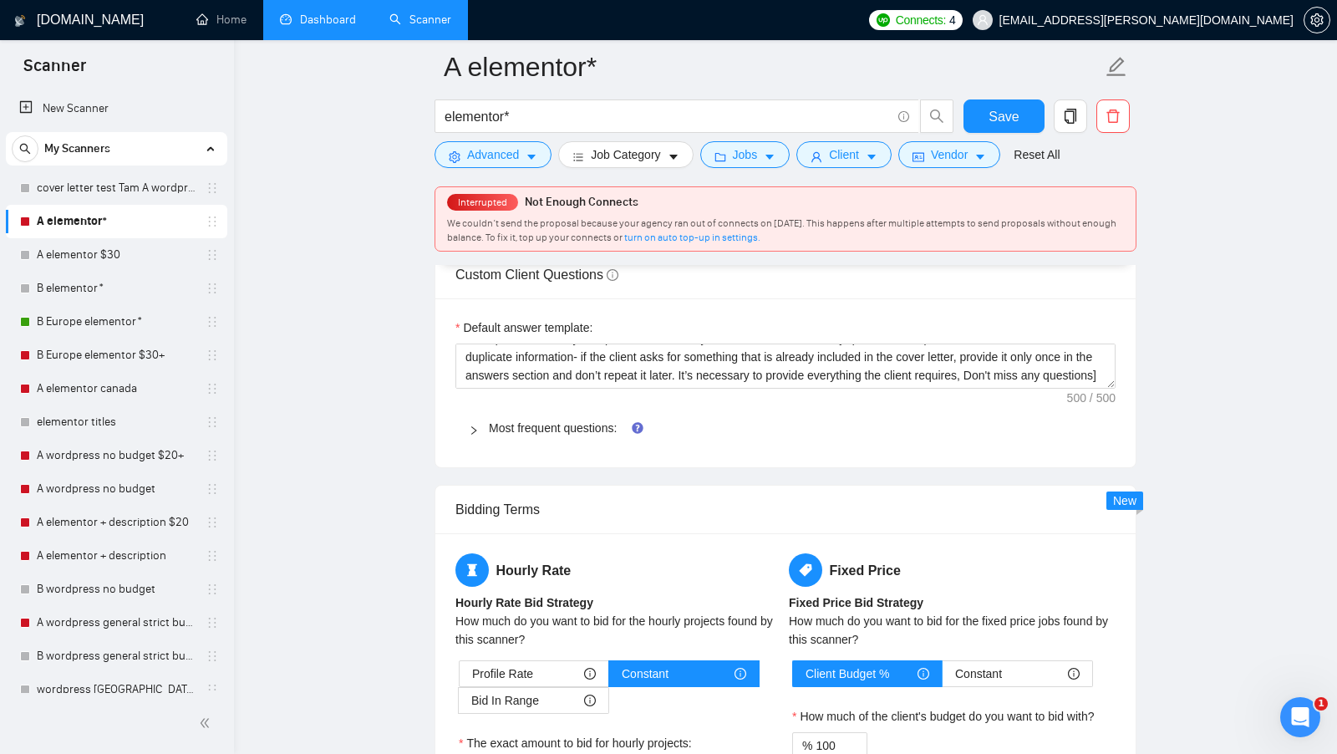
click at [767, 292] on button "OK" at bounding box center [763, 289] width 8 height 5
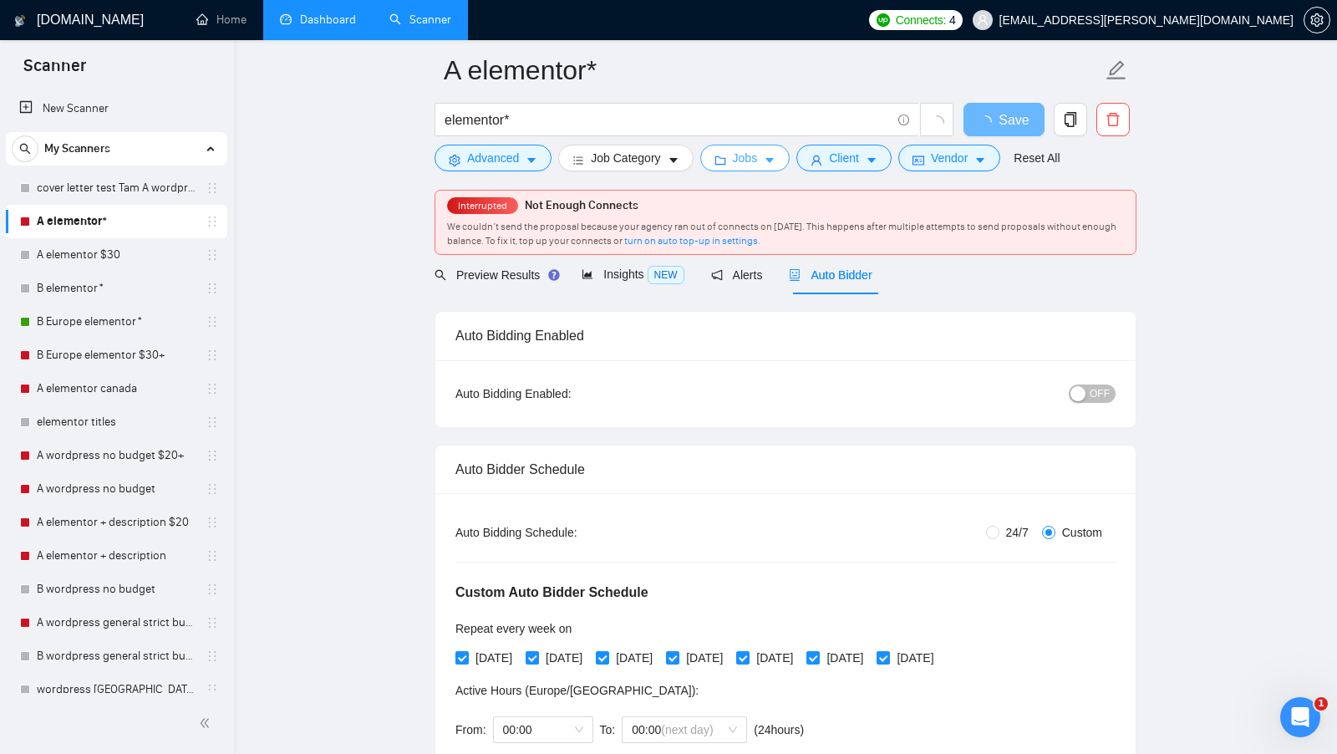
scroll to position [74, 0]
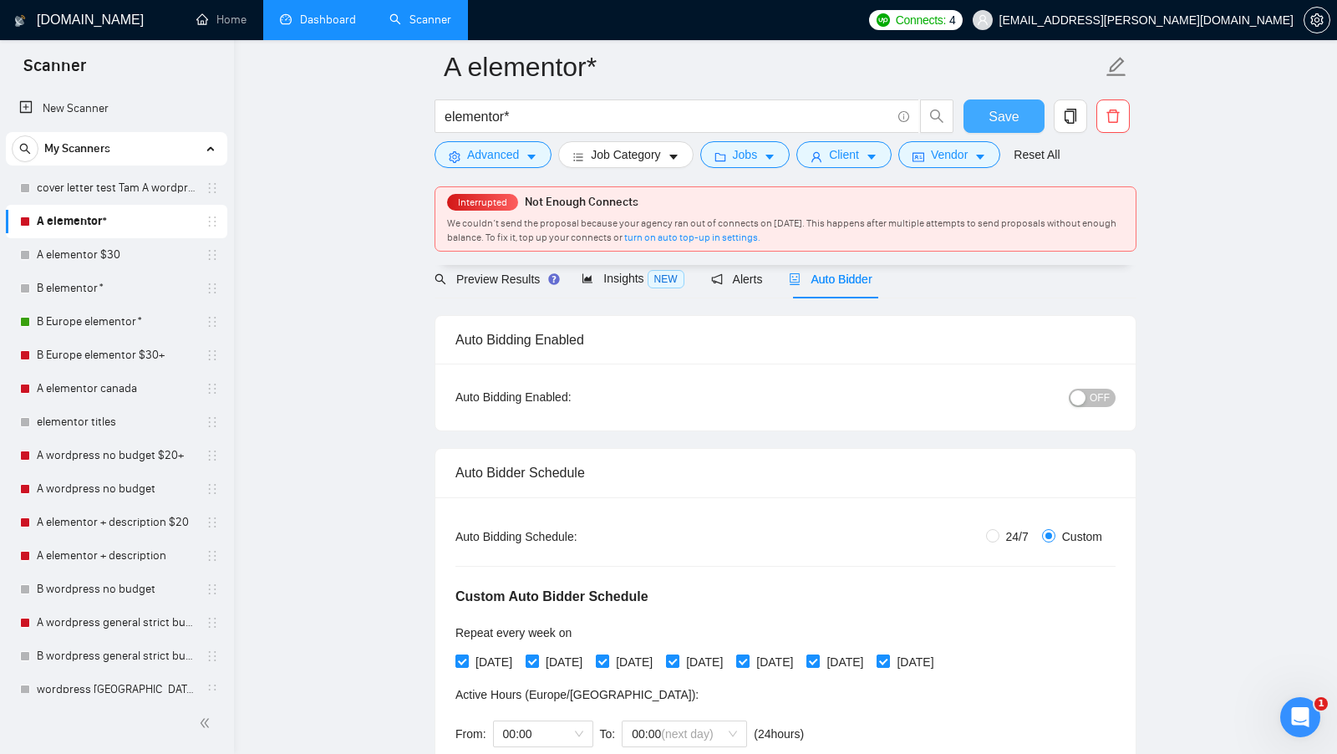
click at [1003, 119] on span "Save" at bounding box center [1003, 116] width 30 height 21
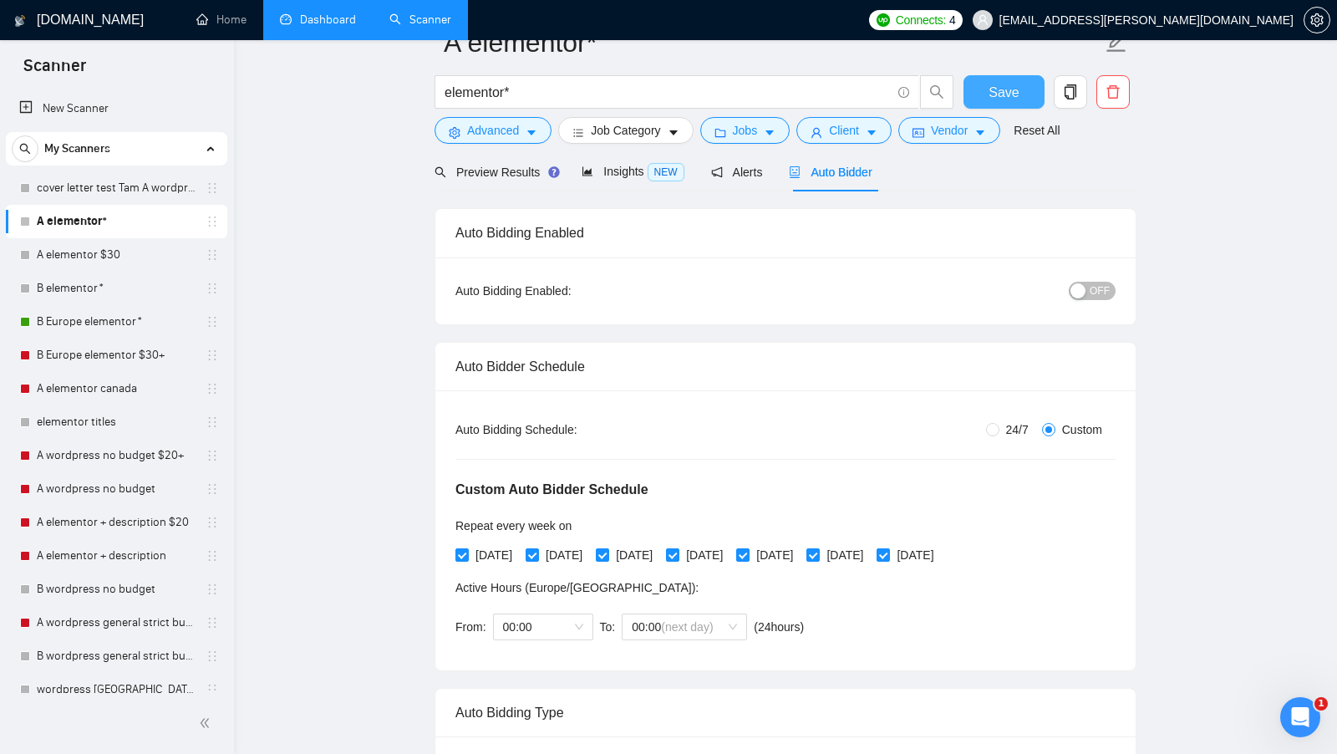
scroll to position [0, 0]
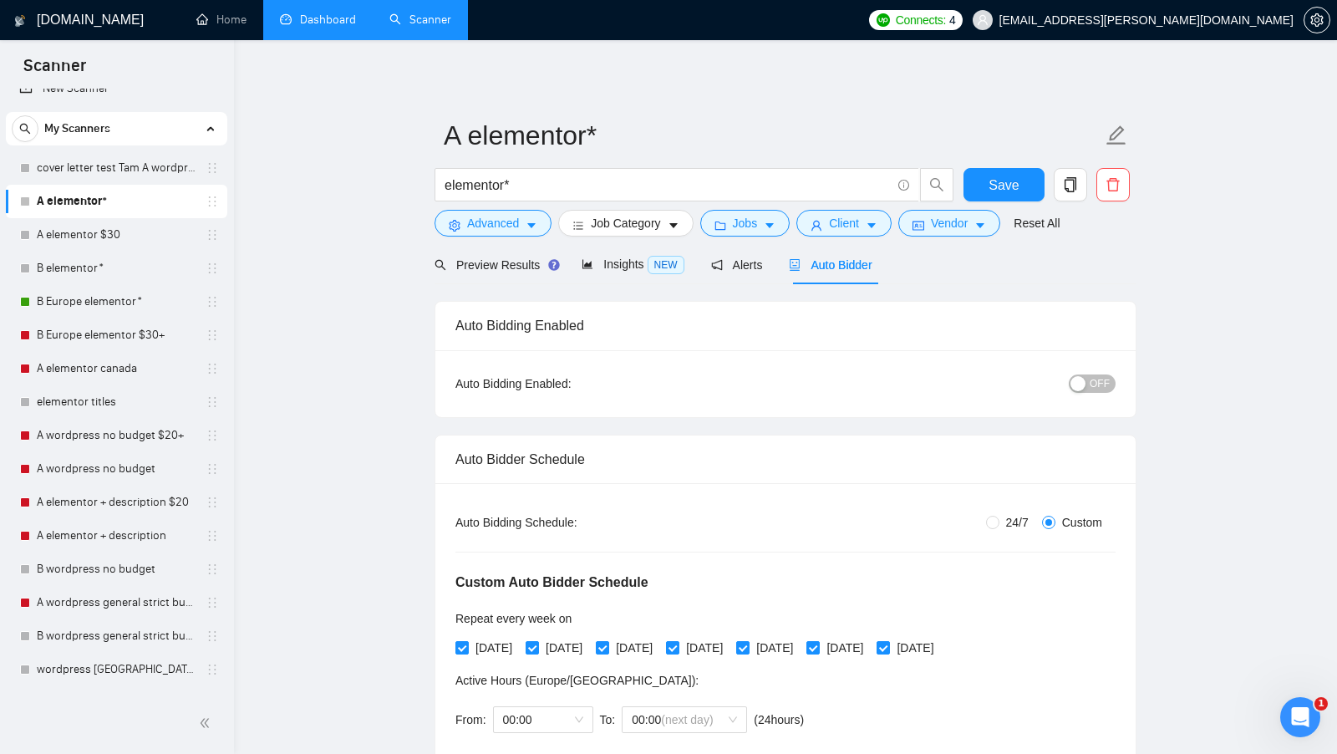
click at [1076, 385] on div "button" at bounding box center [1077, 383] width 15 height 15
click at [1033, 190] on button "Save" at bounding box center [1003, 184] width 81 height 33
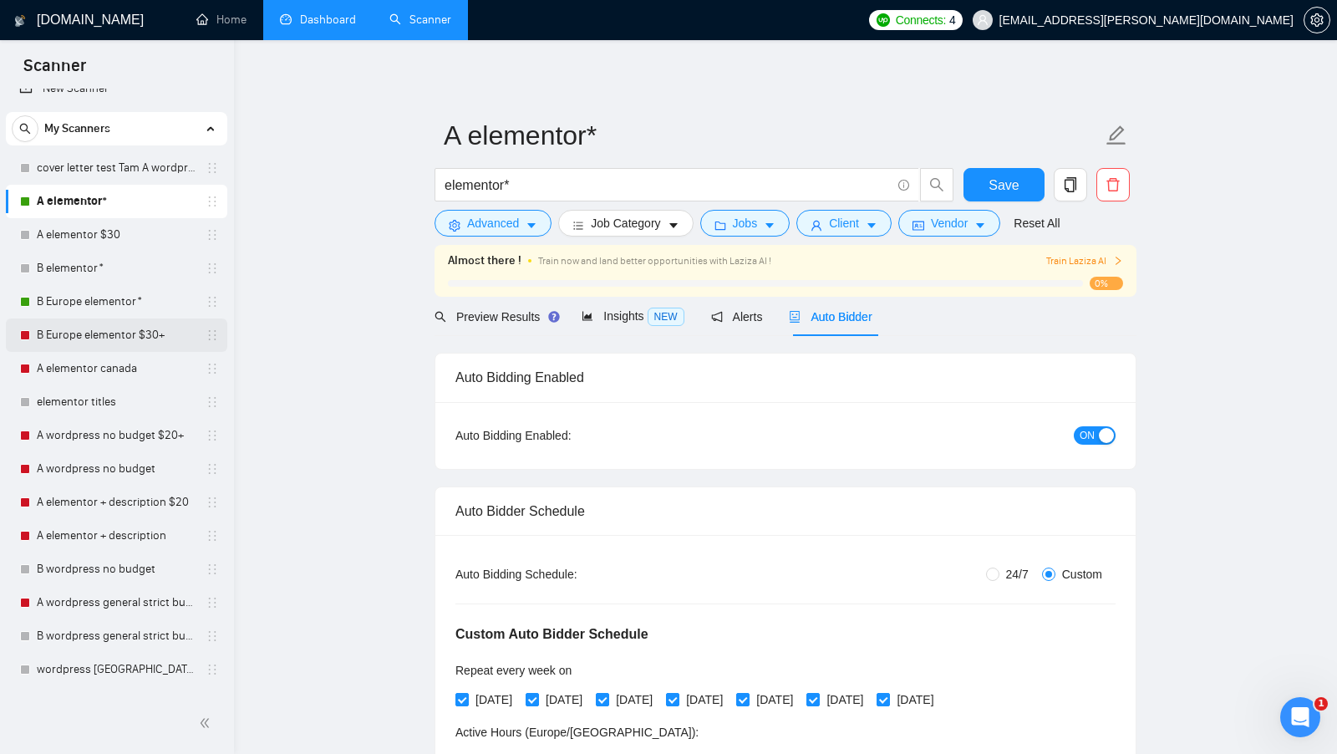
click at [129, 322] on link "B Europe elementor $30+" at bounding box center [116, 334] width 159 height 33
click at [123, 322] on link "B Europe elementor $30+" at bounding box center [116, 334] width 159 height 33
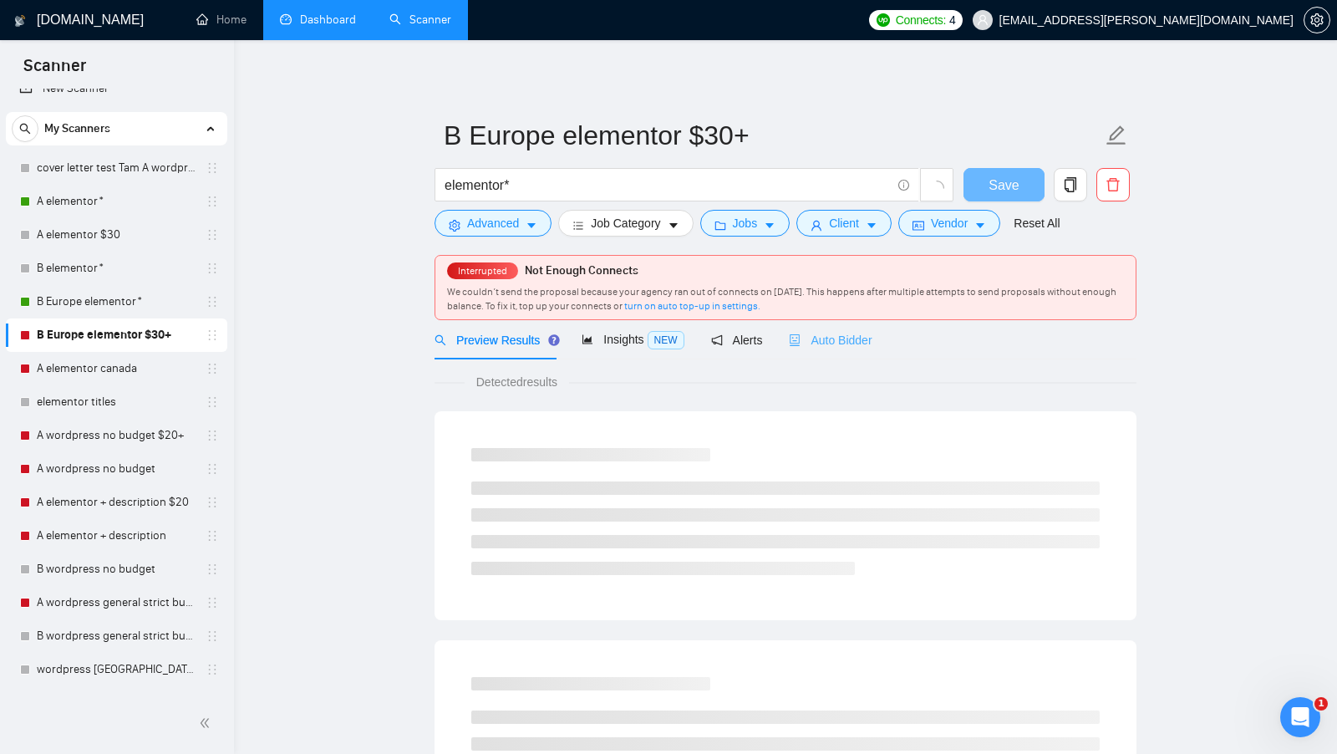
click at [854, 350] on div "Auto Bidder" at bounding box center [830, 339] width 83 height 39
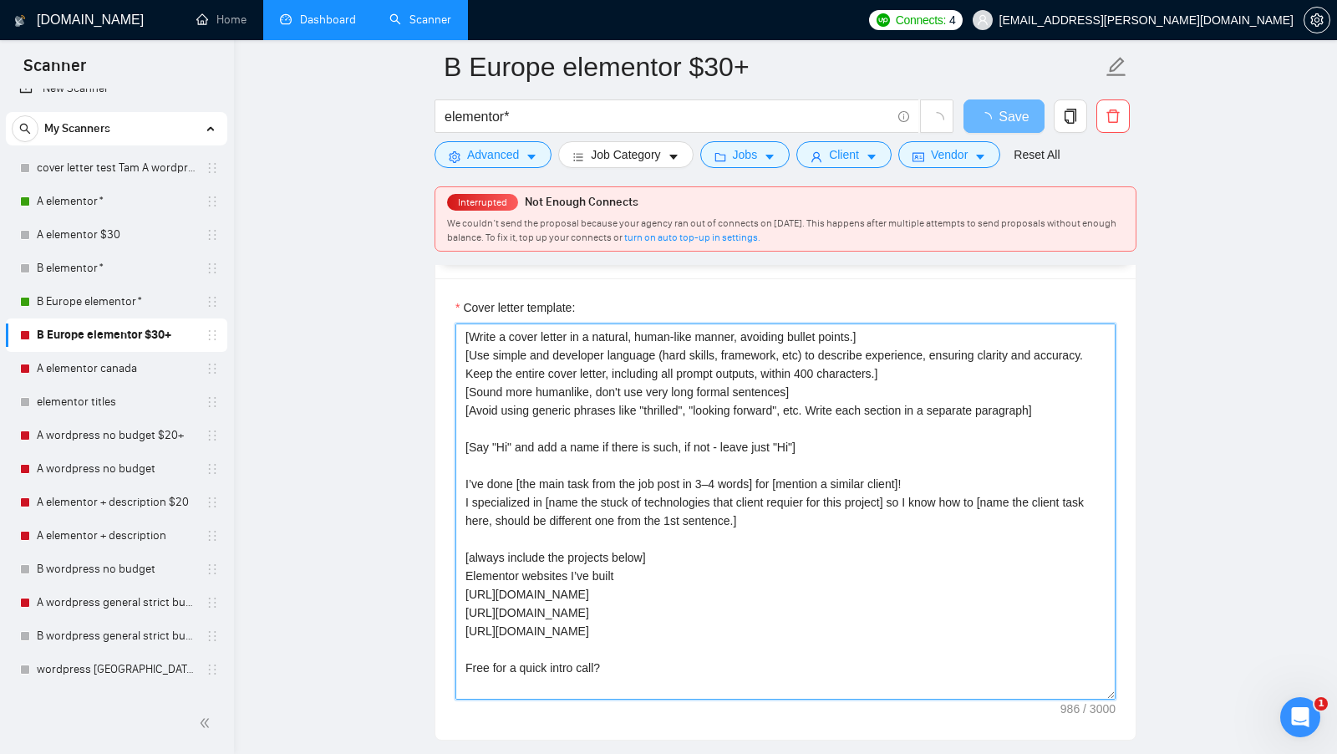
click at [832, 376] on textarea "[Write a cover letter in a natural, human-like manner, avoiding bullet points.]…" at bounding box center [785, 511] width 660 height 376
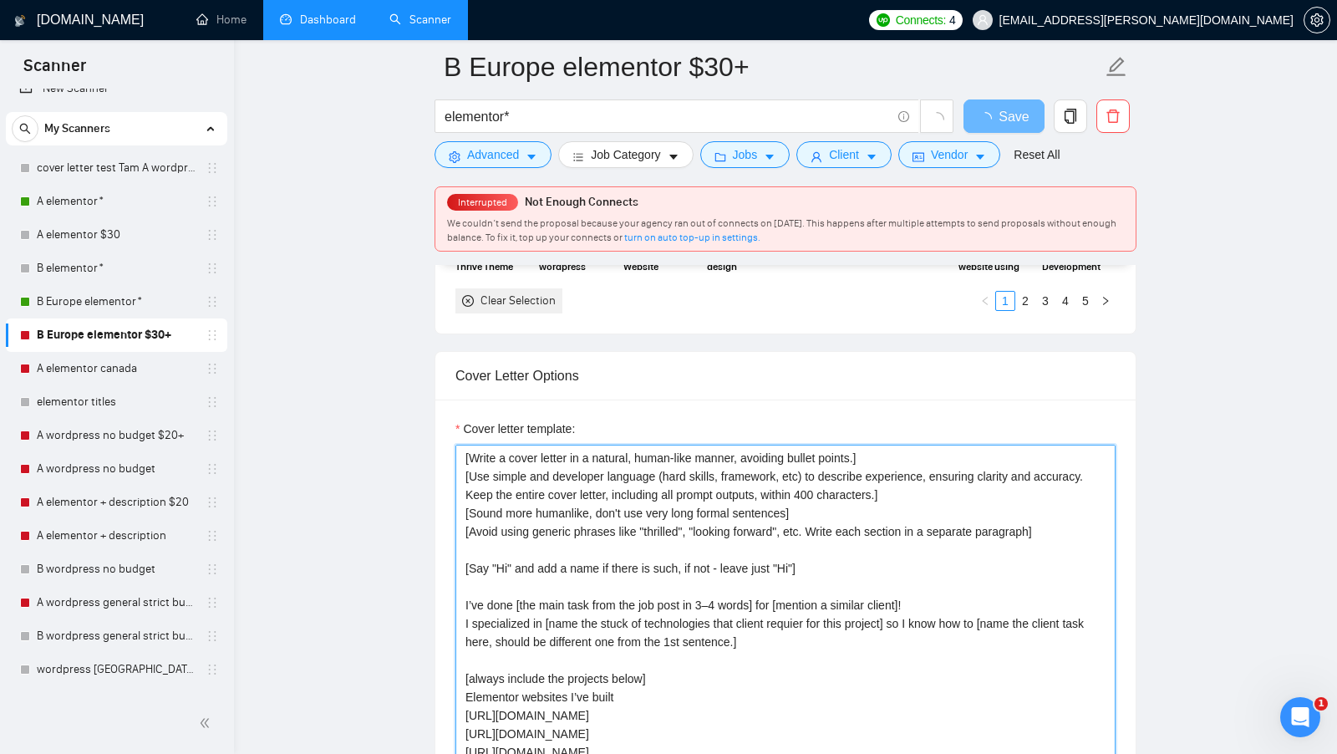
scroll to position [1660, 0]
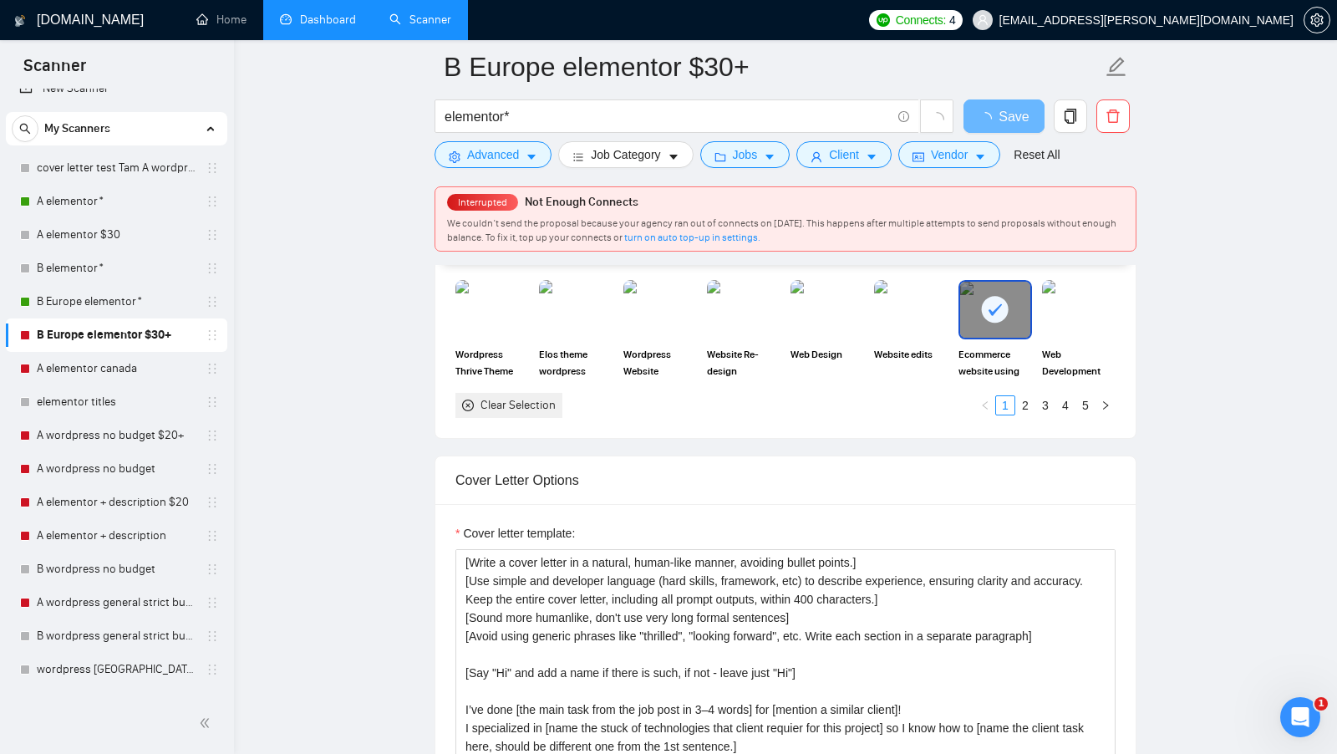
click at [520, 413] on div "Select your portfolio: Select your most relevant portfolio items for this scann…" at bounding box center [785, 253] width 700 height 369
click at [532, 400] on div "Clear Selection" at bounding box center [517, 405] width 75 height 18
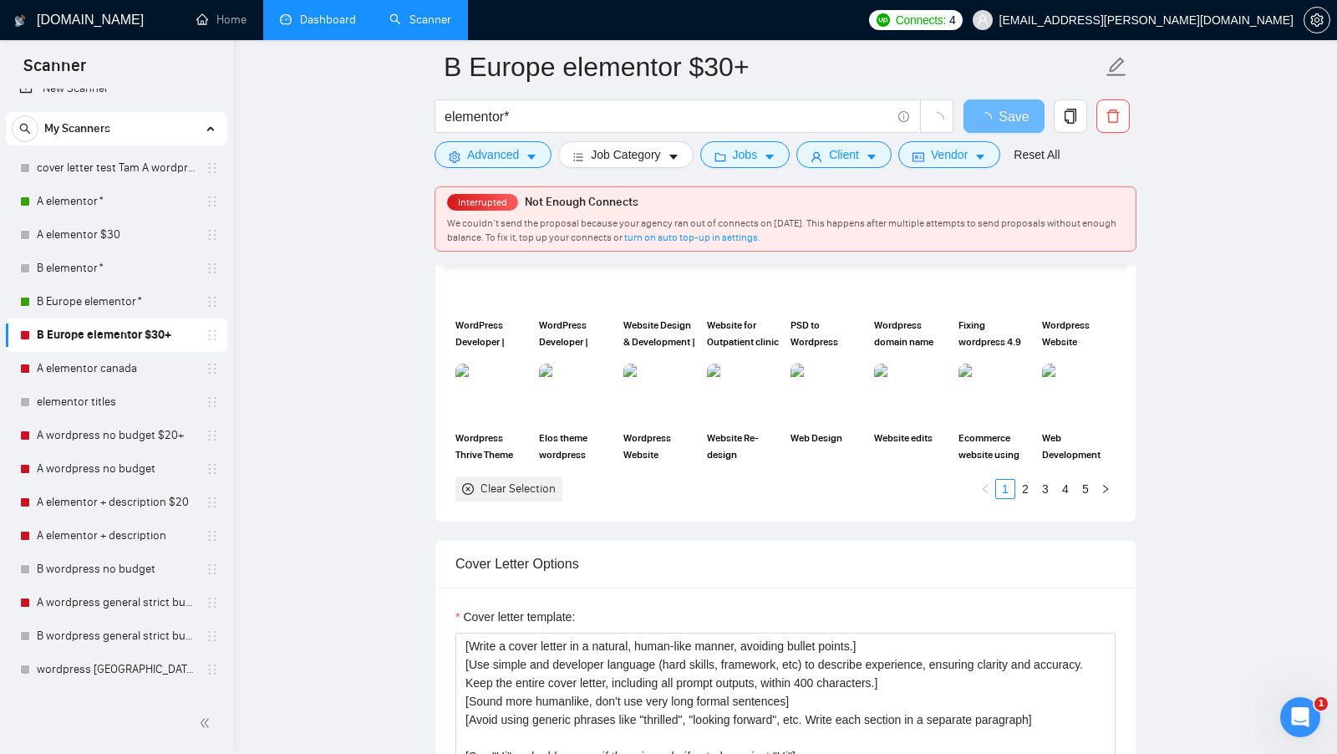
scroll to position [1550, 0]
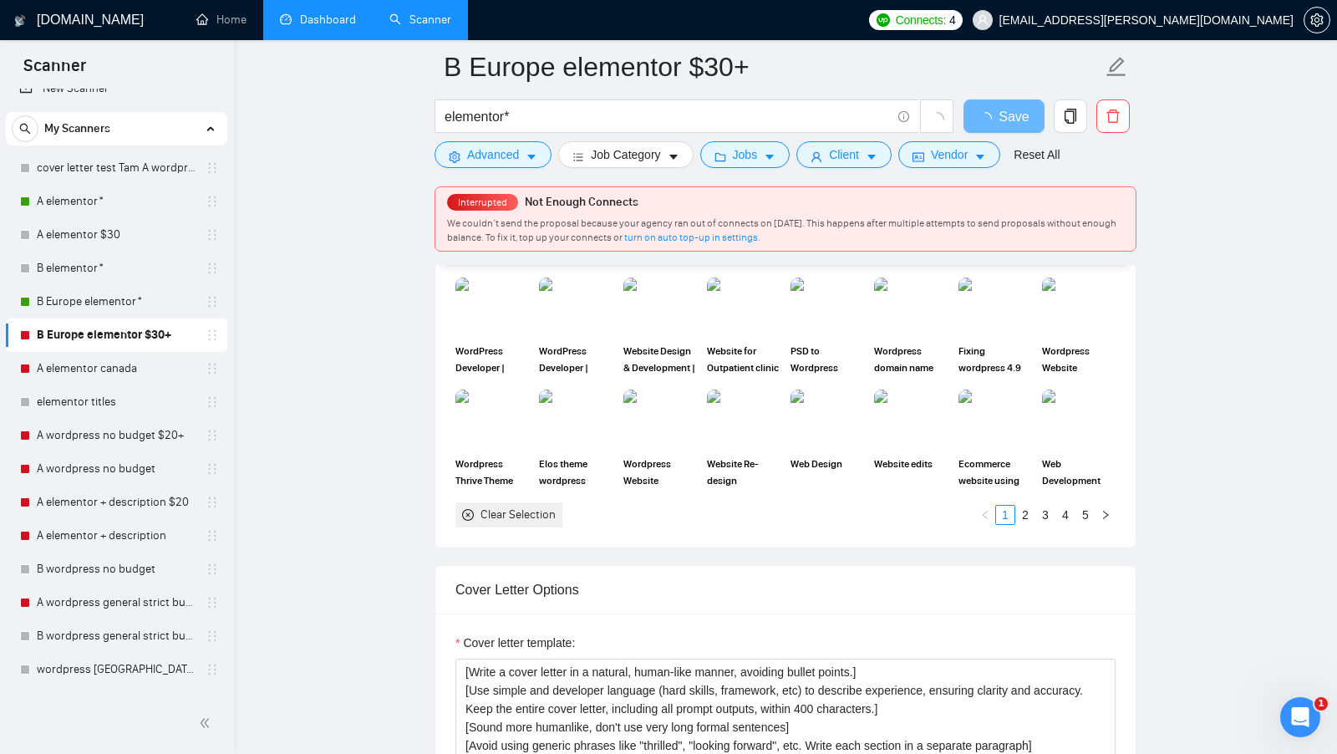
click at [507, 343] on span "WordPress Developer | Elementor | Elementor Pro | Wordpress Designer" at bounding box center [492, 359] width 74 height 33
click at [553, 330] on div "WordPress Developer | Elementor | Website Redesign| Wordpress Designer" at bounding box center [576, 326] width 74 height 99
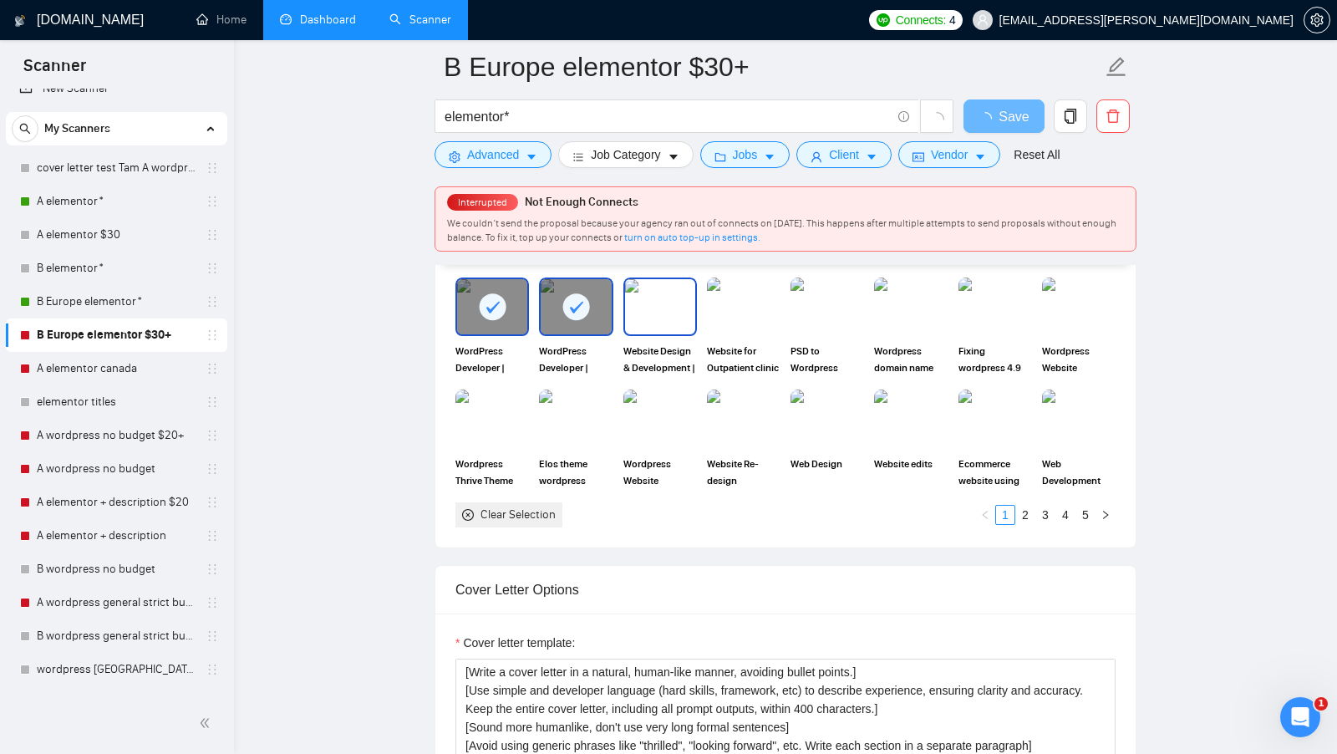
click at [672, 330] on div "Website Design & Development | Wordpress | Landing Page | Elementor" at bounding box center [660, 326] width 74 height 99
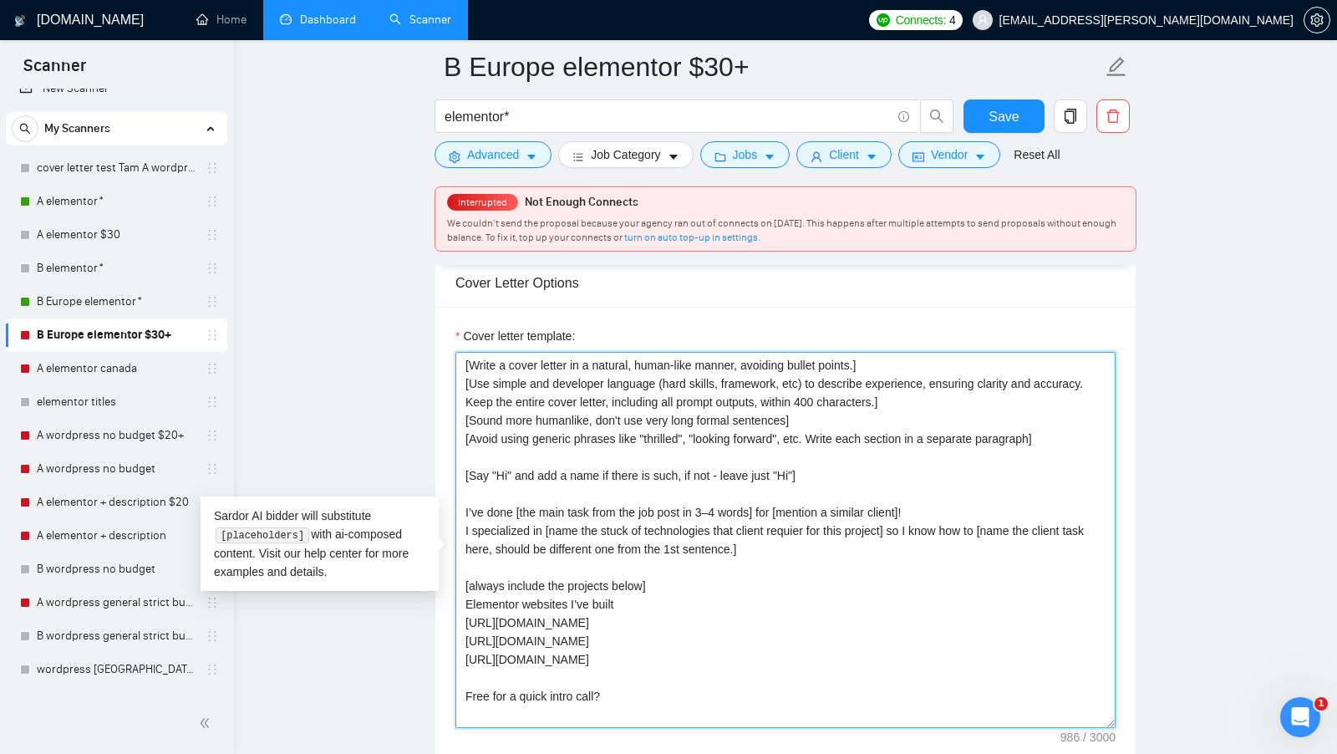
drag, startPoint x: 673, startPoint y: 647, endPoint x: 445, endPoint y: 339, distance: 382.8
click at [445, 337] on div "Cover letter template: [Write a cover letter in a natural, human-like manner, a…" at bounding box center [785, 537] width 700 height 461
type textarea "https://hypermedica.com Free for a quick intro call? Best, Attinder"
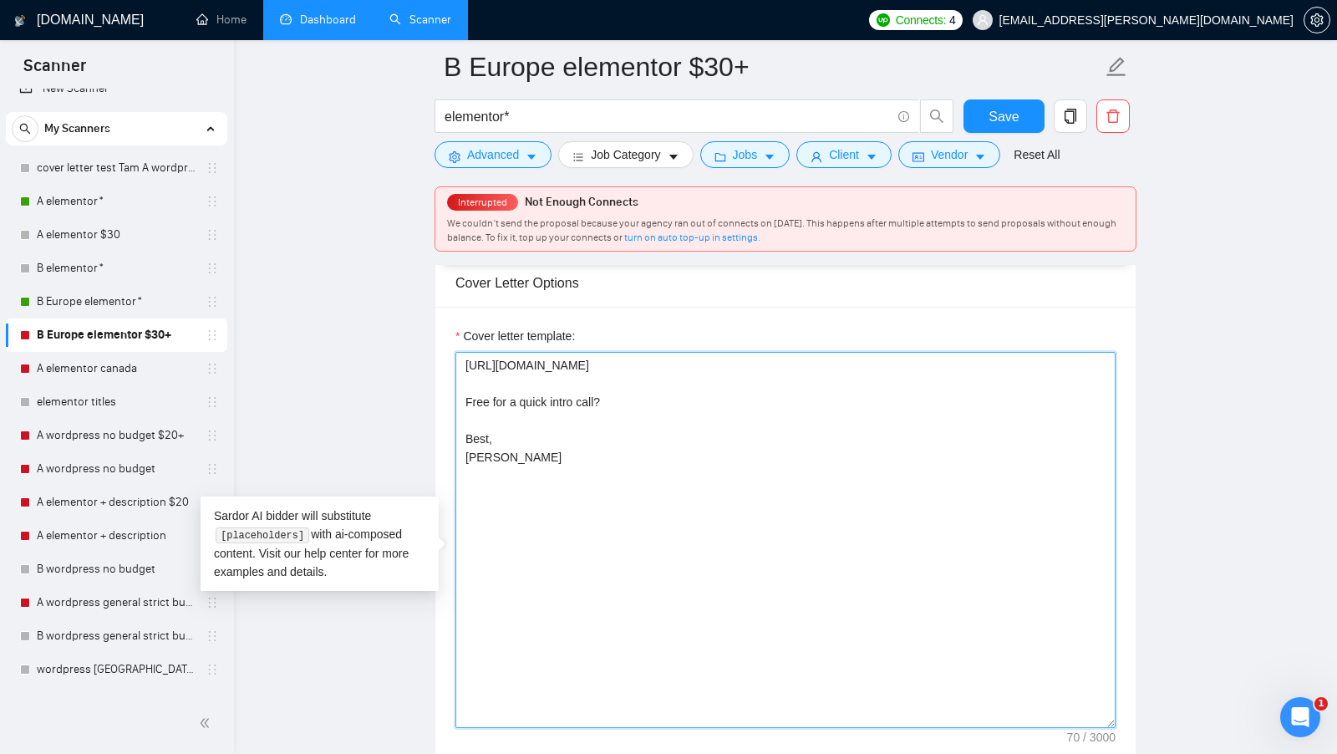
drag, startPoint x: 546, startPoint y: 545, endPoint x: 383, endPoint y: 260, distance: 328.2
click at [383, 256] on main "B Europe elementor $30+ elementor* Save Advanced Job Category Jobs Client Vendo…" at bounding box center [785, 540] width 1049 height 4768
paste textarea "[Say "Hi" and add a name if there is such, if not - leave just "Hi"] I am avail…"
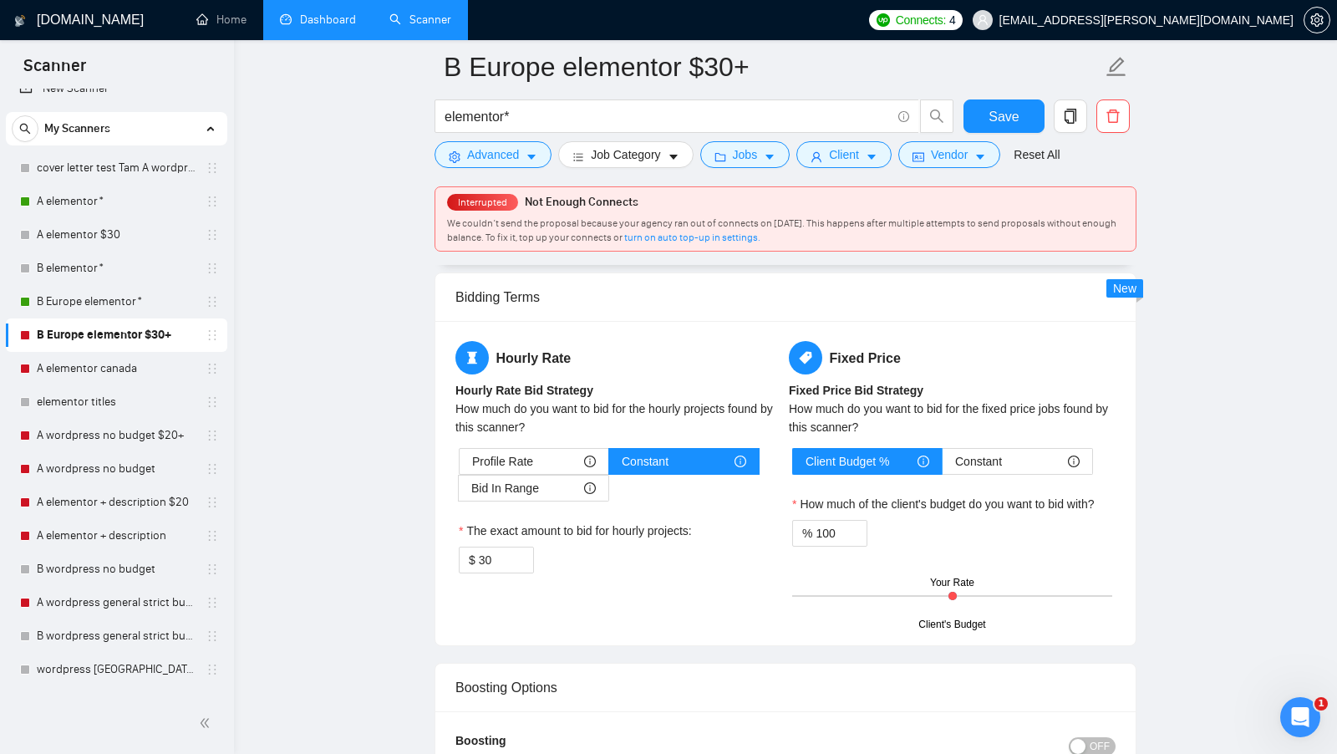
scroll to position [2716, 0]
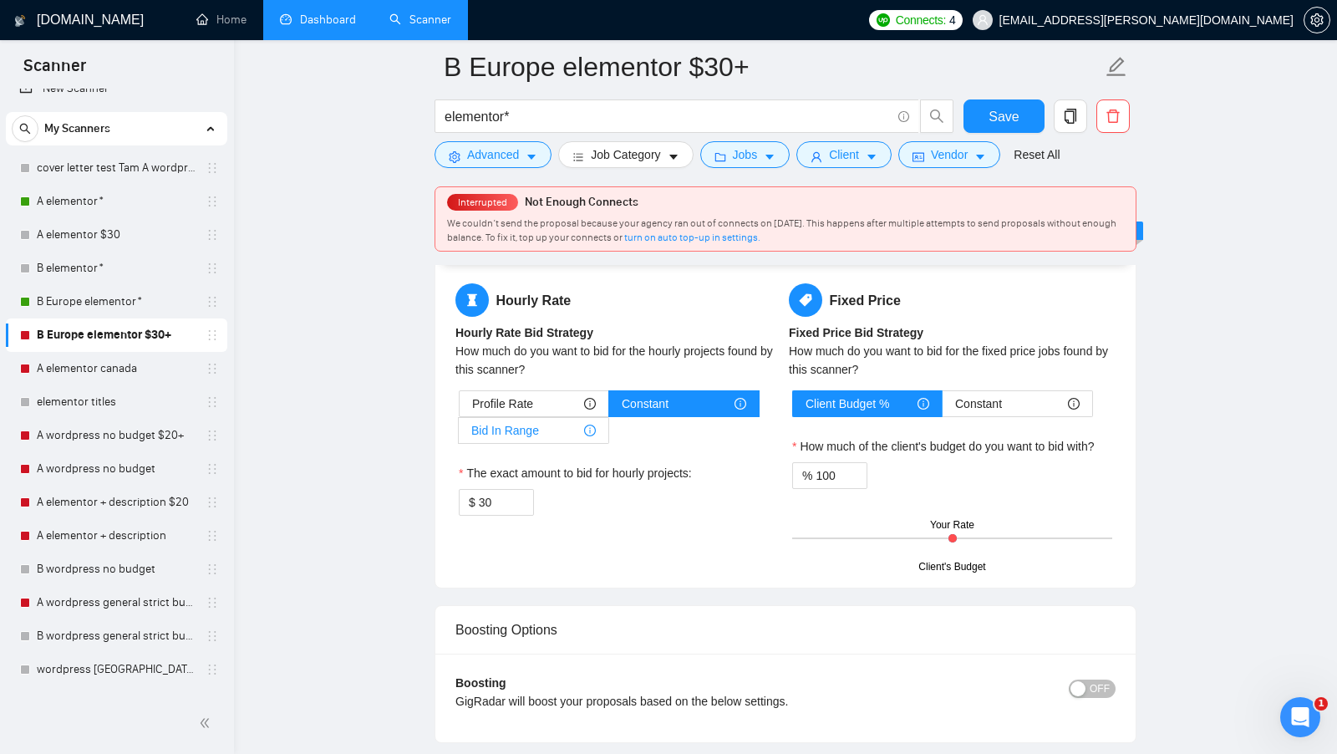
type textarea "[Say "Hi" and add a name if there is such, if not - leave just "Hi"] I am avail…"
click at [535, 443] on span "Bid In Range" at bounding box center [505, 430] width 68 height 25
click at [459, 434] on input "Bid In Range" at bounding box center [459, 434] width 0 height 0
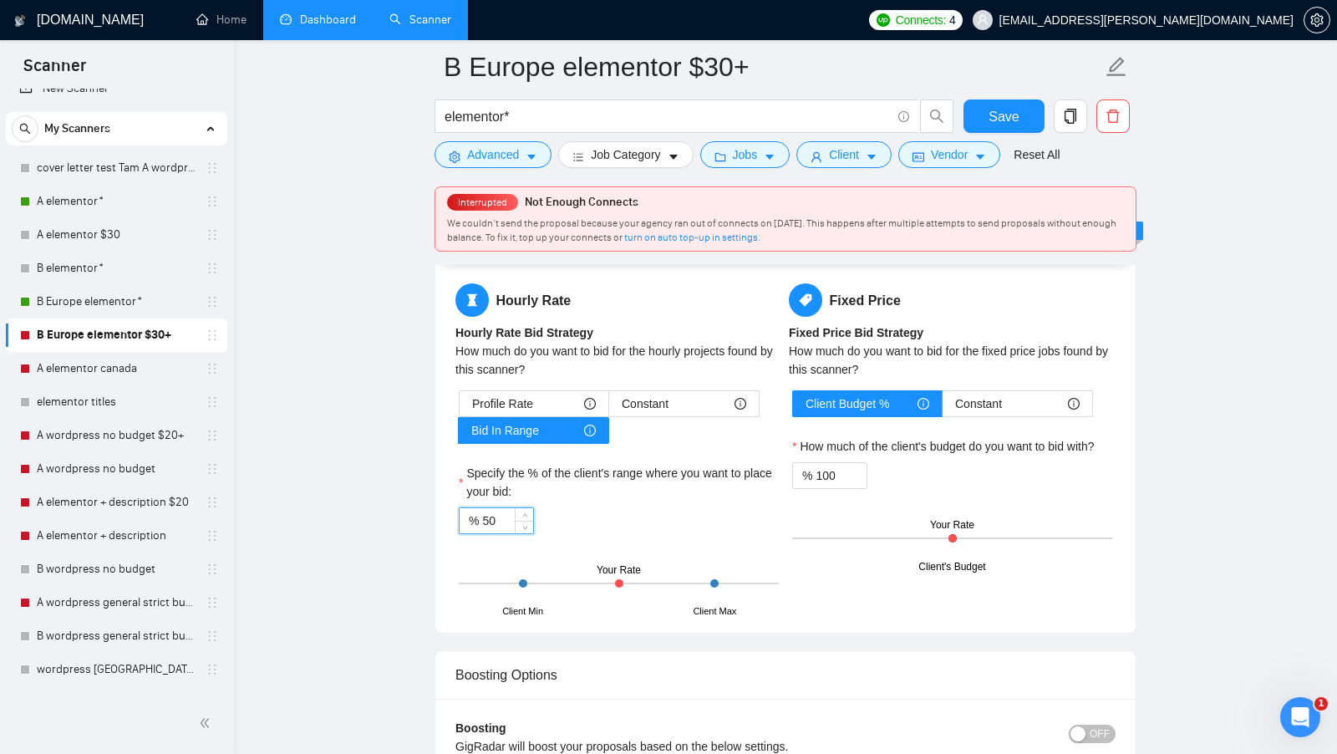
click at [496, 523] on input "50" at bounding box center [507, 520] width 51 height 25
click at [496, 524] on input "50" at bounding box center [507, 520] width 51 height 25
click at [620, 438] on div "Profile Rate Constant Bid In Range" at bounding box center [619, 416] width 320 height 53
click at [627, 417] on label "Constant" at bounding box center [684, 403] width 150 height 27
click at [609, 408] on input "Constant" at bounding box center [609, 408] width 0 height 0
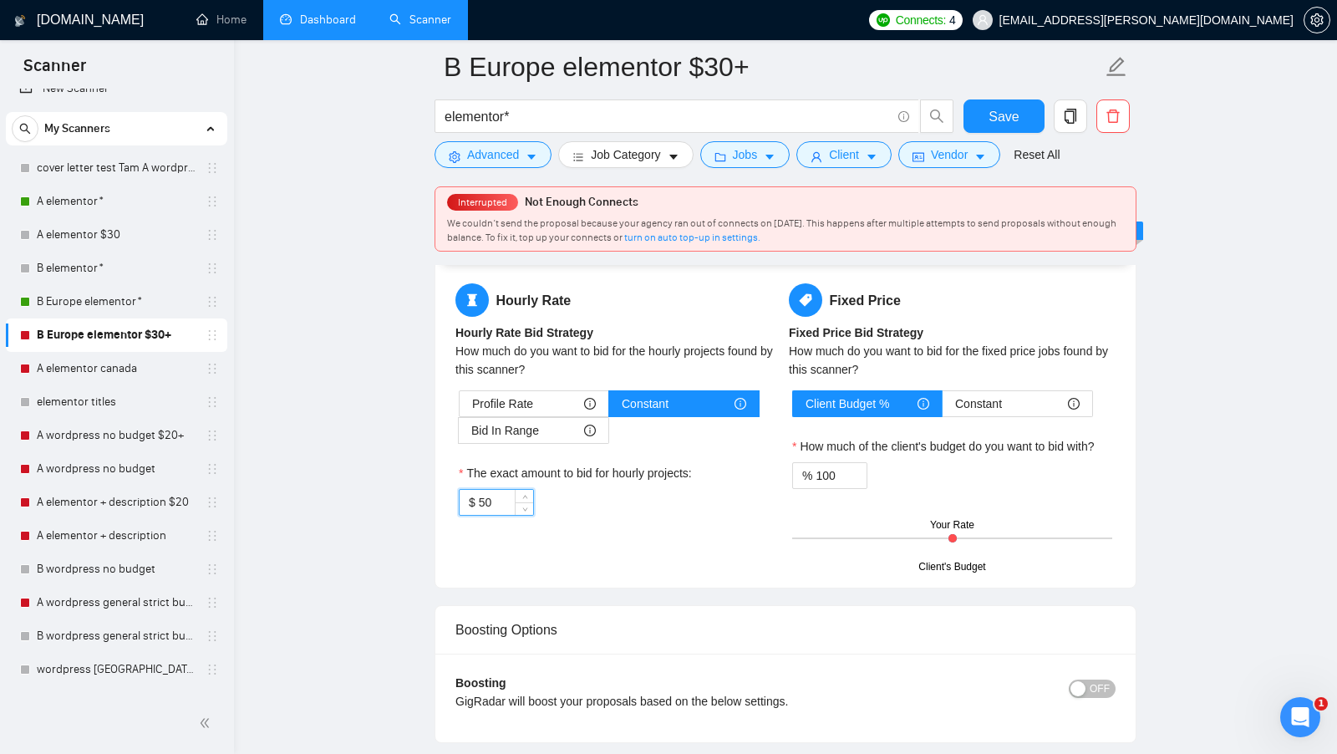
click at [493, 509] on input "50" at bounding box center [506, 502] width 54 height 25
type input "40"
click at [758, 158] on span "Jobs" at bounding box center [745, 154] width 25 height 18
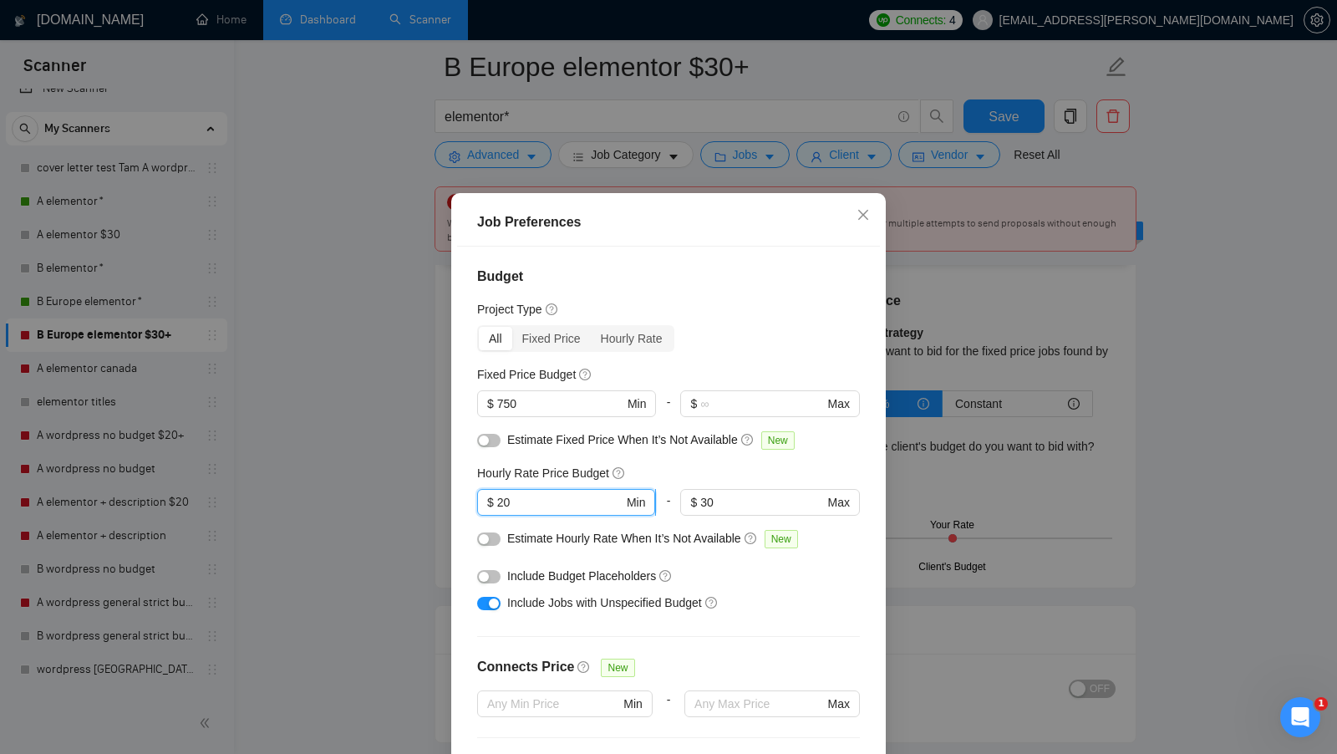
click at [549, 509] on input "20" at bounding box center [560, 502] width 126 height 18
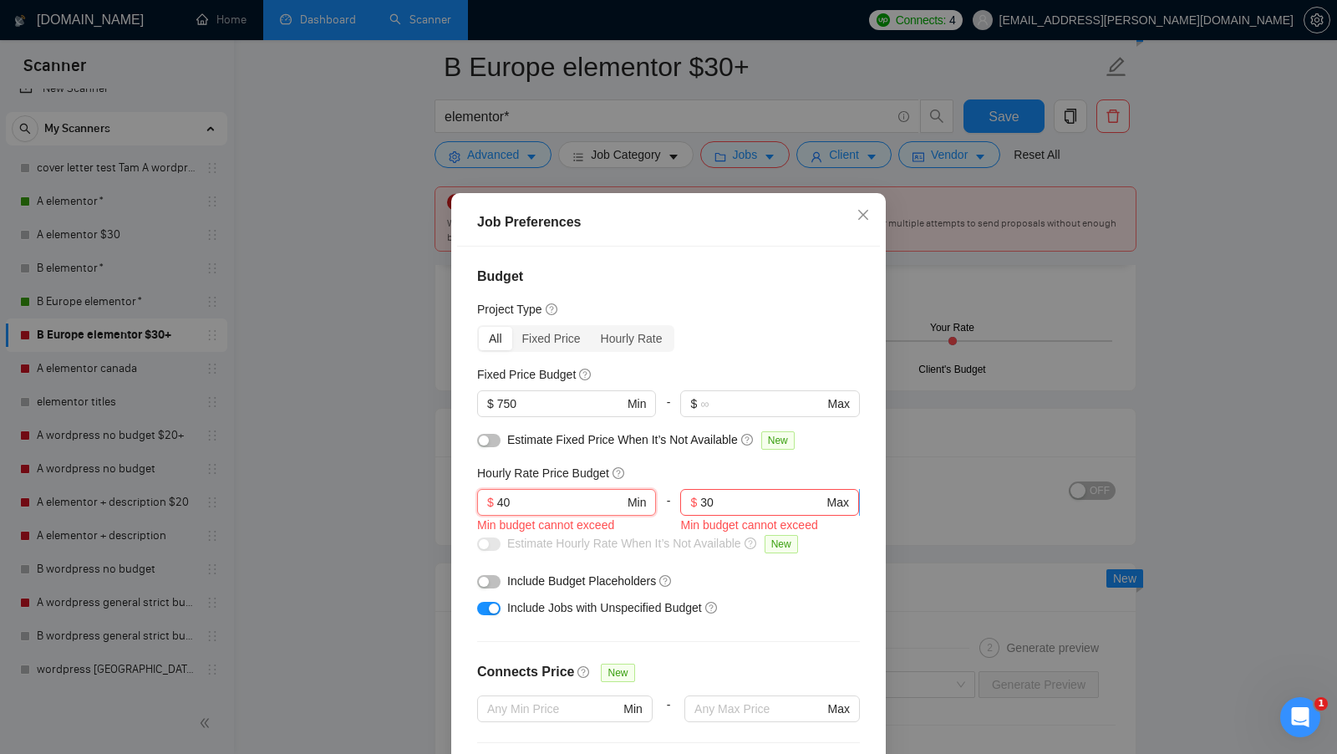
type input "40"
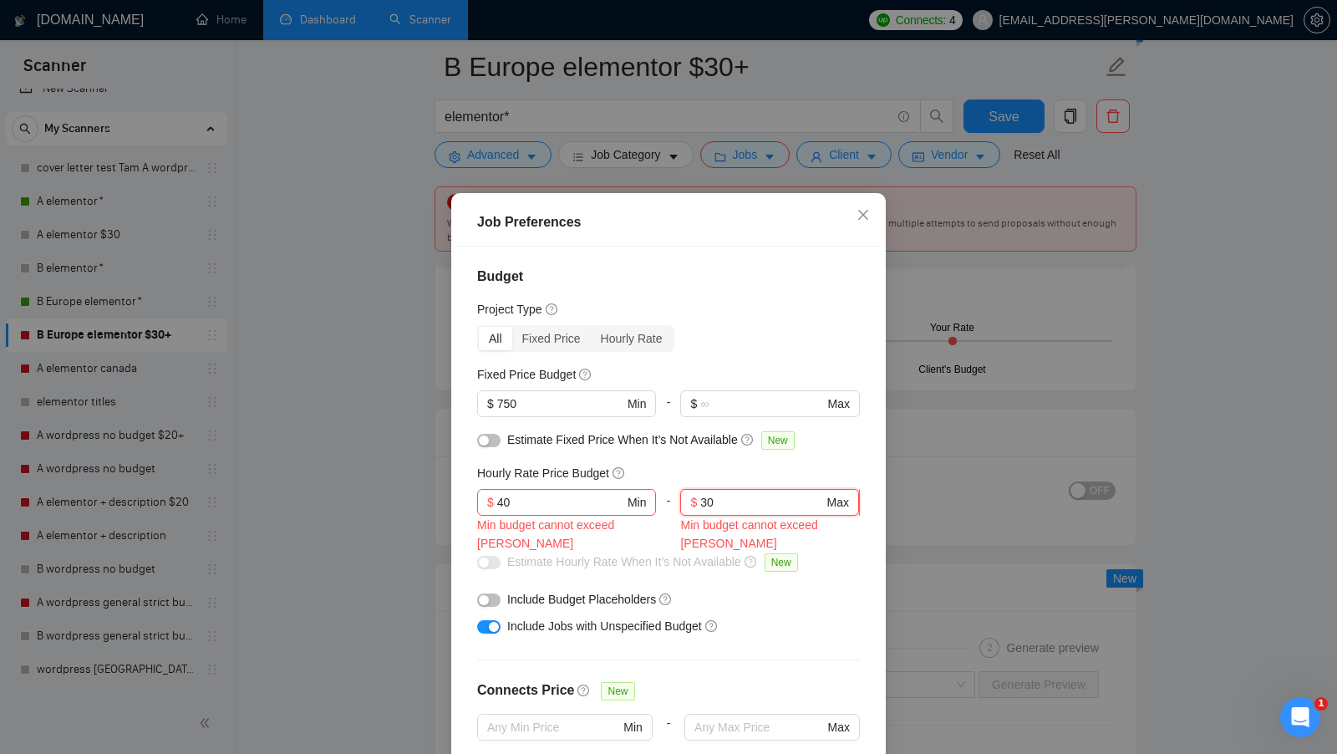
click at [712, 500] on input "30" at bounding box center [761, 502] width 123 height 18
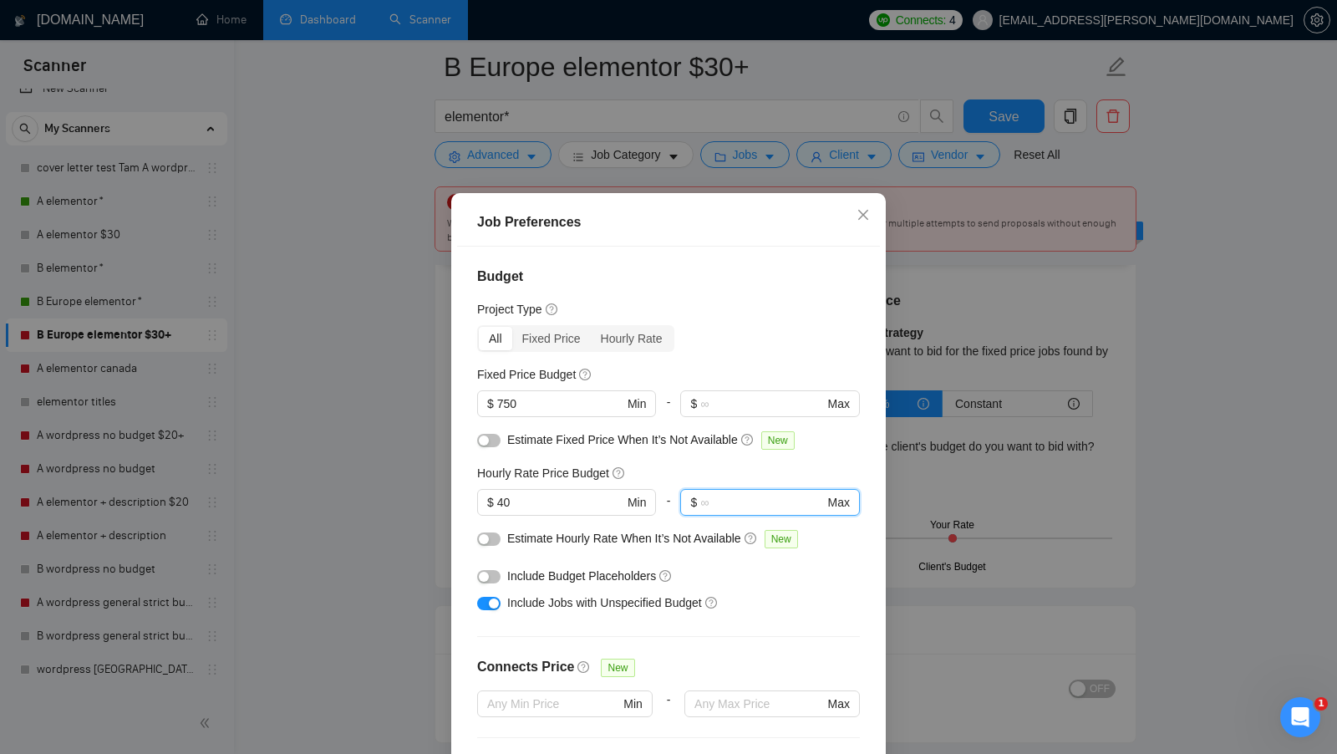
scroll to position [93, 0]
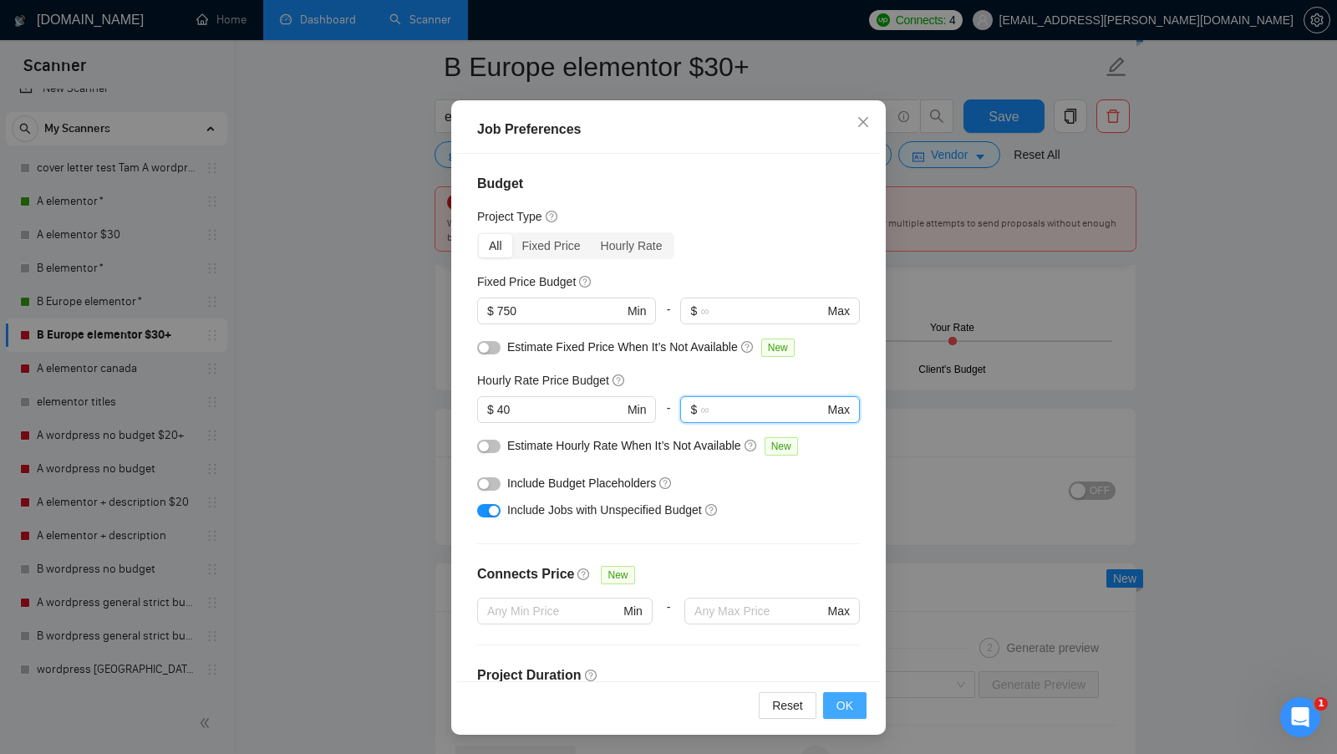
click at [846, 710] on span "OK" at bounding box center [844, 705] width 17 height 18
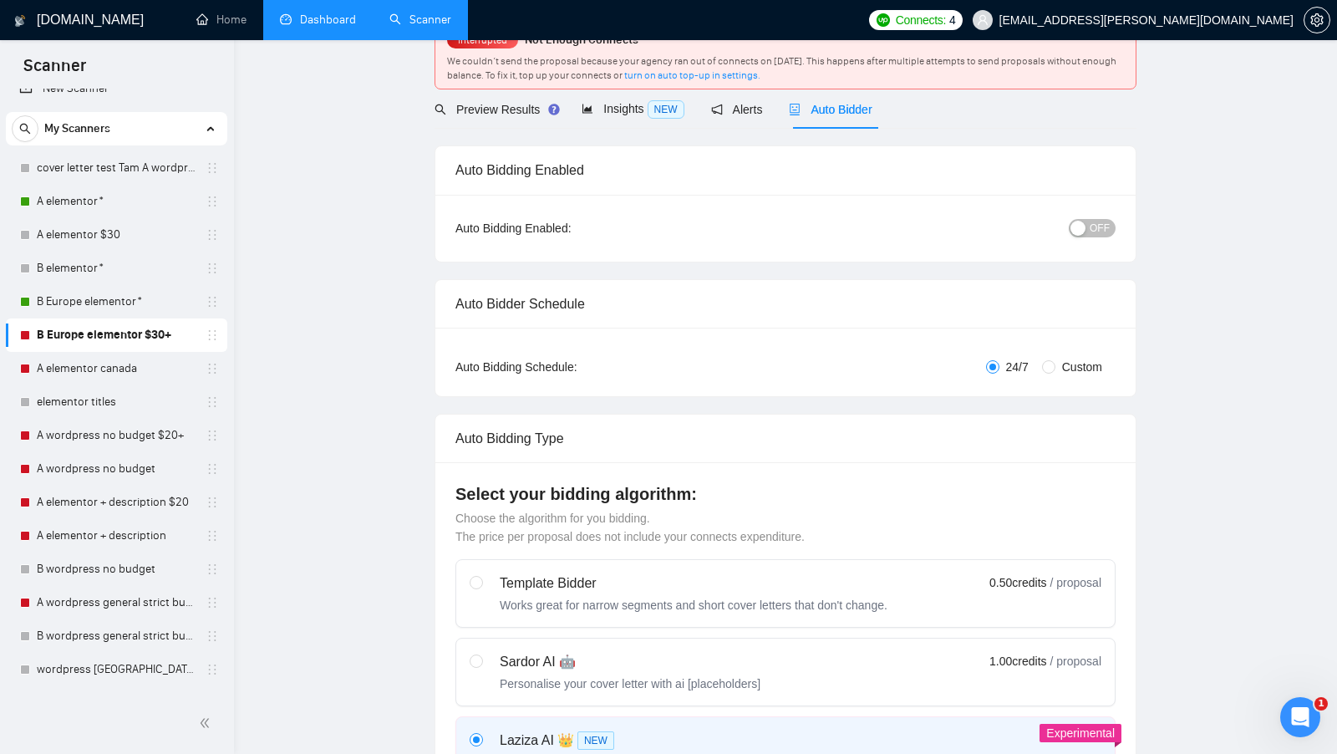
scroll to position [0, 0]
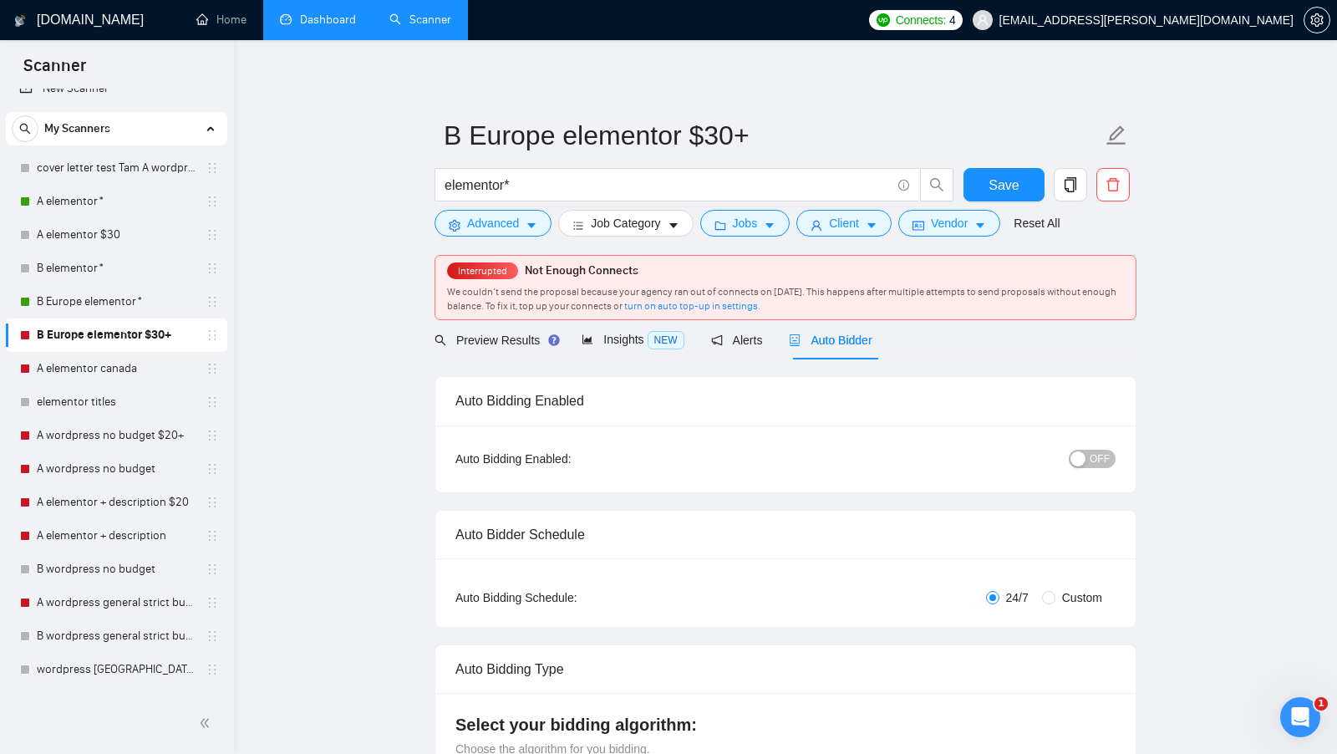
click at [1078, 455] on div "button" at bounding box center [1077, 458] width 15 height 15
click at [1022, 192] on button "Save" at bounding box center [1003, 184] width 81 height 33
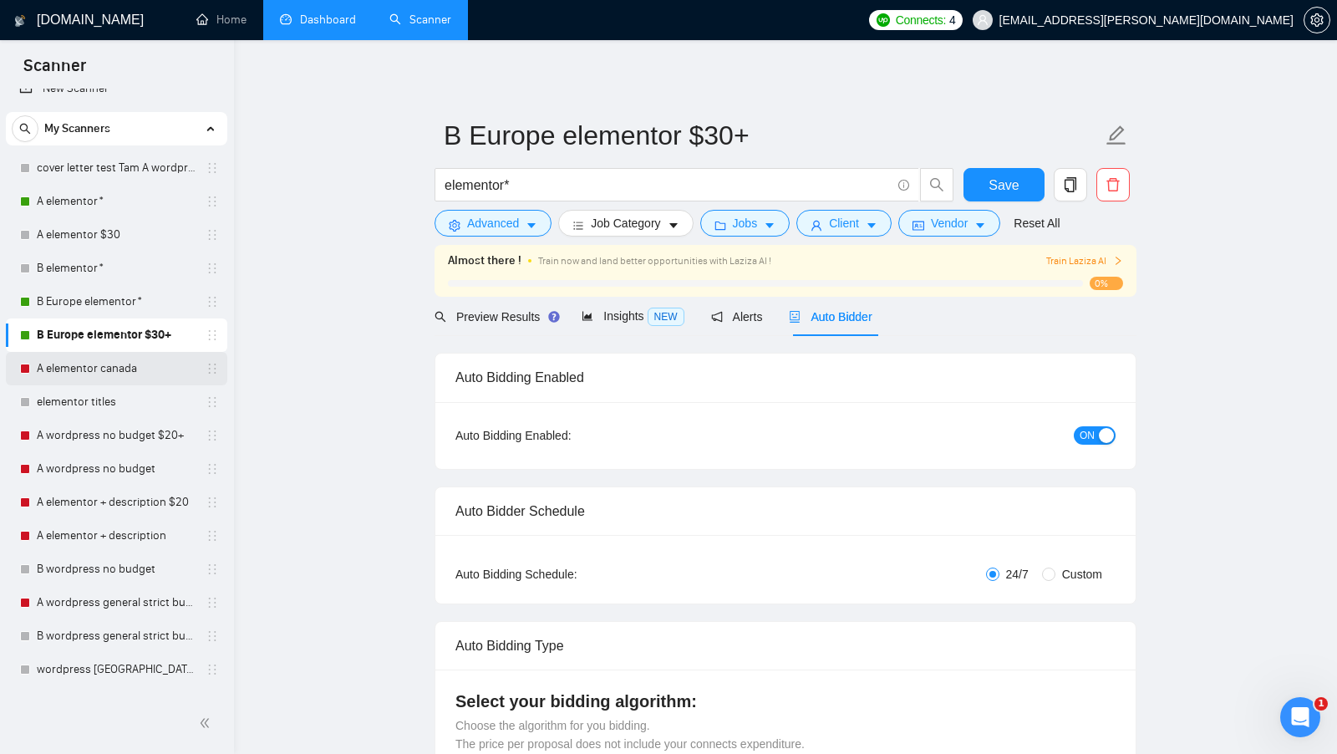
click at [104, 366] on link "A elementor canada" at bounding box center [116, 368] width 159 height 33
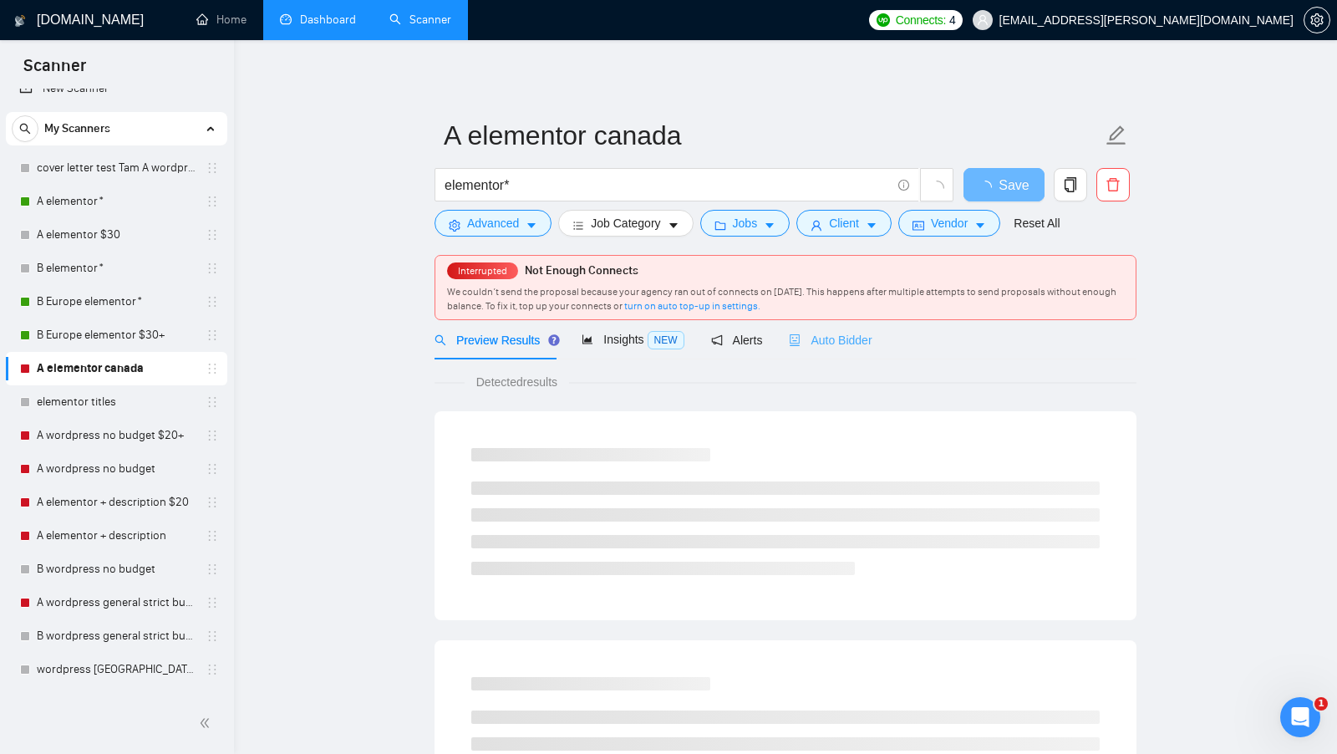
click at [811, 352] on div "Auto Bidder" at bounding box center [830, 339] width 83 height 39
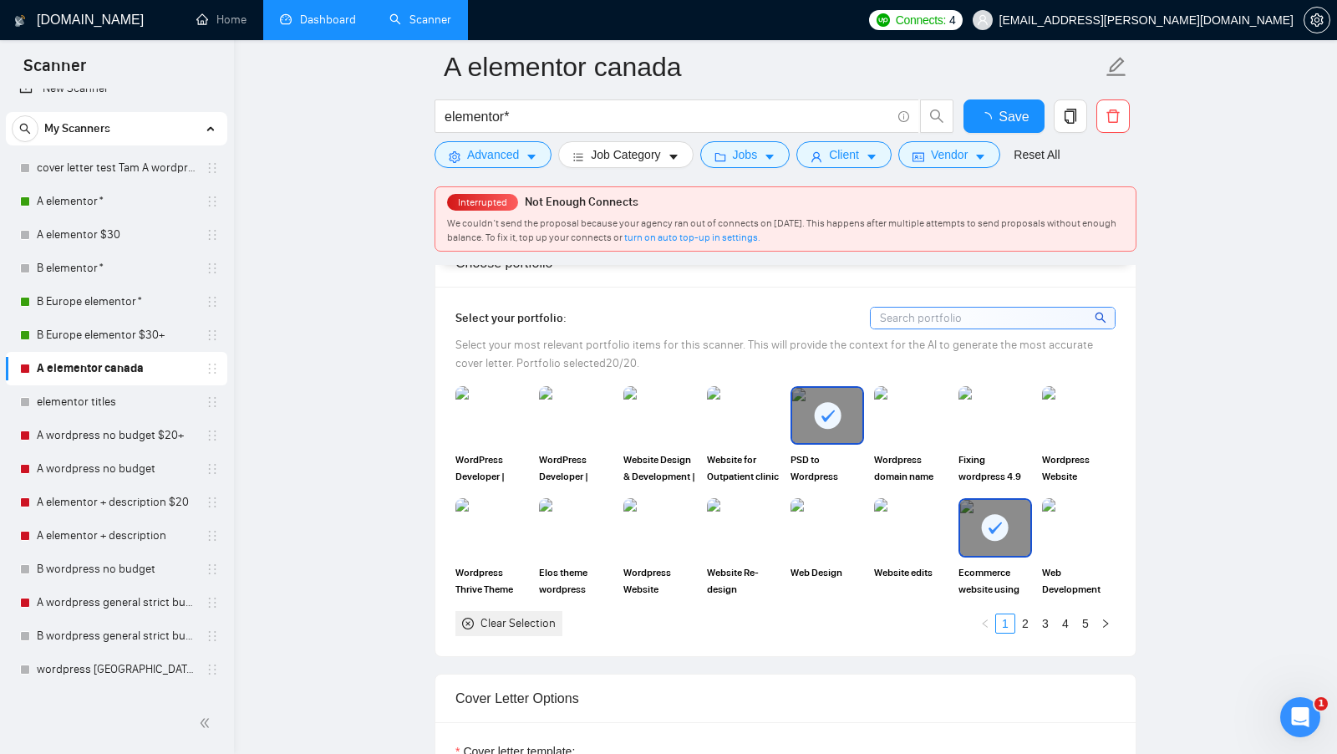
scroll to position [1977, 0]
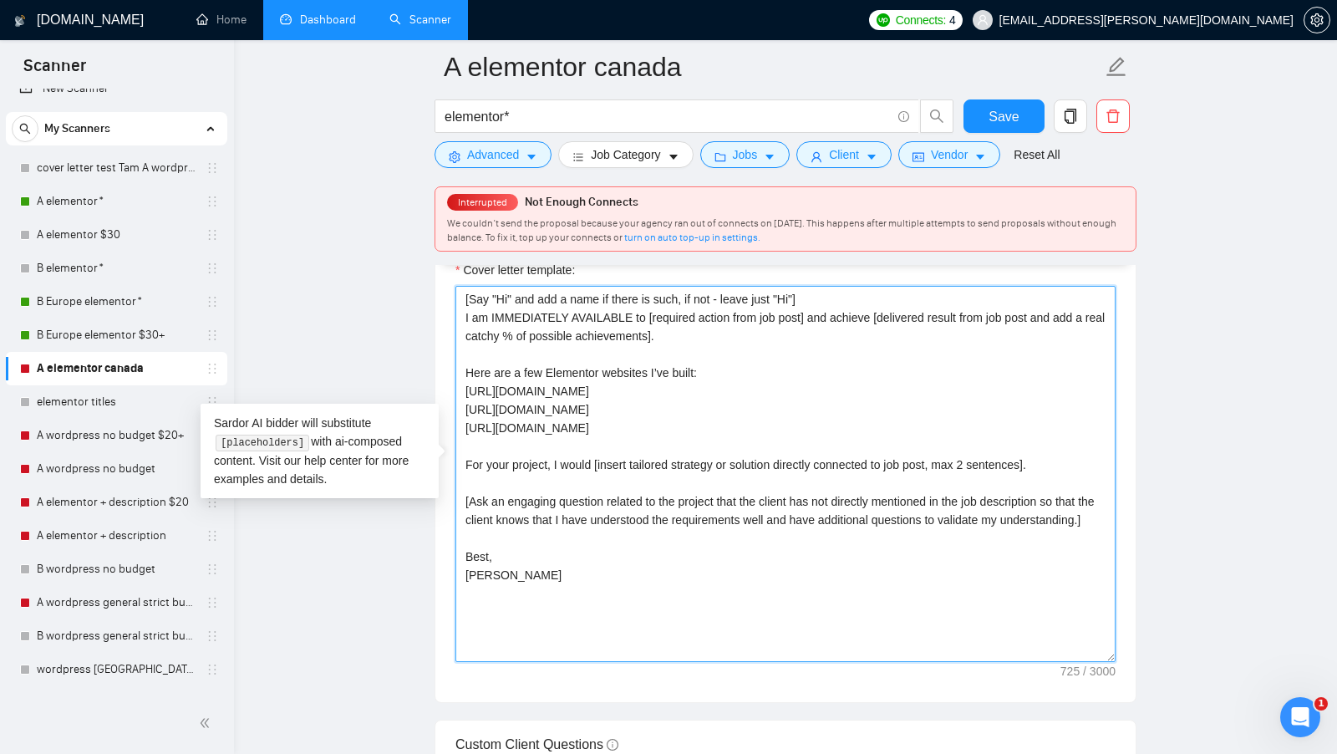
drag, startPoint x: 678, startPoint y: 595, endPoint x: 403, endPoint y: 236, distance: 451.8
click at [403, 236] on main "A elementor canada elementor* Save Advanced Job Category Jobs Client Vendor Res…" at bounding box center [785, 524] width 1049 height 4869
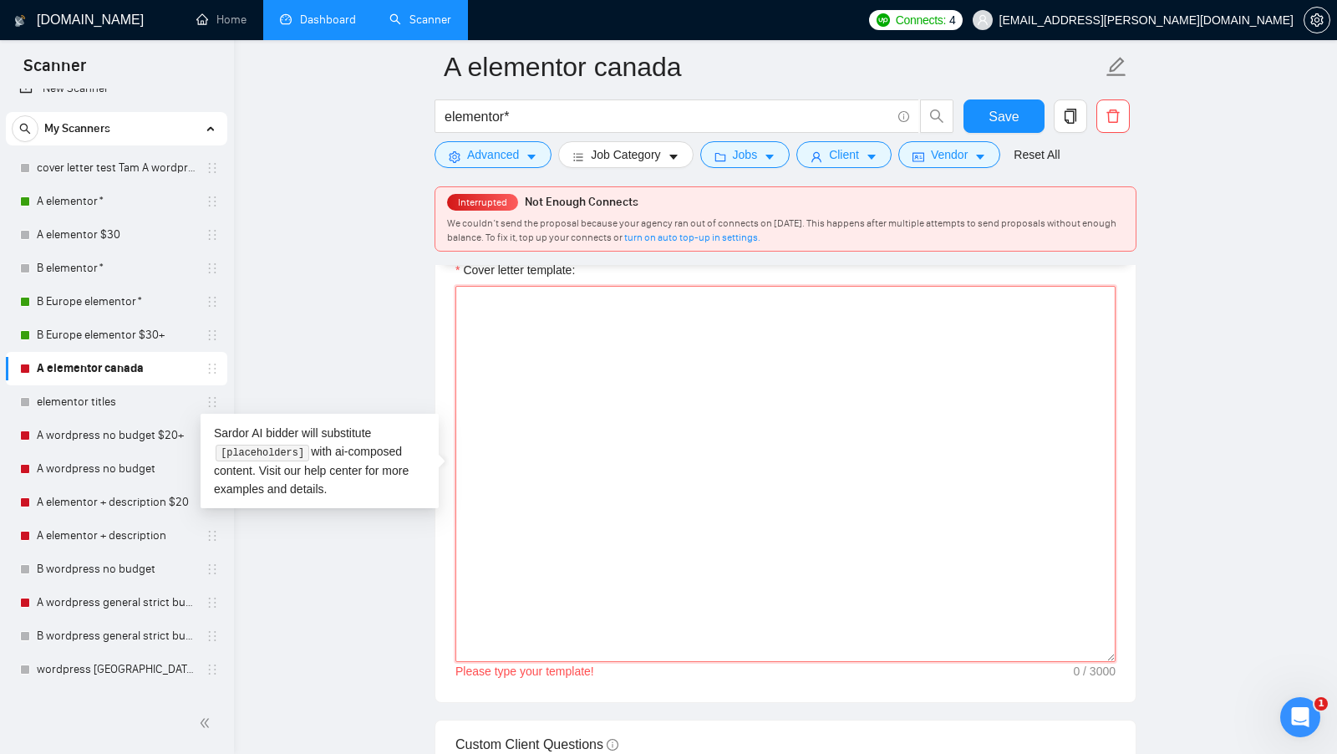
paste textarea "[Say "Hi" and add a name if there is such, if not - leave just "Hi"] I am avail…"
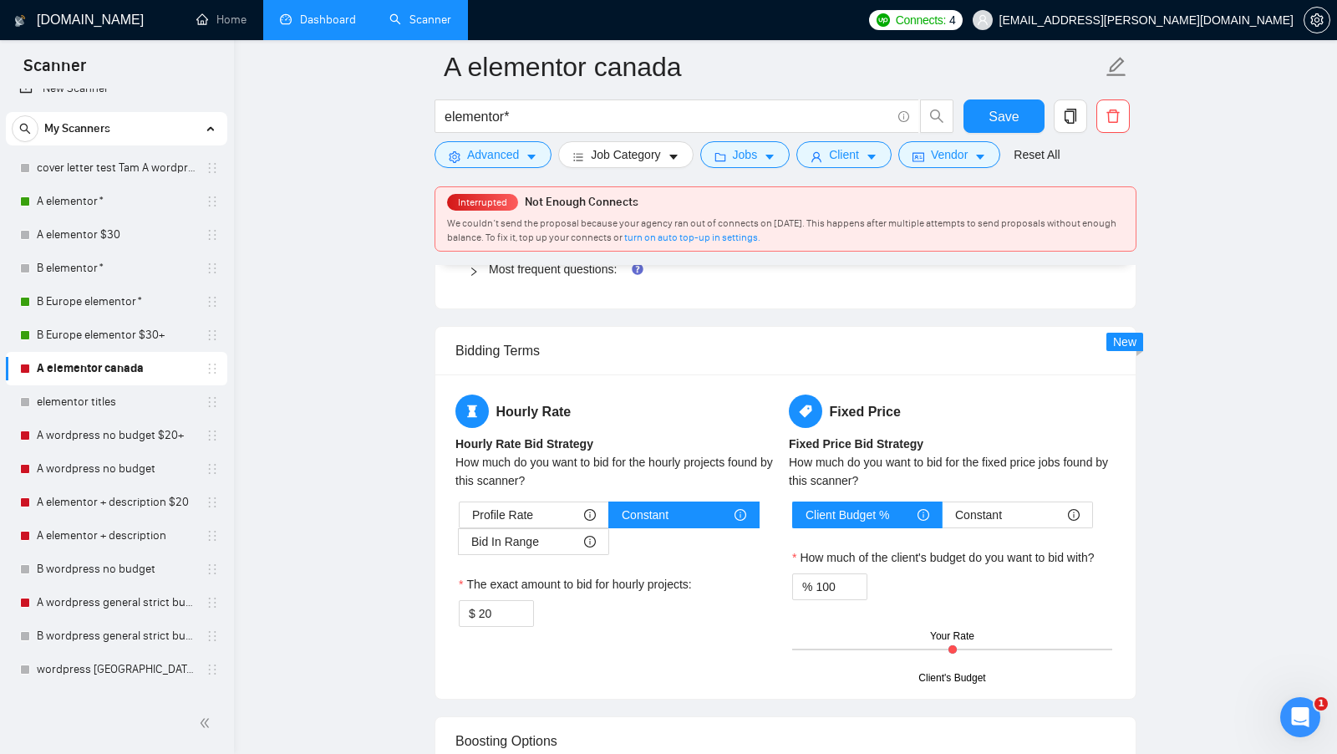
scroll to position [2695, 0]
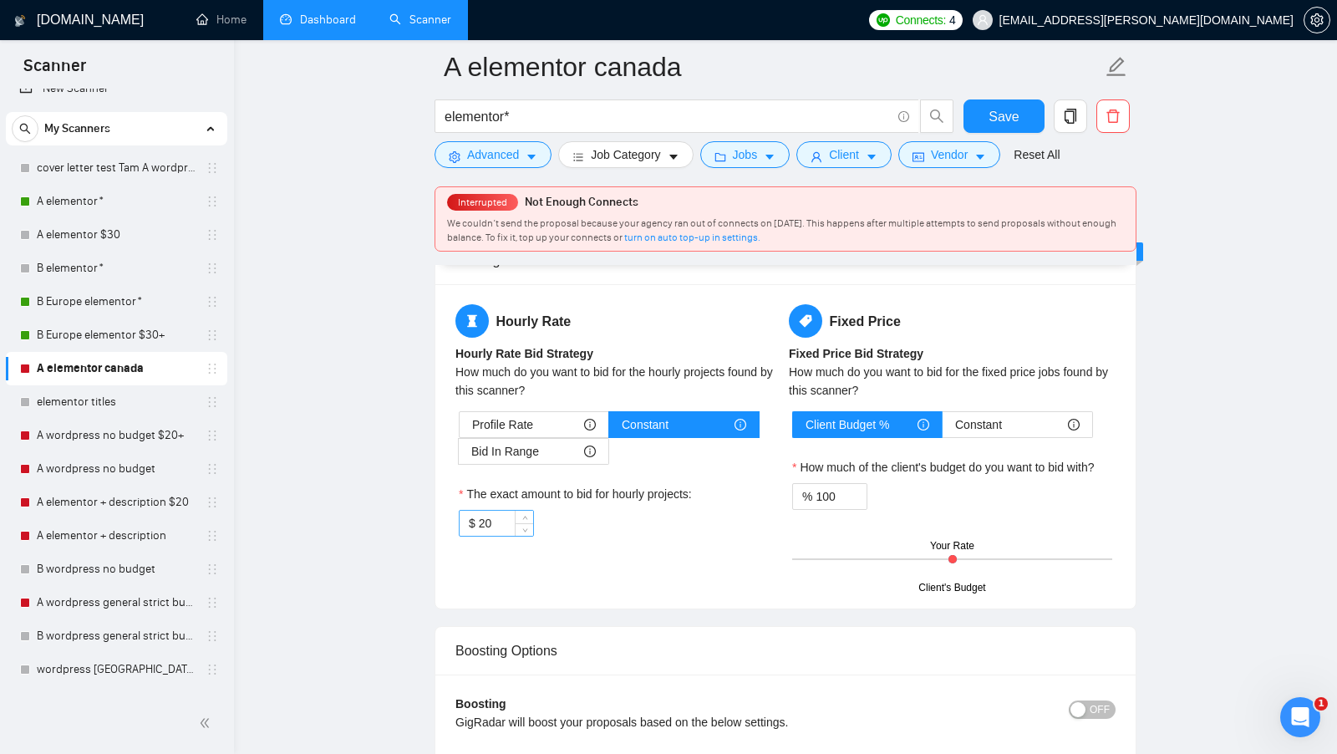
type textarea "[Say "Hi" and add a name if there is such, if not - leave just "Hi"] I am avail…"
click at [499, 510] on input "20" at bounding box center [506, 522] width 54 height 25
type input "40"
click at [683, 513] on div "$ 40" at bounding box center [619, 523] width 320 height 27
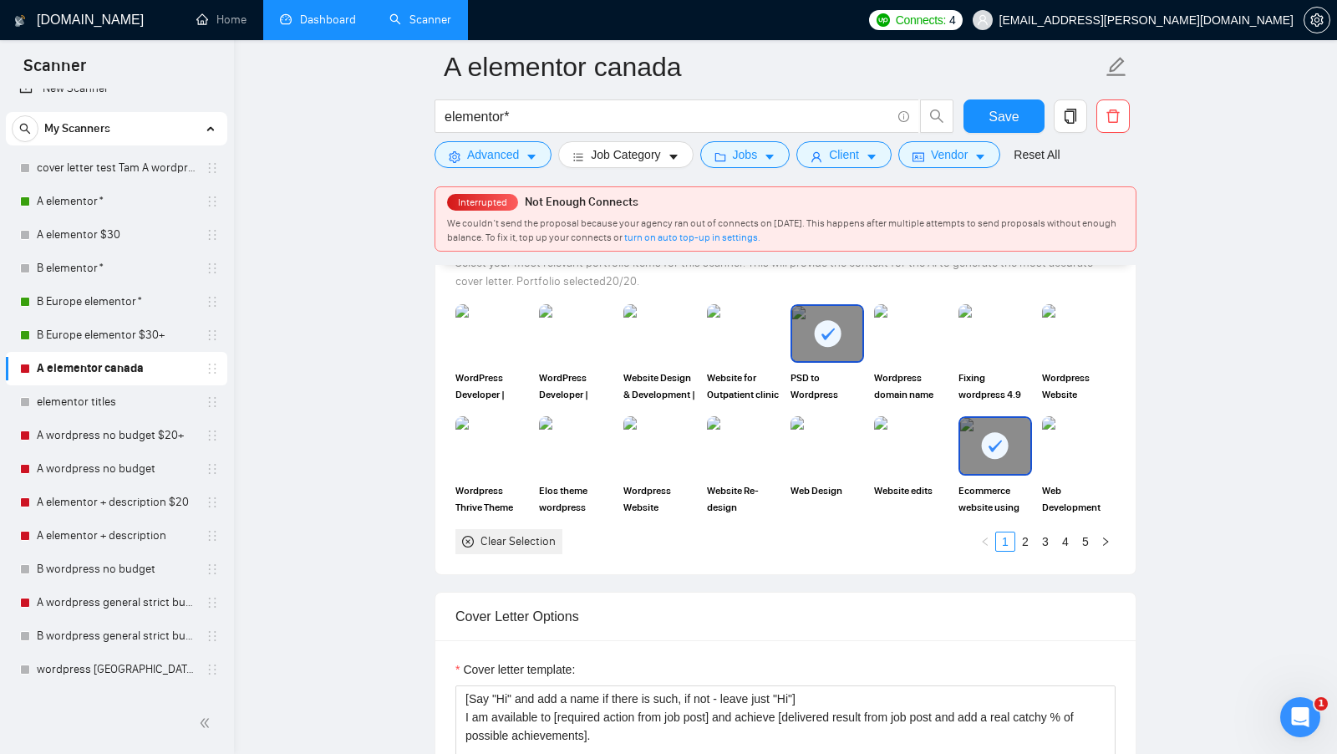
scroll to position [1550, 0]
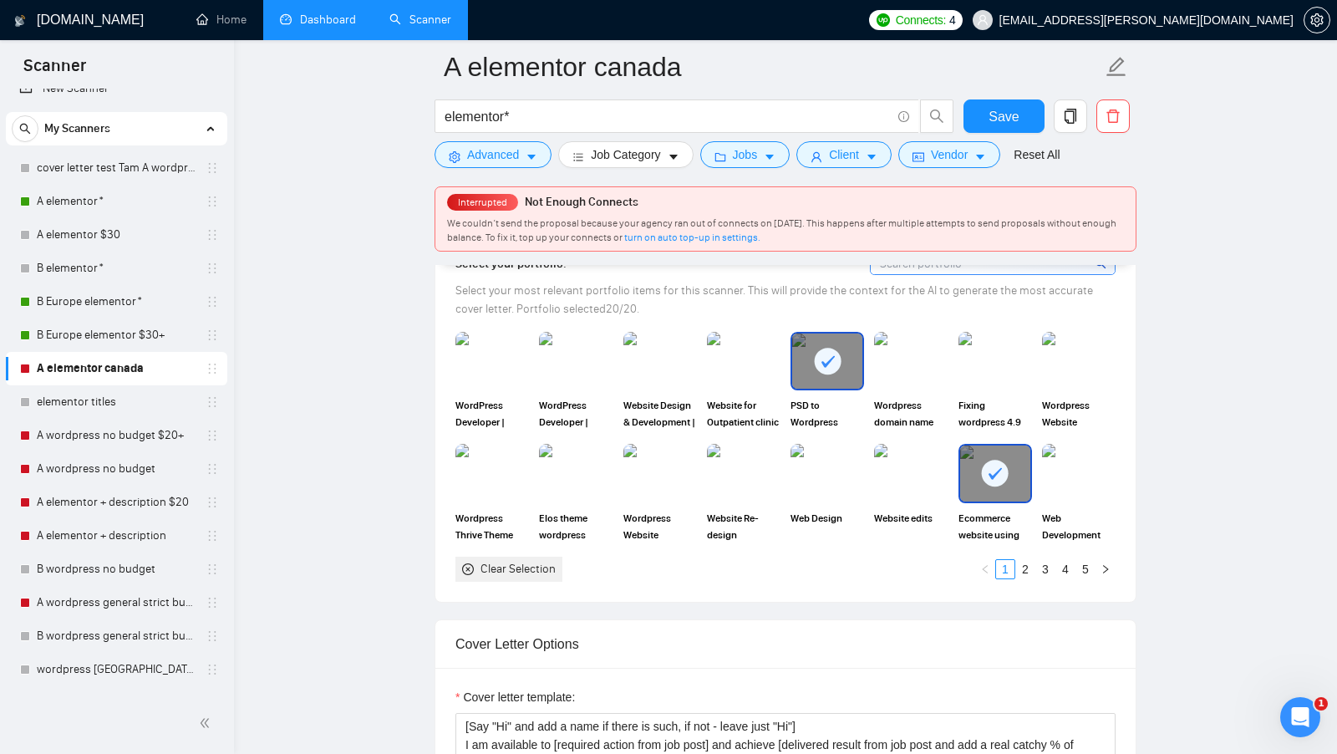
click at [541, 560] on div "Clear Selection" at bounding box center [517, 569] width 75 height 18
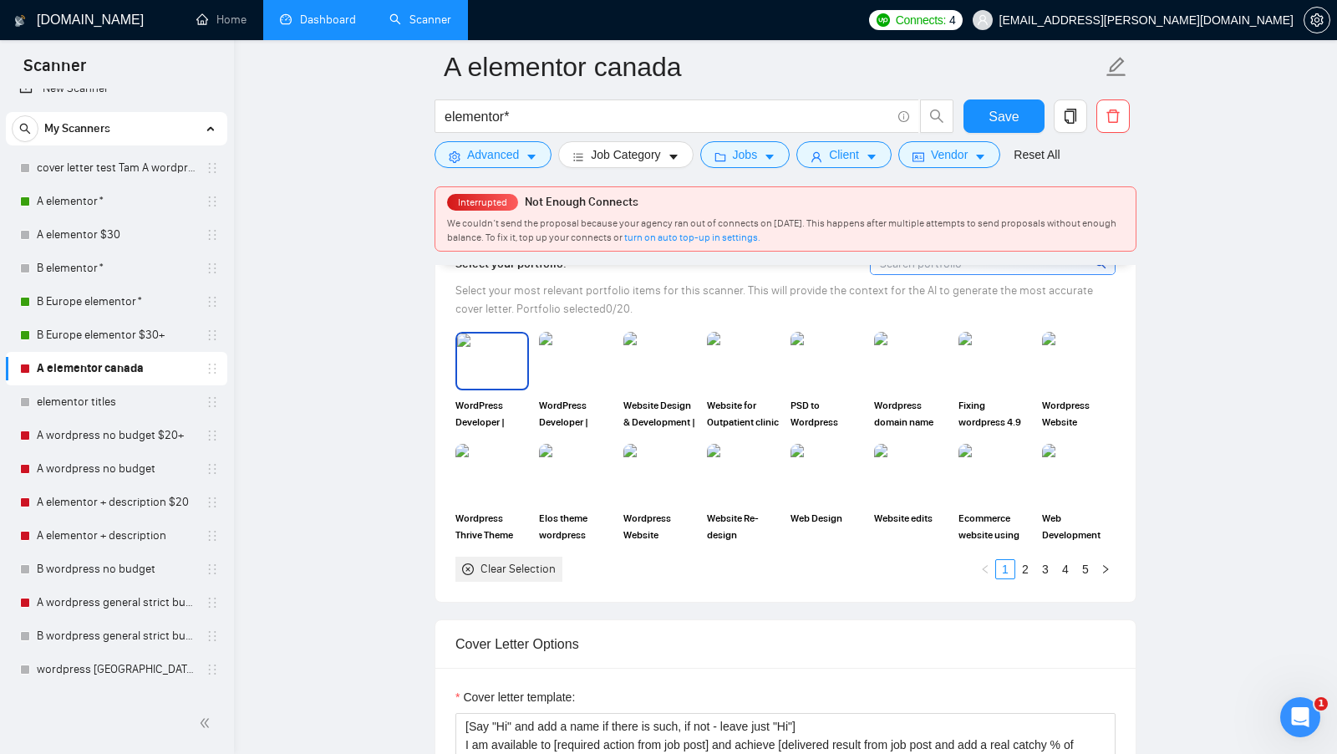
click at [505, 348] on img at bounding box center [492, 360] width 70 height 55
click at [563, 347] on img at bounding box center [576, 361] width 74 height 58
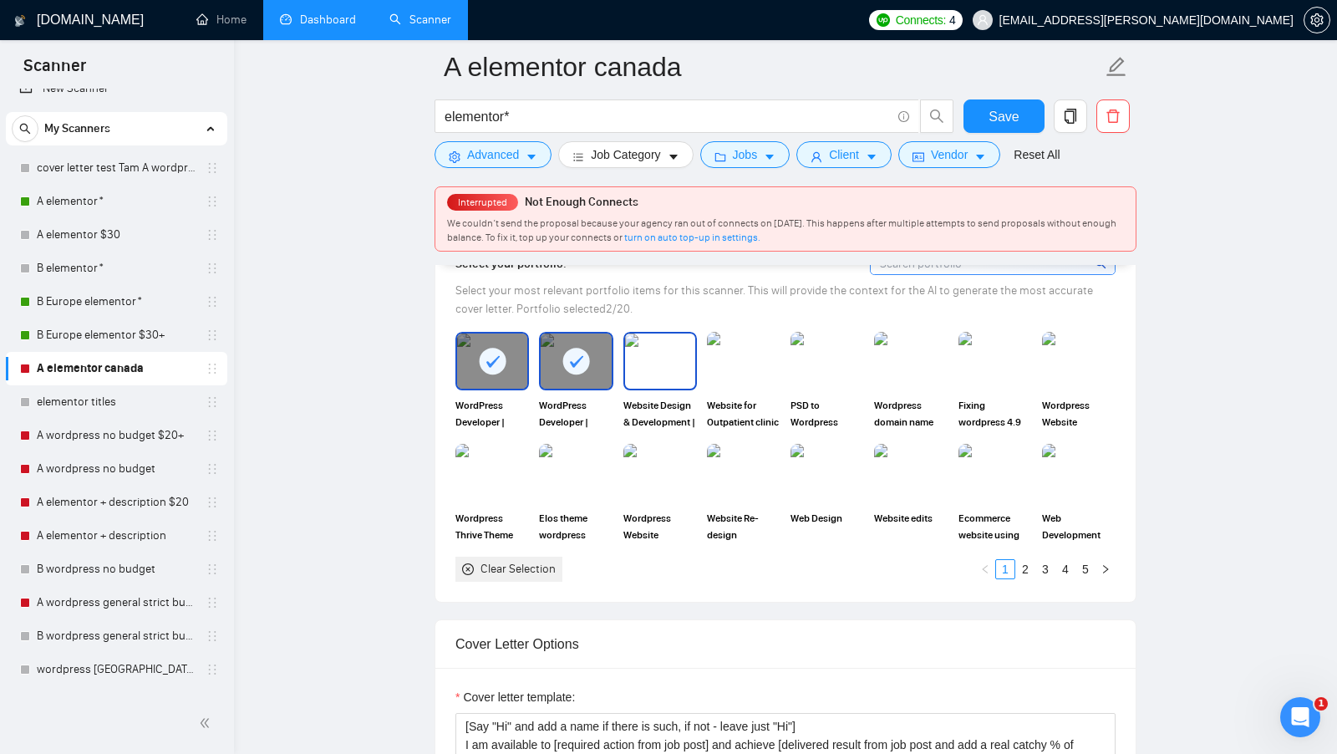
click at [669, 347] on img at bounding box center [660, 360] width 70 height 55
click at [1001, 119] on span "Save" at bounding box center [1003, 116] width 30 height 21
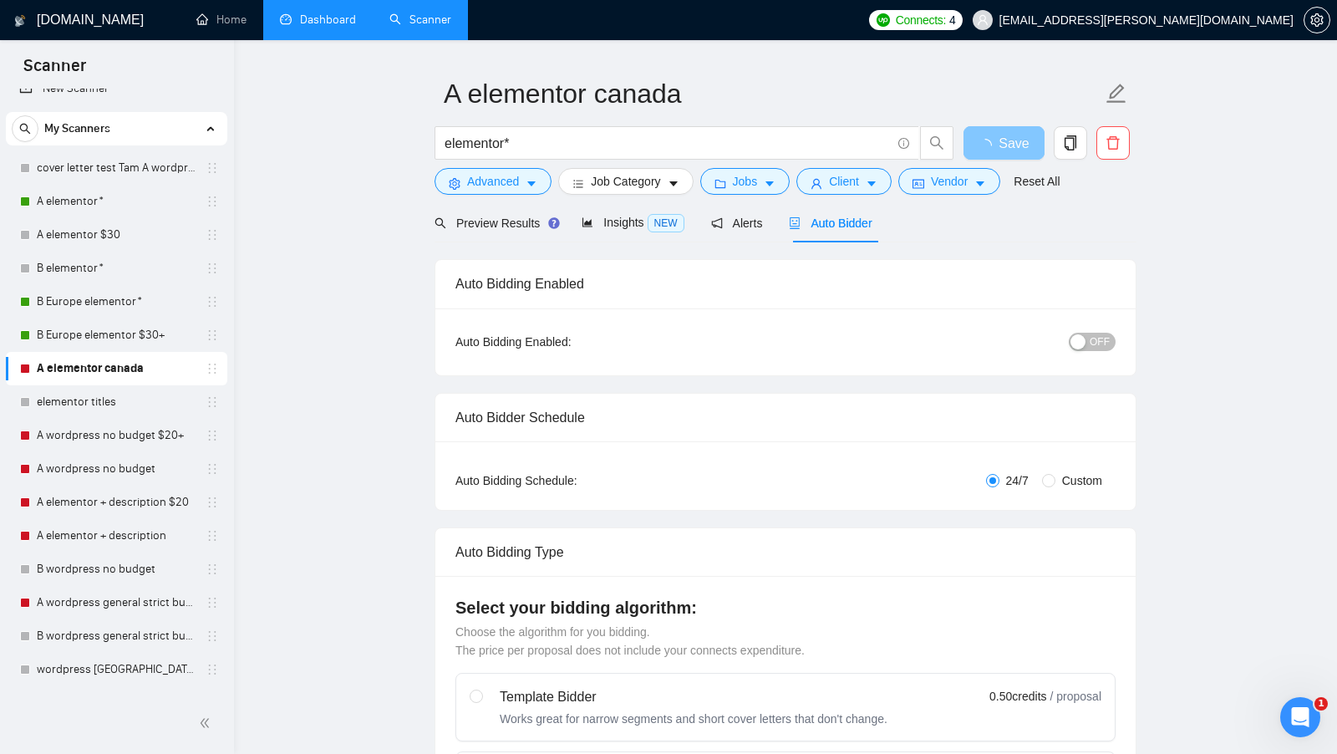
scroll to position [0, 0]
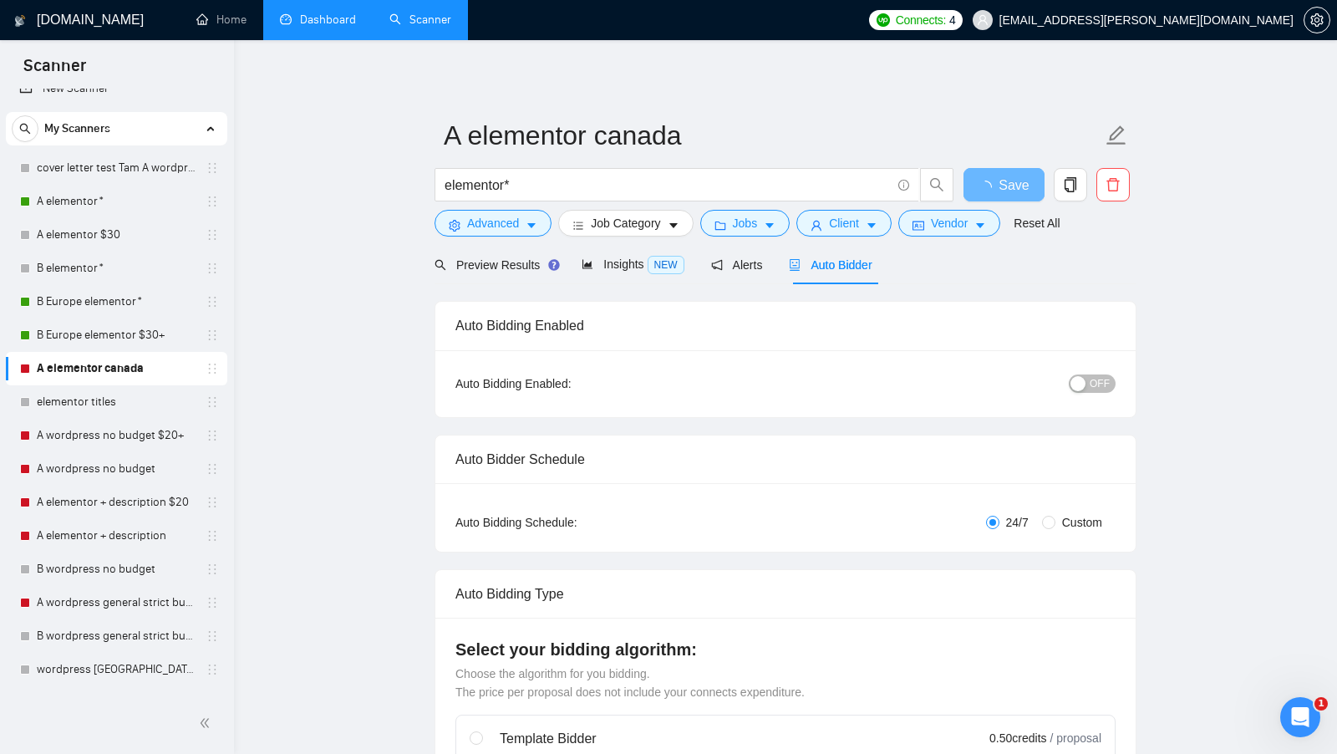
click at [1078, 376] on div "button" at bounding box center [1077, 383] width 15 height 15
click at [1070, 383] on button "OFF" at bounding box center [1091, 383] width 47 height 18
click at [1018, 199] on button "Save" at bounding box center [1003, 184] width 81 height 33
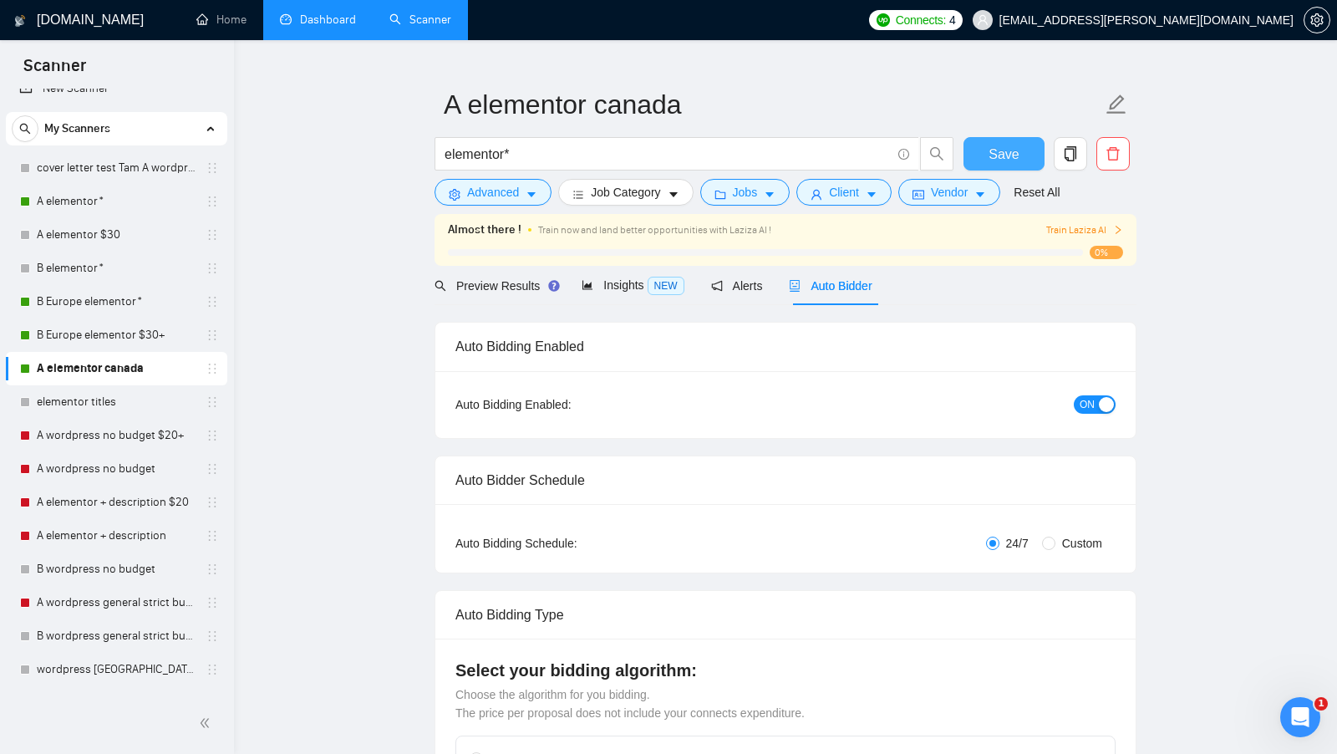
scroll to position [56, 0]
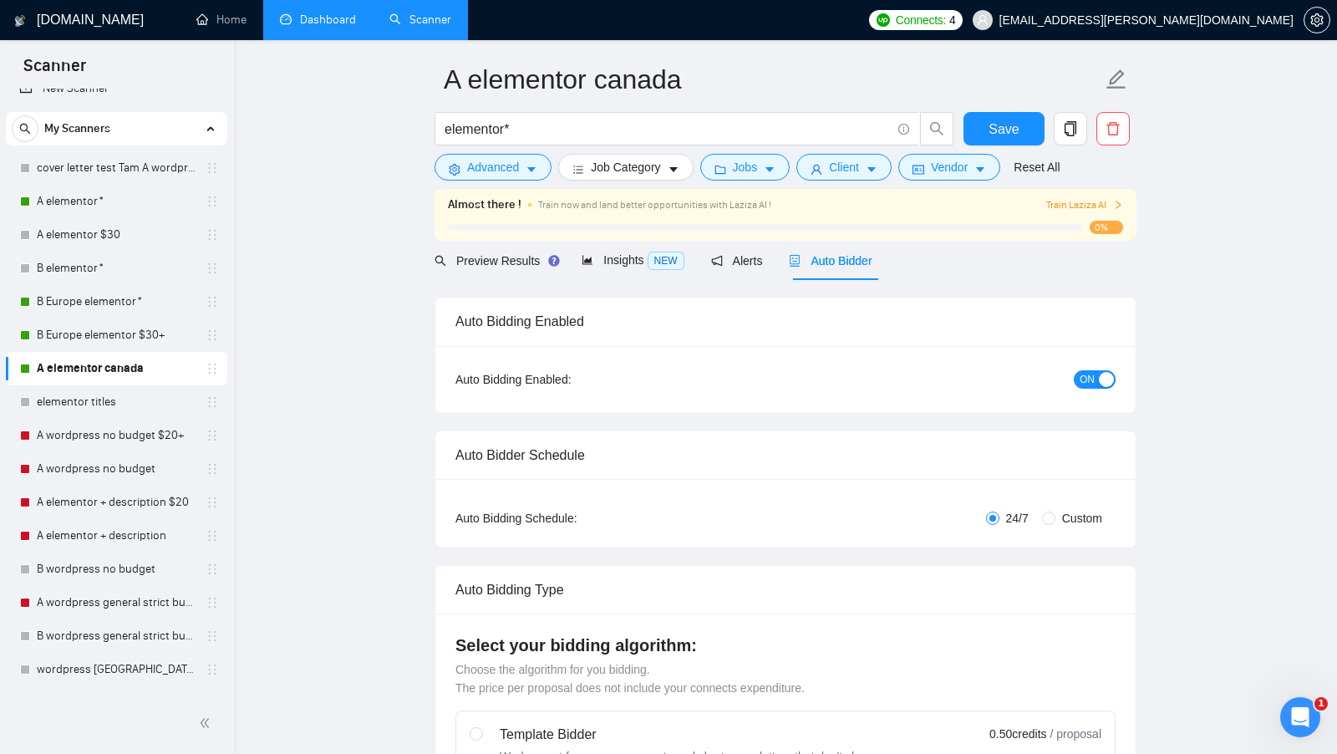
click at [338, 22] on link "Dashboard" at bounding box center [318, 20] width 76 height 14
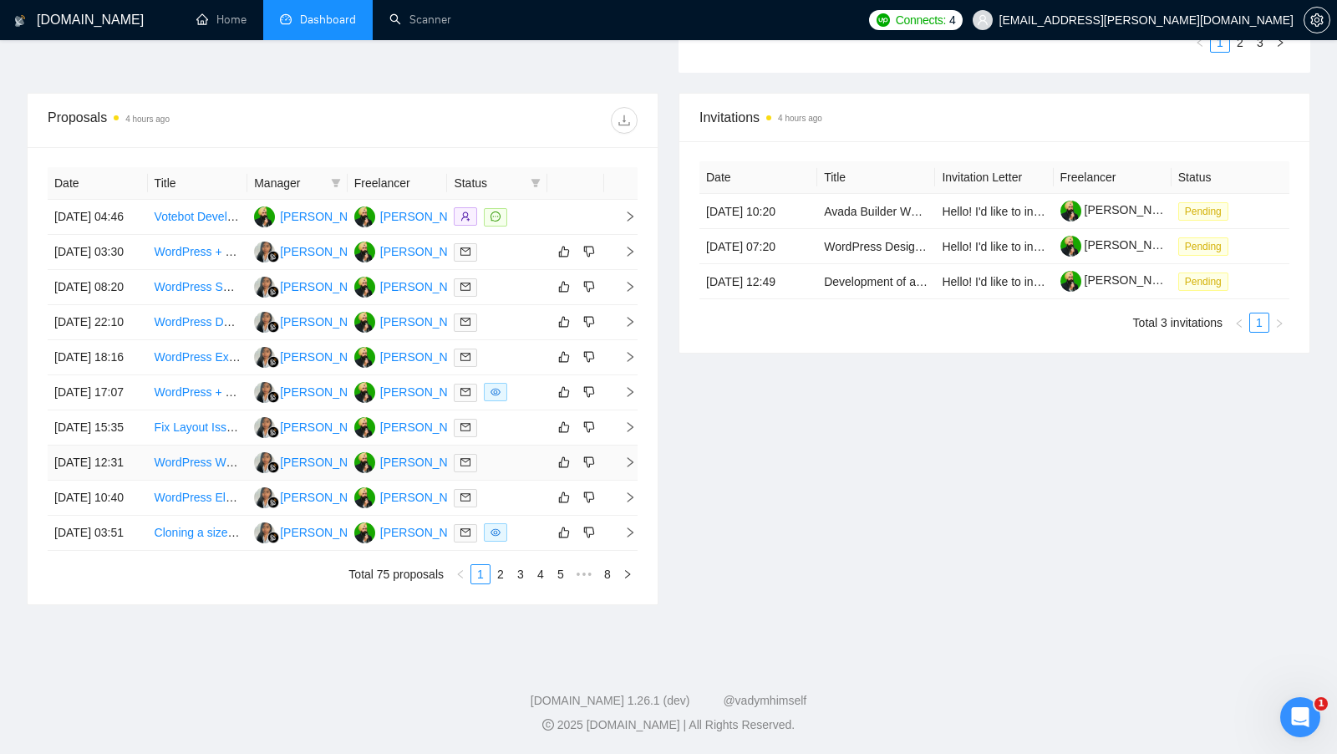
scroll to position [745, 0]
click at [500, 575] on link "2" at bounding box center [500, 574] width 18 height 18
click at [531, 583] on link "4" at bounding box center [540, 574] width 18 height 18
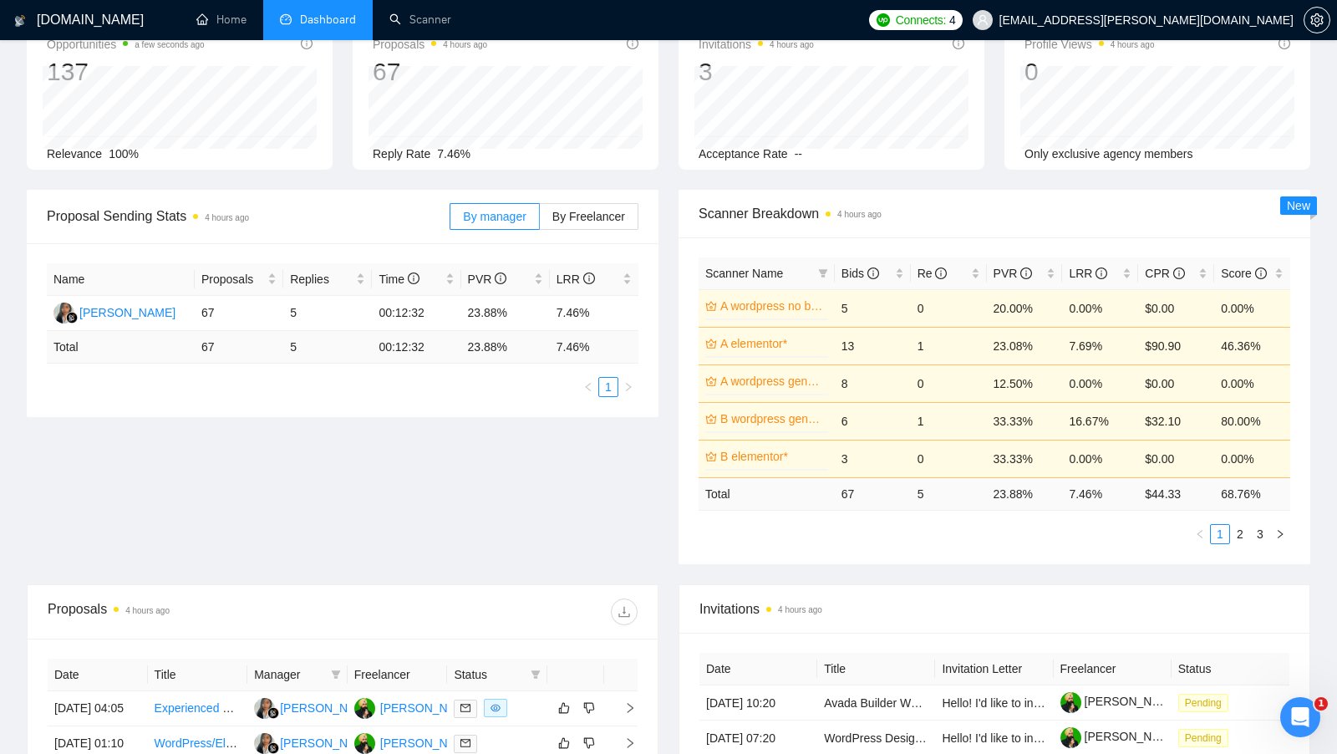
scroll to position [0, 0]
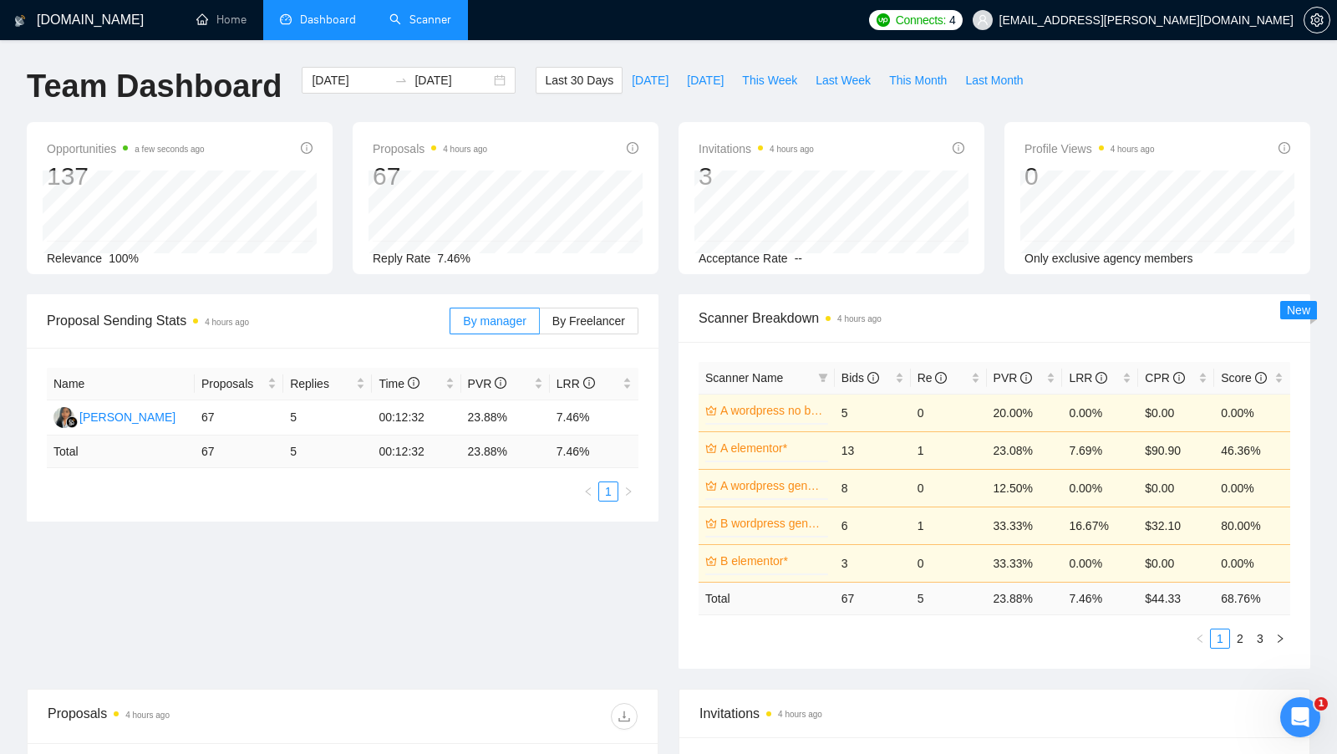
click at [435, 27] on link "Scanner" at bounding box center [420, 20] width 62 height 14
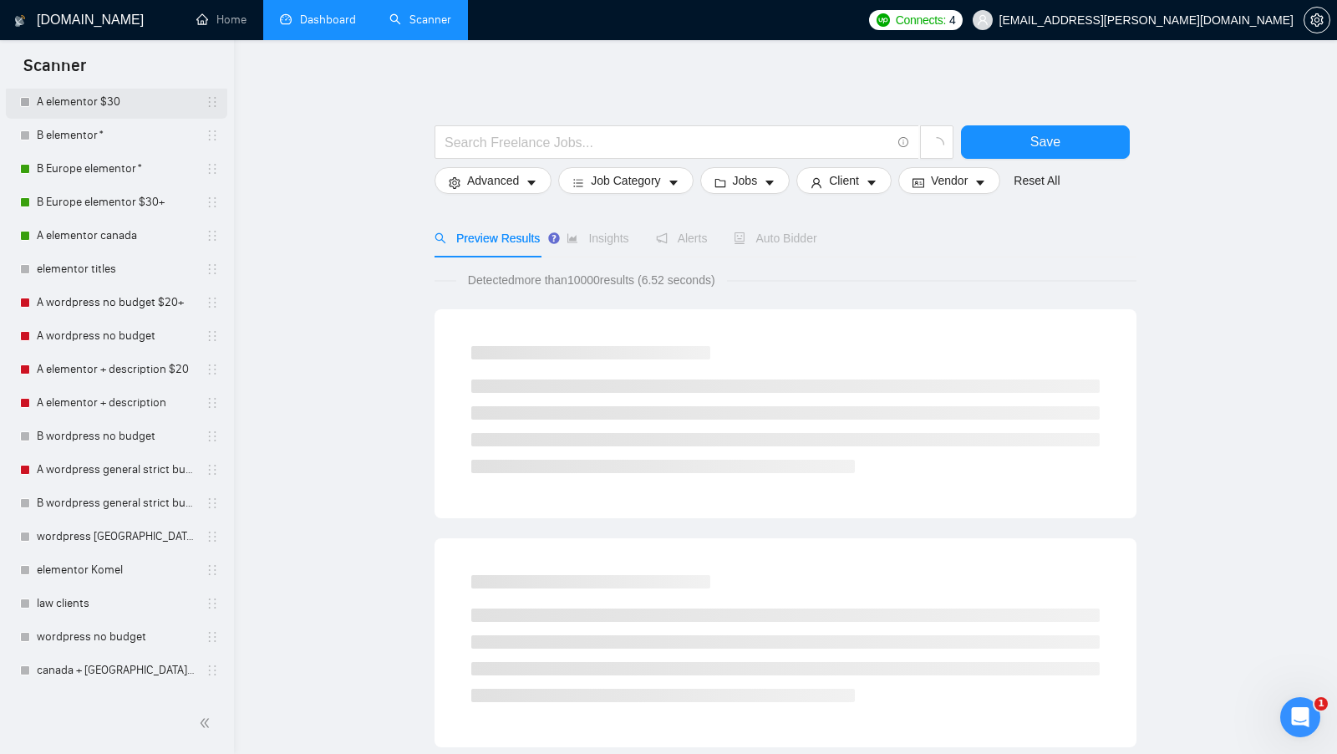
scroll to position [156, 0]
click at [120, 297] on link "A wordpress no budget $20+" at bounding box center [116, 298] width 159 height 33
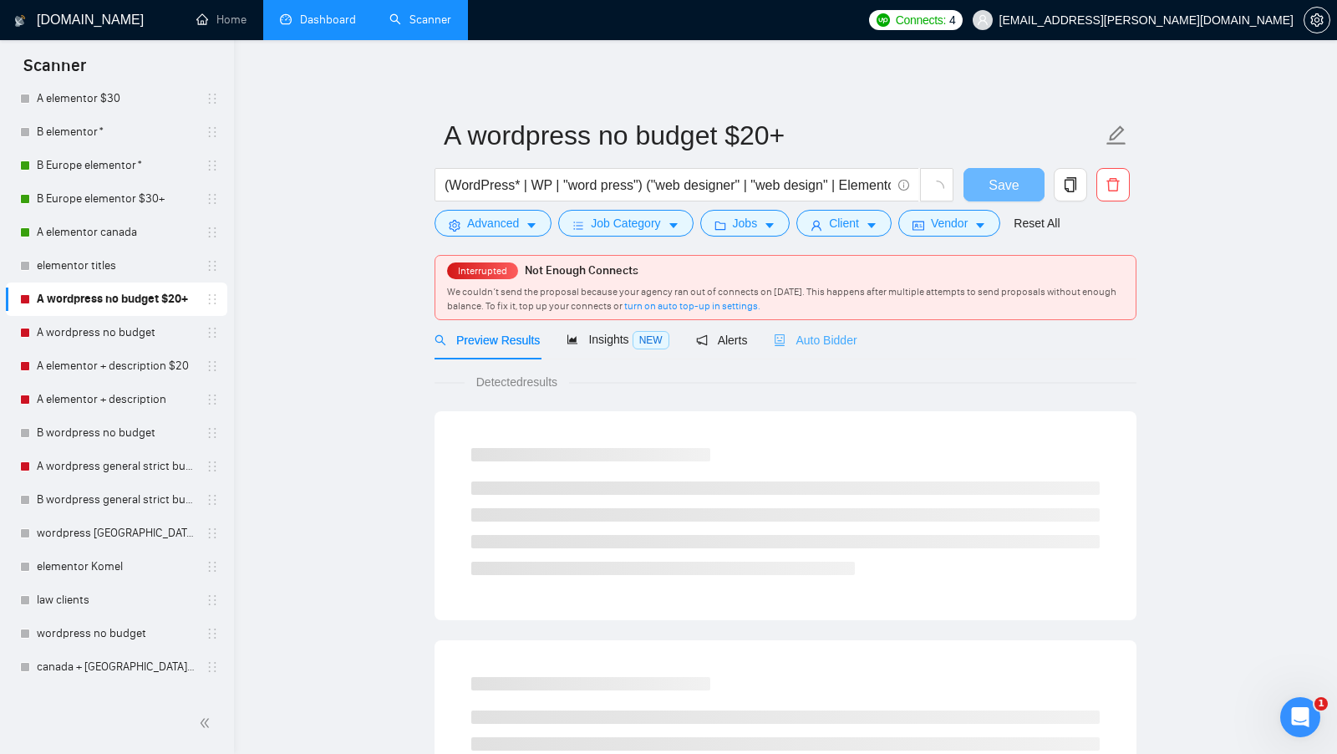
click at [834, 352] on div "Auto Bidder" at bounding box center [815, 339] width 83 height 39
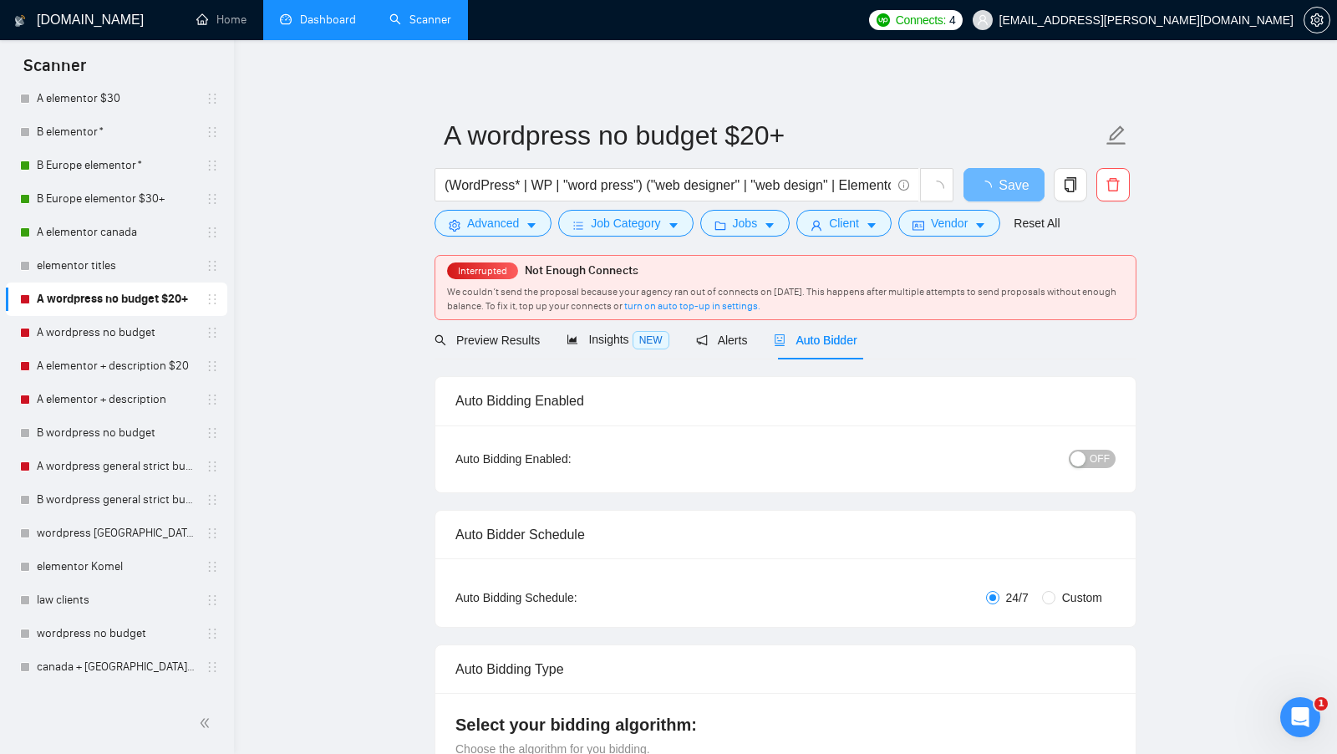
radio input "false"
radio input "true"
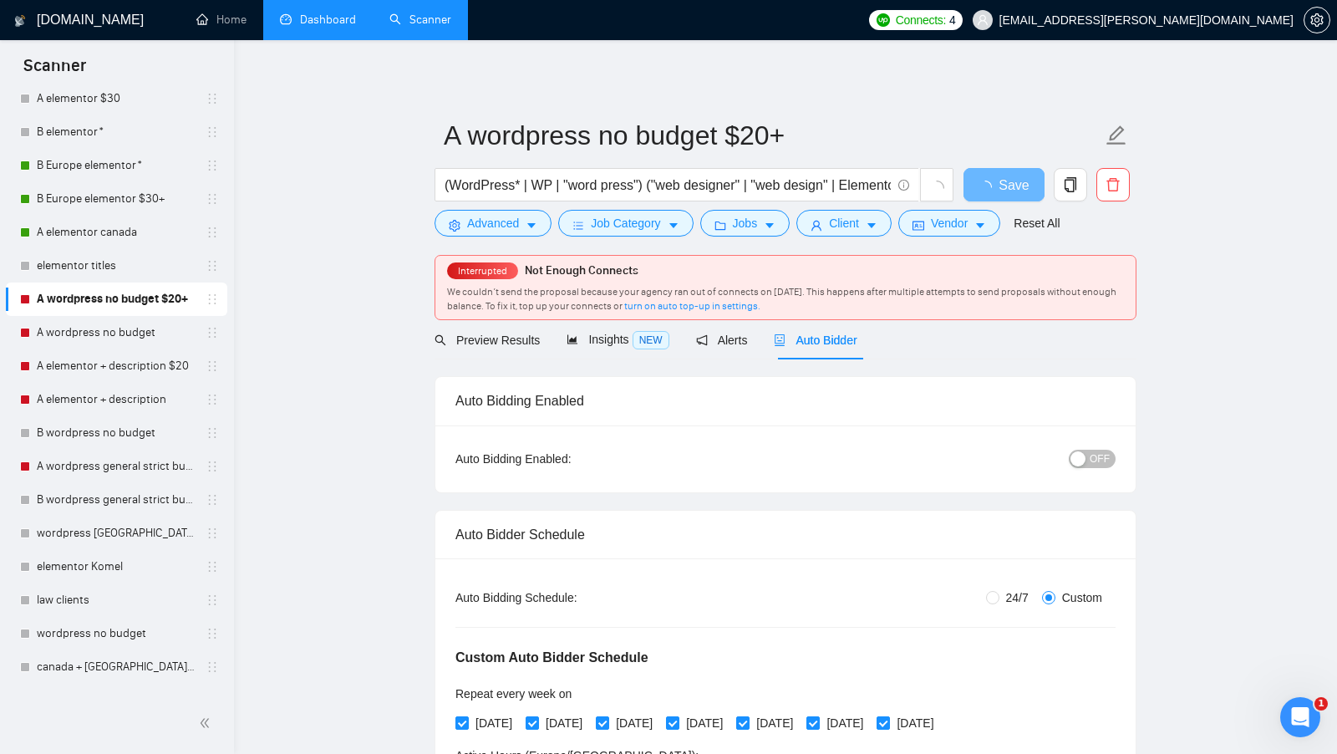
click at [838, 347] on div "Auto Bidder" at bounding box center [815, 340] width 83 height 18
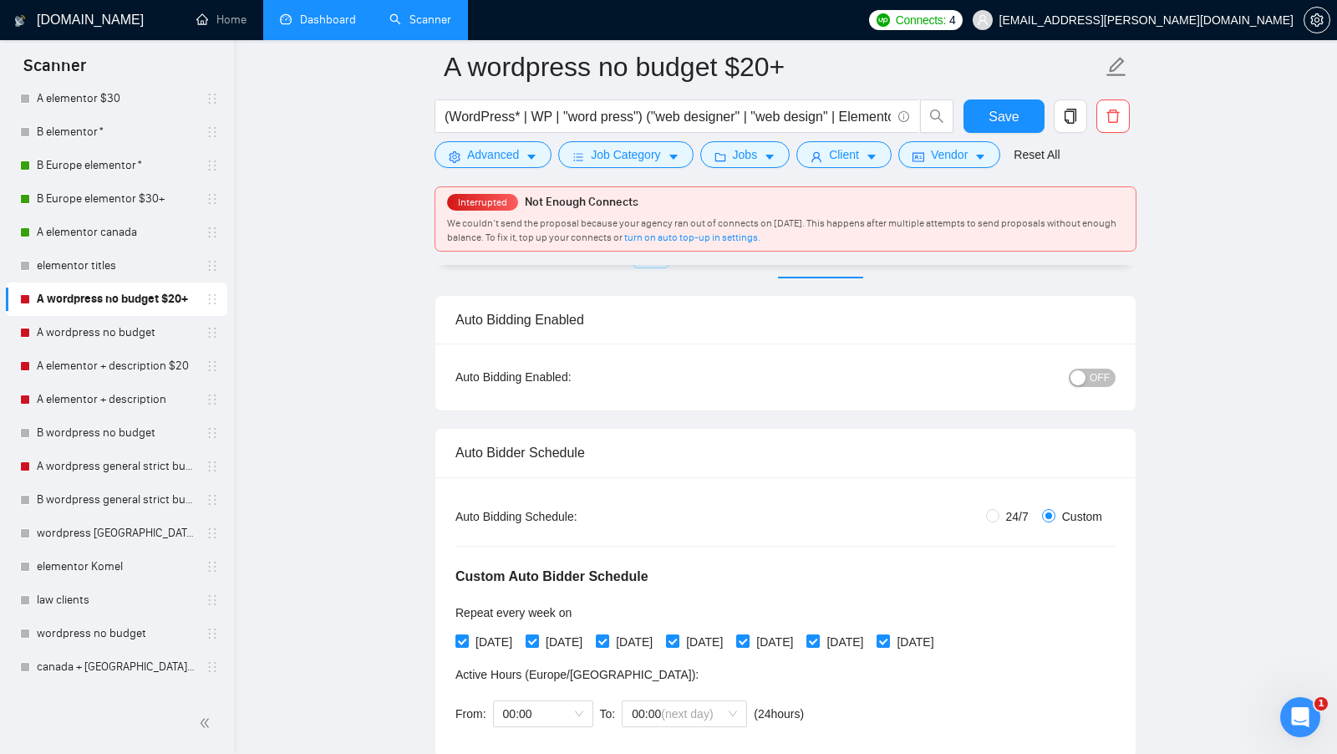
click at [1084, 376] on div "button" at bounding box center [1077, 377] width 15 height 15
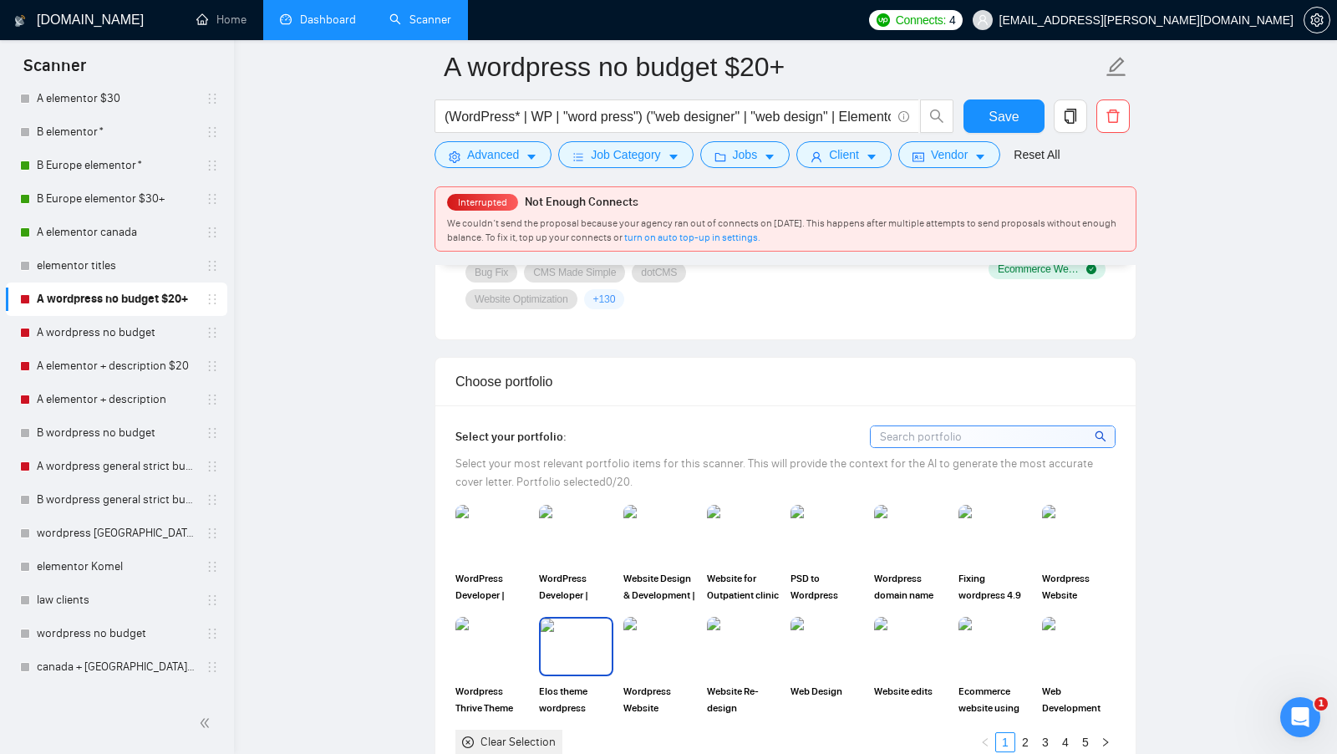
scroll to position [1605, 0]
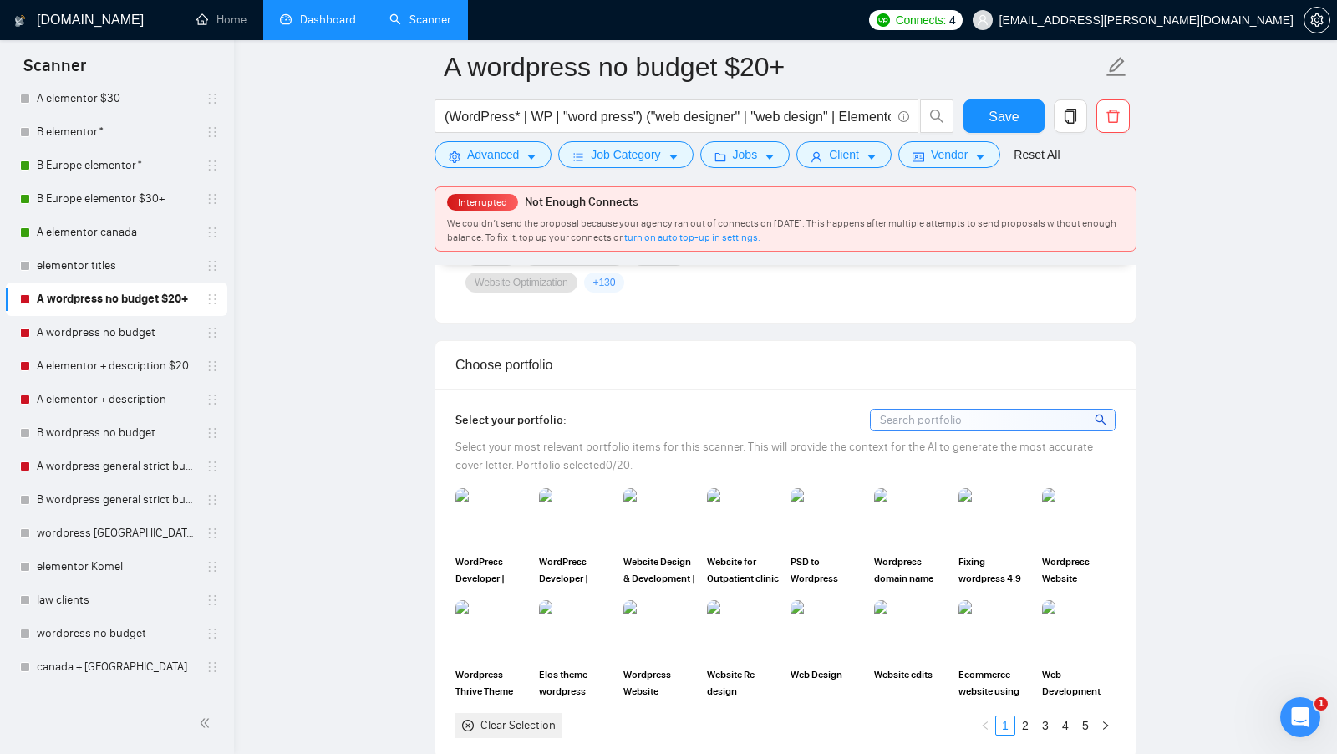
click at [539, 713] on div "Clear Selection" at bounding box center [508, 725] width 107 height 25
click at [530, 716] on div "Clear Selection" at bounding box center [517, 725] width 75 height 18
click at [497, 532] on img at bounding box center [492, 517] width 70 height 55
click at [560, 530] on img at bounding box center [576, 517] width 70 height 55
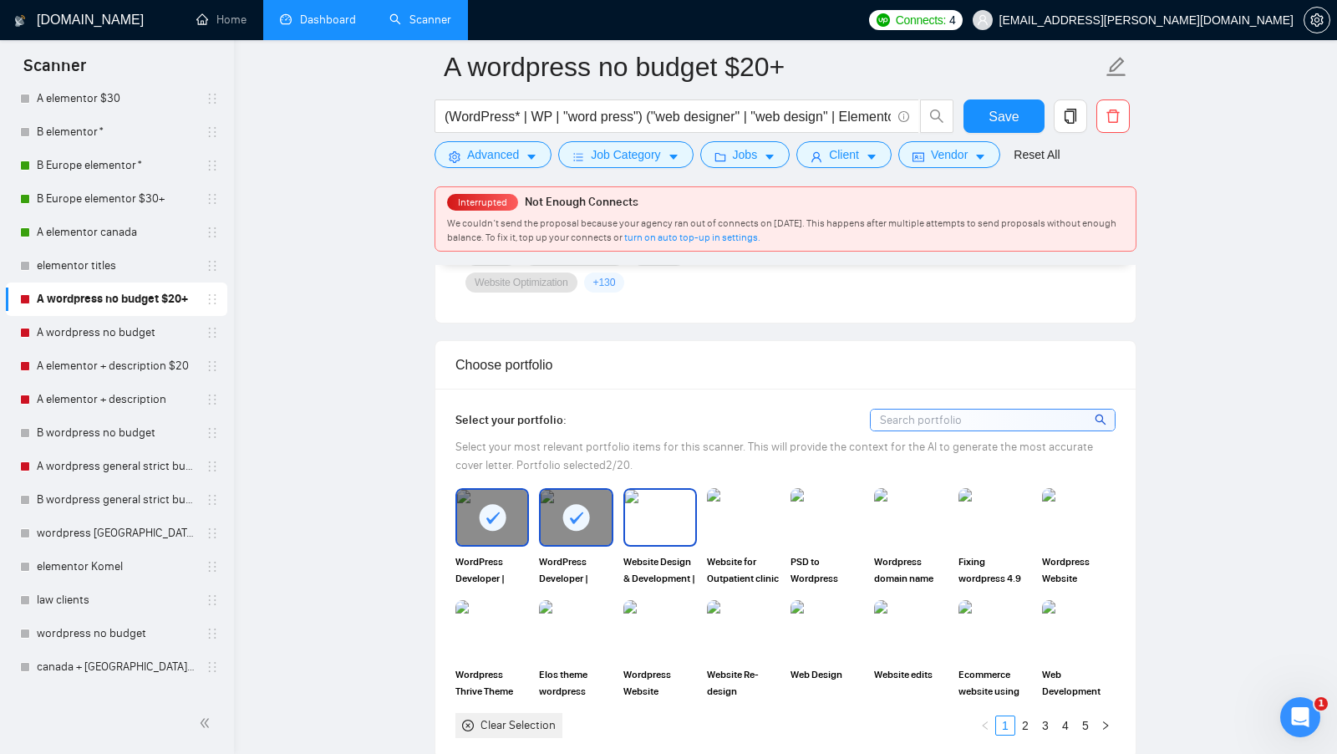
click at [625, 525] on img at bounding box center [660, 517] width 70 height 55
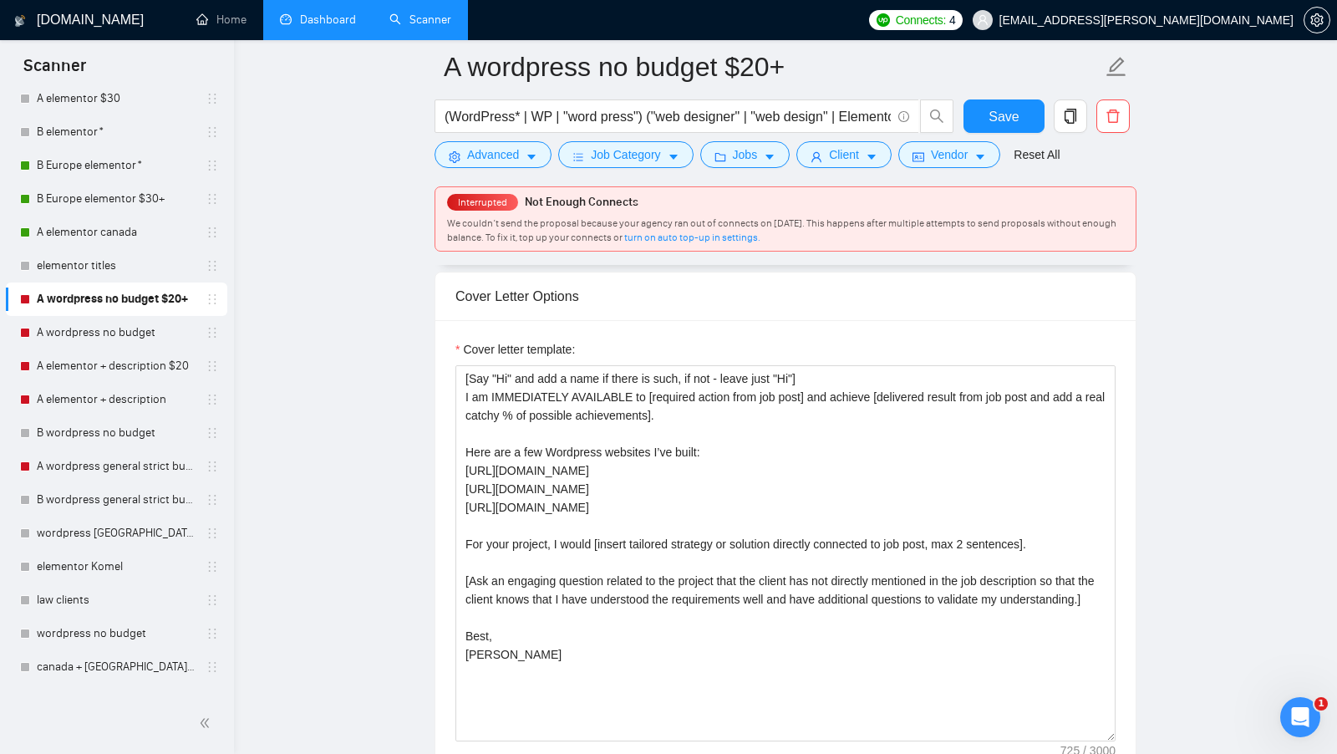
scroll to position [2137, 0]
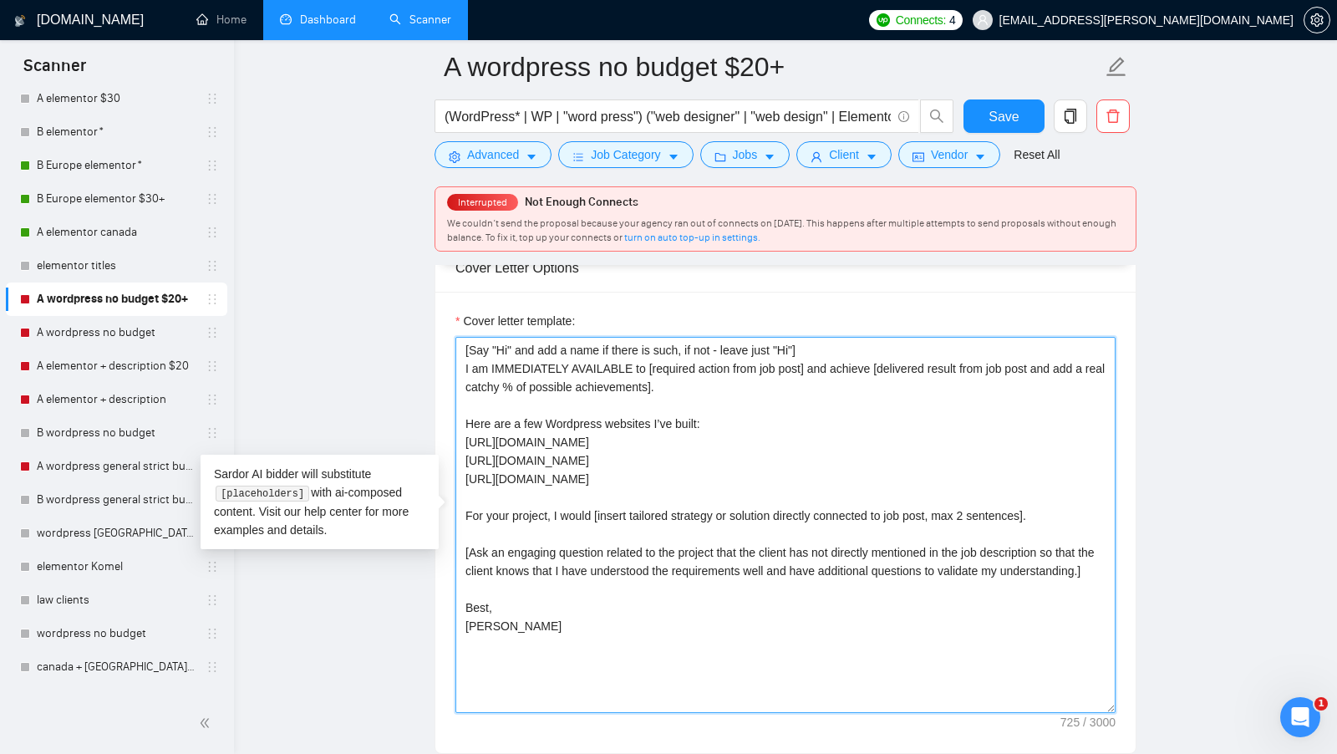
drag, startPoint x: 629, startPoint y: 637, endPoint x: 455, endPoint y: 508, distance: 216.2
click at [455, 508] on textarea "[Say "Hi" and add a name if there is such, if not - leave just "Hi"] I am IMMED…" at bounding box center [785, 525] width 660 height 376
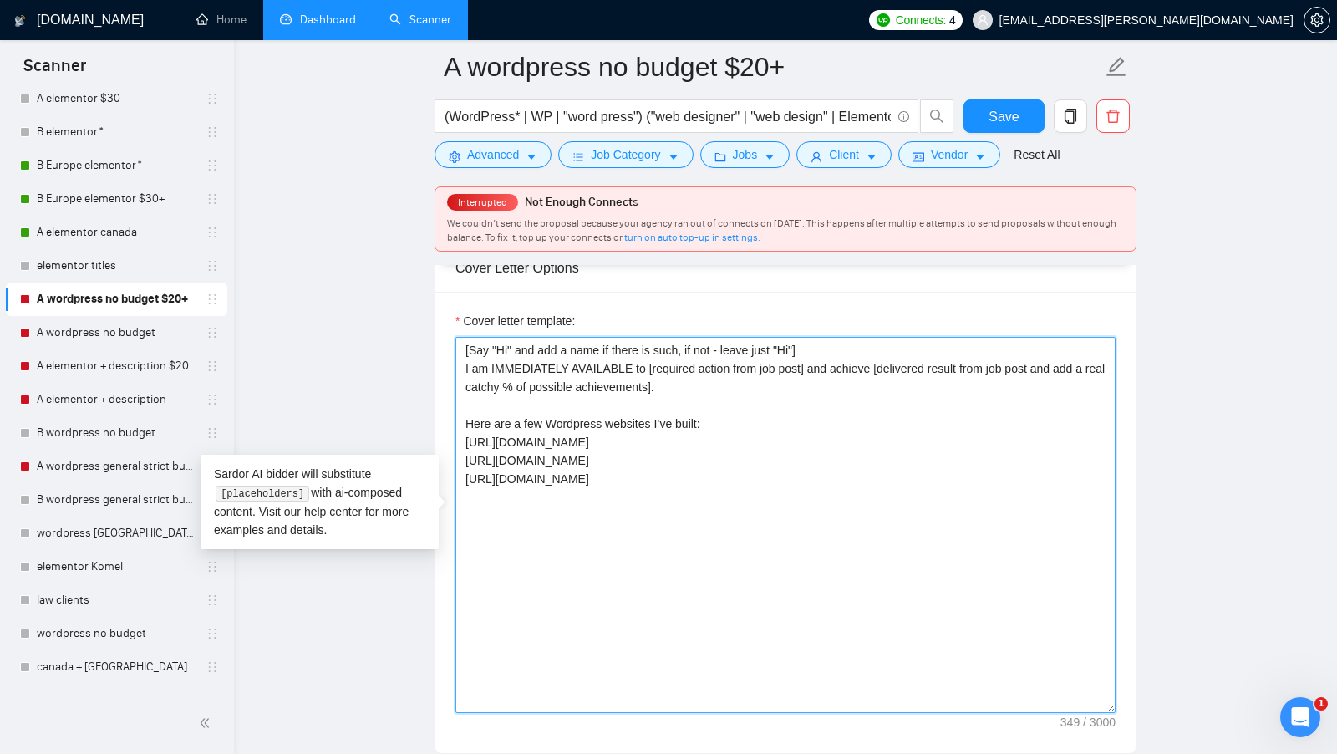
drag, startPoint x: 718, startPoint y: 380, endPoint x: 272, endPoint y: 232, distance: 470.0
click at [271, 231] on main "A wordpress no budget $20+ (WordPress* | WP | "word press") ("web designer" | "…" at bounding box center [785, 471] width 1049 height 5082
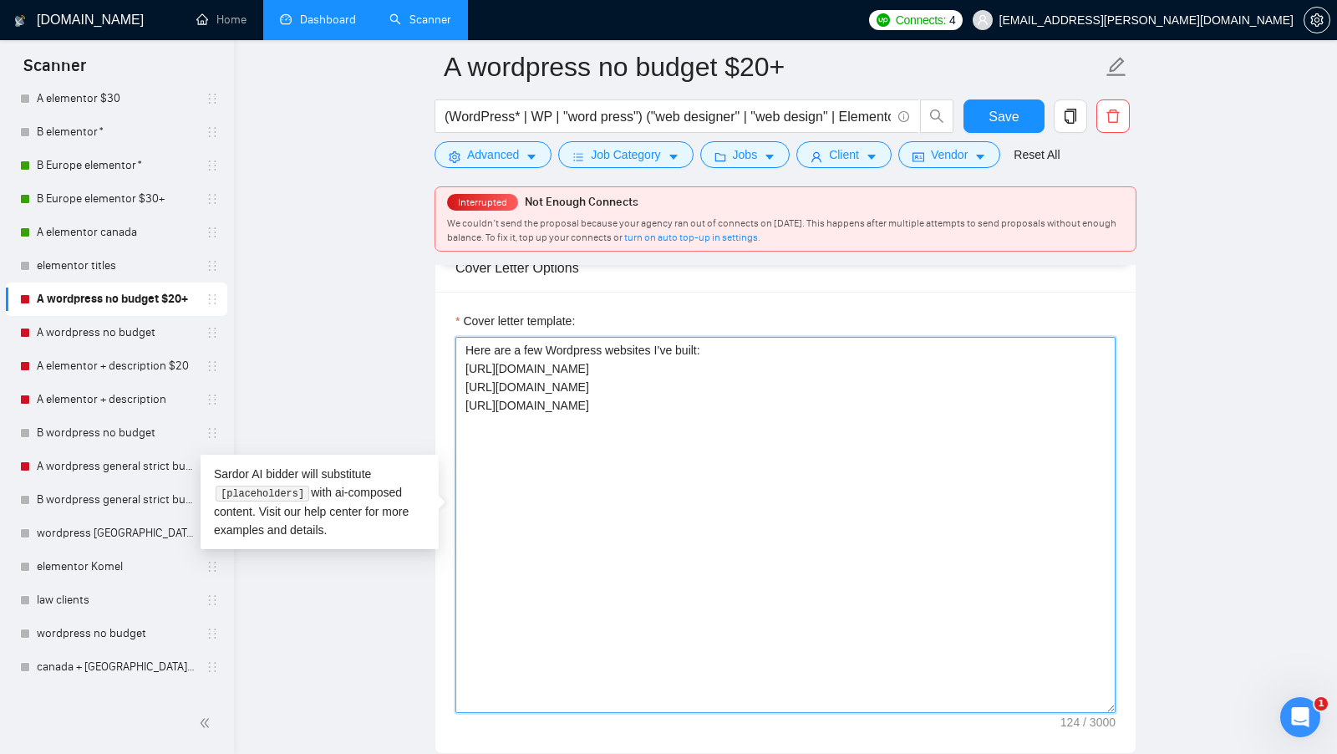
paste textarea "[Say "Hi" and add a name if there is such, if not - leave just "Hi"] I am avail…"
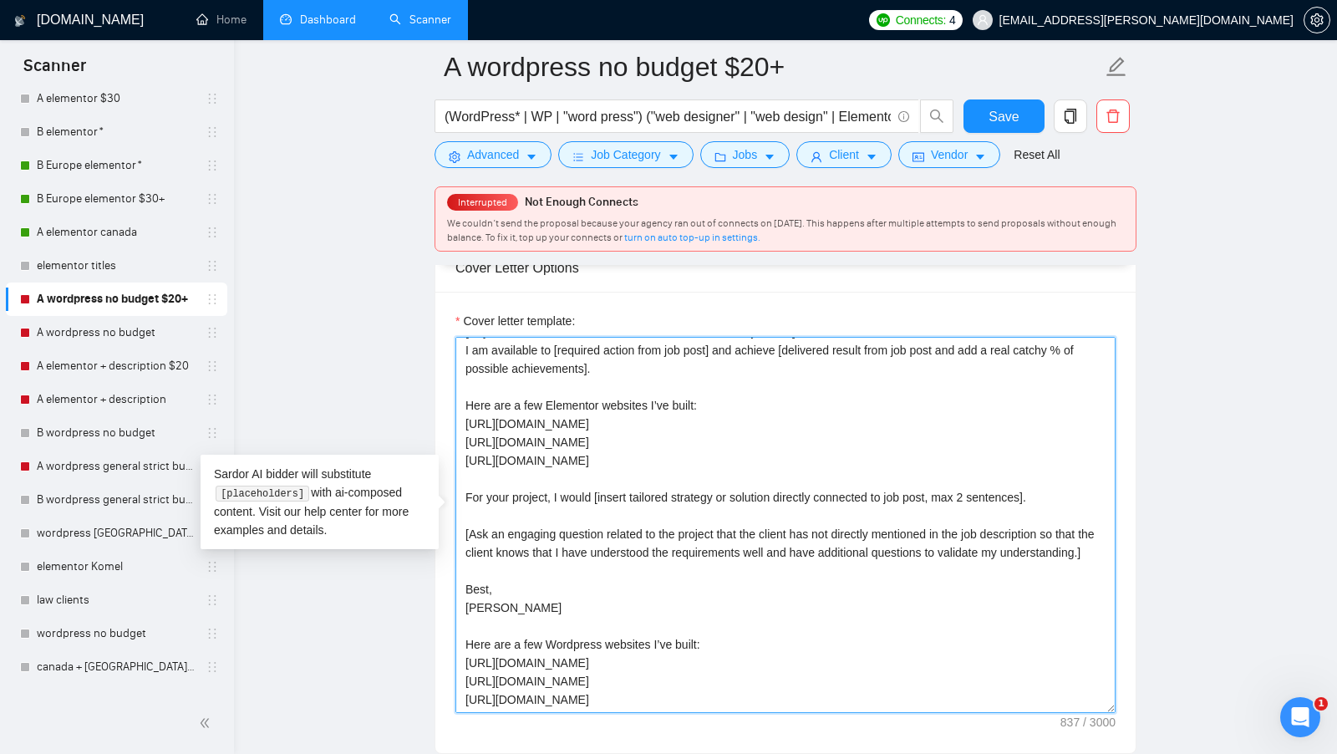
scroll to position [62, 0]
drag, startPoint x: 621, startPoint y: 665, endPoint x: 461, endPoint y: 612, distance: 168.3
click at [461, 612] on textarea "[Say "Hi" and add a name if there is such, if not - leave just "Hi"] I am avail…" at bounding box center [785, 525] width 660 height 376
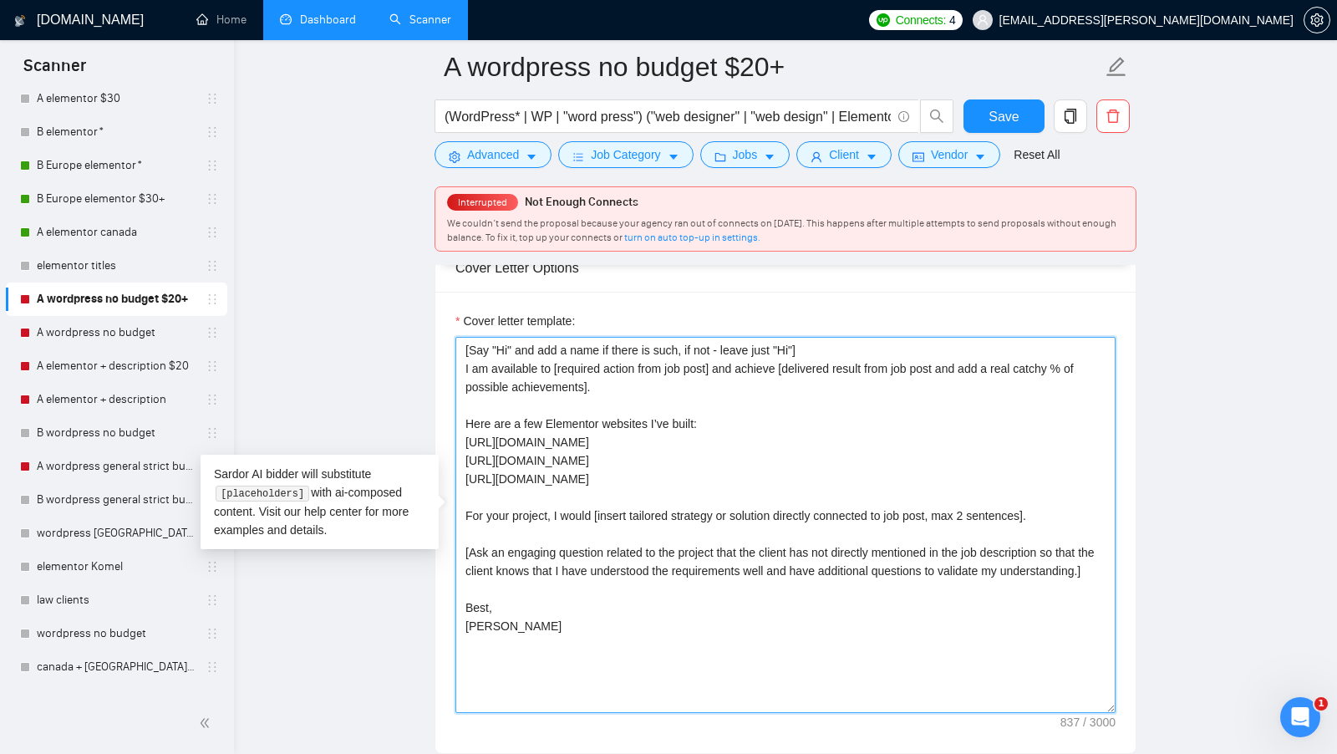
scroll to position [18, 0]
drag, startPoint x: 624, startPoint y: 453, endPoint x: 464, endPoint y: 396, distance: 170.2
click at [464, 396] on textarea "[Say "Hi" and add a name if there is such, if not - leave just "Hi"] I am avail…" at bounding box center [785, 525] width 660 height 376
paste textarea "Wordpress"
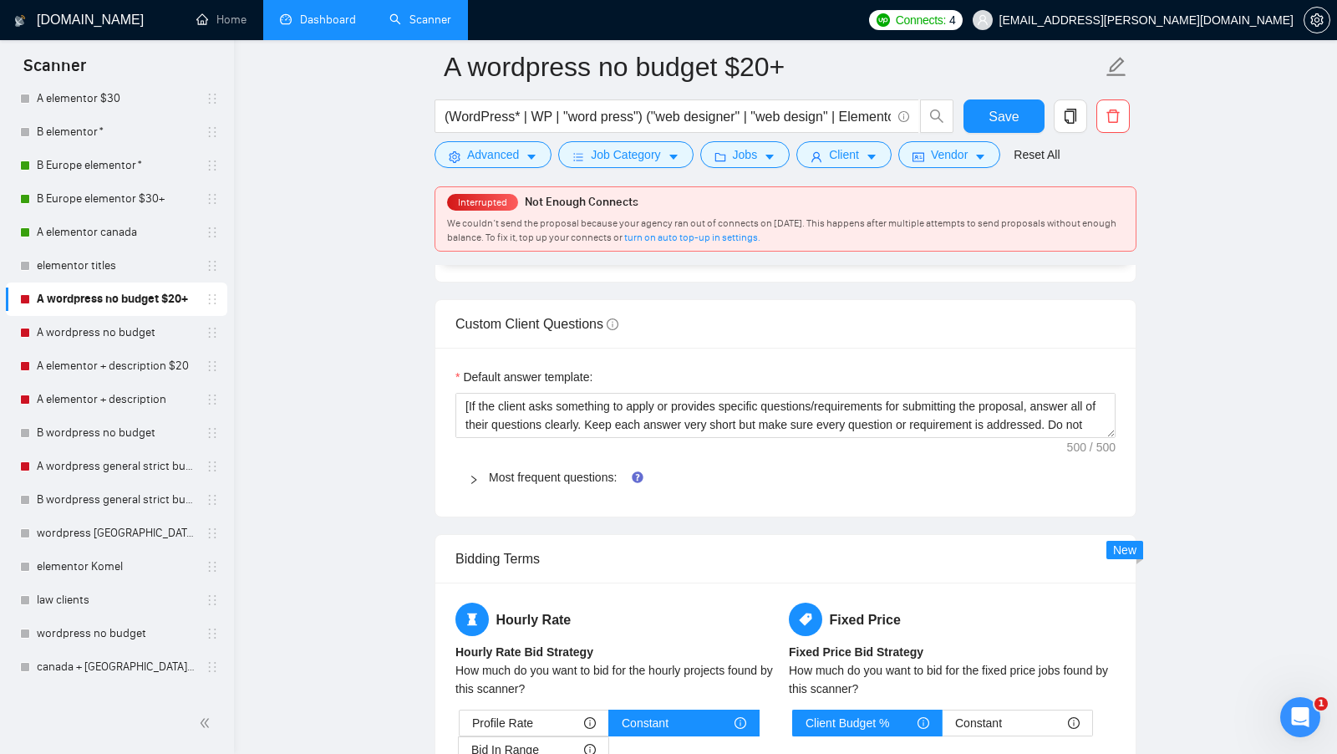
scroll to position [2839, 0]
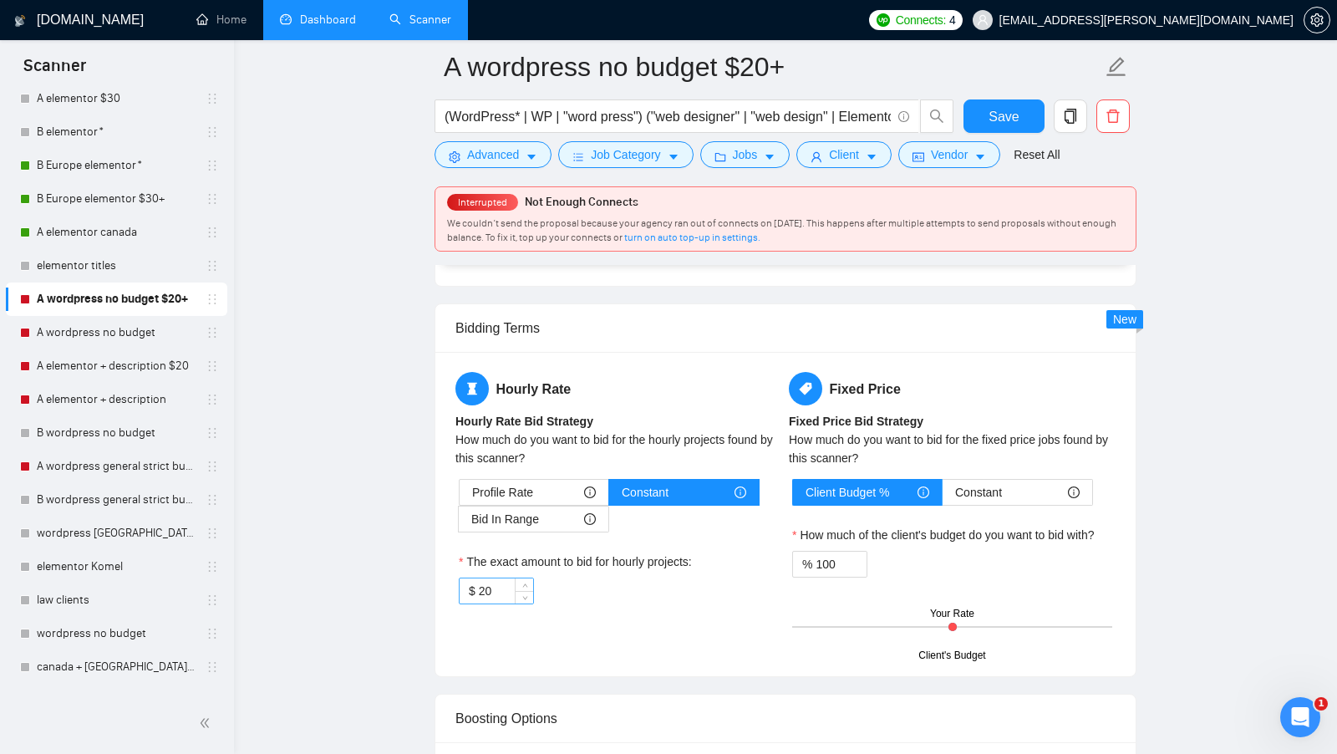
type textarea "[Say "Hi" and add a name if there is such, if not - leave just "Hi"] I am avail…"
click at [485, 578] on input "20" at bounding box center [506, 590] width 54 height 25
type input "40"
click at [755, 171] on form "A wordpress no budget $20+ (WordPress* | WP | "word press") ("web designer" | "…" at bounding box center [785, 108] width 702 height 136
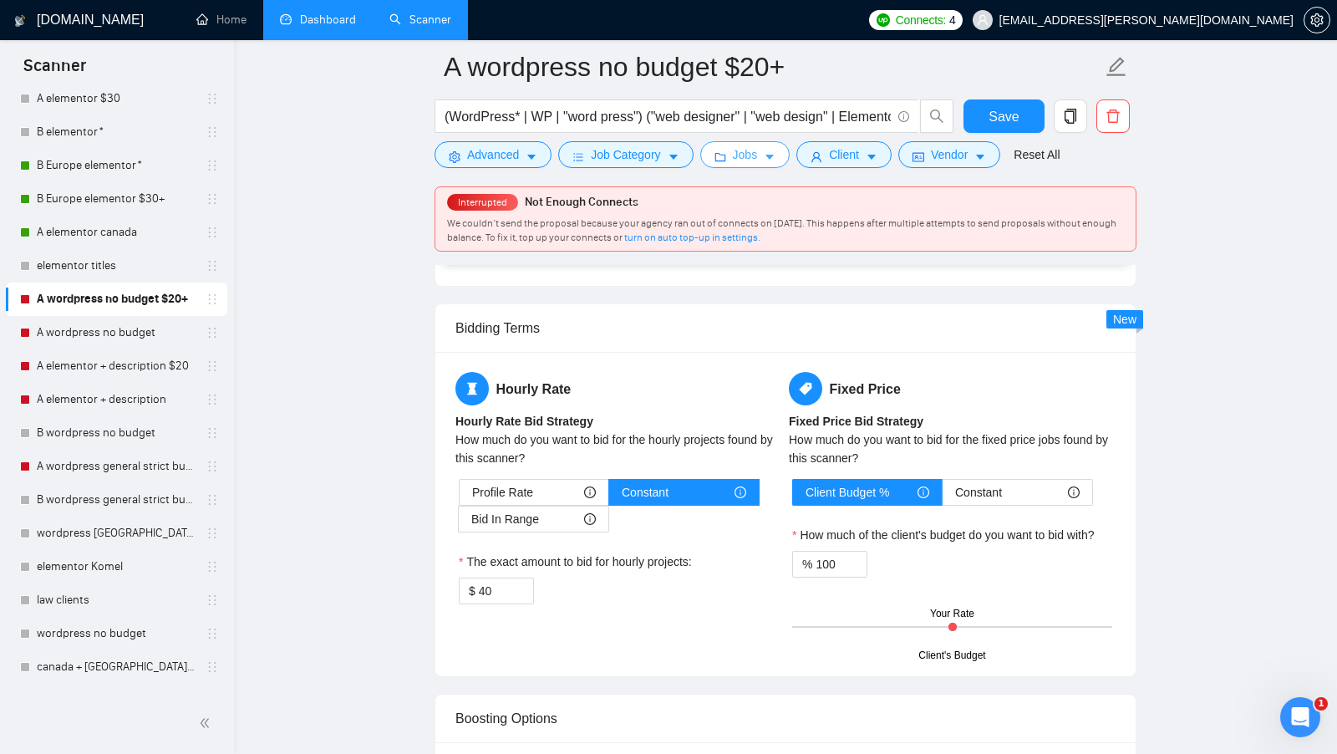
click at [755, 158] on span "Jobs" at bounding box center [745, 154] width 25 height 18
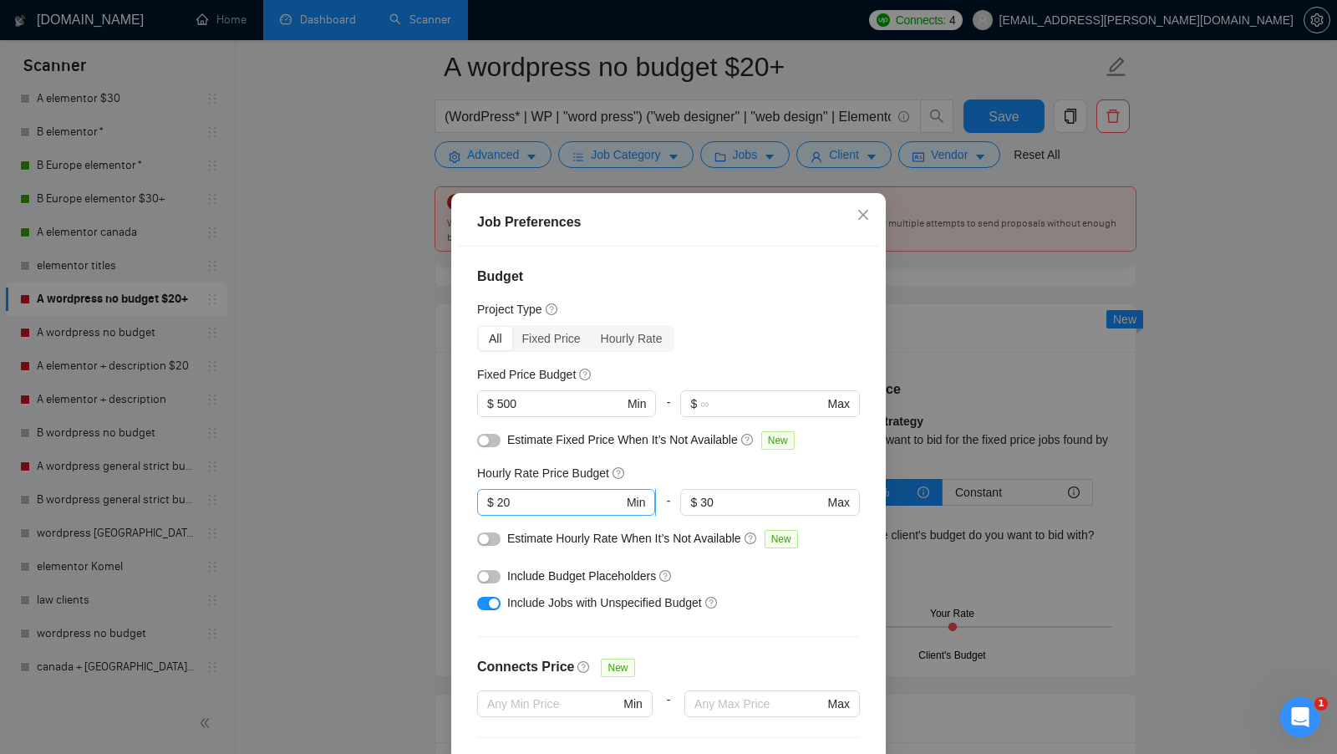
click at [559, 500] on input "20" at bounding box center [560, 502] width 126 height 18
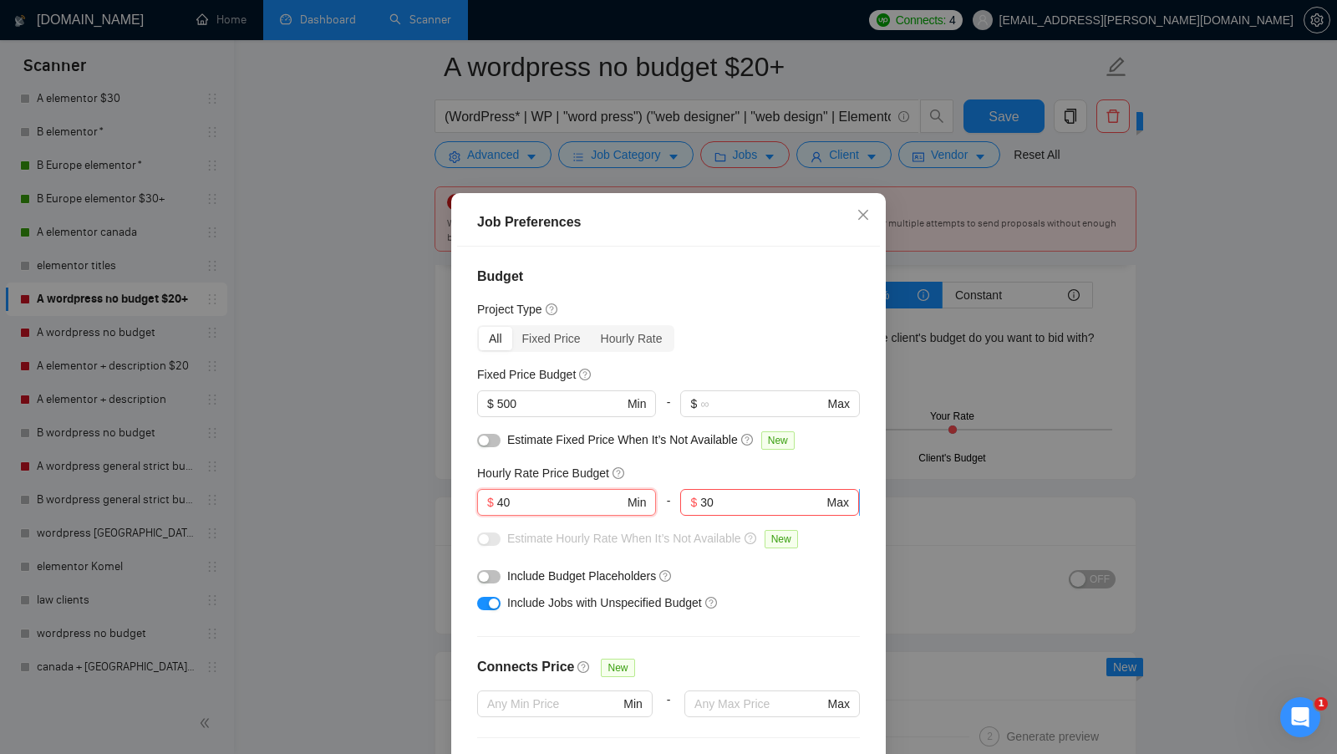
type input "40"
click at [738, 499] on input "30" at bounding box center [761, 502] width 123 height 18
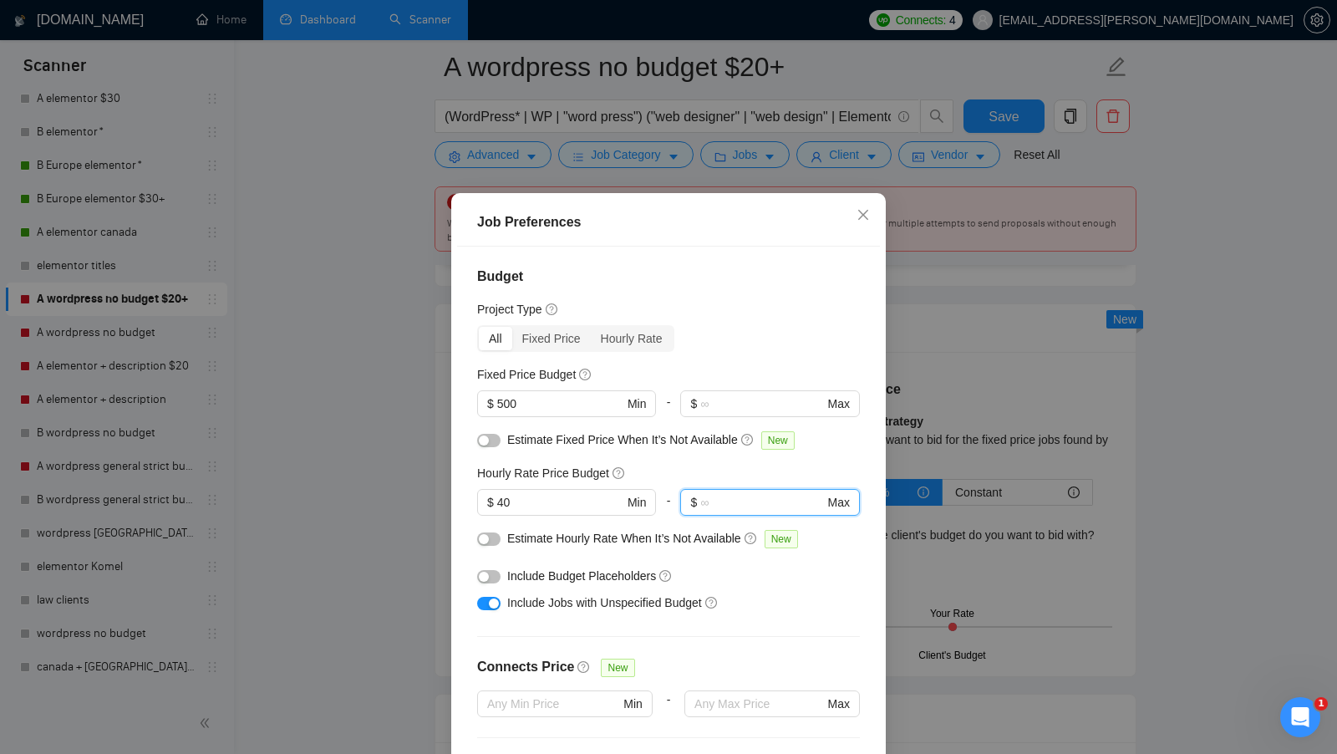
click at [477, 566] on div at bounding box center [488, 575] width 23 height 18
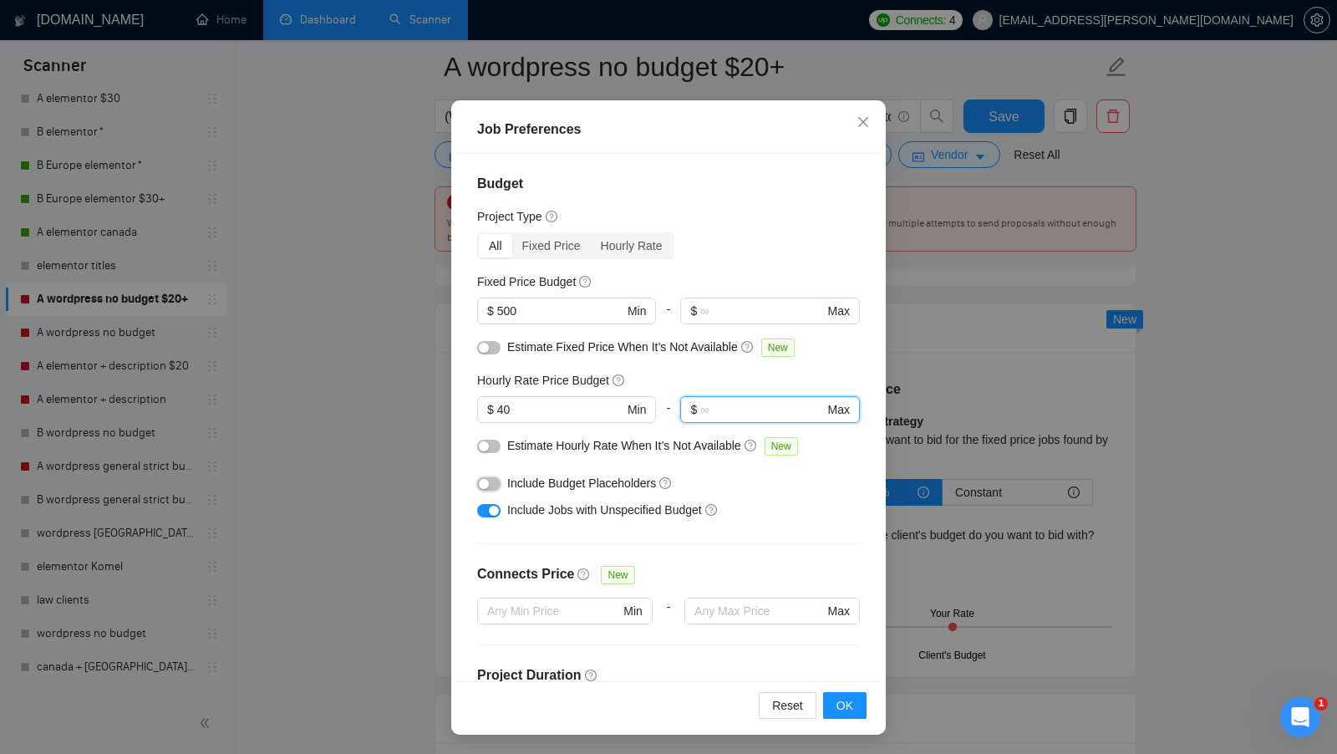
click at [481, 479] on div "button" at bounding box center [484, 484] width 10 height 10
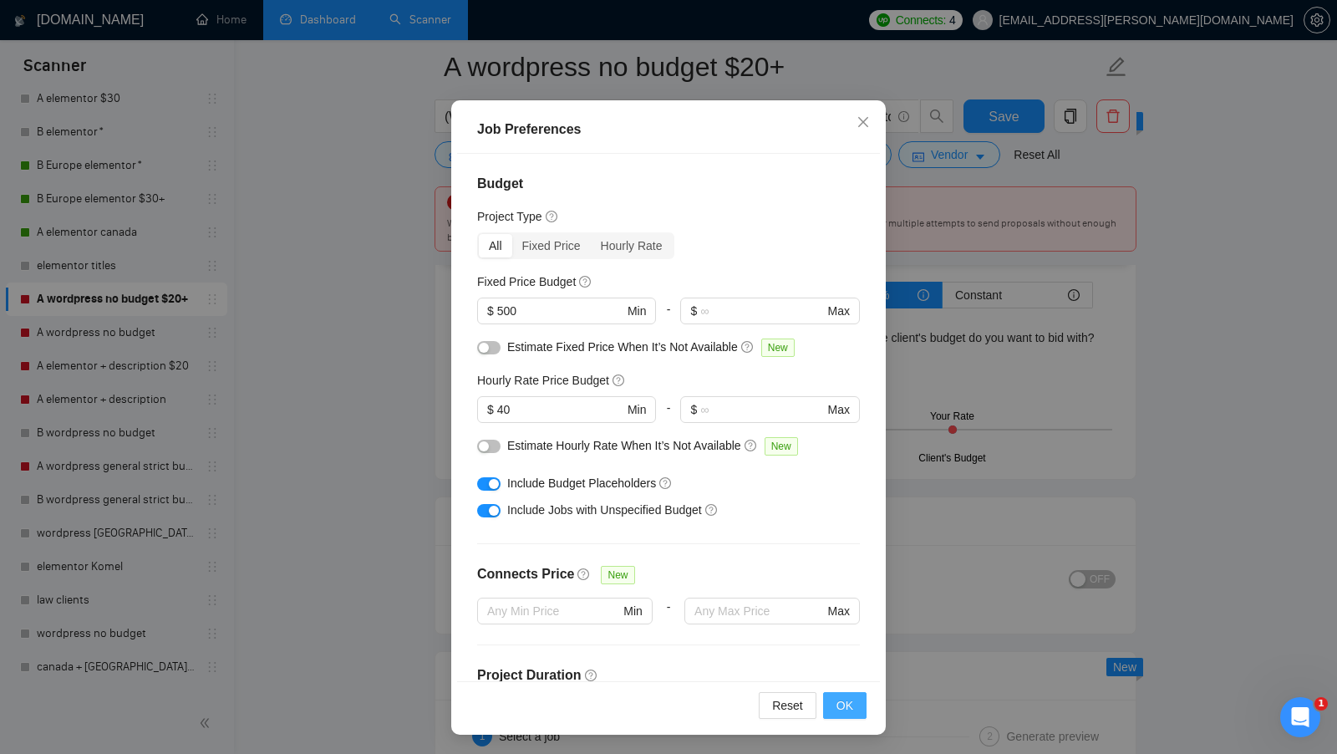
click at [840, 704] on span "OK" at bounding box center [844, 705] width 17 height 18
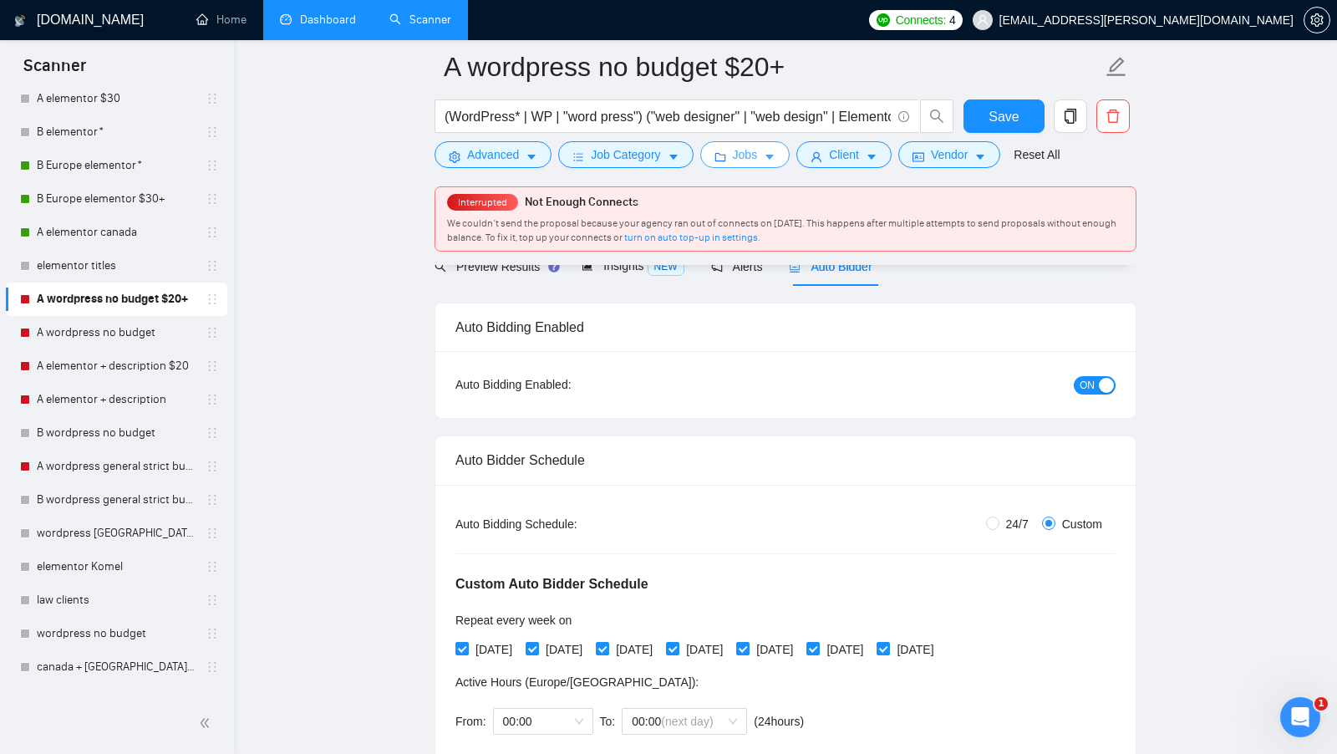
scroll to position [84, 0]
click at [1008, 115] on span "Save" at bounding box center [1003, 116] width 30 height 21
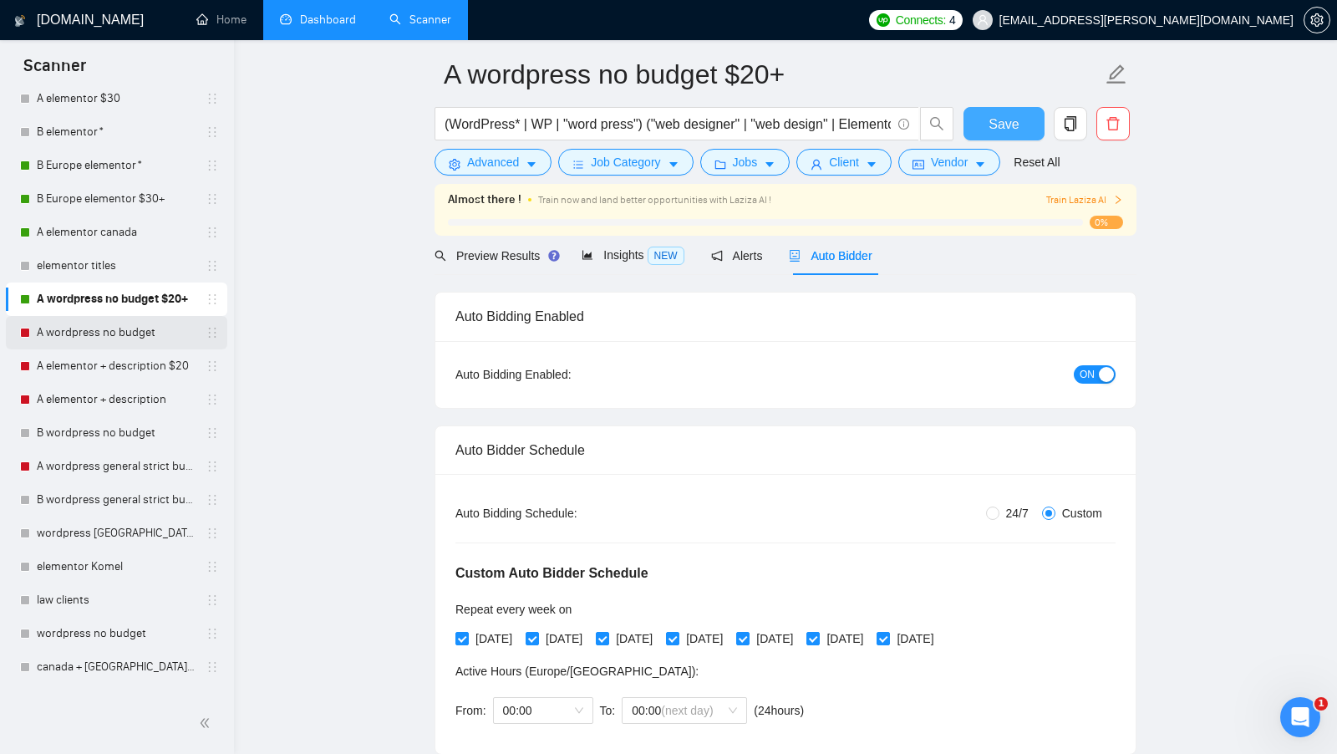
scroll to position [67, 0]
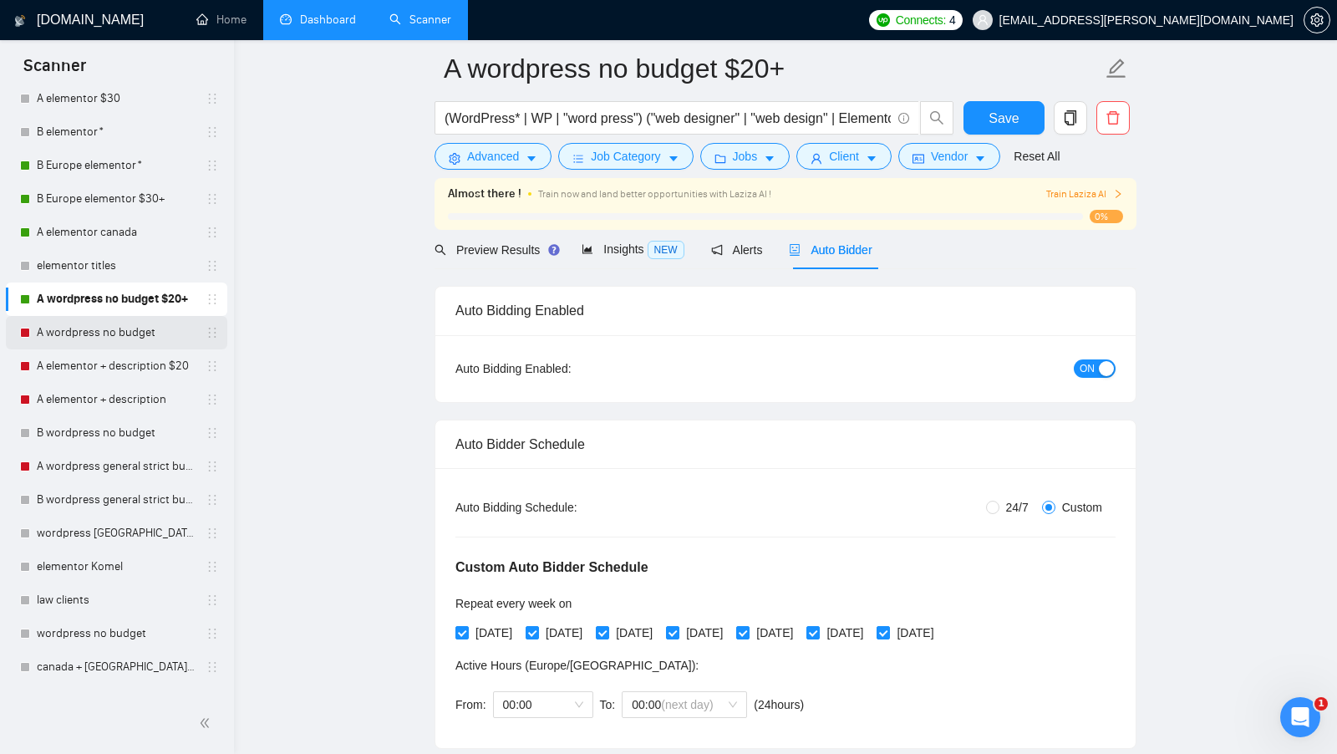
click at [141, 323] on link "A wordpress no budget" at bounding box center [116, 332] width 159 height 33
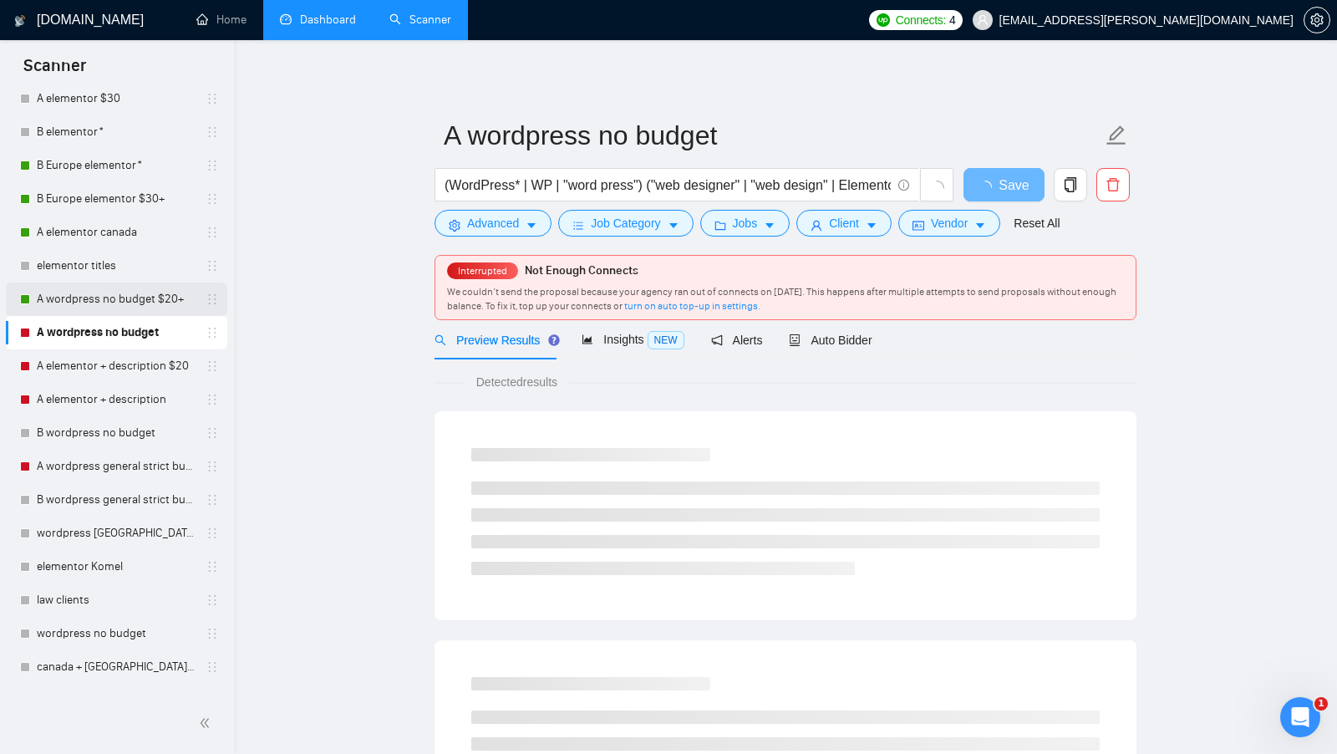
click at [131, 307] on link "A wordpress no budget $20+" at bounding box center [116, 298] width 159 height 33
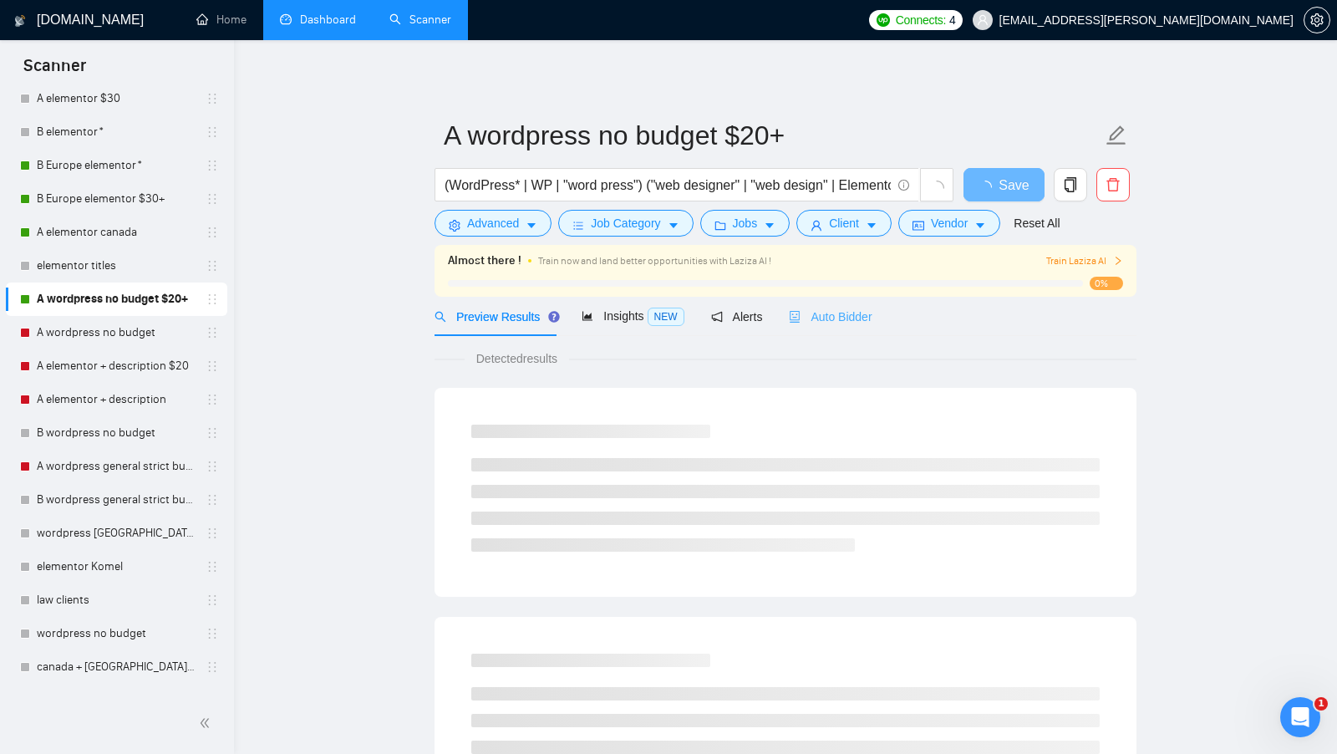
click at [860, 328] on div "Auto Bidder" at bounding box center [830, 316] width 83 height 39
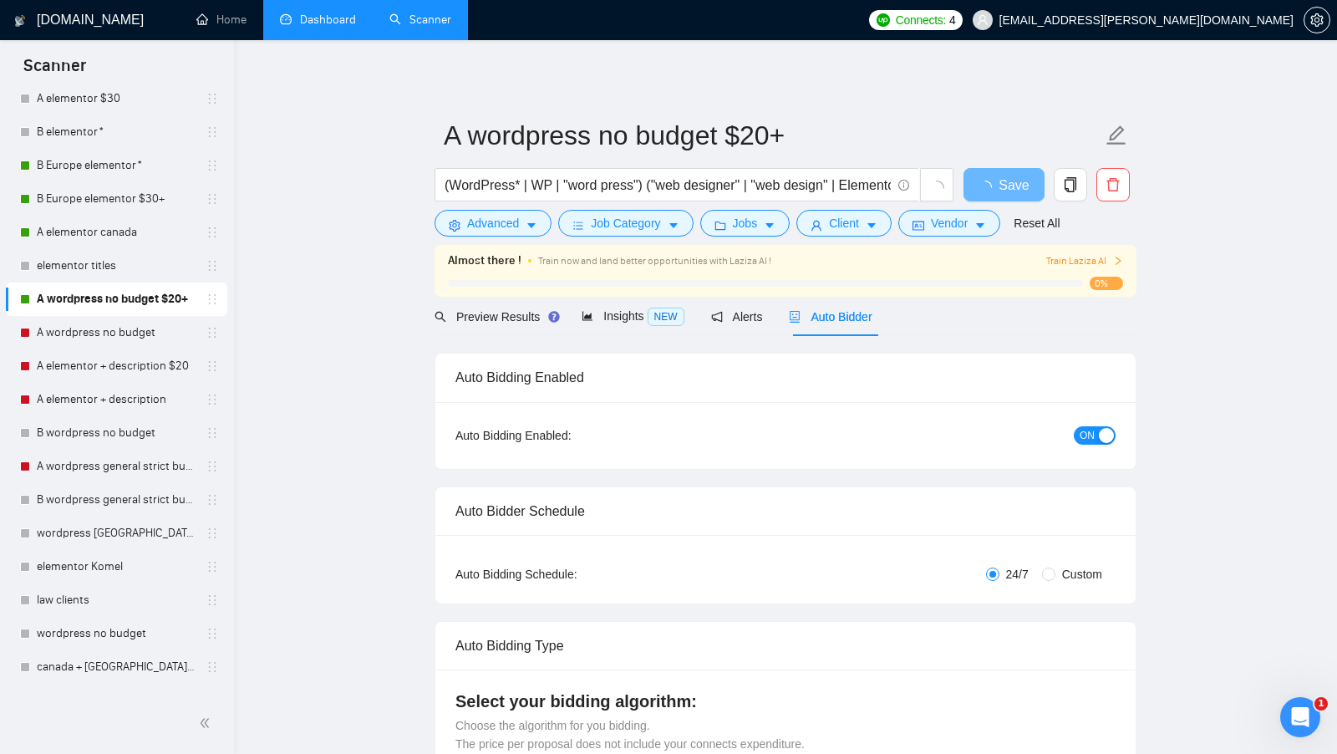
radio input "false"
radio input "true"
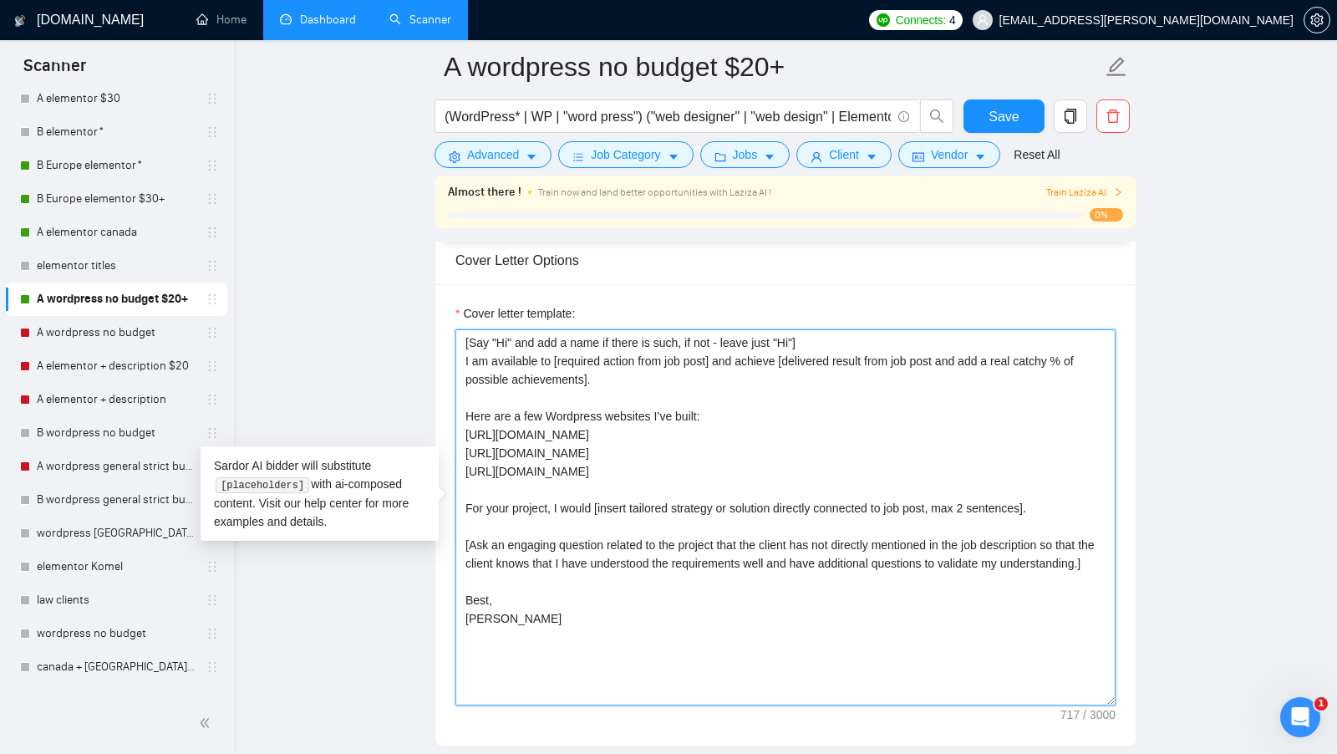
drag, startPoint x: 553, startPoint y: 632, endPoint x: 424, endPoint y: 267, distance: 386.6
click at [424, 267] on main "A wordpress no budget $20+ (WordPress* | WP | "word press") ("web designer" | "…" at bounding box center [785, 474] width 1049 height 5059
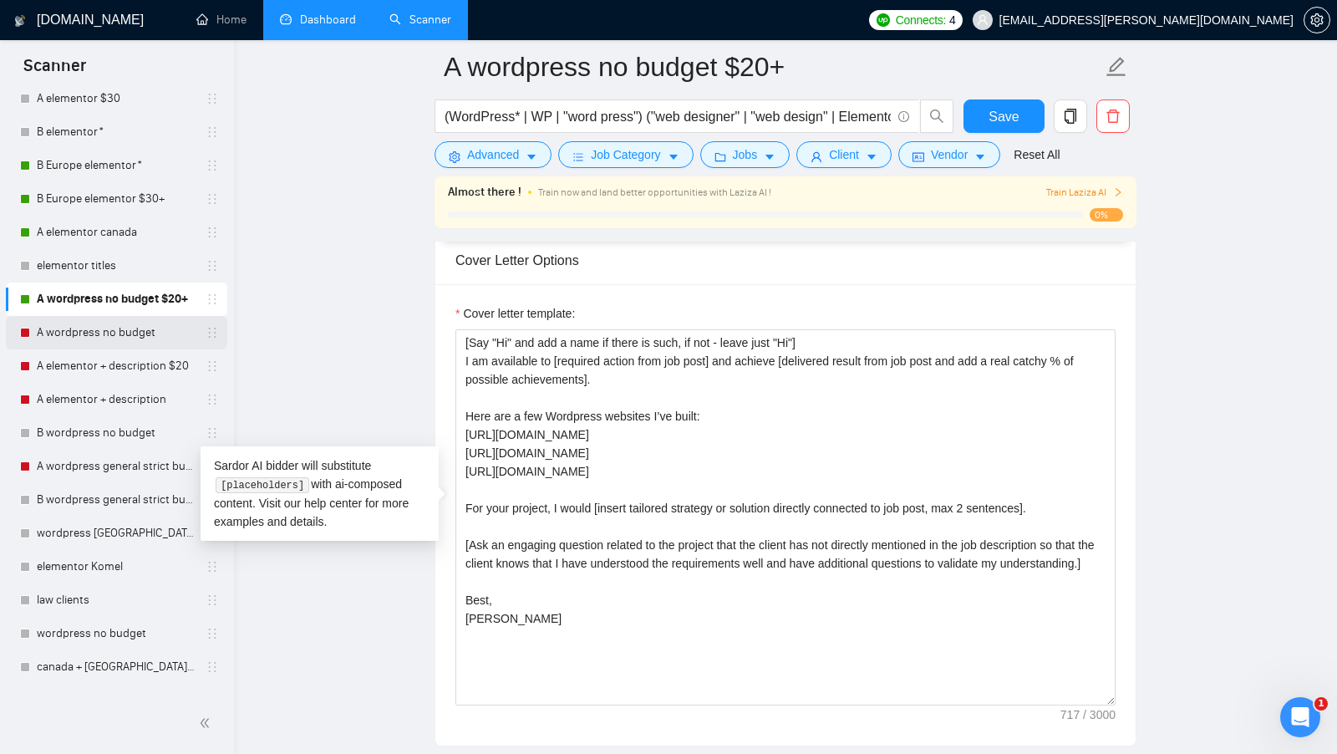
click at [155, 337] on link "A wordpress no budget" at bounding box center [116, 332] width 159 height 33
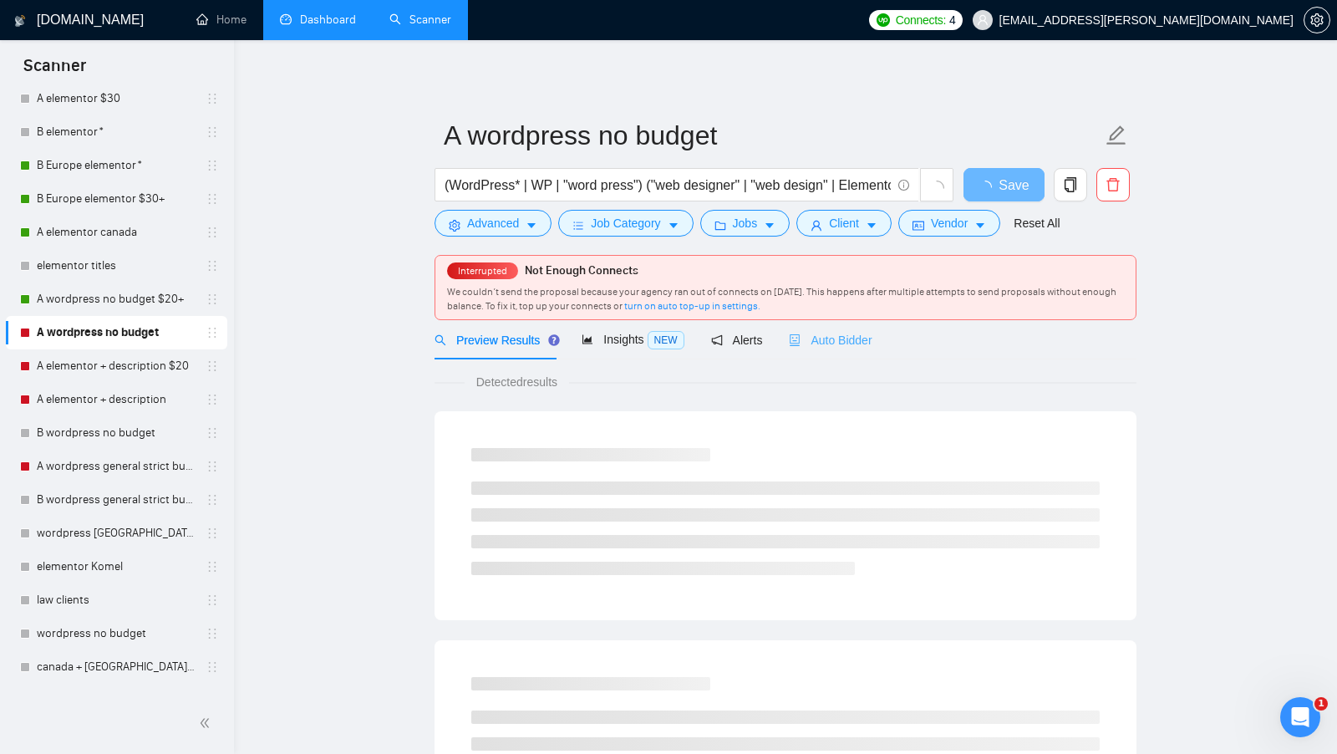
click at [857, 348] on div "Auto Bidder" at bounding box center [830, 339] width 83 height 39
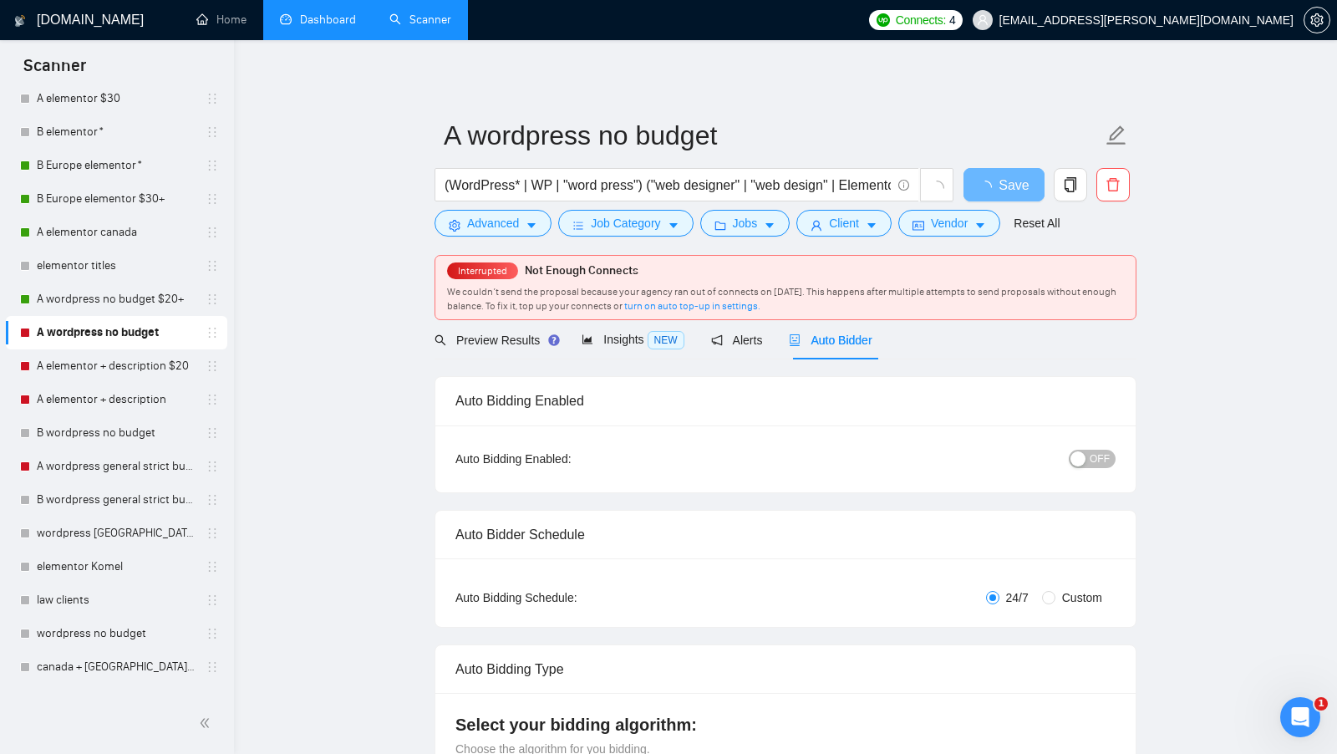
radio input "false"
radio input "true"
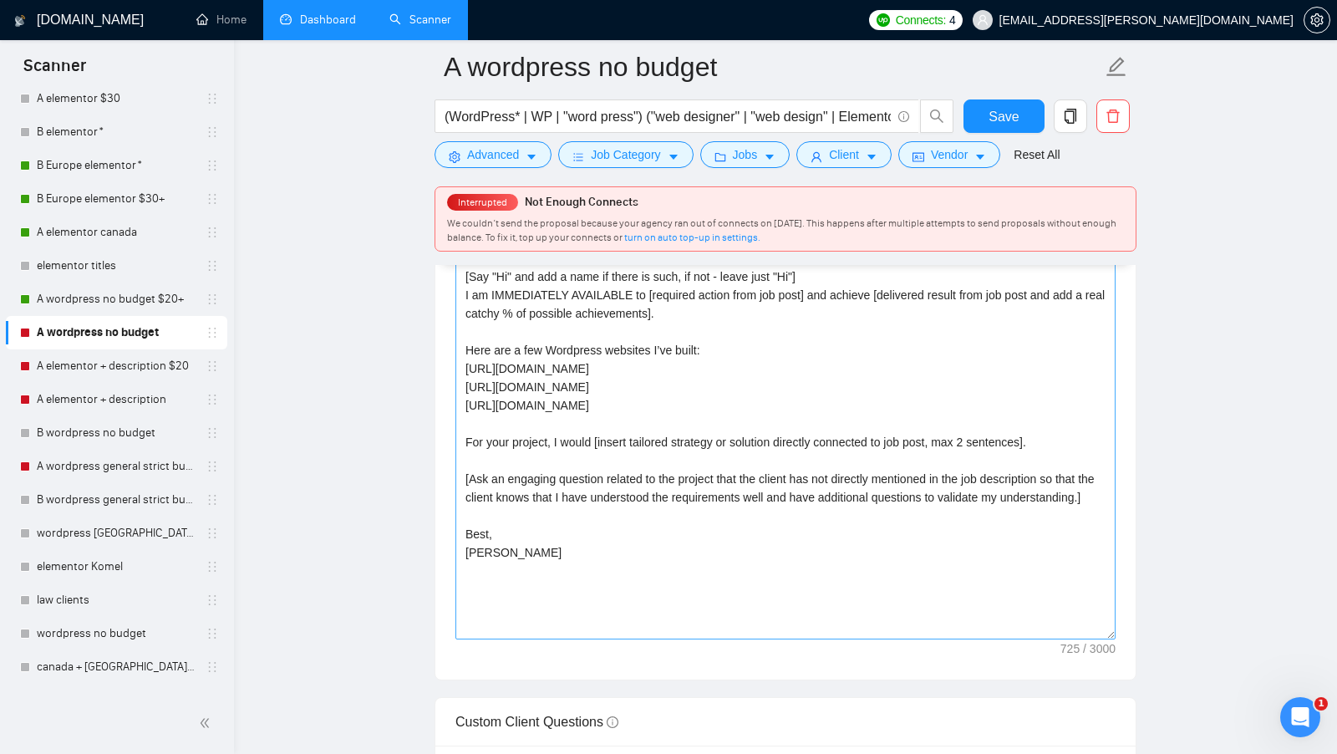
scroll to position [2210, 0]
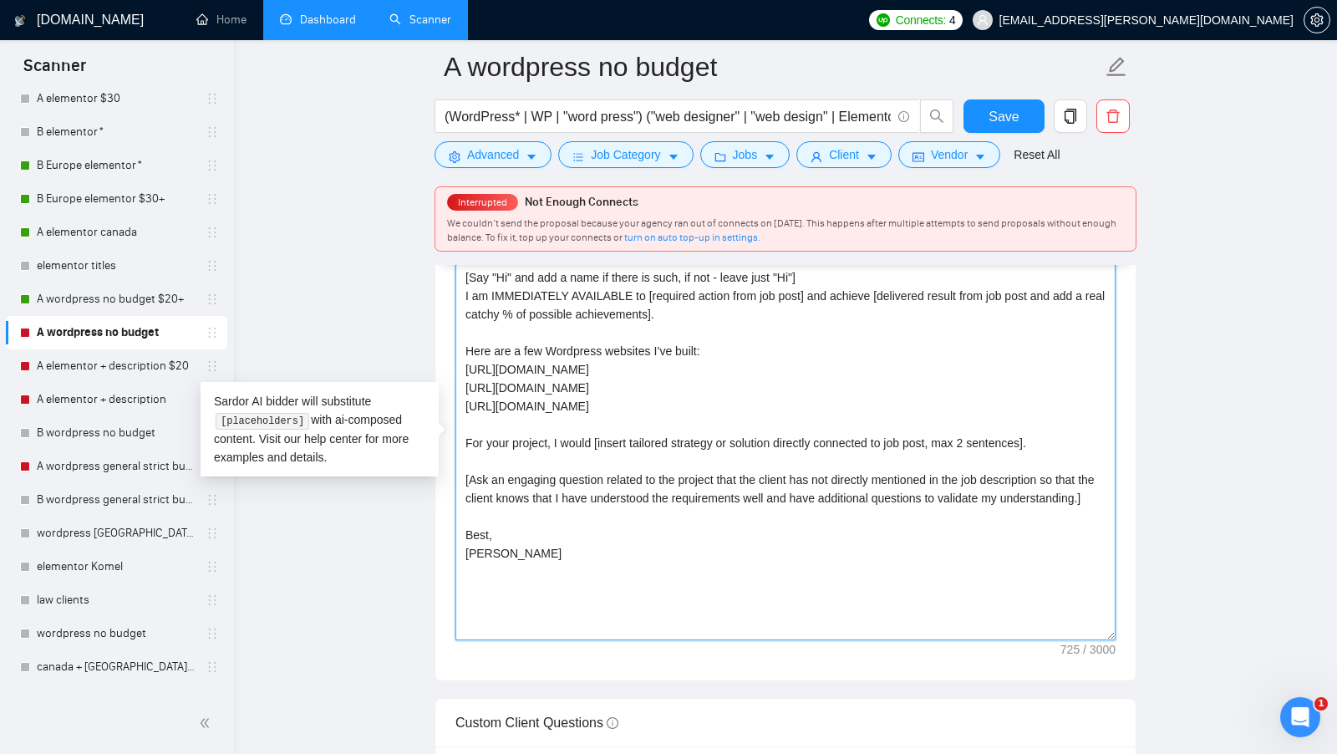
drag, startPoint x: 579, startPoint y: 586, endPoint x: 423, endPoint y: 252, distance: 368.9
click at [423, 252] on main "A wordpress no budget (WordPress* | WP | "word press") ("web designer" | "web d…" at bounding box center [785, 396] width 1049 height 5078
paste textarea "available to [required action from job post] and achieve [delivered result from…"
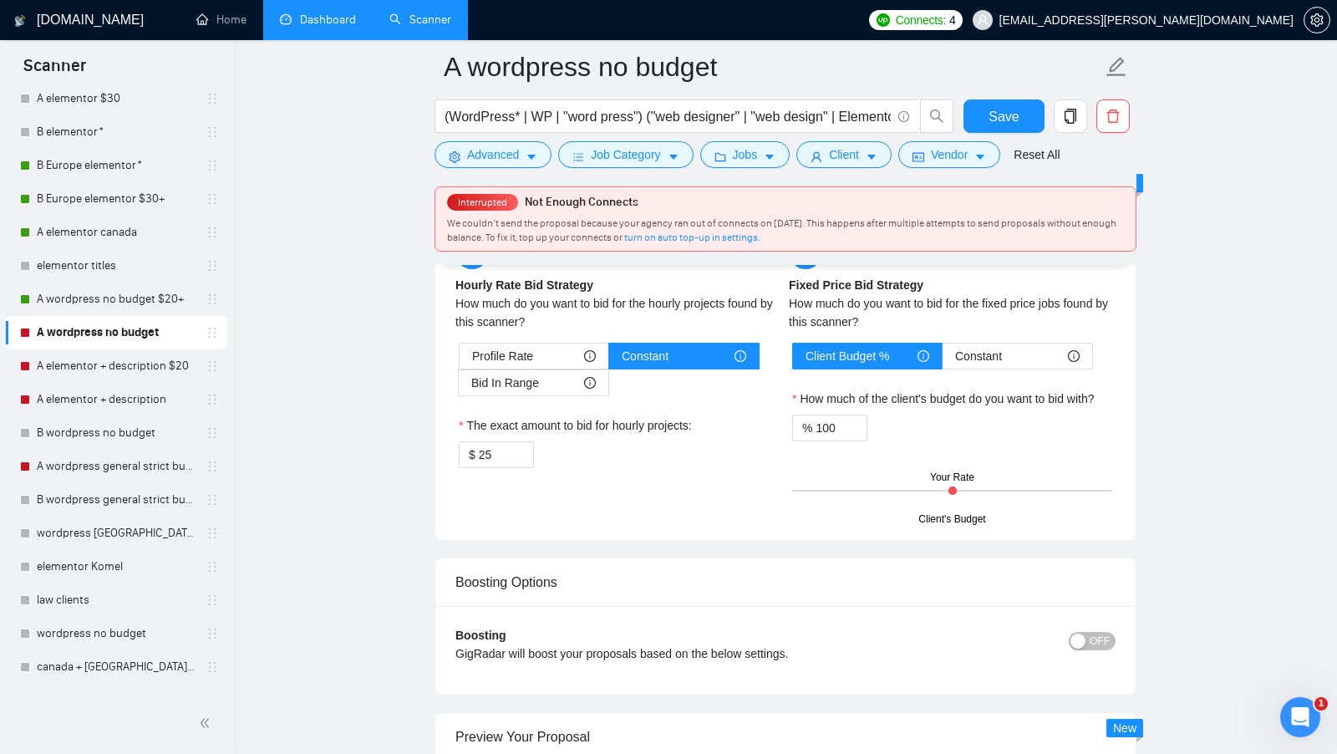
scroll to position [2976, 0]
type textarea "[Say "Hi" and add a name if there is such, if not - leave just "Hi"] I am avail…"
click at [497, 441] on input "25" at bounding box center [506, 453] width 54 height 25
click at [496, 441] on input "25" at bounding box center [506, 453] width 54 height 25
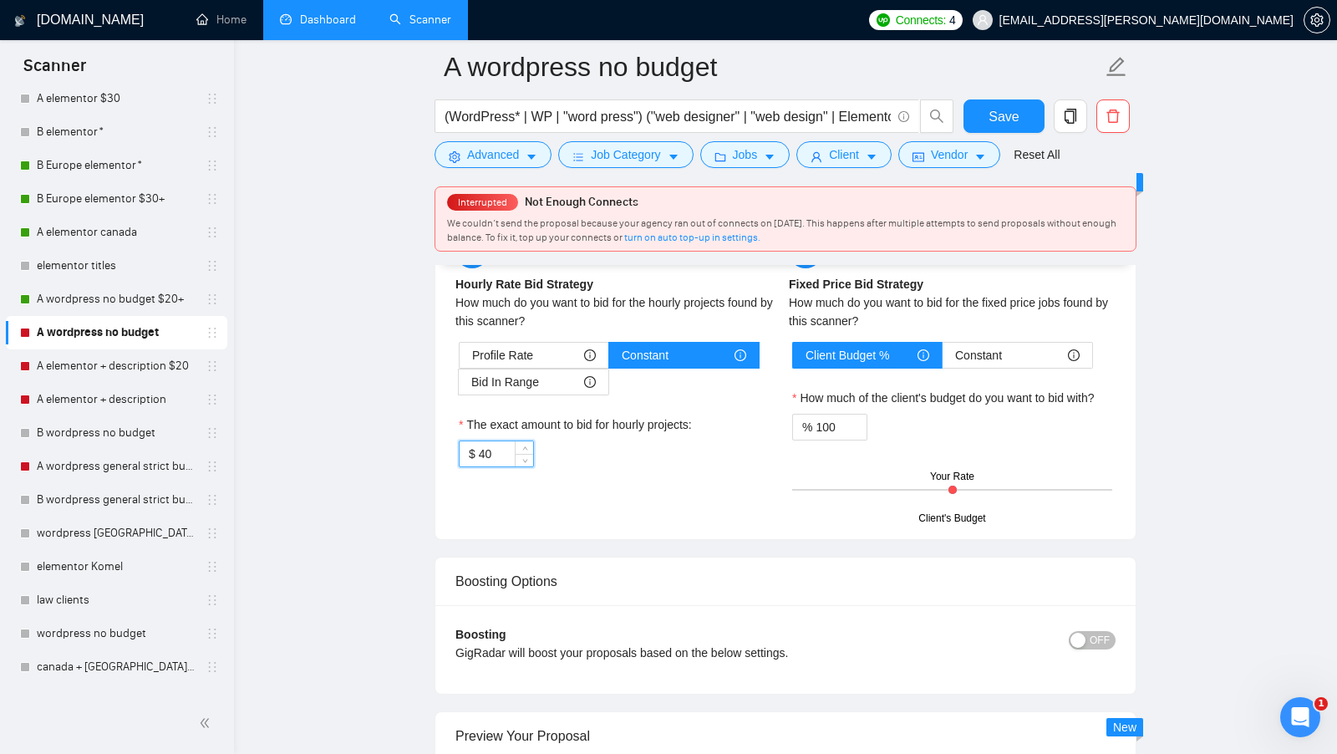
type input "40"
click at [609, 475] on div "Hourly Rate Hourly Rate Bid Strategy How much do you want to bid for the hourly…" at bounding box center [785, 377] width 667 height 284
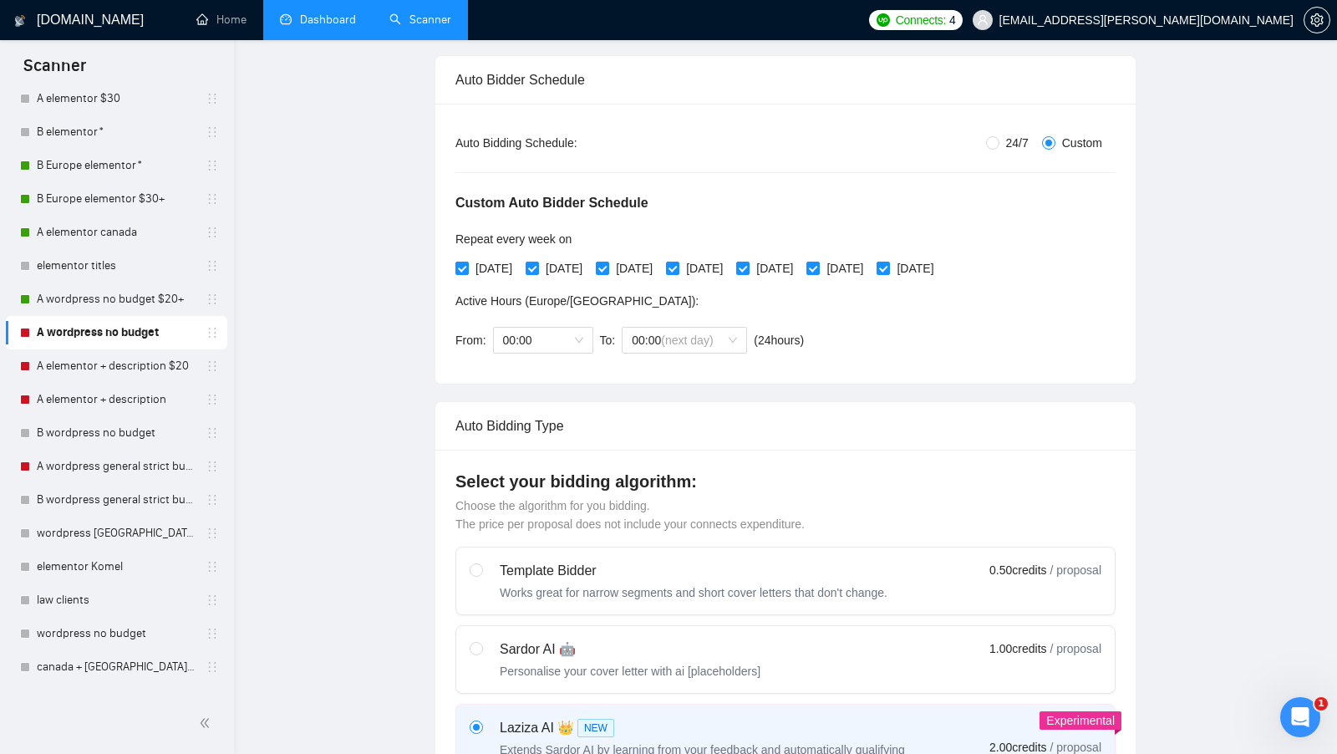
scroll to position [0, 0]
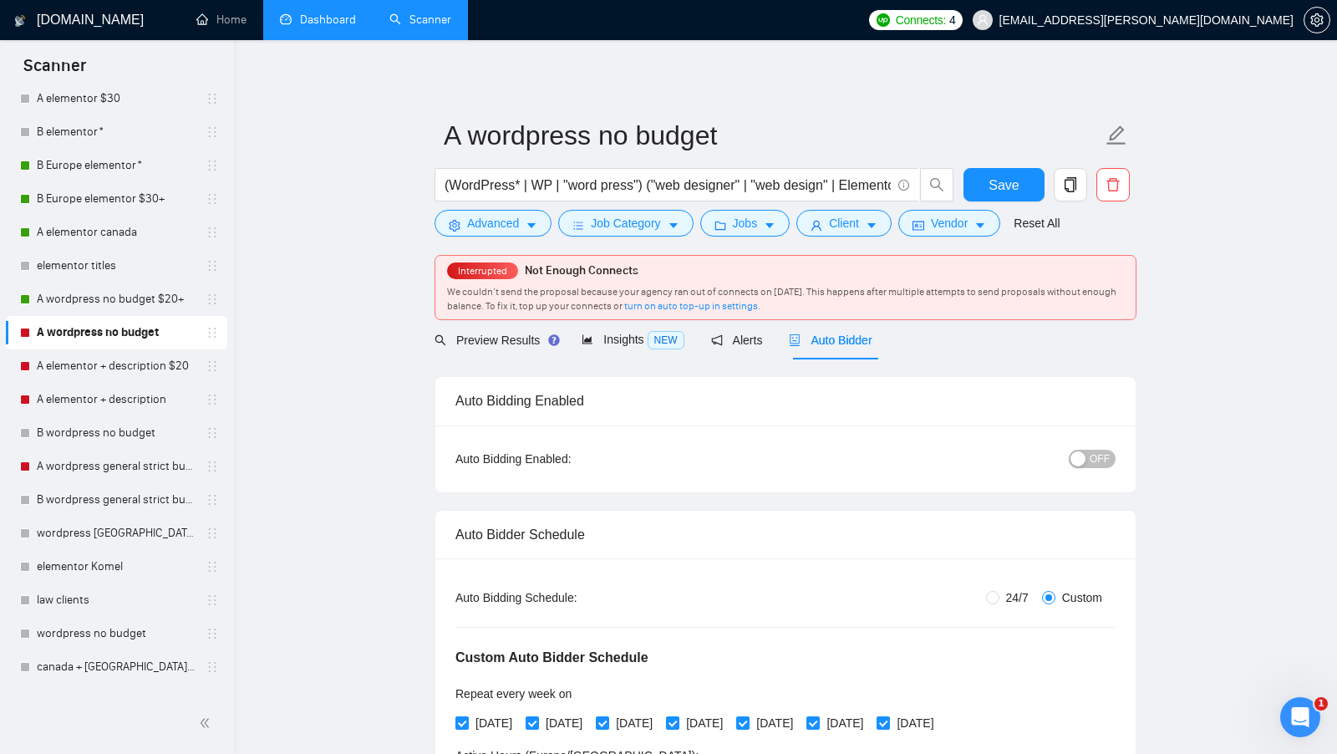
click at [1084, 457] on div "button" at bounding box center [1077, 458] width 15 height 15
click at [740, 223] on span "Jobs" at bounding box center [745, 223] width 25 height 18
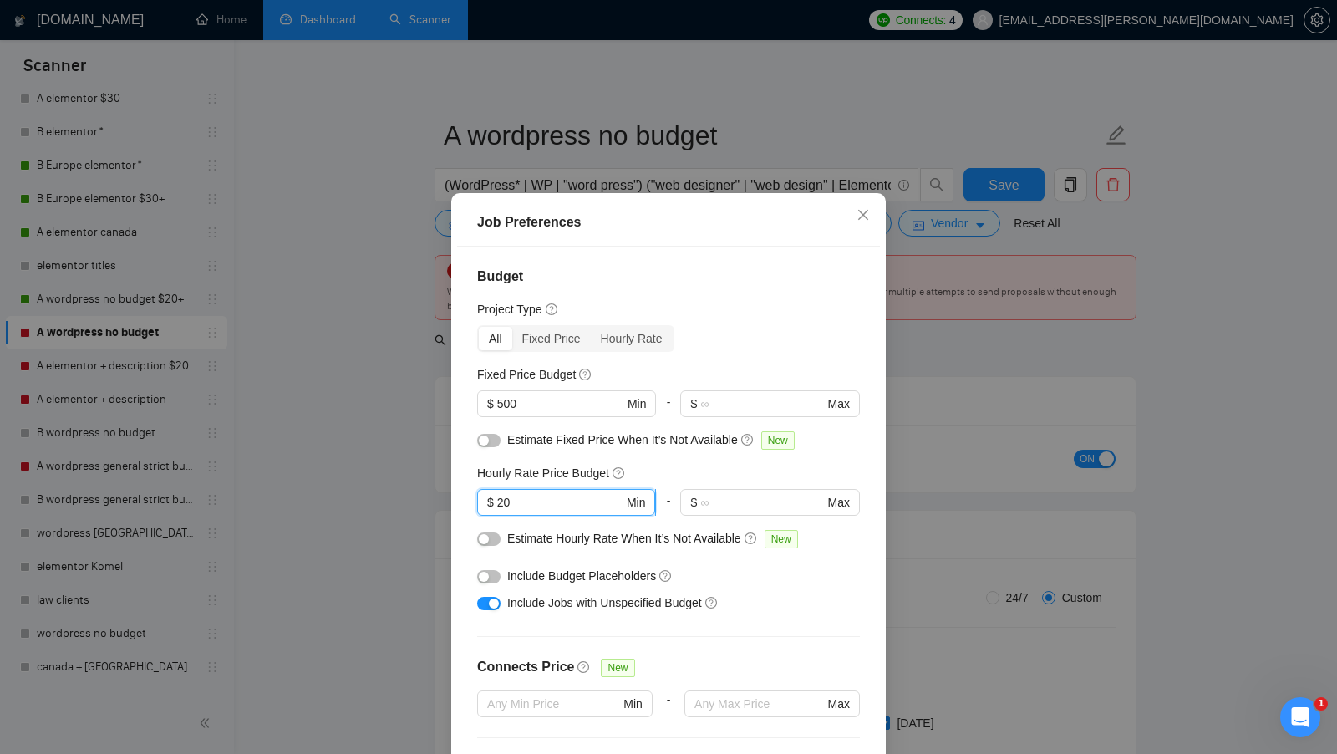
click at [560, 504] on input "20" at bounding box center [560, 502] width 126 height 18
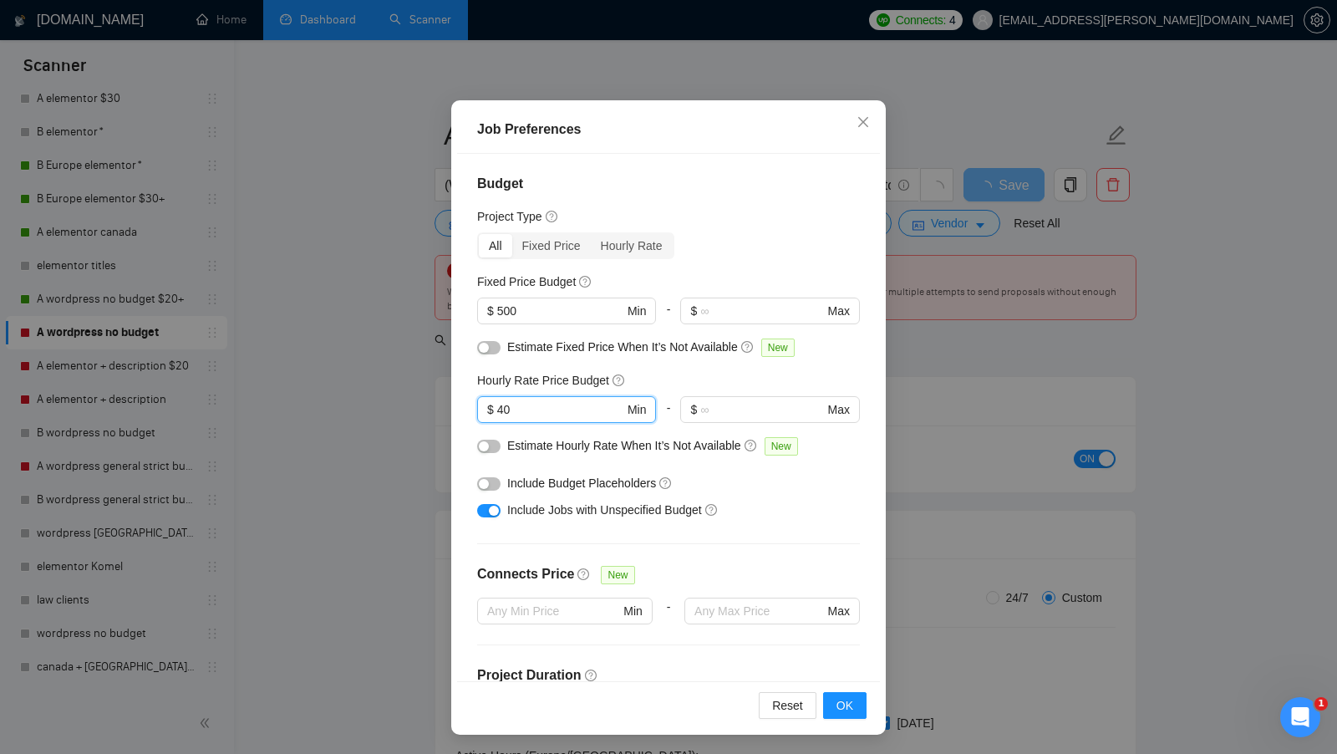
type input "40"
click at [483, 474] on div at bounding box center [488, 483] width 23 height 18
click at [482, 491] on div at bounding box center [488, 482] width 23 height 27
click at [482, 492] on div at bounding box center [488, 482] width 23 height 27
click at [482, 490] on div at bounding box center [488, 483] width 23 height 18
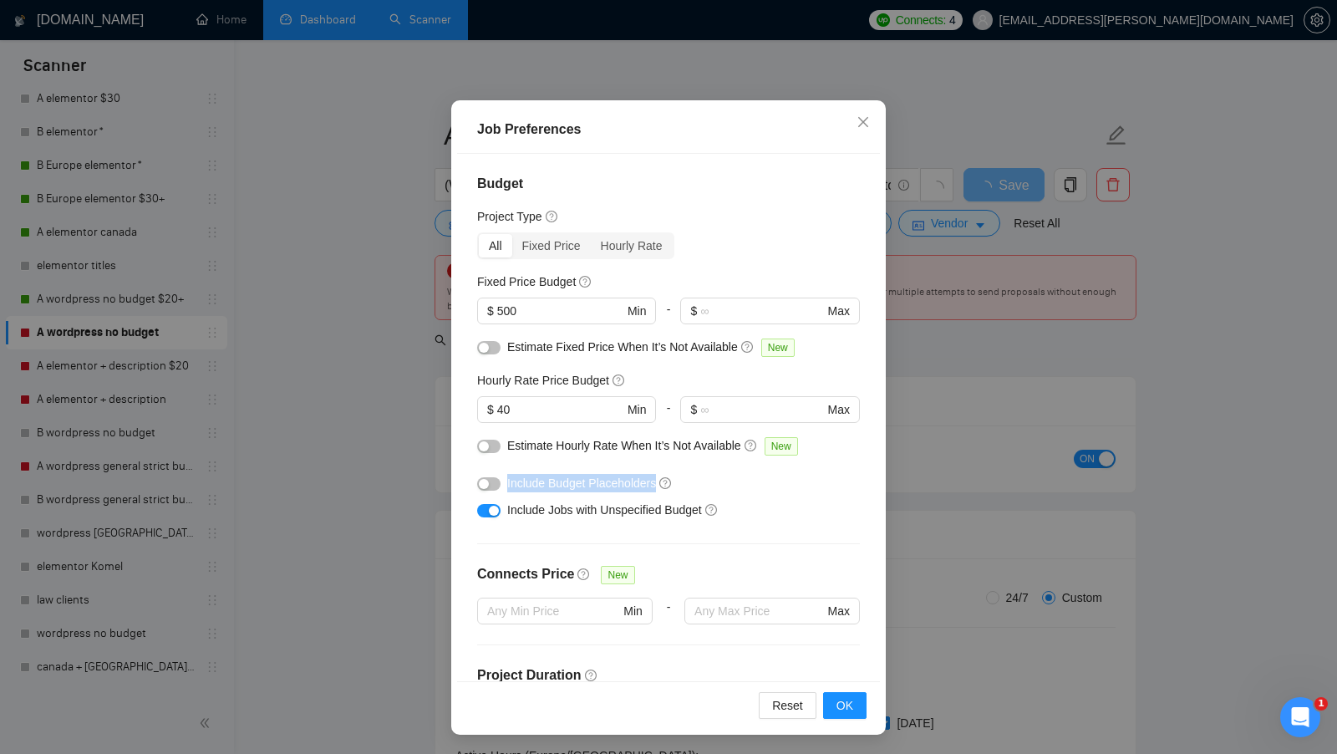
click at [484, 488] on div "button" at bounding box center [484, 484] width 10 height 10
click at [856, 708] on button "OK" at bounding box center [844, 705] width 43 height 27
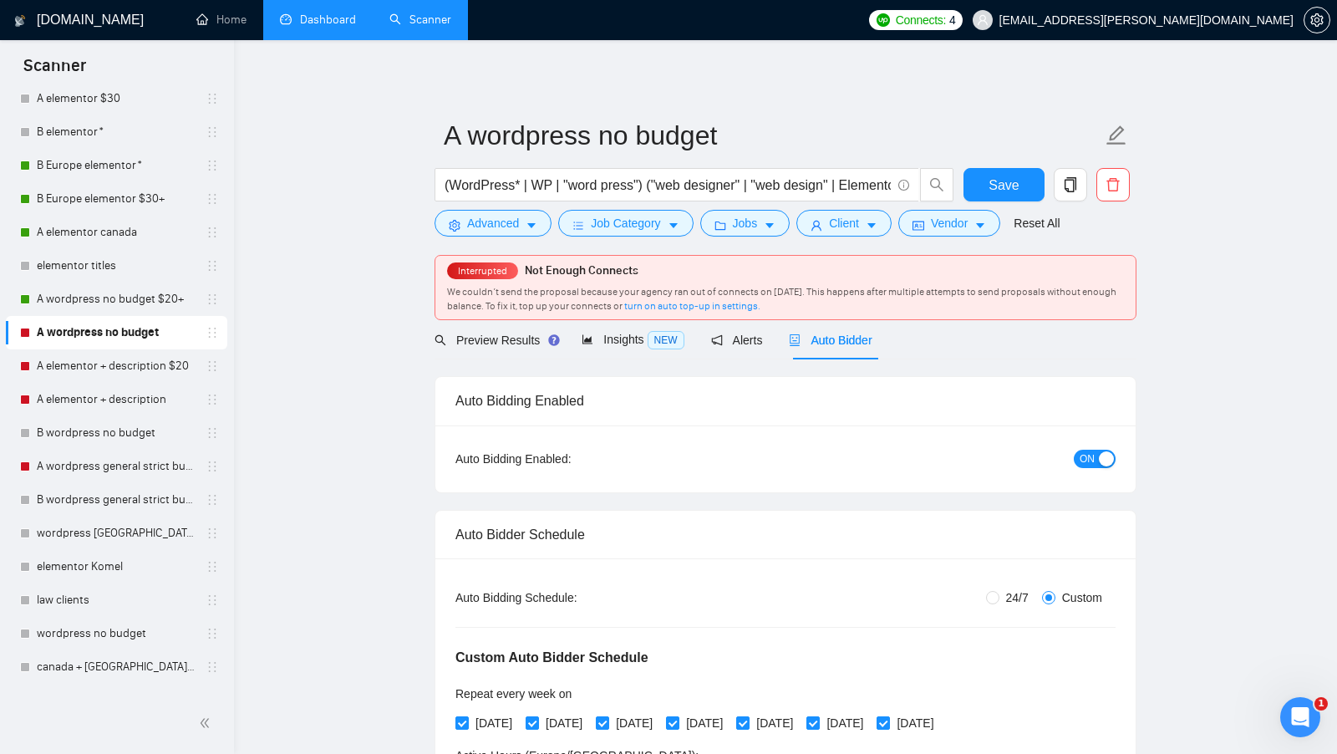
click at [1008, 192] on div "Job Preferences Budget Project Type All Fixed Price Hourly Rate Fixed Price Bud…" at bounding box center [668, 377] width 1337 height 754
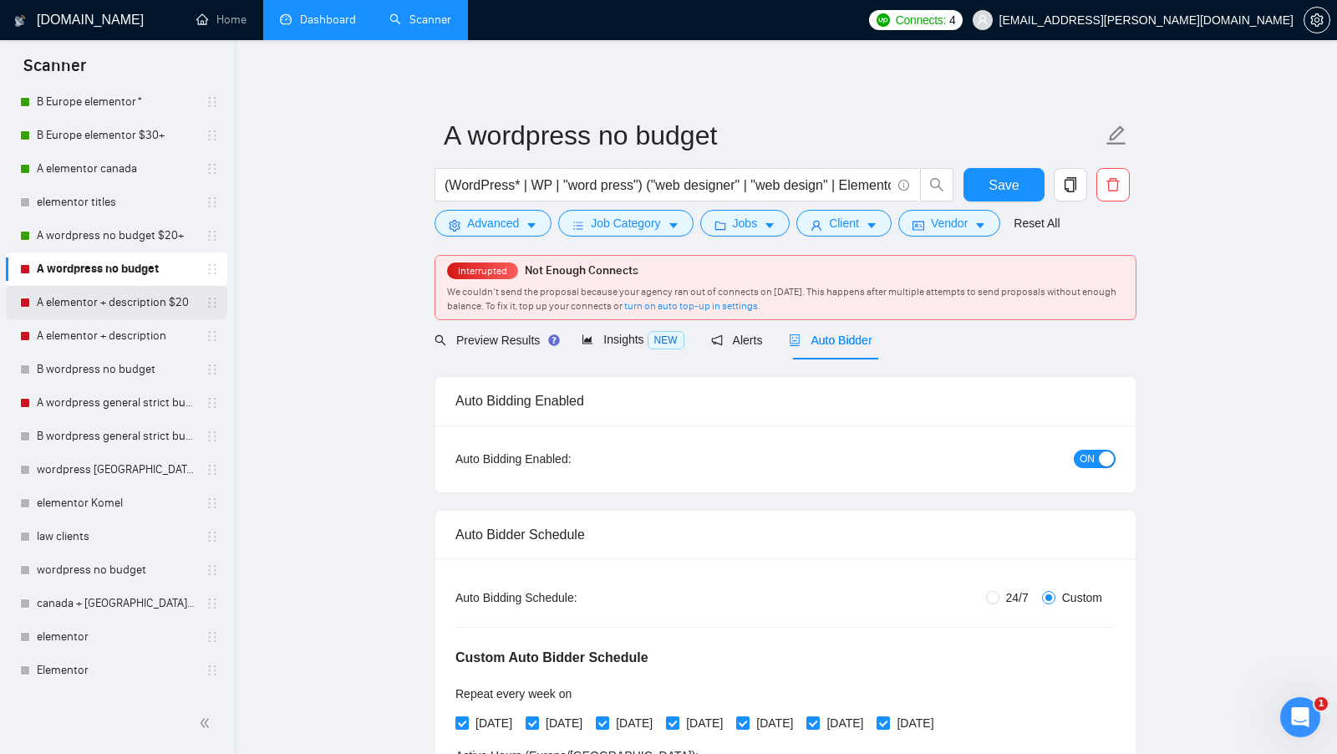
scroll to position [209, 0]
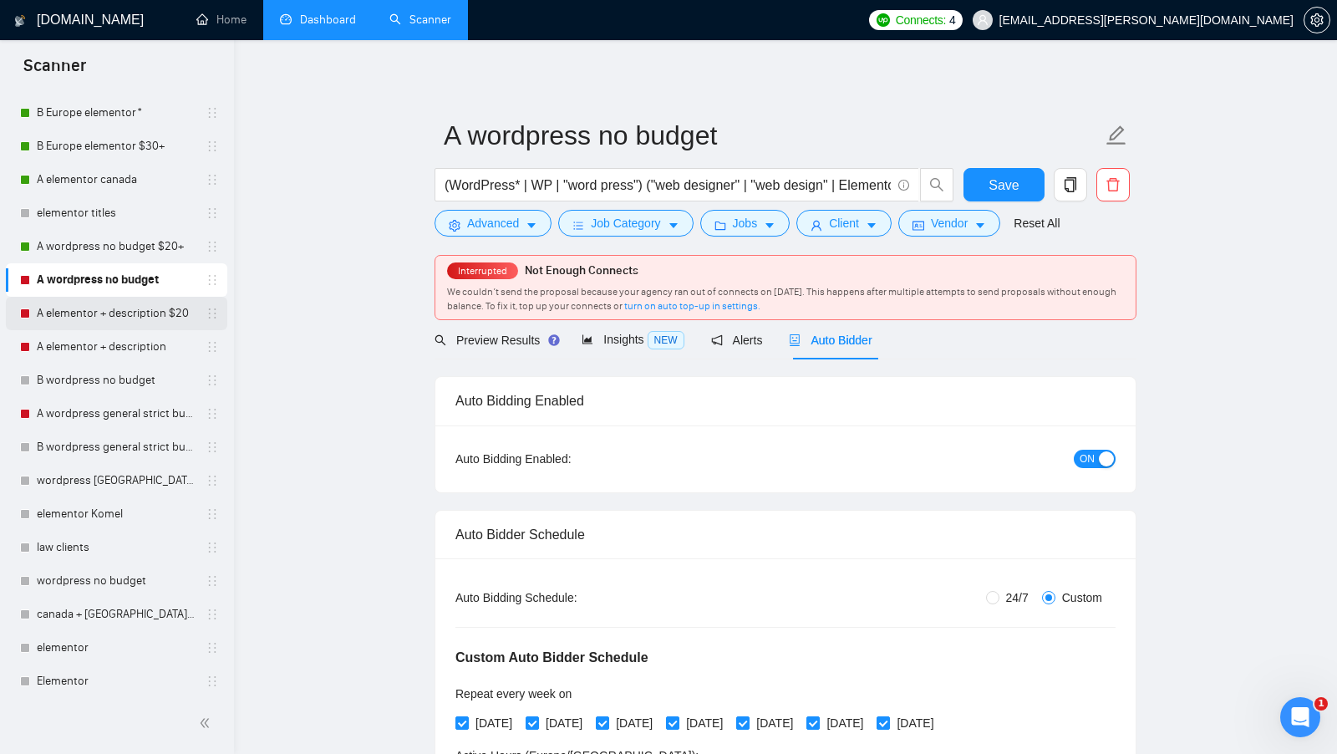
click at [106, 313] on link "A elementor + description $20" at bounding box center [116, 313] width 159 height 33
click at [1001, 171] on button "Save" at bounding box center [1003, 184] width 81 height 33
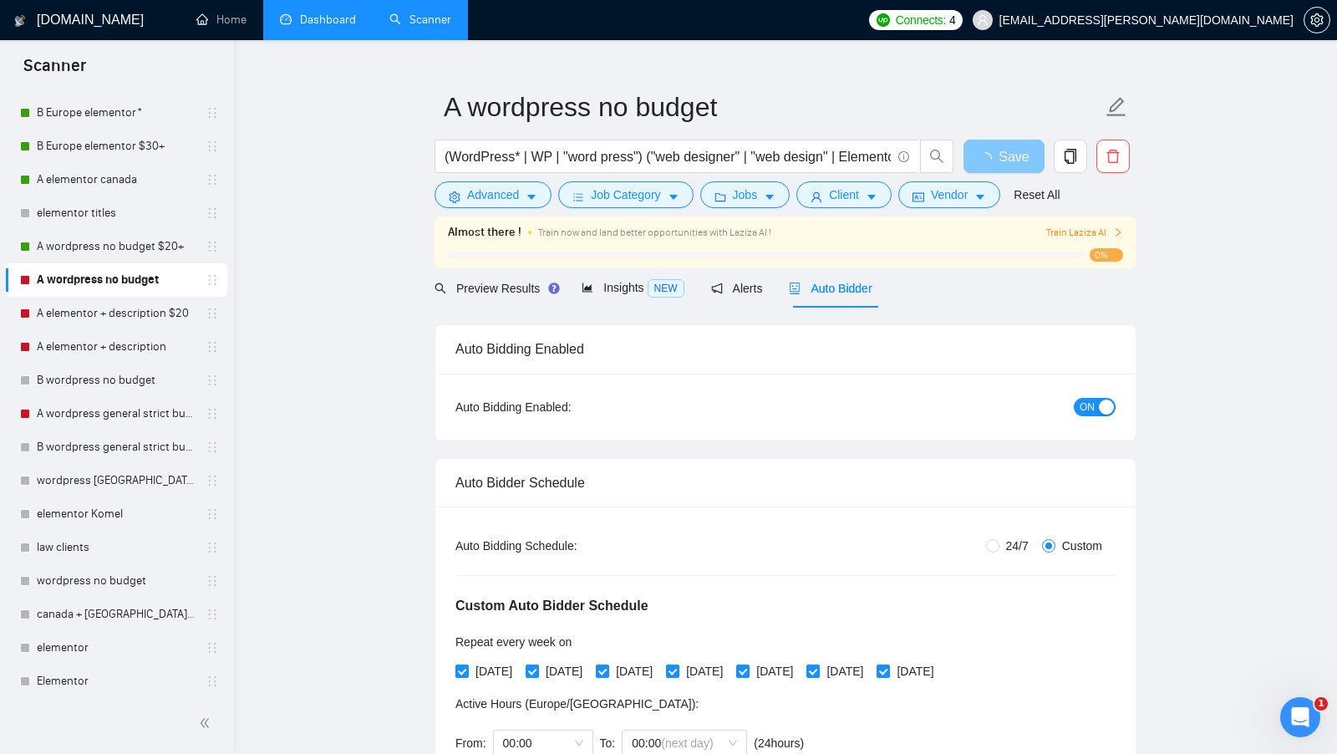
scroll to position [0, 0]
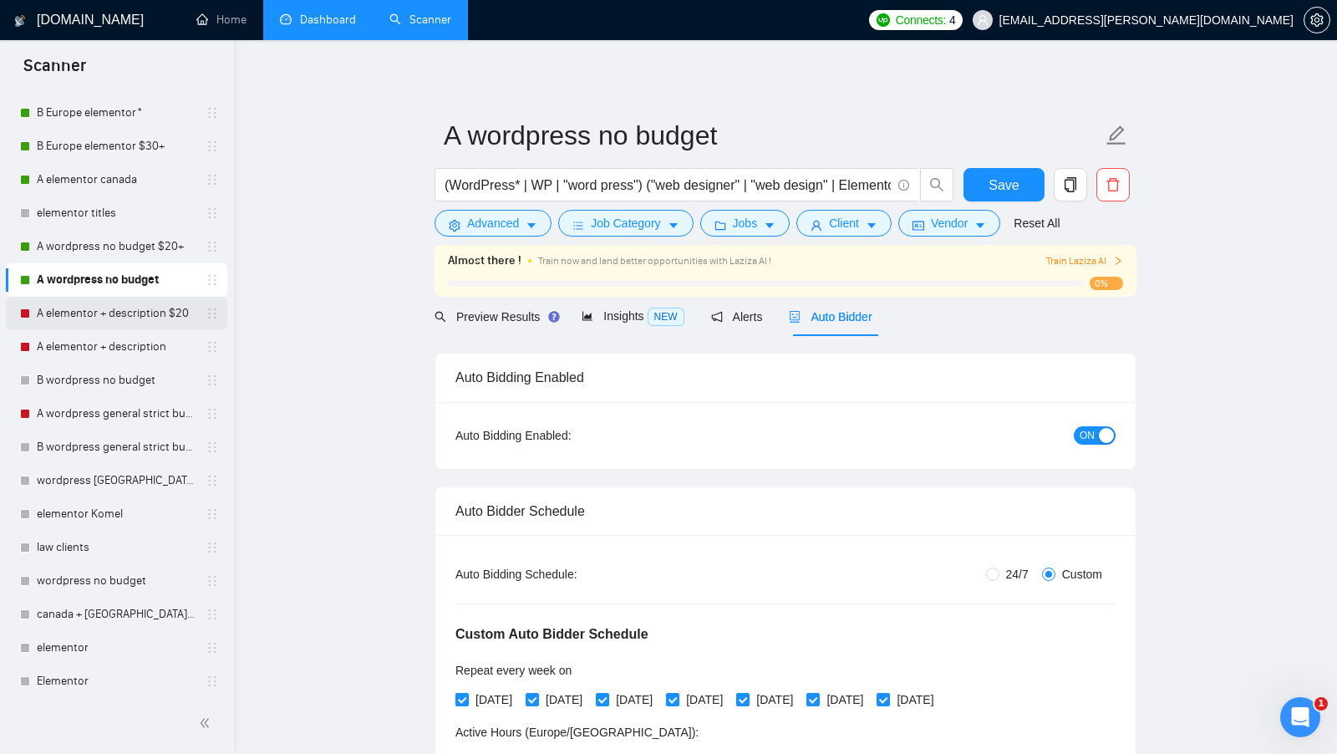
click at [145, 320] on link "A elementor + description $20" at bounding box center [116, 313] width 159 height 33
click at [145, 319] on link "A elementor + description $20" at bounding box center [116, 313] width 159 height 33
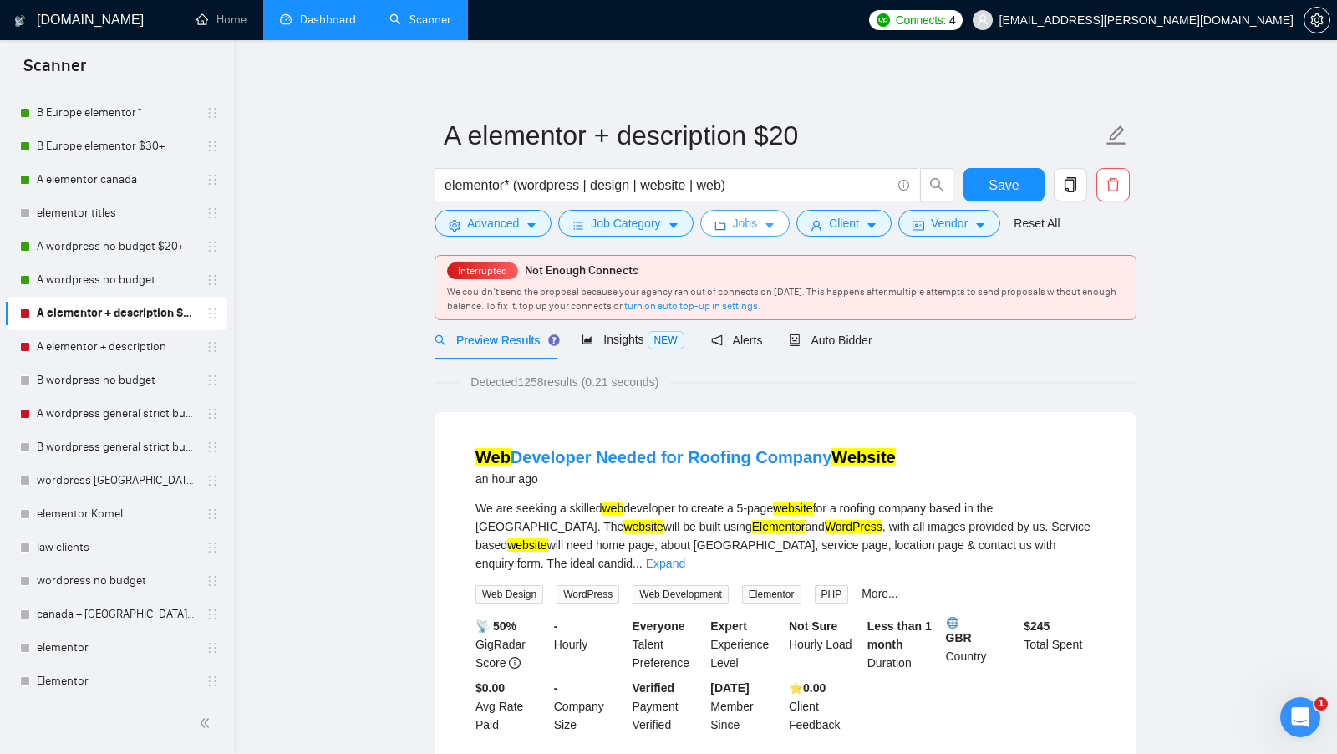
click at [738, 220] on span "Jobs" at bounding box center [745, 223] width 25 height 18
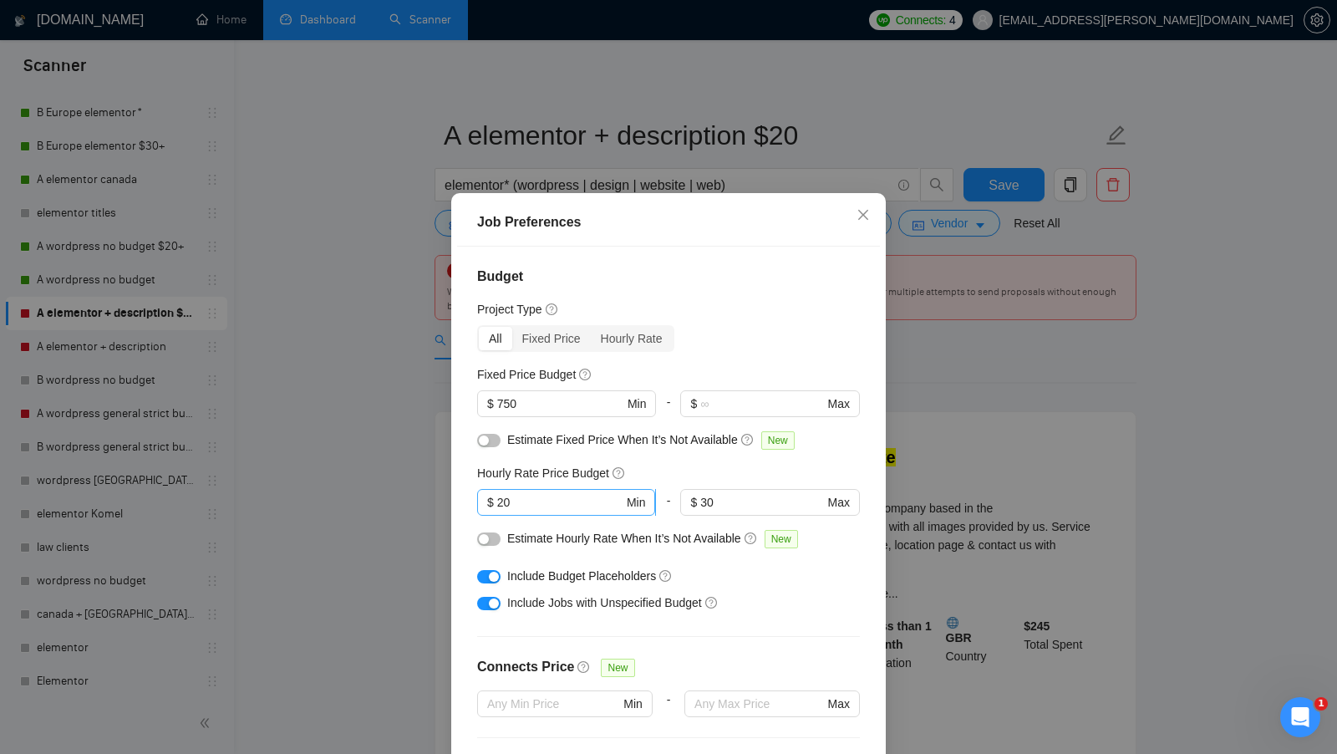
click at [541, 504] on input "20" at bounding box center [560, 502] width 126 height 18
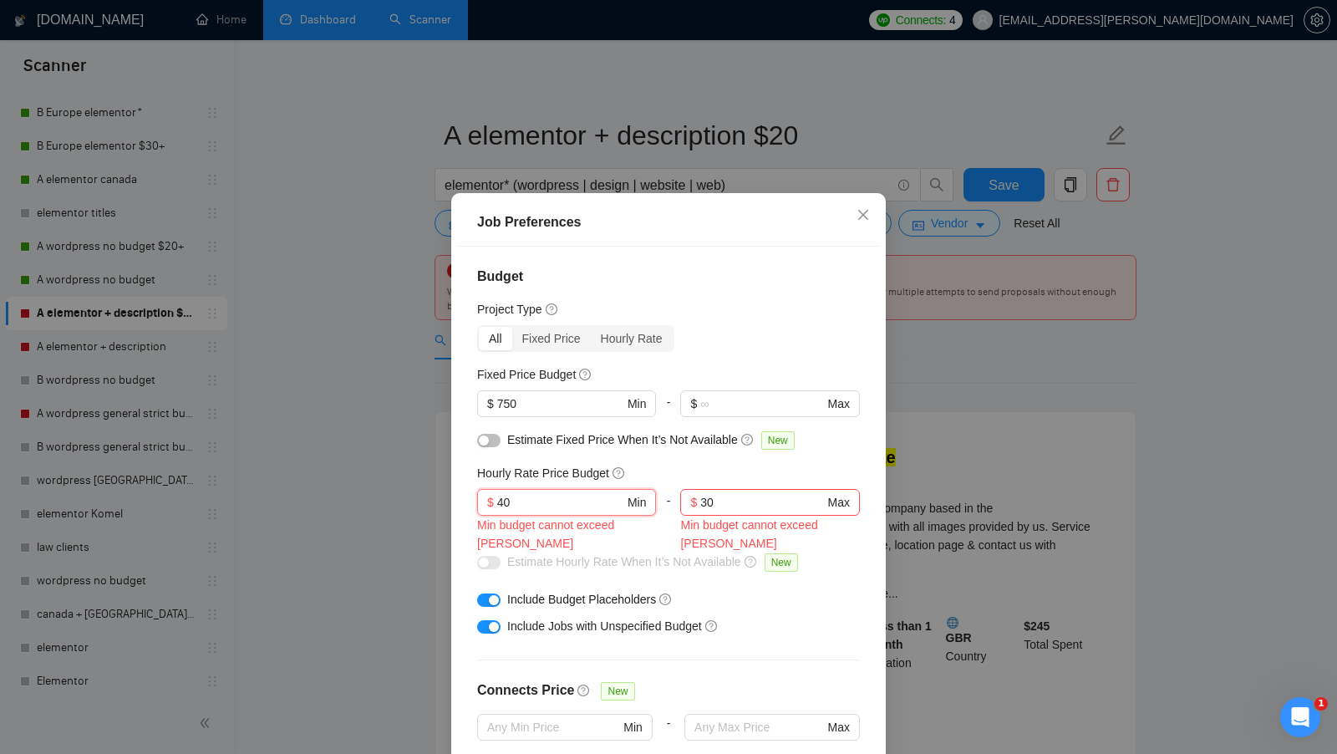
scroll to position [23, 0]
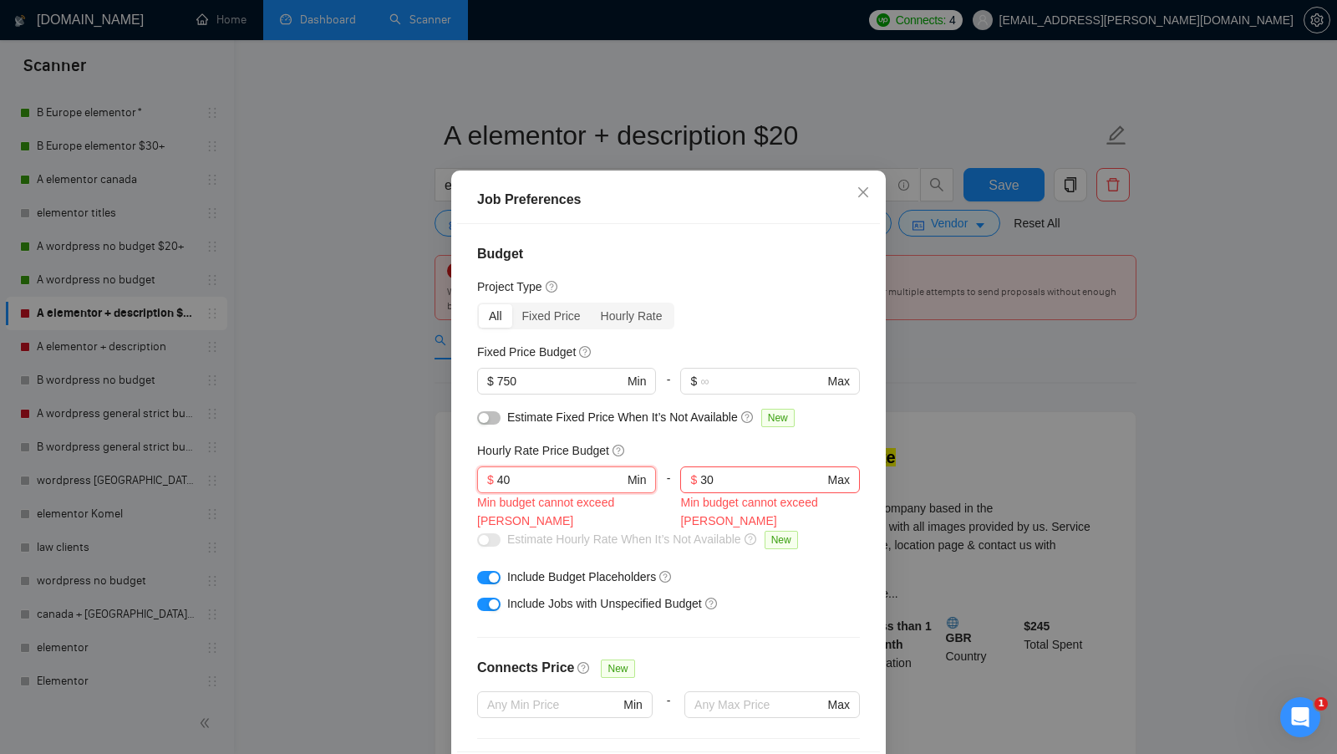
type input "40"
click at [749, 495] on div "Min budget cannot exceed Max" at bounding box center [769, 511] width 179 height 37
click at [746, 483] on input "30" at bounding box center [761, 479] width 123 height 18
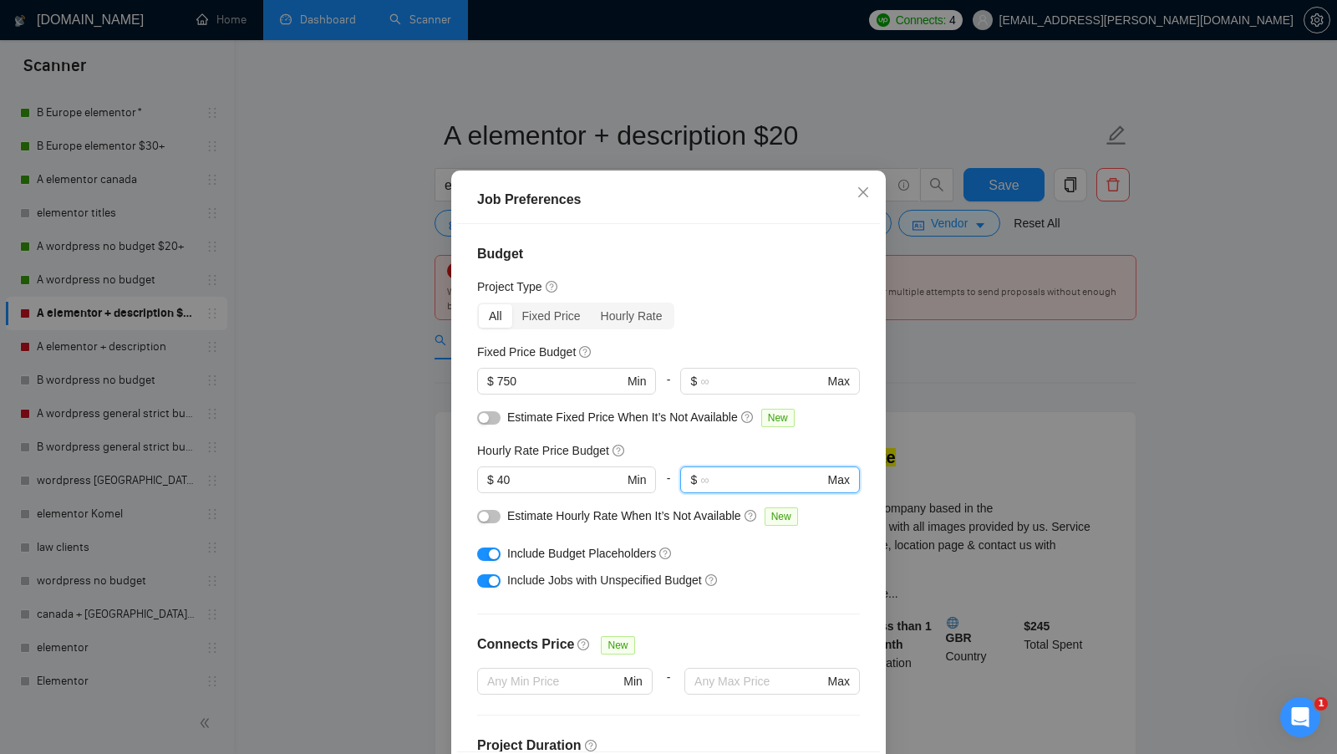
scroll to position [93, 0]
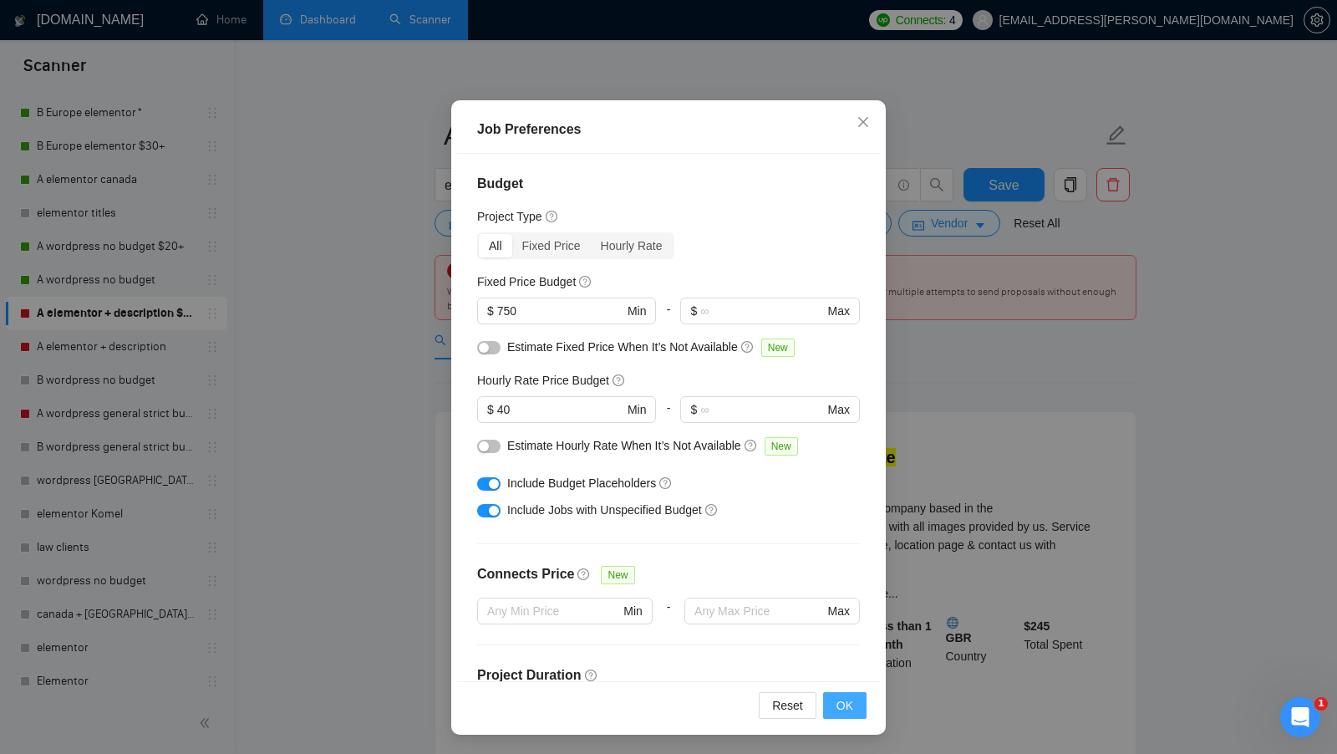
click at [850, 698] on span "OK" at bounding box center [844, 705] width 17 height 18
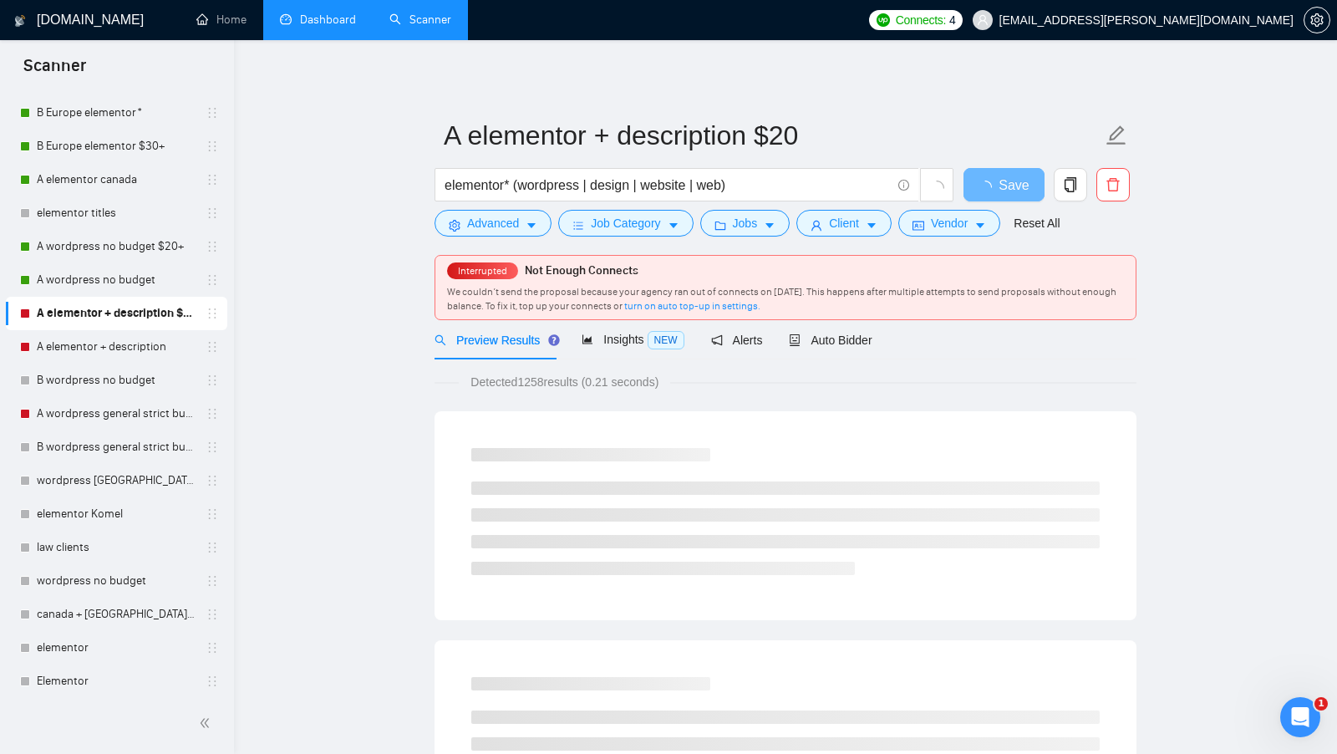
scroll to position [0, 0]
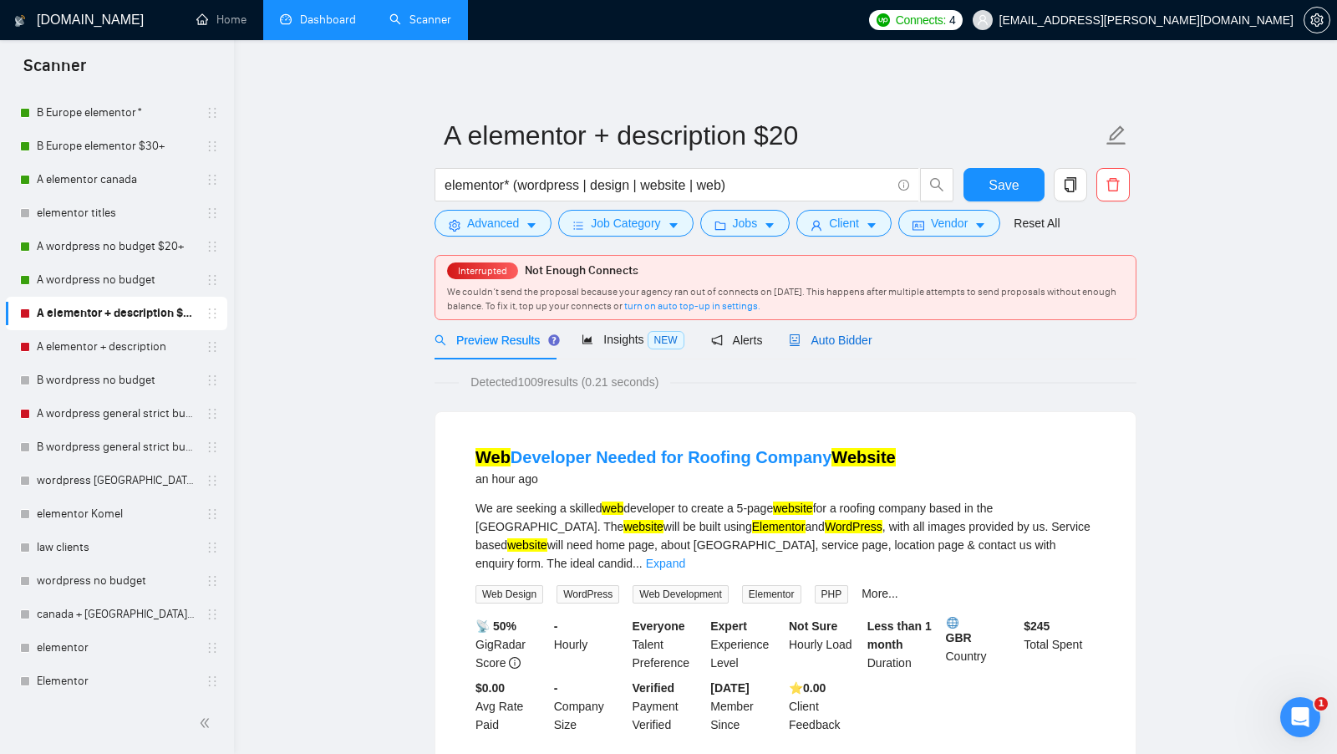
click at [868, 333] on span "Auto Bidder" at bounding box center [830, 339] width 83 height 13
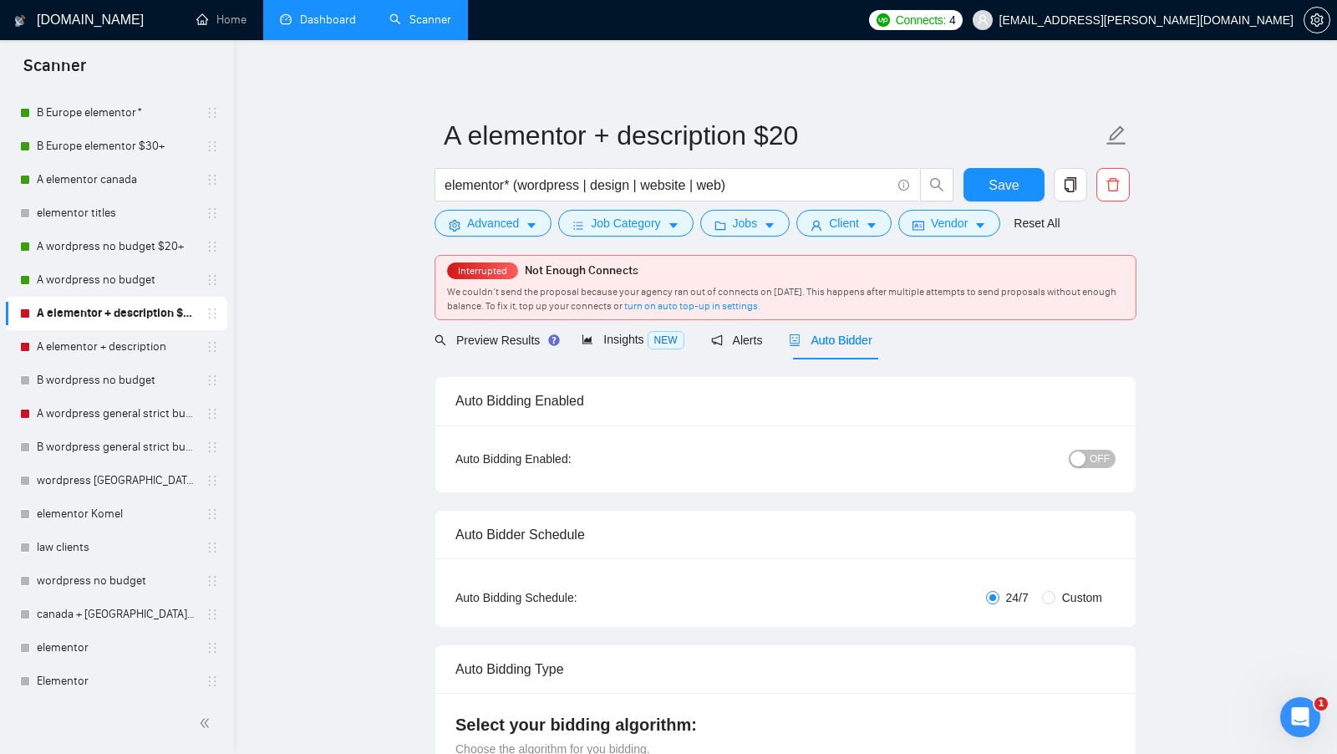
click at [1073, 383] on div "Auto Bidding Enabled Auto Bidding Enabled: OFF" at bounding box center [785, 434] width 702 height 116
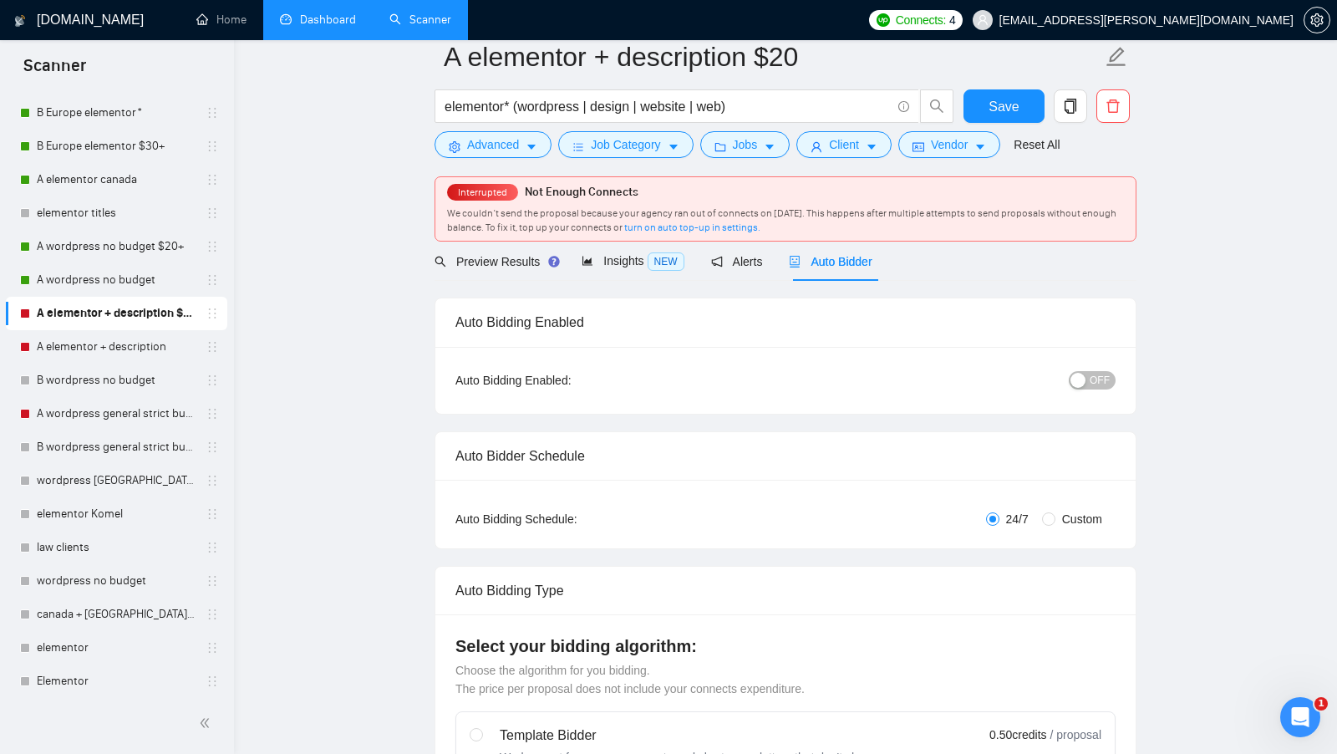
radio input "false"
radio input "true"
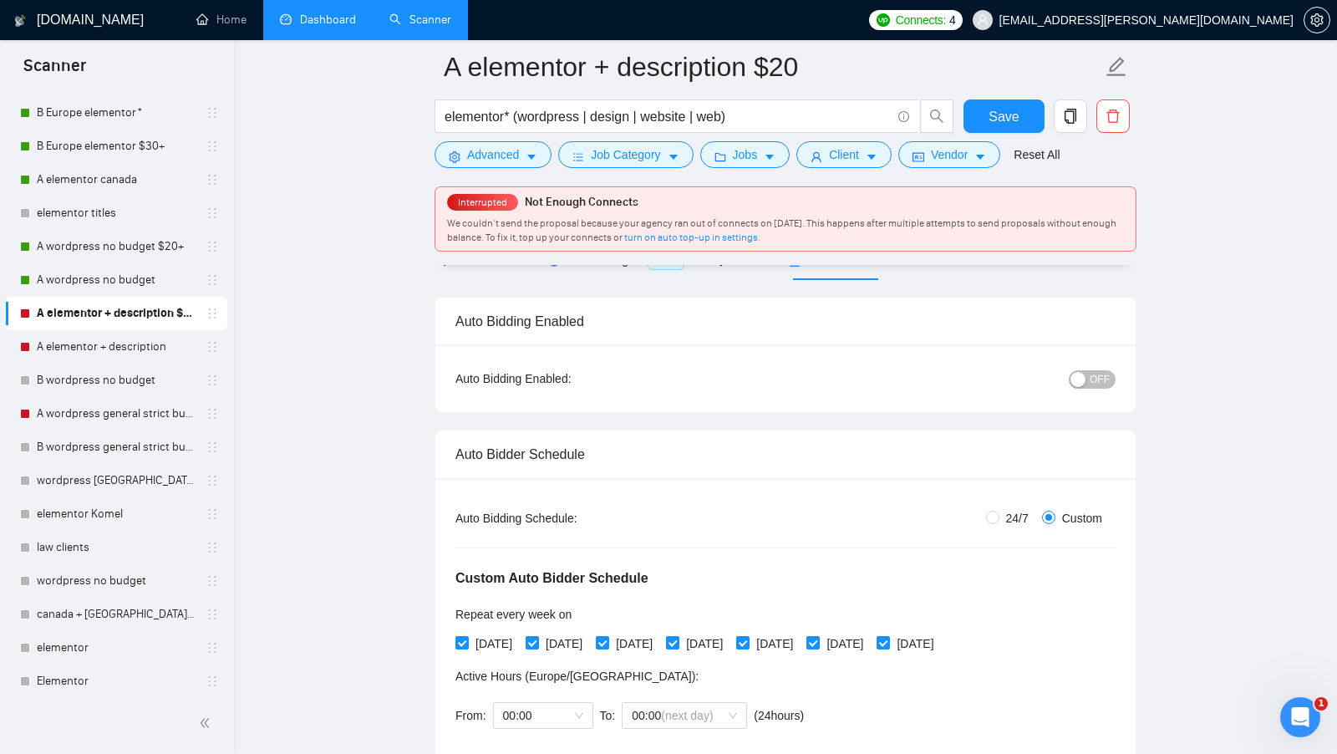
click at [1076, 383] on button "OFF" at bounding box center [1091, 379] width 47 height 18
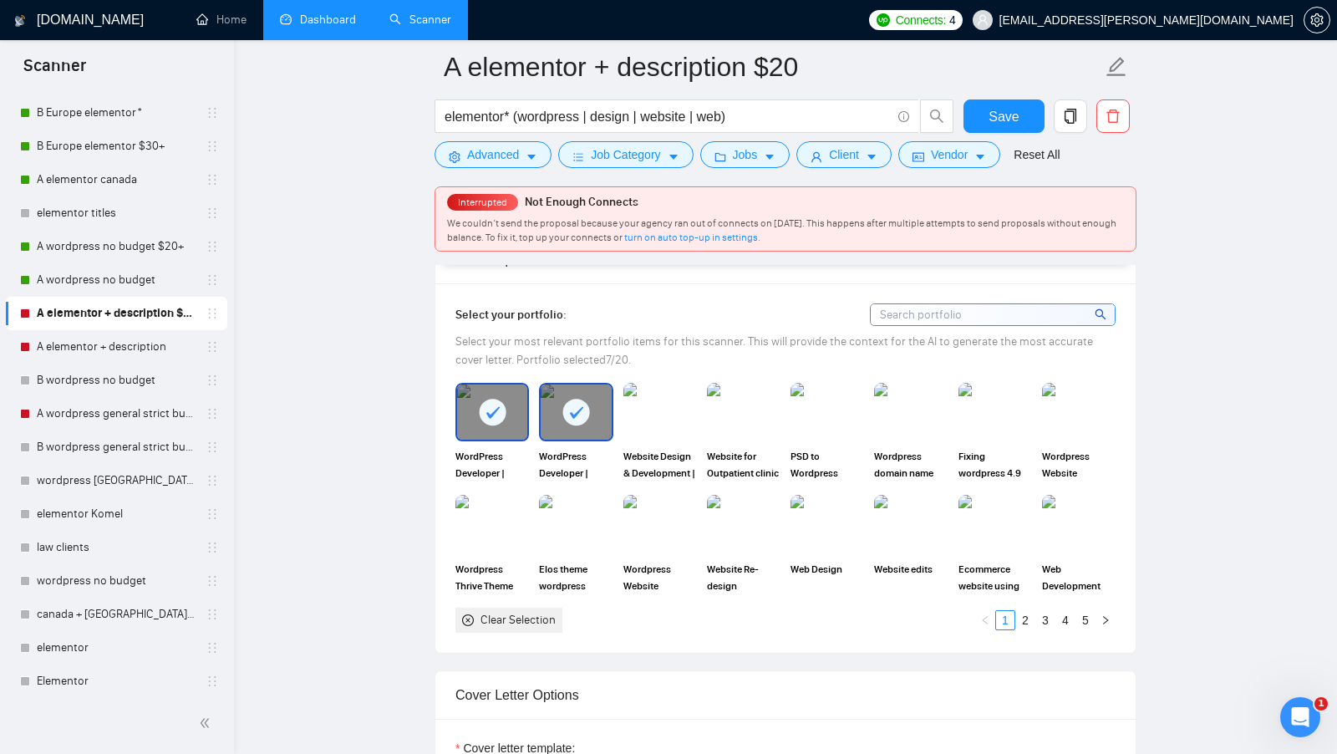
scroll to position [1685, 0]
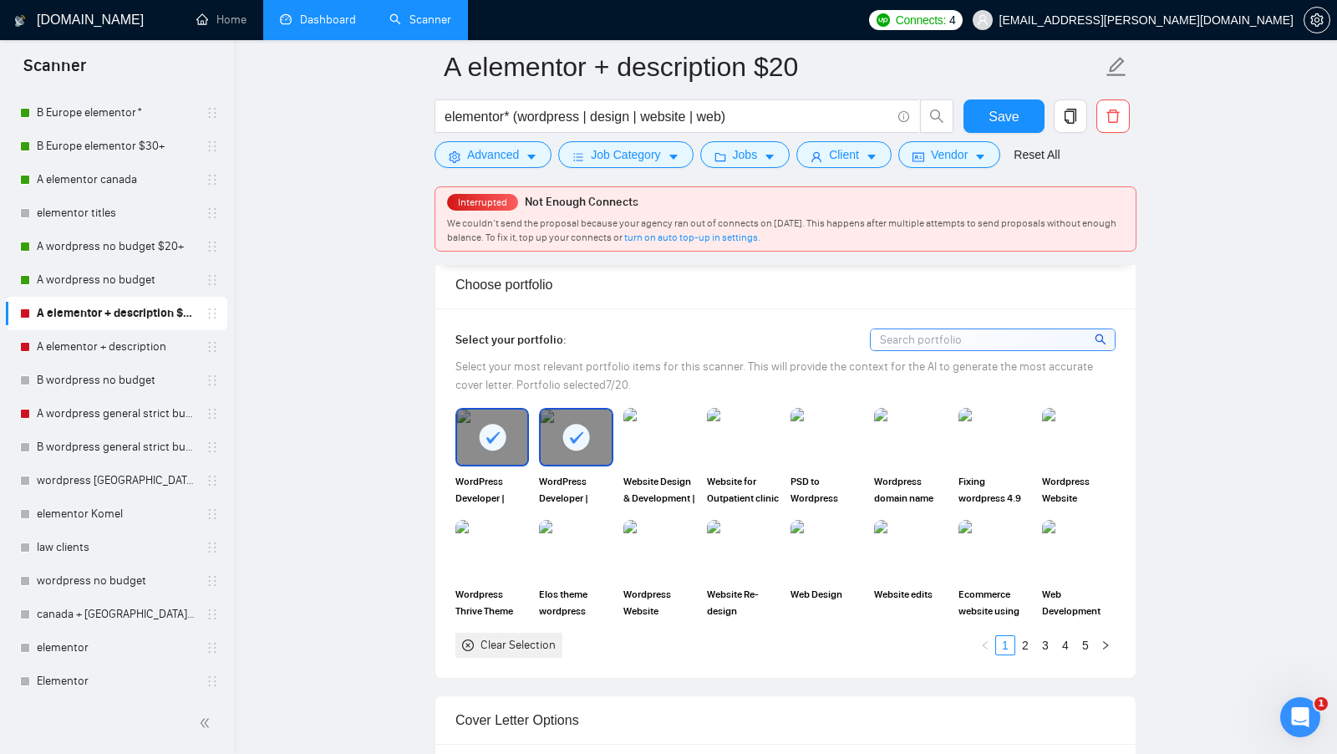
click at [482, 632] on div "Clear Selection" at bounding box center [508, 644] width 107 height 25
click at [482, 636] on div "Clear Selection" at bounding box center [517, 645] width 75 height 18
click at [518, 449] on img at bounding box center [492, 436] width 70 height 55
click at [571, 443] on img at bounding box center [576, 437] width 74 height 58
click at [644, 442] on img at bounding box center [660, 436] width 70 height 55
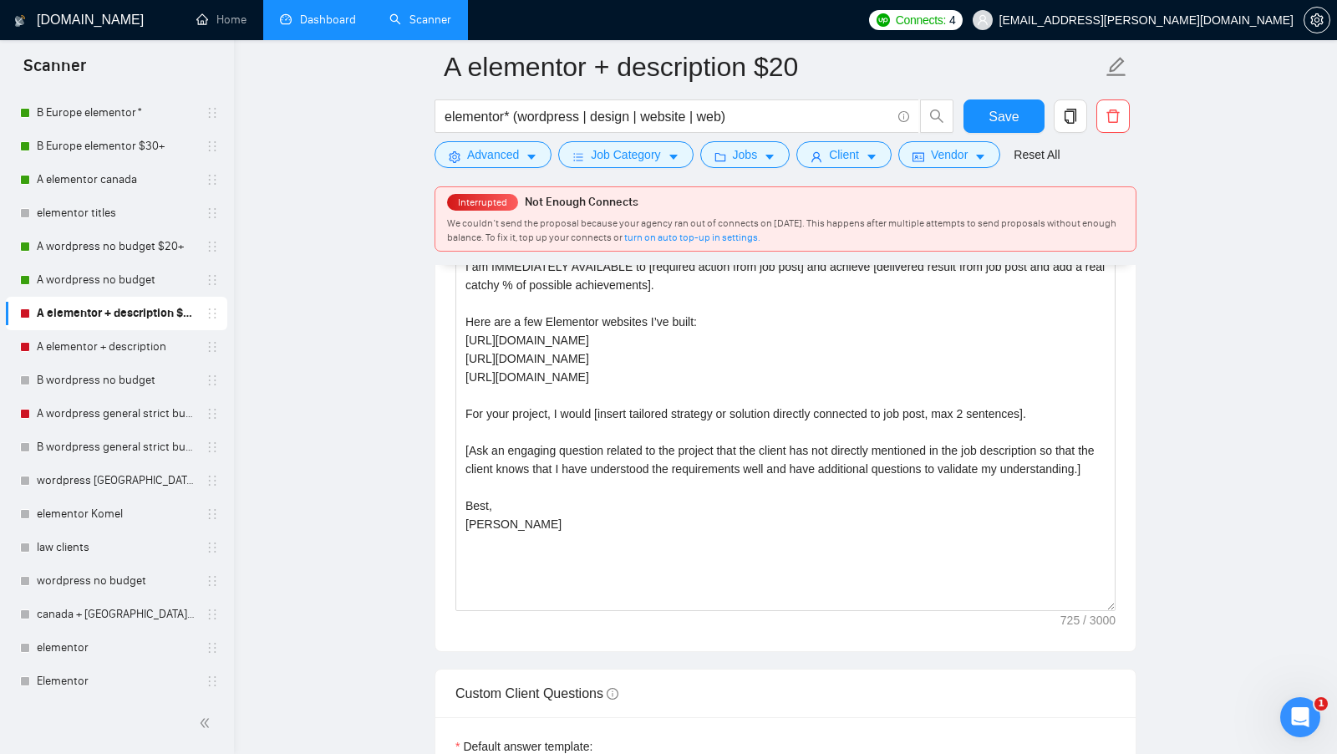
scroll to position [2215, 0]
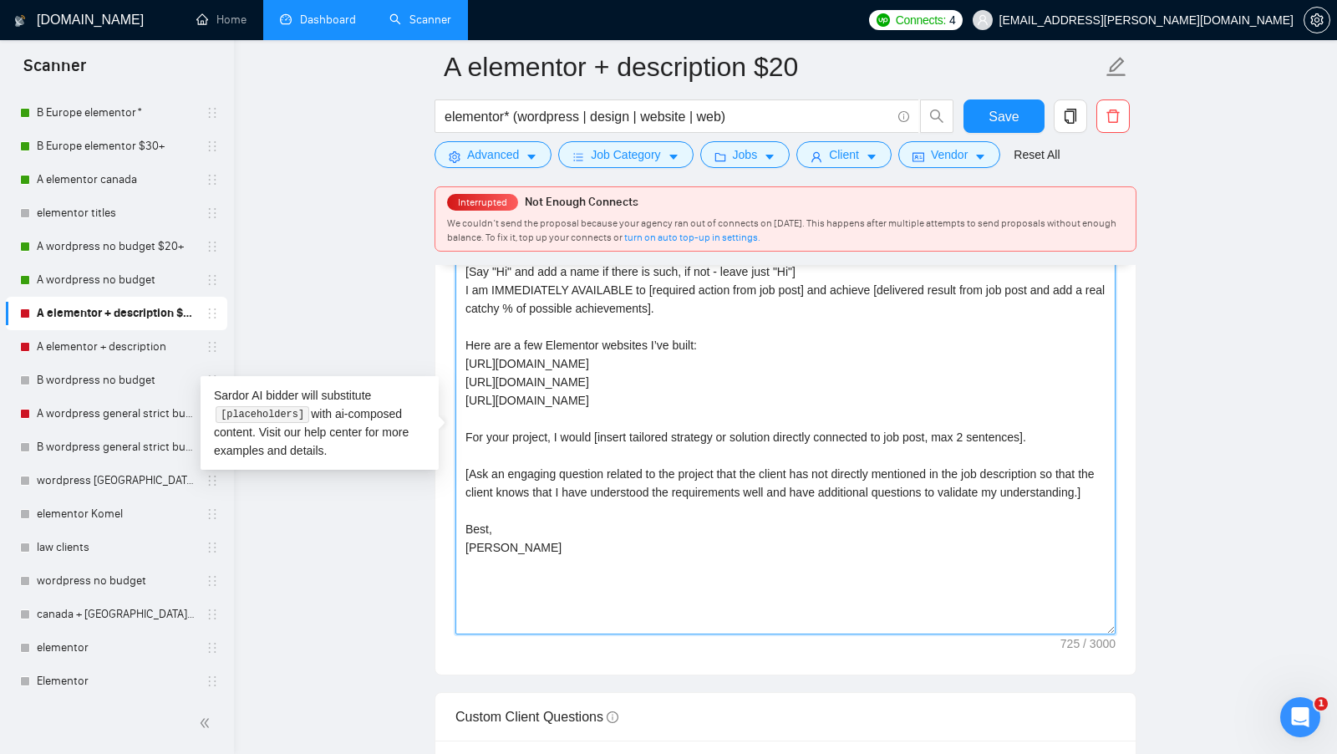
drag, startPoint x: 564, startPoint y: 579, endPoint x: 444, endPoint y: 232, distance: 367.0
click at [444, 232] on div "A elementor + description $20 elementor* (wordpress | design | website | web) S…" at bounding box center [785, 392] width 702 height 5082
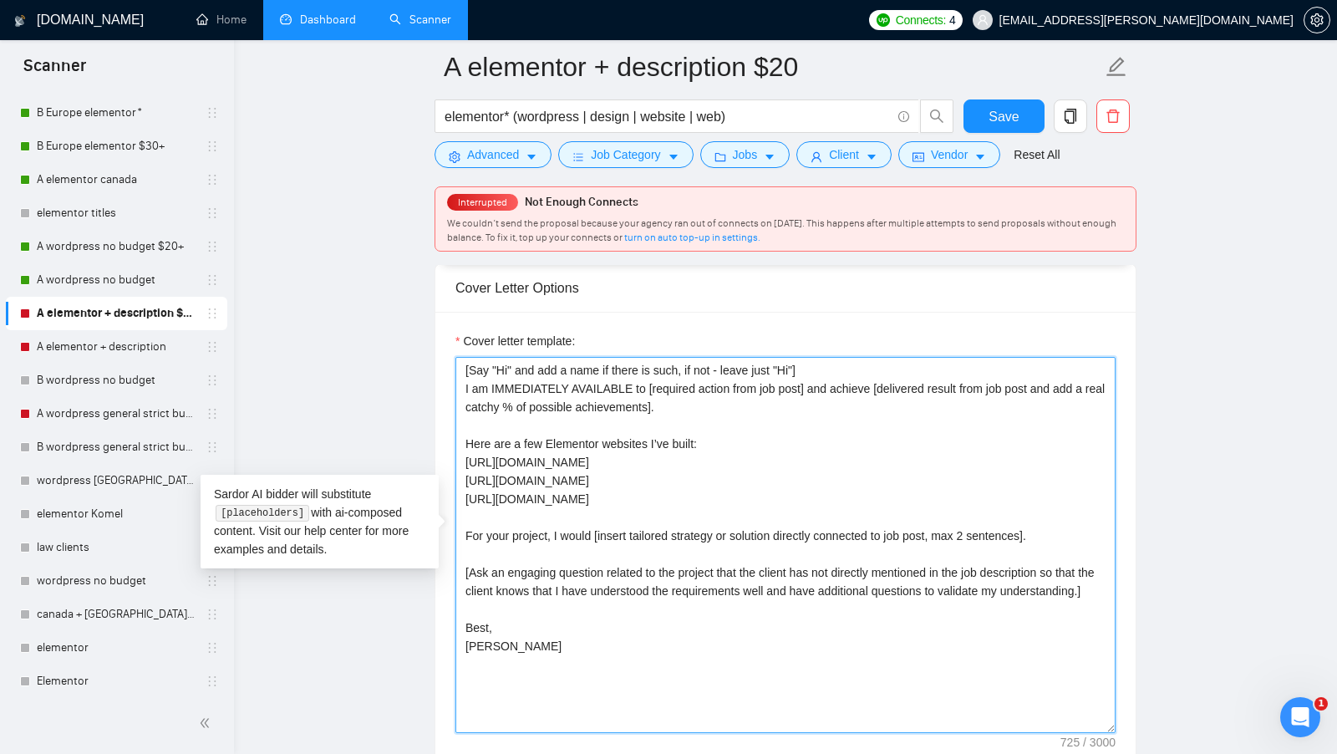
scroll to position [2112, 0]
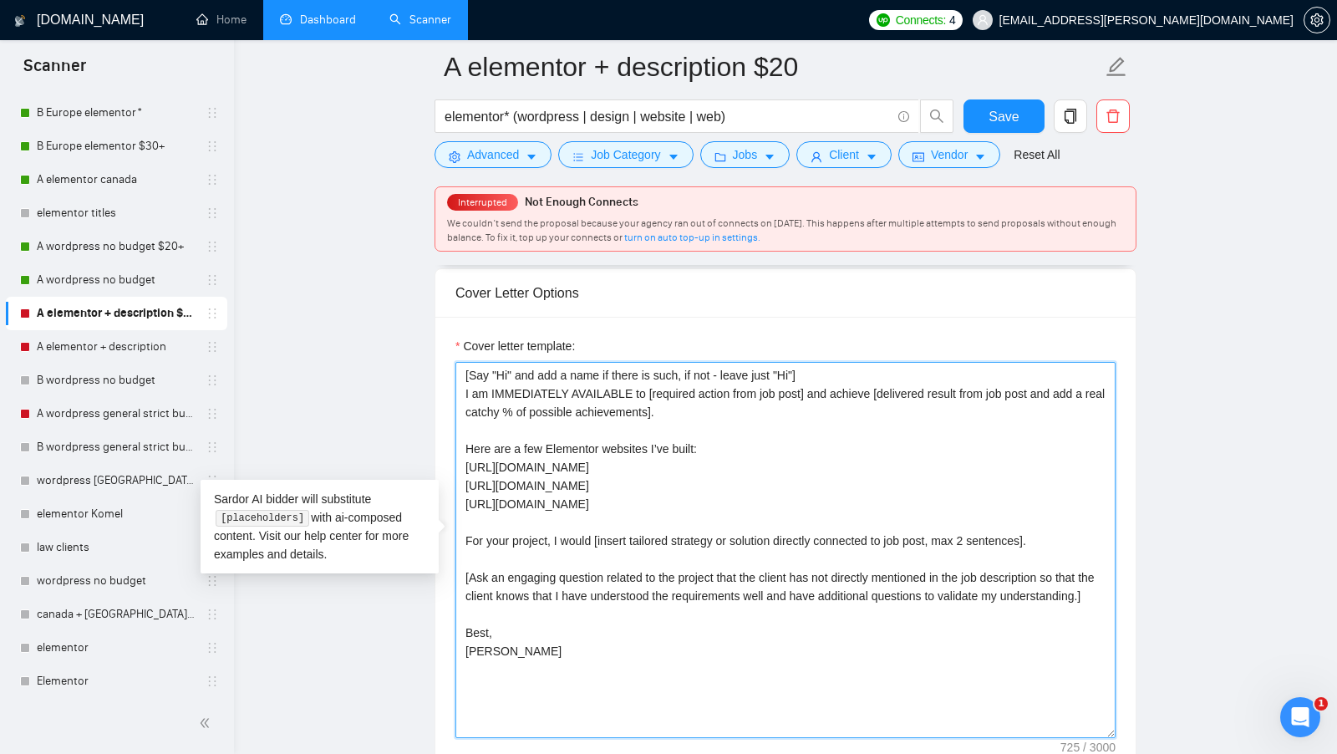
click at [596, 466] on textarea "[Say "Hi" and add a name if there is such, if not - leave just "Hi"] I am IMMED…" at bounding box center [785, 550] width 660 height 376
drag, startPoint x: 529, startPoint y: 665, endPoint x: 444, endPoint y: 528, distance: 161.3
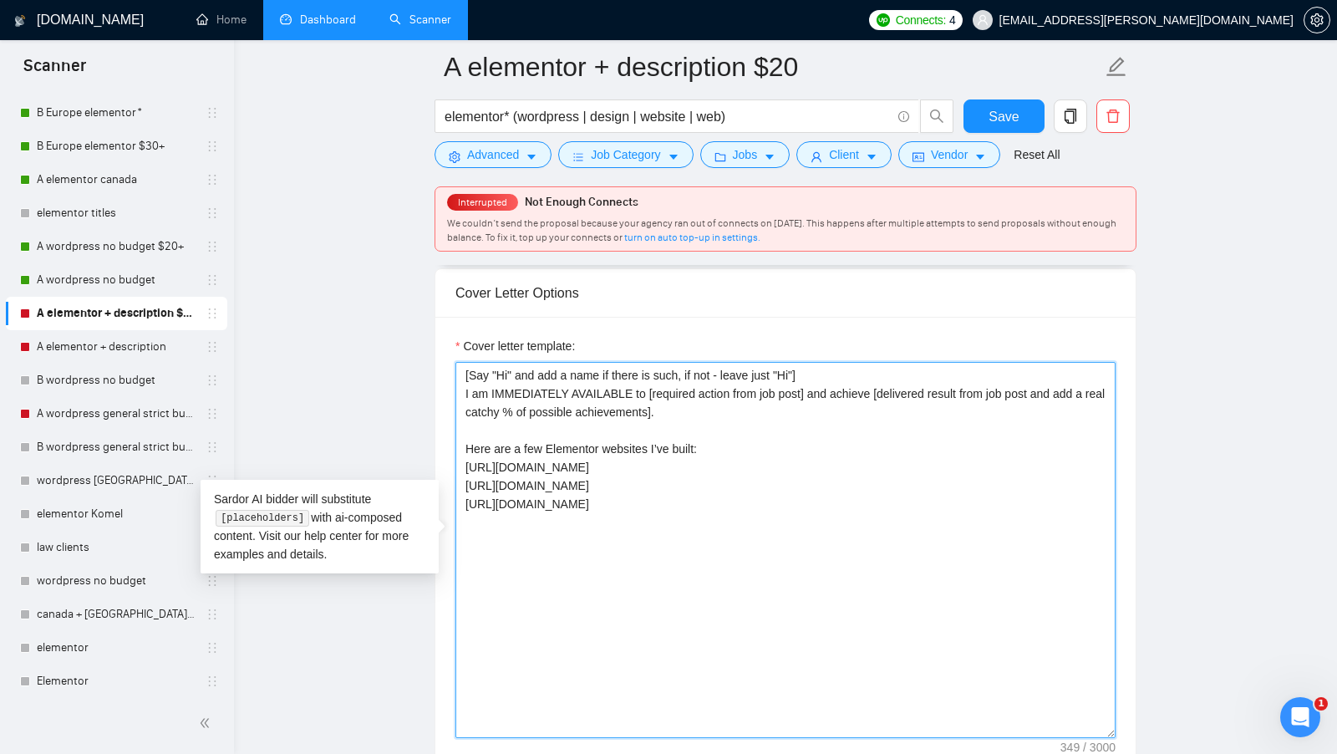
drag, startPoint x: 781, startPoint y: 422, endPoint x: 437, endPoint y: 359, distance: 349.8
click at [437, 359] on div "Cover letter template: [Say "Hi" and add a name if there is such, if not - leav…" at bounding box center [785, 547] width 700 height 461
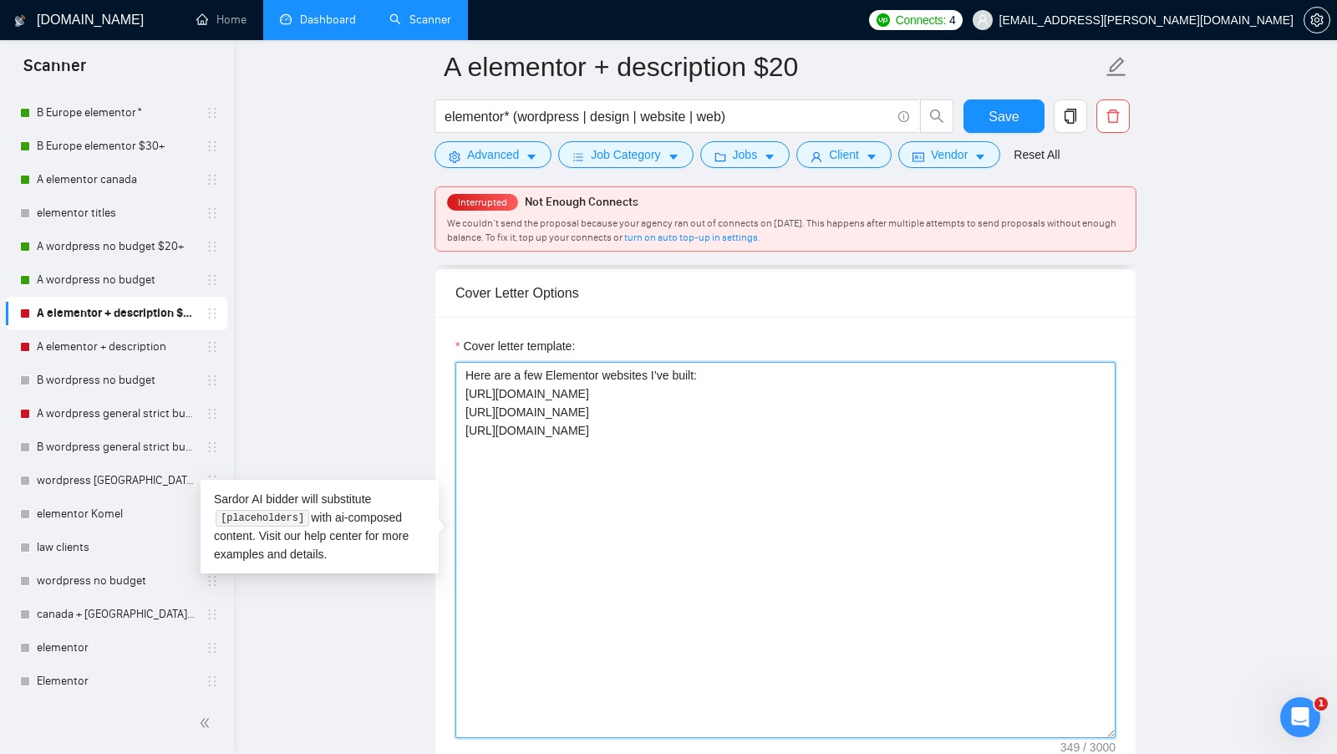
paste textarea "[Say "Hi" and add a name if there is such, if not - leave just "Hi"] I am avail…"
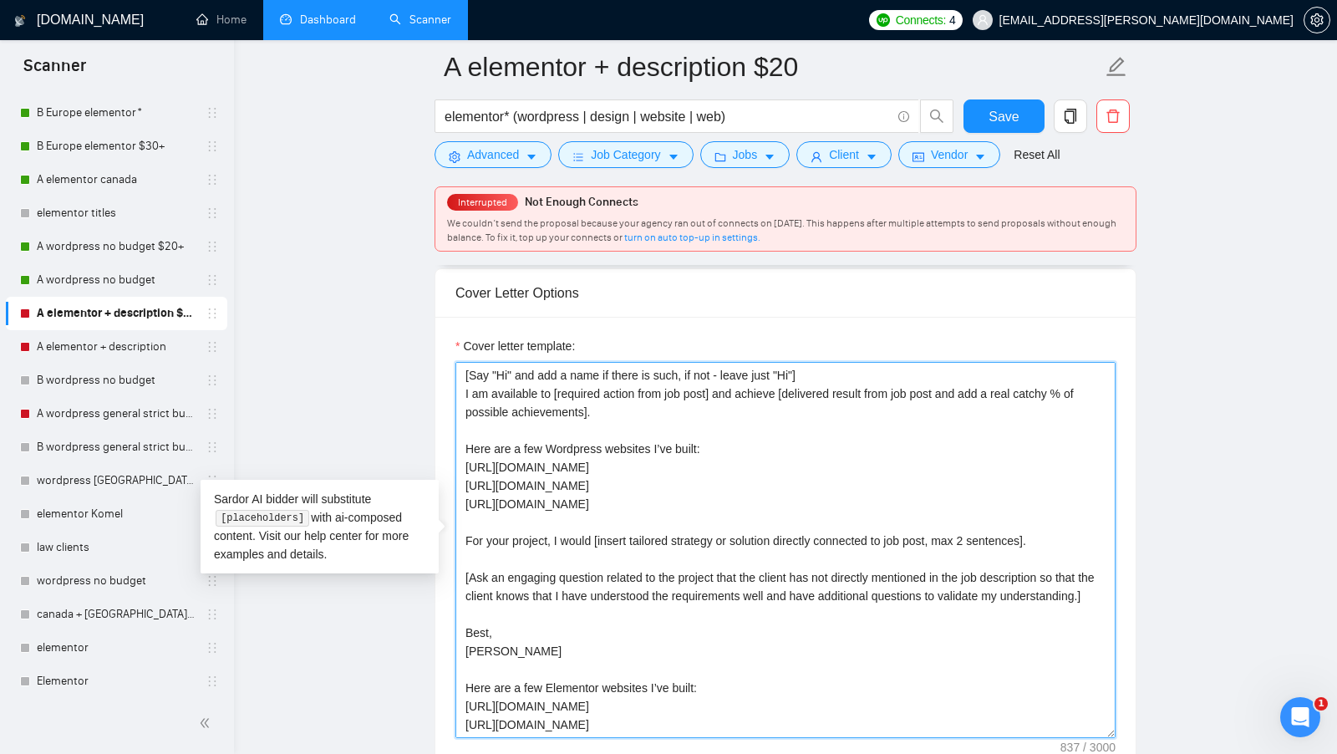
scroll to position [74, 0]
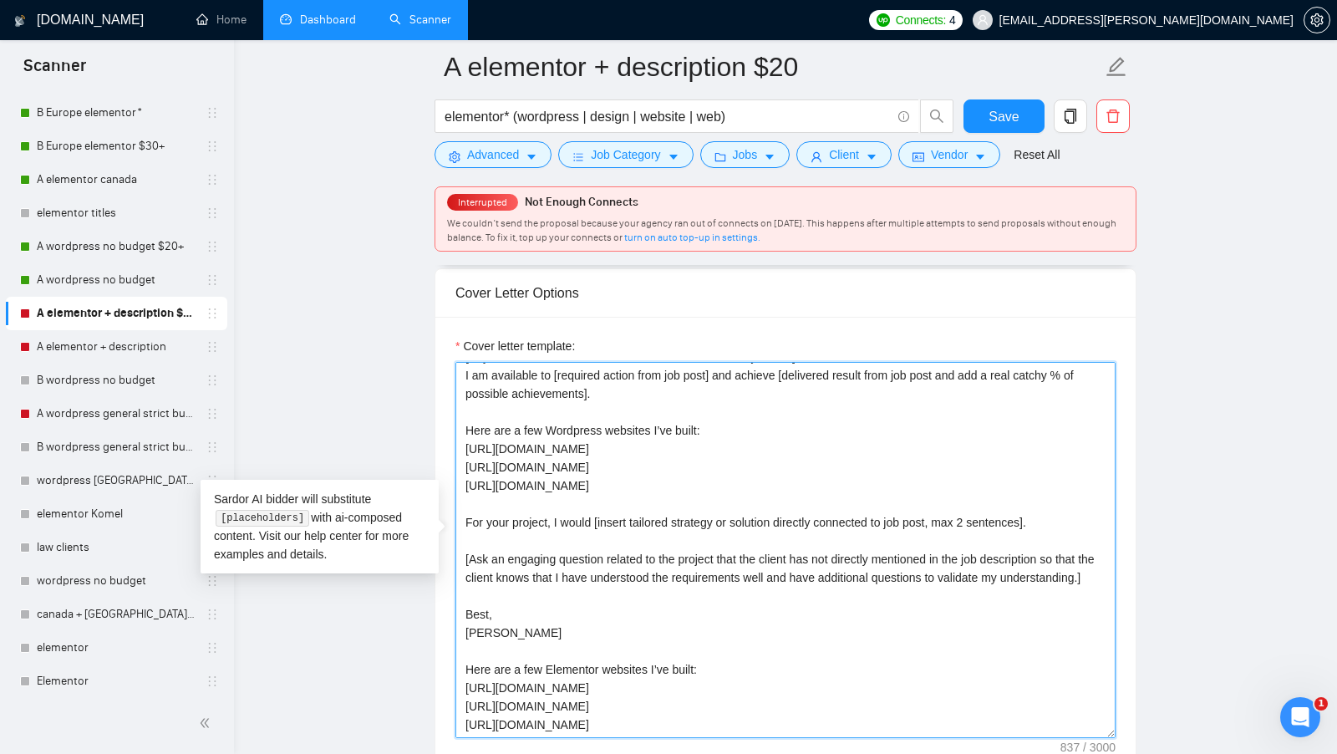
drag, startPoint x: 626, startPoint y: 680, endPoint x: 454, endPoint y: 620, distance: 182.3
click at [454, 620] on div "Cover letter template: [Say "Hi" and add a name if there is such, if not - leav…" at bounding box center [785, 547] width 700 height 461
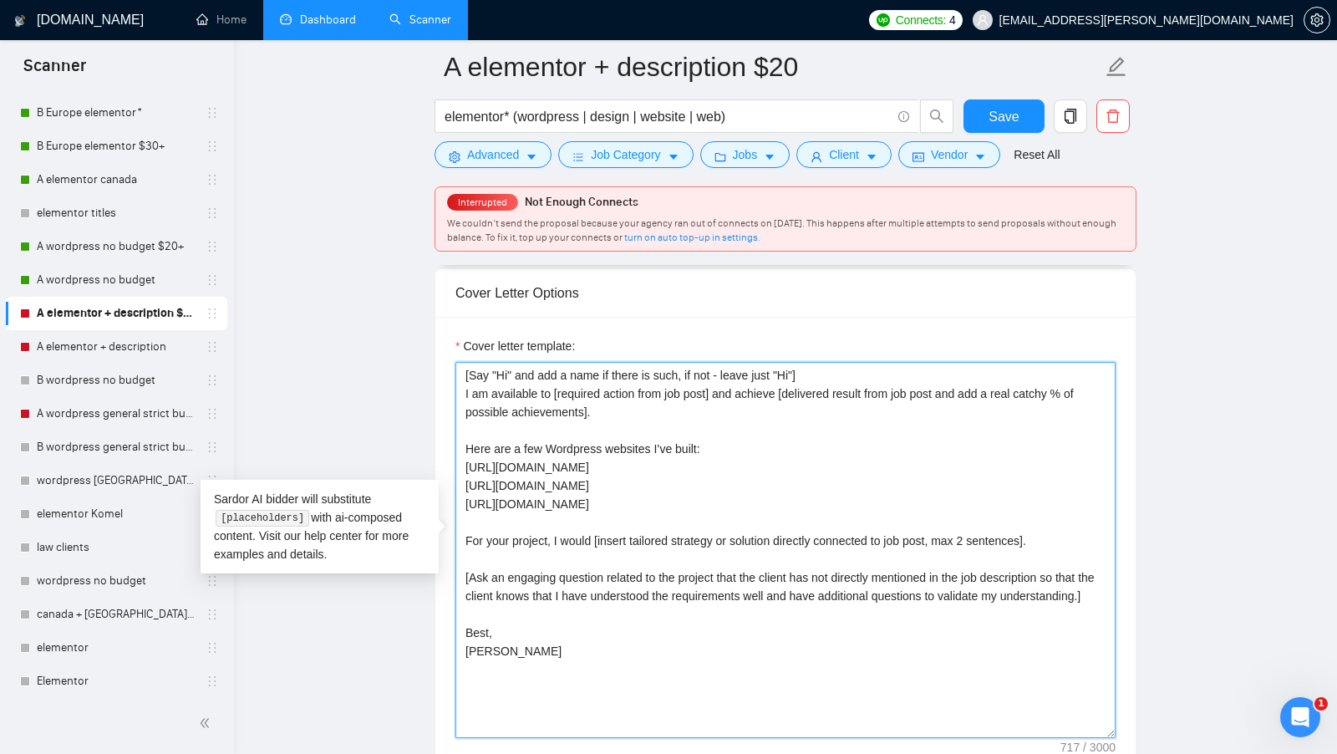
scroll to position [18, 0]
drag, startPoint x: 632, startPoint y: 480, endPoint x: 453, endPoint y: 428, distance: 186.9
click at [453, 428] on div "Cover letter template: [Say "Hi" and add a name if there is such, if not - leav…" at bounding box center [785, 547] width 700 height 461
drag, startPoint x: 462, startPoint y: 420, endPoint x: 631, endPoint y: 478, distance: 178.3
click at [631, 478] on textarea "[Say "Hi" and add a name if there is such, if not - leave just "Hi"] I am avail…" at bounding box center [785, 550] width 660 height 376
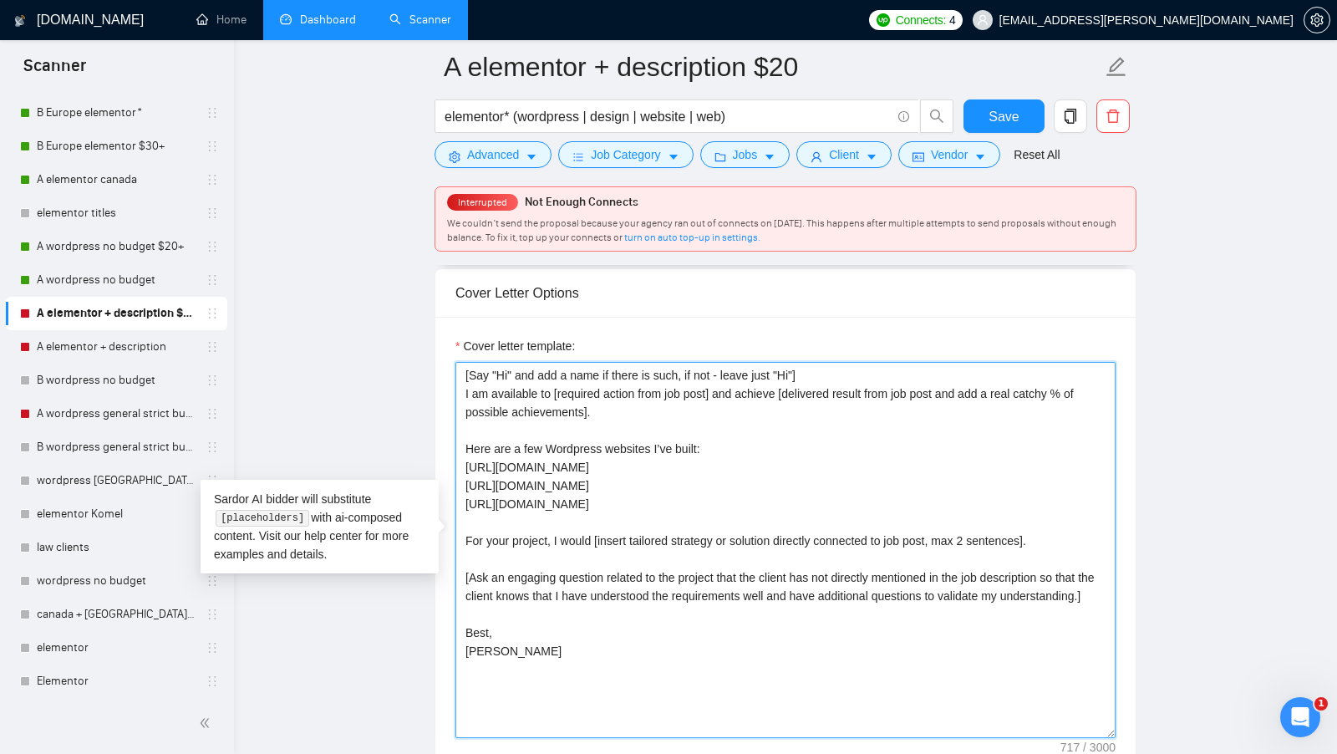
paste textarea "Elementor"
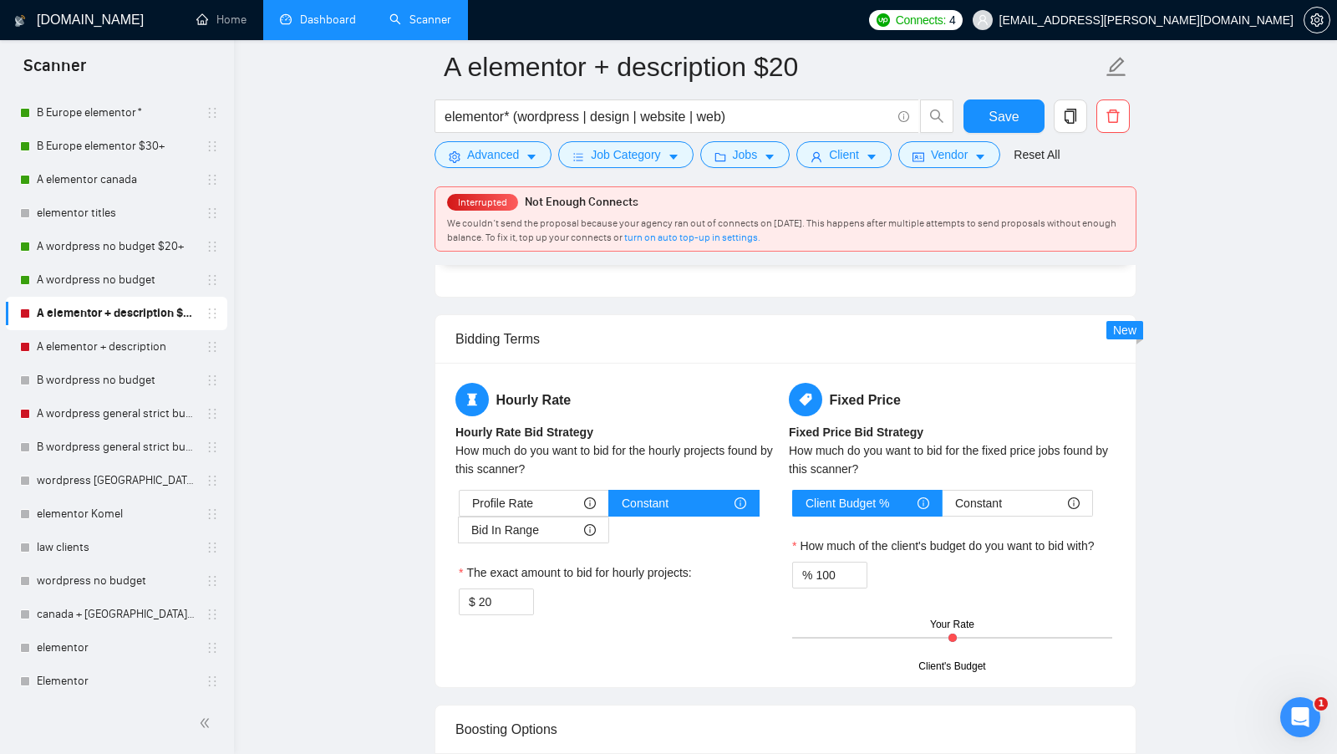
scroll to position [2875, 0]
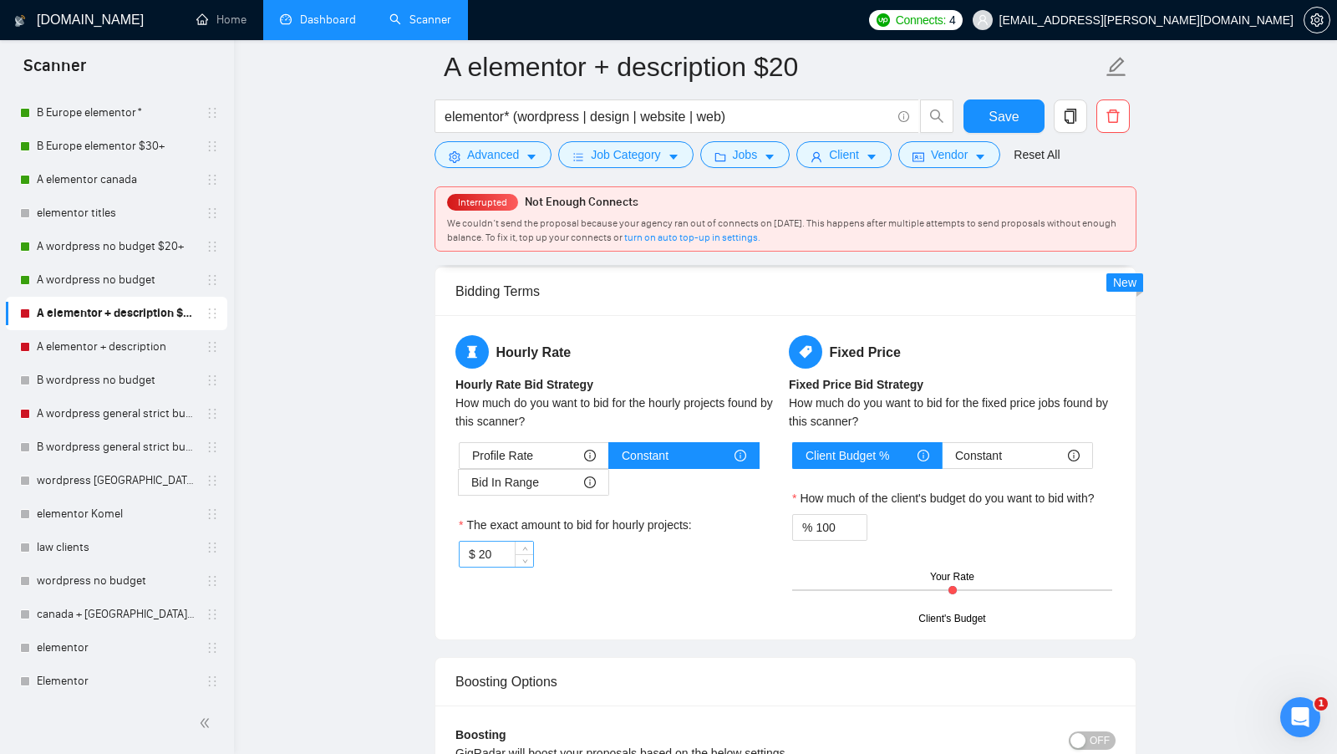
type textarea "[Say "Hi" and add a name if there is such, if not - leave just "Hi"] I am avail…"
click at [499, 541] on input "20" at bounding box center [506, 553] width 54 height 25
click at [498, 541] on input "20" at bounding box center [506, 553] width 54 height 25
type input "40"
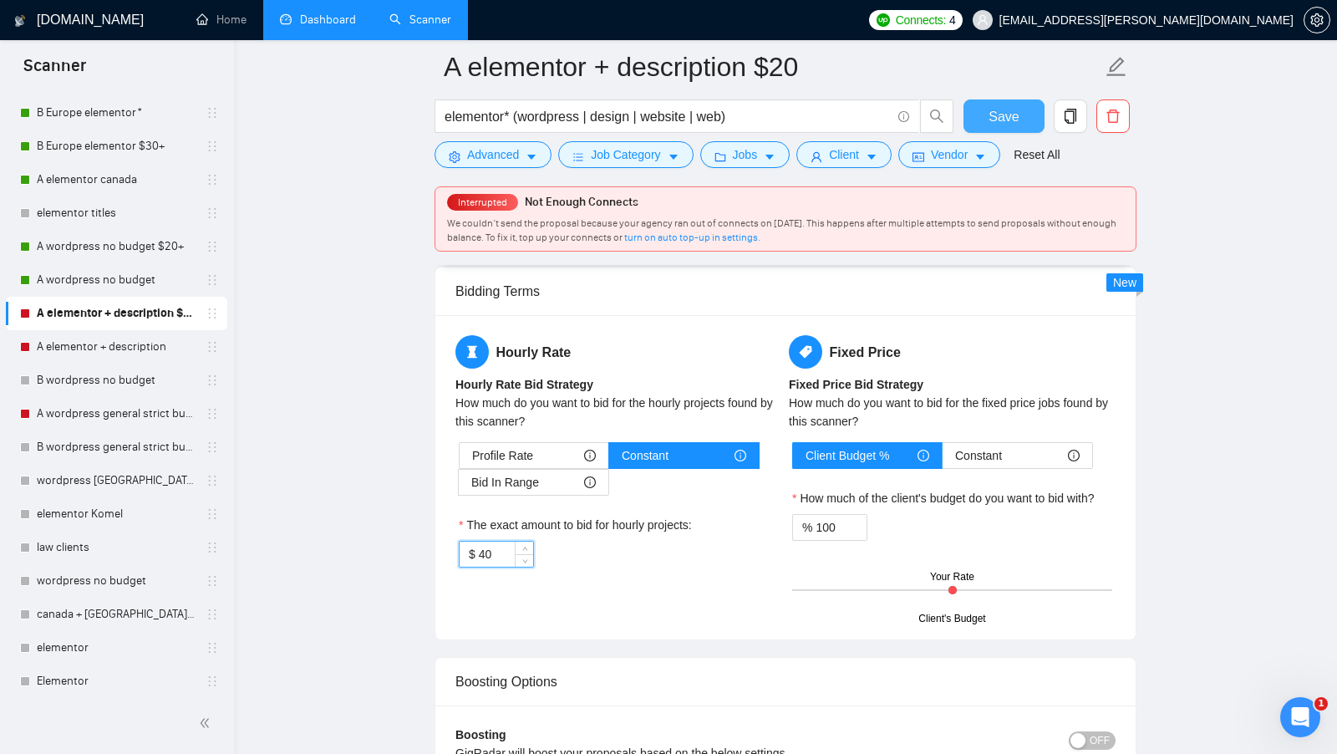
drag, startPoint x: 1014, startPoint y: 108, endPoint x: 941, endPoint y: 250, distance: 159.9
click at [1014, 107] on span "Save" at bounding box center [1003, 116] width 30 height 21
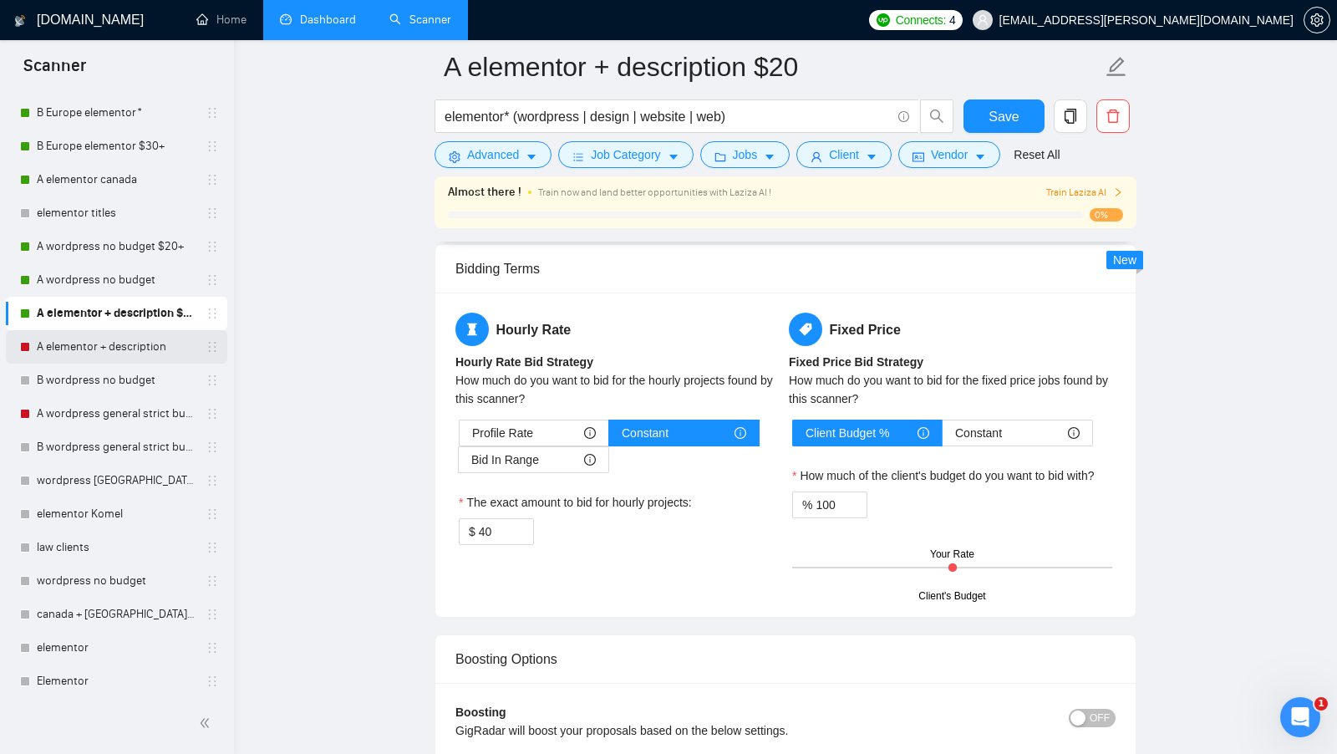
click at [150, 354] on link "A elementor + description" at bounding box center [116, 346] width 159 height 33
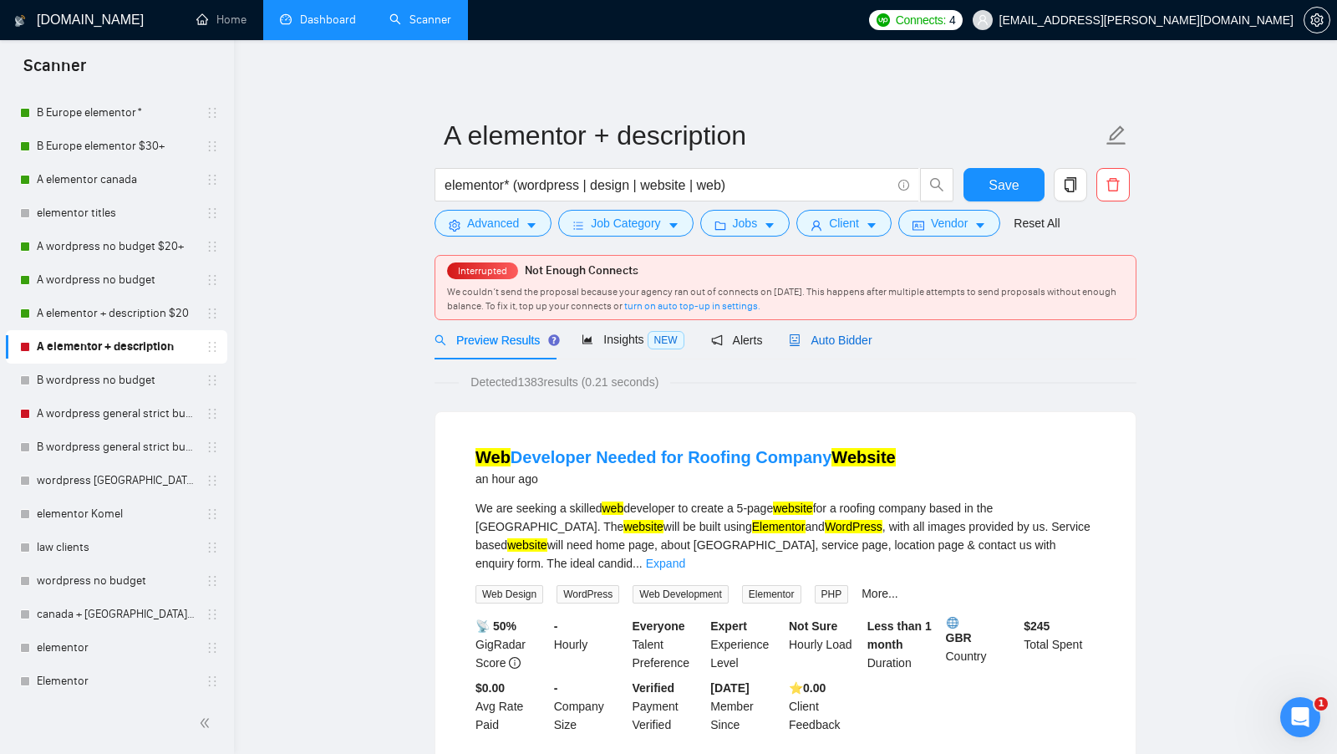
click at [828, 343] on span "Auto Bidder" at bounding box center [830, 339] width 83 height 13
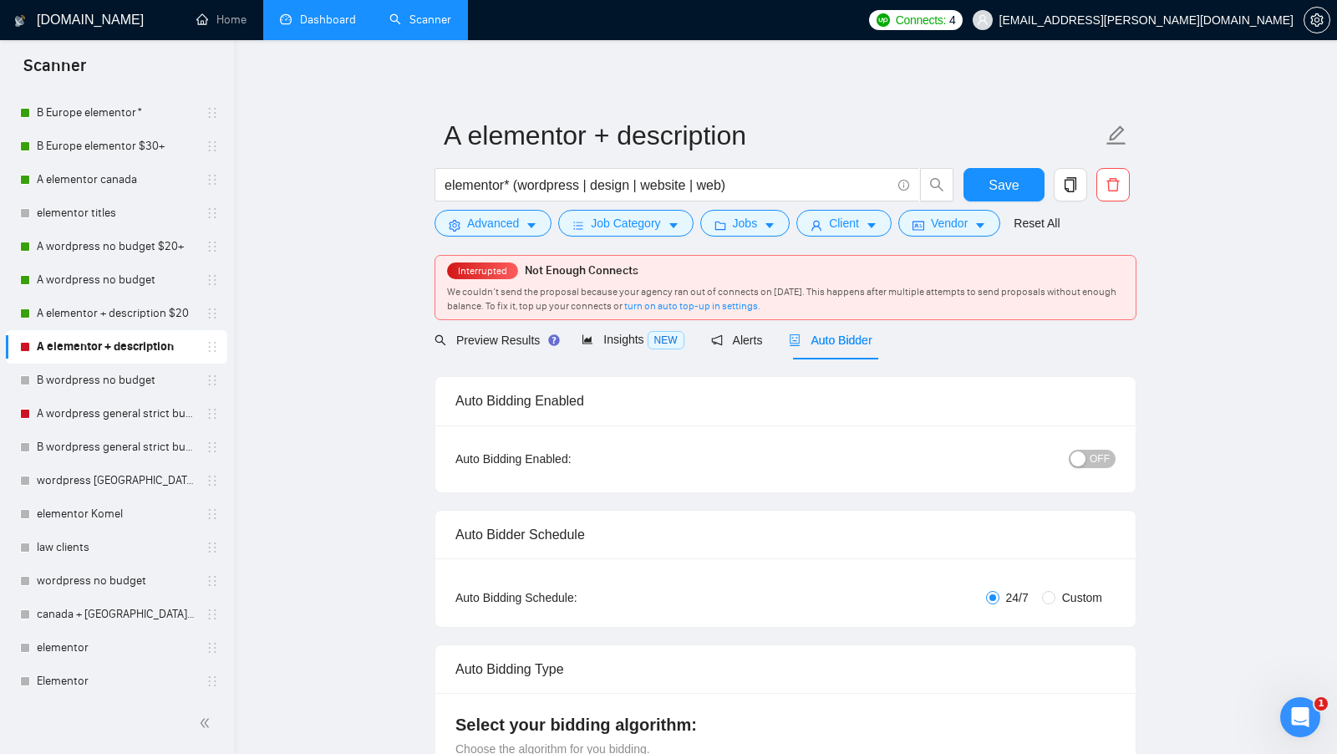
click at [719, 205] on div "elementor* (wordpress | design | website | web)" at bounding box center [694, 189] width 526 height 42
radio input "false"
radio input "true"
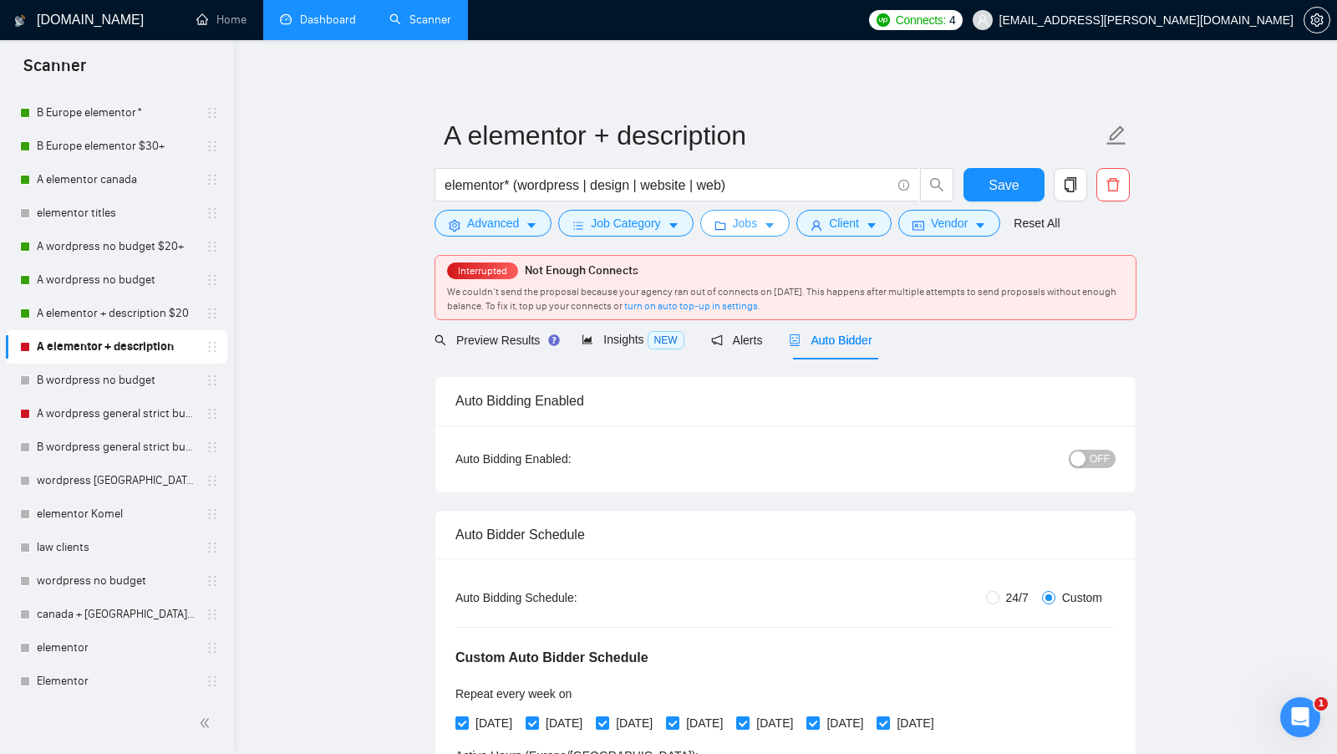
click at [720, 211] on button "Jobs" at bounding box center [745, 223] width 90 height 27
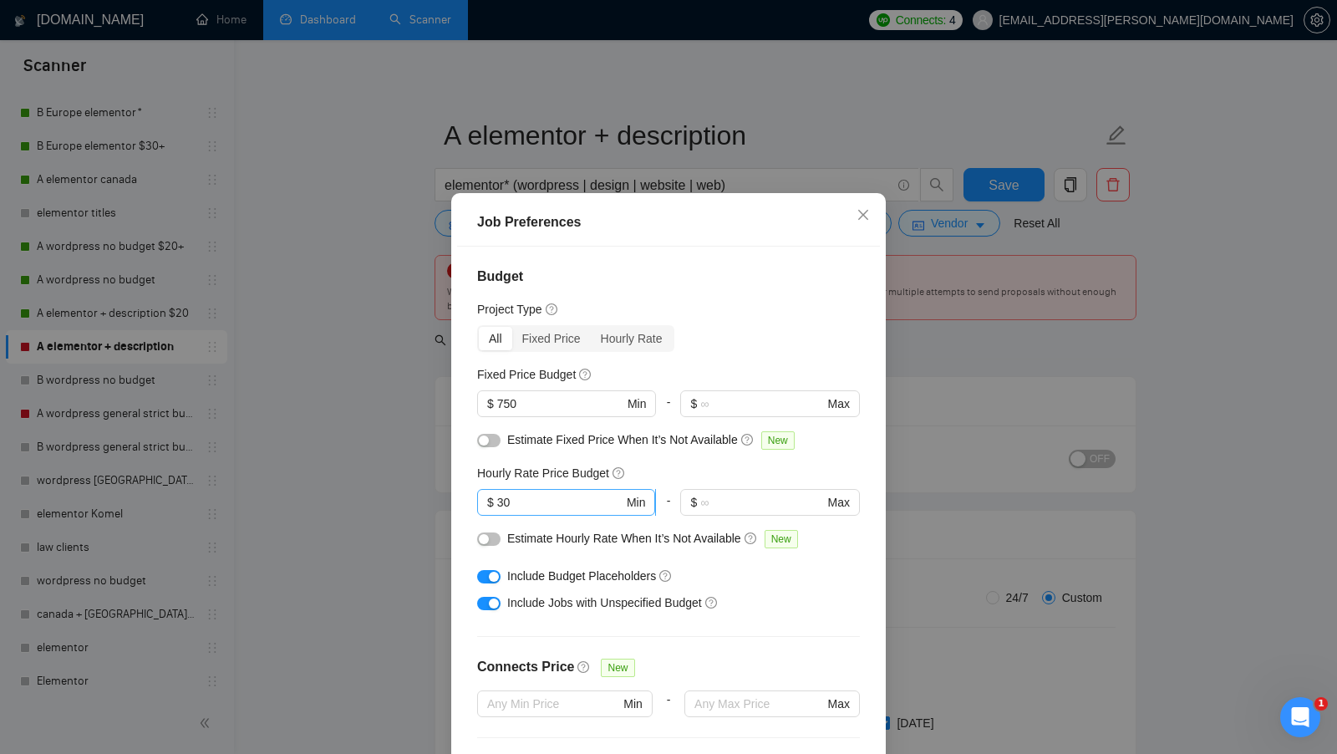
click at [535, 510] on span "$ 30 Min" at bounding box center [566, 502] width 178 height 27
click at [535, 508] on input "30" at bounding box center [560, 502] width 126 height 18
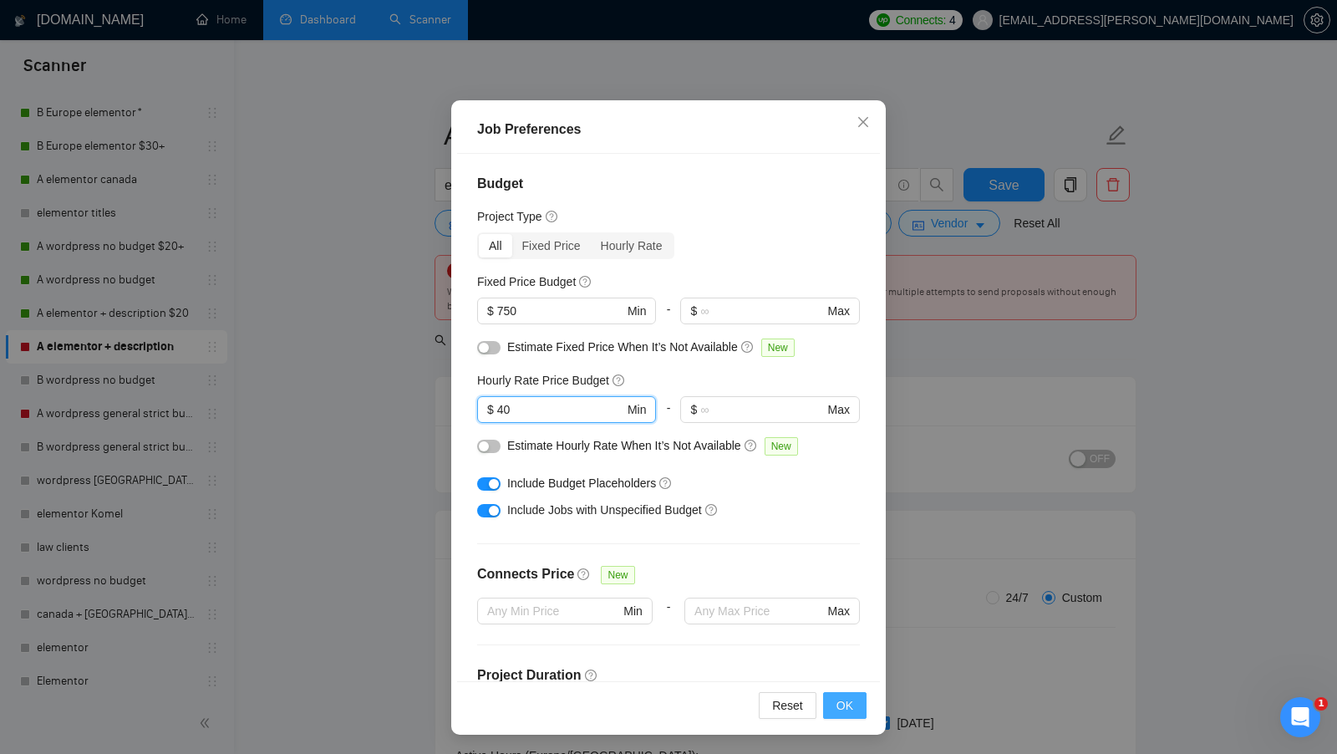
type input "40"
click at [853, 697] on button "OK" at bounding box center [844, 705] width 43 height 27
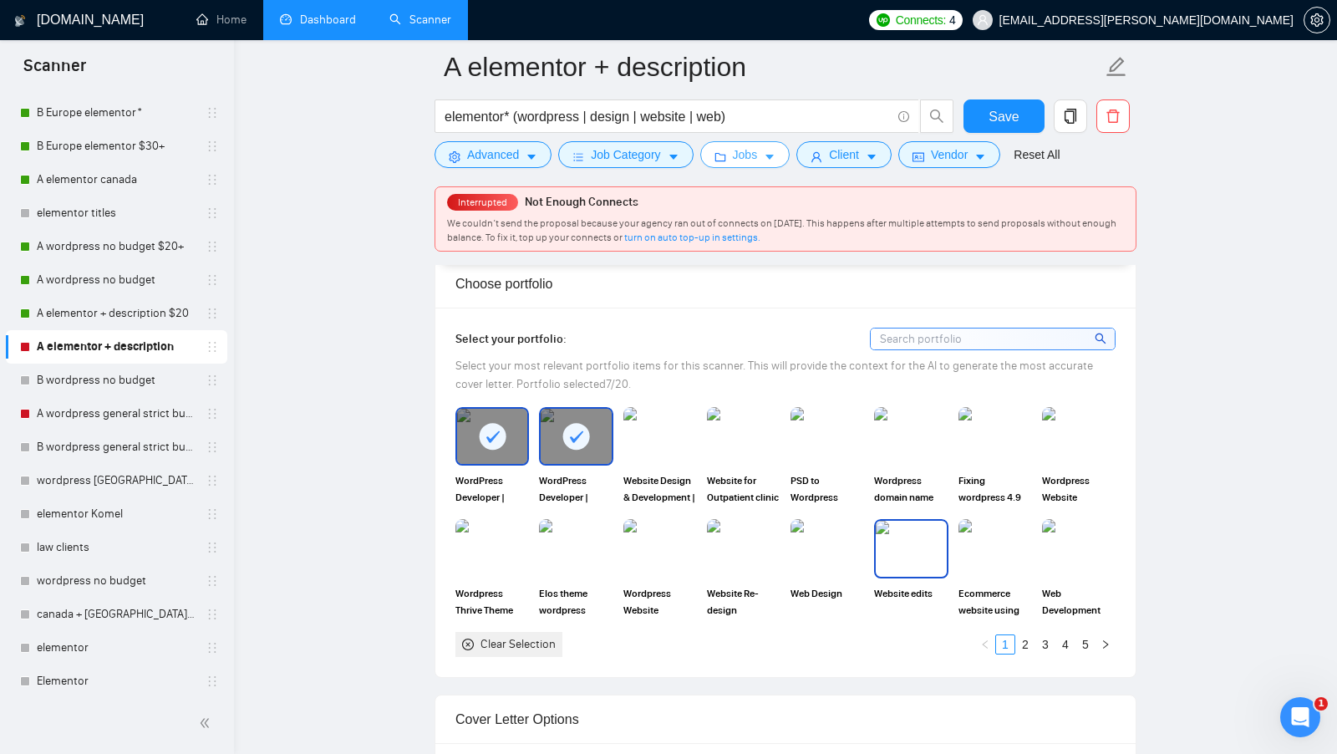
scroll to position [1681, 0]
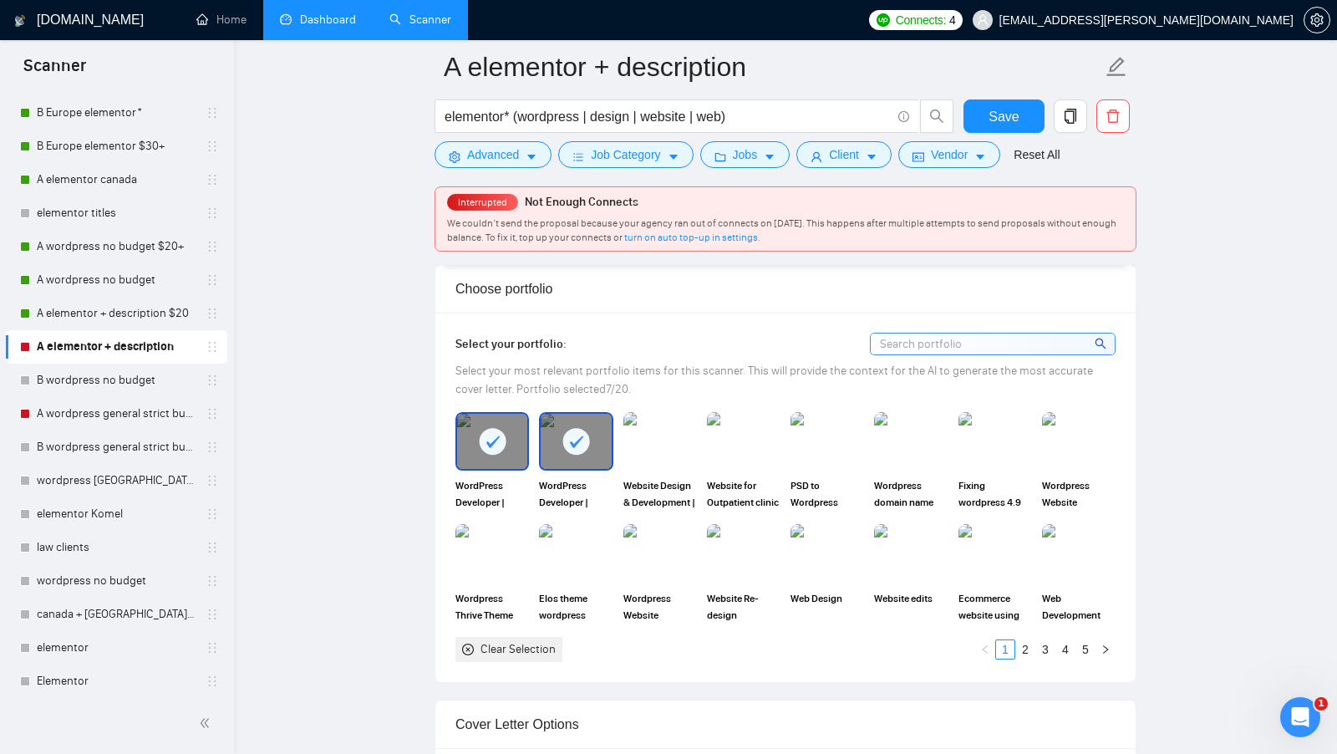
click at [532, 640] on div "Clear Selection" at bounding box center [517, 649] width 75 height 18
click at [519, 453] on img at bounding box center [492, 441] width 70 height 55
click at [563, 443] on img at bounding box center [576, 441] width 74 height 58
click at [660, 443] on img at bounding box center [660, 441] width 70 height 55
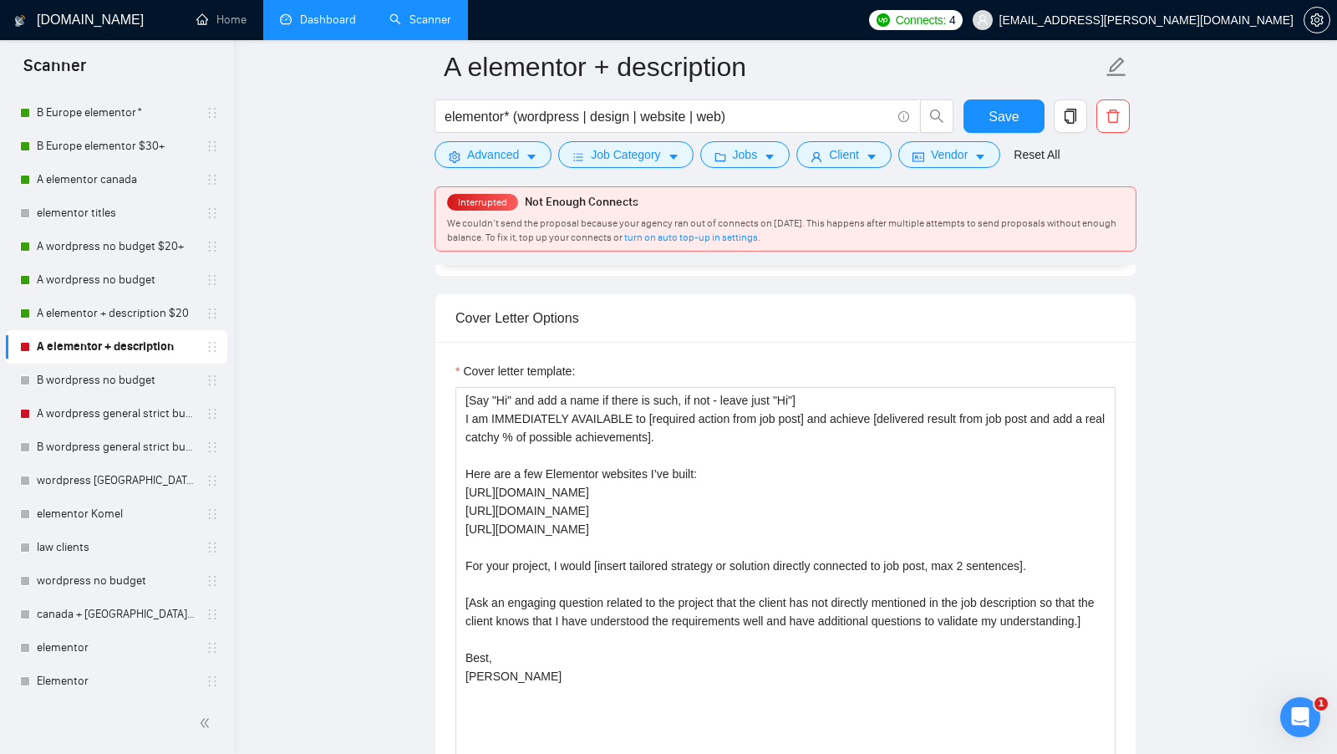
scroll to position [2097, 0]
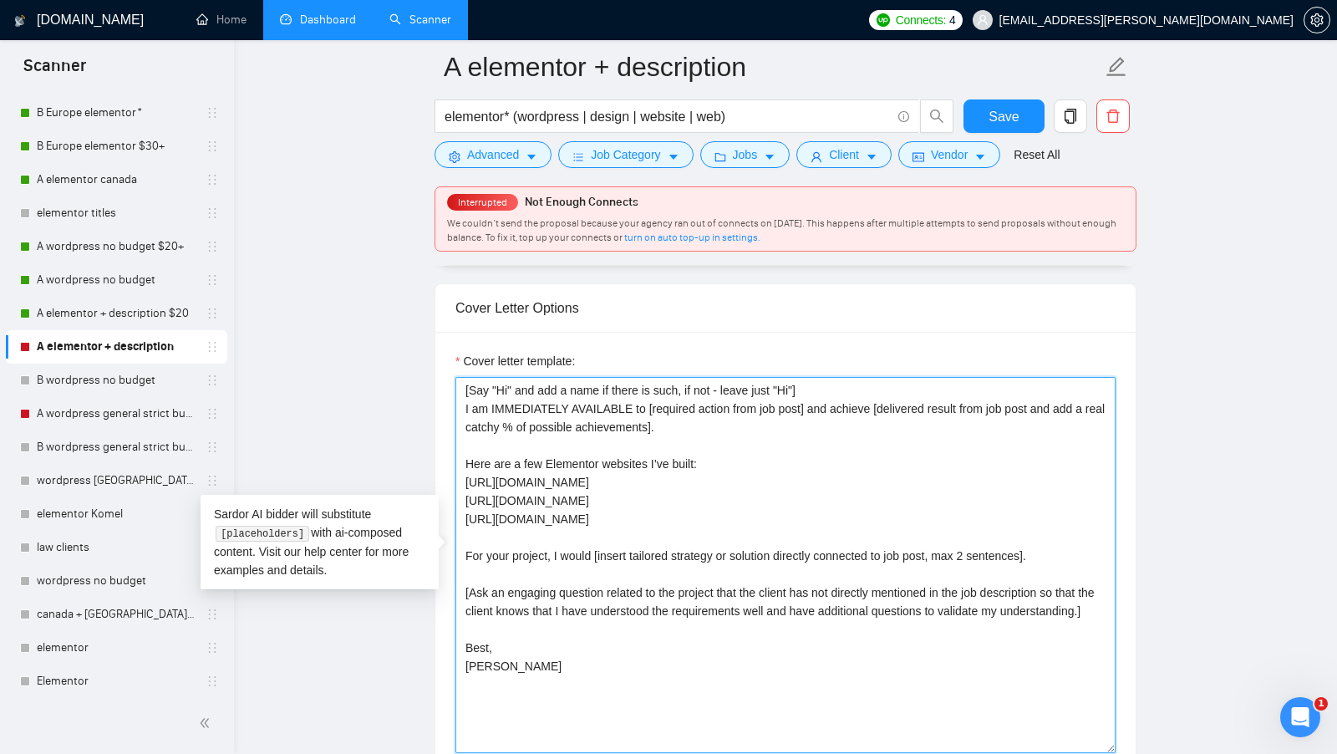
drag, startPoint x: 607, startPoint y: 701, endPoint x: 391, endPoint y: 344, distance: 417.2
click at [391, 343] on main "A elementor + description elementor* (wordpress | design | website | web) Save …" at bounding box center [785, 511] width 1049 height 5082
click at [609, 520] on textarea "[Say "Hi" and add a name if there is such, if not - leave just "Hi"] I am IMMED…" at bounding box center [785, 565] width 660 height 376
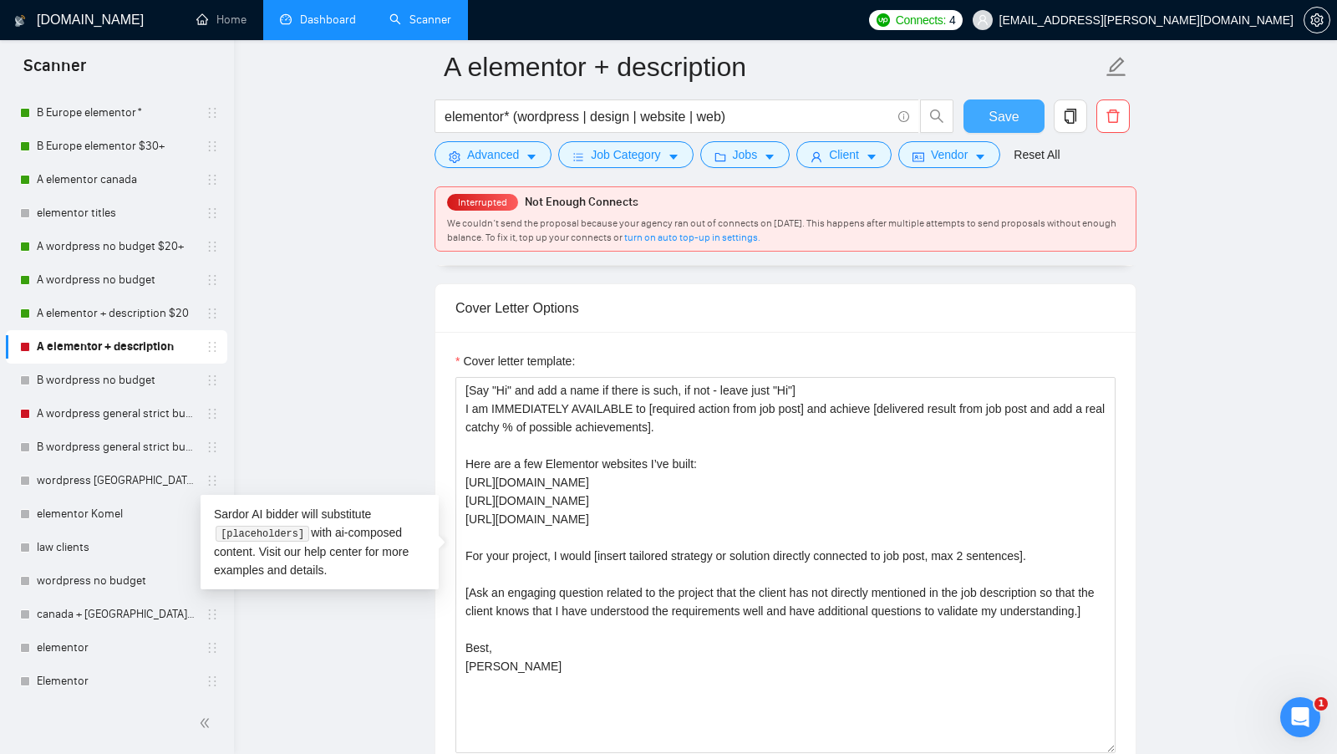
click at [995, 124] on span "Save" at bounding box center [1003, 116] width 30 height 21
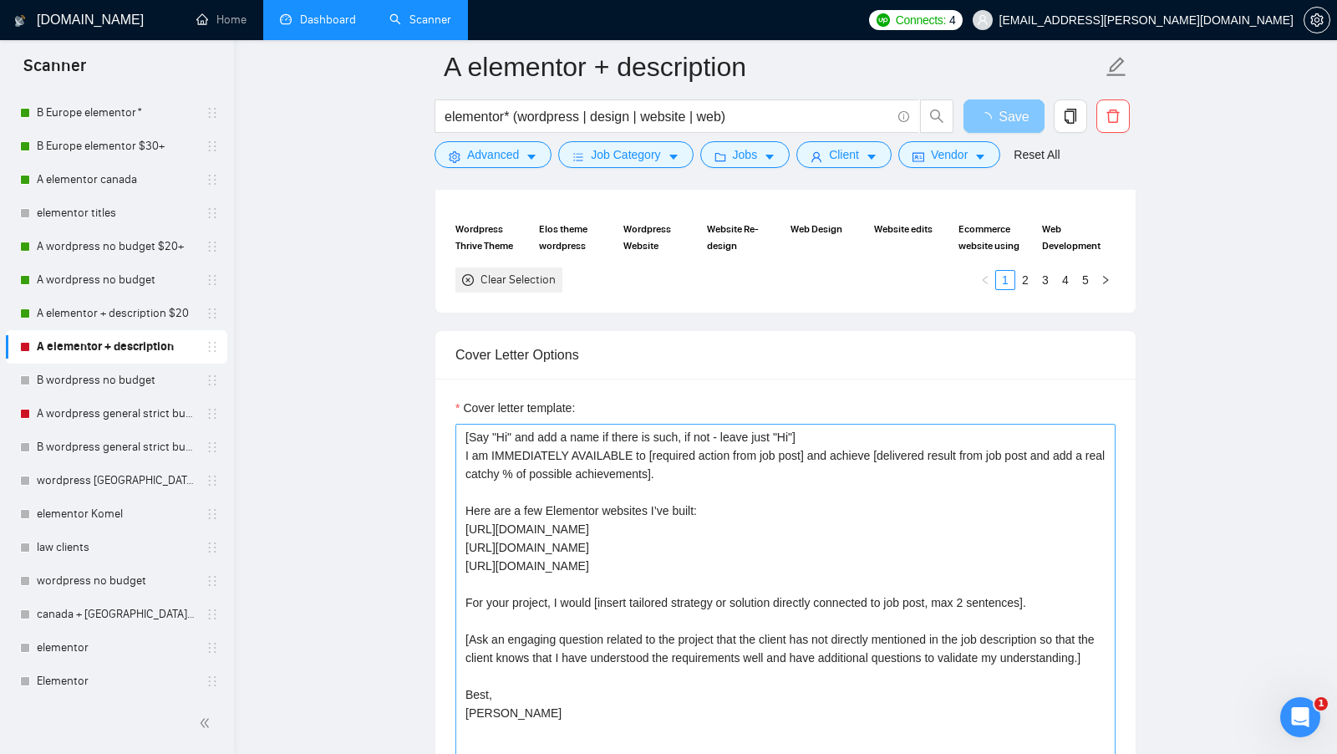
scroll to position [1914, 0]
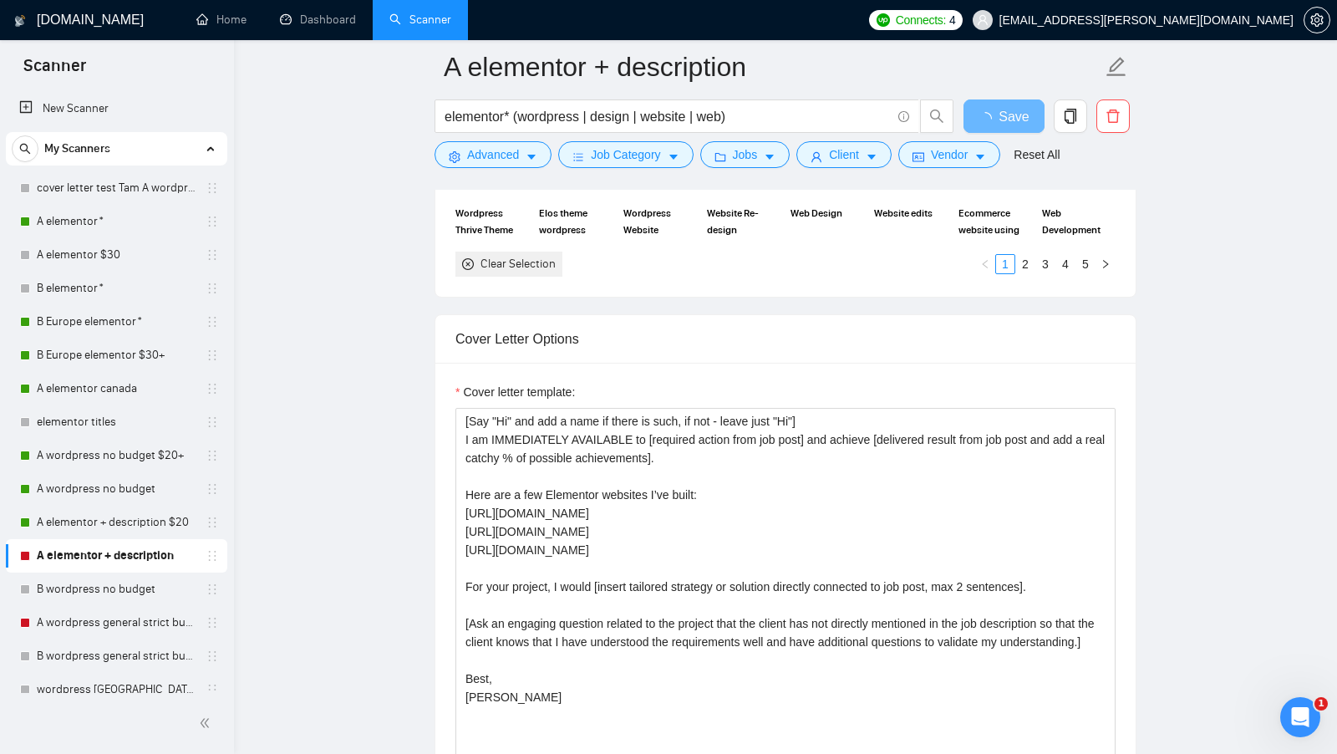
scroll to position [209, 0]
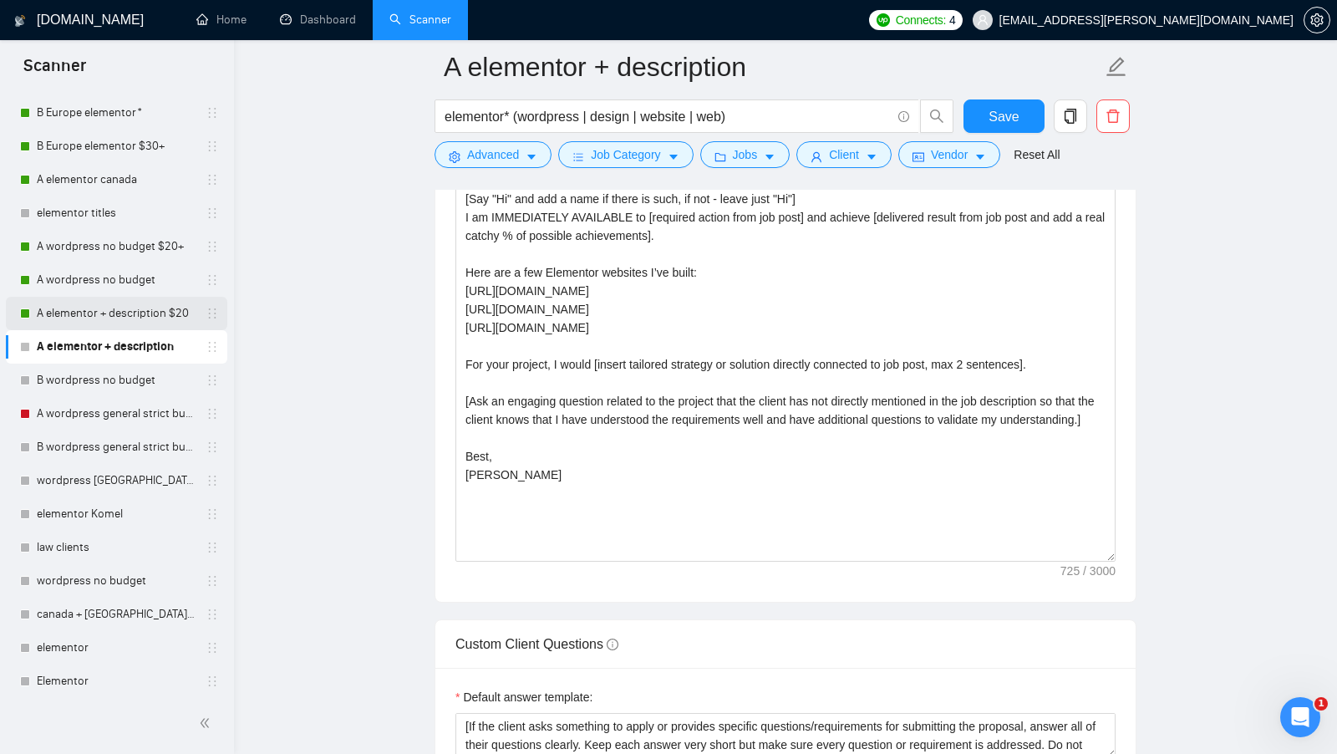
click at [96, 321] on link "A elementor + description $20" at bounding box center [116, 313] width 159 height 33
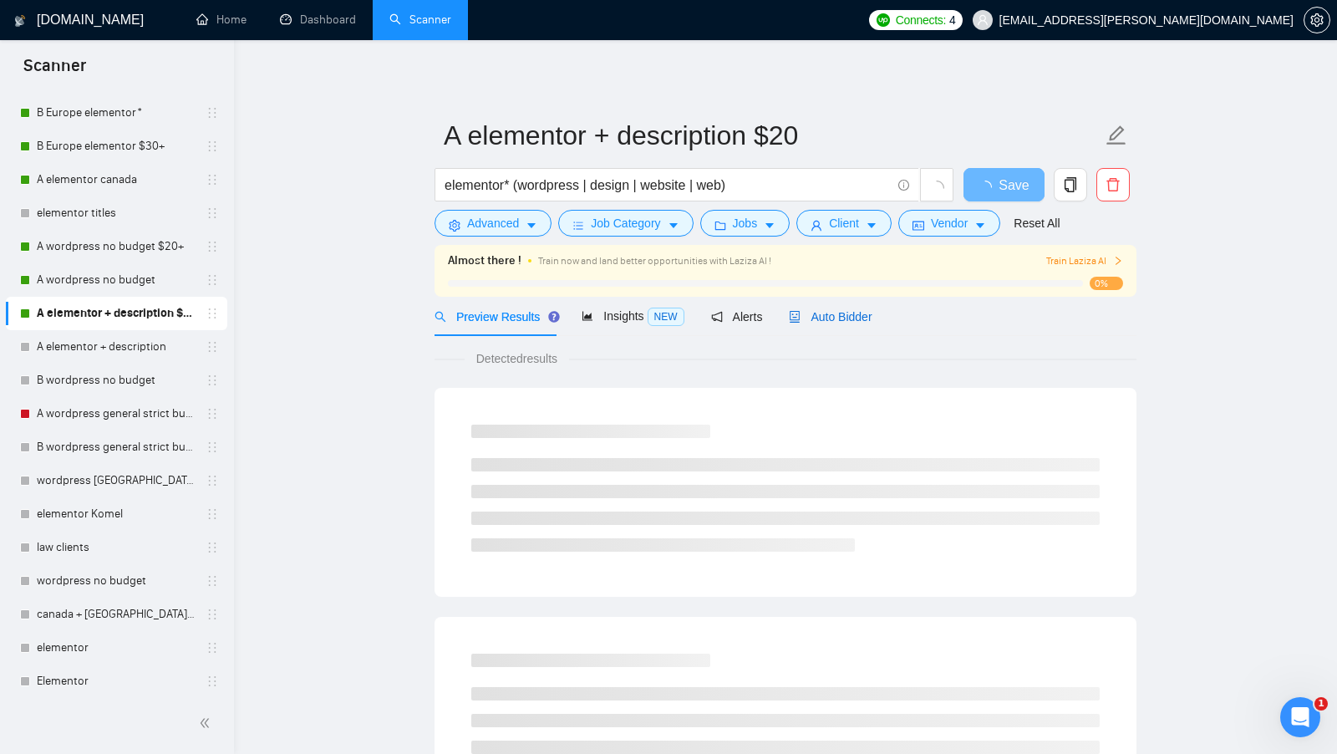
click at [864, 321] on span "Auto Bidder" at bounding box center [830, 316] width 83 height 13
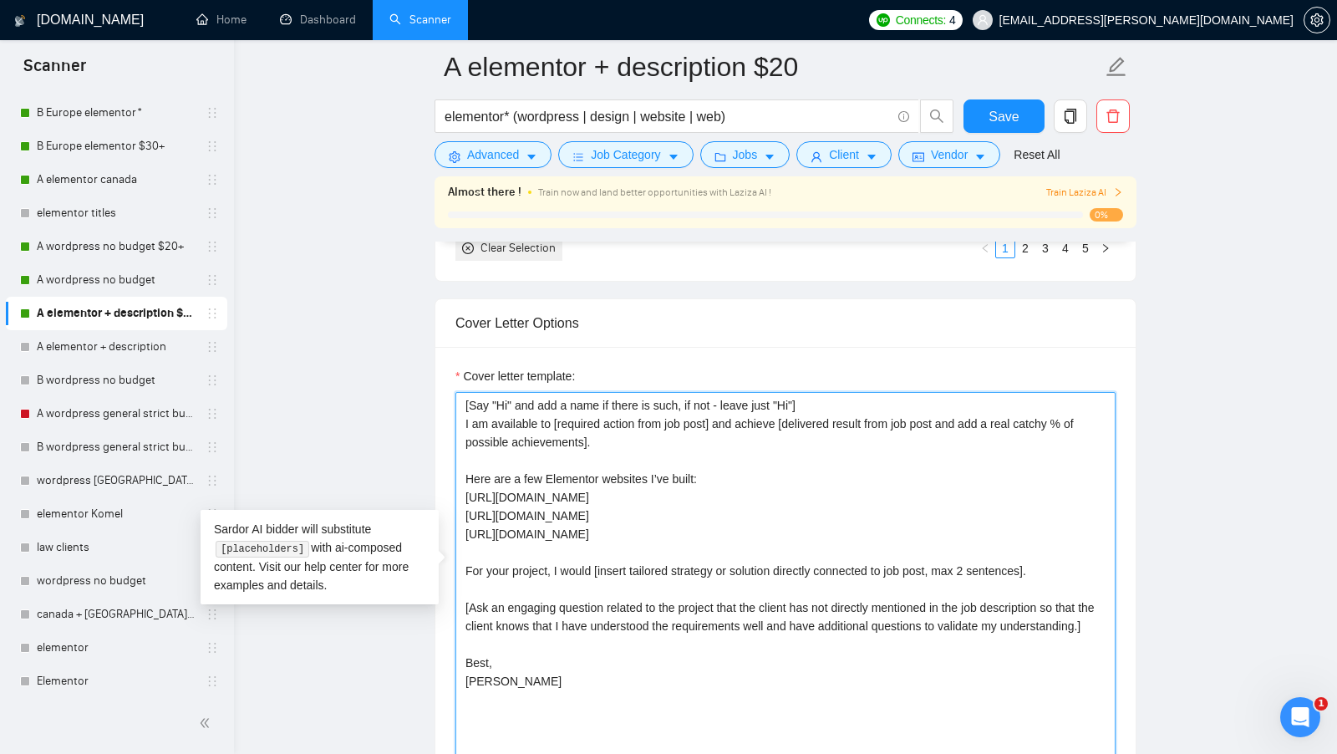
drag, startPoint x: 581, startPoint y: 713, endPoint x: 441, endPoint y: 375, distance: 366.3
click at [441, 375] on div "Cover letter template: [Say "Hi" and add a name if there is such, if not - leav…" at bounding box center [785, 577] width 700 height 461
click at [94, 339] on link "A elementor + description" at bounding box center [116, 346] width 159 height 33
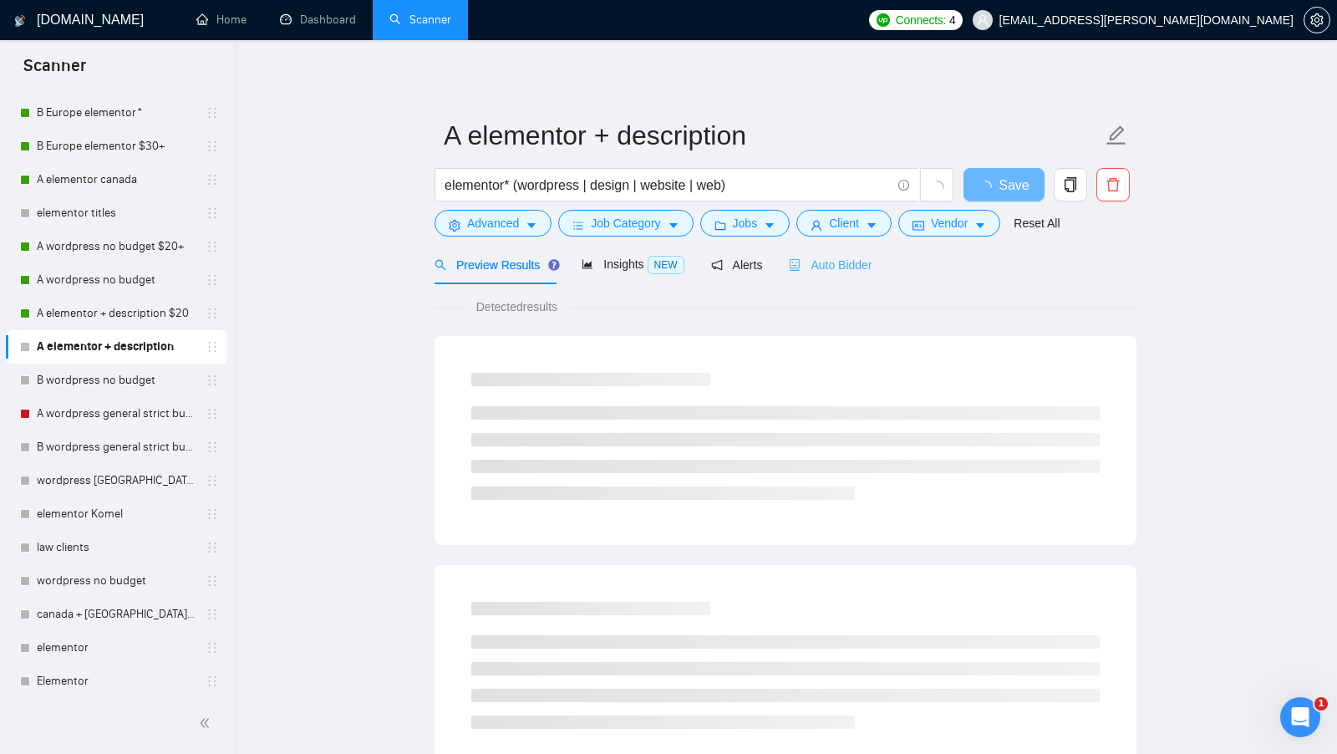
click at [850, 273] on div "Auto Bidder" at bounding box center [830, 264] width 83 height 39
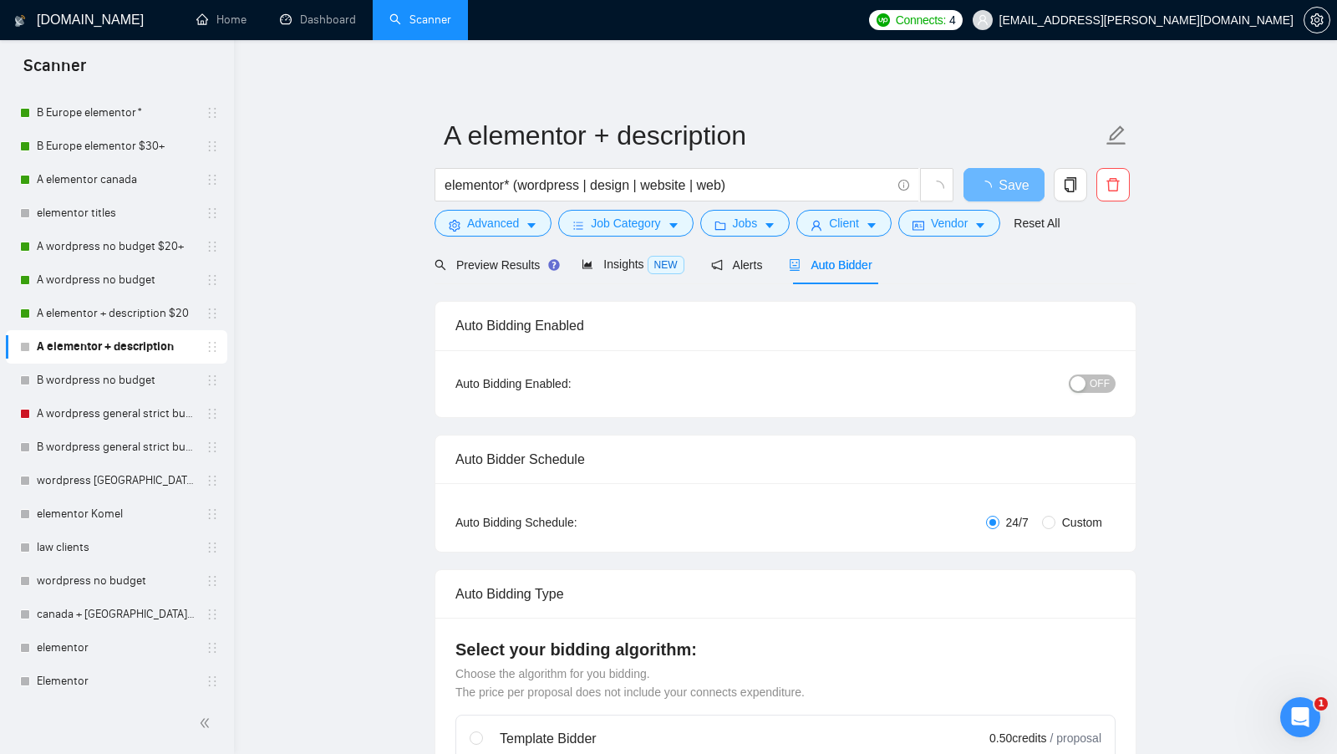
radio input "false"
radio input "true"
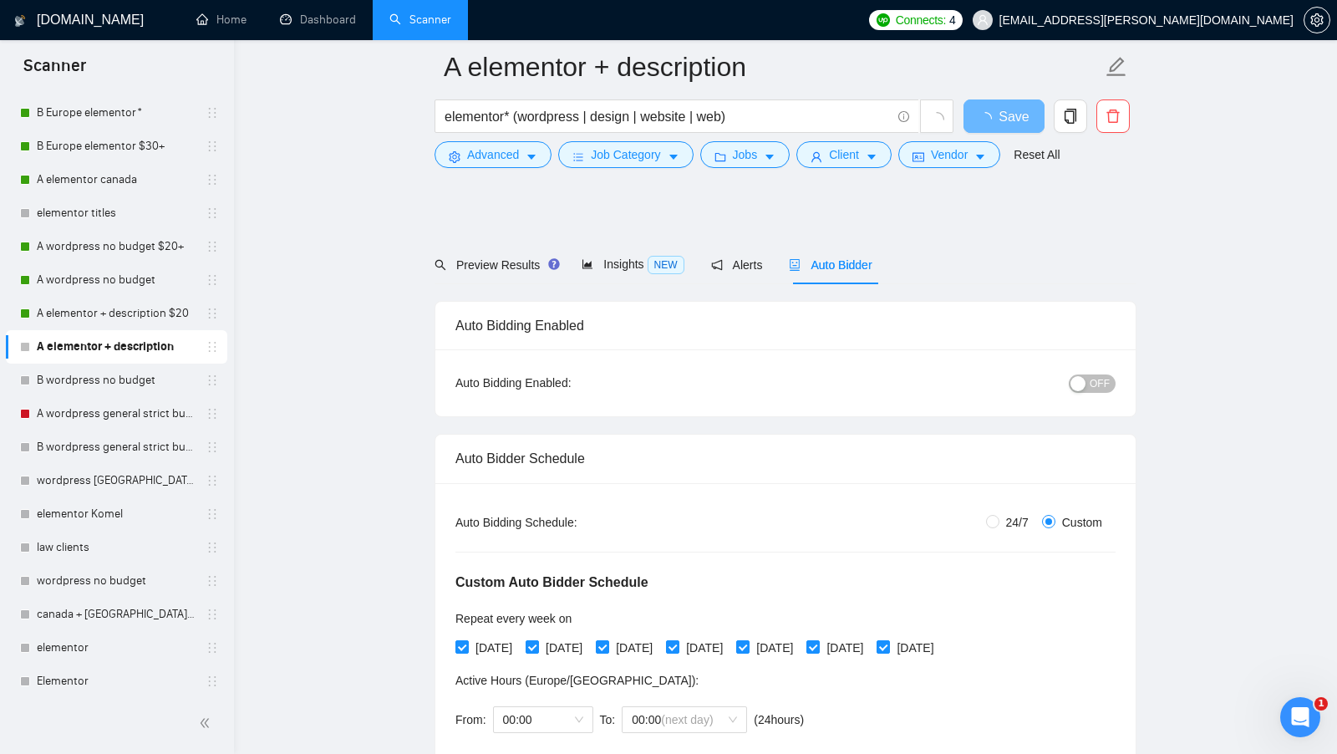
scroll to position [895, 0]
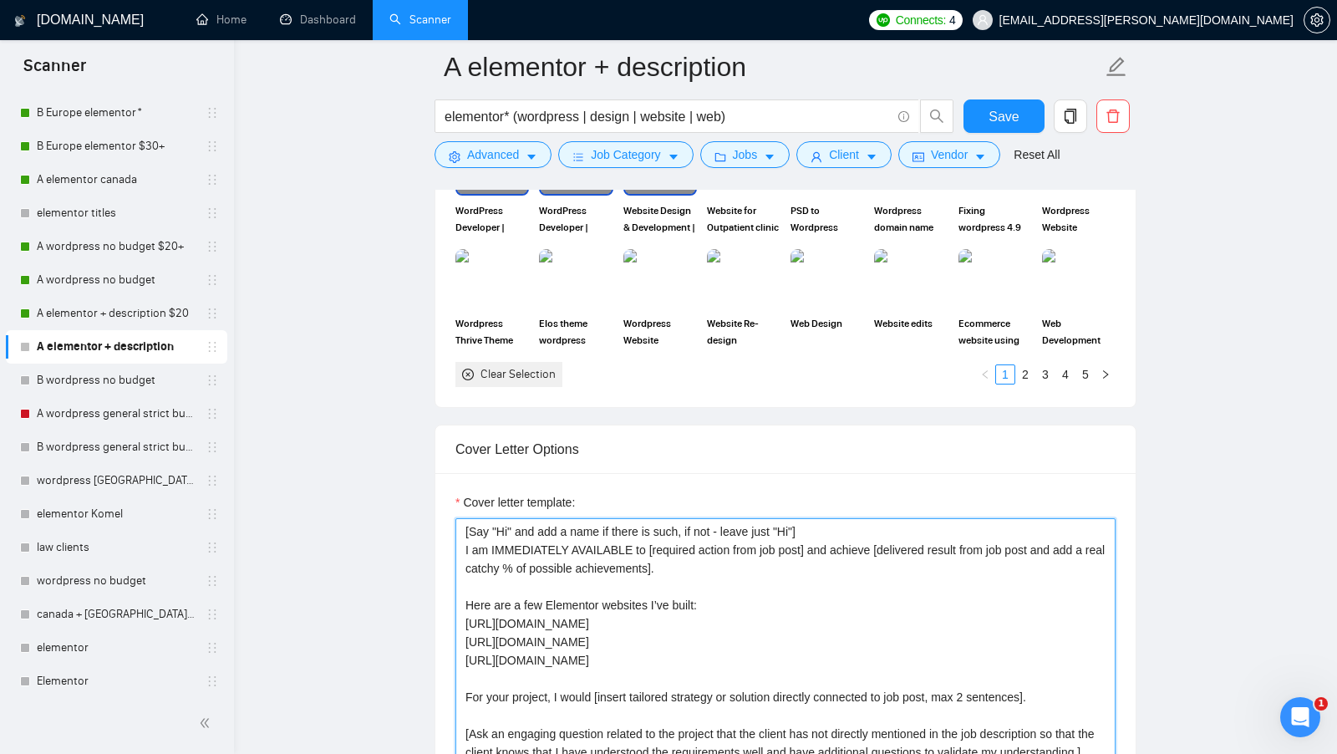
click at [579, 667] on textarea "[Say "Hi" and add a name if there is such, if not - leave just "Hi"] I am IMMED…" at bounding box center [785, 706] width 660 height 376
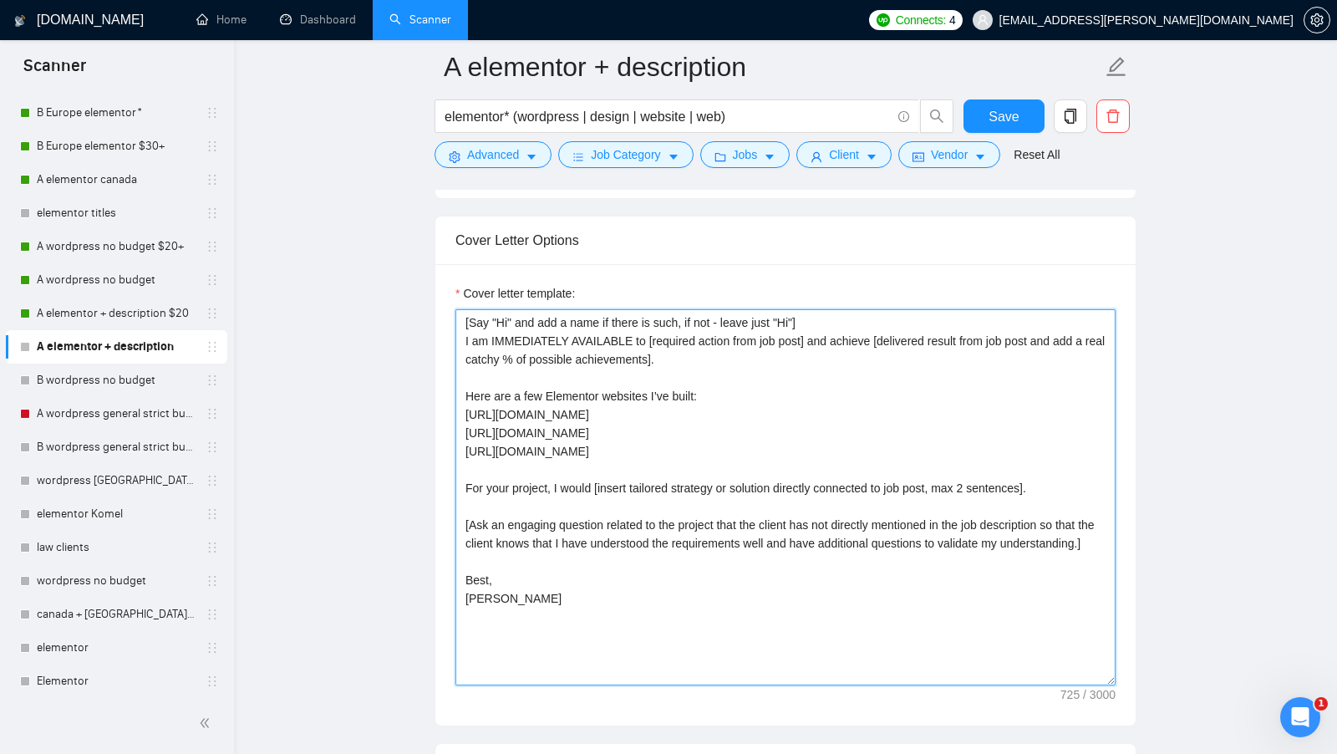
scroll to position [2092, 0]
drag, startPoint x: 579, startPoint y: 638, endPoint x: 439, endPoint y: 357, distance: 314.6
click at [439, 357] on div "Cover letter template: [Say "Hi" and add a name if there is such, if not - leav…" at bounding box center [785, 492] width 700 height 461
click at [652, 623] on textarea "[Say "Hi" and add a name if there is such, if not - leave just "Hi"] I am IMMED…" at bounding box center [785, 495] width 660 height 376
drag, startPoint x: 555, startPoint y: 623, endPoint x: 429, endPoint y: 226, distance: 417.2
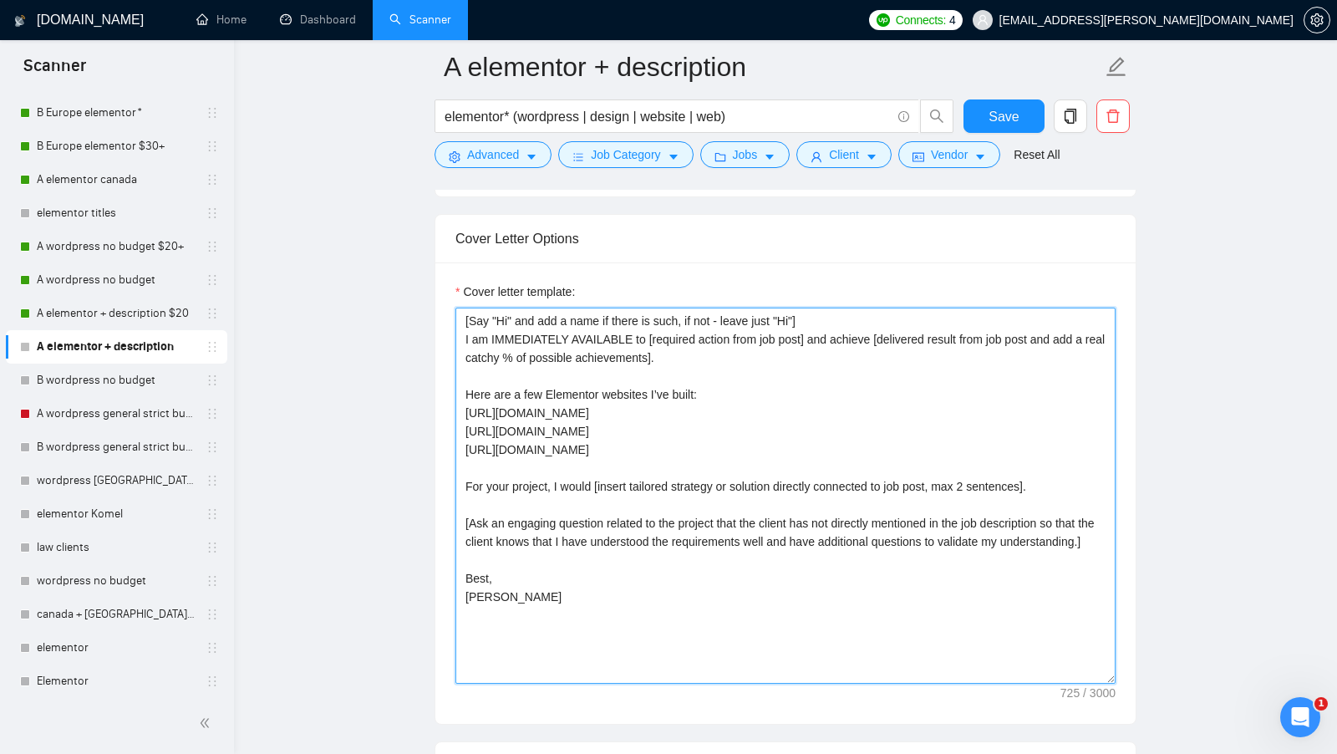
click at [429, 226] on main "A elementor + description elementor* (wordpress | design | website | web) Save …" at bounding box center [785, 478] width 1049 height 5007
paste textarea "available to [required action from job post] and achieve [delivered result from…"
type textarea "[Say "Hi" and add a name if there is such, if not - leave just "Hi"] I am avail…"
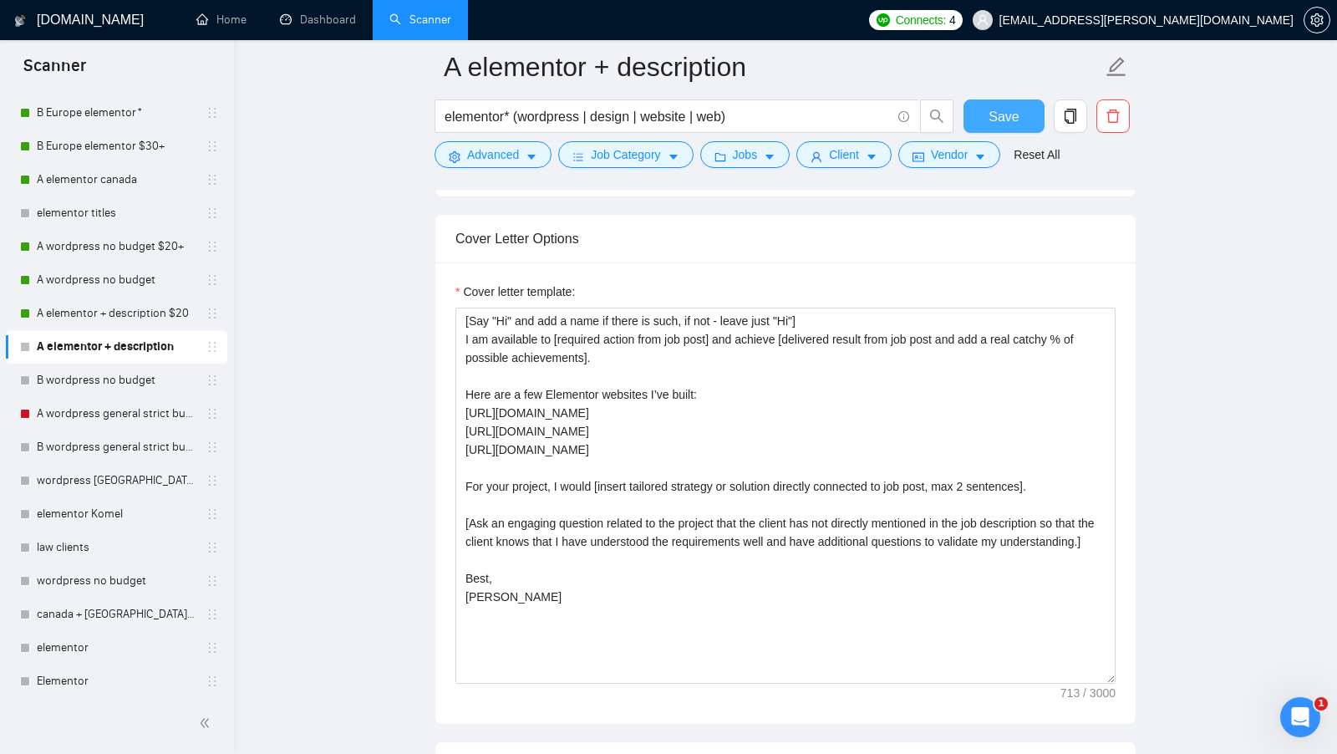
click at [977, 119] on button "Save" at bounding box center [1003, 115] width 81 height 33
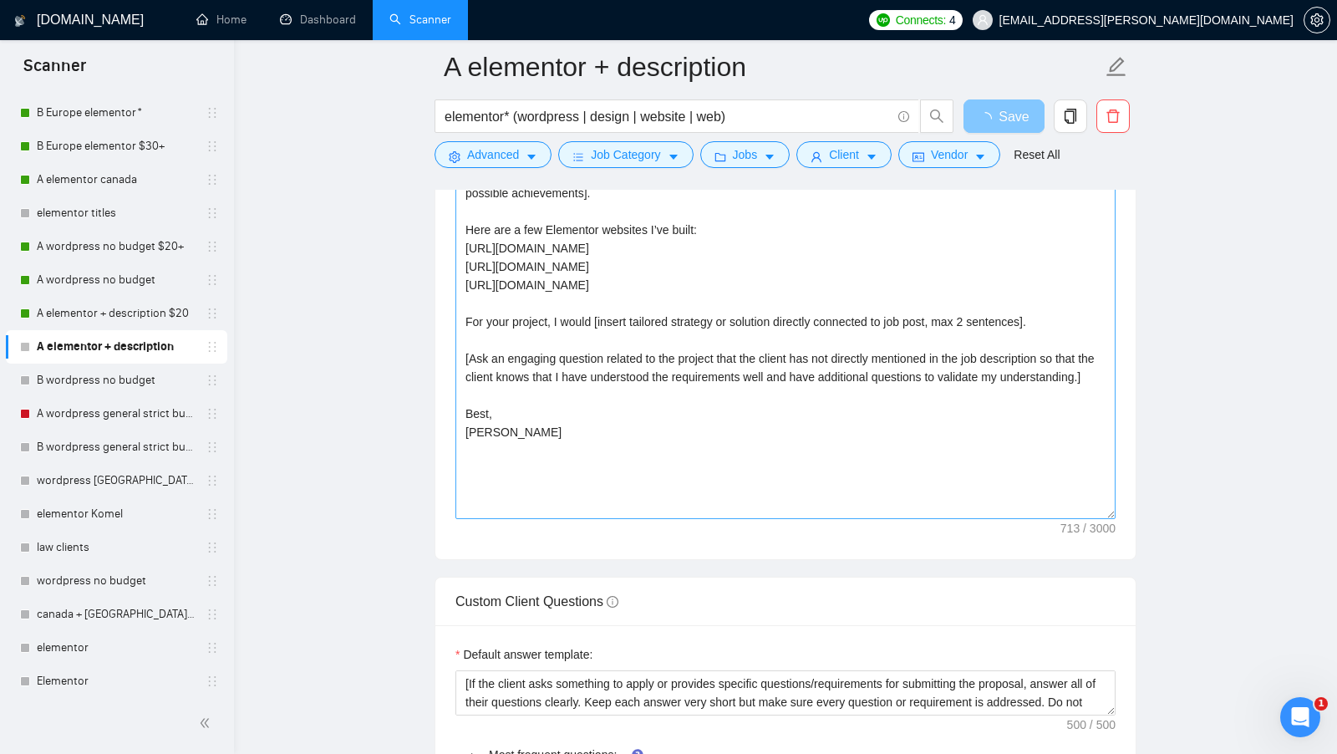
scroll to position [2335, 0]
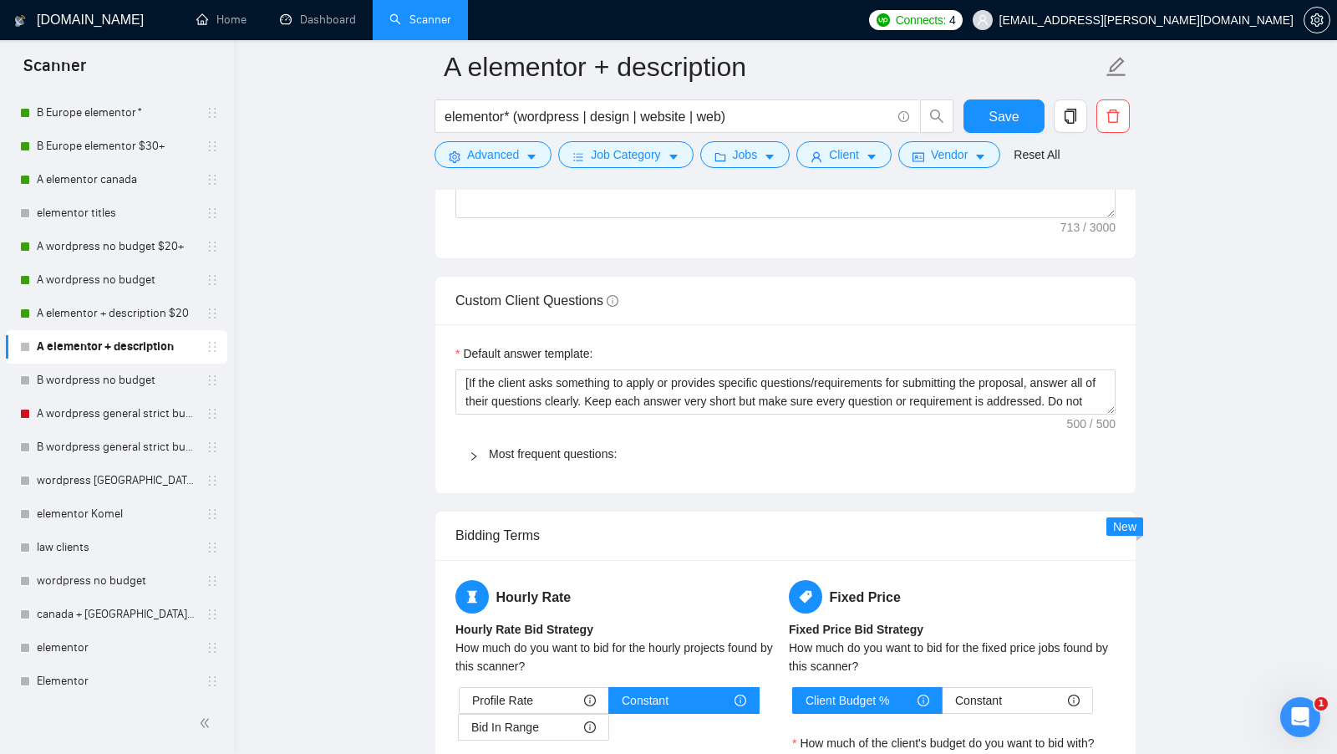
scroll to position [2874, 0]
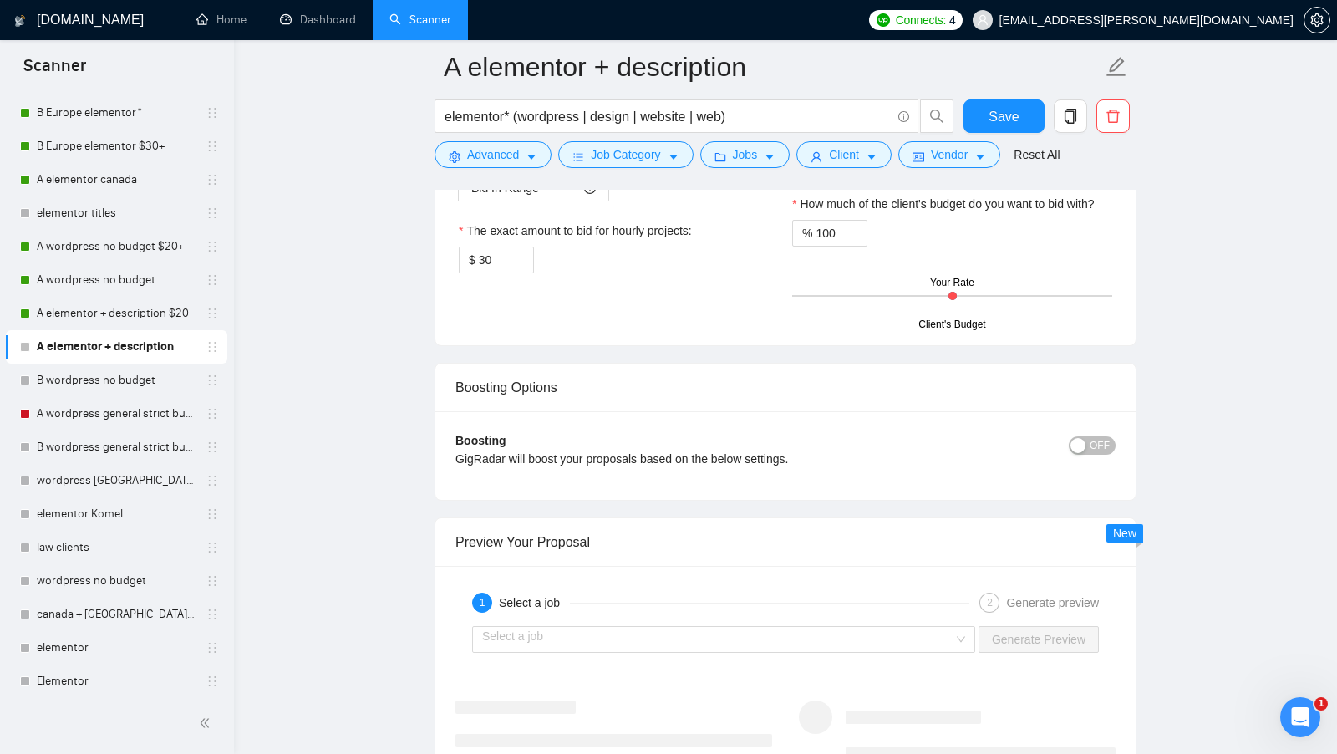
click at [486, 97] on b "Hourly Rate Bid Strategy" at bounding box center [524, 90] width 138 height 13
click at [486, 293] on div "Hourly Rate Hourly Rate Bid Strategy How much do you want to bid for the hourly…" at bounding box center [618, 167] width 333 height 252
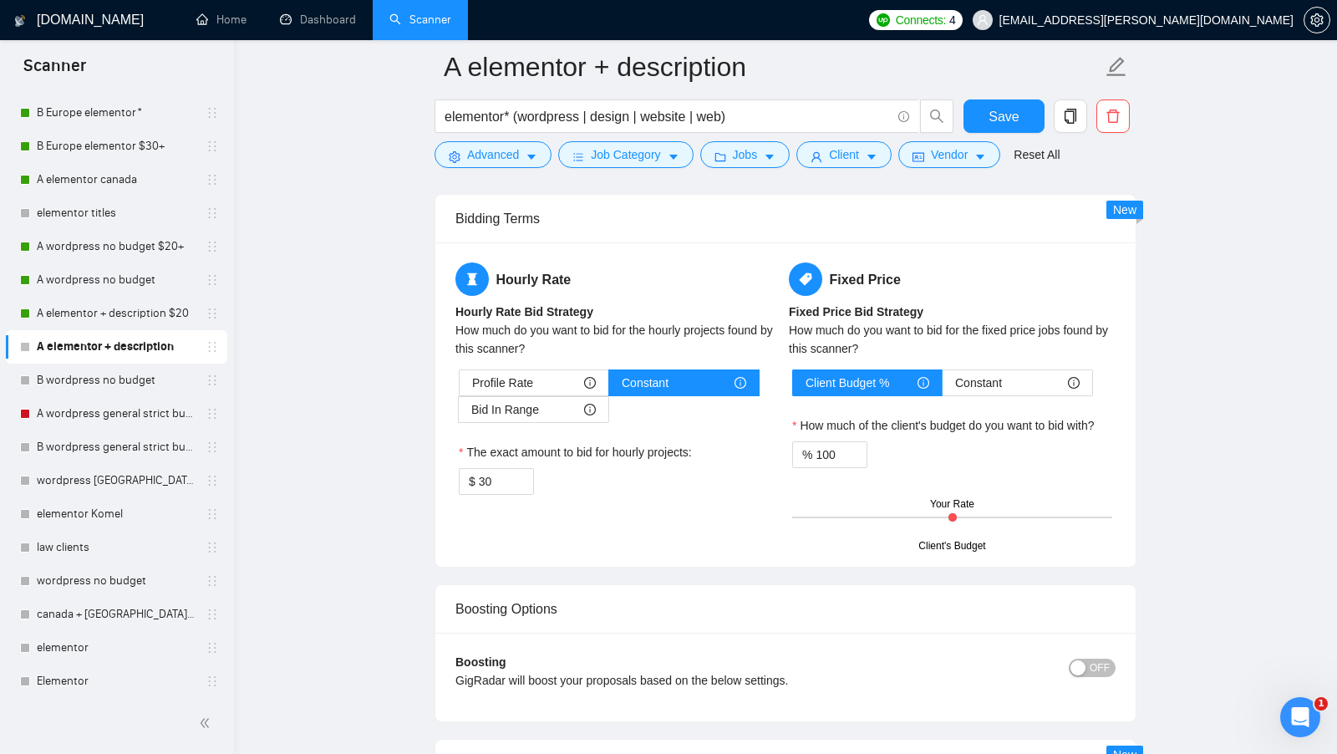
click at [487, 443] on label "The exact amount to bid for hourly projects:" at bounding box center [575, 452] width 233 height 18
click at [487, 469] on input "30" at bounding box center [506, 481] width 54 height 25
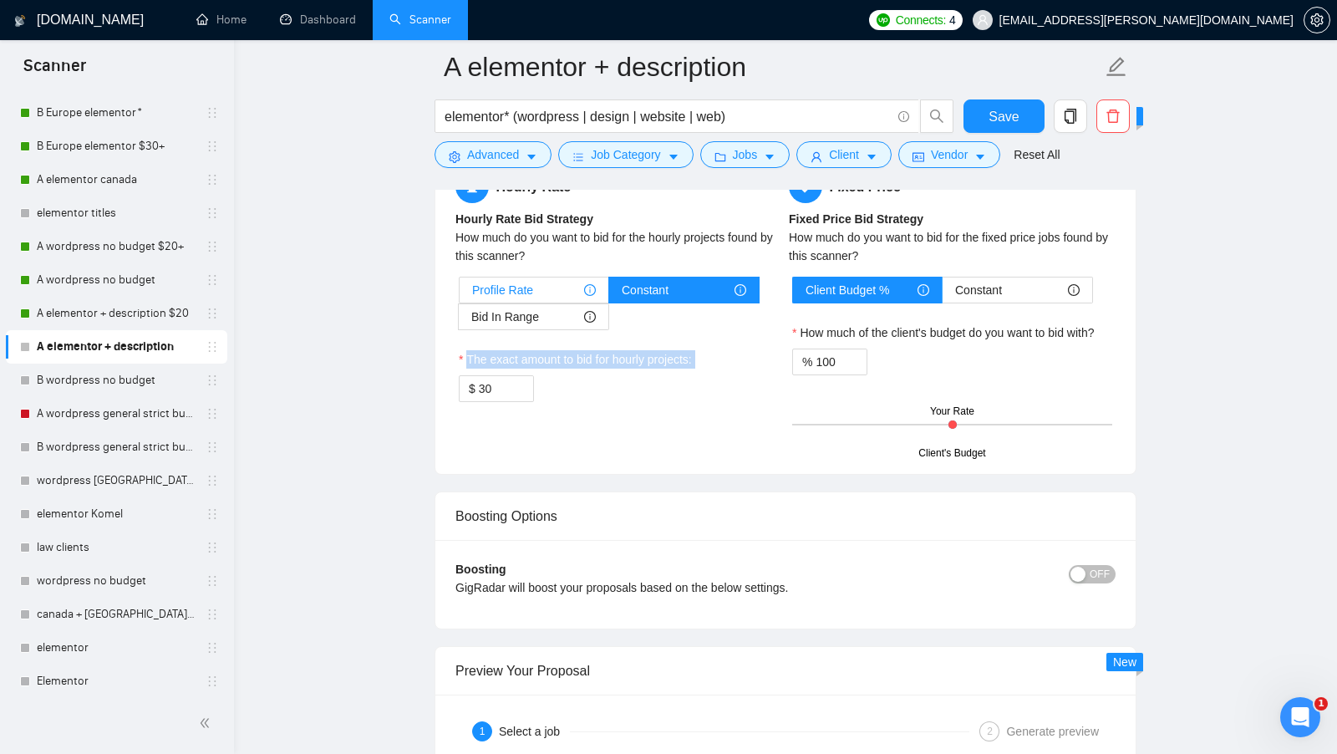
click at [528, 302] on span "Profile Rate" at bounding box center [502, 289] width 61 height 25
click at [459, 294] on input "Profile Rate" at bounding box center [459, 294] width 0 height 0
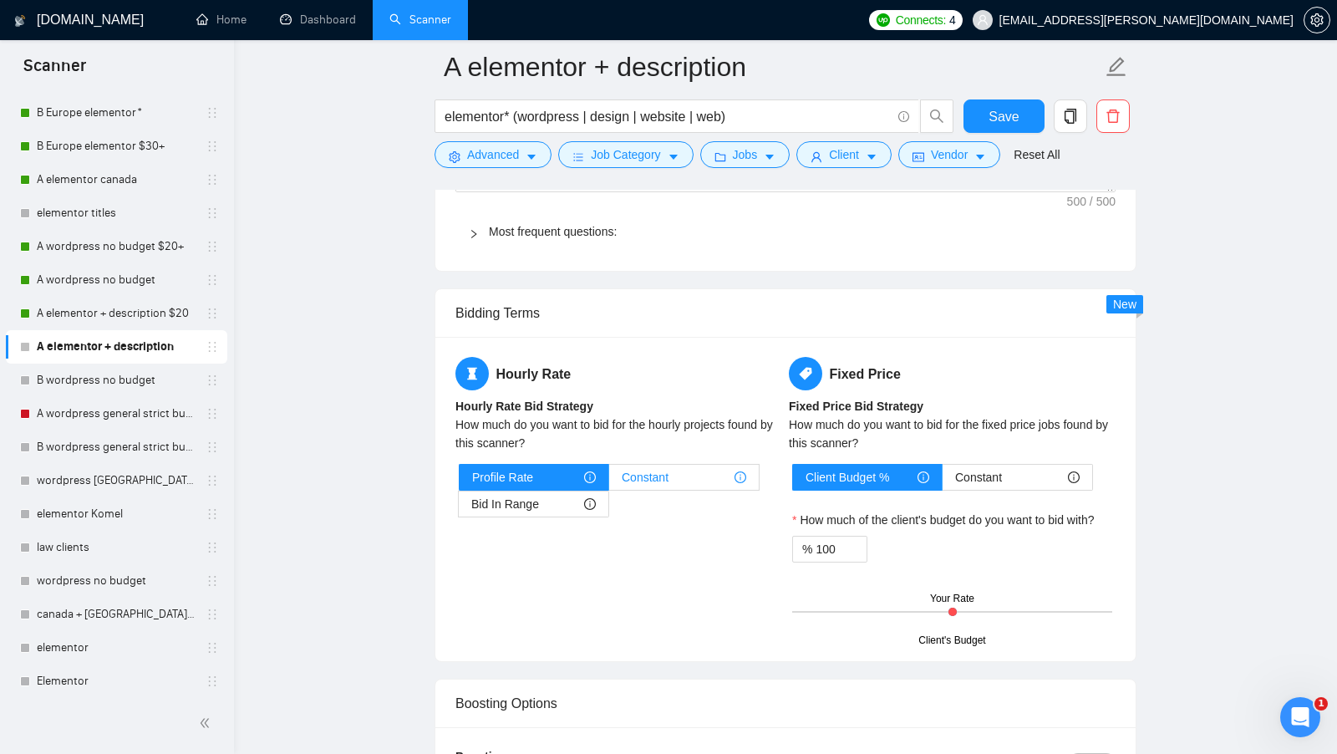
click at [683, 464] on div "Constant" at bounding box center [684, 476] width 124 height 25
click at [609, 481] on input "Constant" at bounding box center [609, 481] width 0 height 0
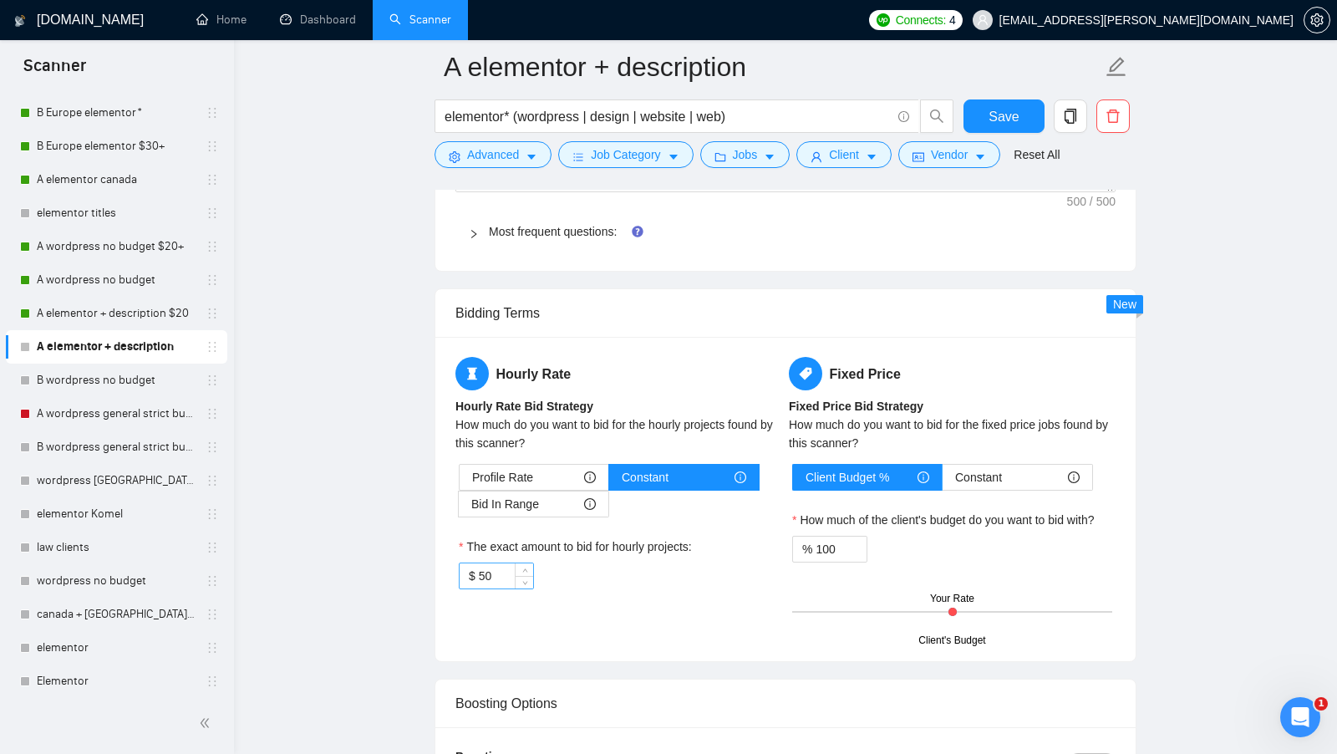
click at [484, 563] on input "50" at bounding box center [506, 575] width 54 height 25
type input "40"
click at [632, 567] on div "$ 40" at bounding box center [619, 575] width 320 height 27
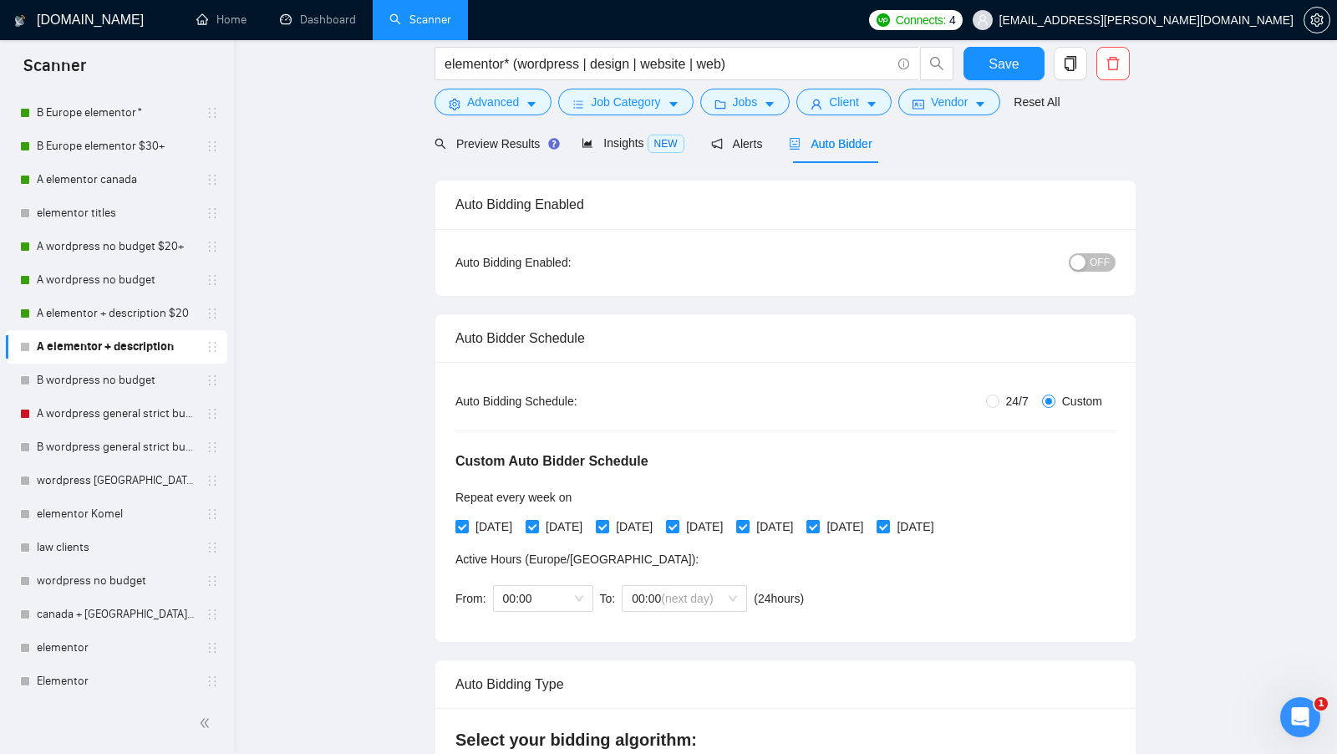
scroll to position [0, 0]
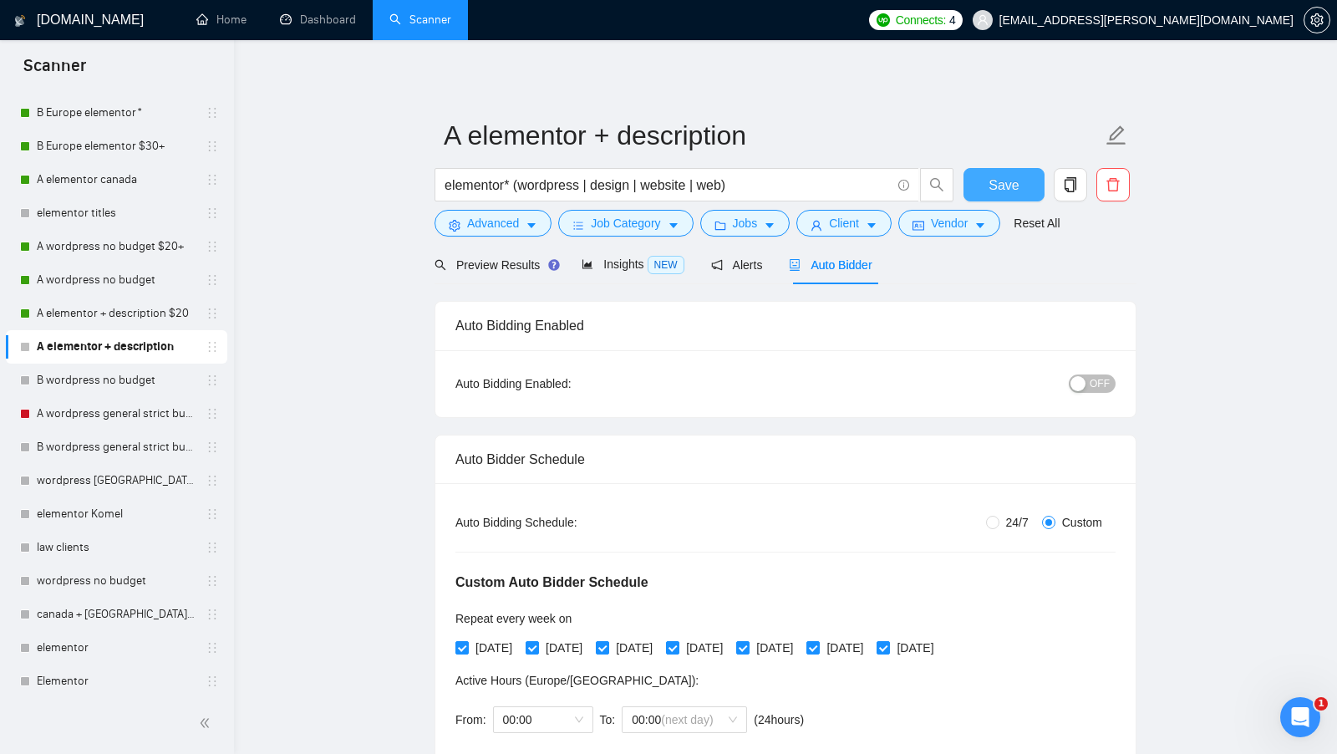
click at [1001, 179] on span "Save" at bounding box center [1003, 185] width 30 height 21
click at [1077, 385] on div "button" at bounding box center [1077, 383] width 15 height 15
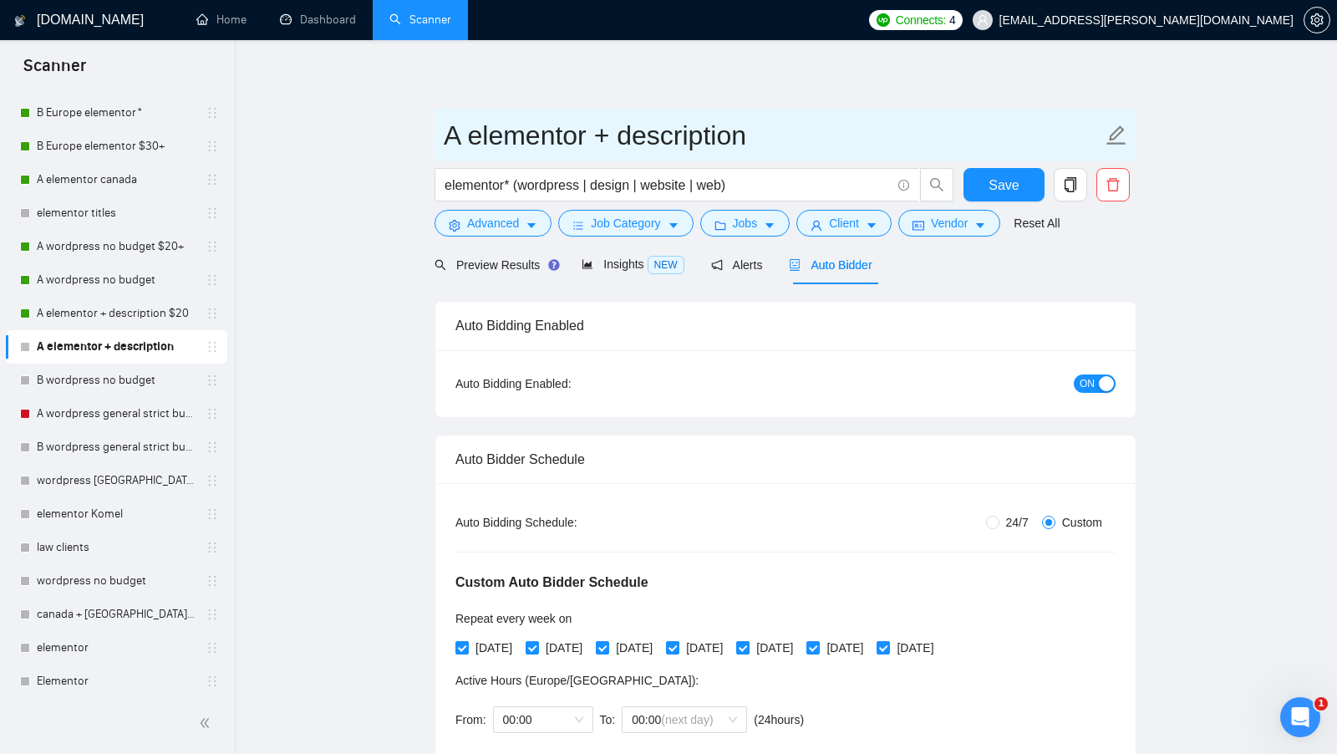
click at [968, 147] on input "A elementor + description" at bounding box center [773, 135] width 658 height 42
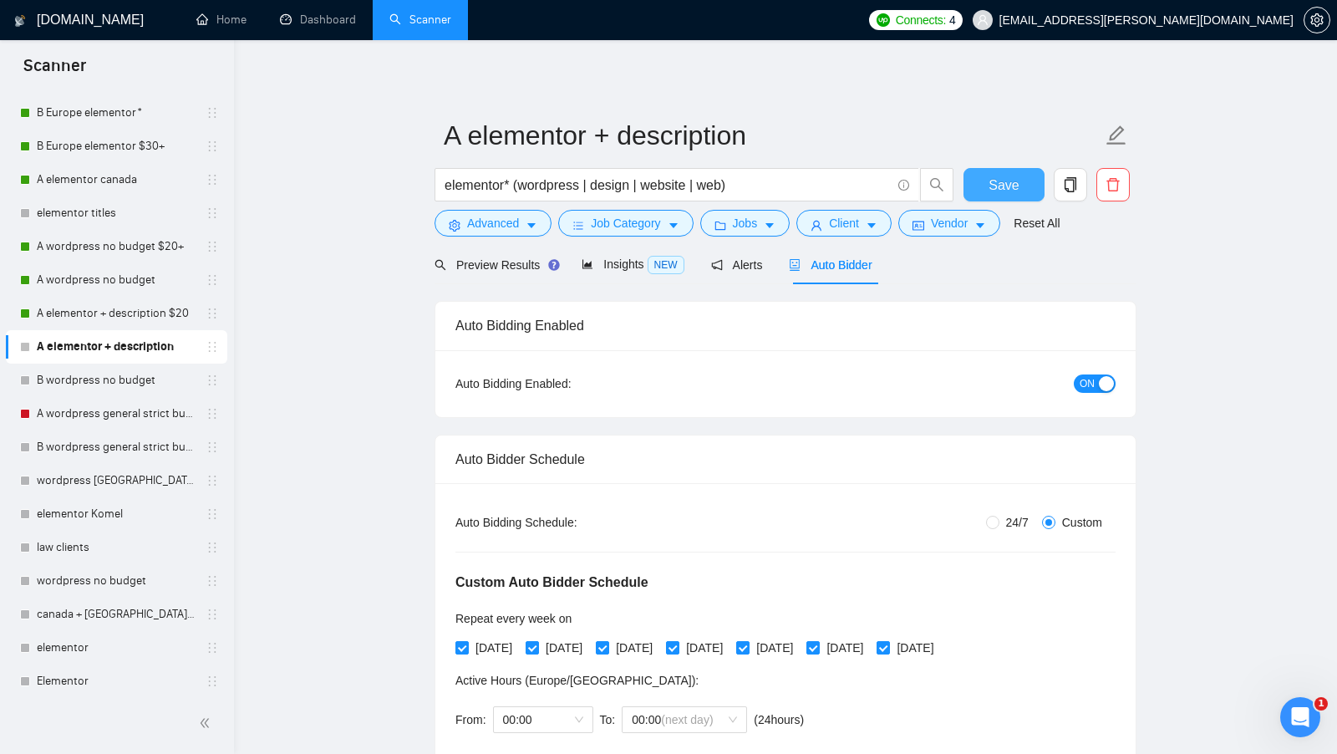
click at [972, 170] on button "Save" at bounding box center [1003, 184] width 81 height 33
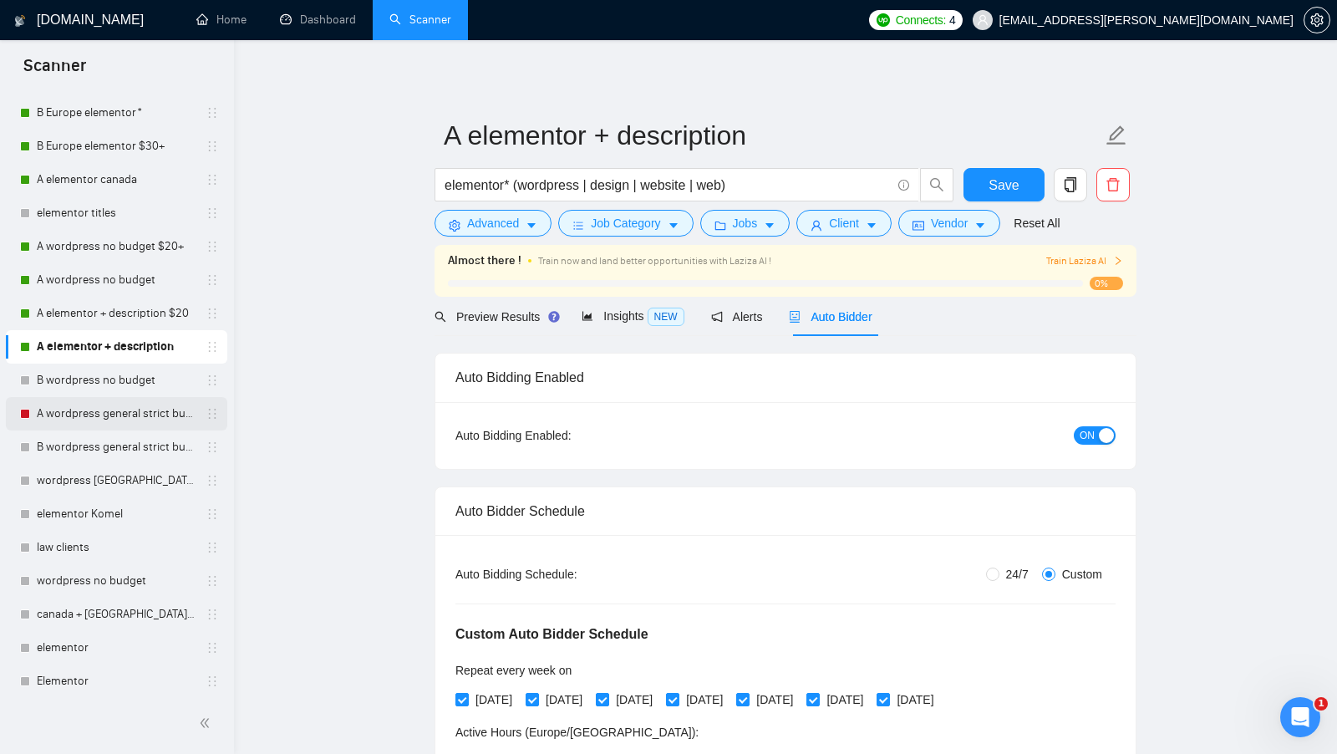
click at [112, 410] on link "A wordpress general strict budget" at bounding box center [116, 413] width 159 height 33
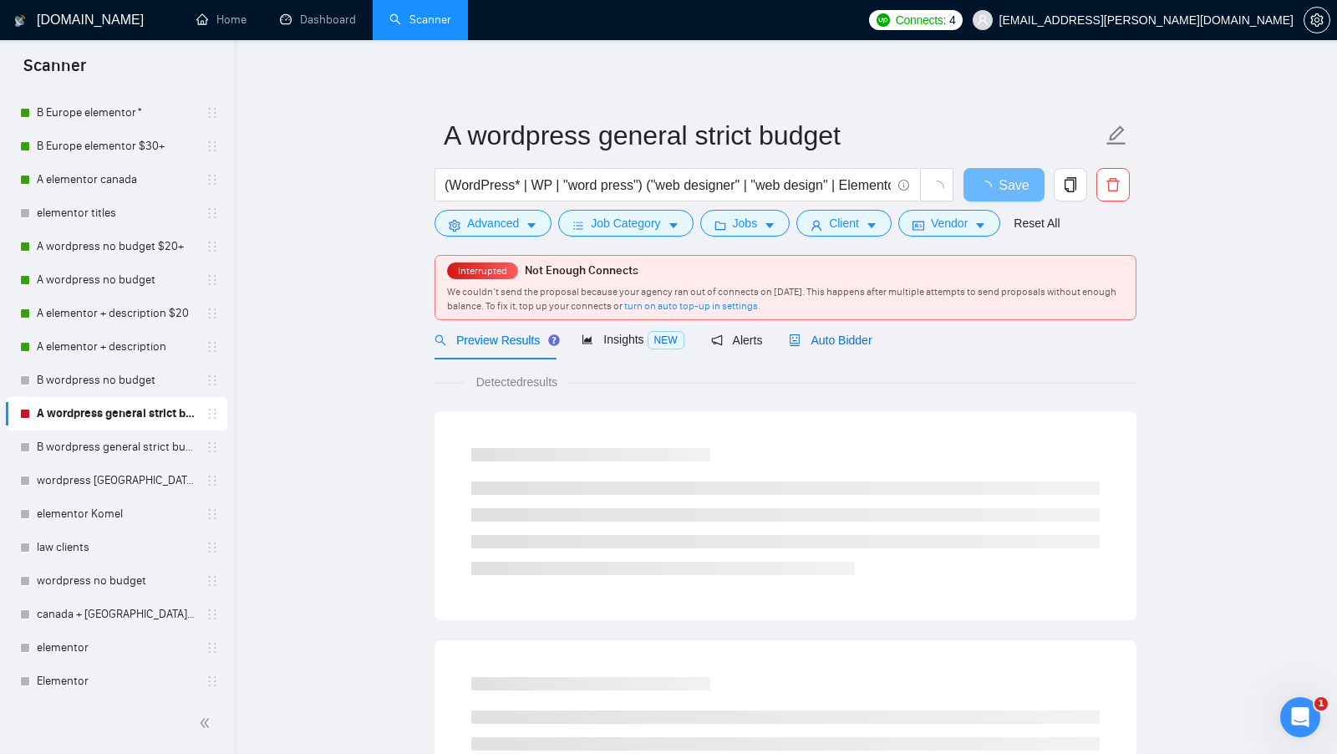
click at [840, 342] on span "Auto Bidder" at bounding box center [830, 339] width 83 height 13
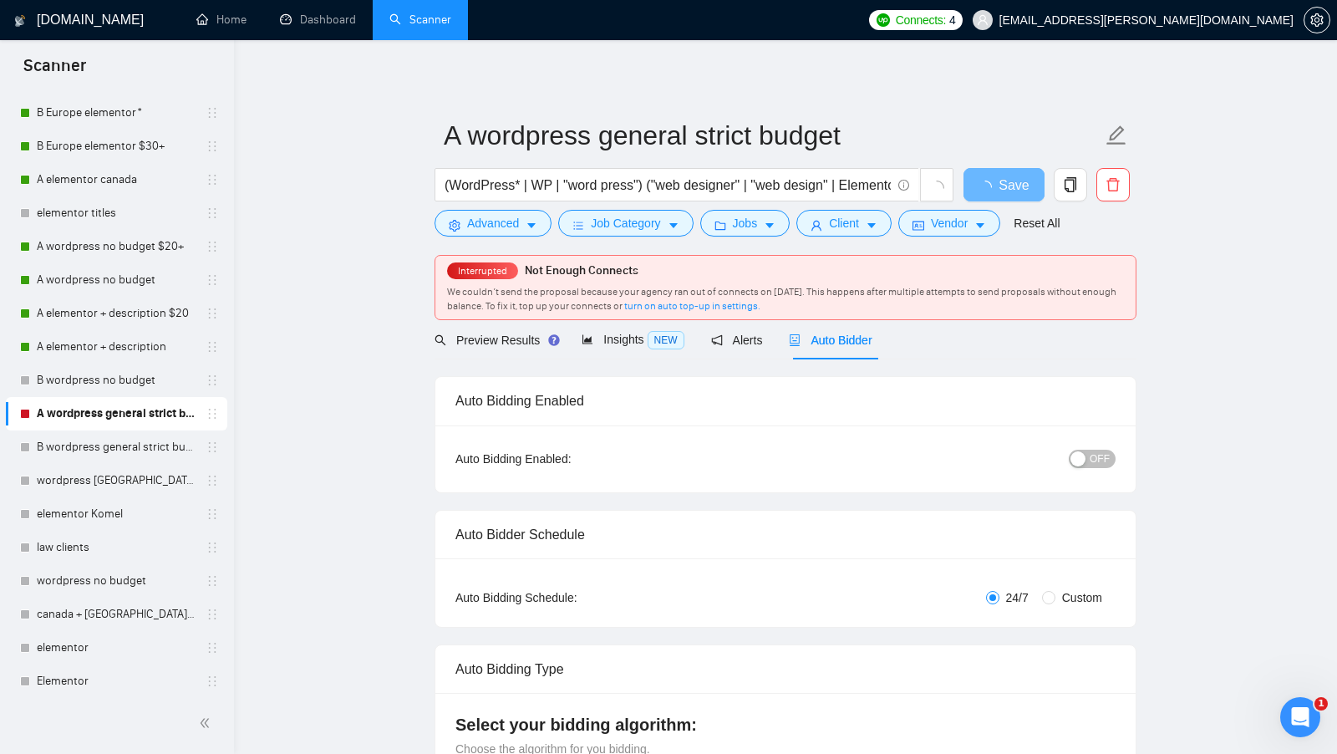
radio input "false"
radio input "true"
checkbox input "true"
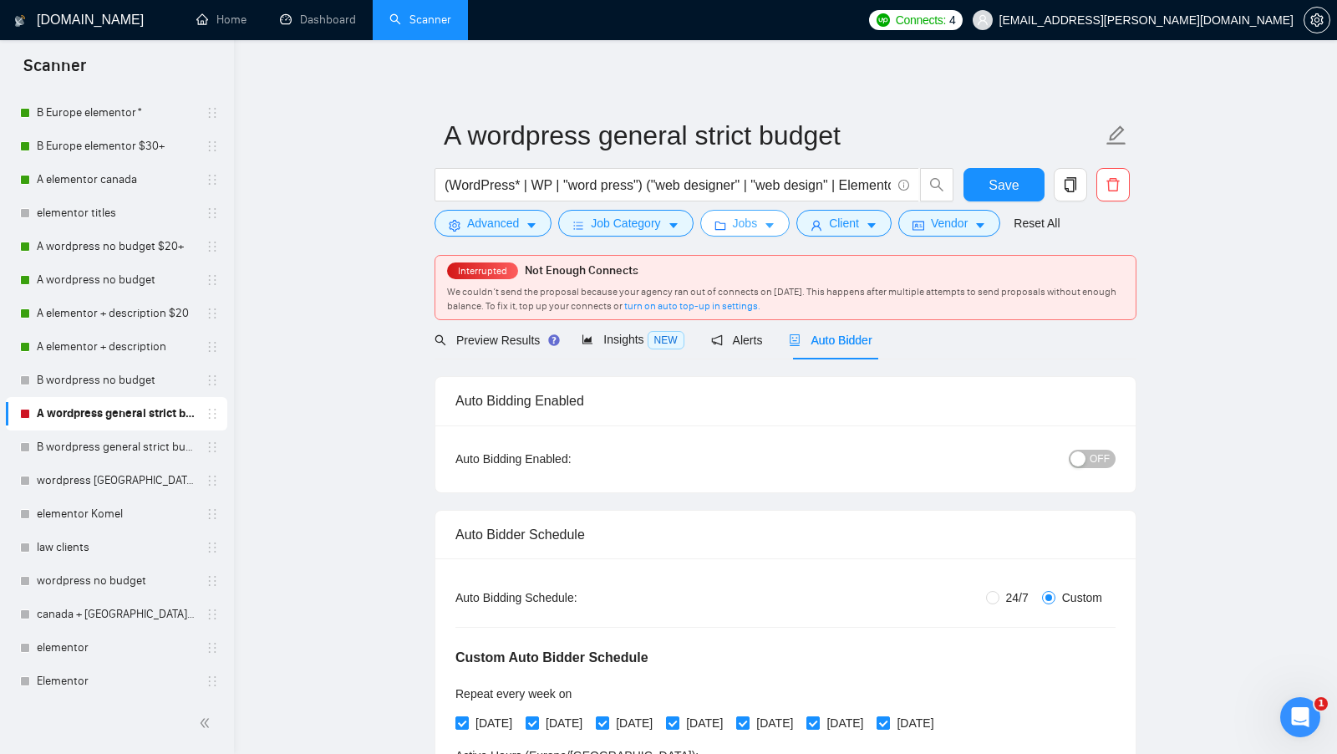
click at [767, 214] on button "Jobs" at bounding box center [745, 223] width 90 height 27
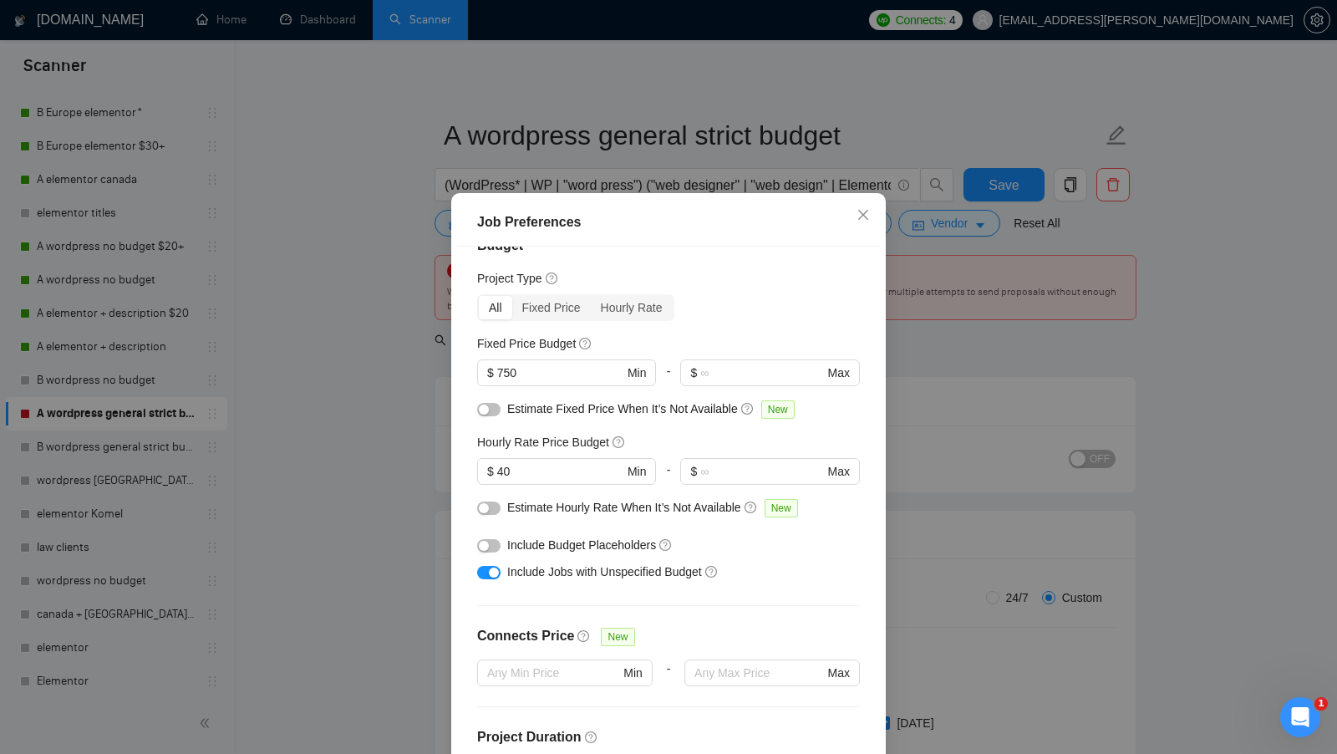
scroll to position [88, 0]
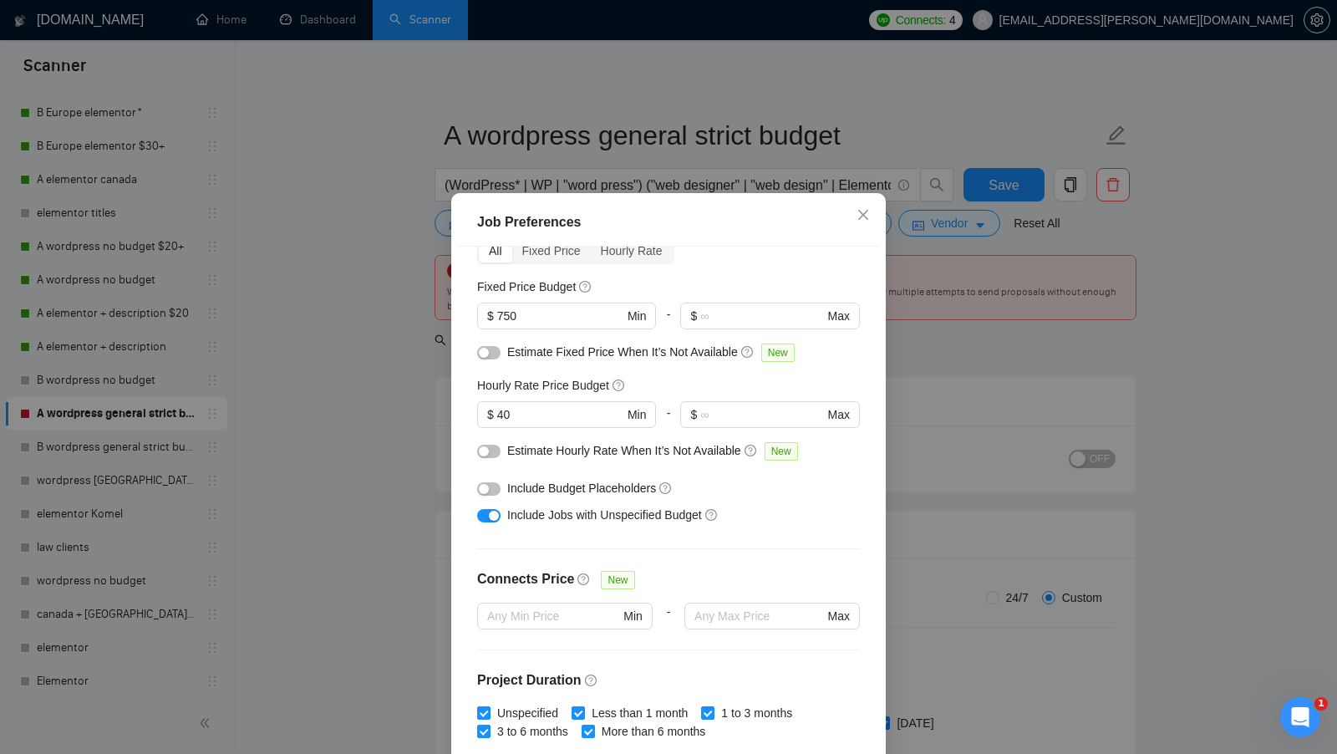
click at [883, 562] on div "Job Preferences Budget Project Type All Fixed Price Hourly Rate Fixed Price Bud…" at bounding box center [668, 510] width 434 height 634
click at [1082, 470] on div "Job Preferences Budget Project Type All Fixed Price Hourly Rate Fixed Price Bud…" at bounding box center [668, 377] width 1337 height 754
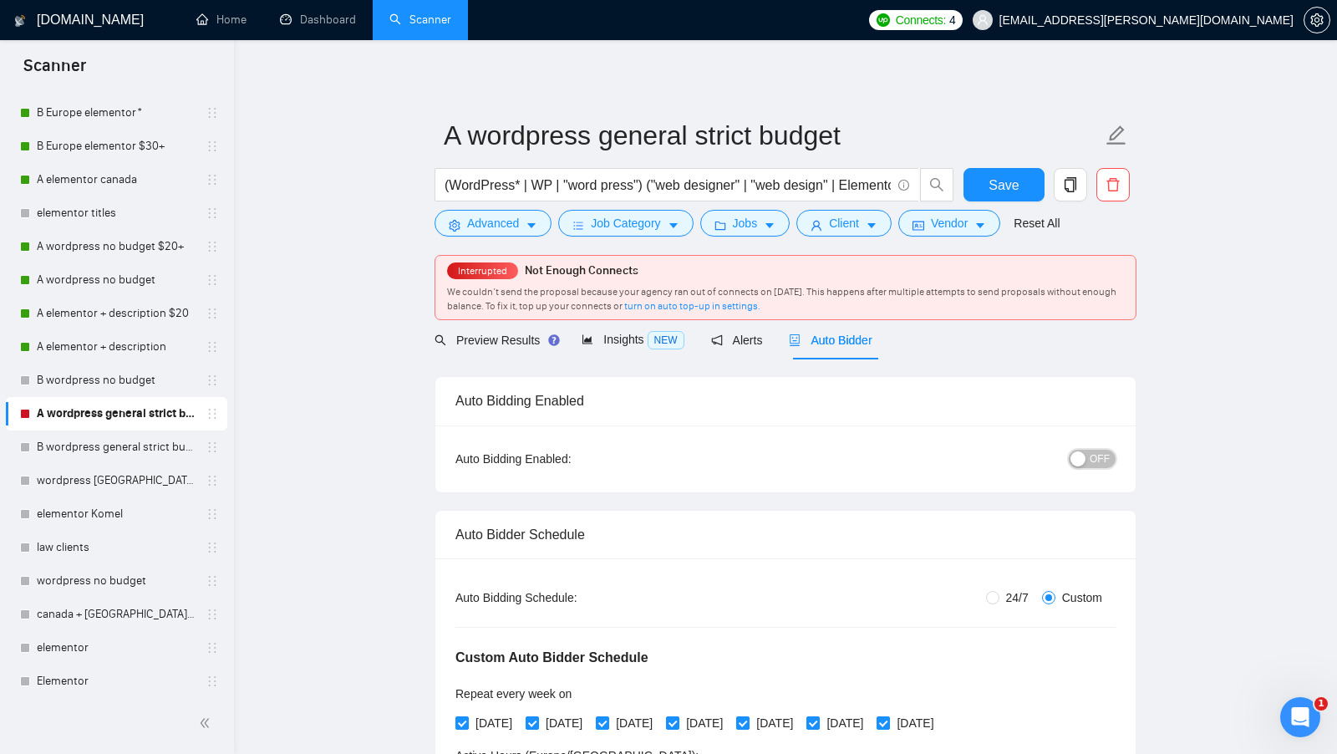
click at [1087, 464] on button "OFF" at bounding box center [1091, 458] width 47 height 18
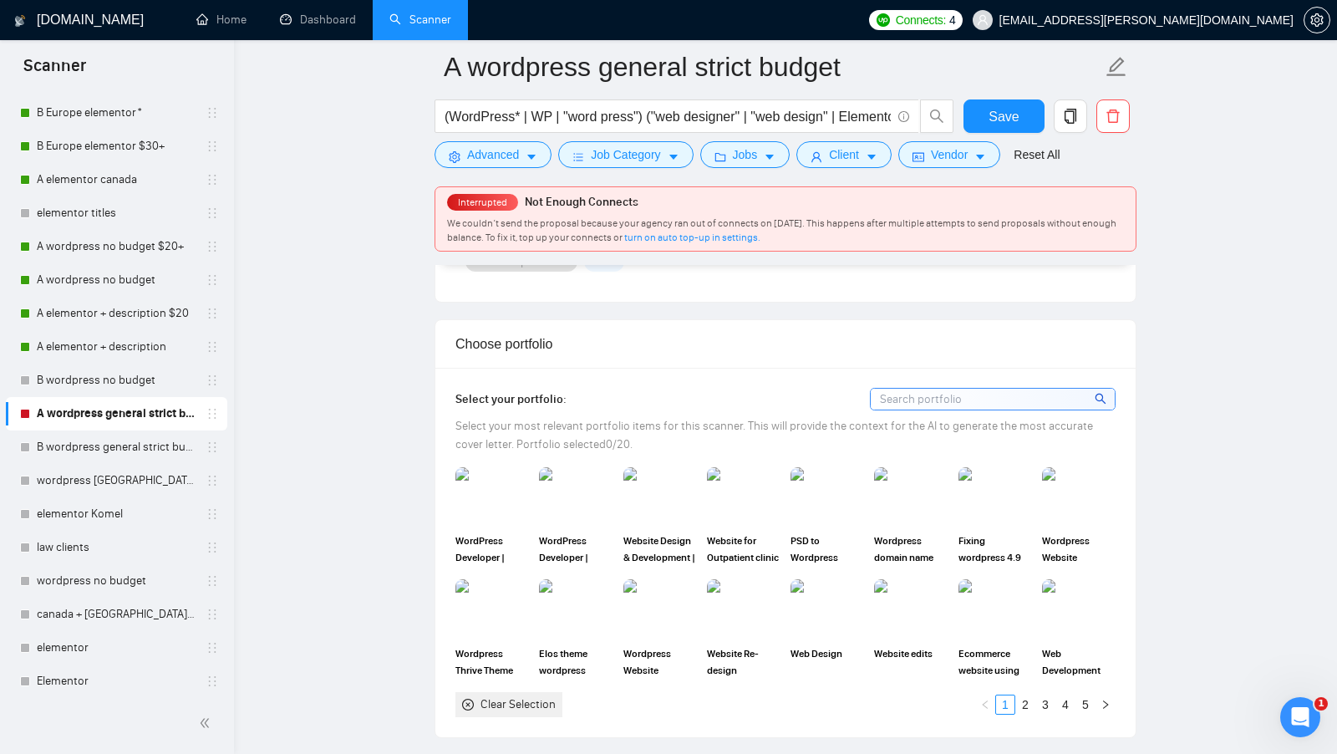
scroll to position [1631, 0]
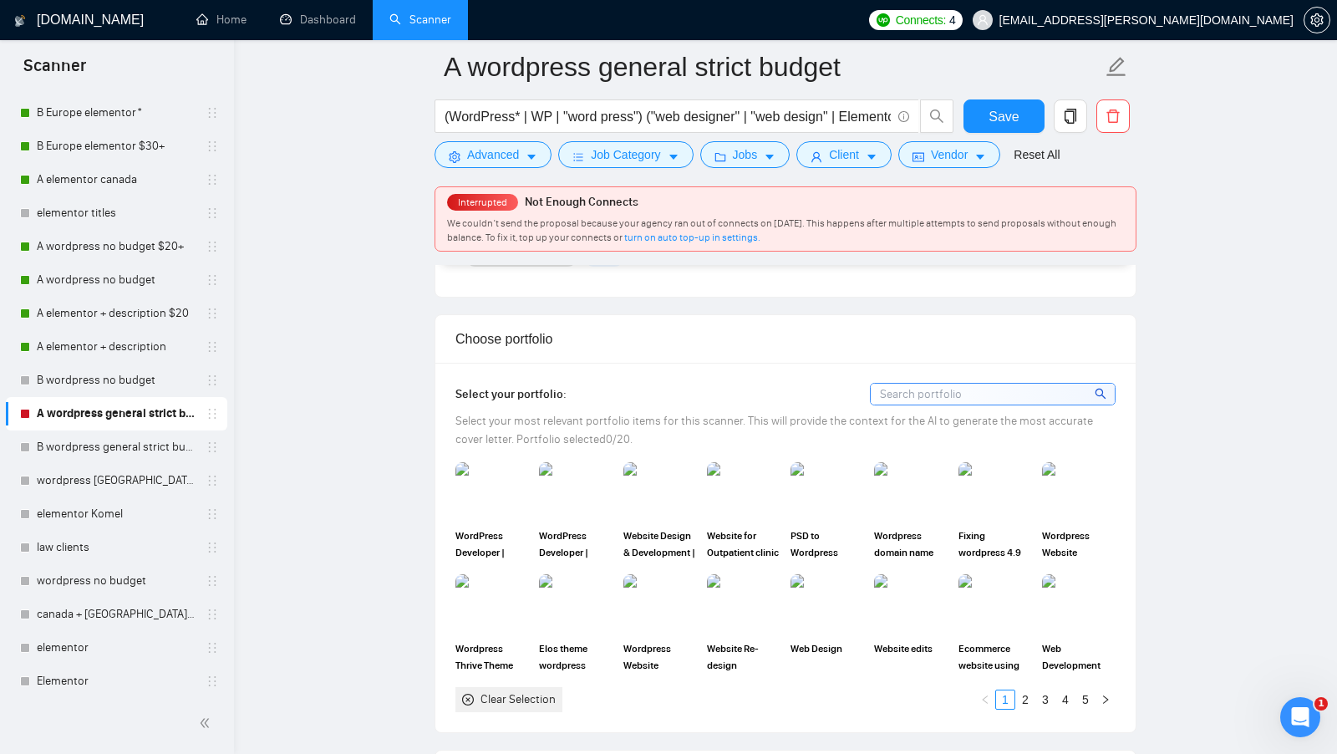
click at [530, 690] on div "Clear Selection" at bounding box center [517, 699] width 75 height 18
click at [516, 501] on img at bounding box center [492, 491] width 74 height 58
click at [579, 501] on img at bounding box center [576, 491] width 70 height 55
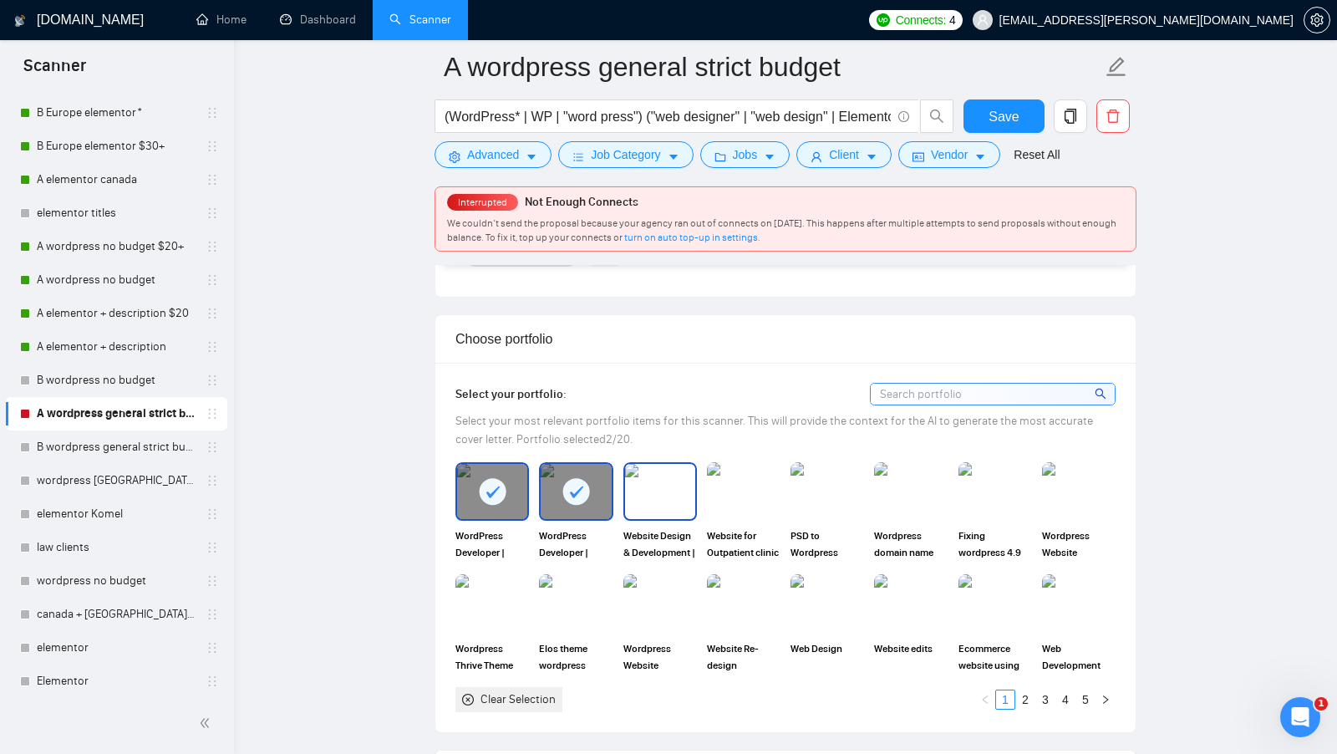
click at [651, 499] on img at bounding box center [660, 491] width 70 height 55
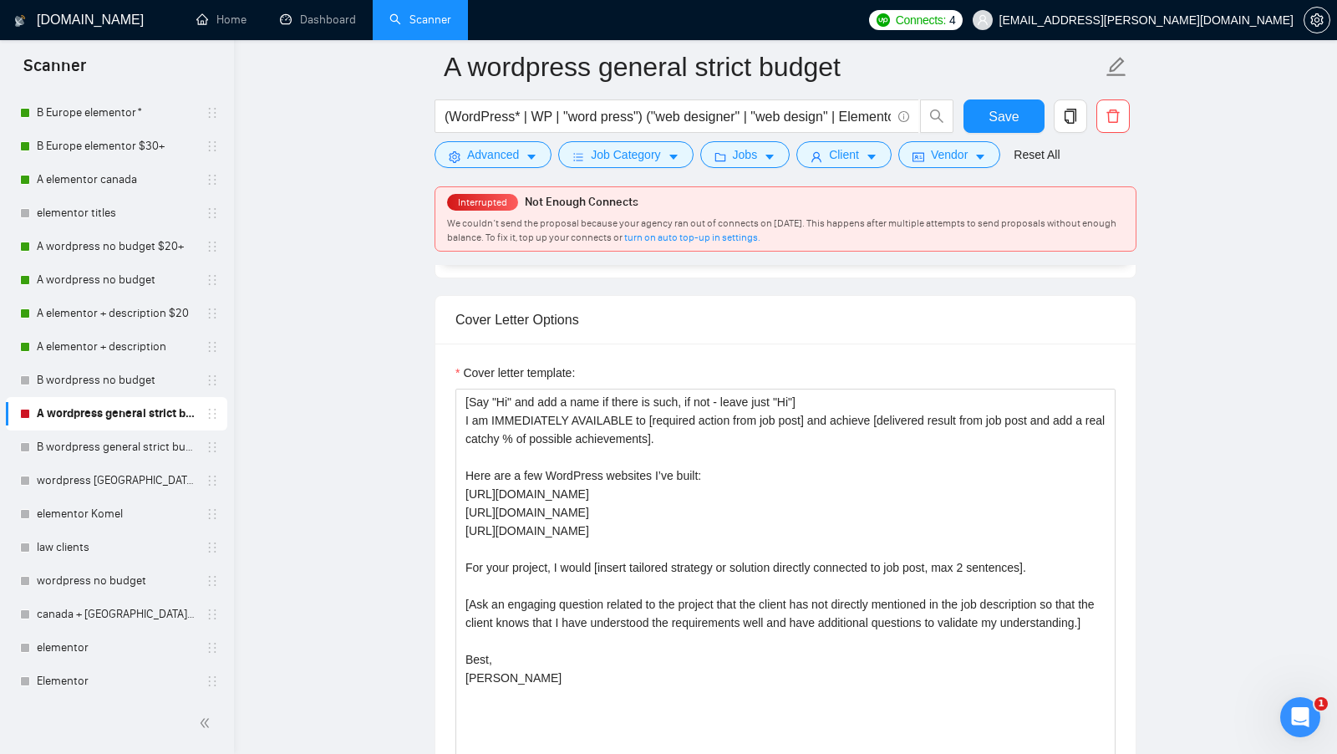
scroll to position [2100, 0]
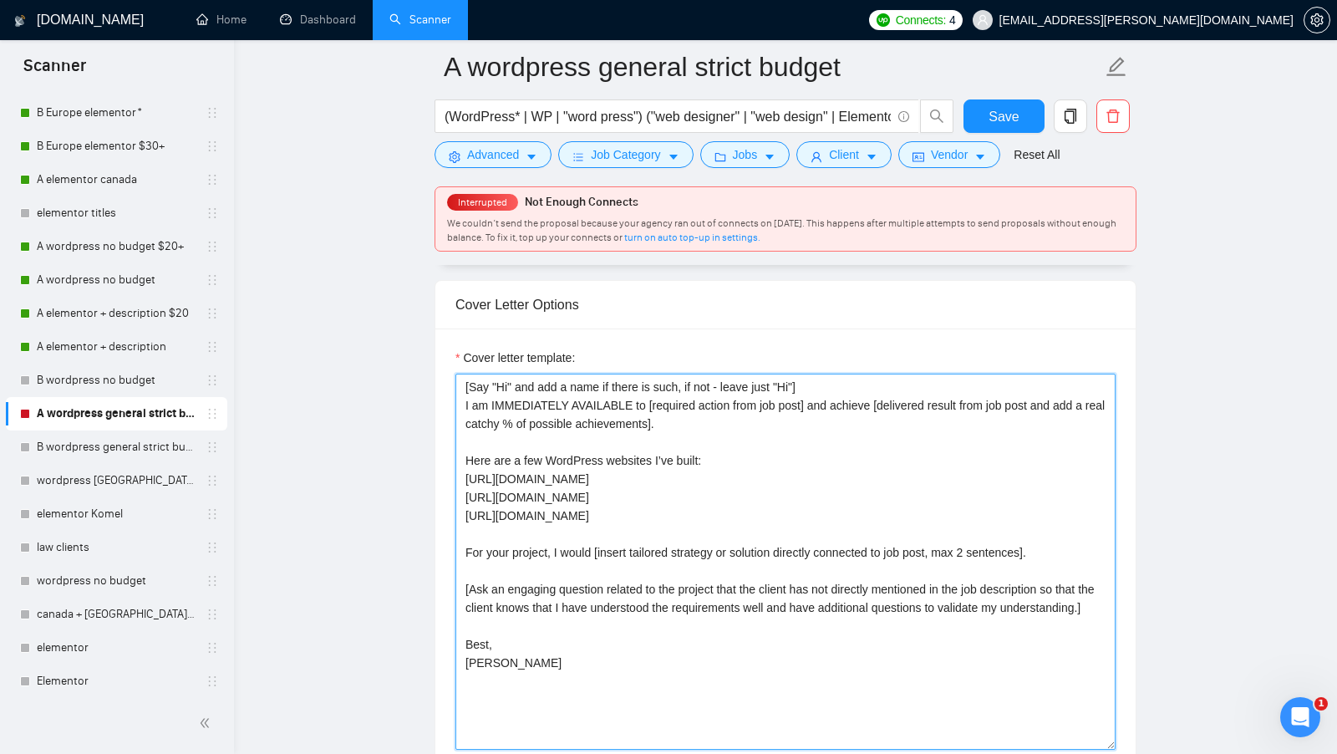
click at [599, 652] on textarea "[Say "Hi" and add a name if there is such, if not - leave just "Hi"] I am IMMED…" at bounding box center [785, 561] width 660 height 376
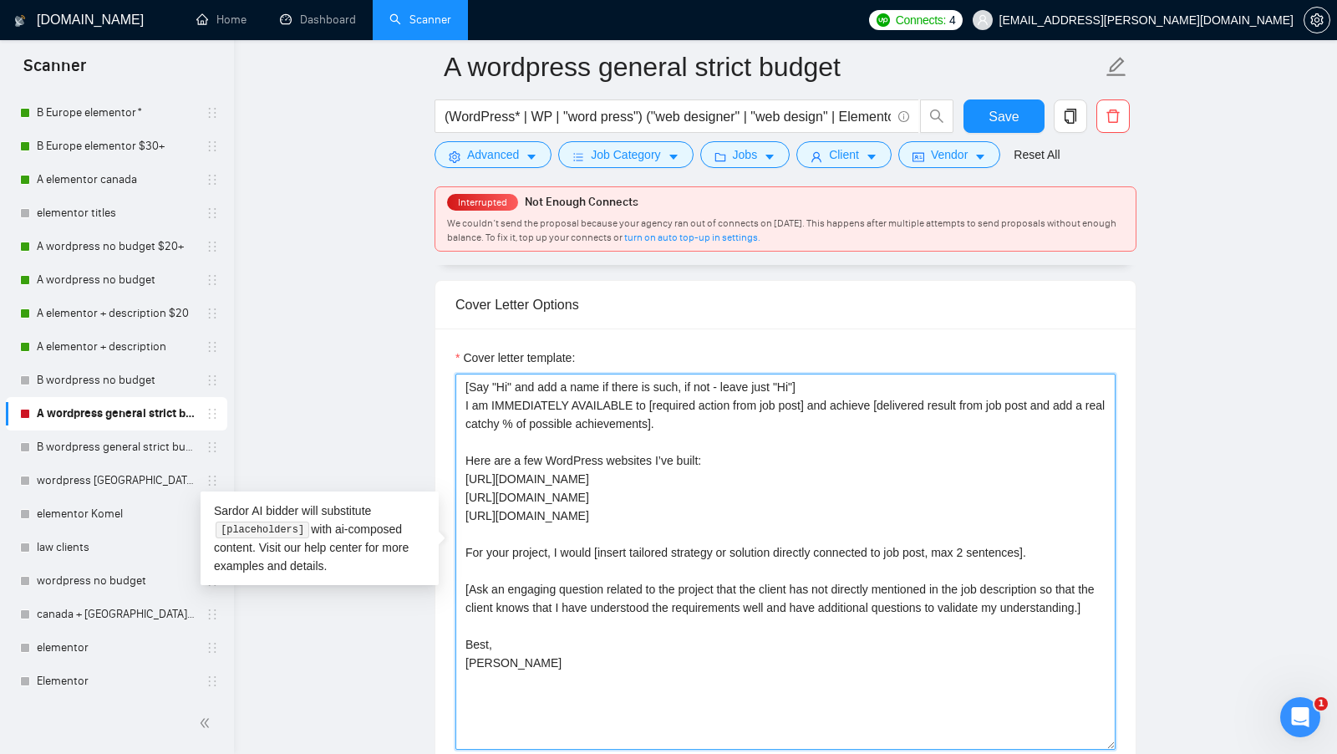
paste textarea "available to [required action from job post] and achieve [delivered result from…"
drag, startPoint x: 585, startPoint y: 670, endPoint x: 404, endPoint y: 305, distance: 407.2
click at [597, 659] on textarea "[Say "Hi" and add a name if there is such, if not - leave just "Hi"] I am IMMED…" at bounding box center [785, 561] width 660 height 376
drag, startPoint x: 574, startPoint y: 683, endPoint x: 467, endPoint y: 543, distance: 175.8
click at [467, 543] on textarea "[Say "Hi" and add a name if there is such, if not - leave just "Hi"] I am IMMED…" at bounding box center [785, 561] width 660 height 376
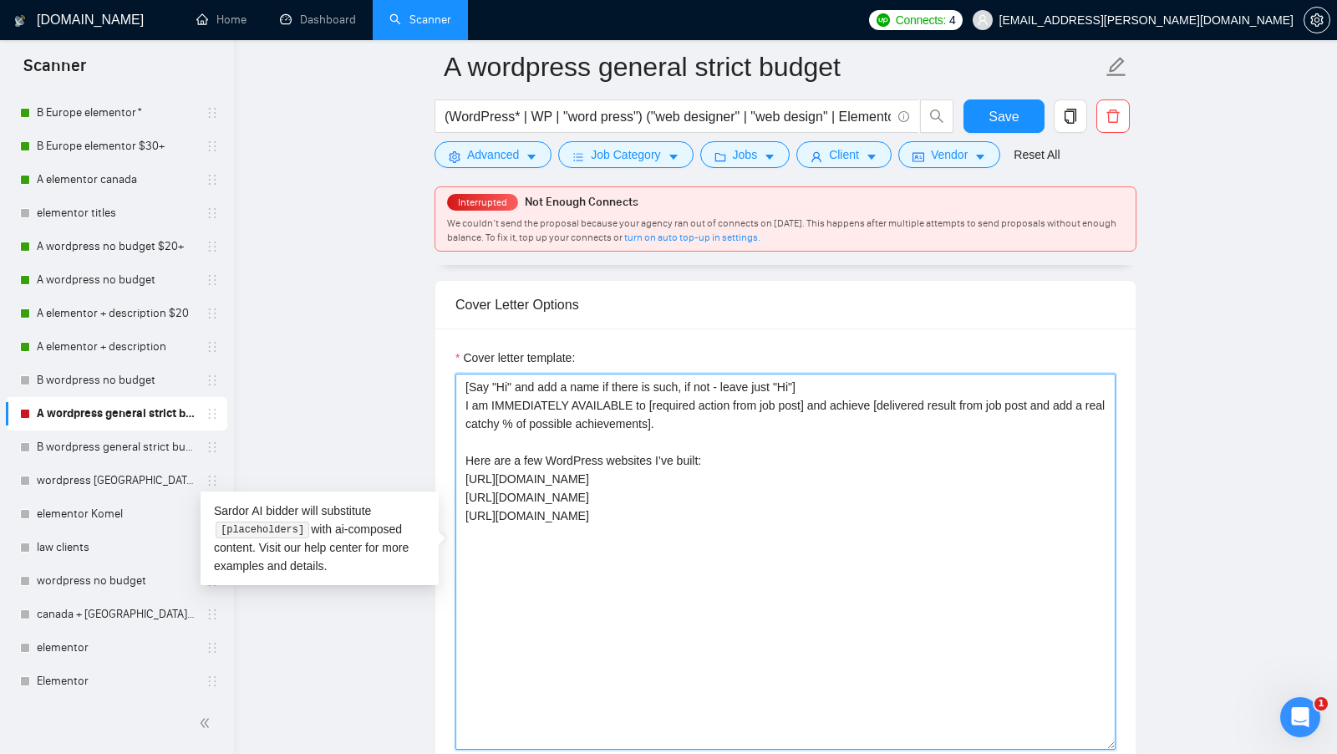
paste textarea "[Say "Hi" and add a name if there is such, if not - leave just "Hi"] I am avail…"
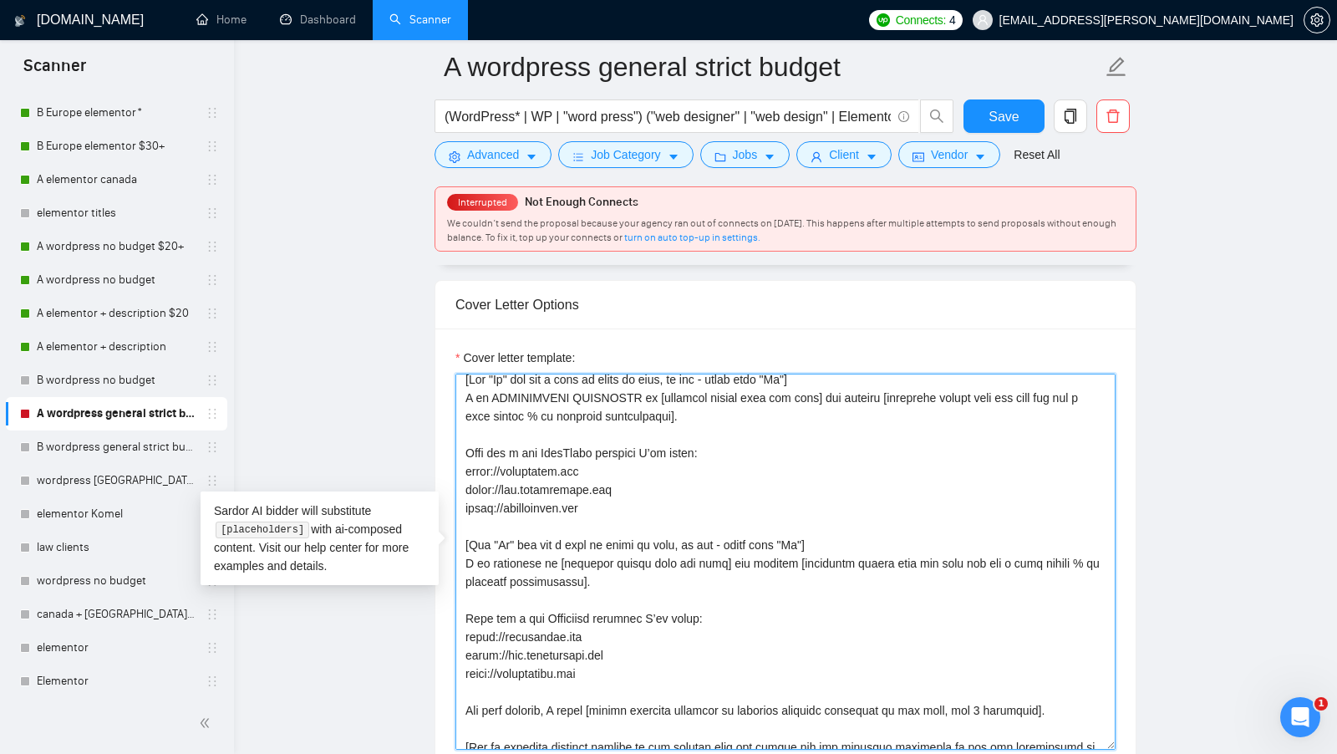
scroll to position [0, 0]
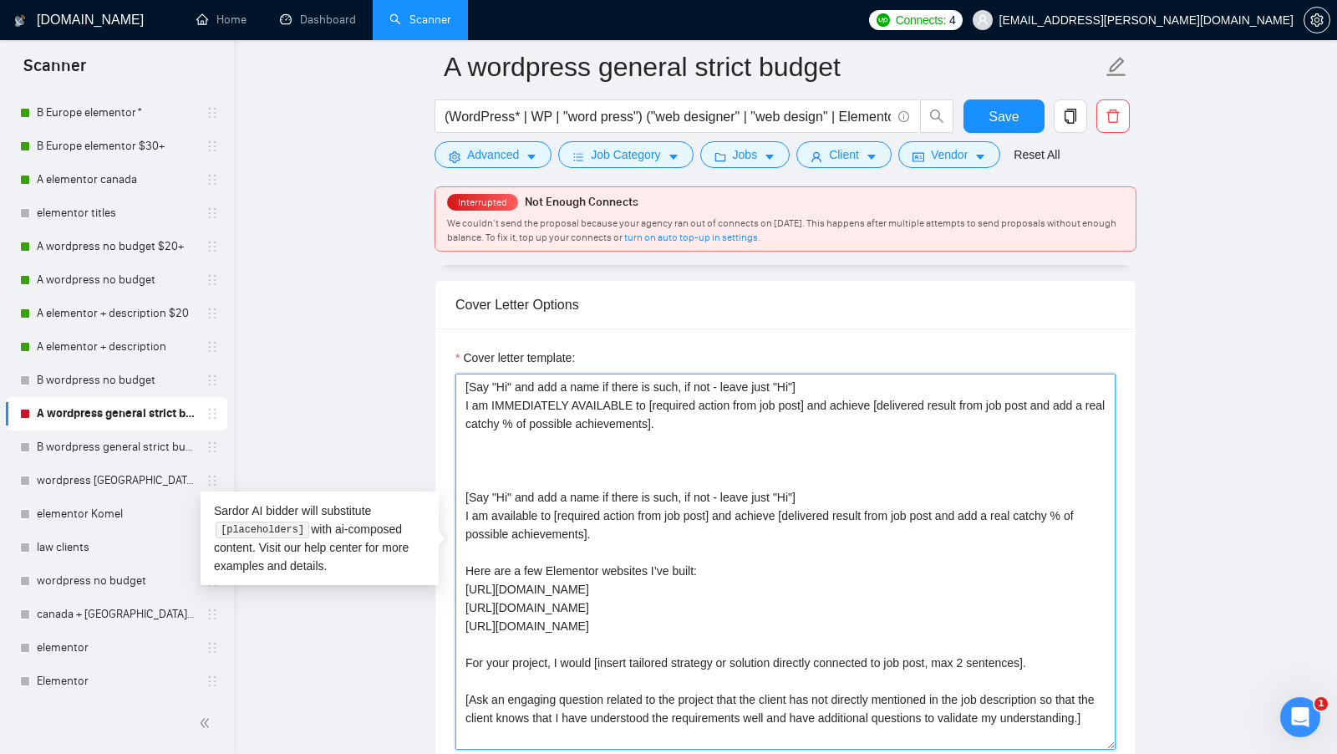
drag, startPoint x: 618, startPoint y: 502, endPoint x: 453, endPoint y: 450, distance: 173.3
paste textarea "WordPress"
drag, startPoint x: 644, startPoint y: 612, endPoint x: 441, endPoint y: 562, distance: 208.9
drag, startPoint x: 672, startPoint y: 436, endPoint x: 393, endPoint y: 383, distance: 284.8
click at [393, 383] on main "A wordpress general strict budget (WordPress* | WP | "word press") ("web design…" at bounding box center [785, 618] width 1049 height 5303
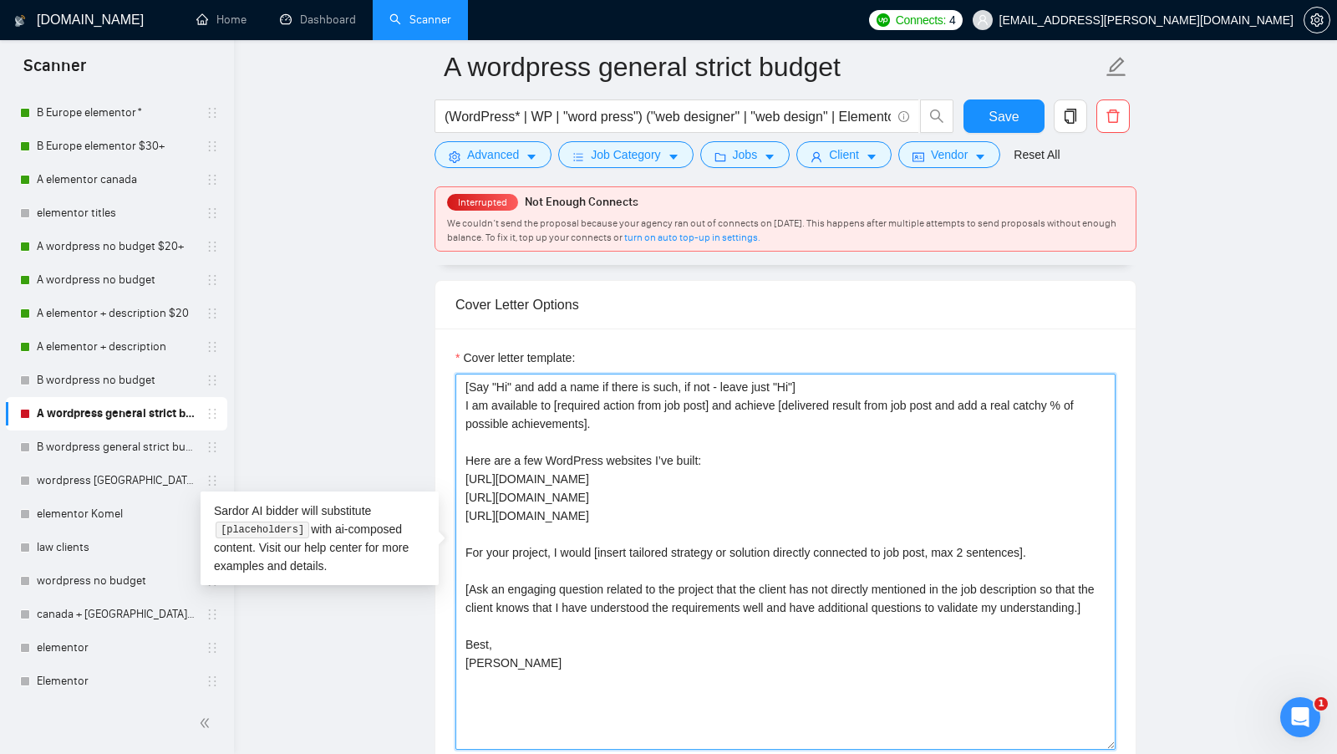
click at [459, 427] on textarea "[Say "Hi" and add a name if there is such, if not - leave just "Hi"] I am avail…" at bounding box center [785, 561] width 660 height 376
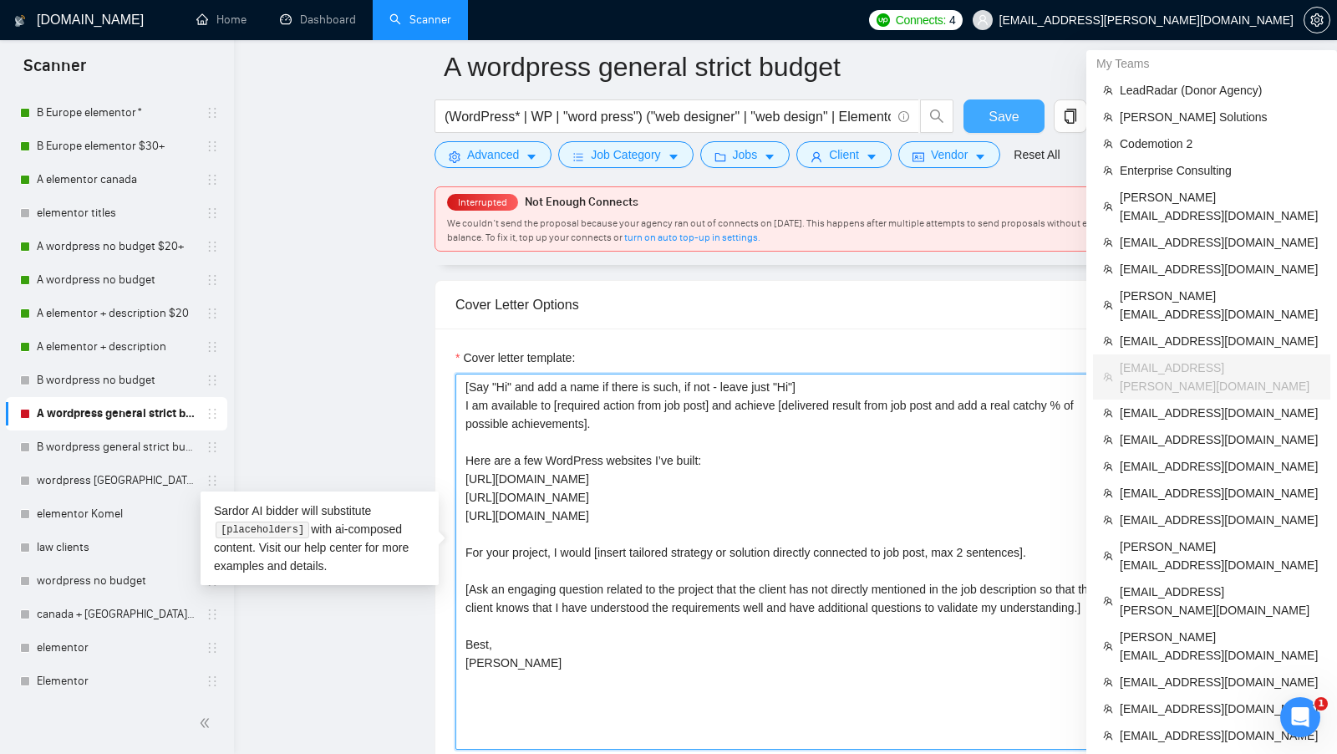
type textarea "[Say "Hi" and add a name if there is such, if not - leave just "Hi"] I am avail…"
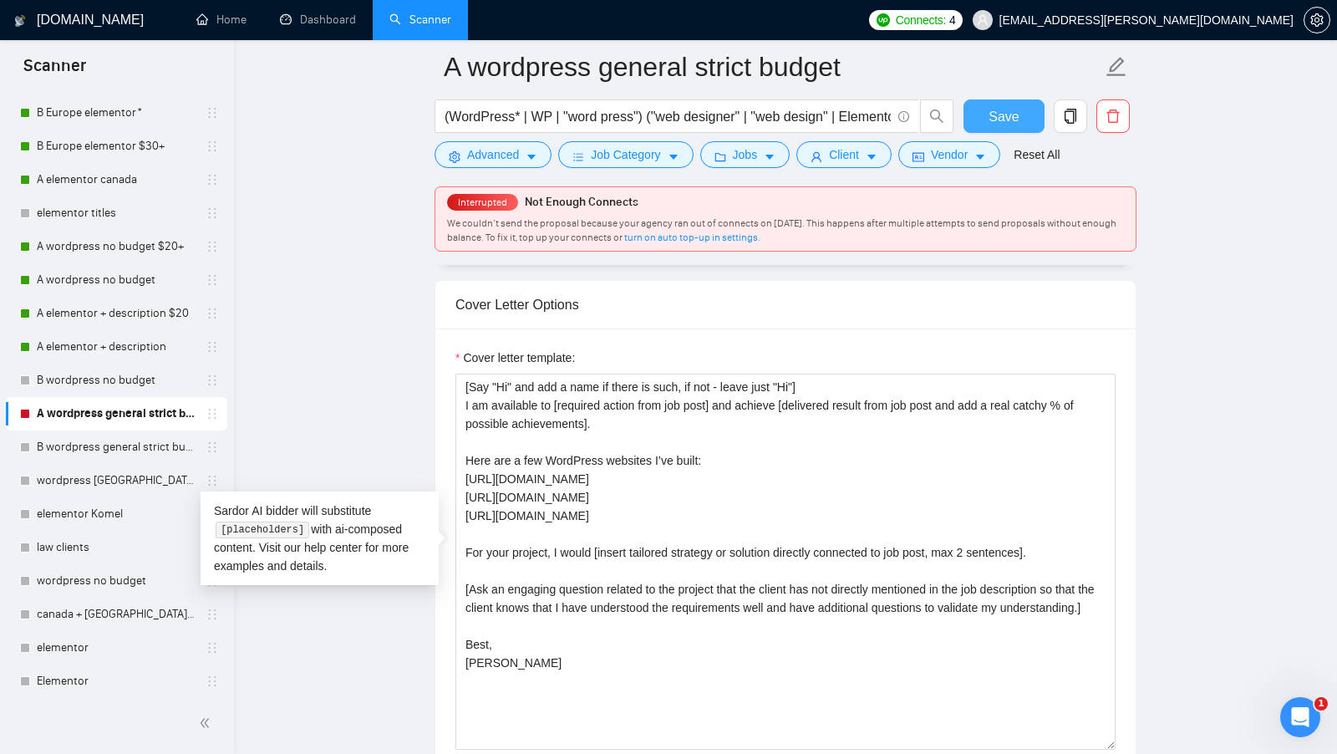
click at [1017, 116] on span "Save" at bounding box center [1003, 116] width 30 height 21
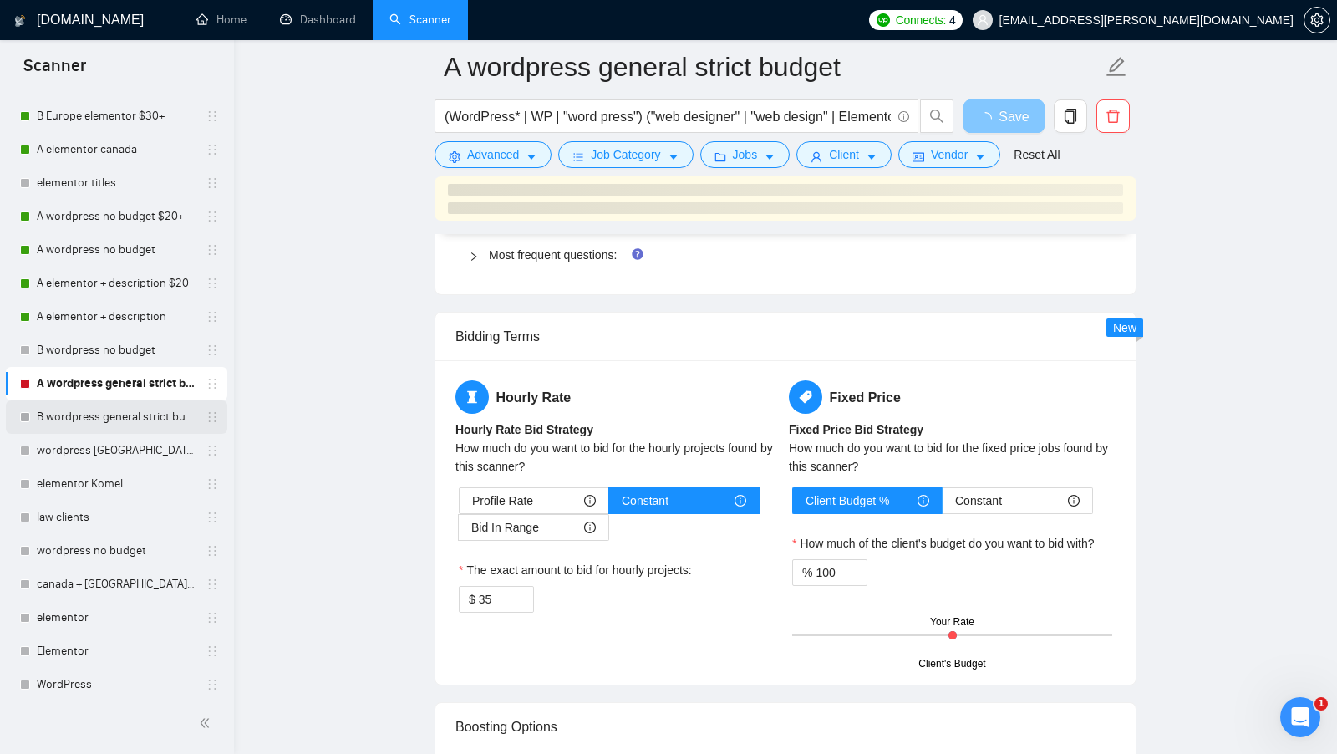
scroll to position [235, 0]
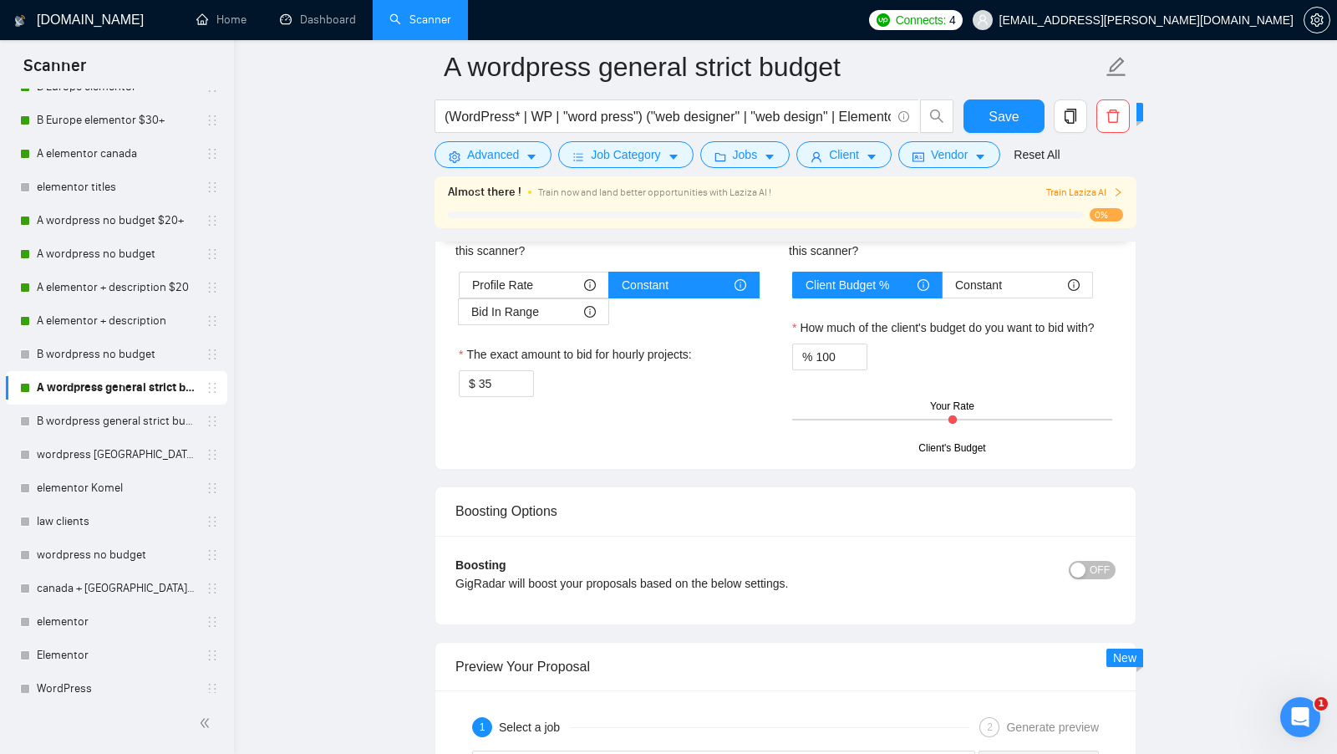
click at [500, 590] on div "Boosting GigRadar will boost your proposals based on the below settings. OFF Bo…" at bounding box center [785, 579] width 700 height 89
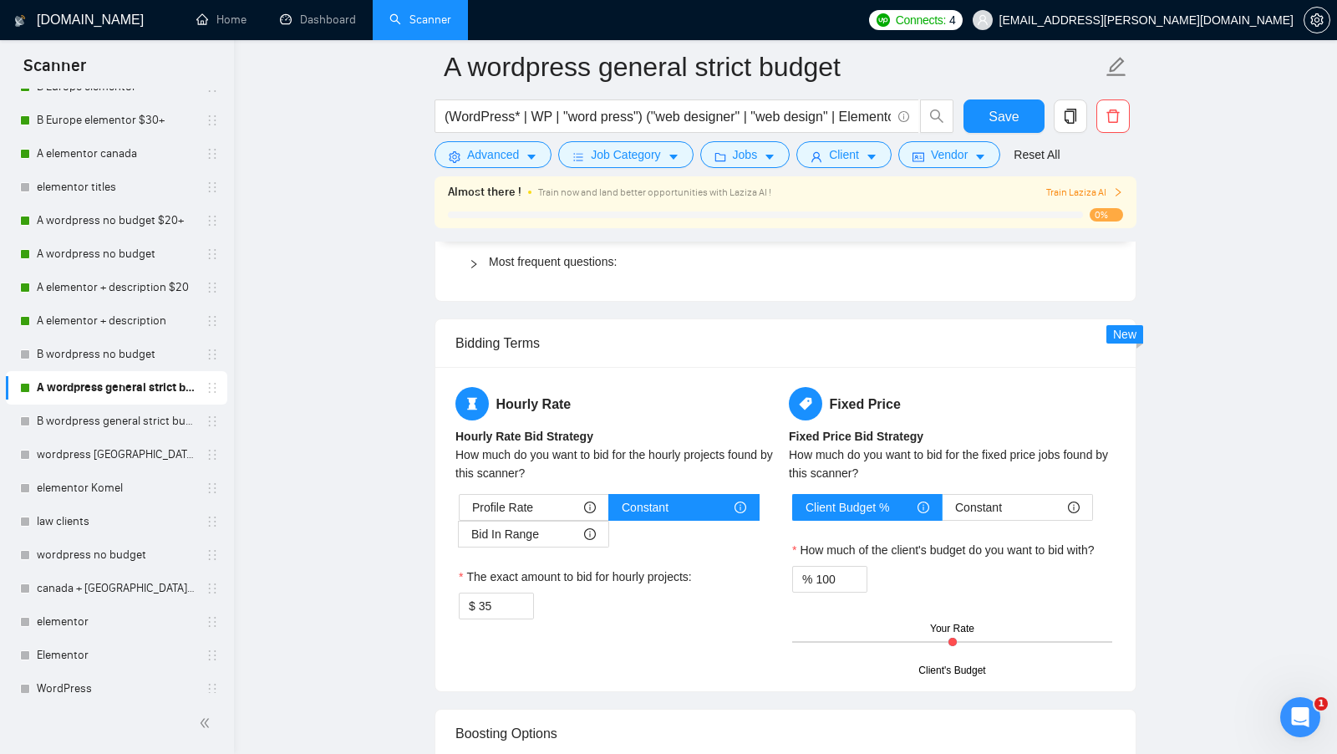
scroll to position [2820, 0]
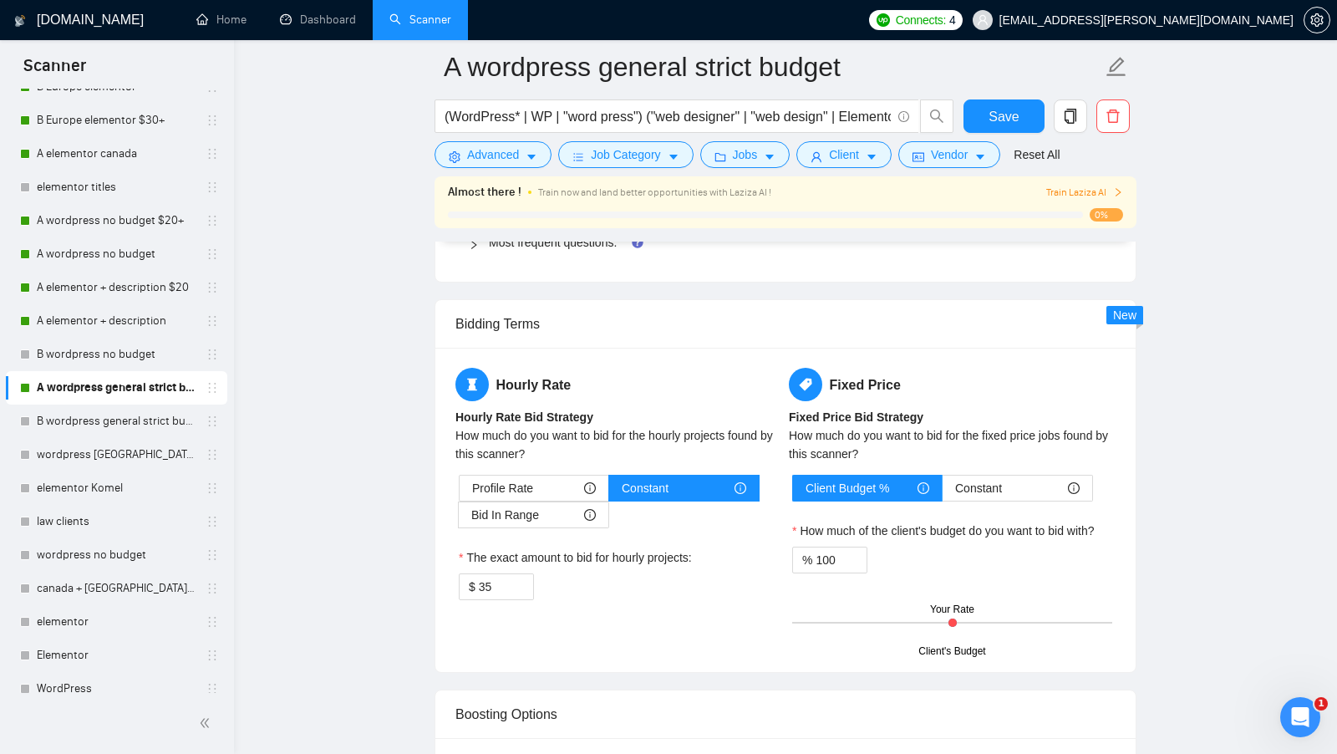
click at [496, 350] on div "Hourly Rate Hourly Rate Bid Strategy How much do you want to bid for the hourly…" at bounding box center [785, 510] width 700 height 324
click at [499, 574] on input "35" at bounding box center [506, 586] width 54 height 25
type input "40"
click at [1013, 112] on span "Save" at bounding box center [1003, 116] width 30 height 21
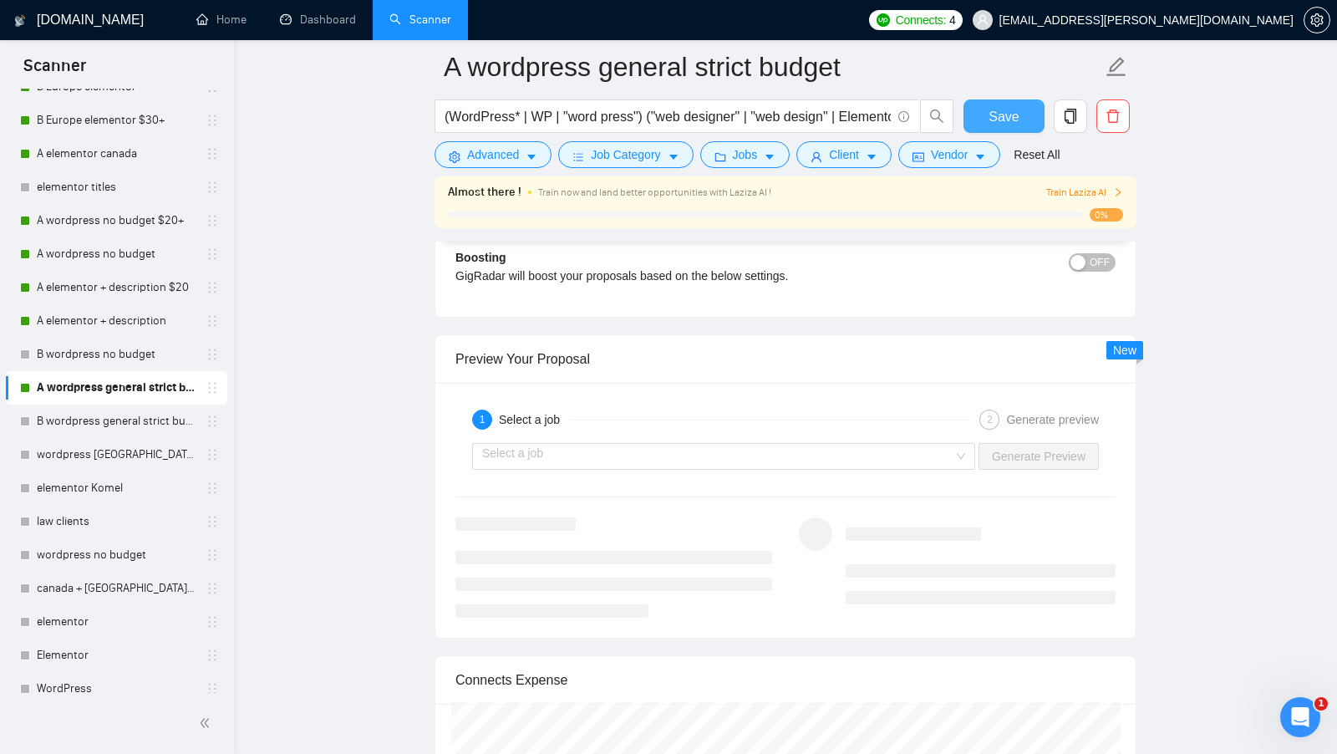
scroll to position [1923, 0]
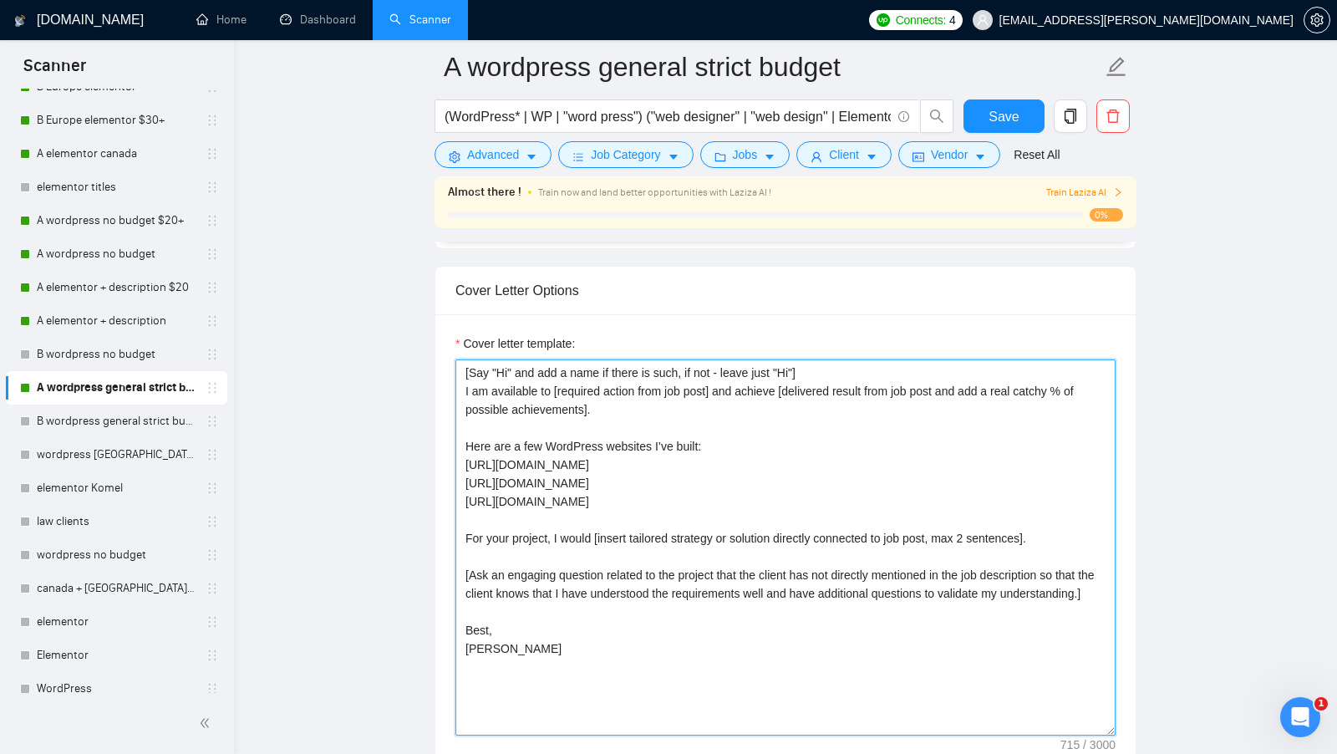
drag, startPoint x: 541, startPoint y: 585, endPoint x: 527, endPoint y: 680, distance: 96.3
click at [495, 547] on textarea "[Say "Hi" and add a name if there is such, if not - leave just "Hi"] I am avail…" at bounding box center [785, 547] width 660 height 376
click at [527, 623] on textarea "[Say "Hi" and add a name if there is such, if not - leave just "Hi"] I am avail…" at bounding box center [785, 547] width 660 height 376
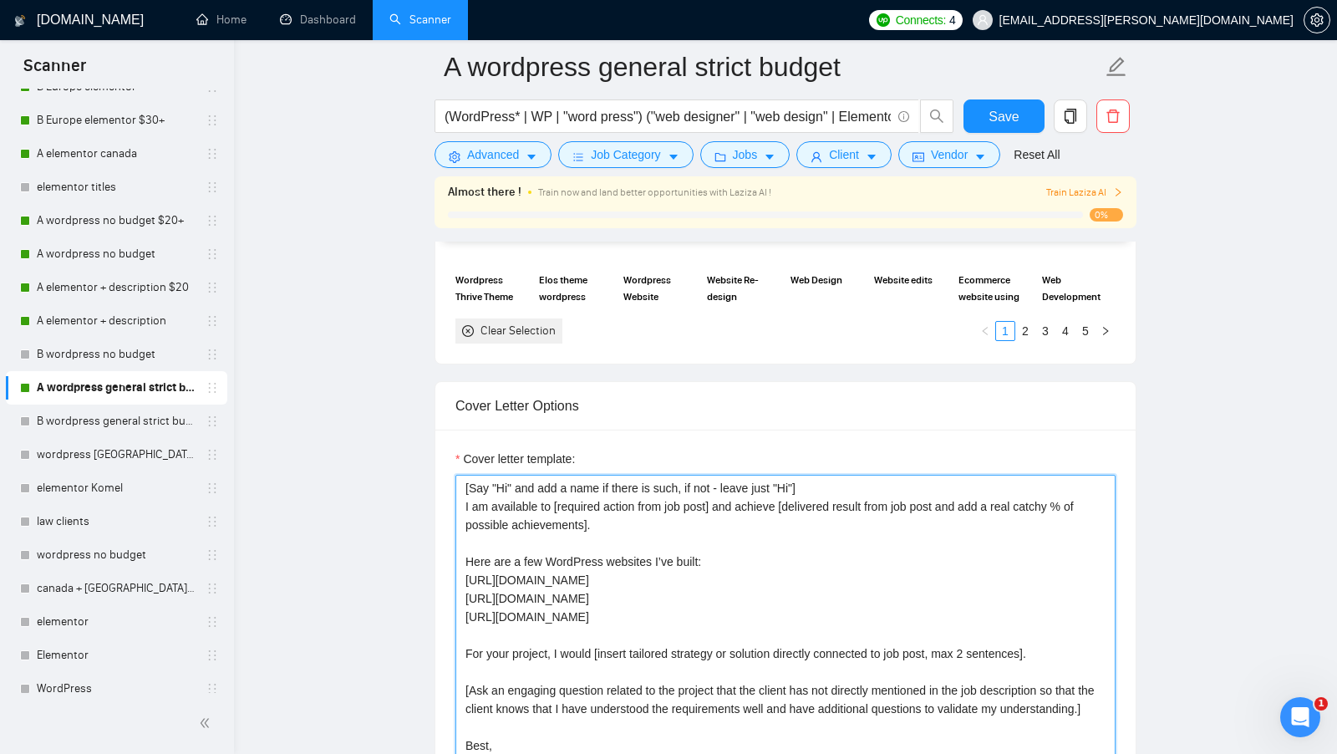
click at [527, 686] on textarea "[Say "Hi" and add a name if there is such, if not - leave just "Hi"] I am avail…" at bounding box center [785, 663] width 660 height 376
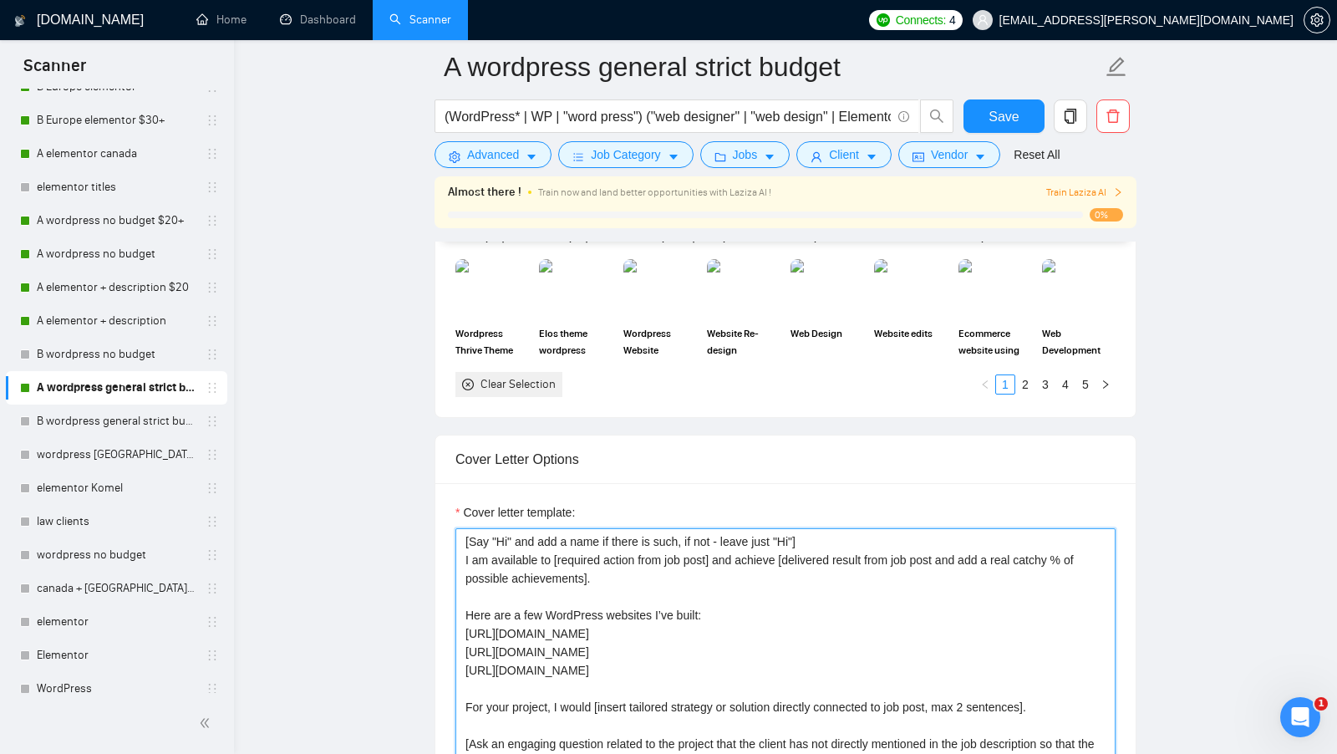
scroll to position [2103, 0]
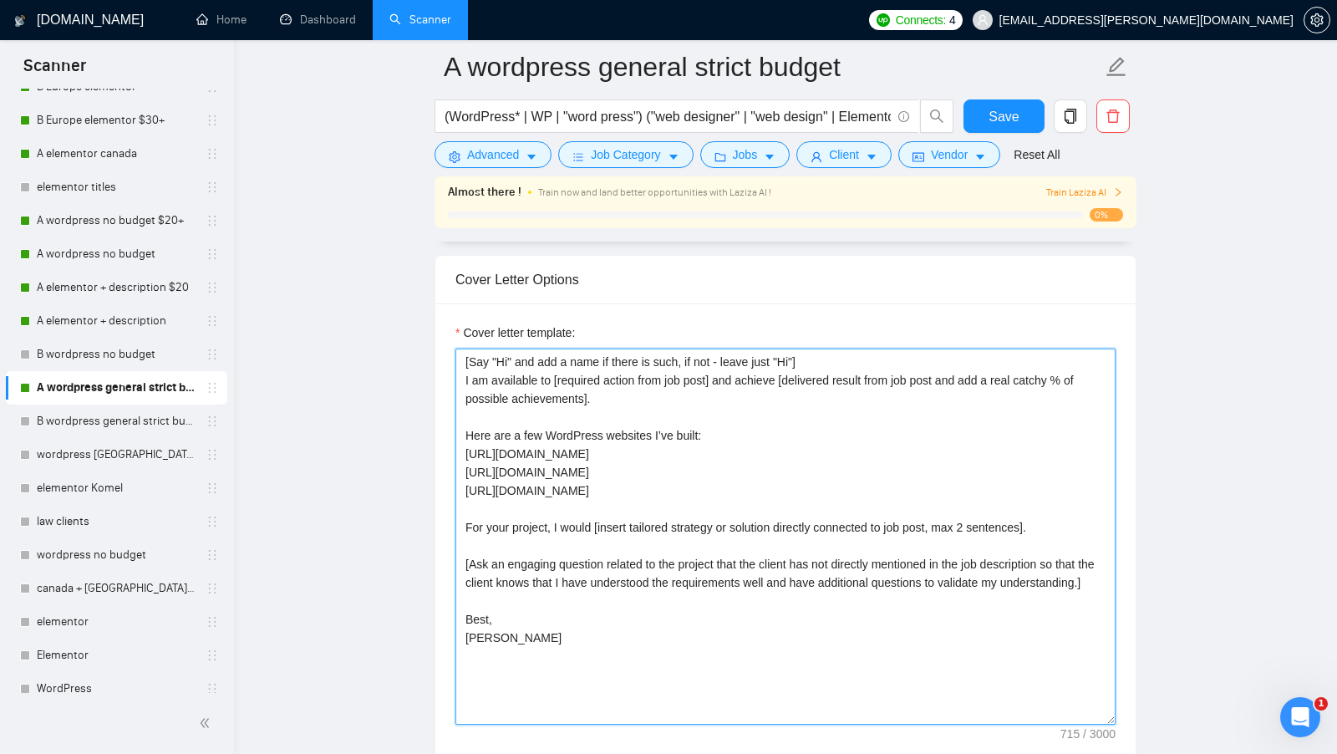
drag, startPoint x: 544, startPoint y: 661, endPoint x: 496, endPoint y: 203, distance: 460.3
click at [496, 203] on div "A wordpress general strict budget (WordPress* | WP | "word press") ("web design…" at bounding box center [785, 604] width 702 height 5281
click at [128, 357] on link "B wordpress no budget" at bounding box center [116, 354] width 159 height 33
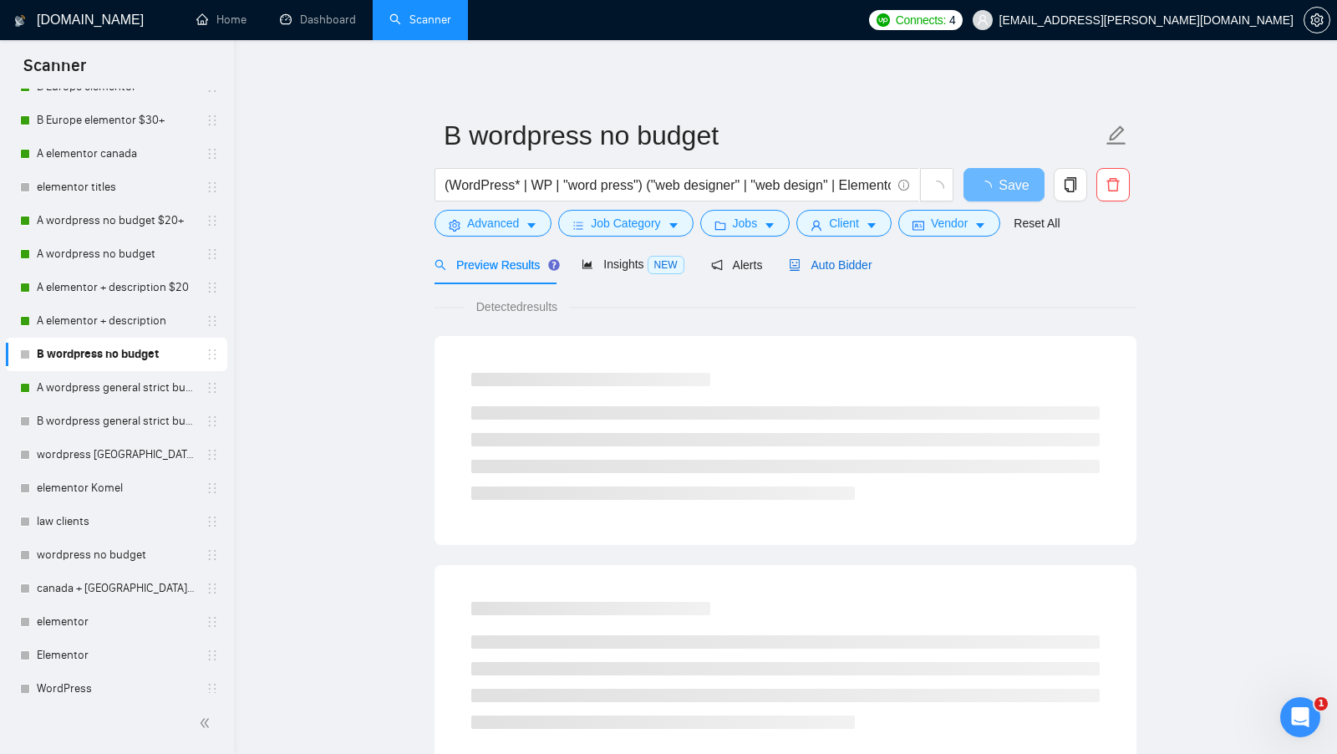
click at [830, 261] on span "Auto Bidder" at bounding box center [830, 264] width 83 height 13
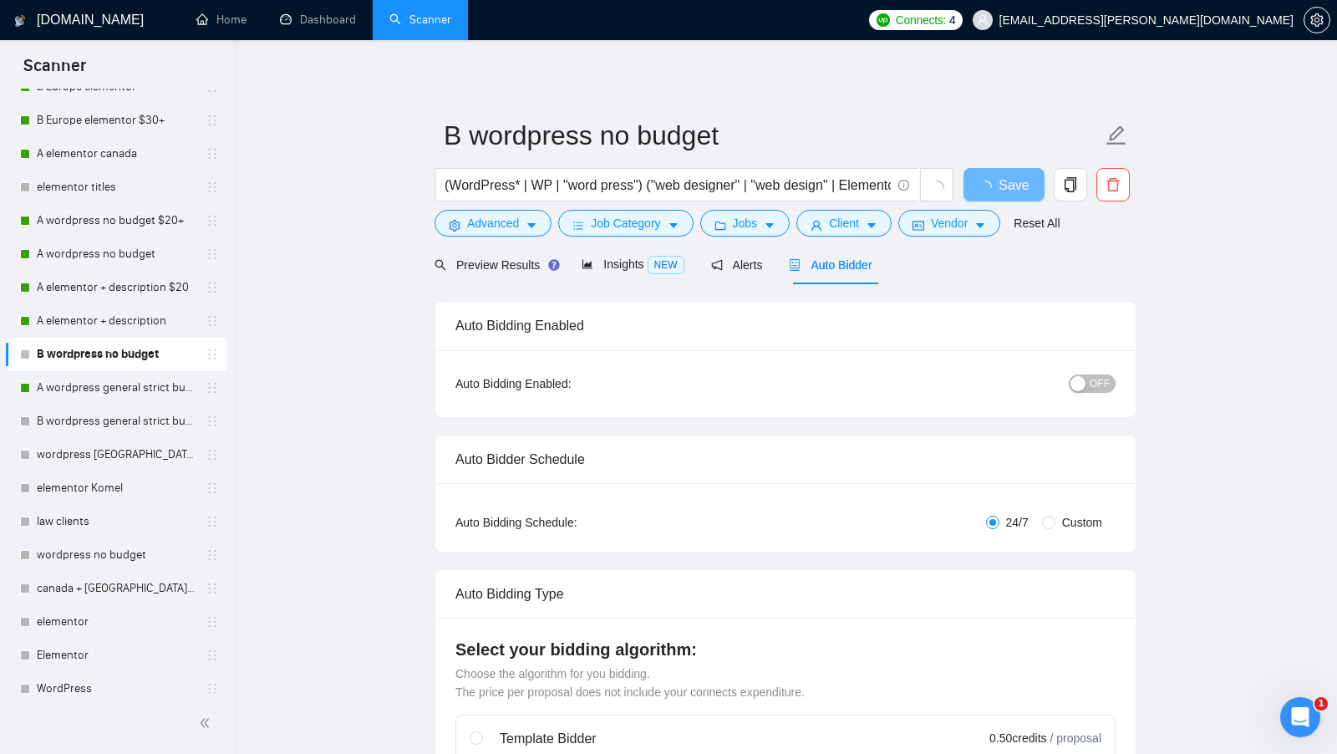
radio input "false"
radio input "true"
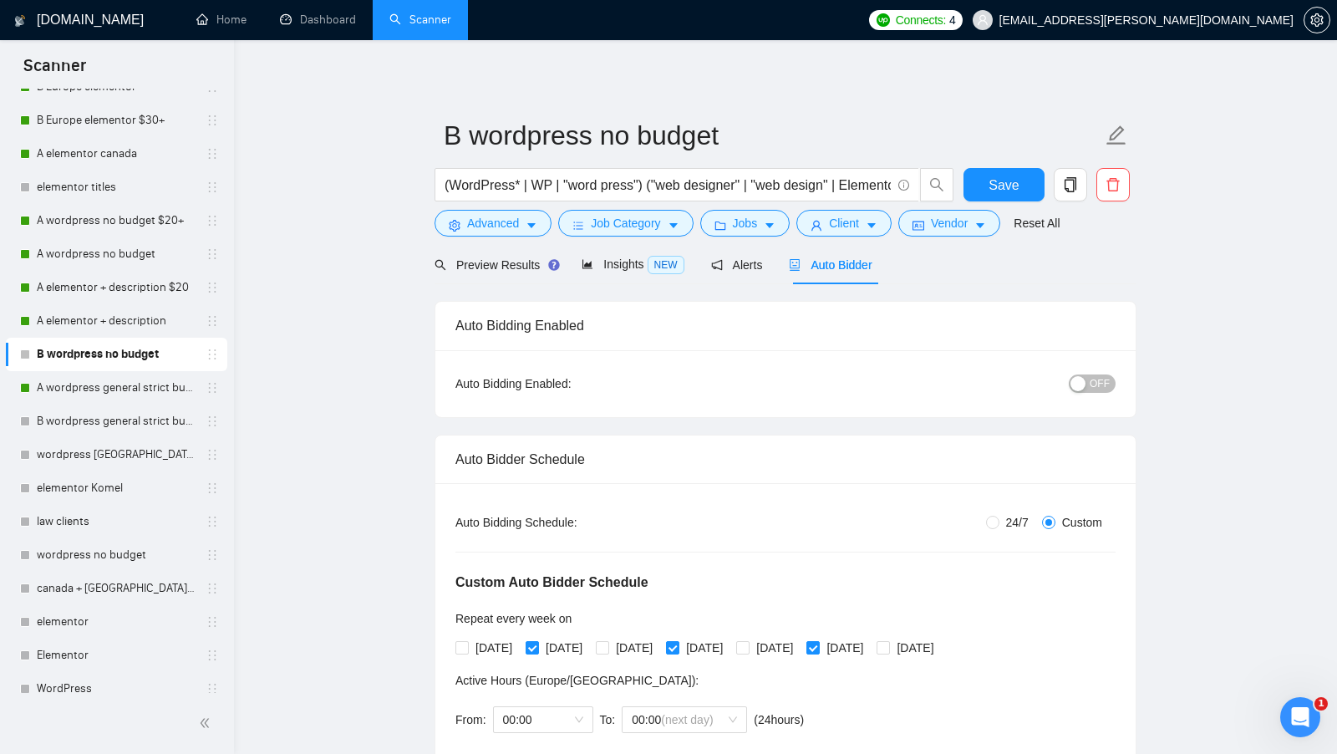
click at [1084, 393] on div "OFF" at bounding box center [1006, 383] width 220 height 27
click at [1083, 385] on div "button" at bounding box center [1077, 383] width 15 height 15
click at [999, 528] on span "24/7" at bounding box center [1017, 522] width 36 height 18
click at [996, 528] on input "24/7" at bounding box center [992, 521] width 13 height 13
radio input "true"
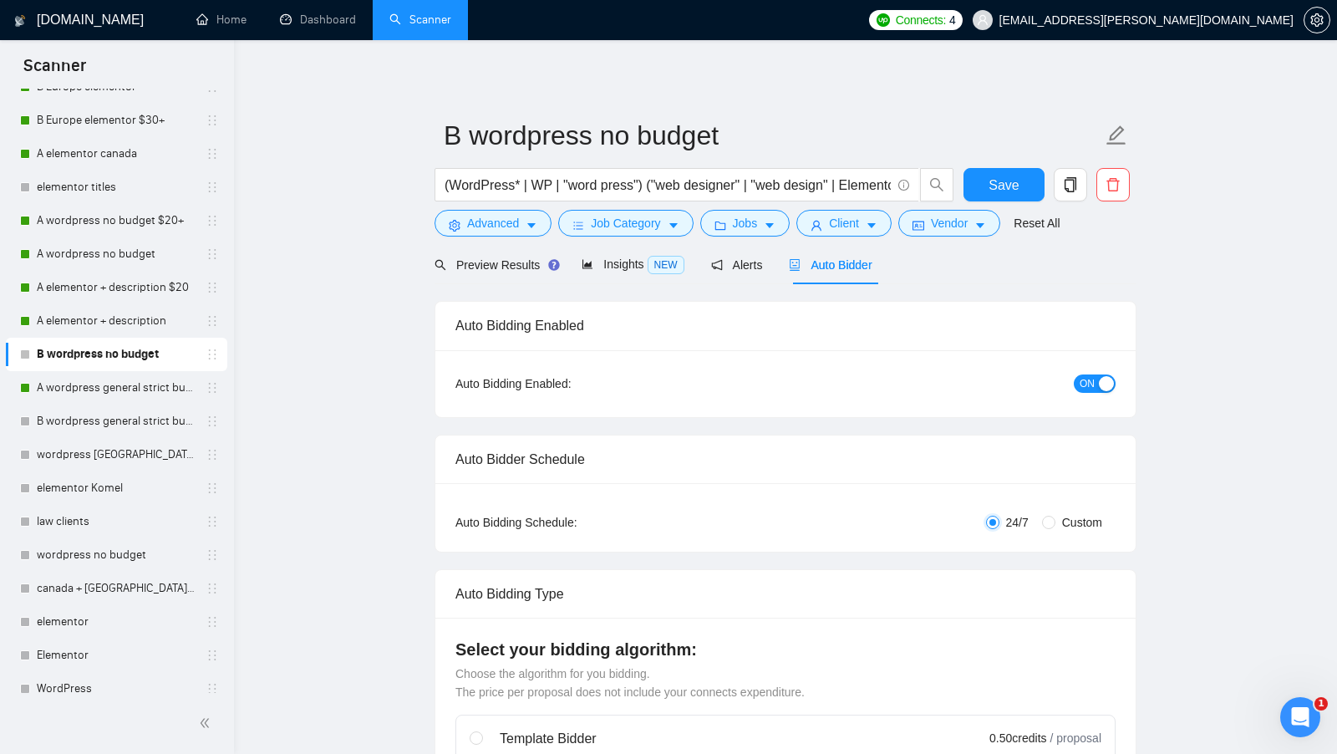
click at [992, 525] on input "24/7" at bounding box center [992, 521] width 13 height 13
radio input "false"
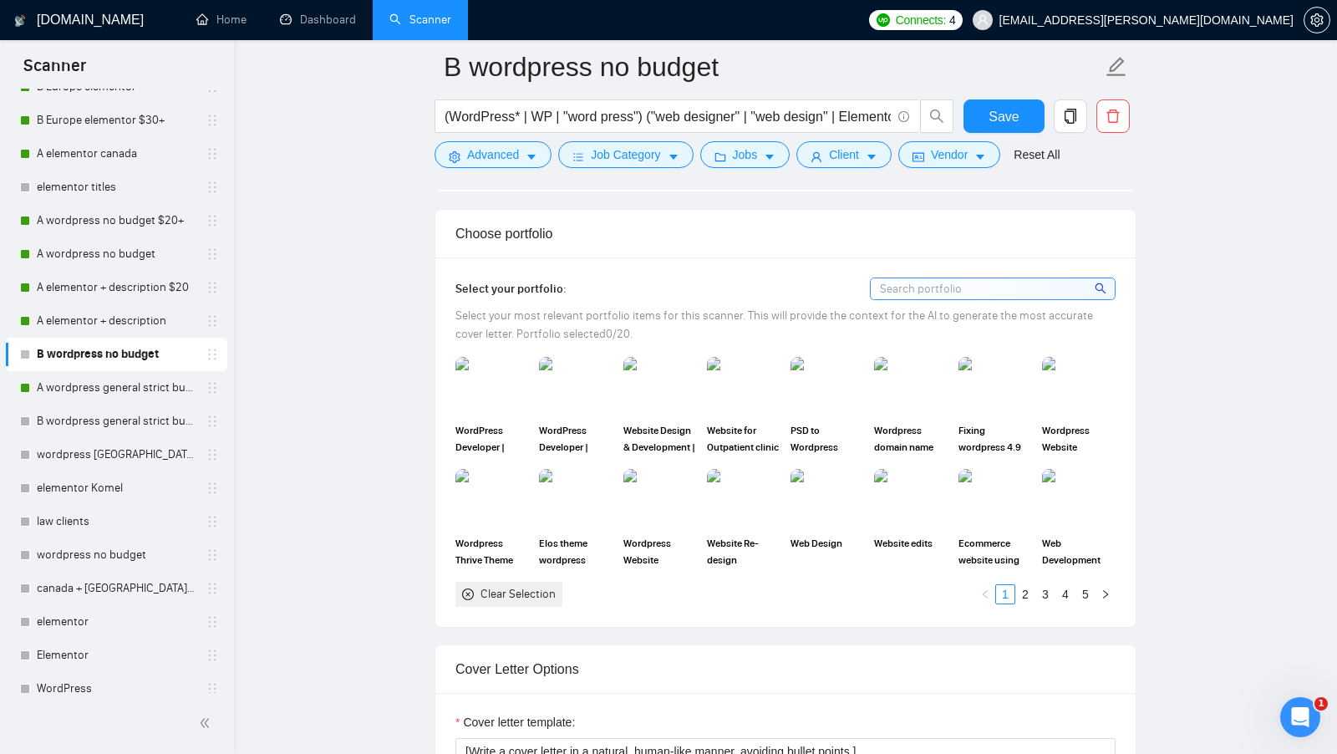
scroll to position [1449, 0]
click at [477, 415] on img at bounding box center [492, 387] width 74 height 58
click at [535, 414] on div "WordPress Developer | Elementor | Website Redesign| Wordpress Designer" at bounding box center [576, 407] width 84 height 99
click at [637, 414] on img at bounding box center [660, 386] width 70 height 55
click at [589, 414] on img at bounding box center [576, 387] width 74 height 58
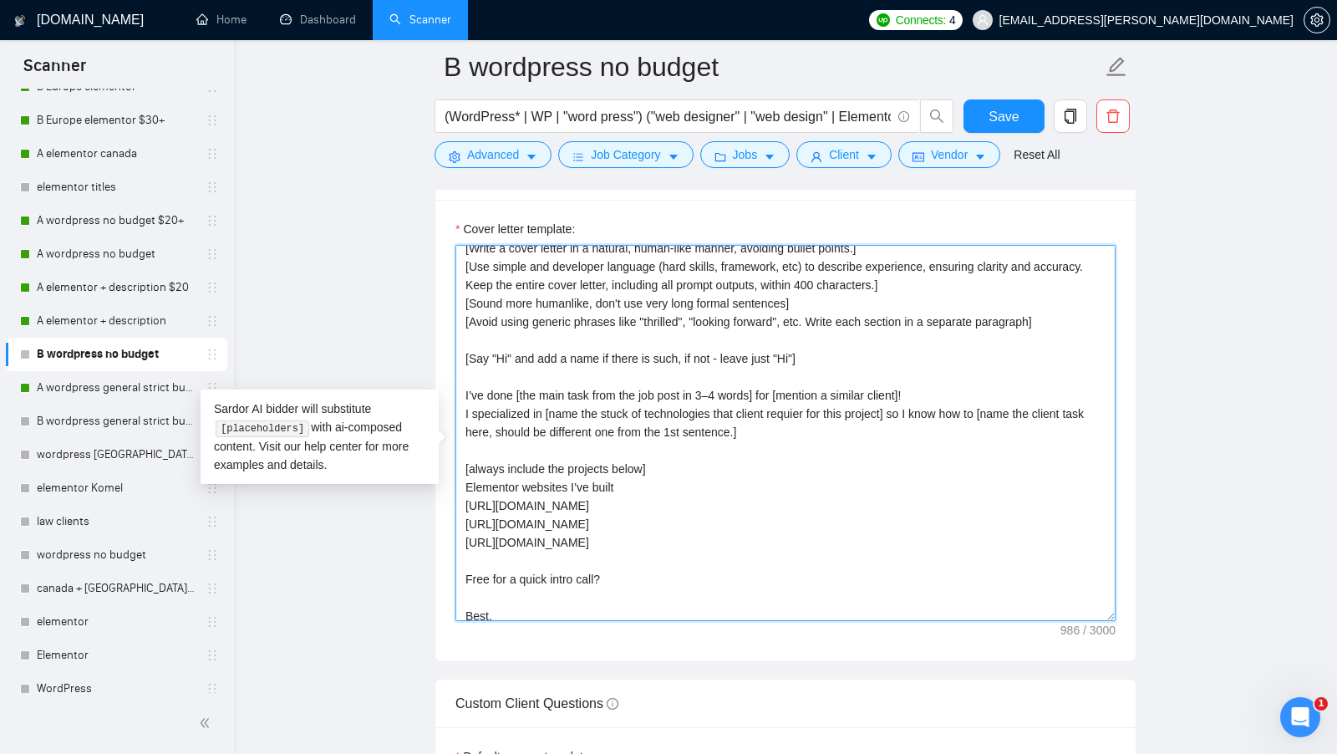
scroll to position [0, 0]
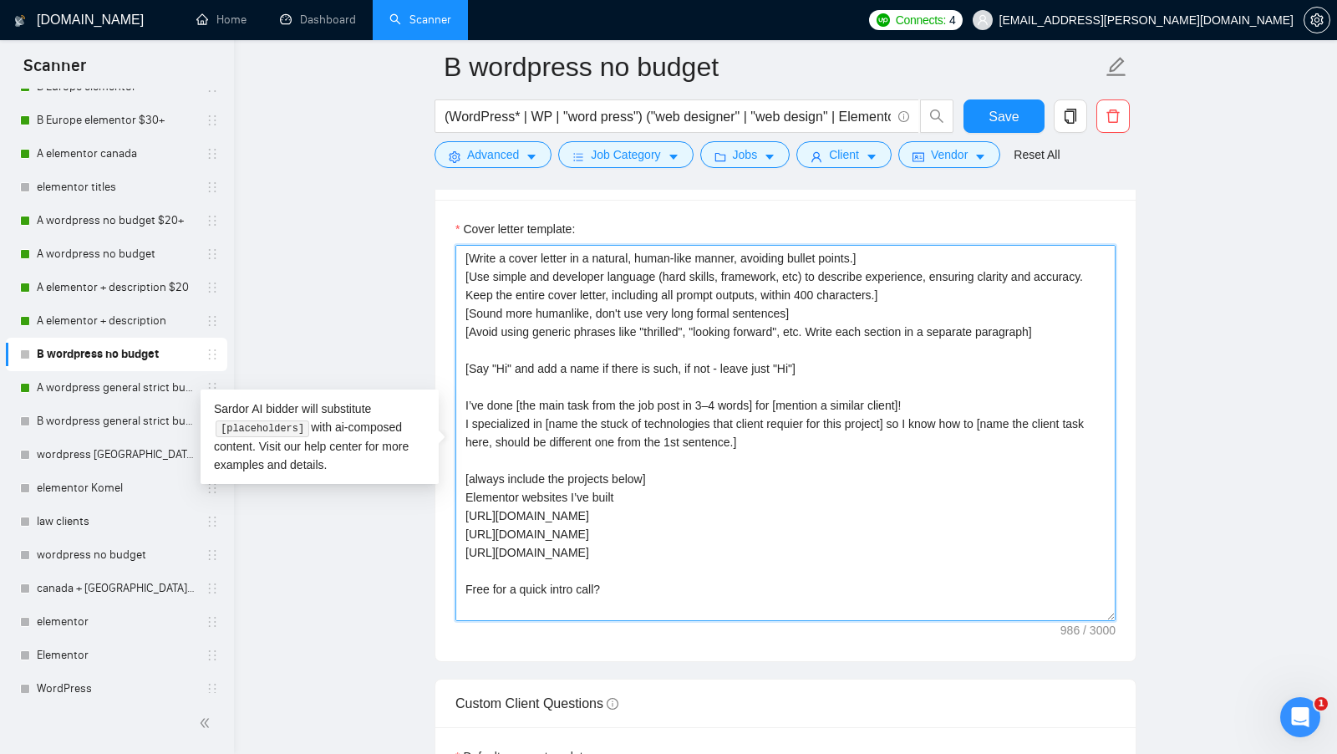
drag, startPoint x: 550, startPoint y: 622, endPoint x: 439, endPoint y: 263, distance: 375.8
click at [439, 263] on div "Cover letter template: [Write a cover letter in a natural, human-like manner, a…" at bounding box center [785, 430] width 700 height 461
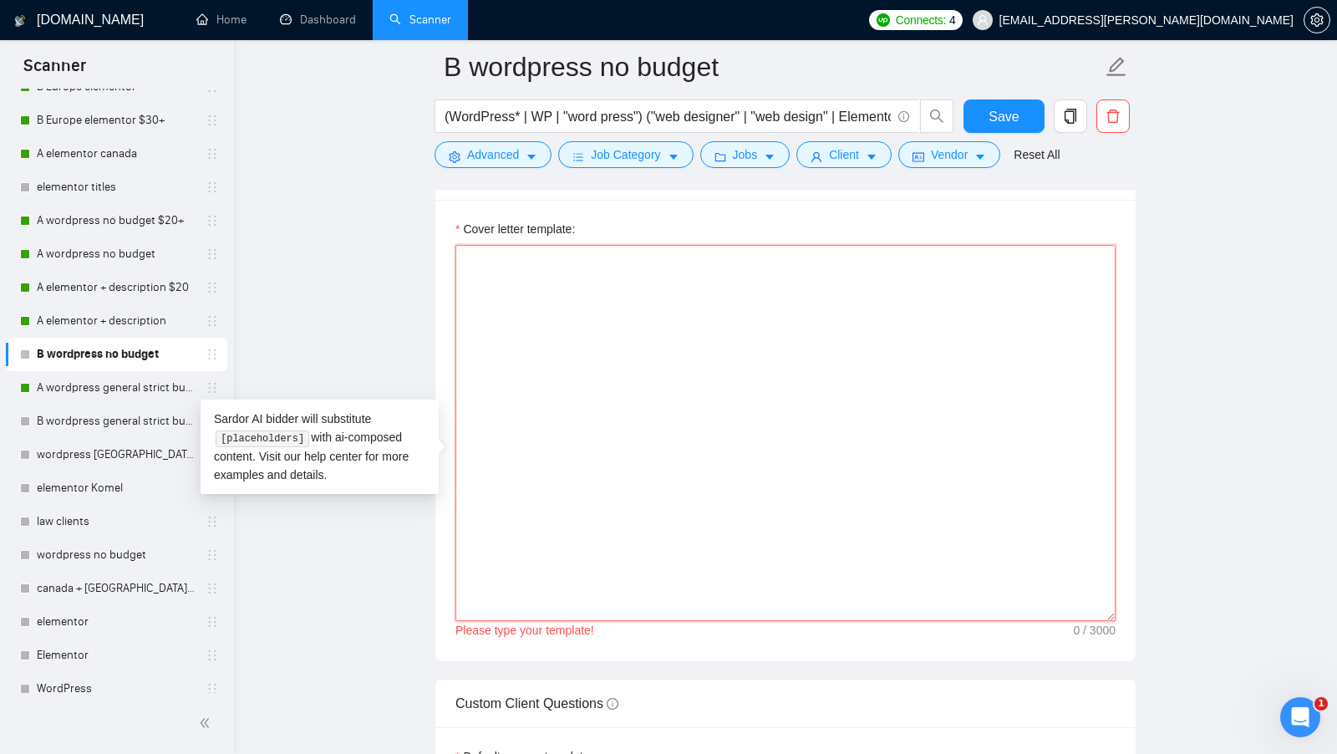
paste textarea "[Say "Hi" and add a name if there is such, if not - leave just "Hi"] I am avail…"
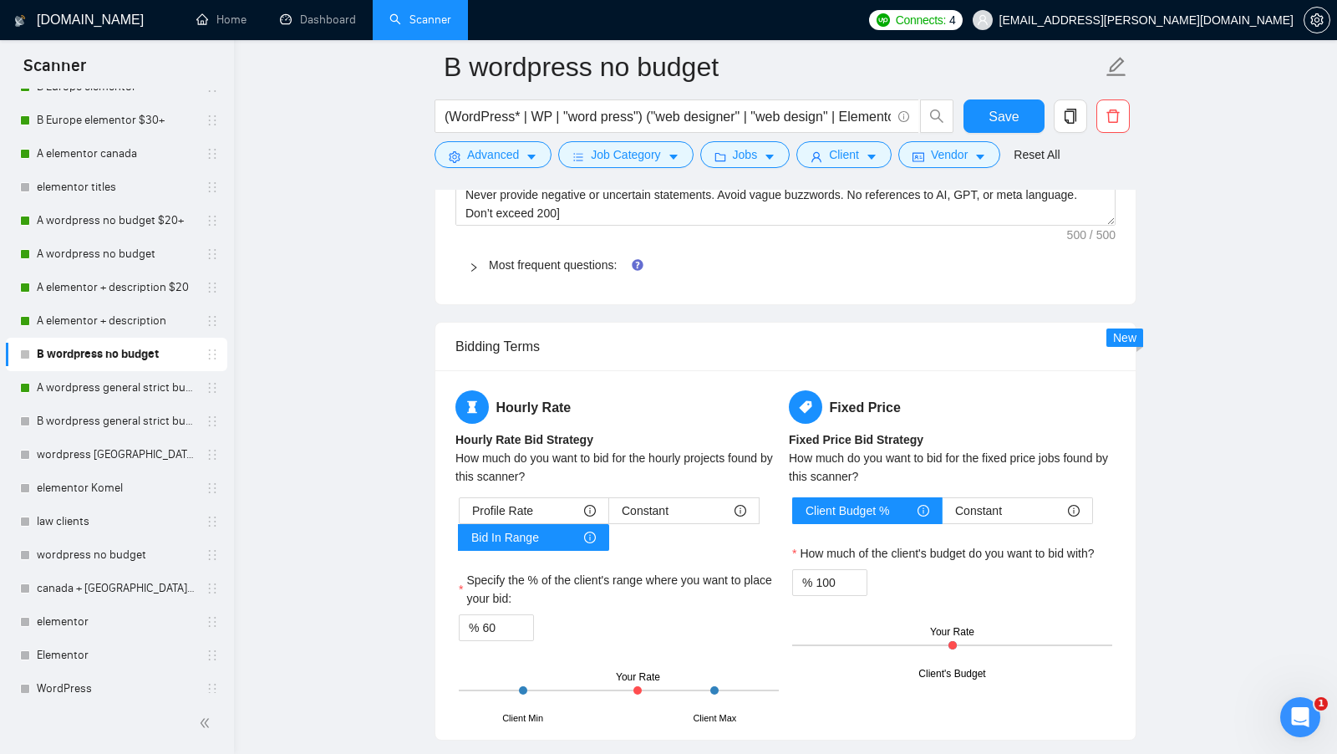
scroll to position [2536, 0]
type textarea "[Say "Hi" and add a name if there is such, if not - leave just "Hi"] I am avail…"
click at [663, 521] on span "Constant" at bounding box center [645, 508] width 47 height 25
click at [609, 513] on input "Constant" at bounding box center [609, 513] width 0 height 0
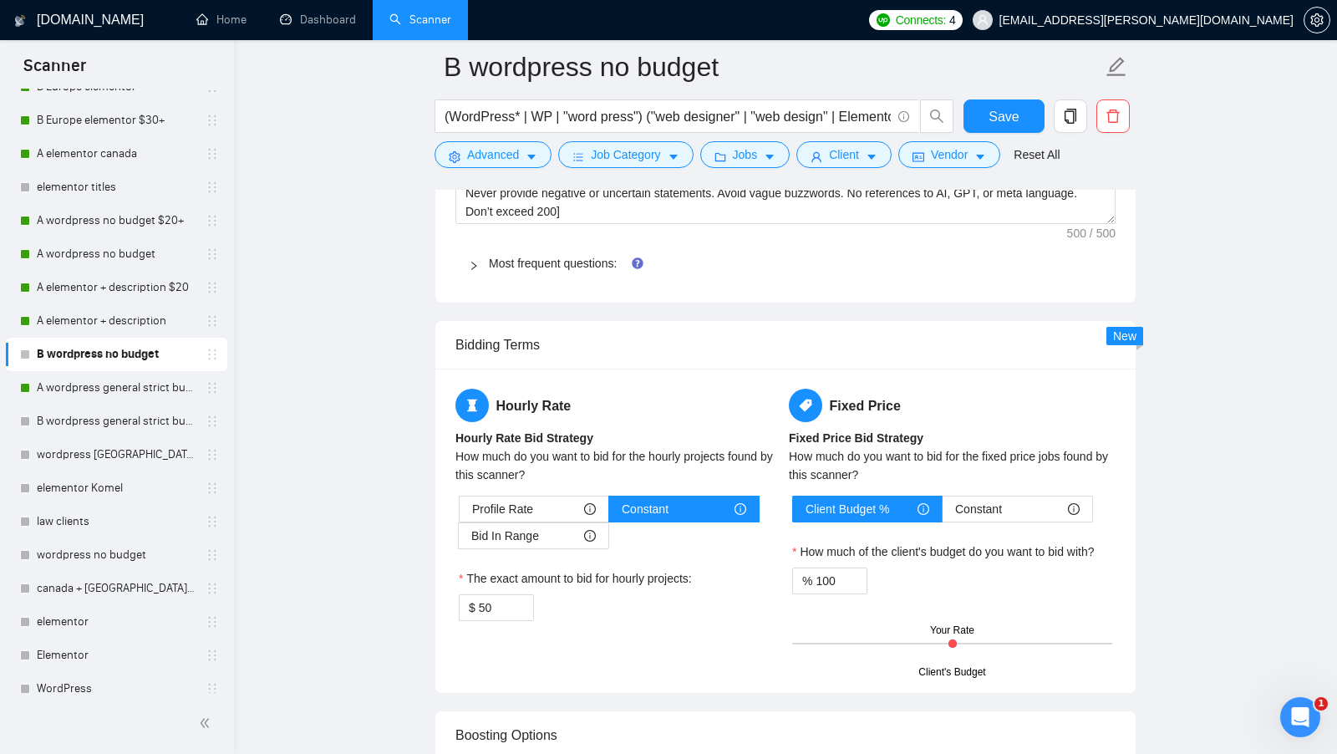
click at [505, 594] on div "The exact amount to bid for hourly projects:" at bounding box center [619, 581] width 320 height 25
click at [500, 614] on input "50" at bounding box center [506, 607] width 54 height 25
type input "40"
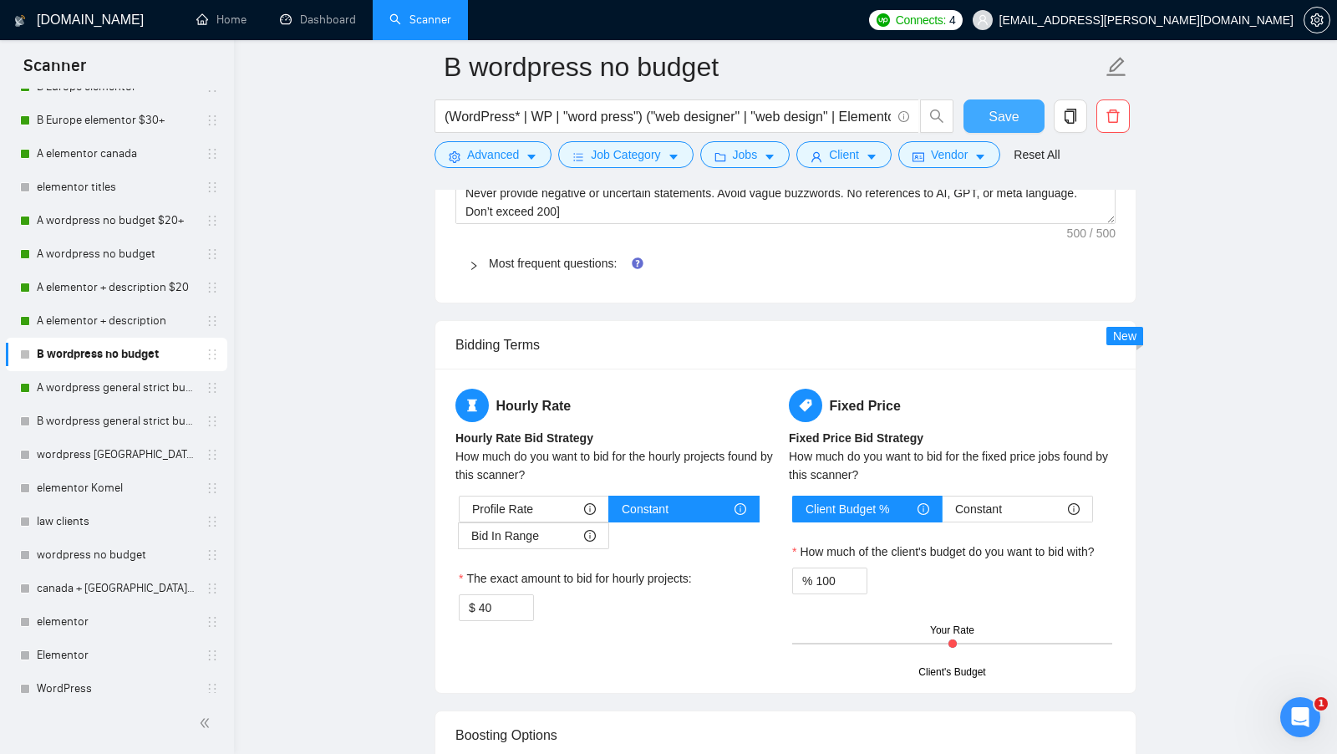
click at [994, 130] on button "Save" at bounding box center [1003, 115] width 81 height 33
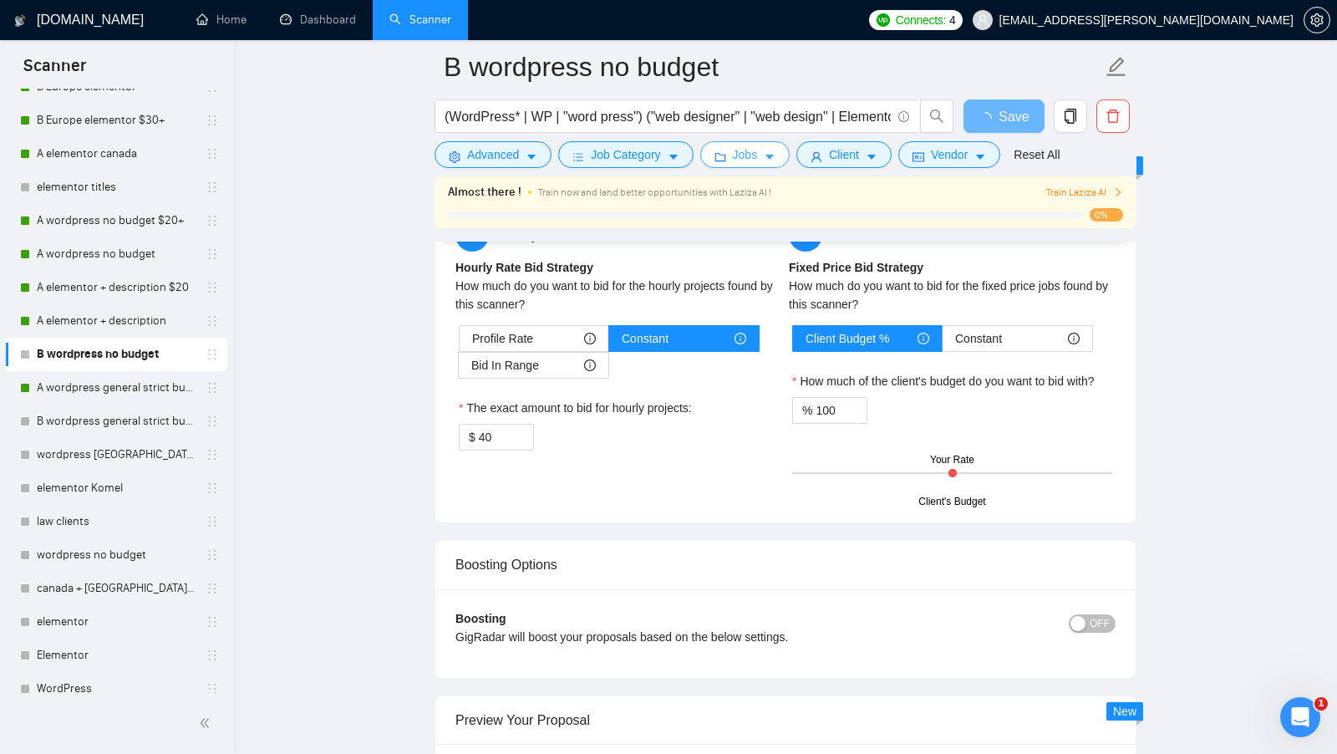
click at [762, 167] on button "Jobs" at bounding box center [745, 154] width 90 height 27
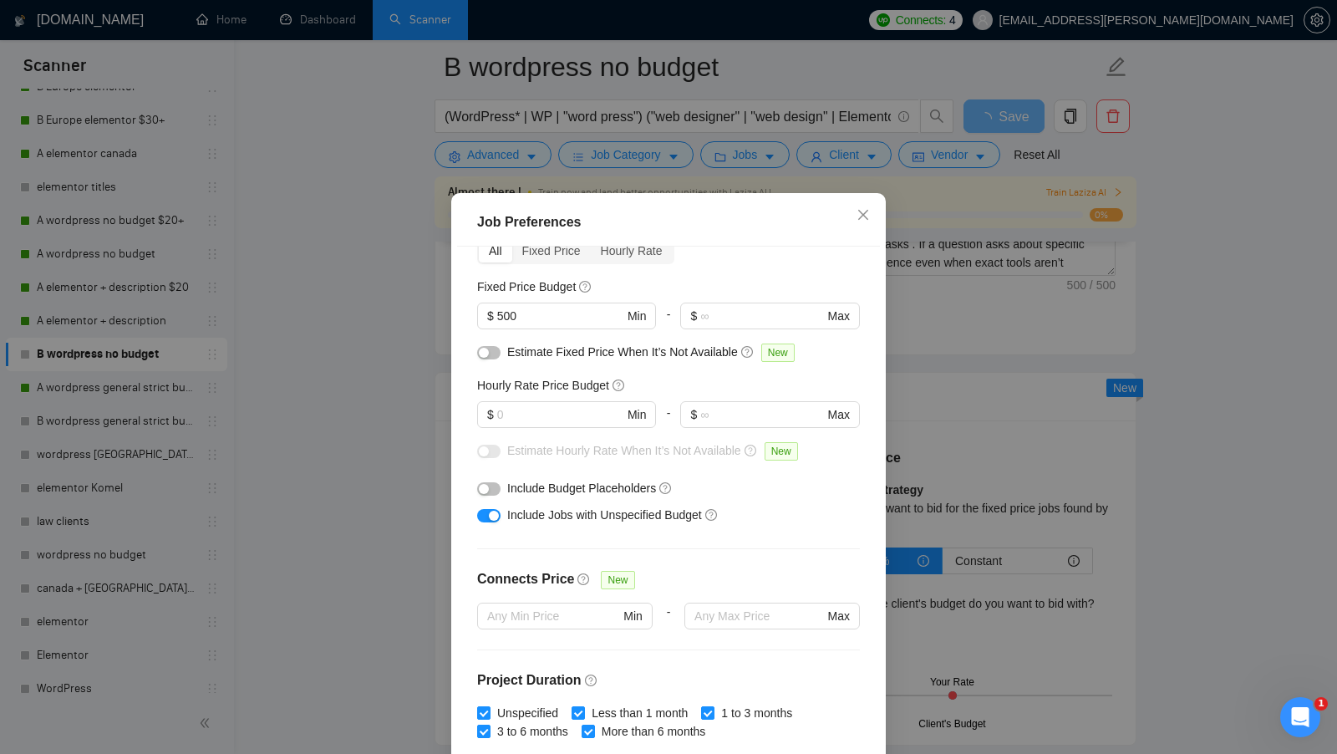
click at [937, 373] on div "Job Preferences Budget Project Type All Fixed Price Hourly Rate Fixed Price Bud…" at bounding box center [668, 377] width 1337 height 754
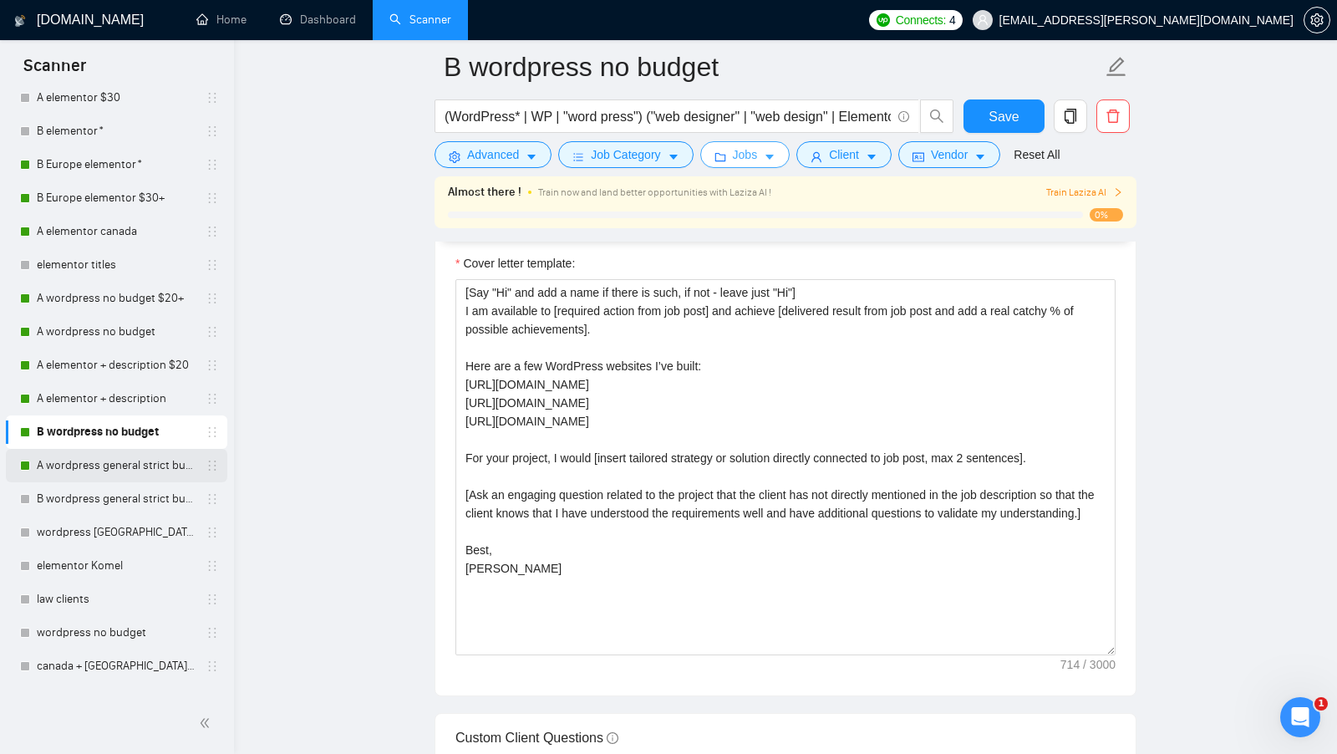
scroll to position [149, 0]
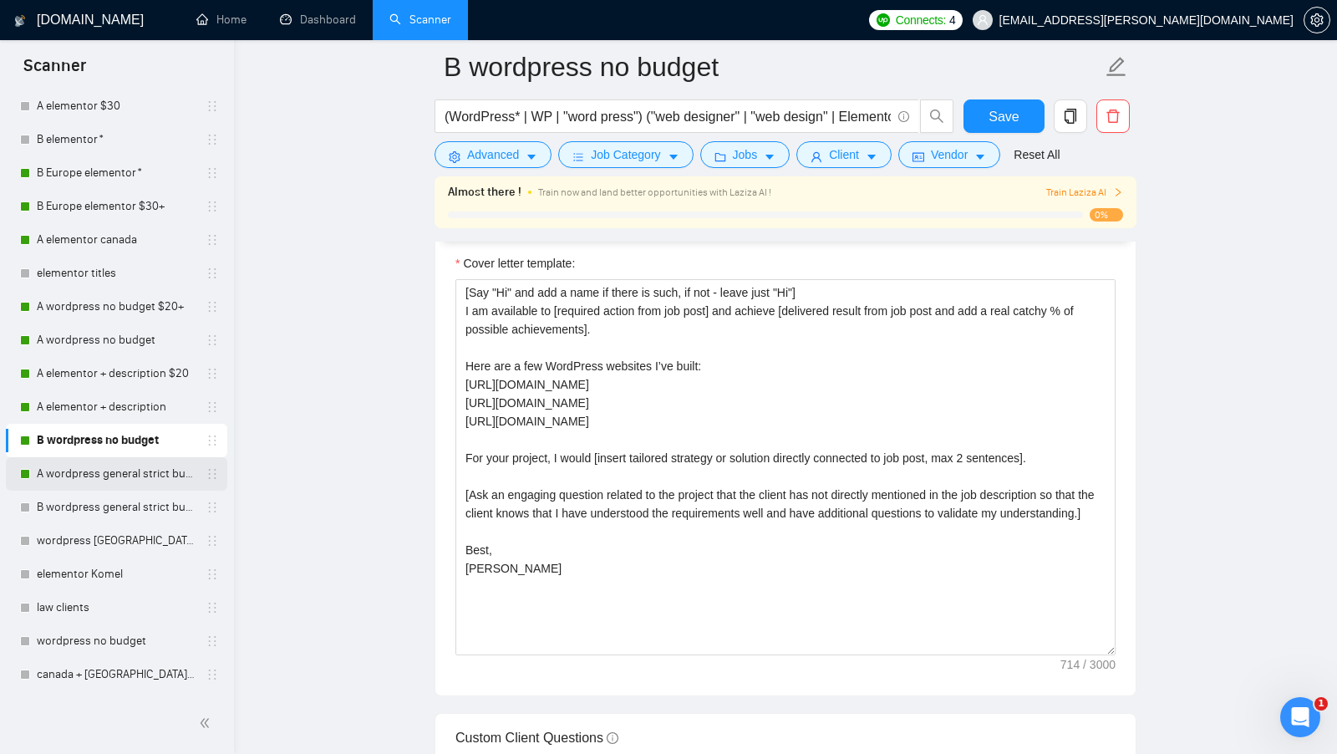
click at [108, 480] on link "A wordpress general strict budget" at bounding box center [116, 473] width 159 height 33
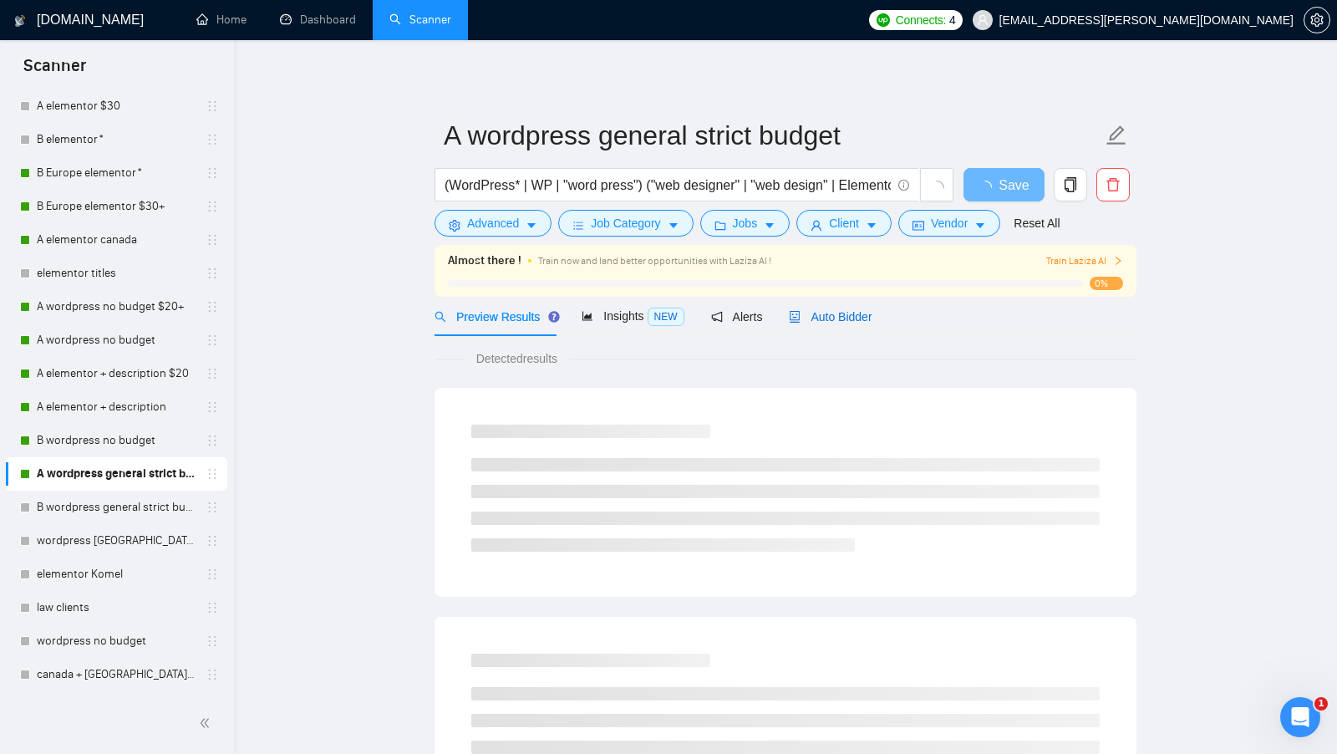
click at [815, 318] on span "Auto Bidder" at bounding box center [830, 316] width 83 height 13
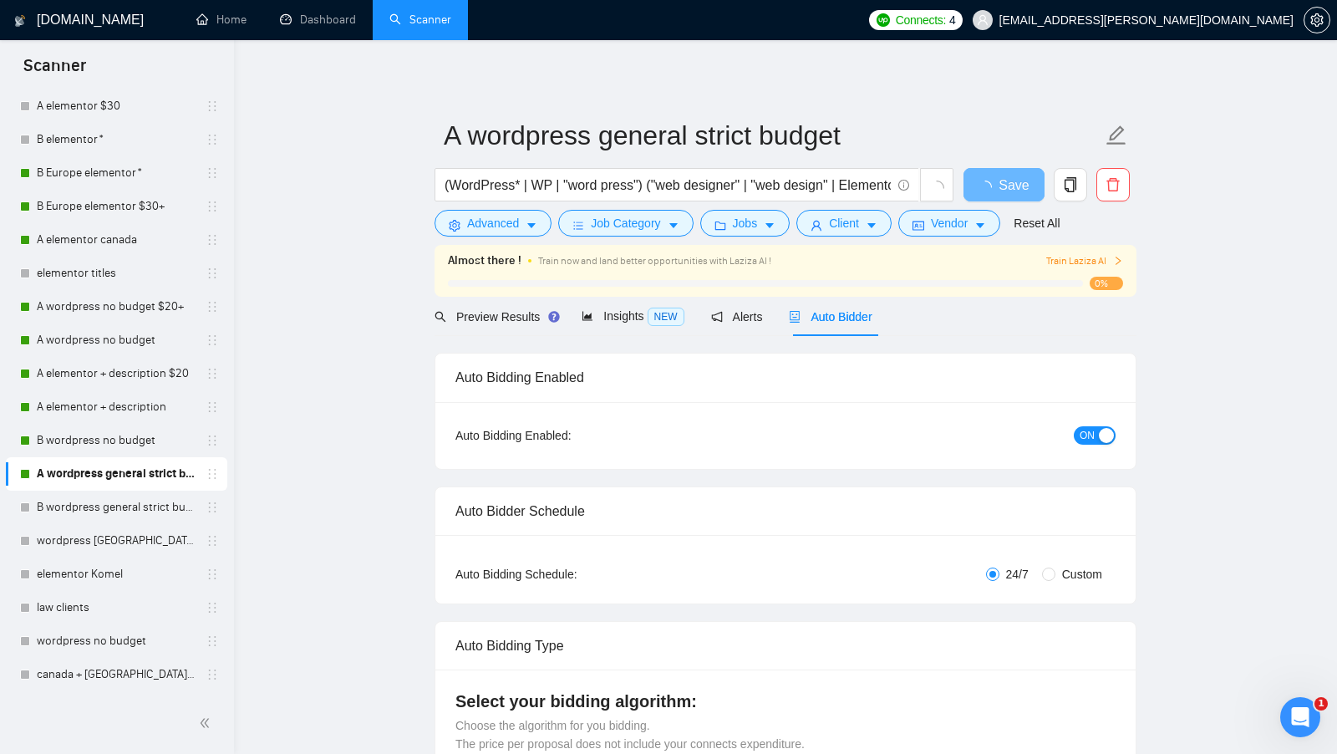
radio input "false"
radio input "true"
checkbox input "true"
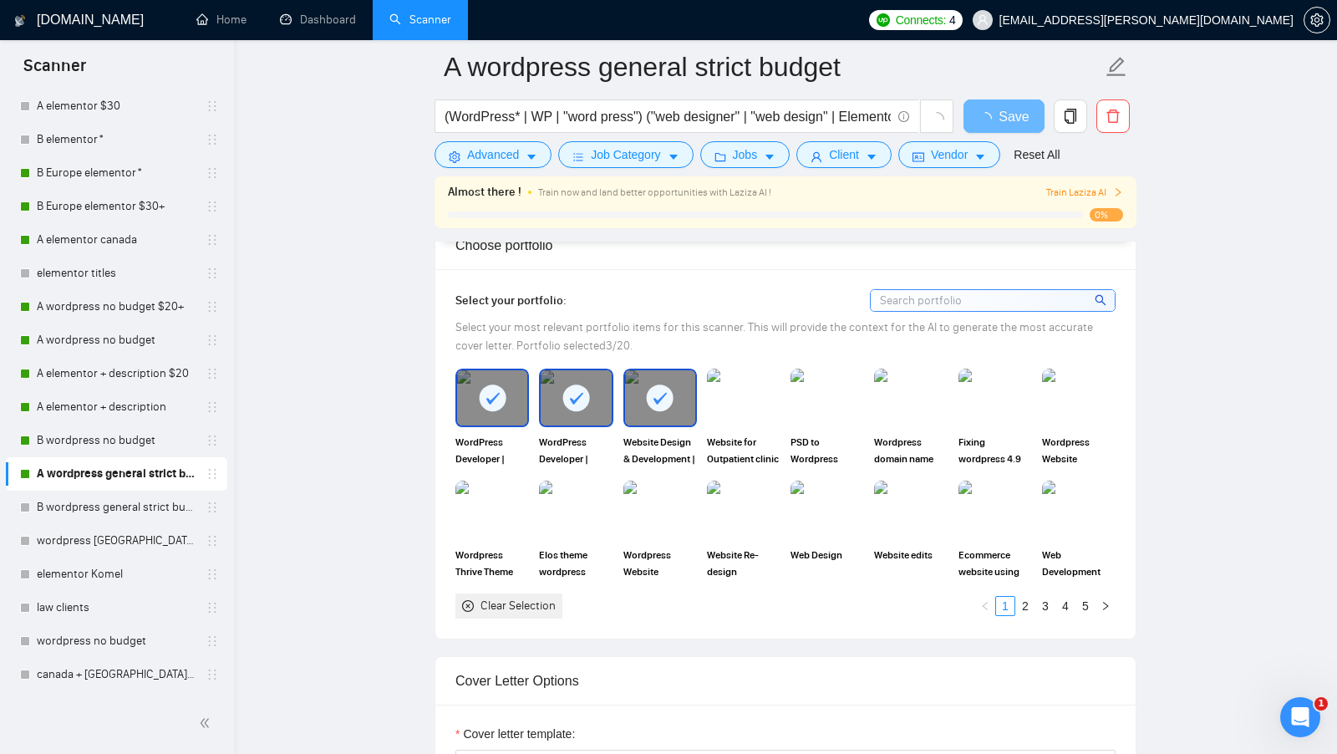
scroll to position [1647, 0]
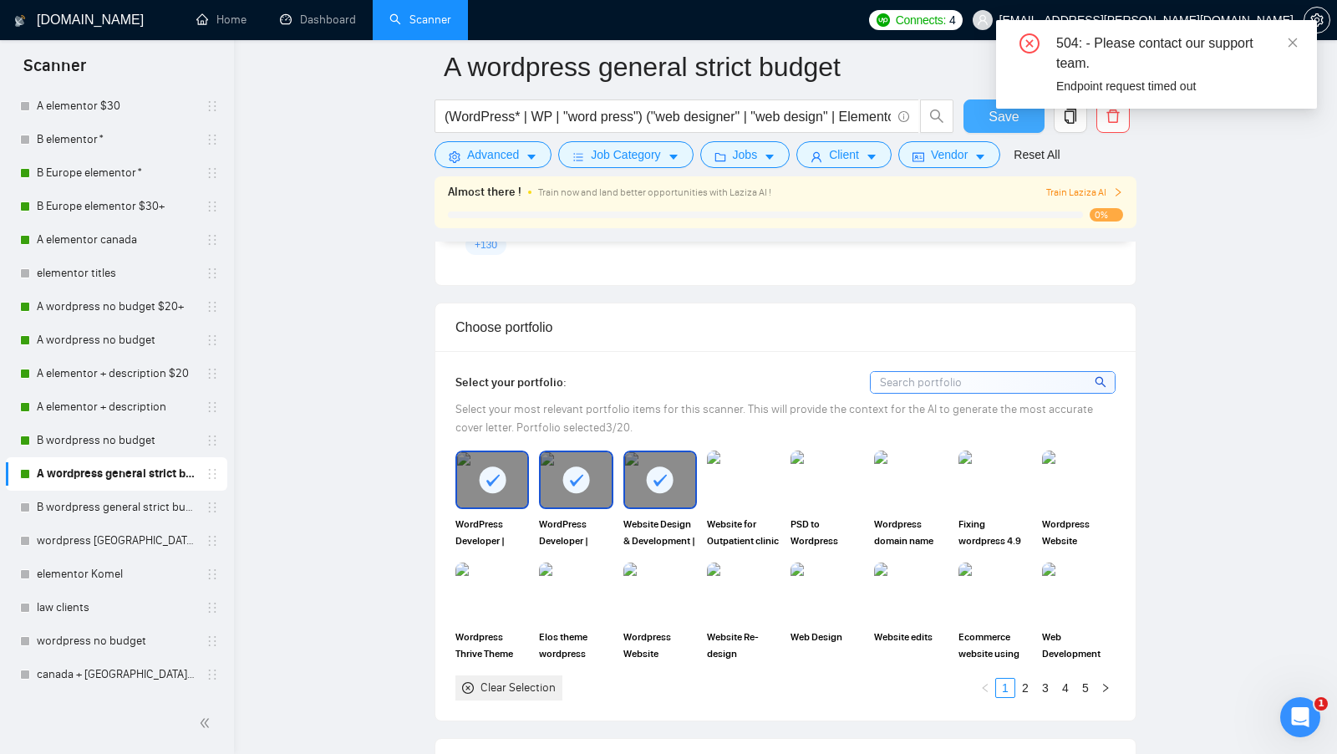
click at [972, 132] on button "Save" at bounding box center [1003, 115] width 81 height 33
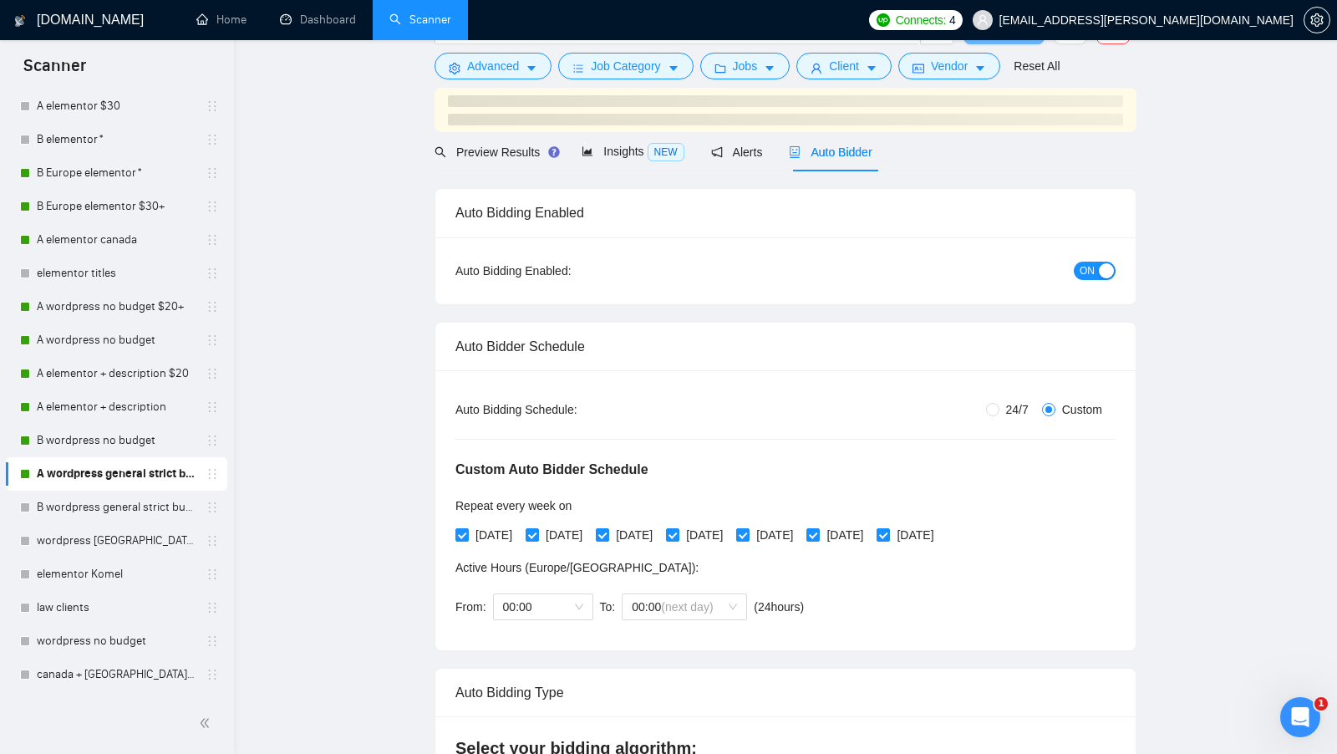
scroll to position [0, 0]
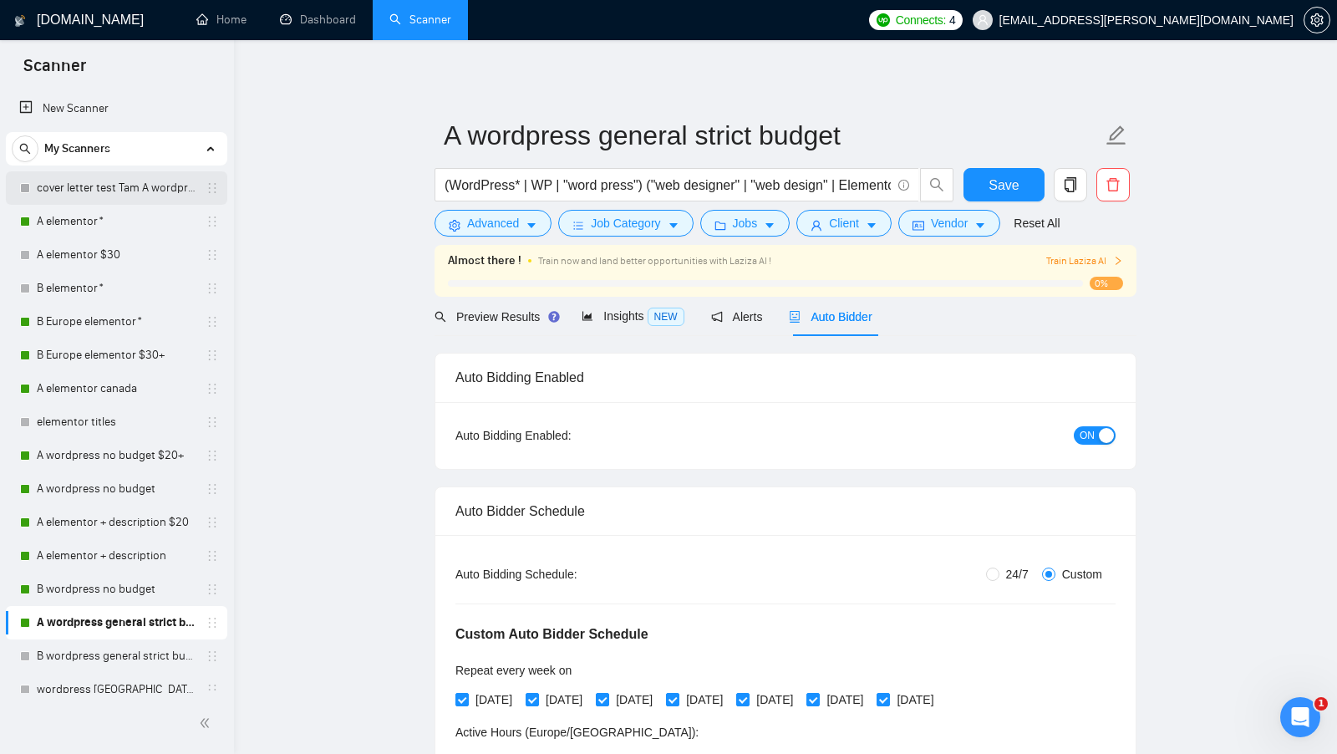
click at [106, 200] on link "cover letter test Tam A wordpress no budget $20+" at bounding box center [116, 187] width 159 height 33
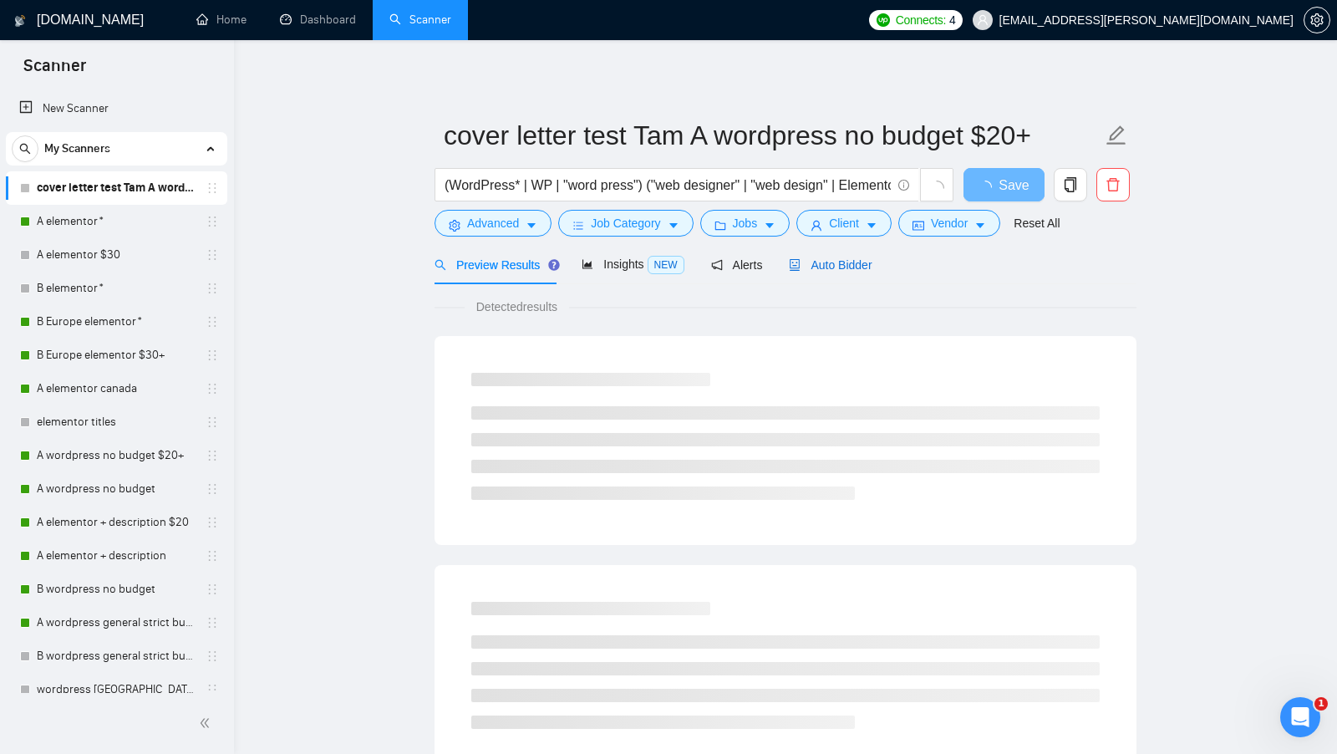
click at [838, 269] on span "Auto Bidder" at bounding box center [830, 264] width 83 height 13
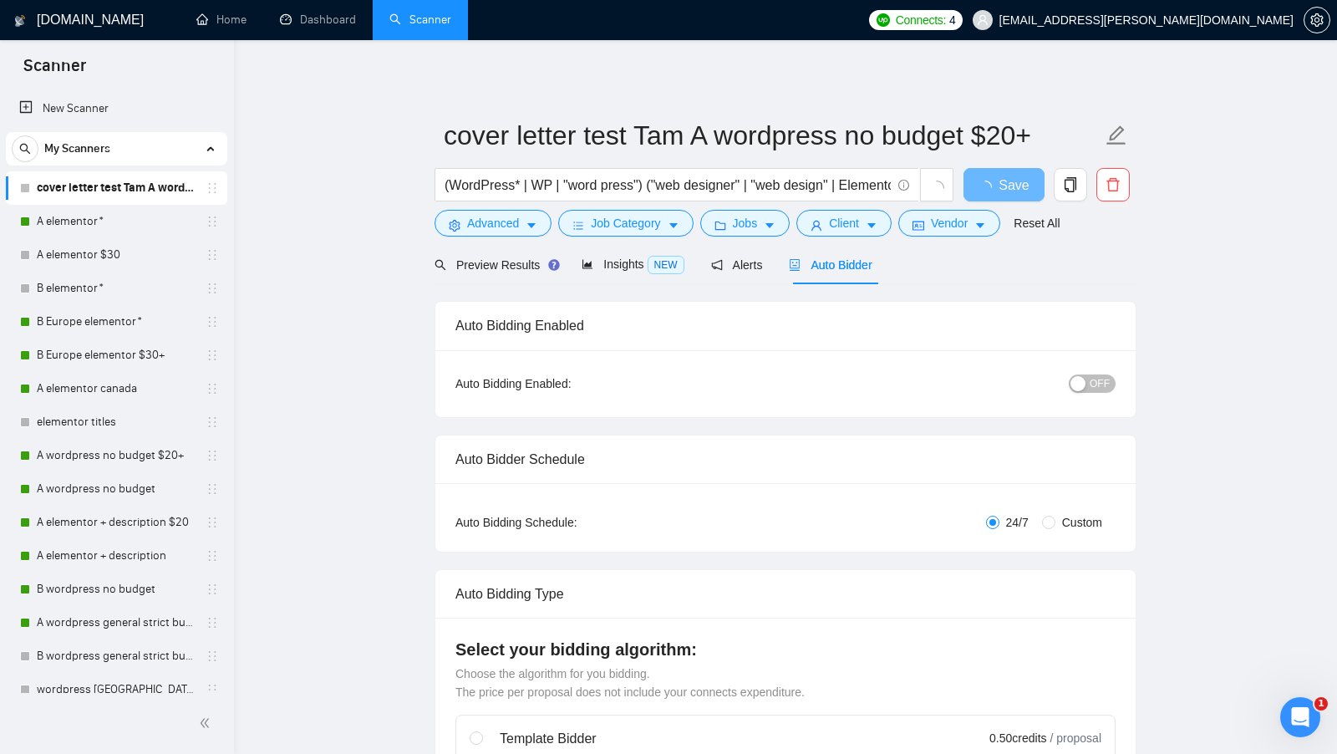
radio input "false"
radio input "true"
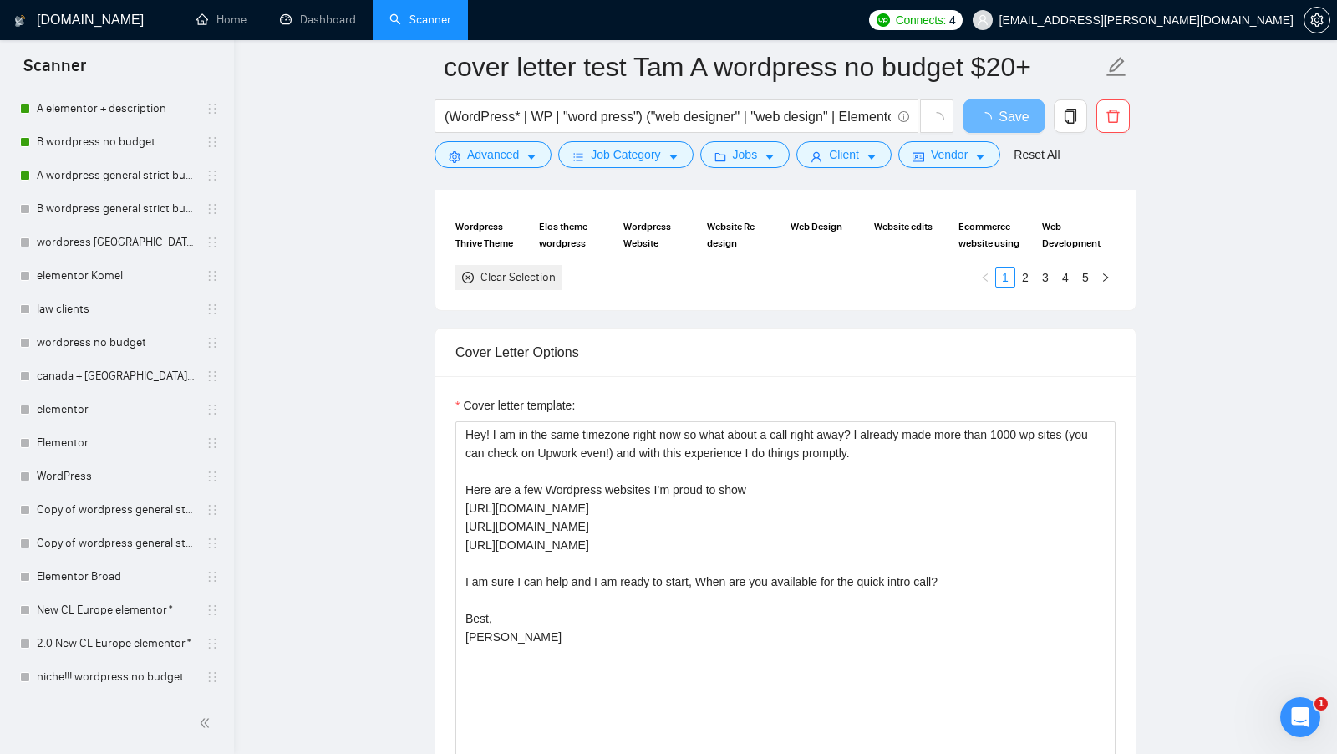
scroll to position [1933, 0]
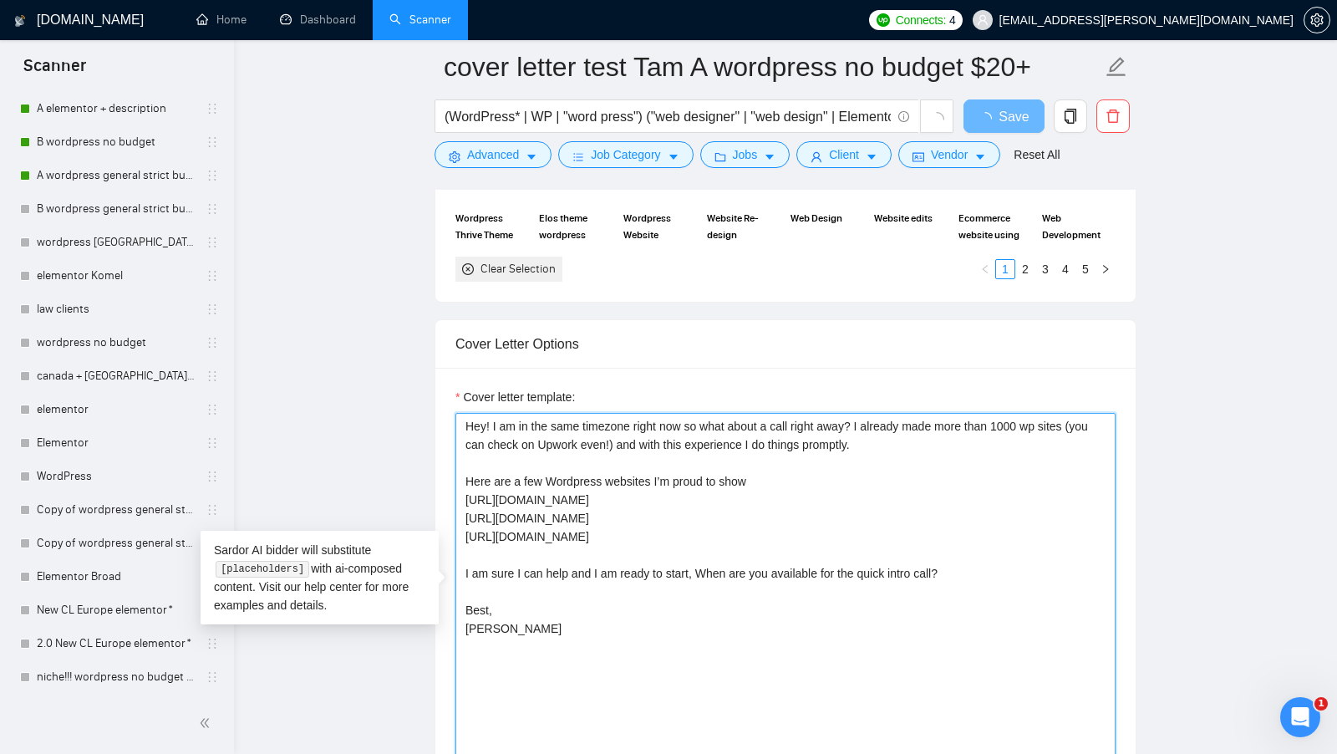
drag, startPoint x: 683, startPoint y: 623, endPoint x: 621, endPoint y: 588, distance: 71.8
click at [622, 588] on textarea "Hey! I am in the same timezone right now so what about a call right away? I alr…" at bounding box center [785, 601] width 660 height 376
click at [621, 588] on textarea "Hey! I am in the same timezone right now so what about a call right away? I alr…" at bounding box center [785, 601] width 660 height 376
click at [596, 609] on textarea "Hey! I am in the same timezone right now so what about a call right away? I alr…" at bounding box center [785, 601] width 660 height 376
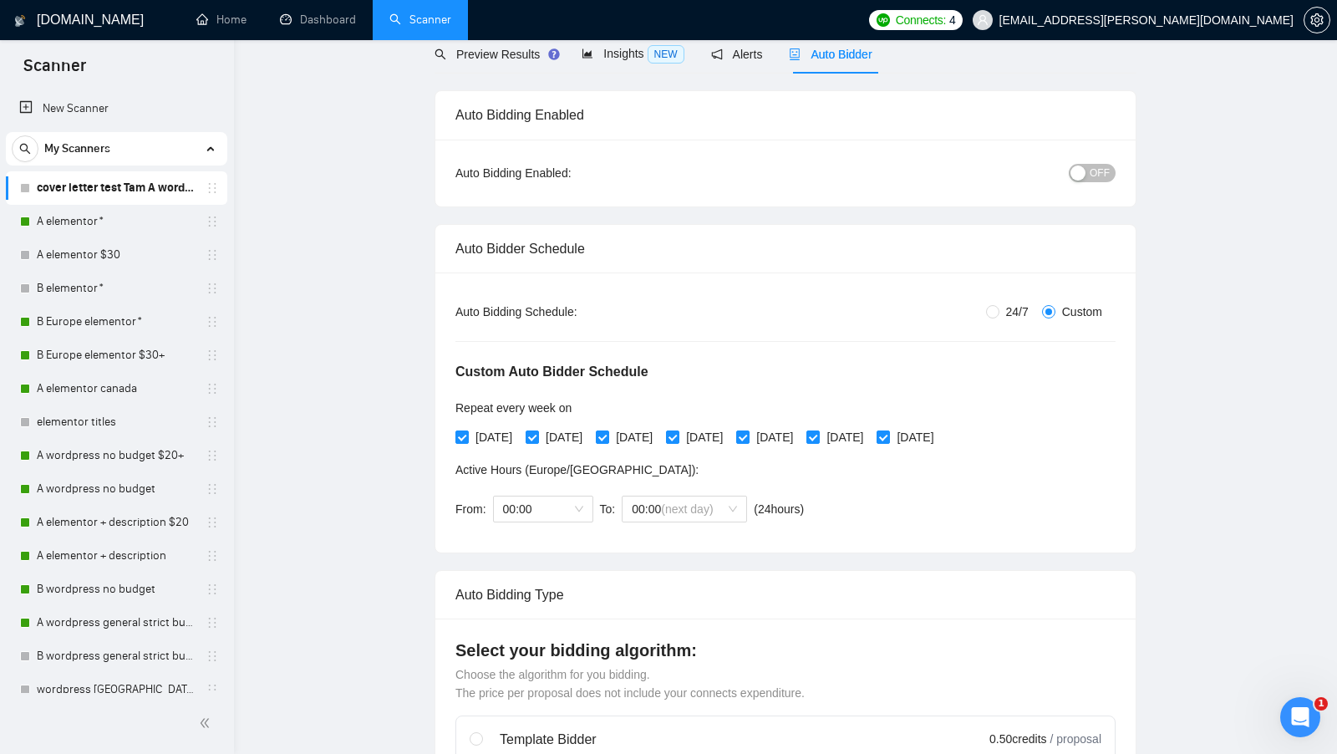
scroll to position [0, 0]
